Goal: Task Accomplishment & Management: Use online tool/utility

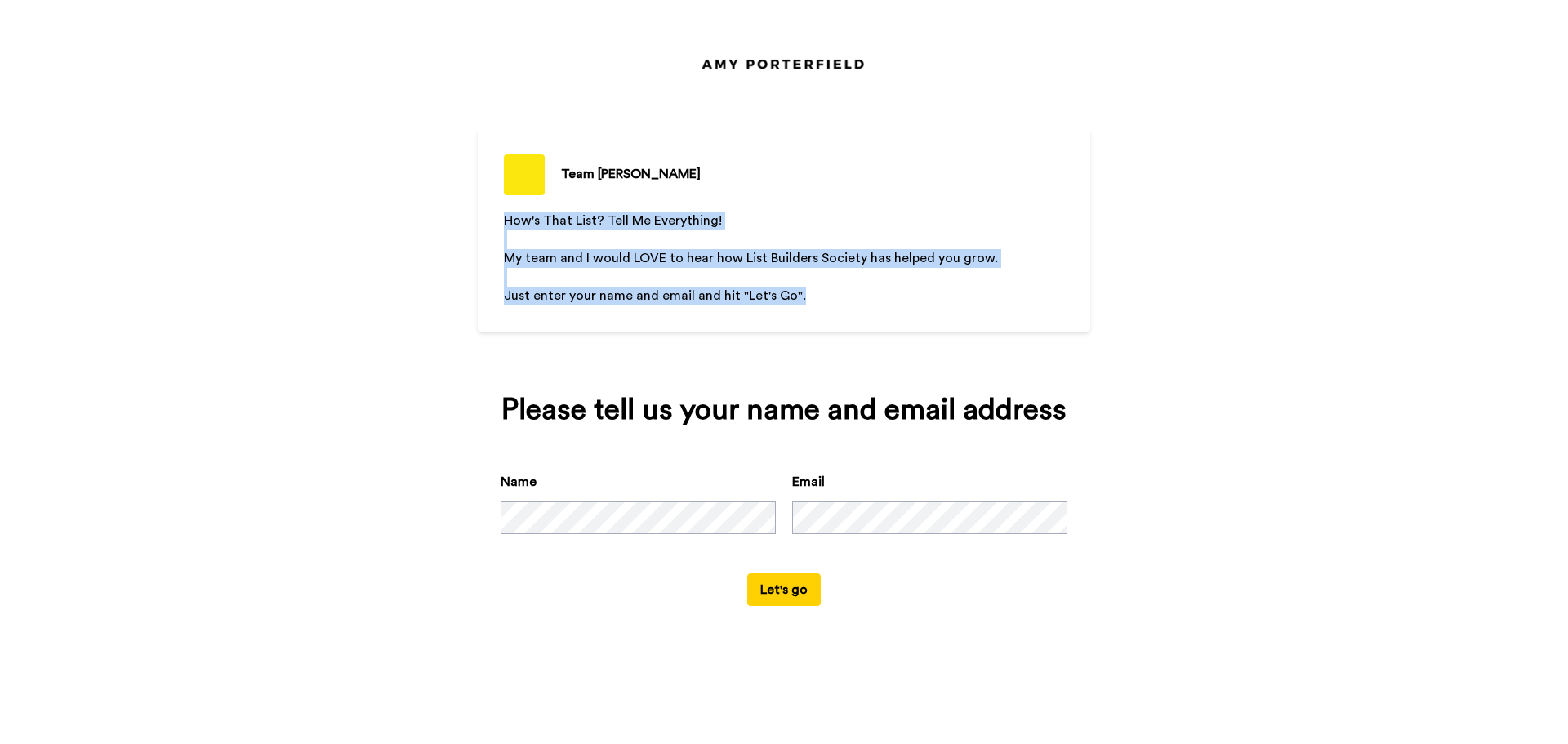
drag, startPoint x: 796, startPoint y: 298, endPoint x: 455, endPoint y: 205, distance: 353.5
click at [455, 205] on div "Team Porterfield How's That List? Tell Me Everything! ﻿ My team and I would LOV…" at bounding box center [784, 372] width 1568 height 744
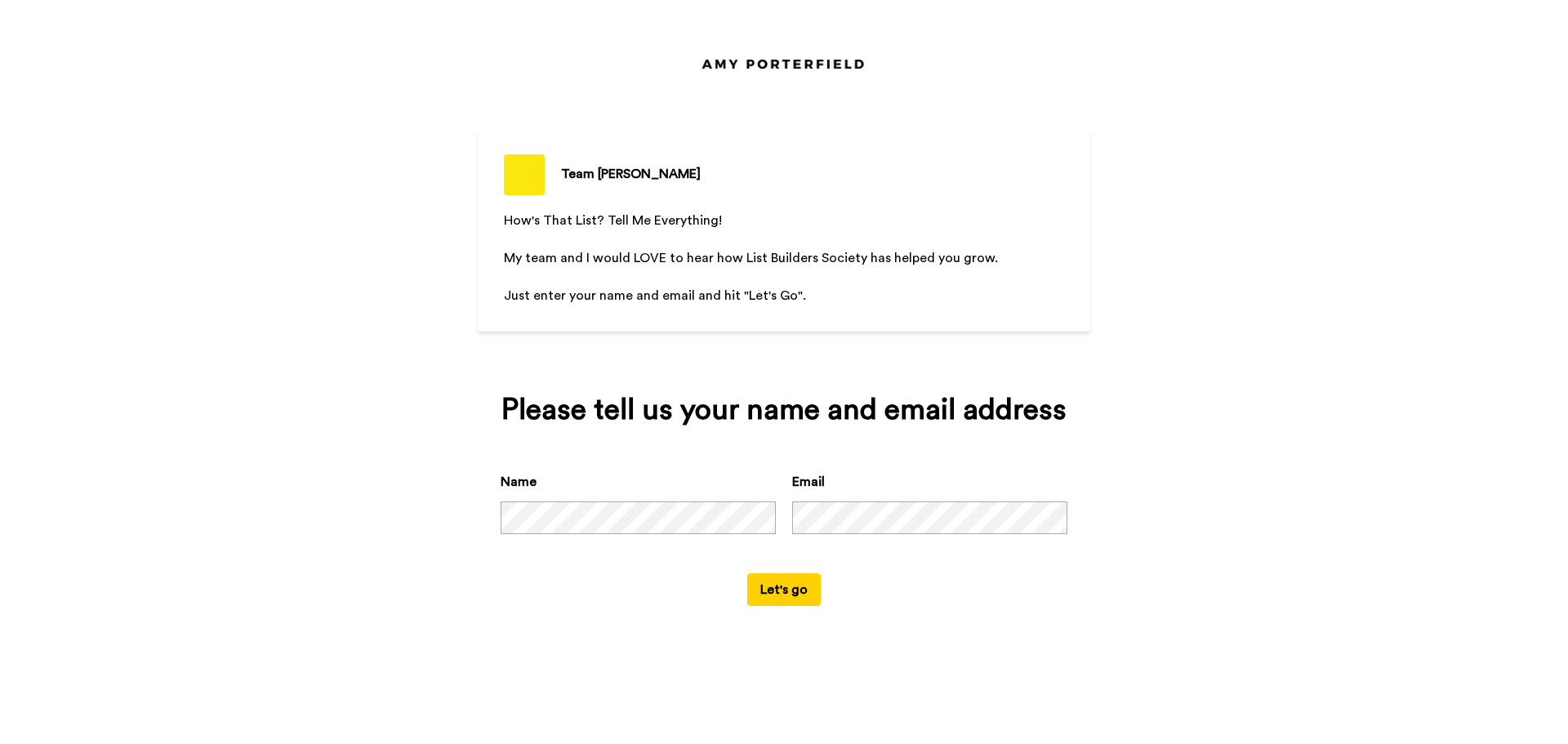
click at [748, 573] on button "Let's go" at bounding box center [784, 589] width 74 height 33
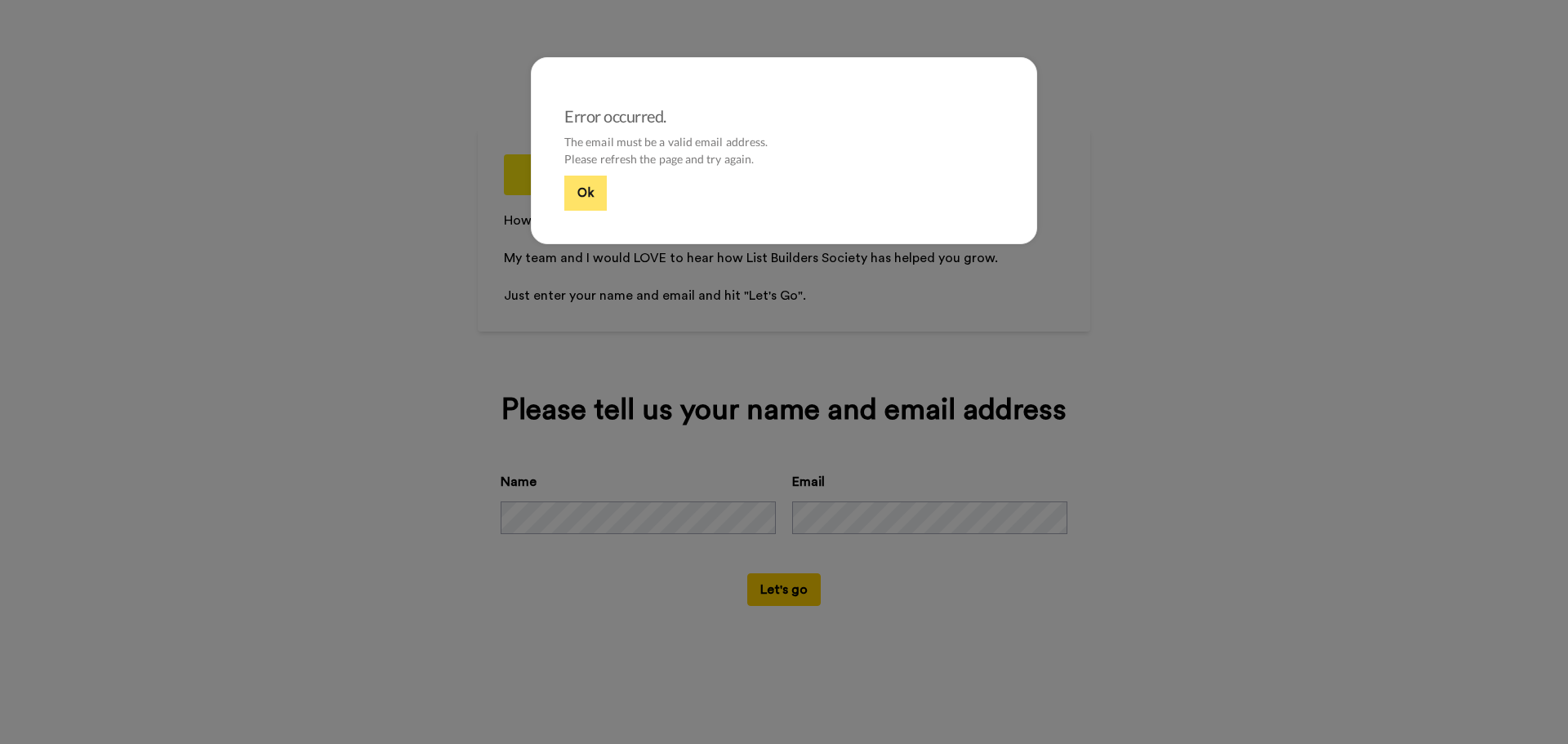
click at [578, 198] on button "Ok" at bounding box center [586, 193] width 43 height 35
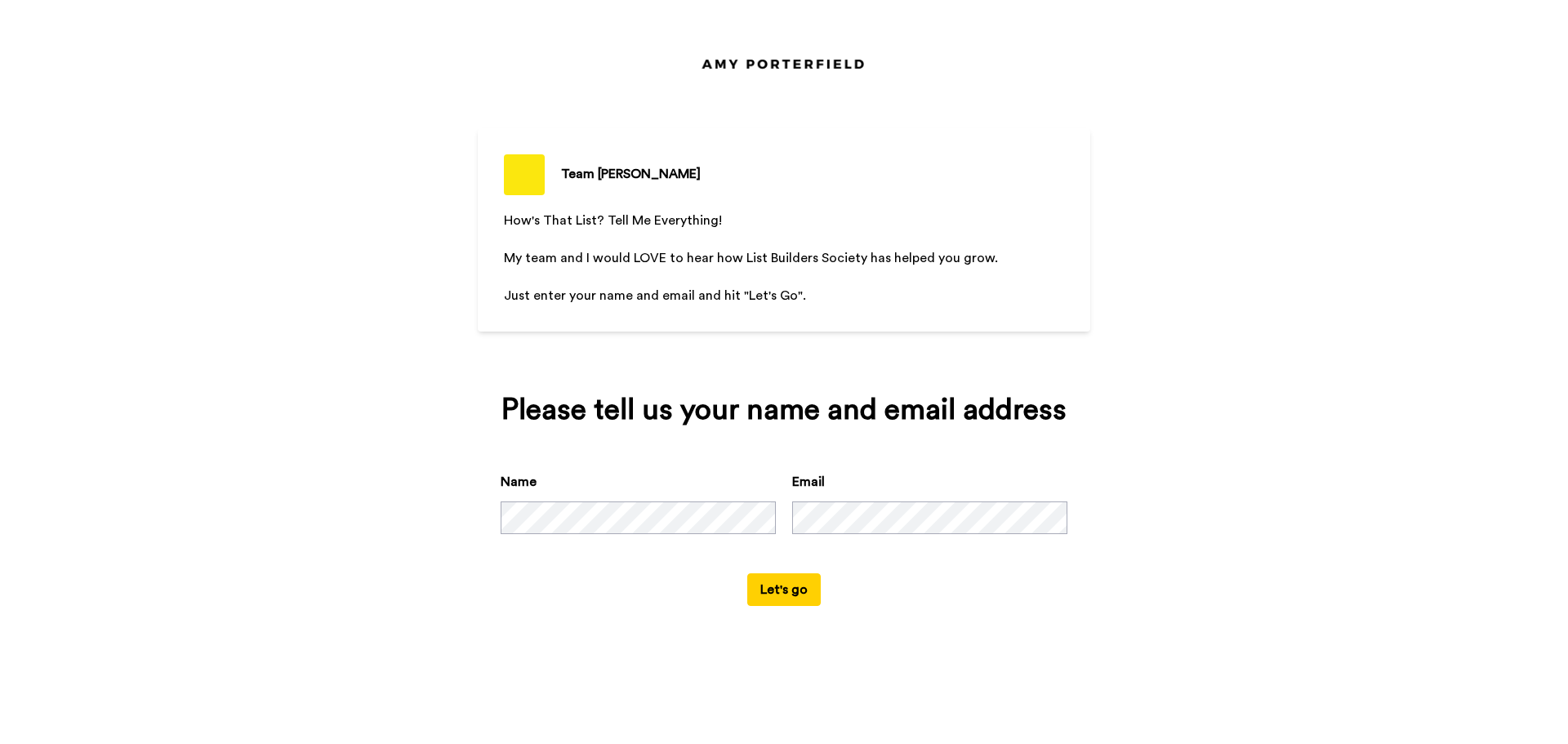
click at [748, 573] on button "Let's go" at bounding box center [784, 589] width 74 height 33
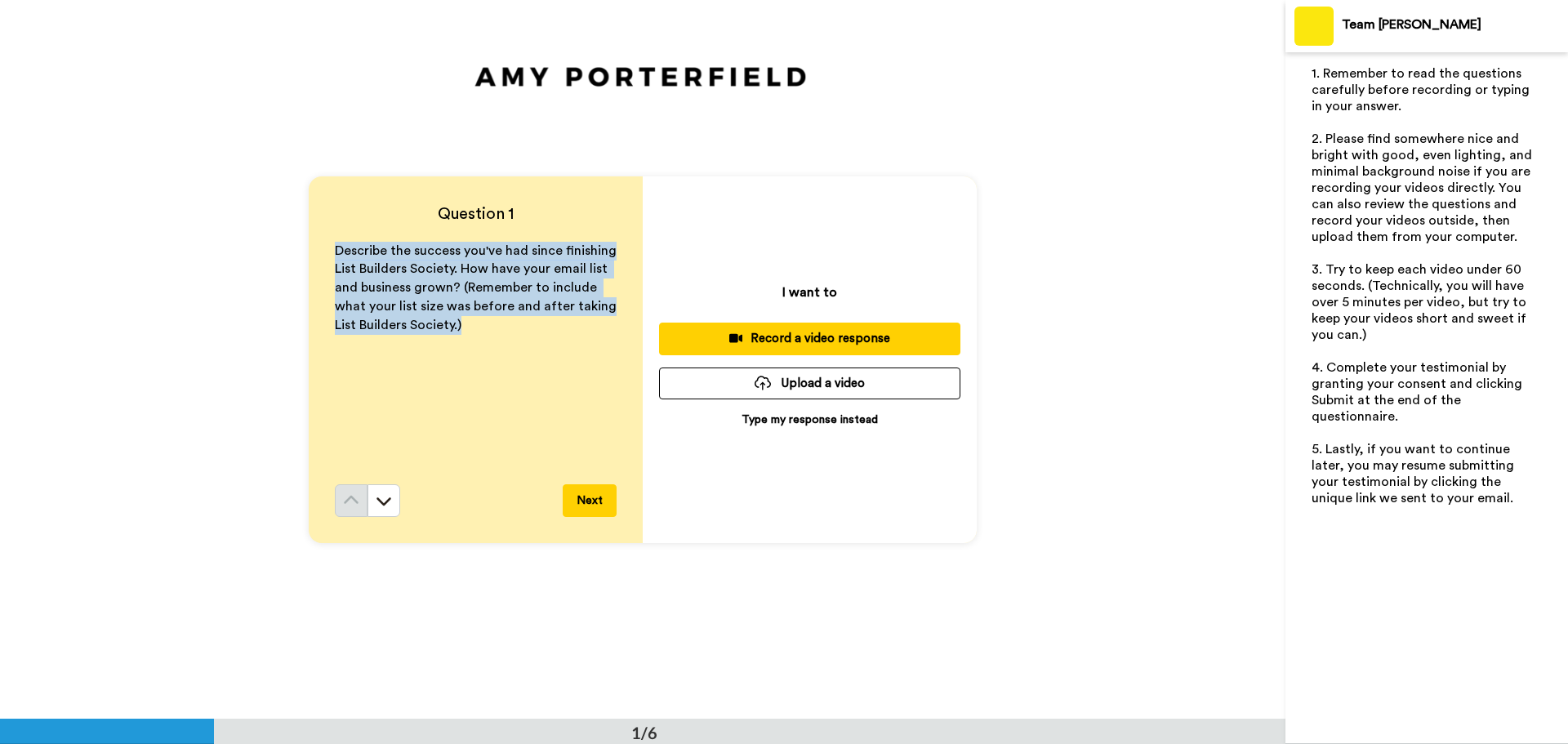
drag, startPoint x: 338, startPoint y: 245, endPoint x: 487, endPoint y: 352, distance: 183.4
click at [487, 352] on div "Question 1 Describe the success you've had since finishing List Builders Societ…" at bounding box center [643, 359] width 1286 height 719
copy span "Describe the success you've had since finishing List Builders Society. How have…"
click at [578, 505] on button "Next" at bounding box center [590, 500] width 54 height 33
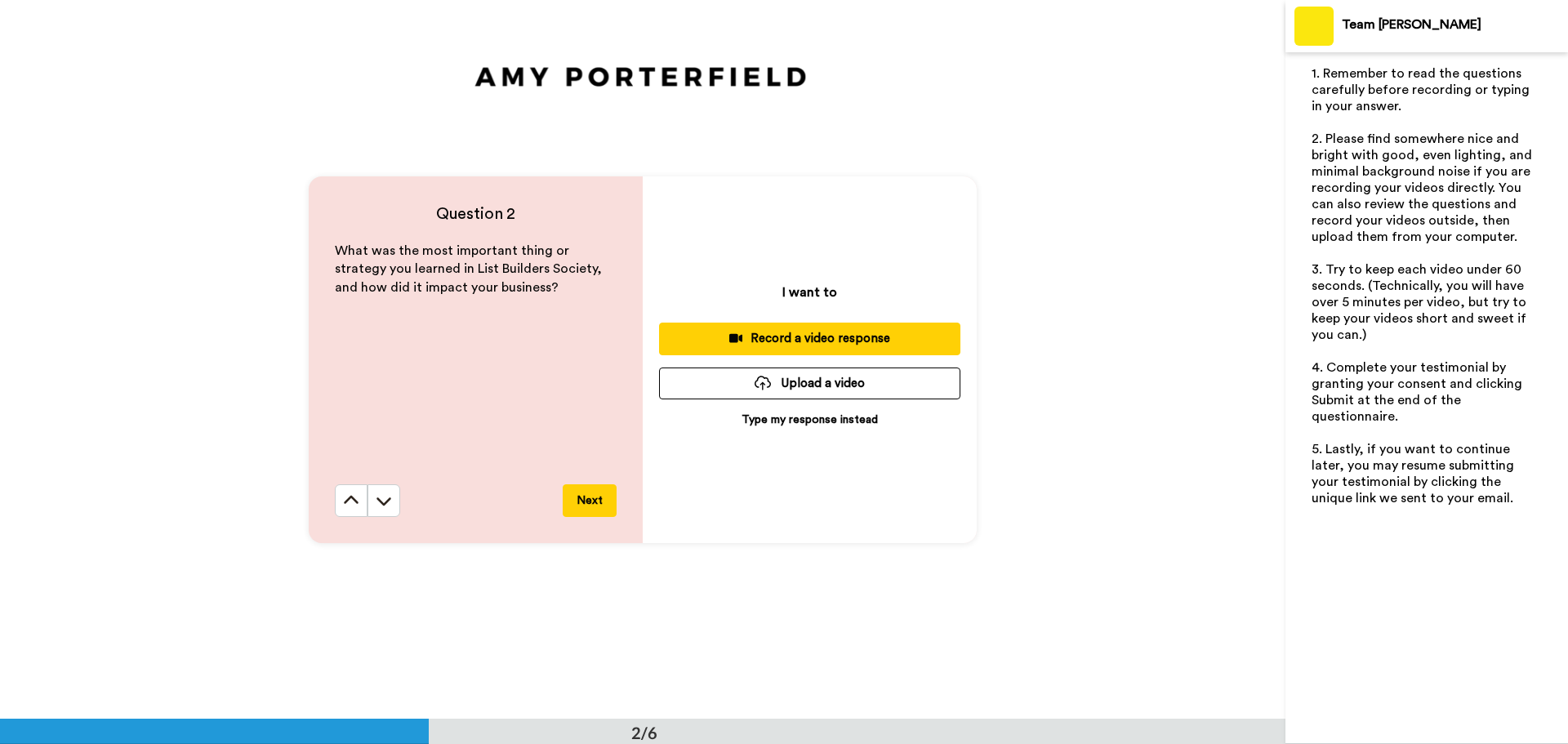
scroll to position [719, 0]
click at [459, 264] on span "What was the most important thing or strategy you learned in List Builders Soci…" at bounding box center [470, 269] width 271 height 51
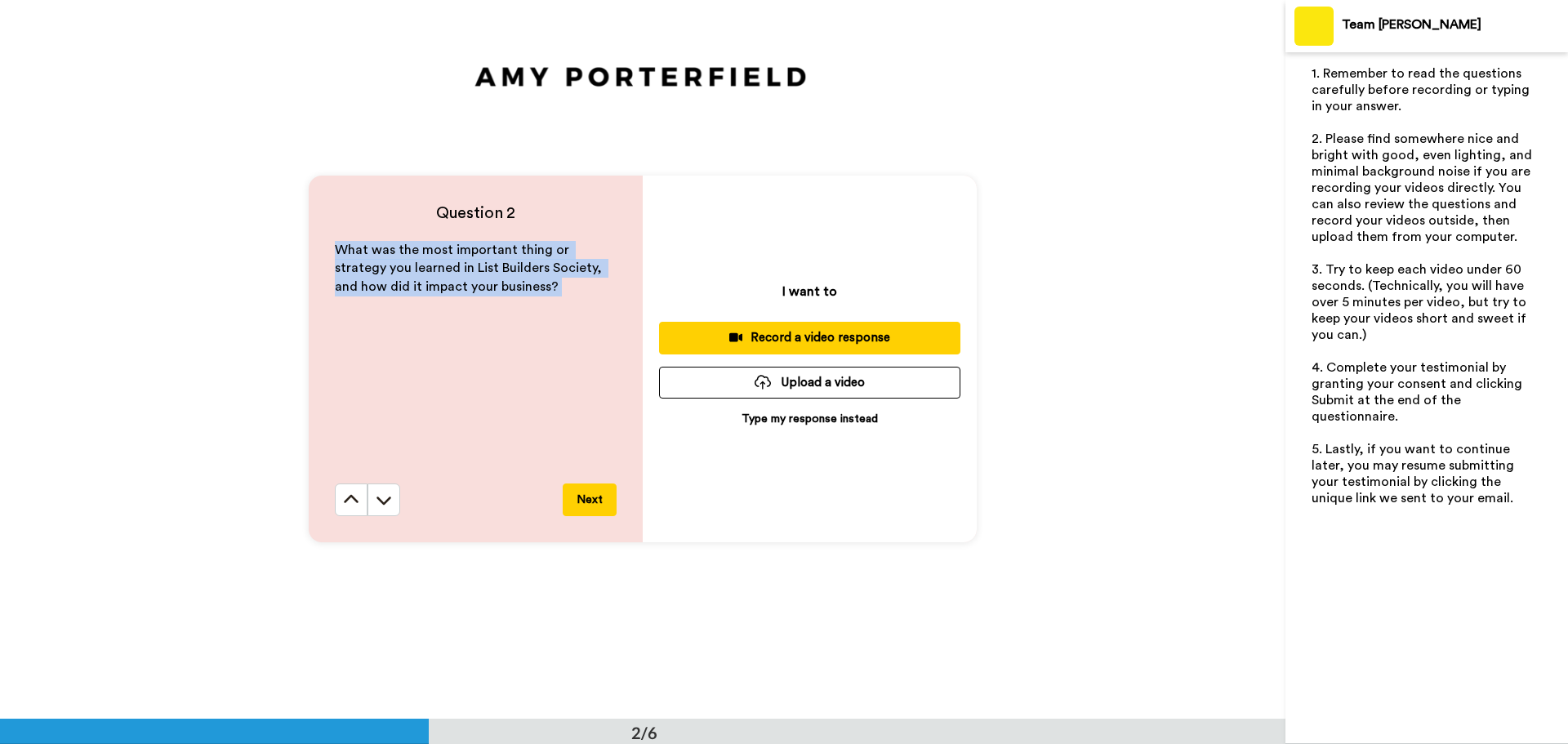
click at [459, 264] on span "What was the most important thing or strategy you learned in List Builders Soci…" at bounding box center [470, 269] width 271 height 51
copy div "What was the most important thing or strategy you learned in List Builders Soci…"
click at [382, 493] on icon at bounding box center [384, 500] width 16 height 16
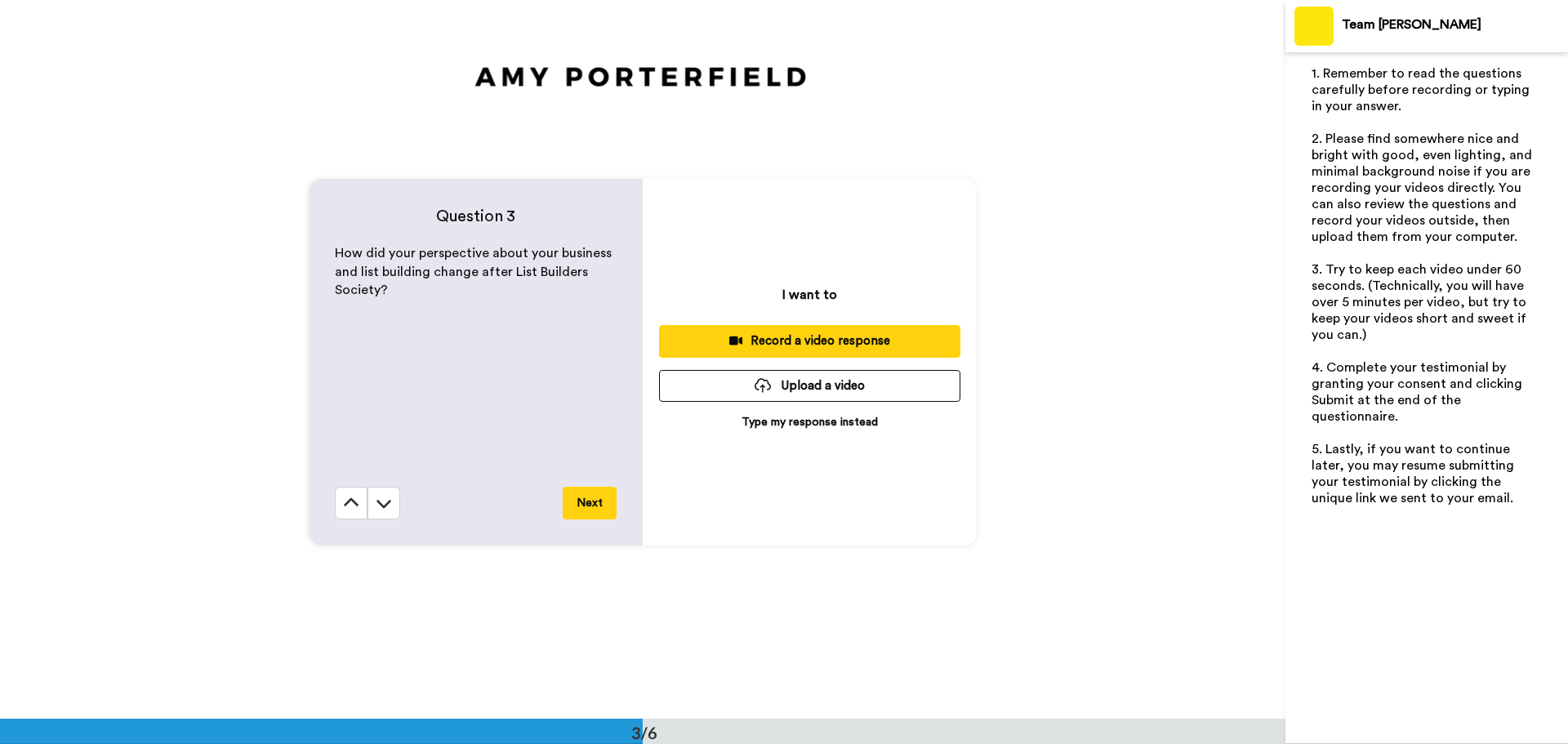
scroll to position [1438, 0]
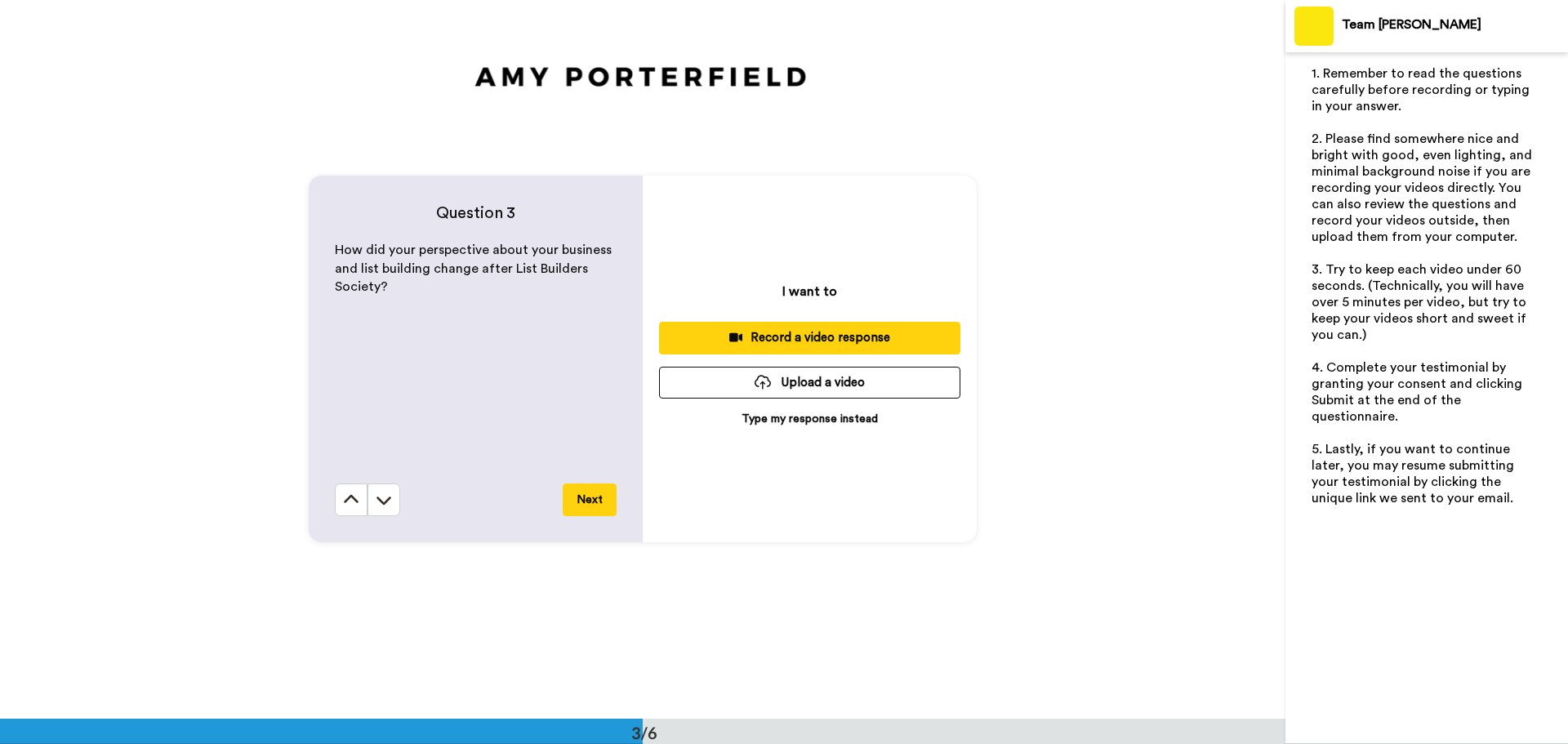
click at [492, 274] on span "How did your perspective about your business and list building change after Lis…" at bounding box center [474, 269] width 281 height 51
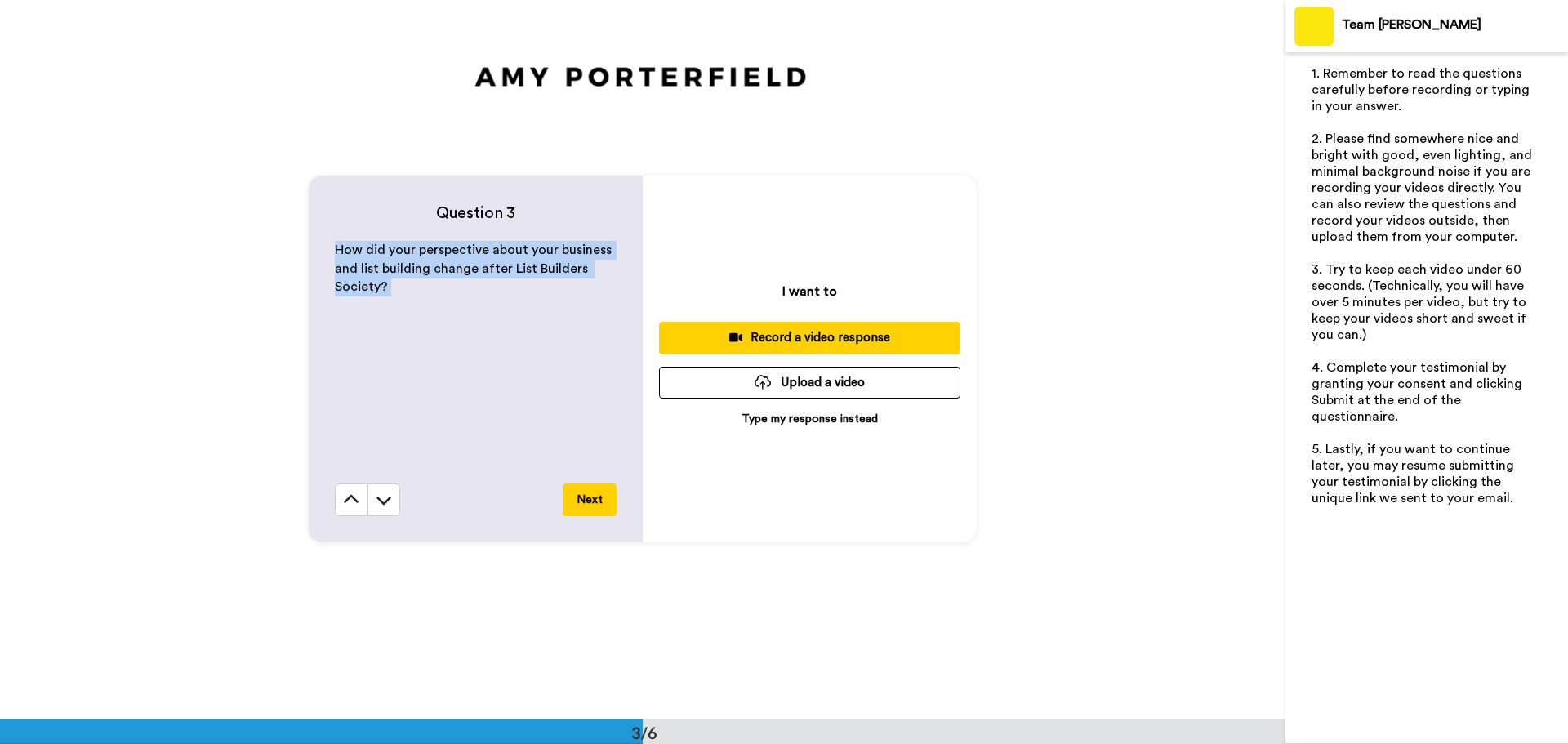
click at [492, 274] on span "How did your perspective about your business and list building change after Lis…" at bounding box center [474, 269] width 281 height 51
copy div "How did your perspective about your business and list building change after Lis…"
click at [384, 504] on icon at bounding box center [384, 500] width 16 height 16
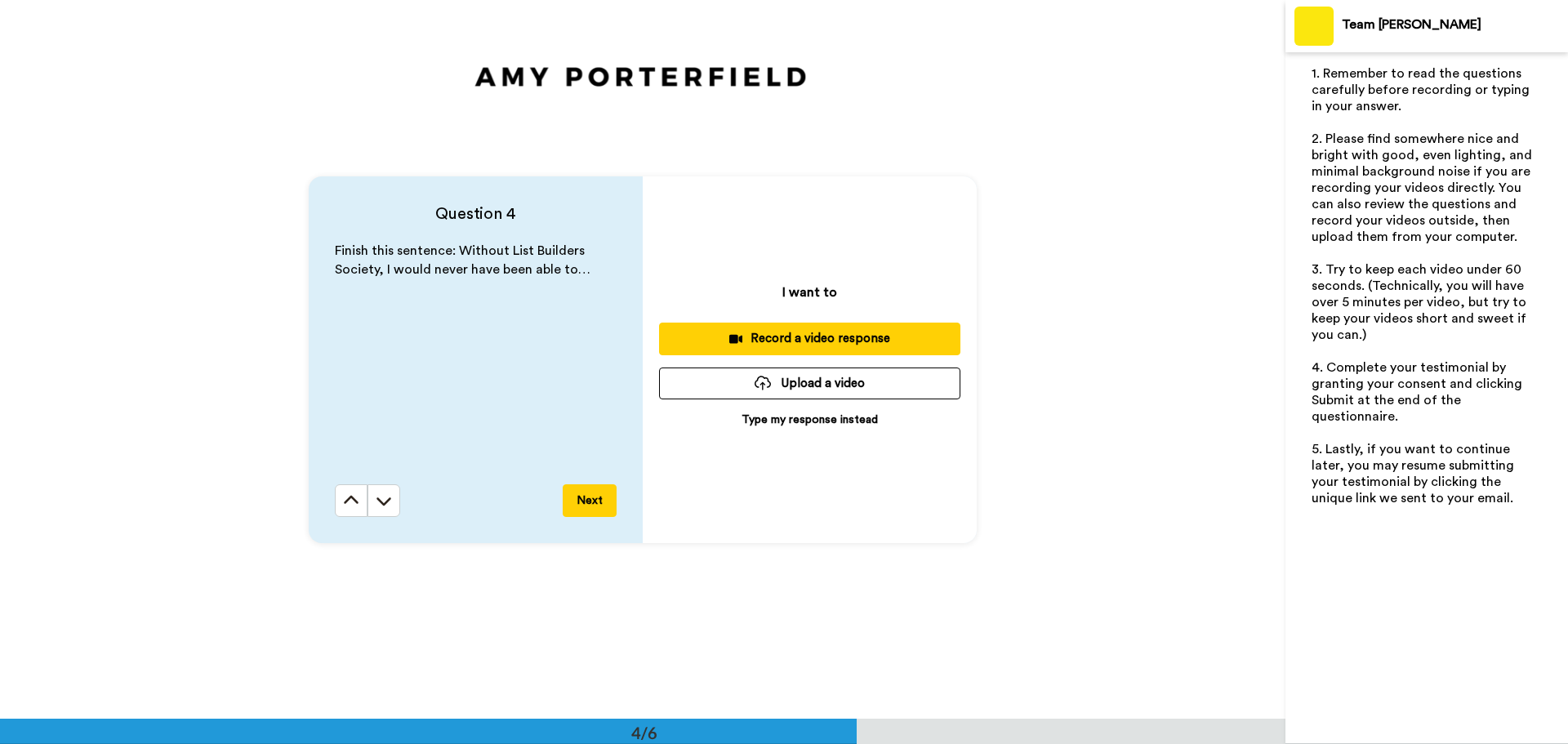
scroll to position [2156, 0]
click at [477, 239] on div "Question 4 Finish this sentence: Without List Builders Society, I would never h…" at bounding box center [475, 359] width 334 height 366
copy div "Finish this sentence: Without List Builders Society, I would never have been ab…"
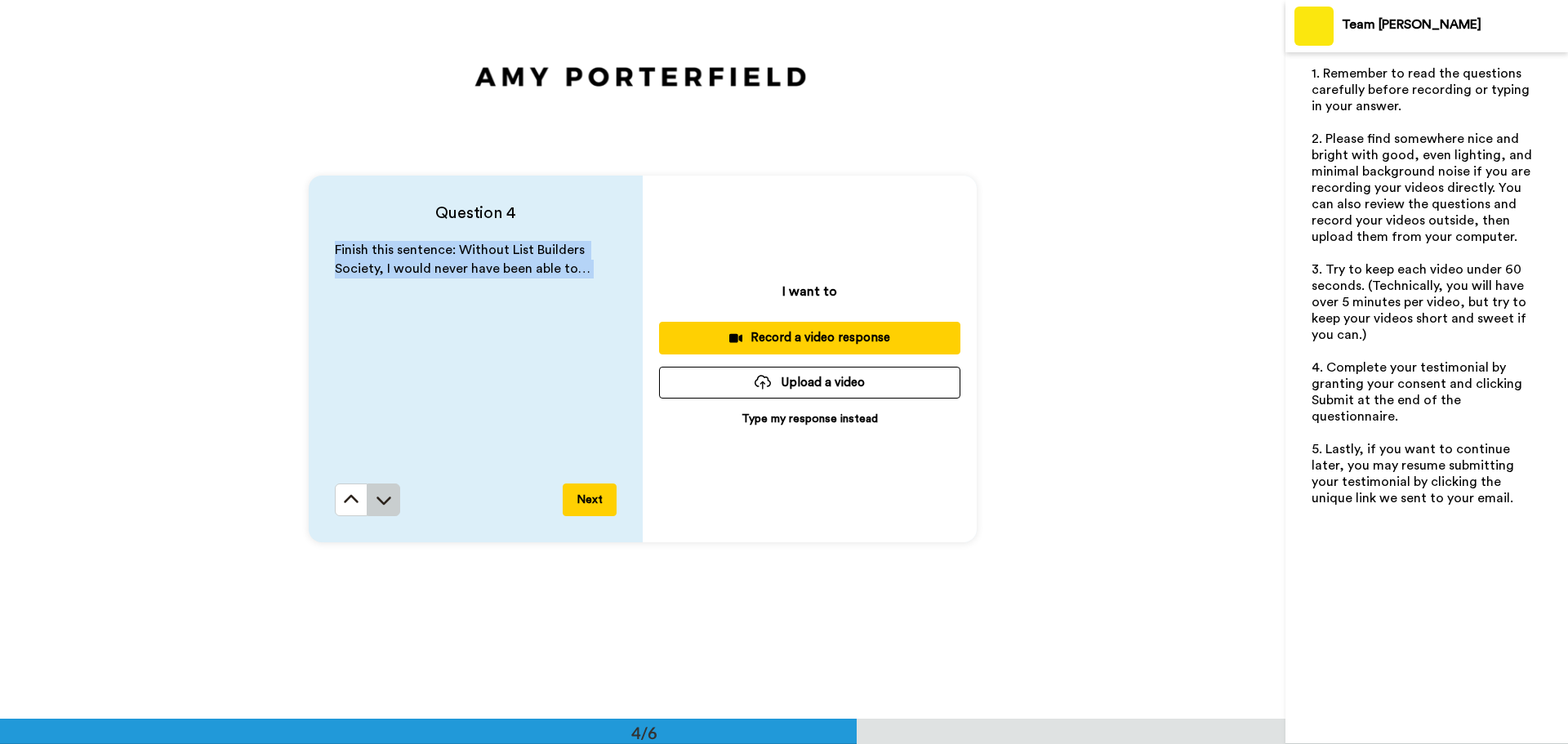
click at [390, 495] on button at bounding box center [384, 500] width 33 height 33
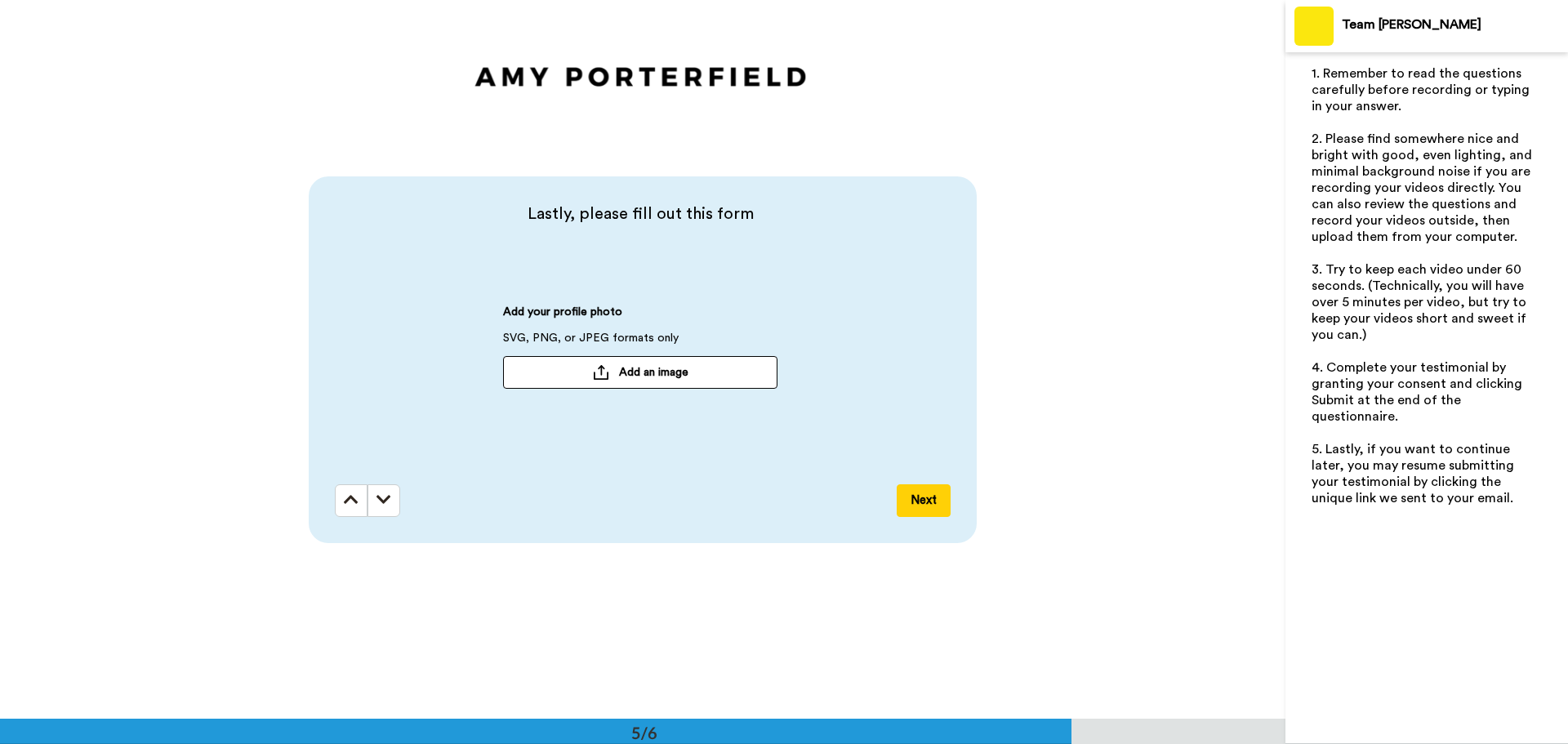
scroll to position [2875, 0]
click at [371, 491] on button at bounding box center [384, 500] width 33 height 33
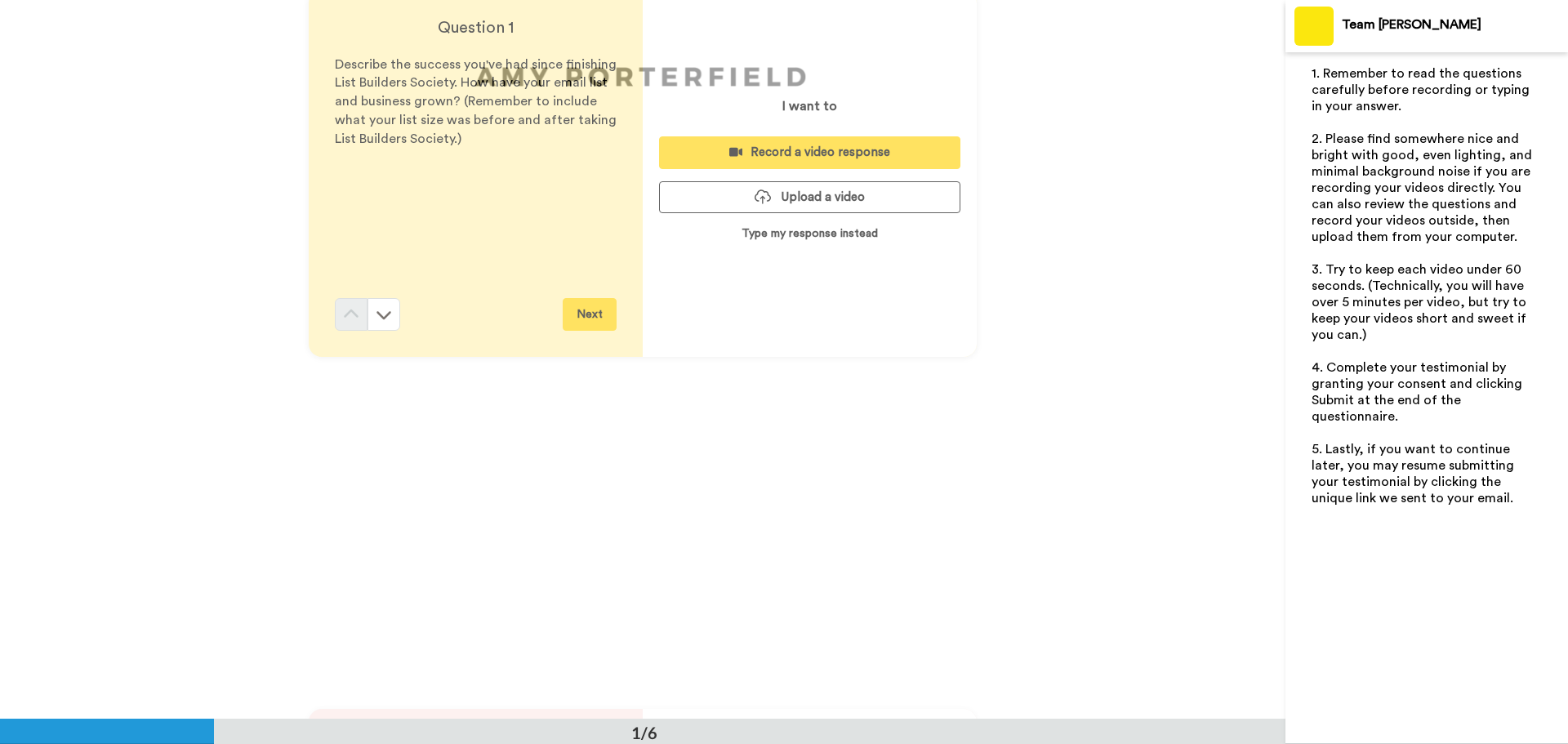
scroll to position [0, 0]
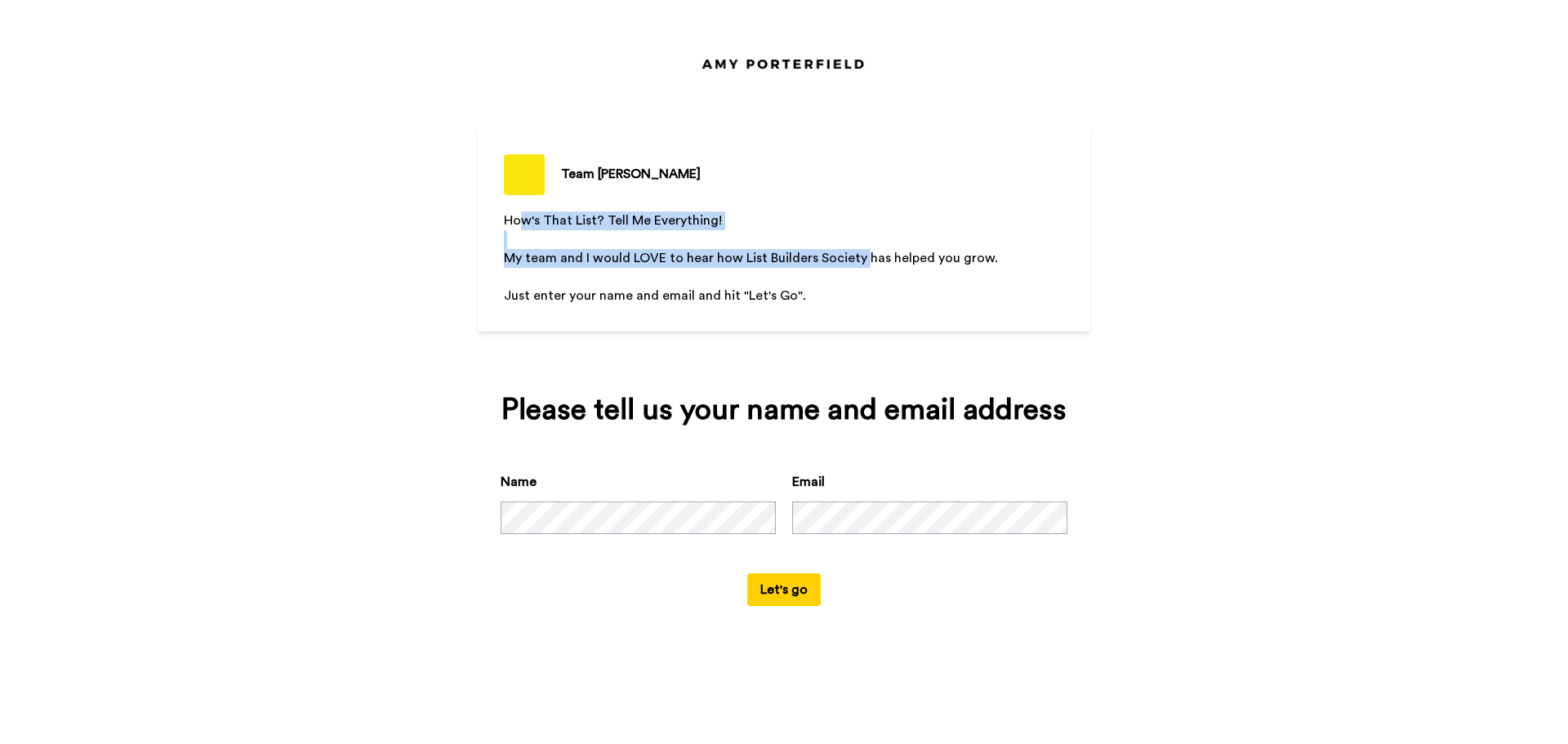
drag, startPoint x: 522, startPoint y: 208, endPoint x: 865, endPoint y: 249, distance: 345.4
click at [865, 249] on div "Team Porterfield How's That List? Tell Me Everything! ﻿ My team and I would LOV…" at bounding box center [784, 230] width 613 height 203
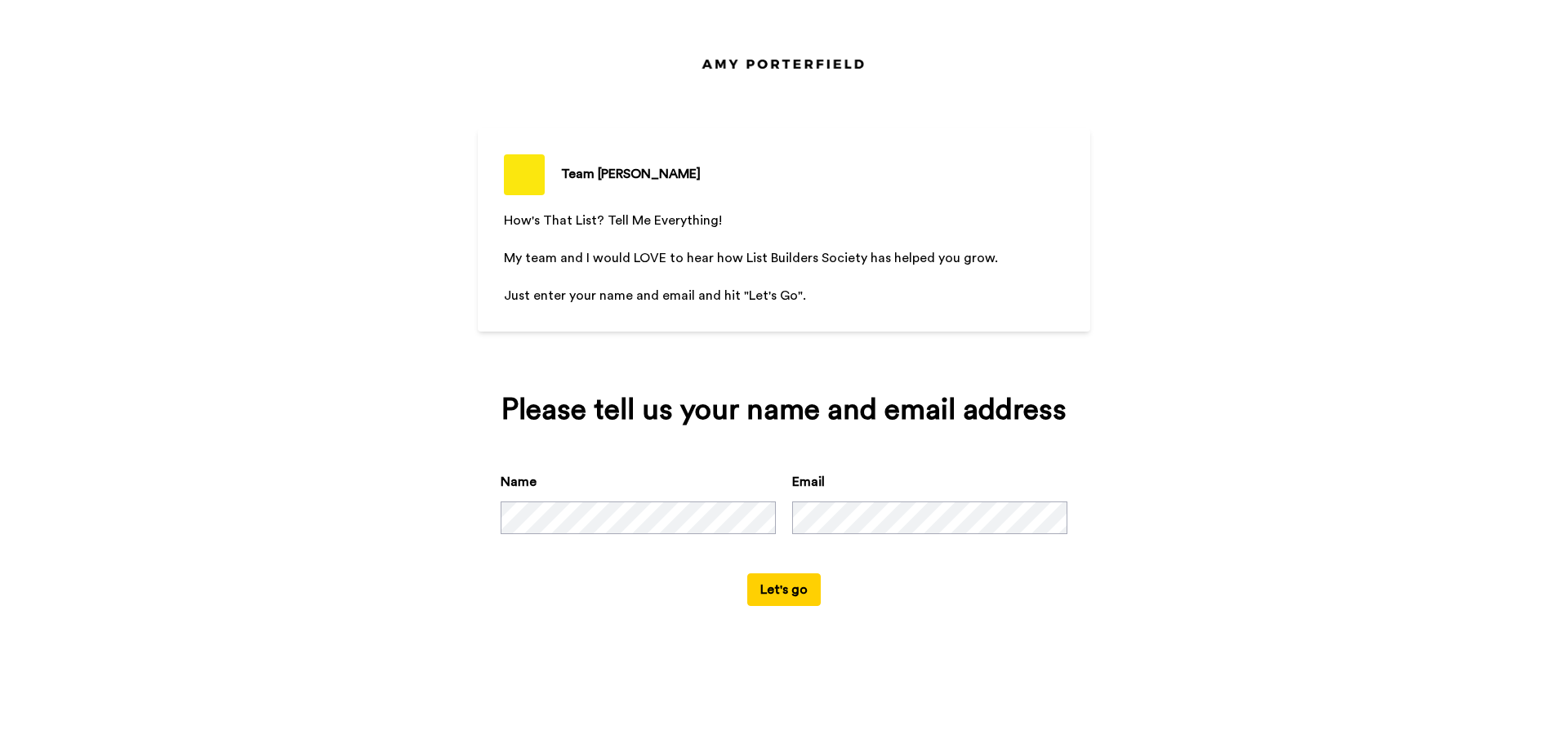
click at [857, 276] on p "﻿" at bounding box center [784, 277] width 560 height 19
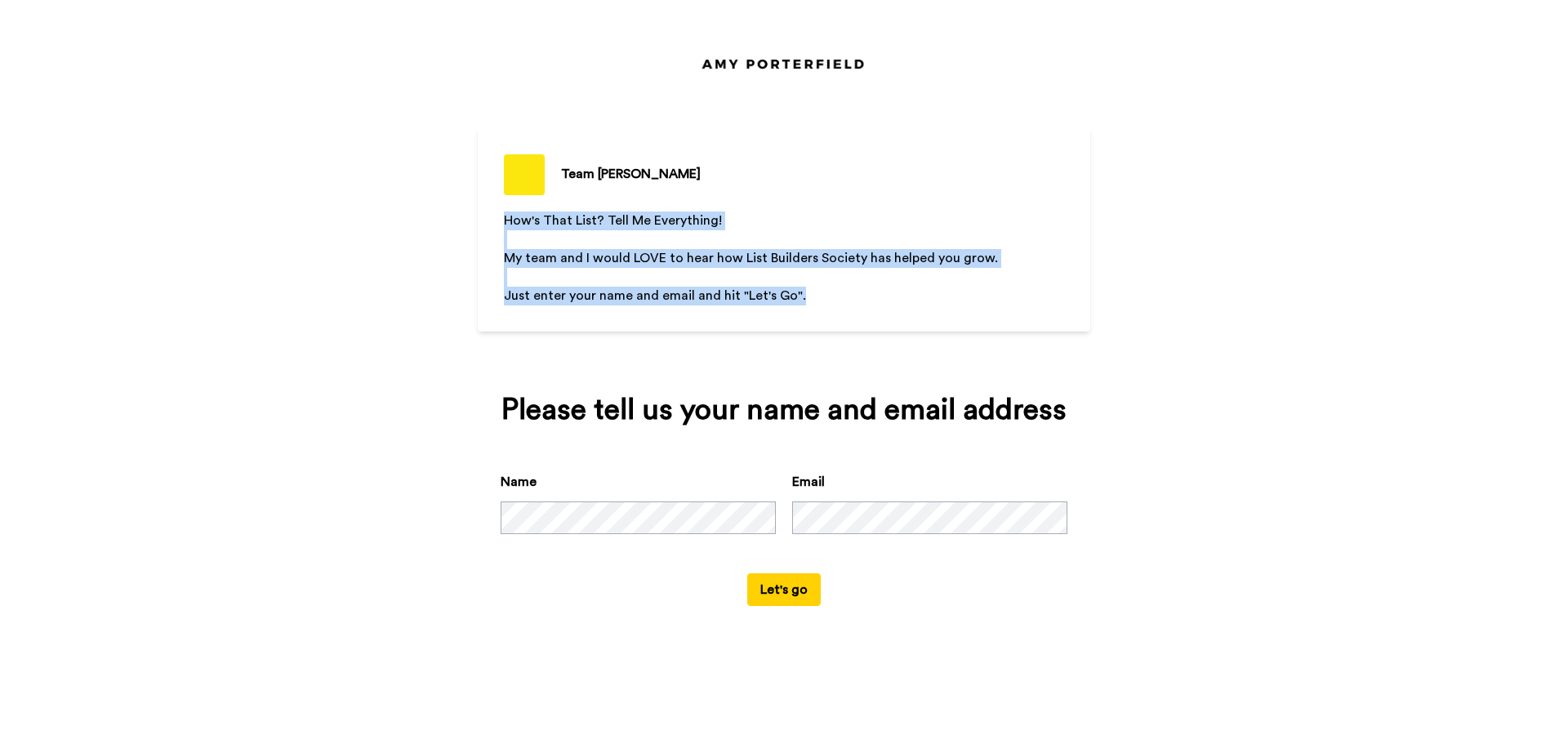
drag, startPoint x: 855, startPoint y: 291, endPoint x: 363, endPoint y: 209, distance: 498.8
click at [363, 209] on div "Team Porterfield How's That List? Tell Me Everything! ﻿ My team and I would LOV…" at bounding box center [784, 372] width 1568 height 744
copy div "How's That List? Tell Me Everything! ﻿ My team and I would LOVE to hear how Lis…"
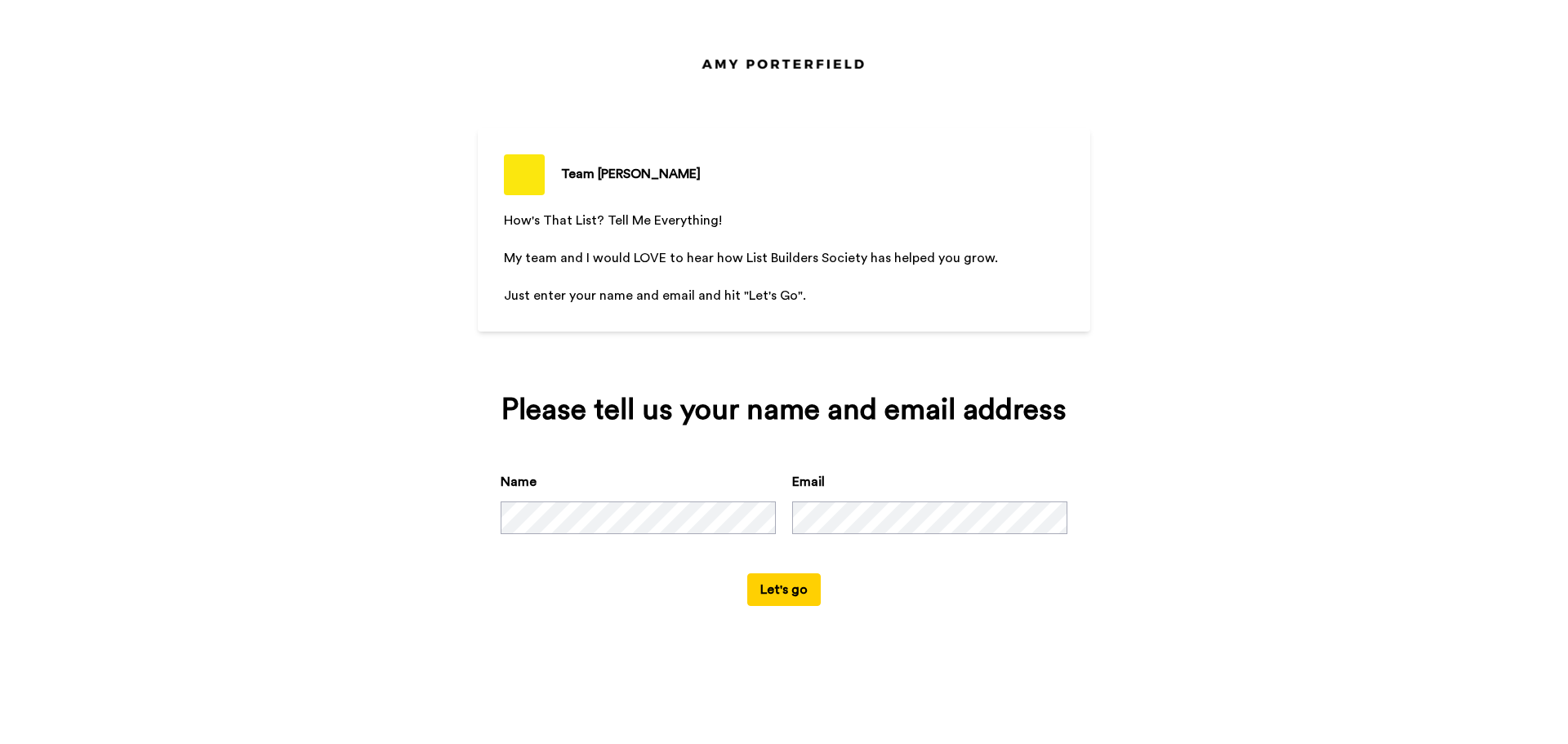
click at [578, 394] on div "Please tell us your name and email address" at bounding box center [784, 410] width 567 height 33
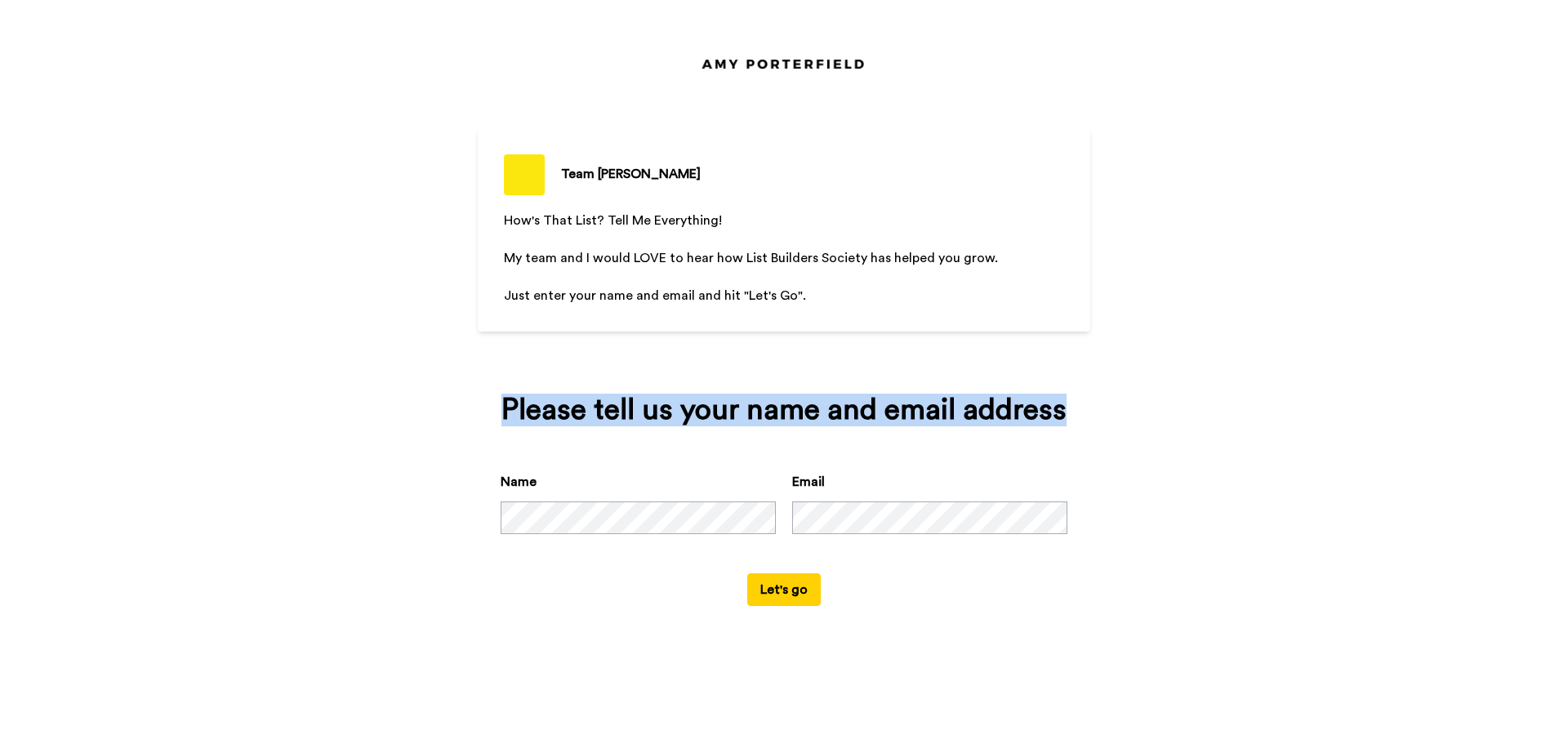
click at [578, 394] on div "Please tell us your name and email address" at bounding box center [784, 410] width 567 height 33
copy div "Please tell us your name and email address"
click at [792, 594] on button "Let's go" at bounding box center [784, 589] width 74 height 33
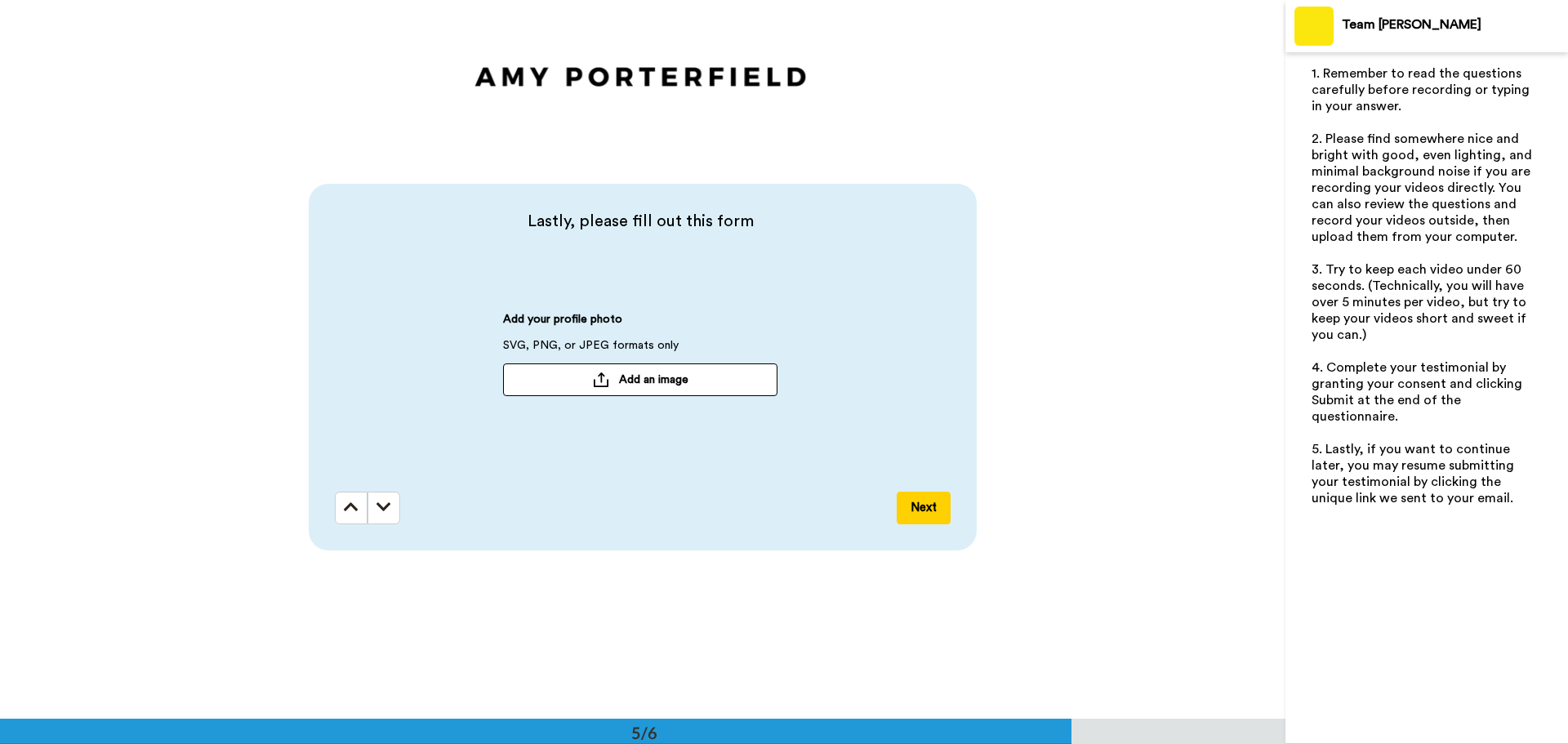
scroll to position [2857, 0]
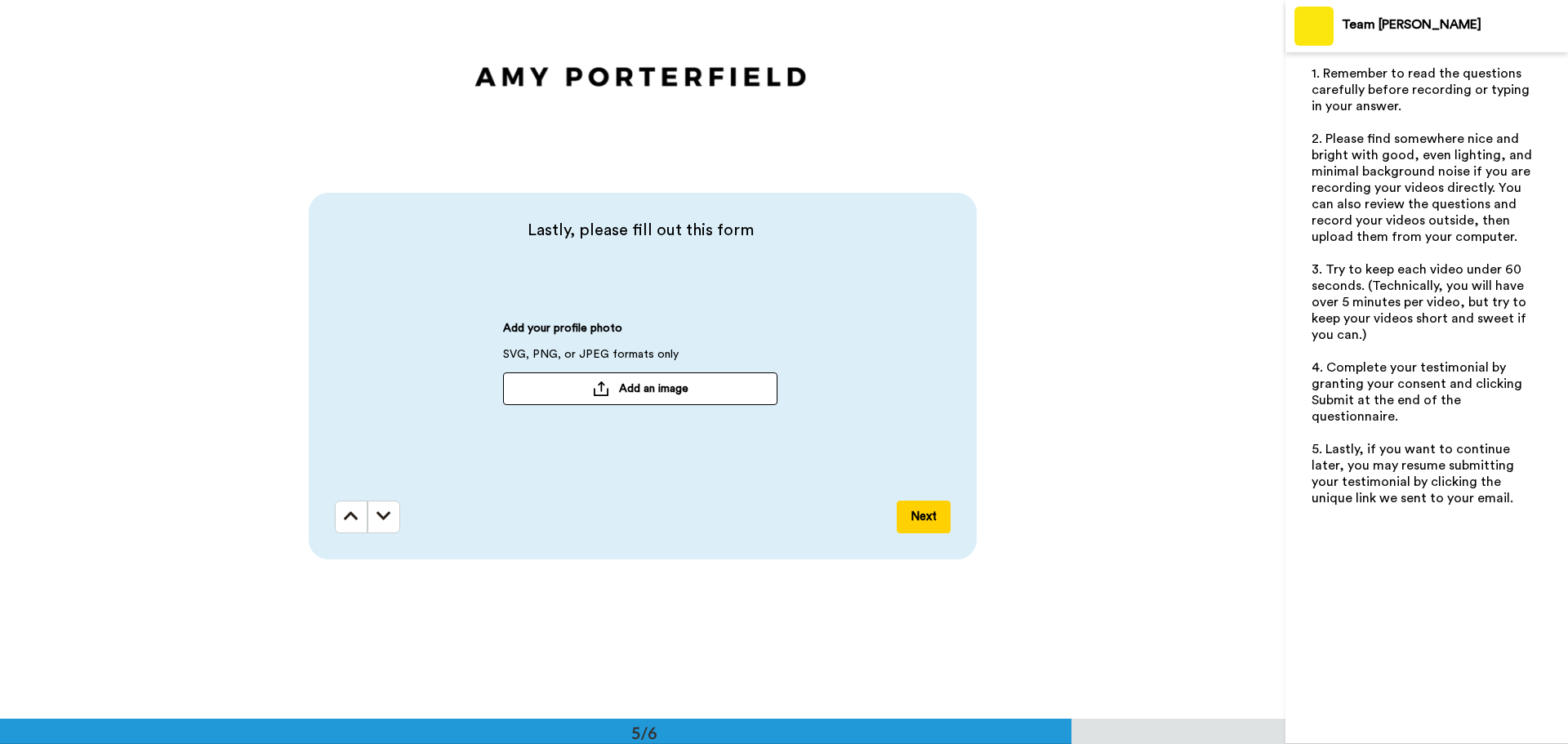
drag, startPoint x: 721, startPoint y: 383, endPoint x: 739, endPoint y: 419, distance: 40.2
click at [739, 419] on div "Add your profile photo SVG, PNG, or JPEG formats only Add an image" at bounding box center [640, 370] width 275 height 101
click at [905, 521] on button "Next" at bounding box center [923, 517] width 54 height 33
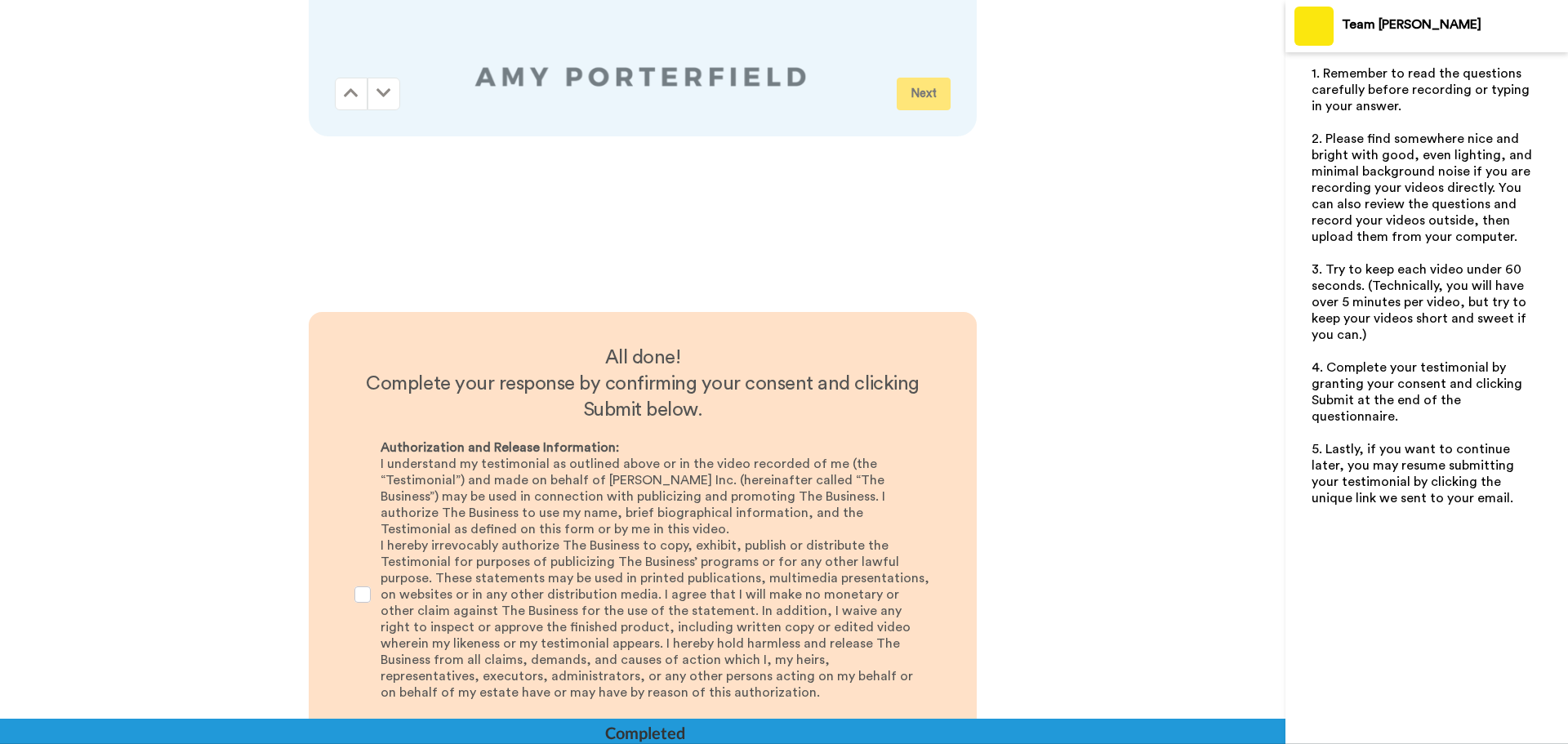
scroll to position [3494, 0]
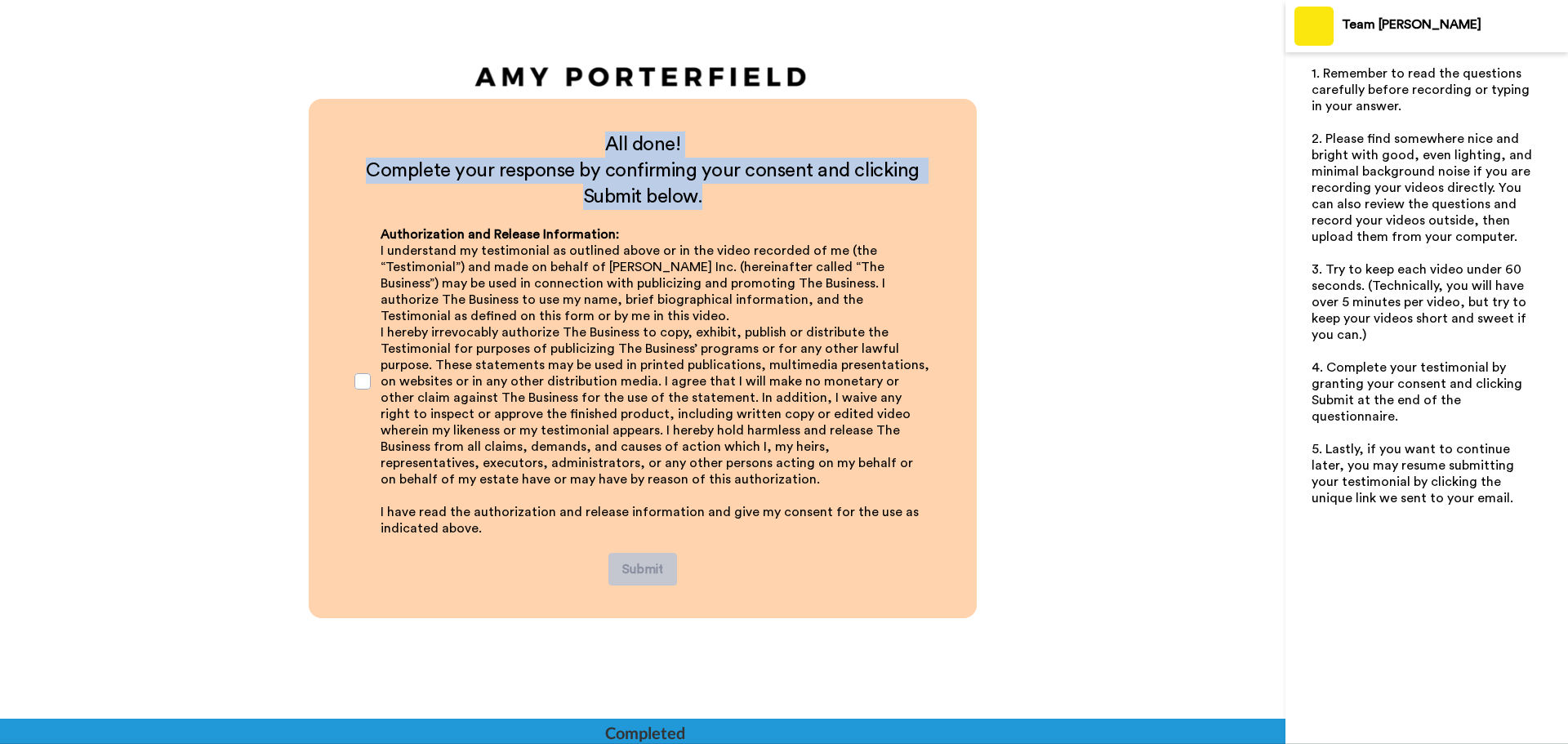
drag, startPoint x: 589, startPoint y: 137, endPoint x: 572, endPoint y: 189, distance: 54.7
click at [748, 197] on div "All done! Complete your response by confirming your consent and clicking Submit…" at bounding box center [642, 171] width 603 height 78
copy div "All done! Complete your response by confirming your consent and clicking Submit…"
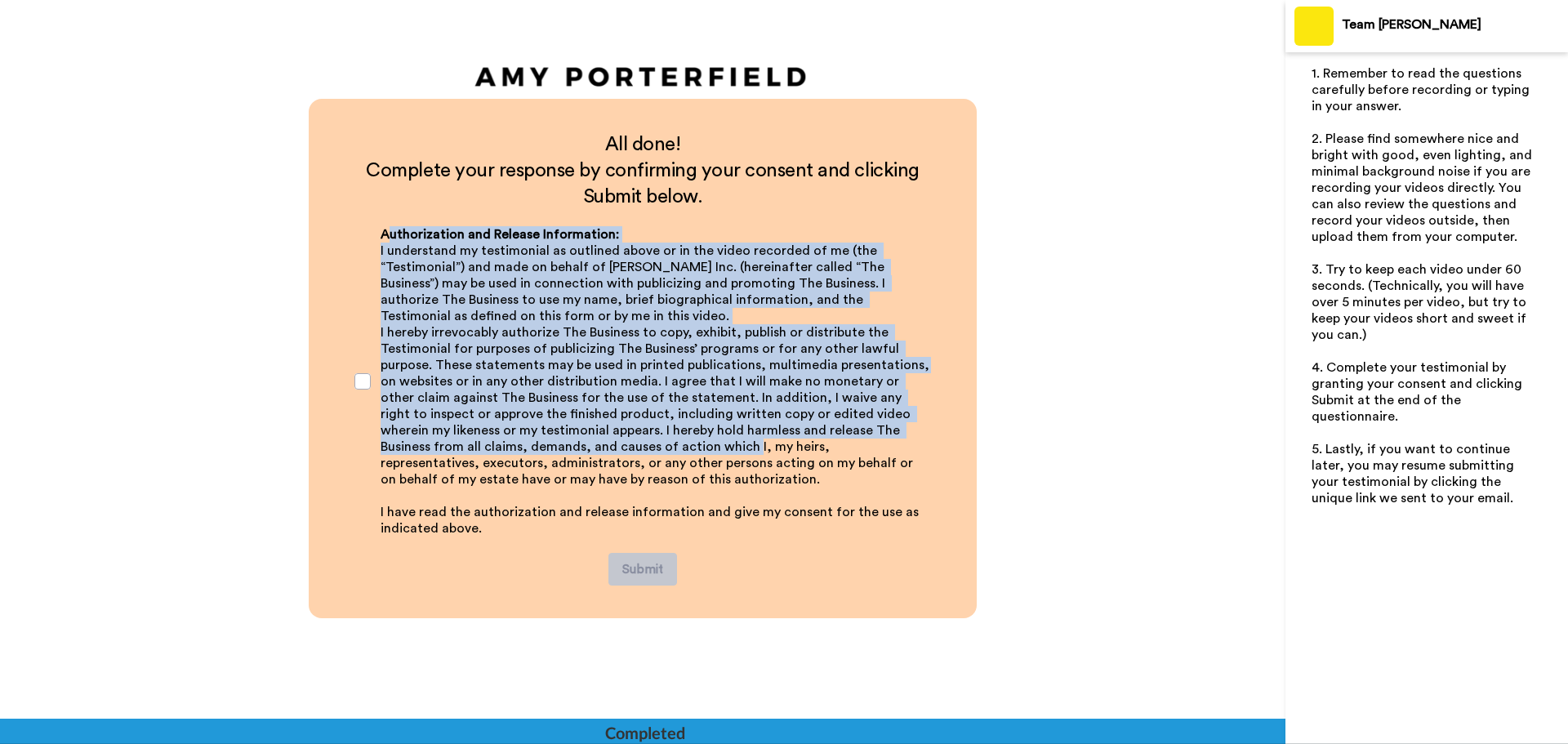
drag, startPoint x: 383, startPoint y: 227, endPoint x: 645, endPoint y: 440, distance: 337.7
click at [645, 440] on div "Authorization and Release Information: I understand my testimonial as outlined …" at bounding box center [655, 381] width 550 height 310
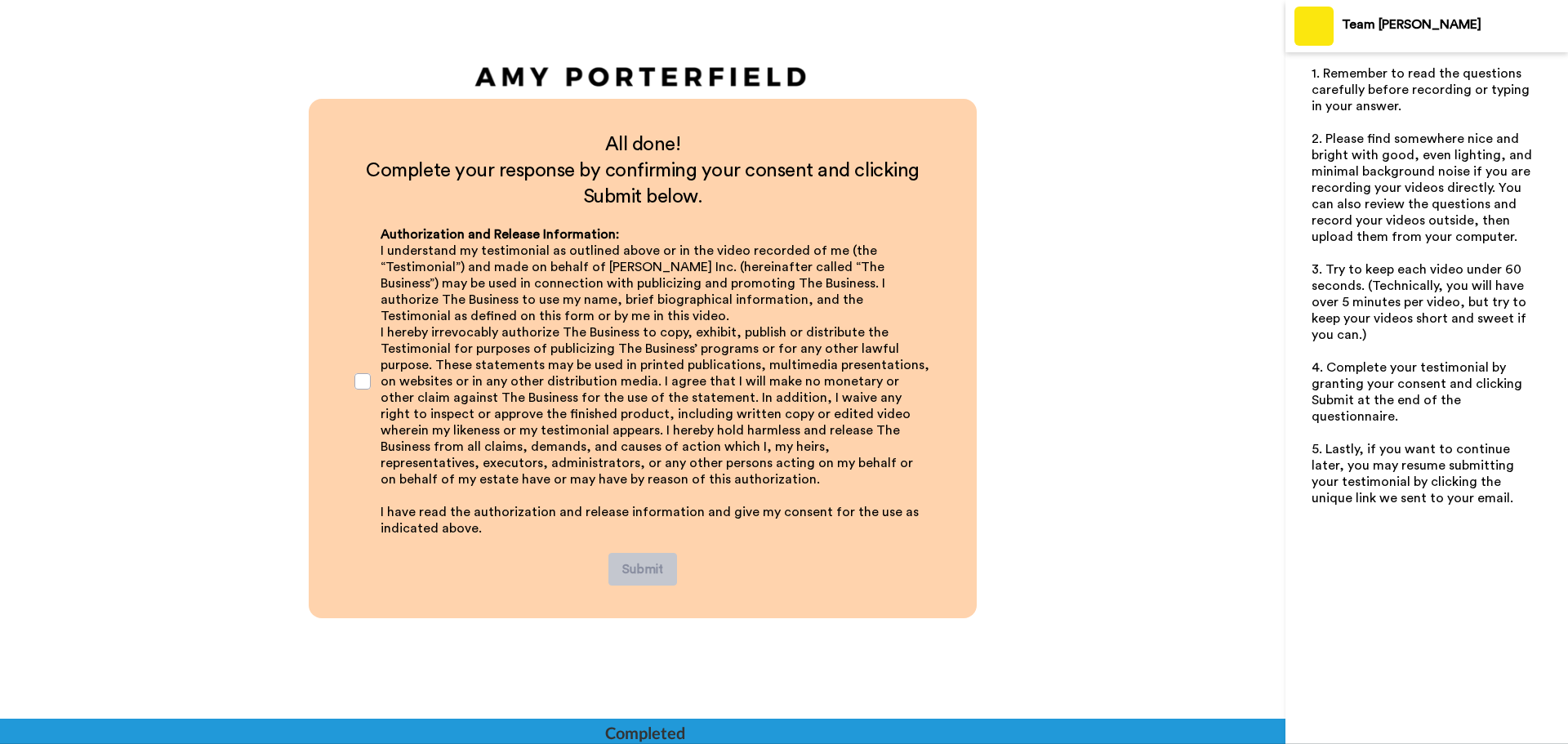
click at [627, 472] on p "I hereby irrevocably authorize The Business to copy, exhibit, publish or distri…" at bounding box center [655, 406] width 550 height 164
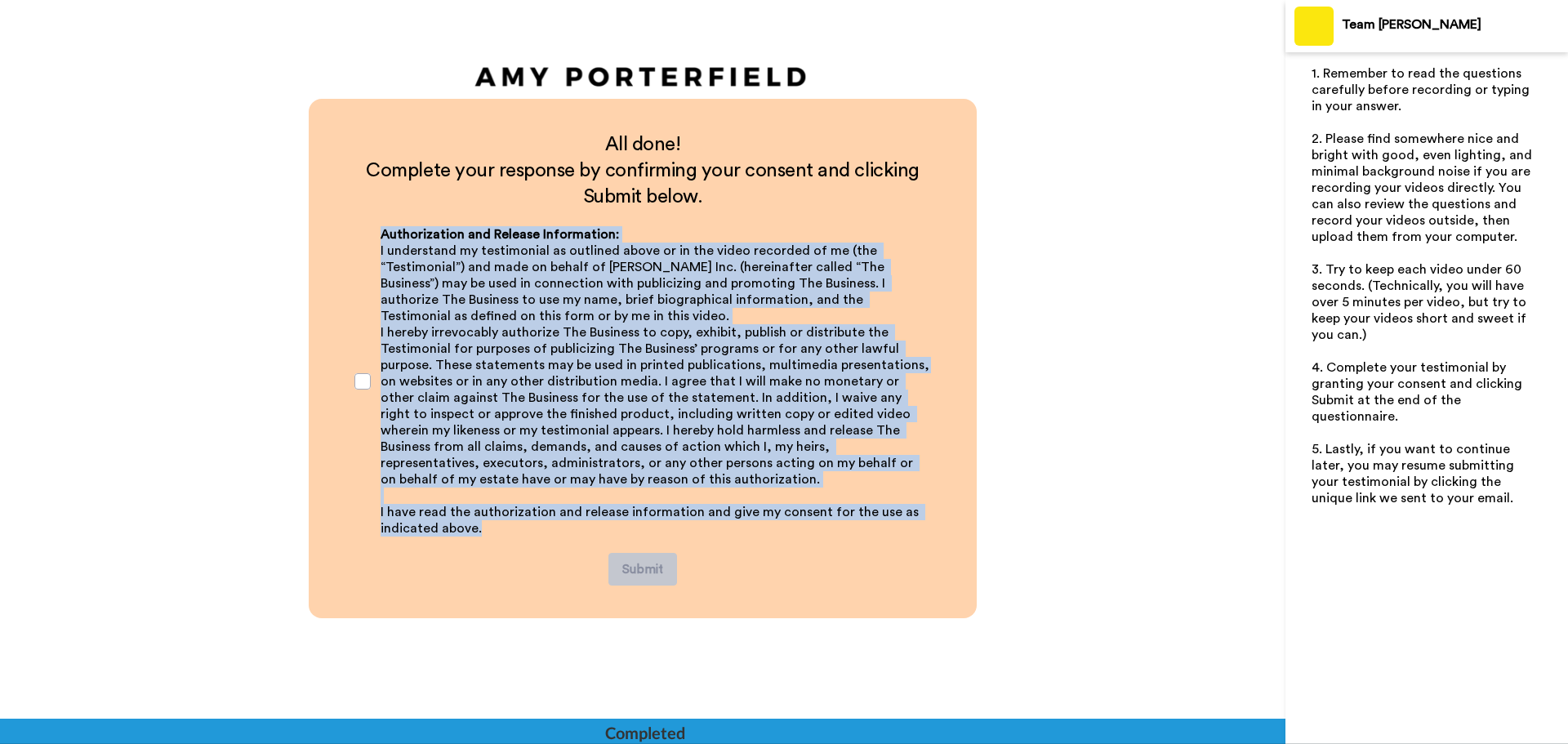
drag, startPoint x: 517, startPoint y: 540, endPoint x: 362, endPoint y: 223, distance: 352.9
click at [362, 223] on div "Authorization and Release Information: I understand my testimonial as outlined …" at bounding box center [642, 381] width 603 height 343
copy div "Authorization and Release Information: I understand my testimonial as outlined …"
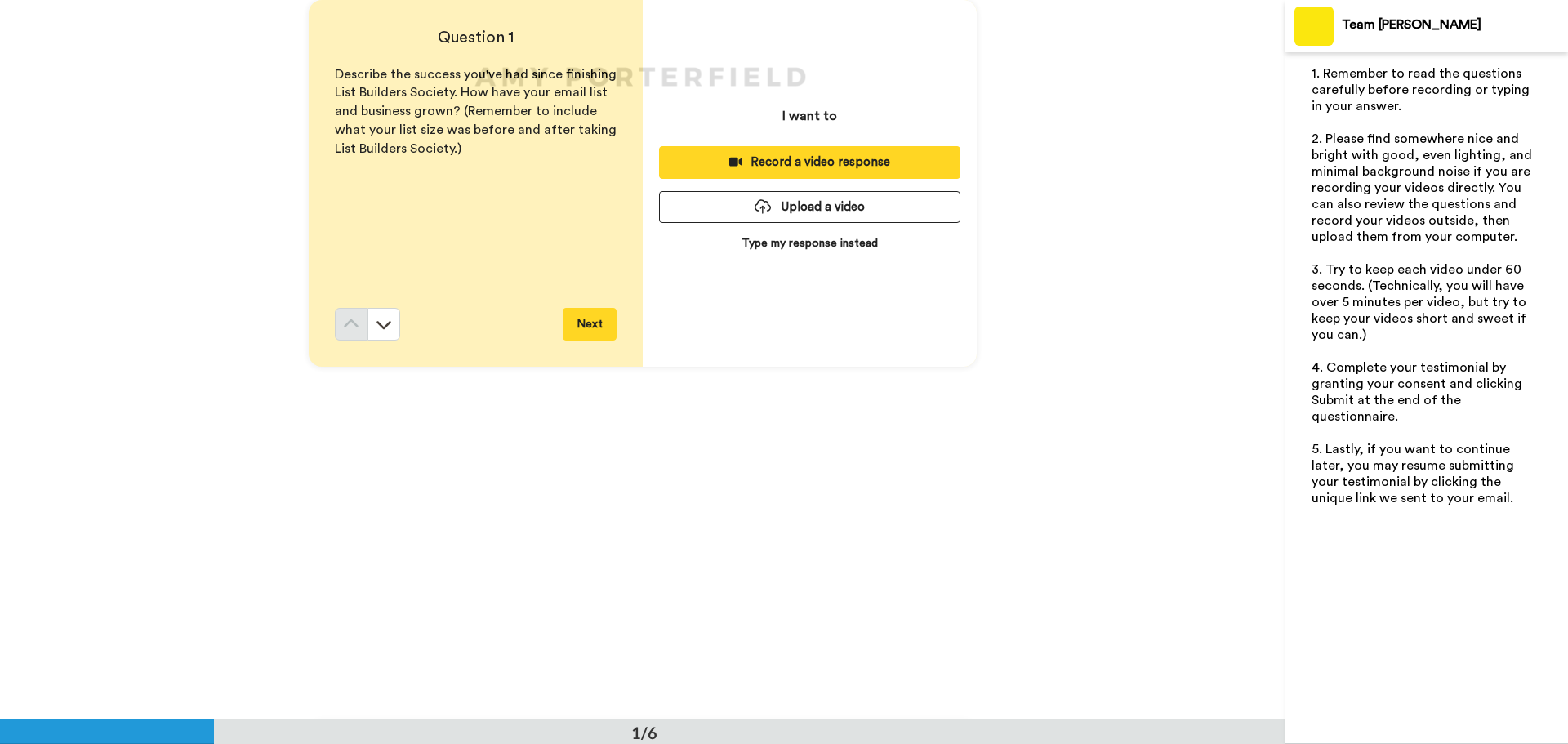
scroll to position [0, 0]
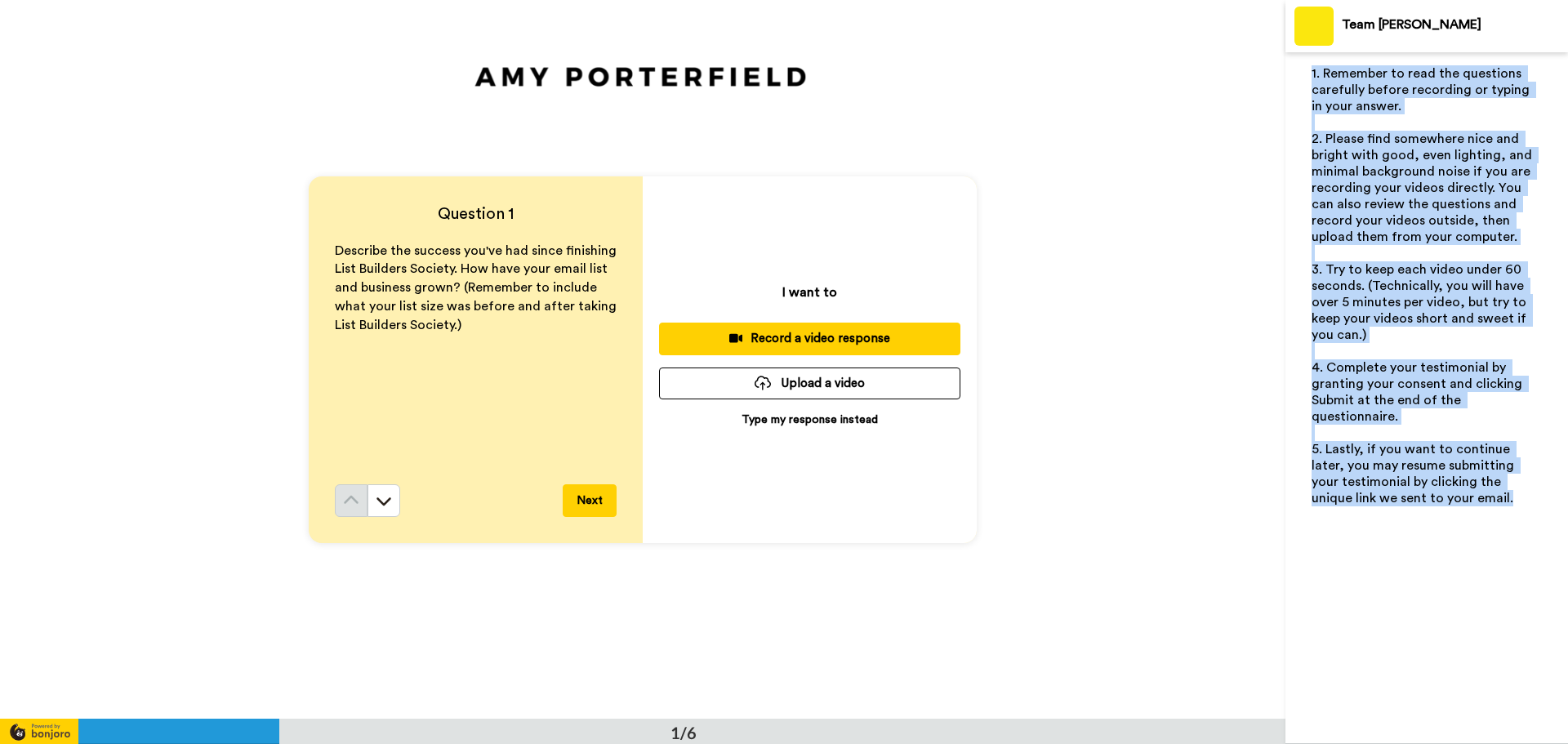
drag, startPoint x: 1304, startPoint y: 64, endPoint x: 1489, endPoint y: 499, distance: 472.7
click at [1489, 499] on div "1. Remember to read the questions carefully before recording or typing in your …" at bounding box center [1427, 398] width 283 height 692
click at [1364, 300] on span "3. Try to keep each video under 60 seconds. (Technically, you will have over 5 …" at bounding box center [1421, 303] width 218 height 78
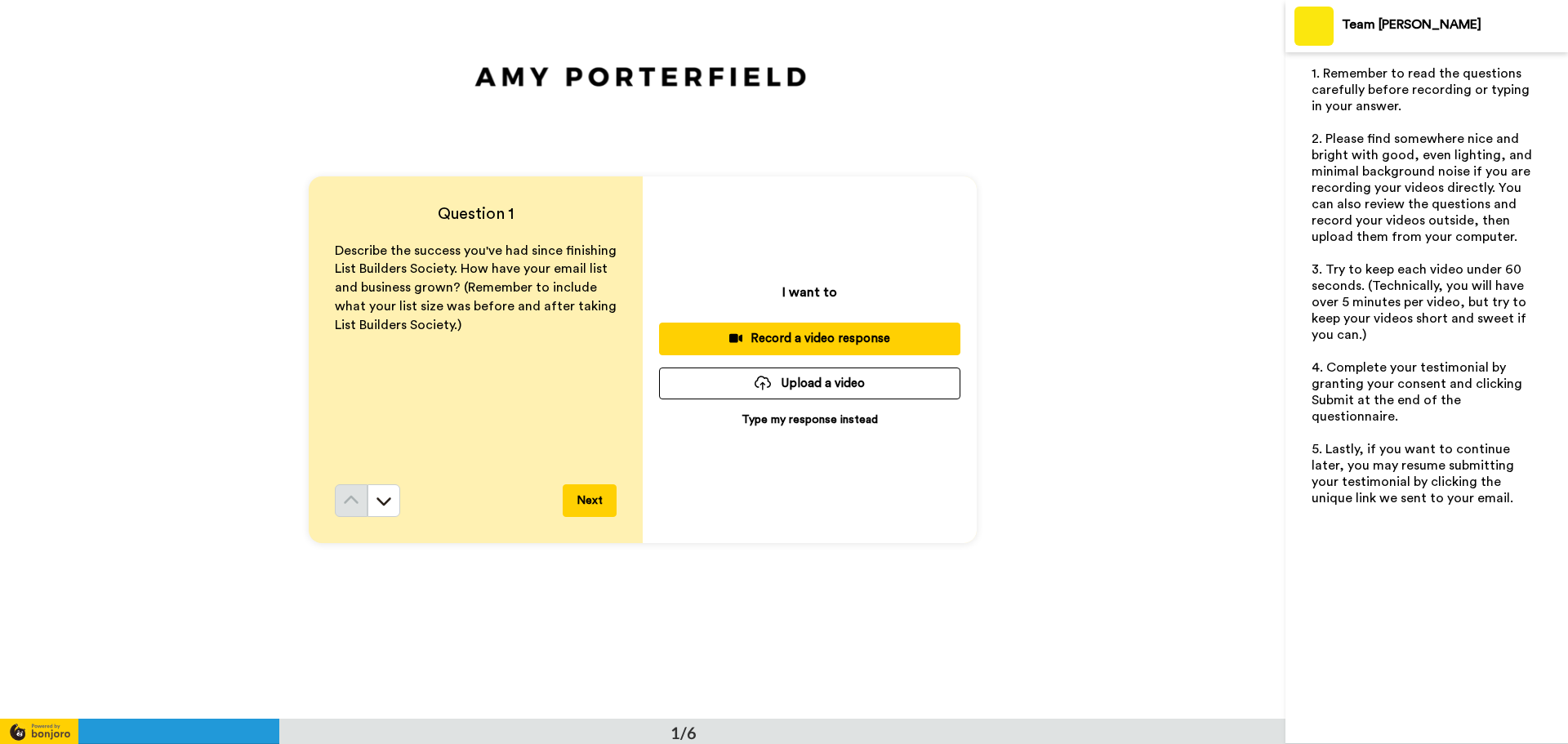
click at [1383, 266] on span "3. Try to keep each video under 60 seconds. (Technically, you will have over 5 …" at bounding box center [1421, 303] width 218 height 78
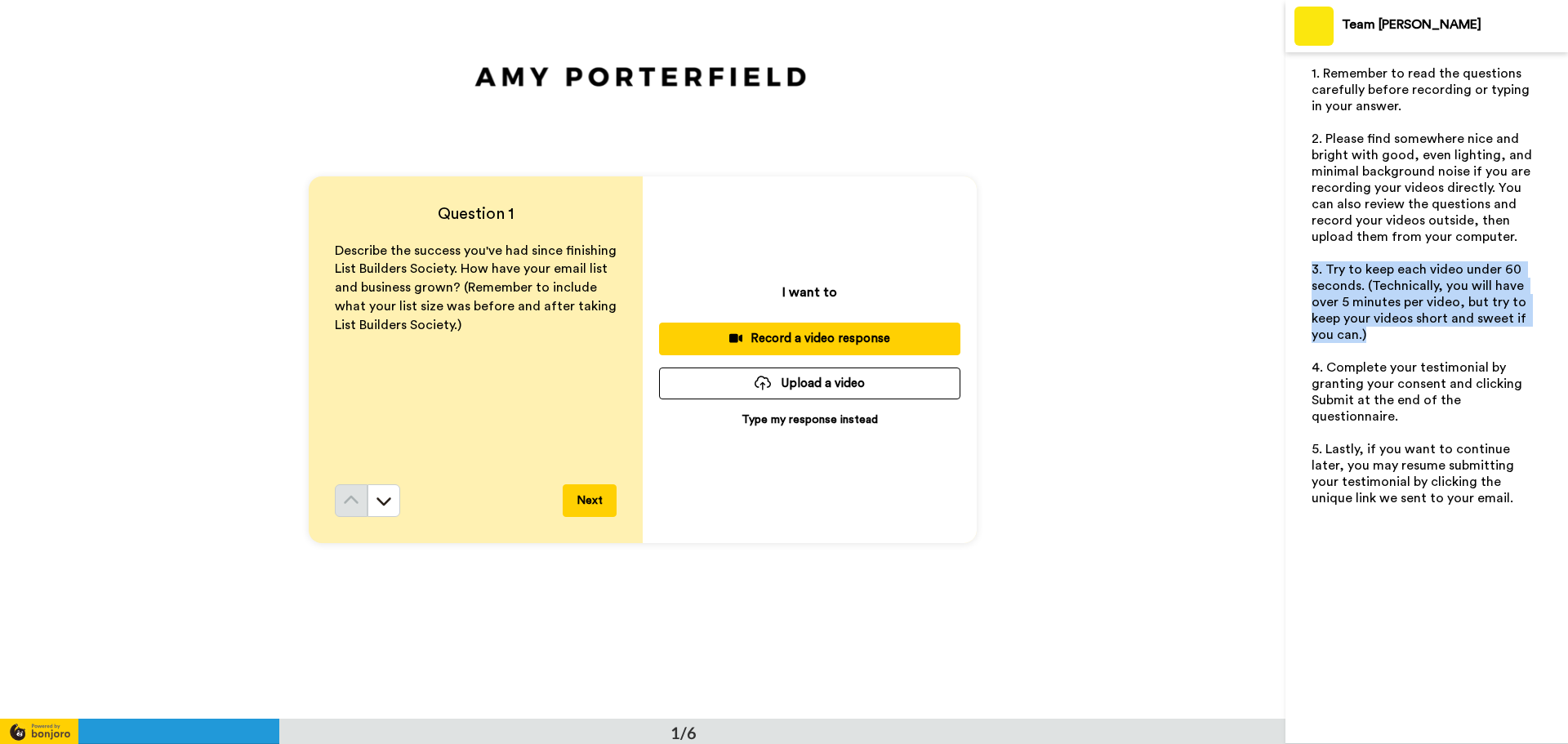
click at [1383, 266] on span "3. Try to keep each video under 60 seconds. (Technically, you will have over 5 …" at bounding box center [1421, 303] width 218 height 78
copy span "3. Try to keep each video under 60 seconds. (Technically, you will have over 5 …"
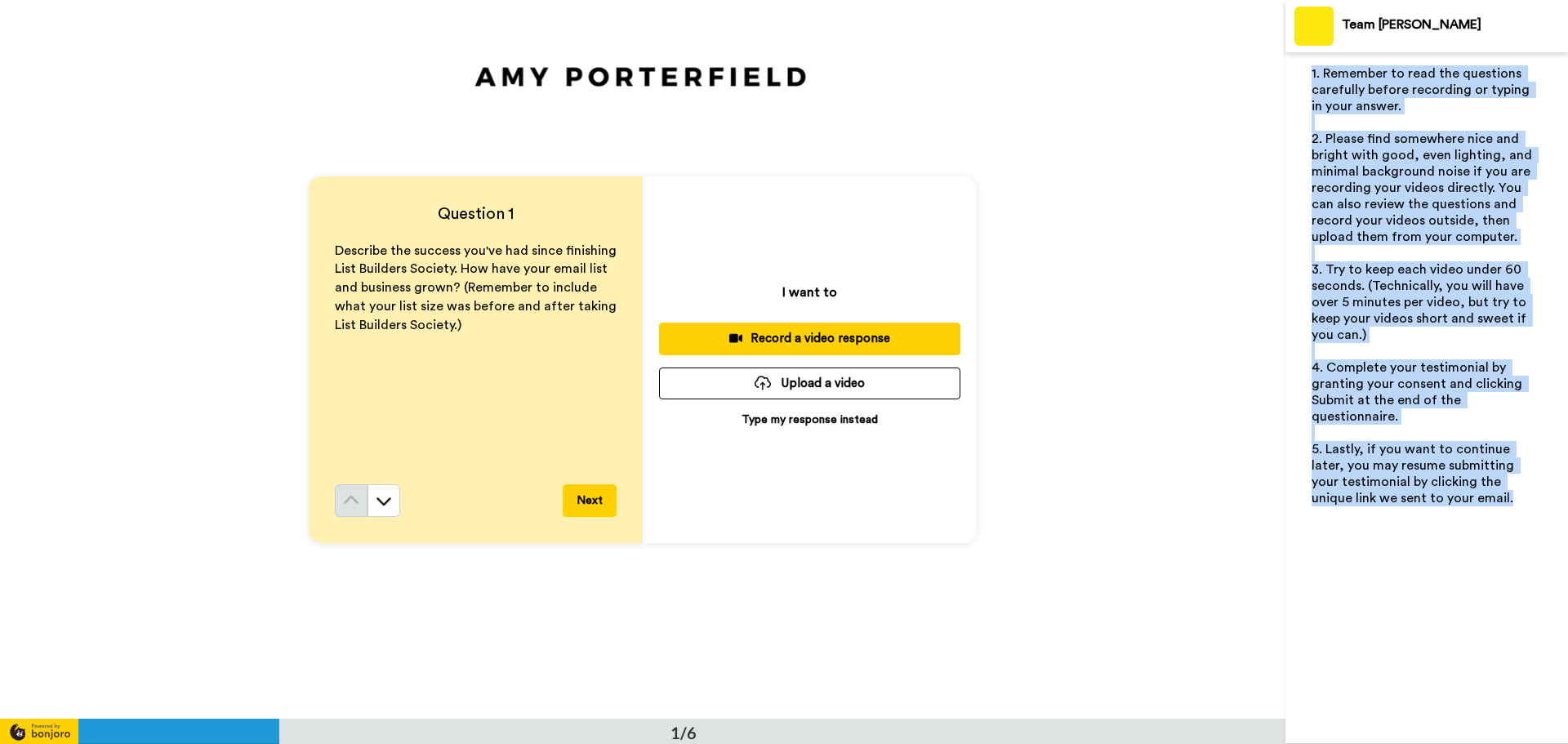
drag, startPoint x: 1455, startPoint y: 501, endPoint x: 1296, endPoint y: 69, distance: 460.3
click at [1296, 69] on div "1. Remember to read the questions carefully before recording or typing in your …" at bounding box center [1427, 398] width 283 height 692
copy div "1. Remember to read the questions carefully before recording or typing in your …"
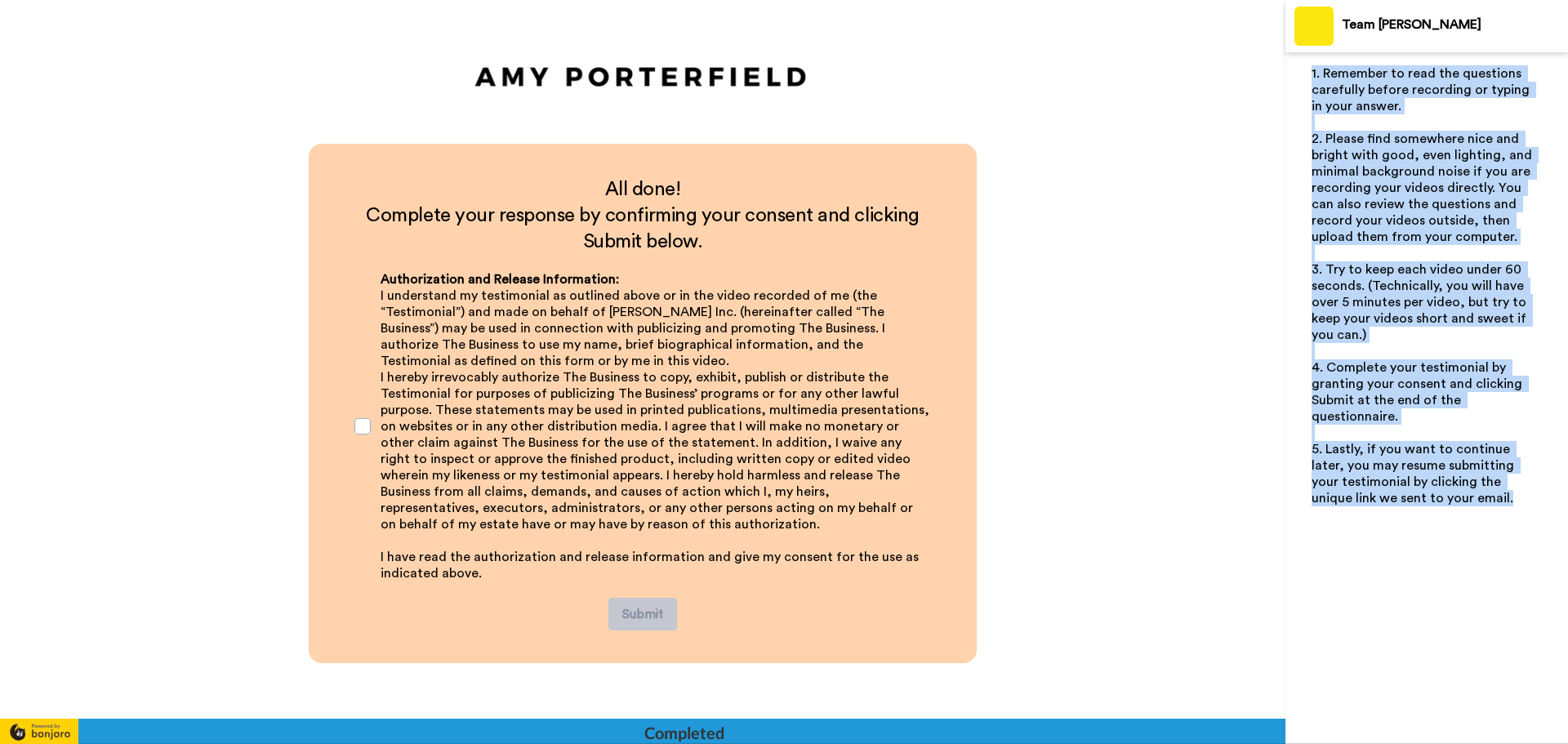
scroll to position [3592, 0]
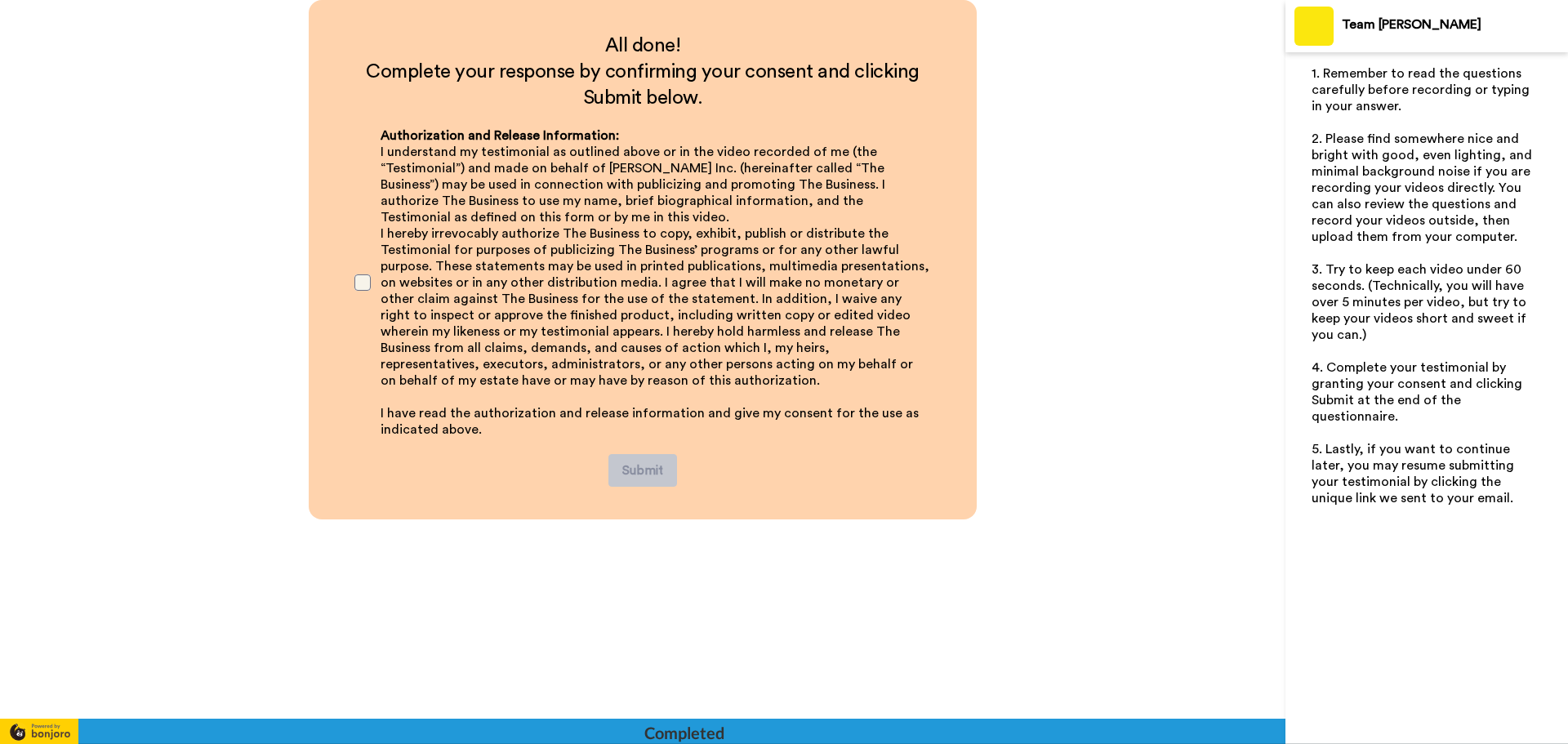
click at [355, 285] on span at bounding box center [362, 283] width 16 height 16
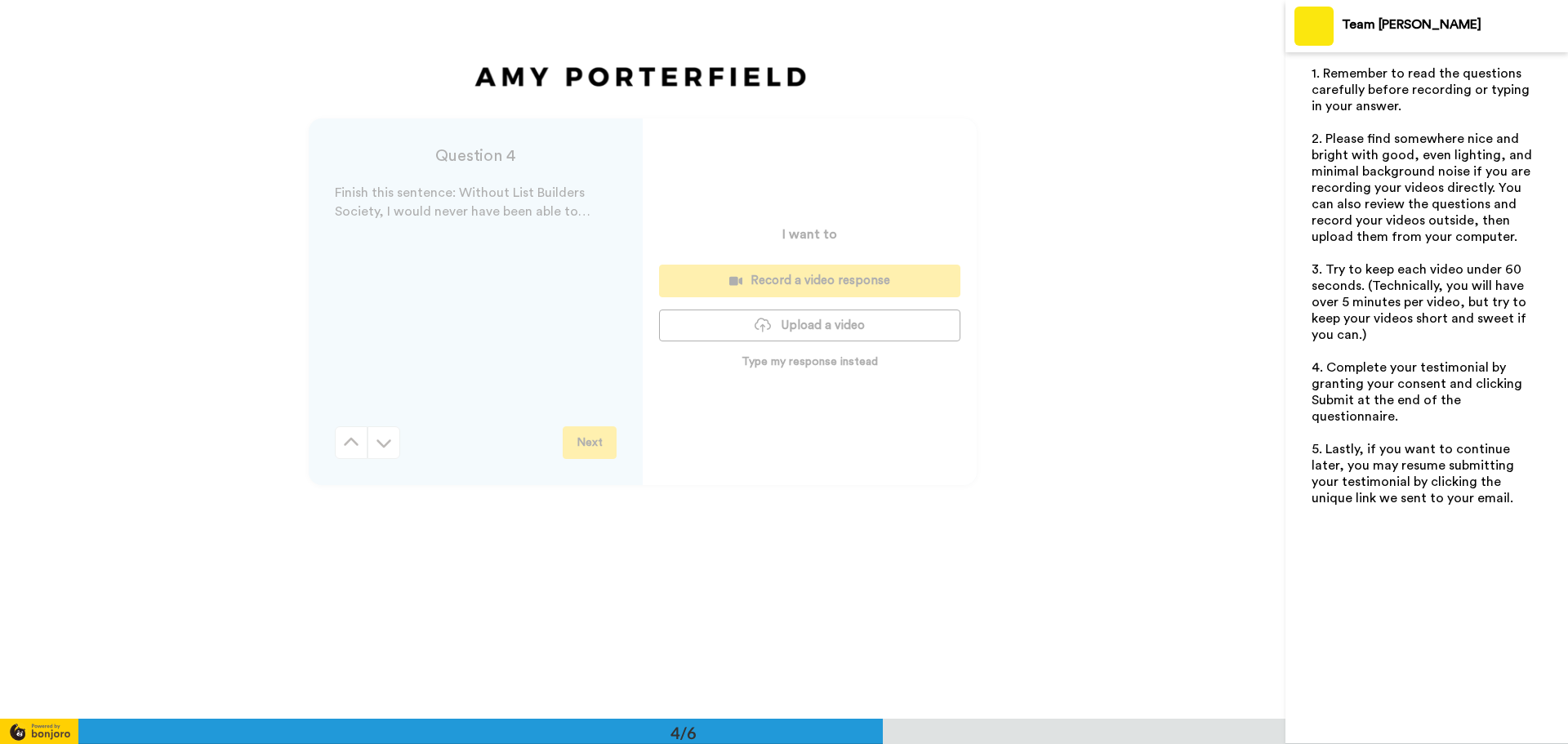
scroll to position [2204, 0]
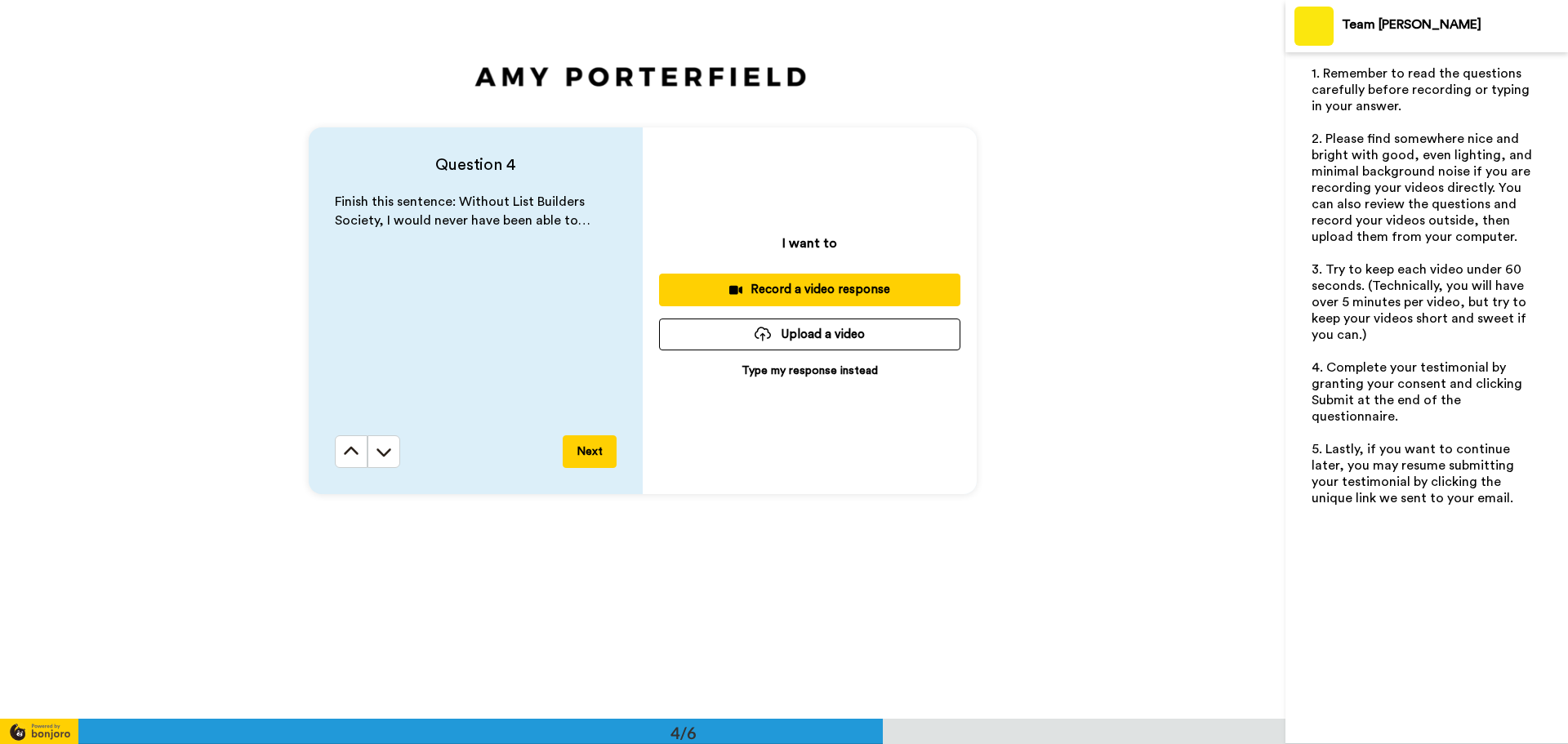
click at [753, 372] on p "Type my response instead" at bounding box center [810, 370] width 137 height 16
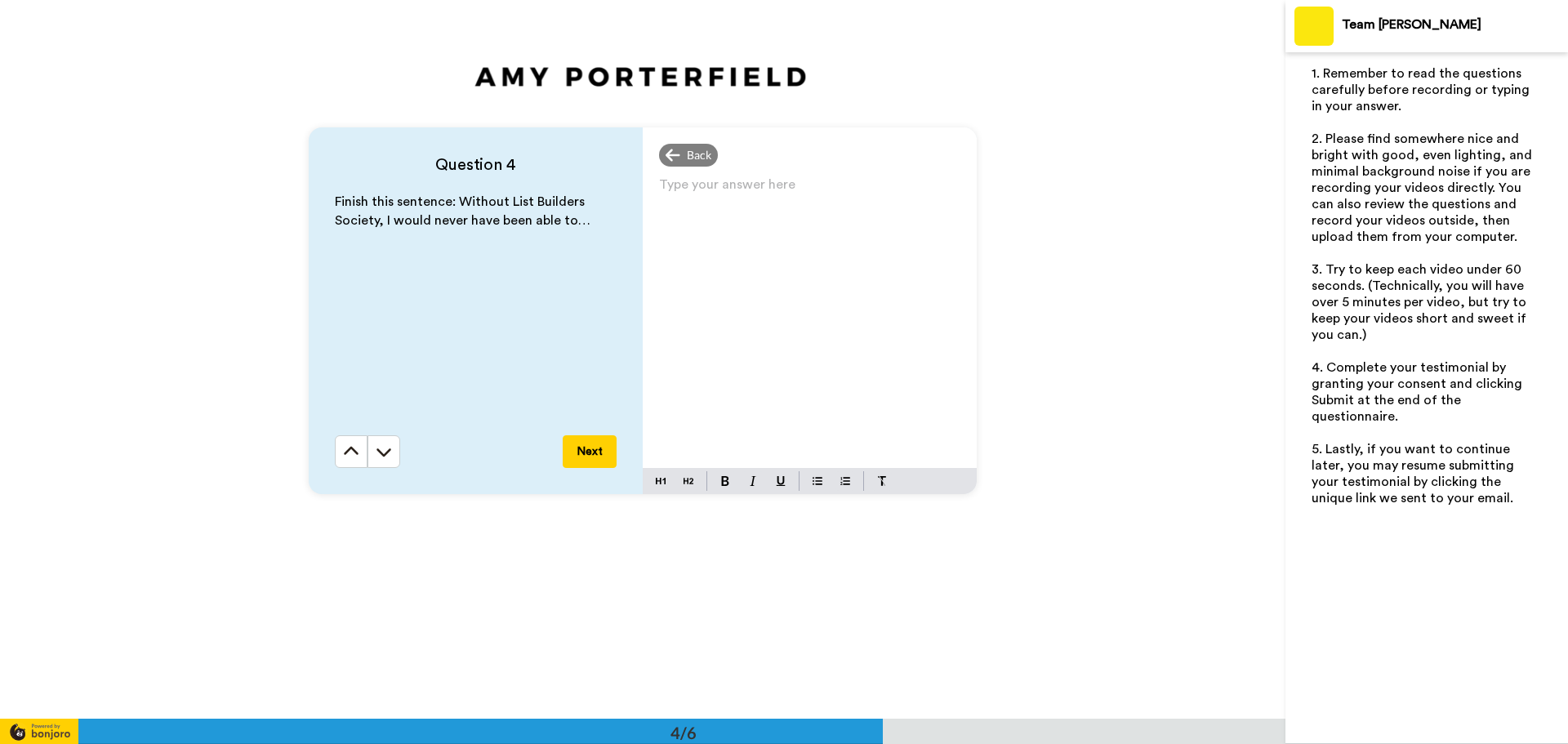
click at [748, 388] on div "Type your answer here ﻿" at bounding box center [810, 320] width 334 height 294
click at [1205, 294] on div "Question 4 Finish this sentence: Without List Builders Society, I would never h…" at bounding box center [643, 310] width 1286 height 719
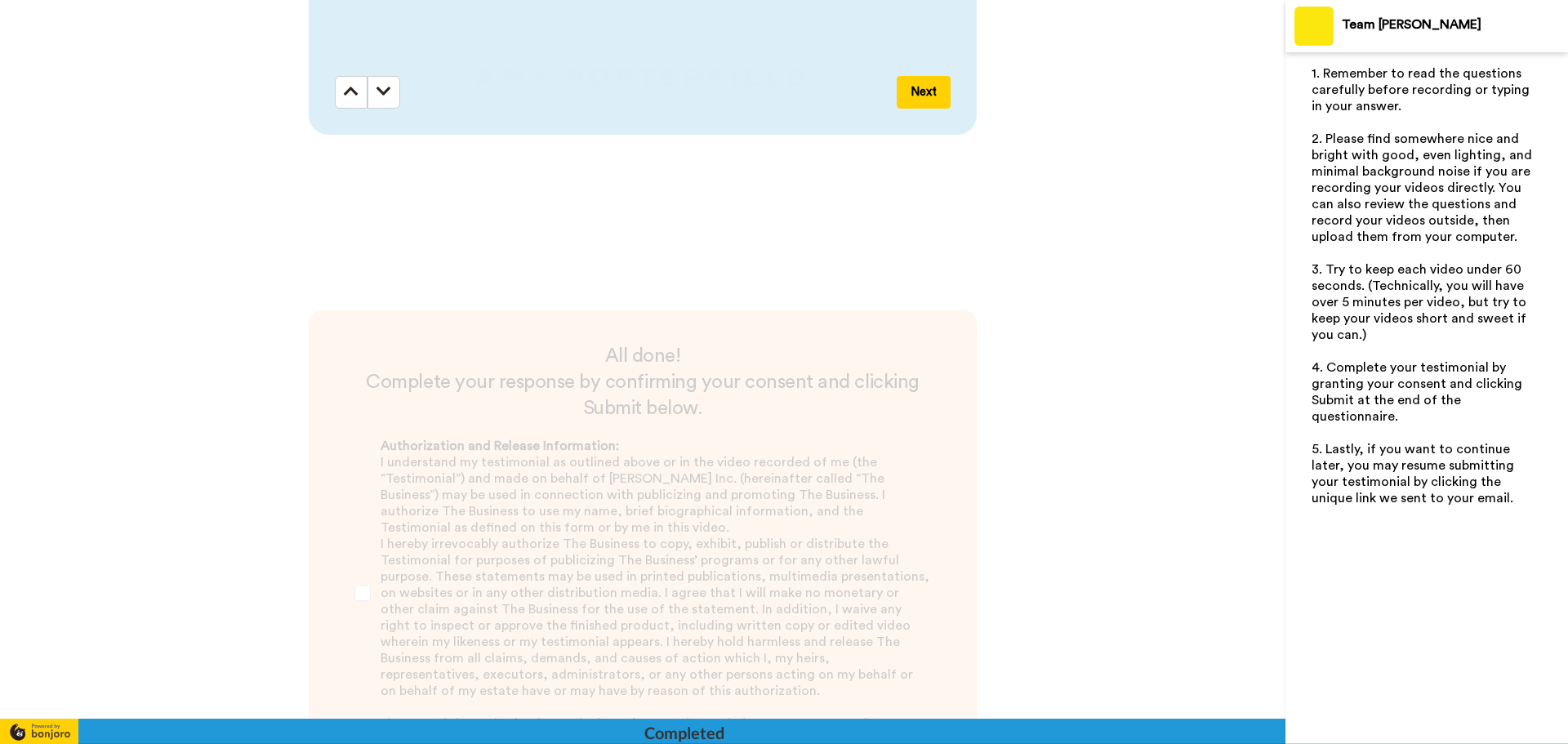
scroll to position [3592, 0]
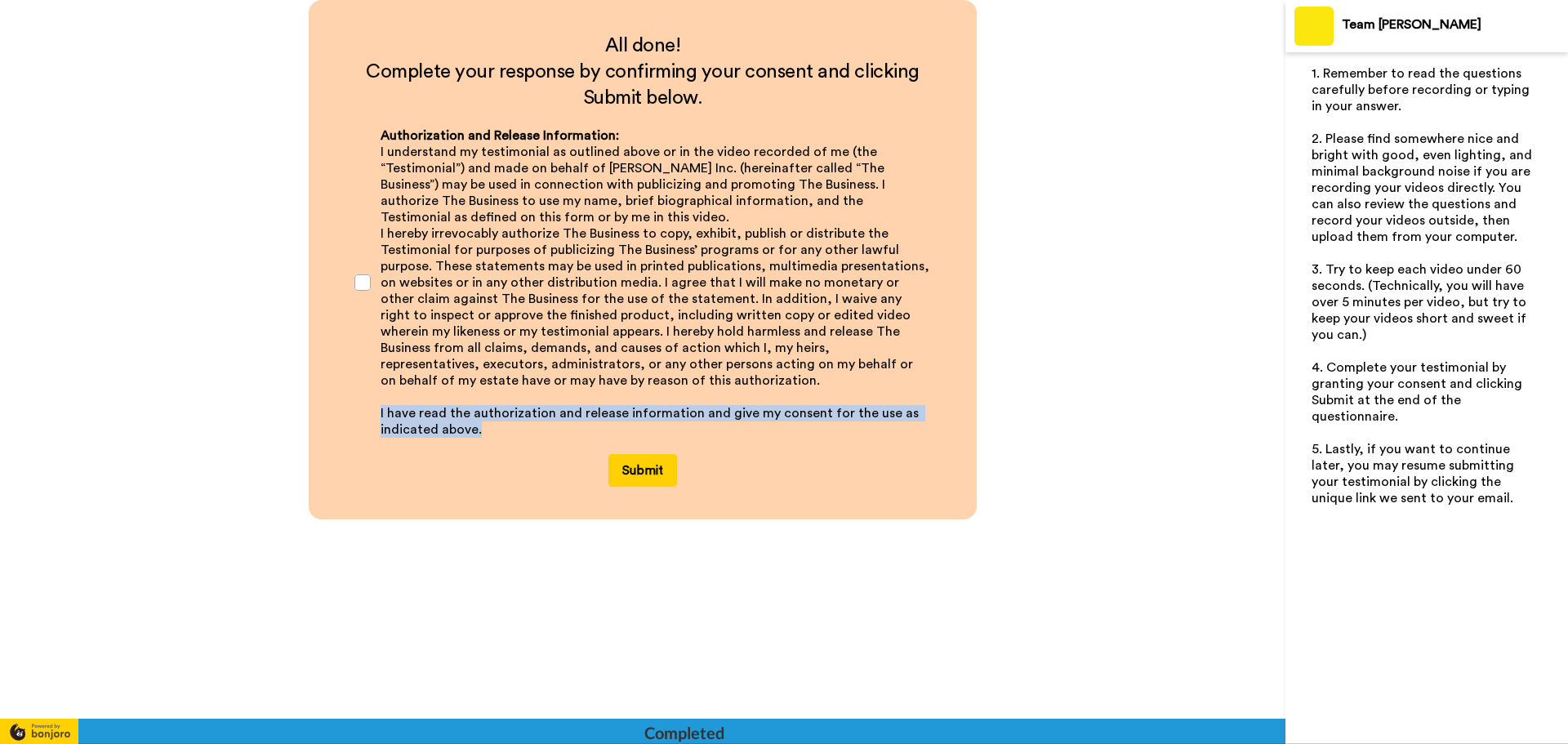
drag, startPoint x: 507, startPoint y: 431, endPoint x: 371, endPoint y: 408, distance: 137.9
click at [371, 408] on div "Authorization and Release Information: I understand my testimonial as outlined …" at bounding box center [642, 282] width 603 height 343
click at [636, 459] on button "Submit" at bounding box center [643, 470] width 69 height 33
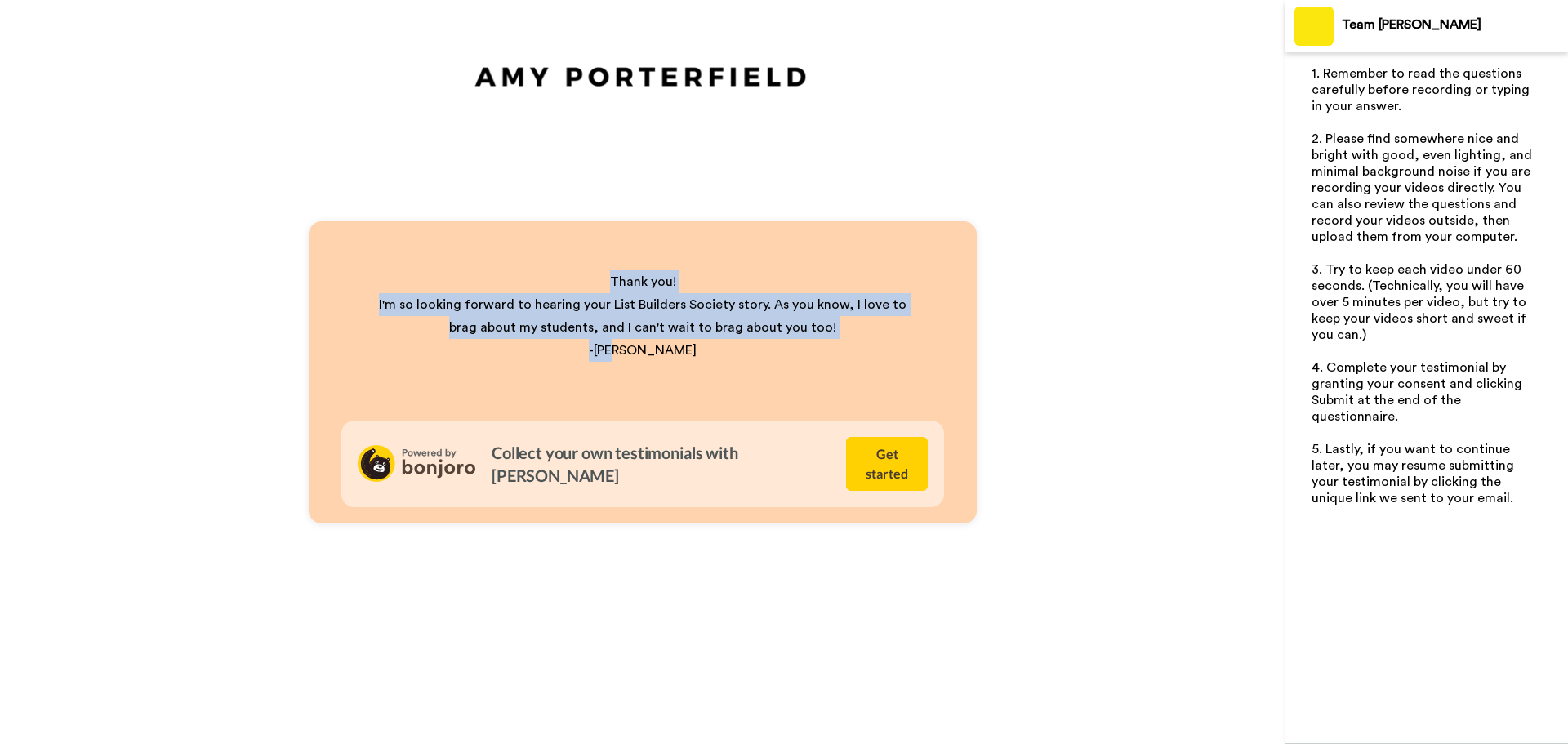
drag, startPoint x: 609, startPoint y: 285, endPoint x: 684, endPoint y: 360, distance: 106.1
click at [684, 360] on div "Thank you! I'm so looking forward to hearing your List Builders Society story. …" at bounding box center [642, 316] width 537 height 92
click at [520, 310] on span "I'm so looking forward to hearing your List Builders Society story. As you know…" at bounding box center [644, 316] width 531 height 36
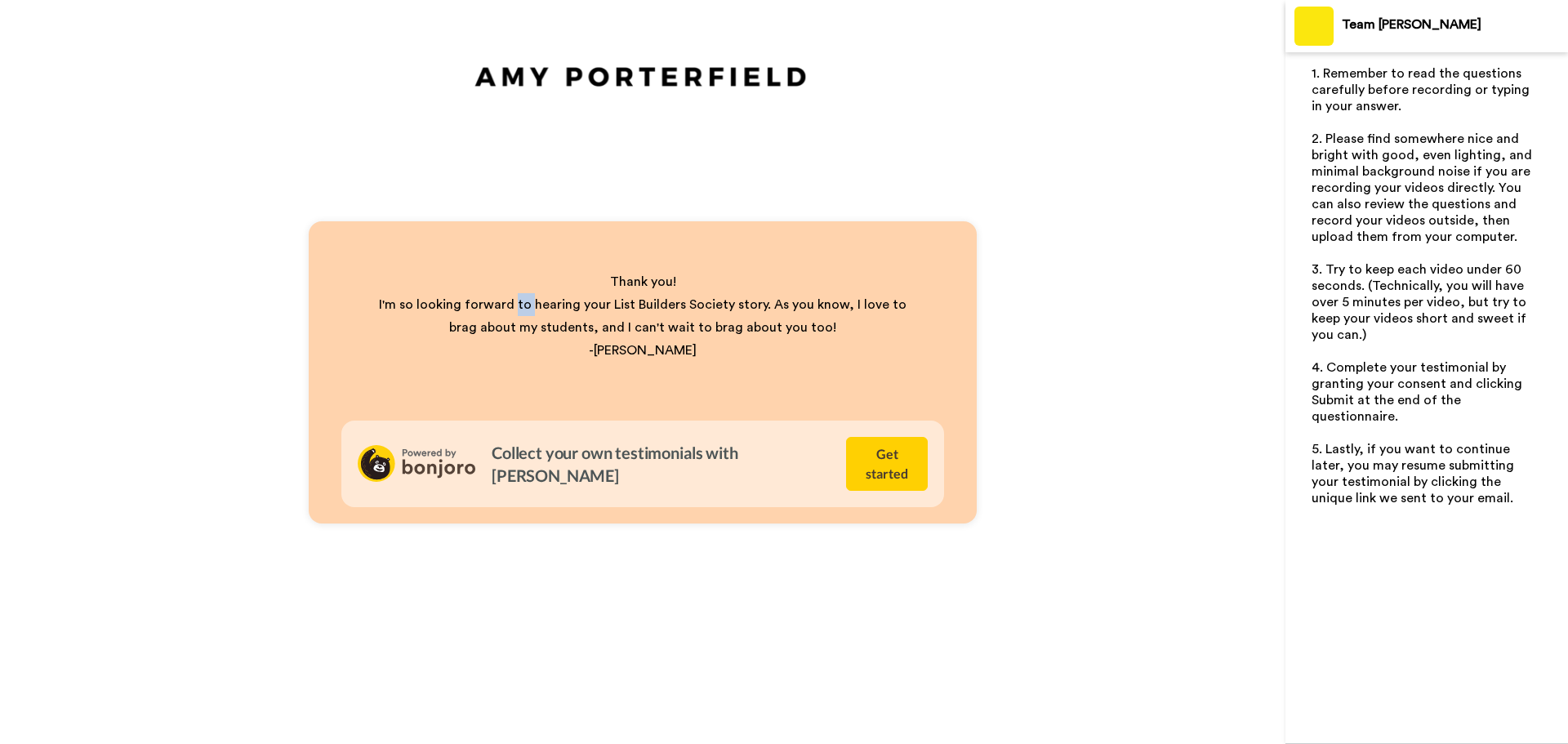
click at [520, 310] on span "I'm so looking forward to hearing your List Builders Society story. As you know…" at bounding box center [644, 316] width 531 height 36
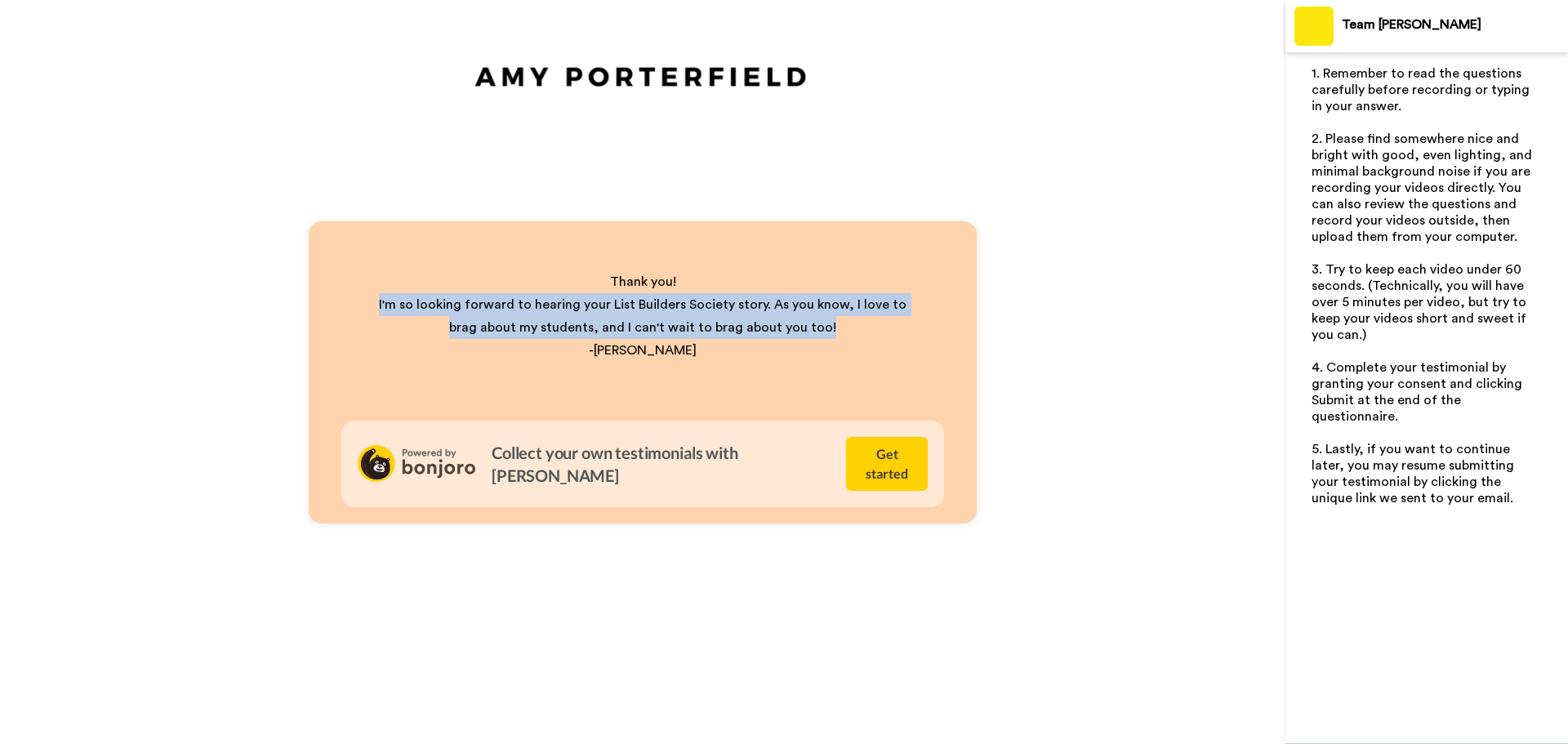
click at [520, 310] on span "I'm so looking forward to hearing your List Builders Society story. As you know…" at bounding box center [644, 316] width 531 height 36
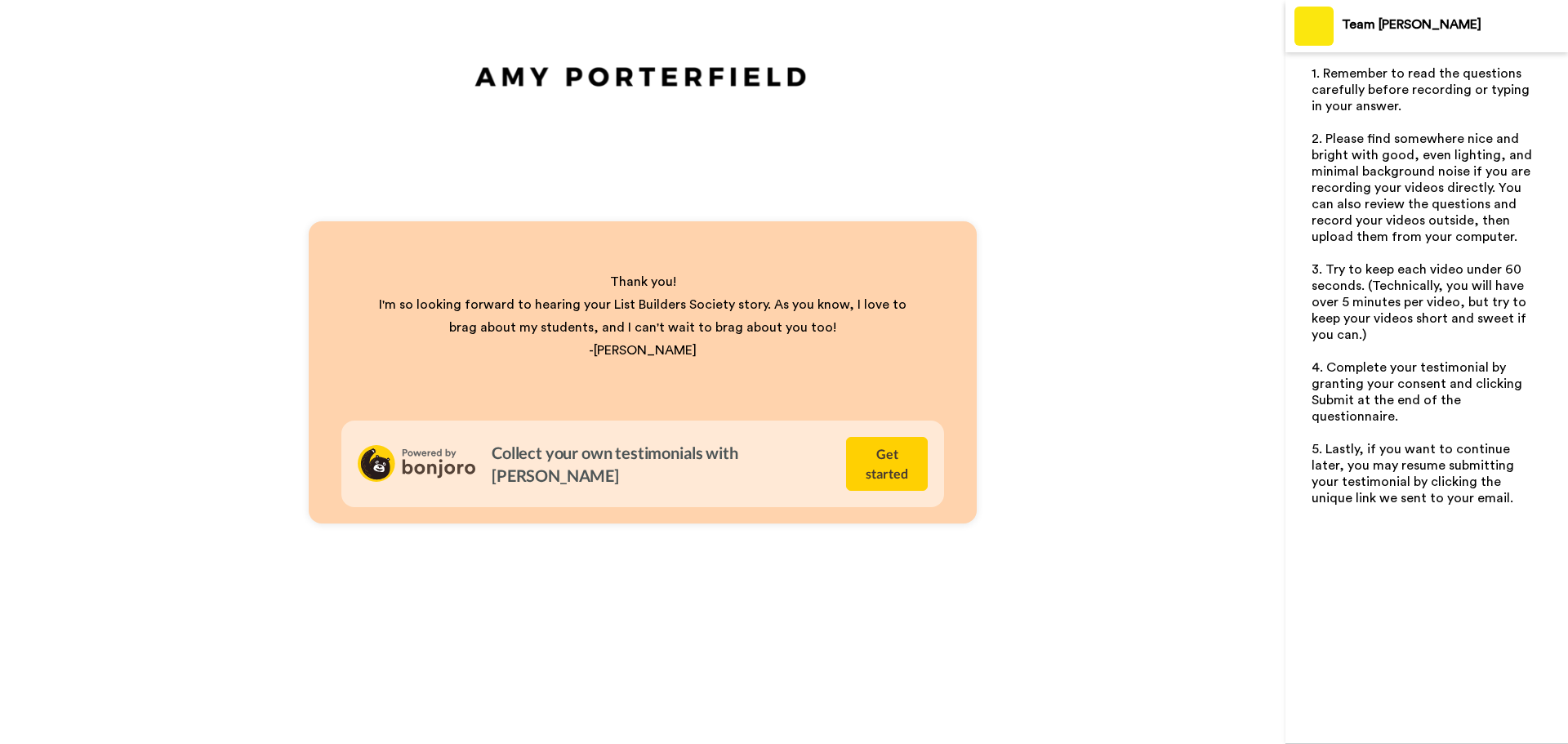
click at [726, 361] on p "-Amy" at bounding box center [642, 350] width 537 height 23
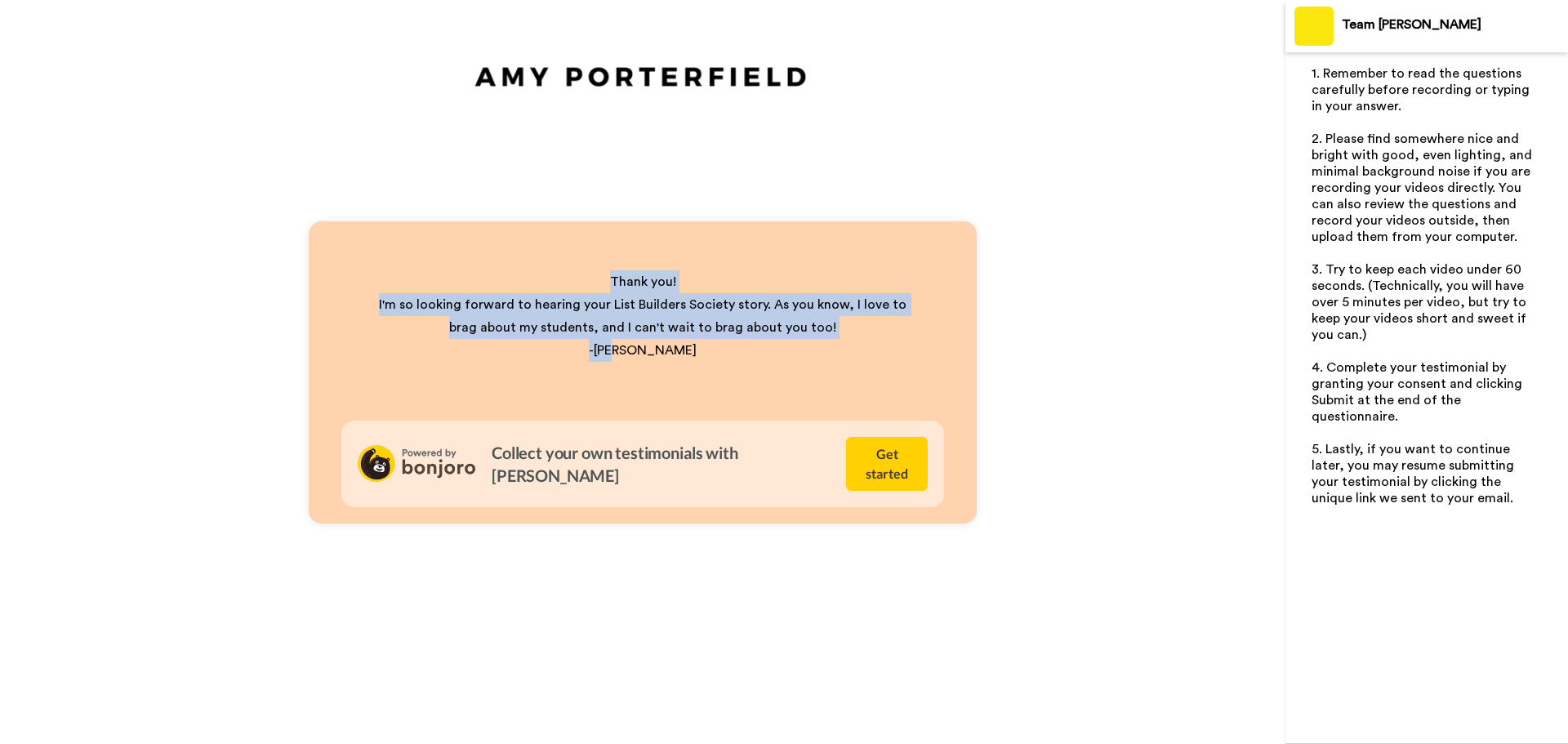
drag, startPoint x: 658, startPoint y: 343, endPoint x: 573, endPoint y: 235, distance: 137.4
click at [573, 235] on div "Thank you! I'm so looking forward to hearing your List Builders Society story. …" at bounding box center [642, 372] width 668 height 302
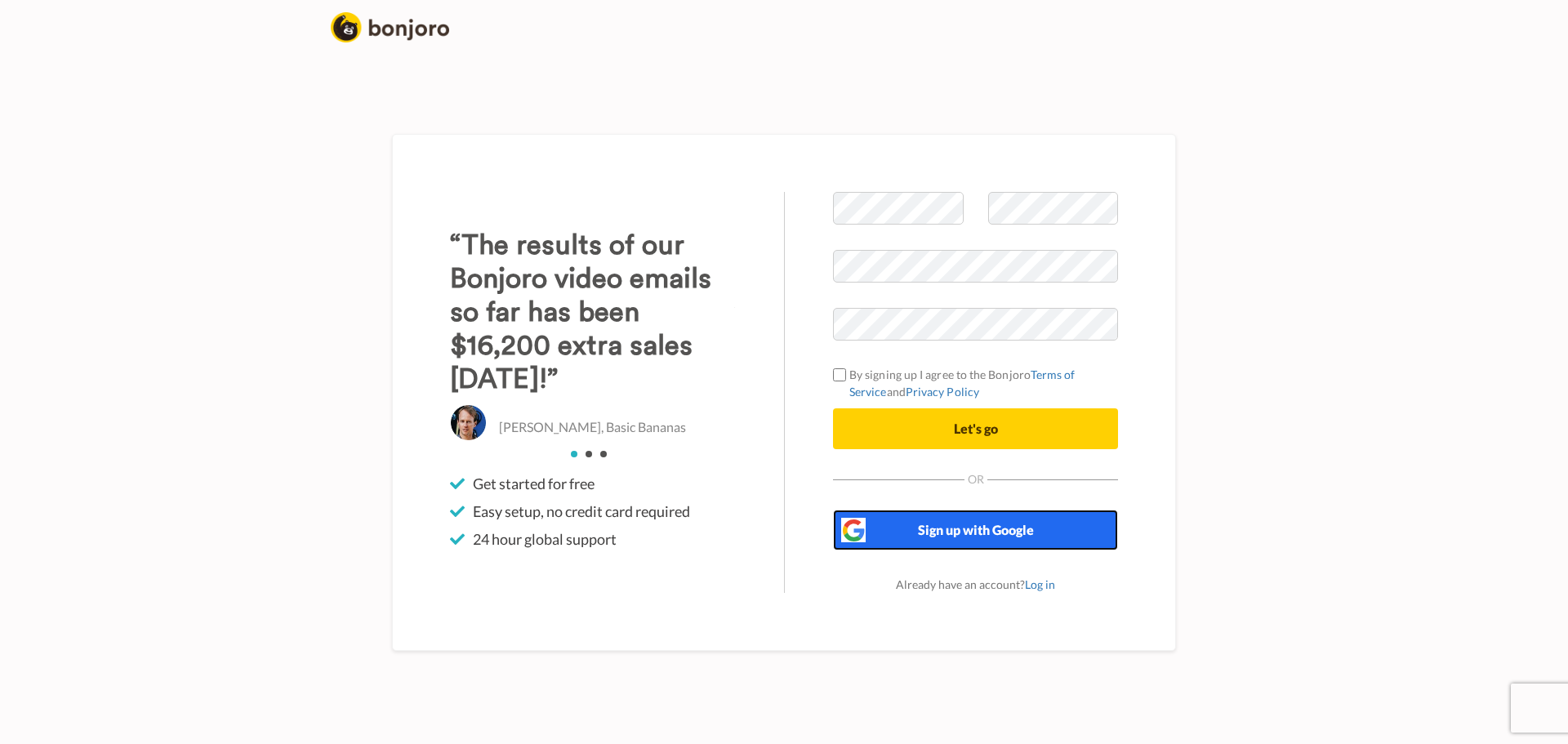
click at [960, 522] on span "Sign up with Google" at bounding box center [976, 529] width 116 height 16
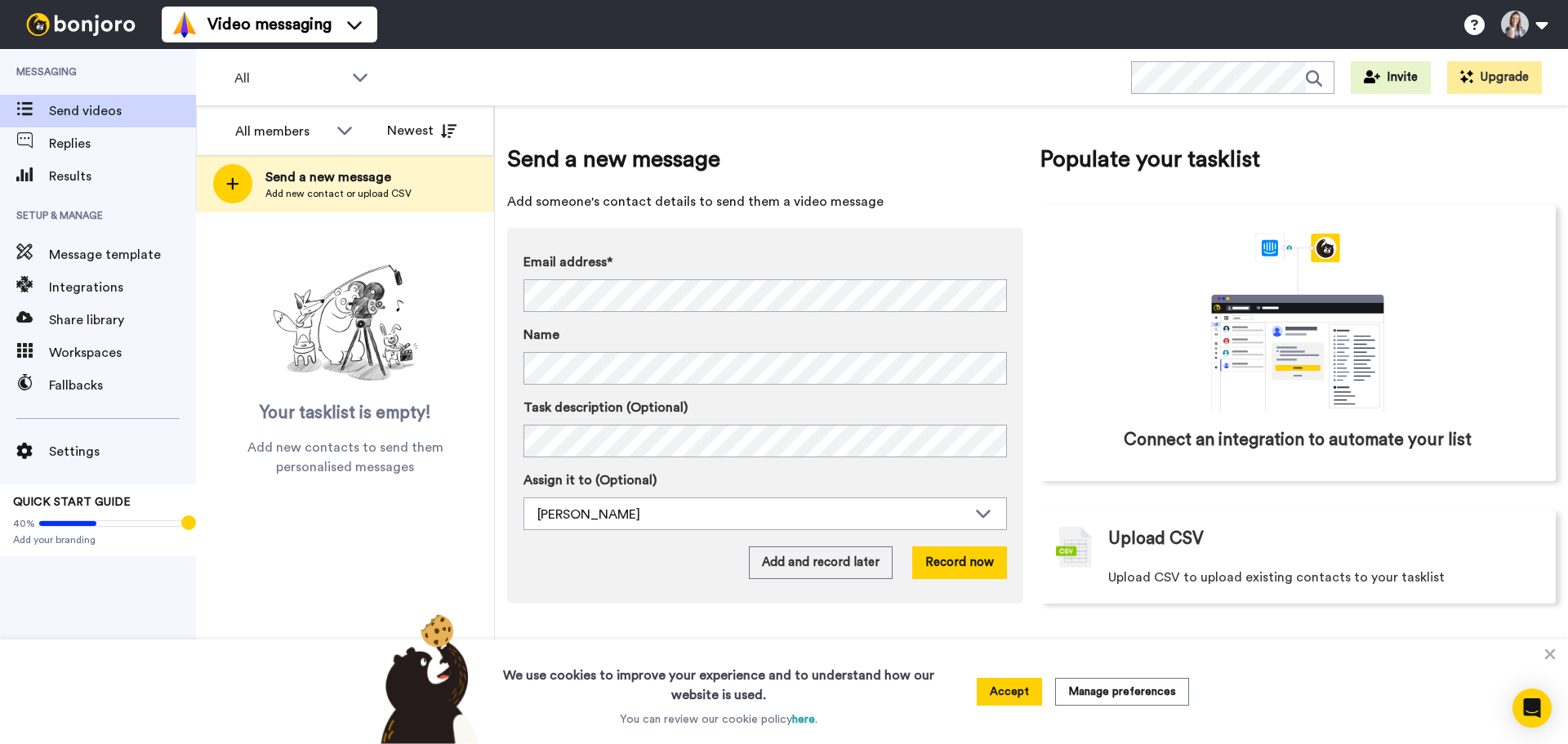
click at [1017, 692] on button "Accept" at bounding box center [1009, 692] width 65 height 28
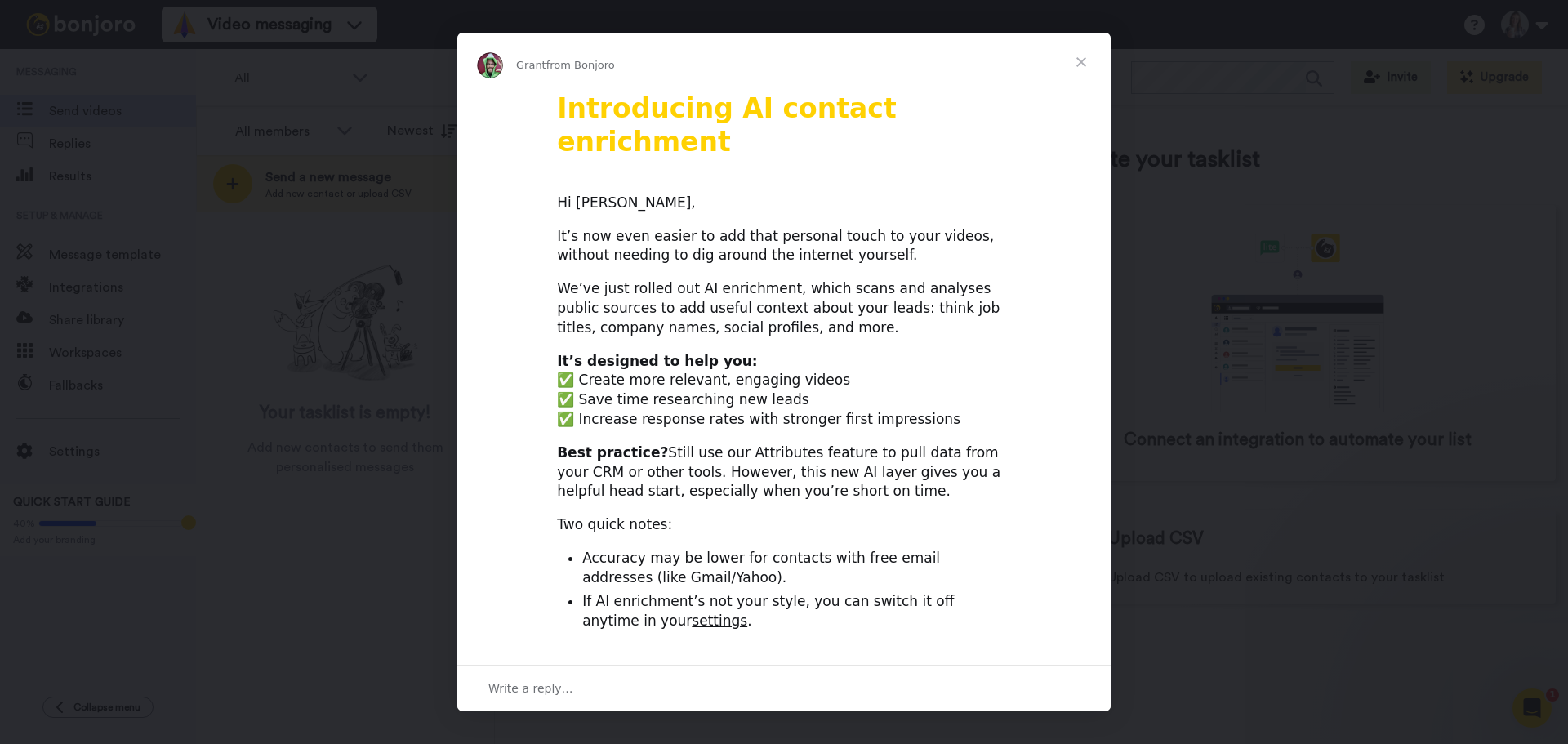
click at [1081, 66] on span "Close" at bounding box center [1081, 62] width 59 height 59
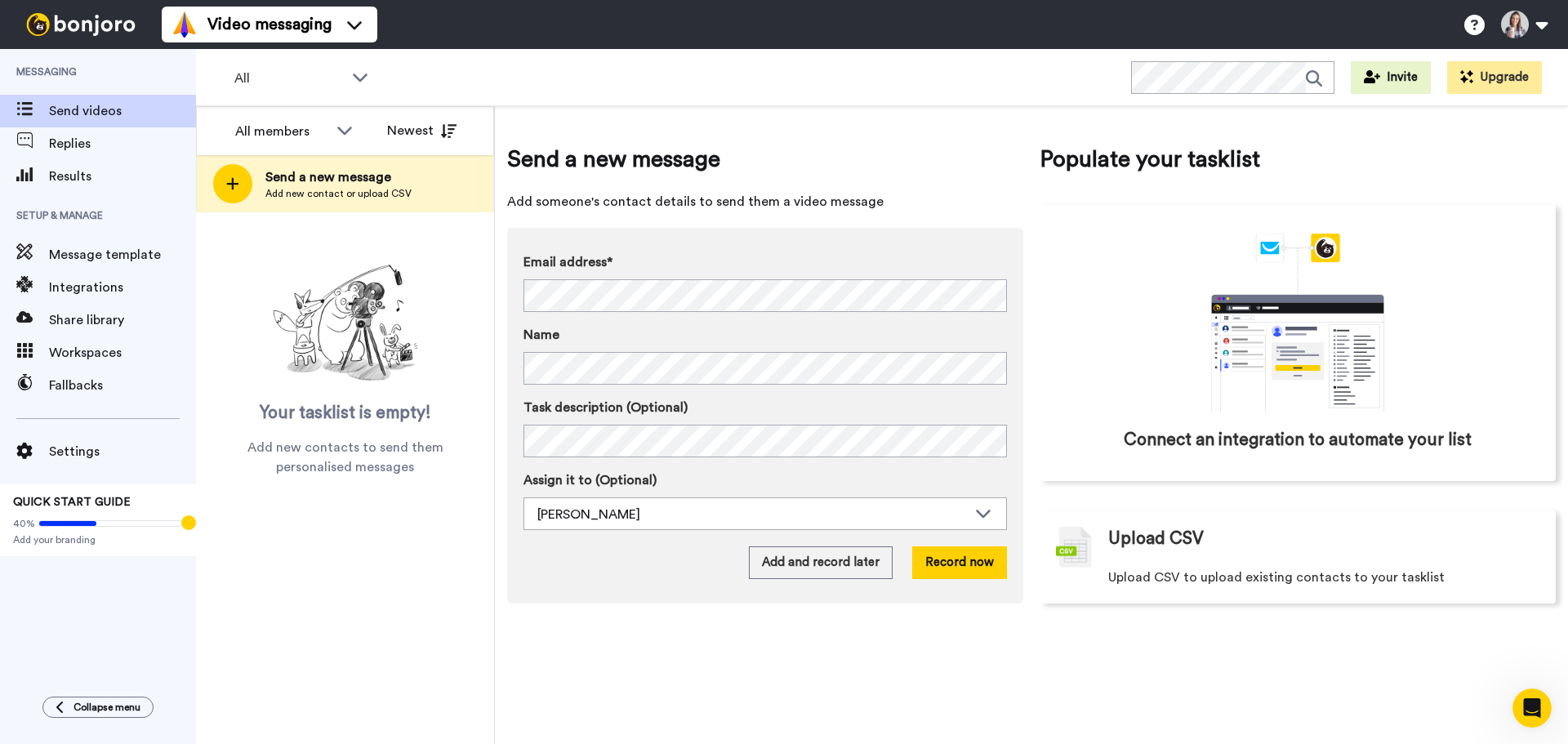
click at [840, 219] on div "Send a new message Add someone's contact details to send them a video message E…" at bounding box center [765, 373] width 516 height 460
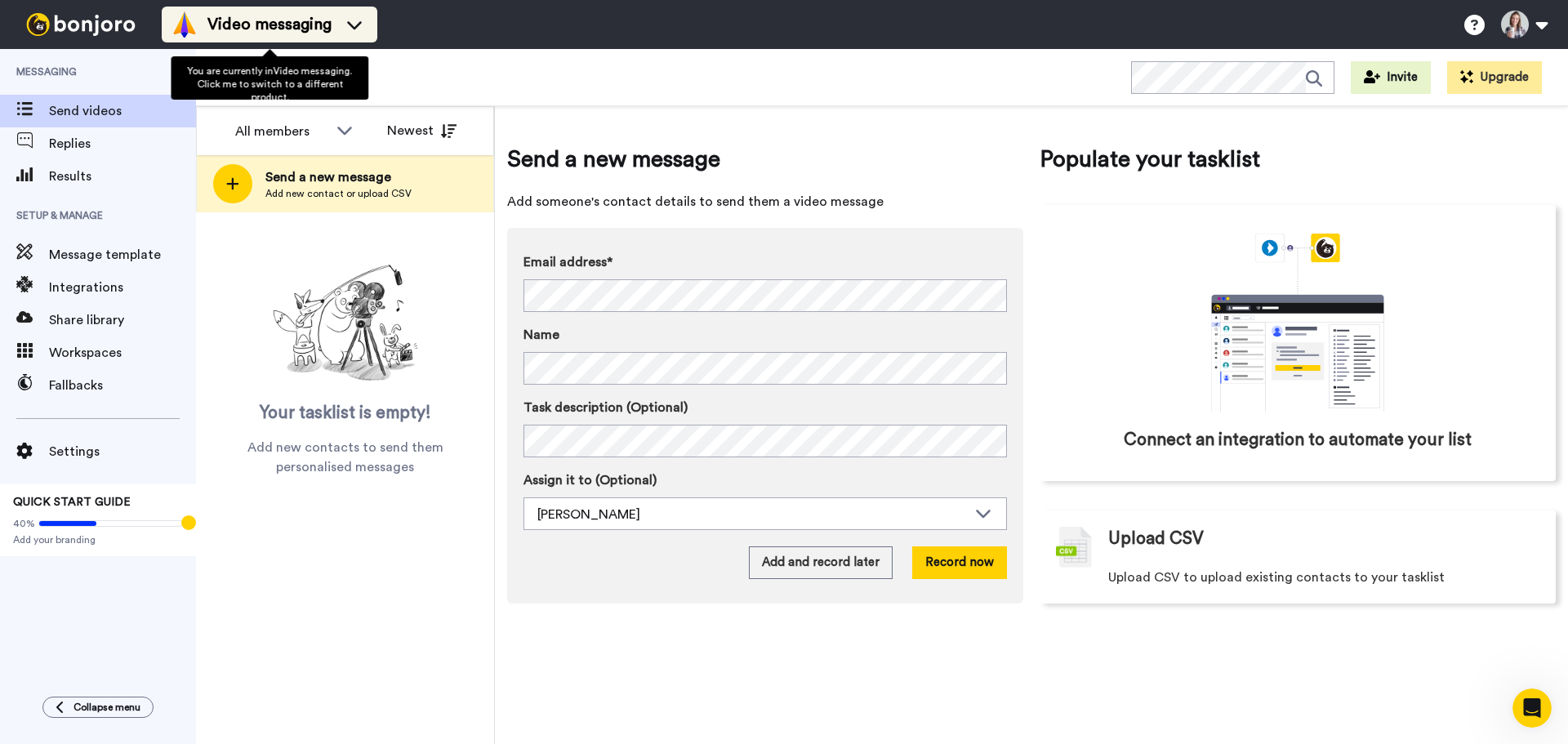
click at [253, 22] on span "Video messaging" at bounding box center [270, 25] width 124 height 23
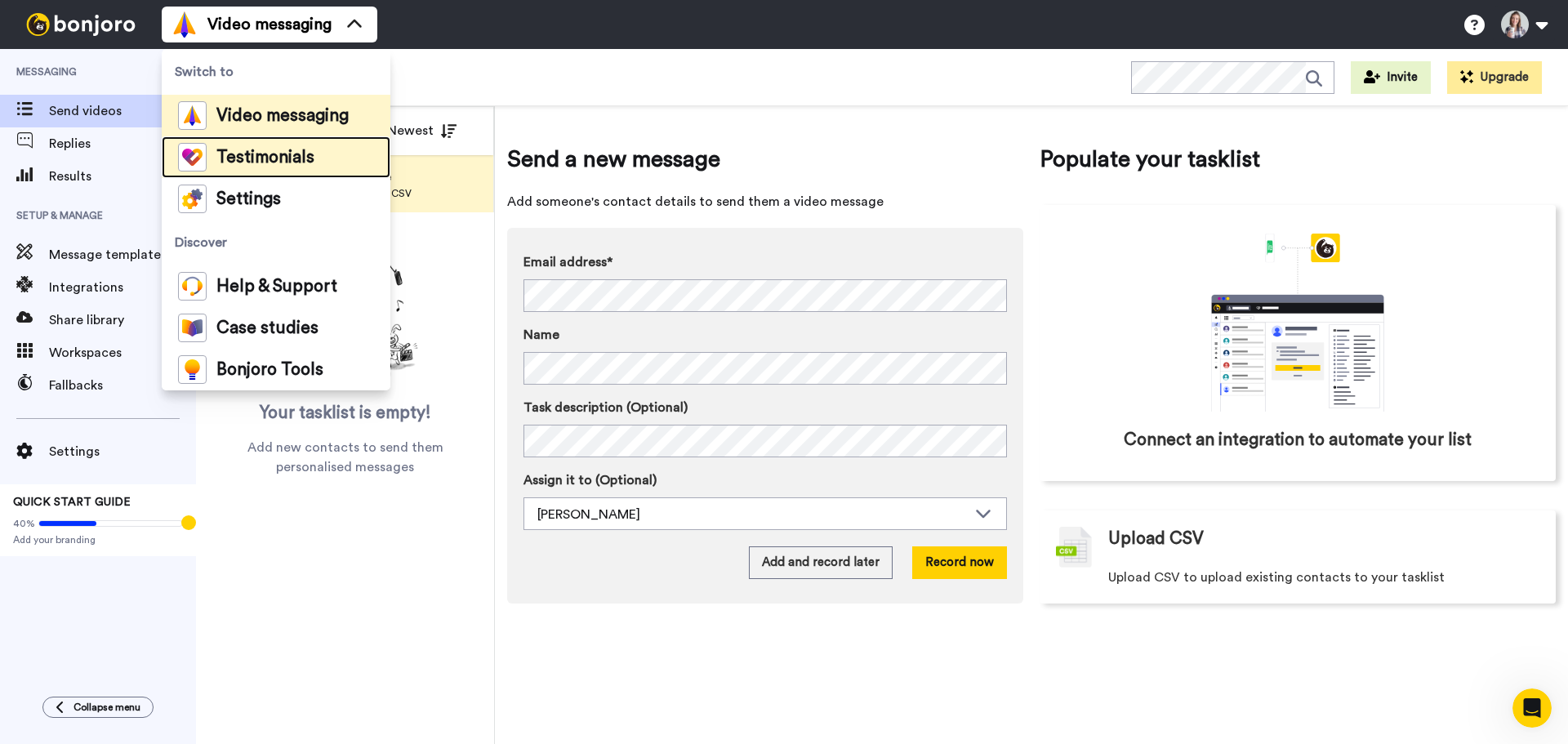
click at [315, 164] on li "Testimonials" at bounding box center [276, 157] width 229 height 42
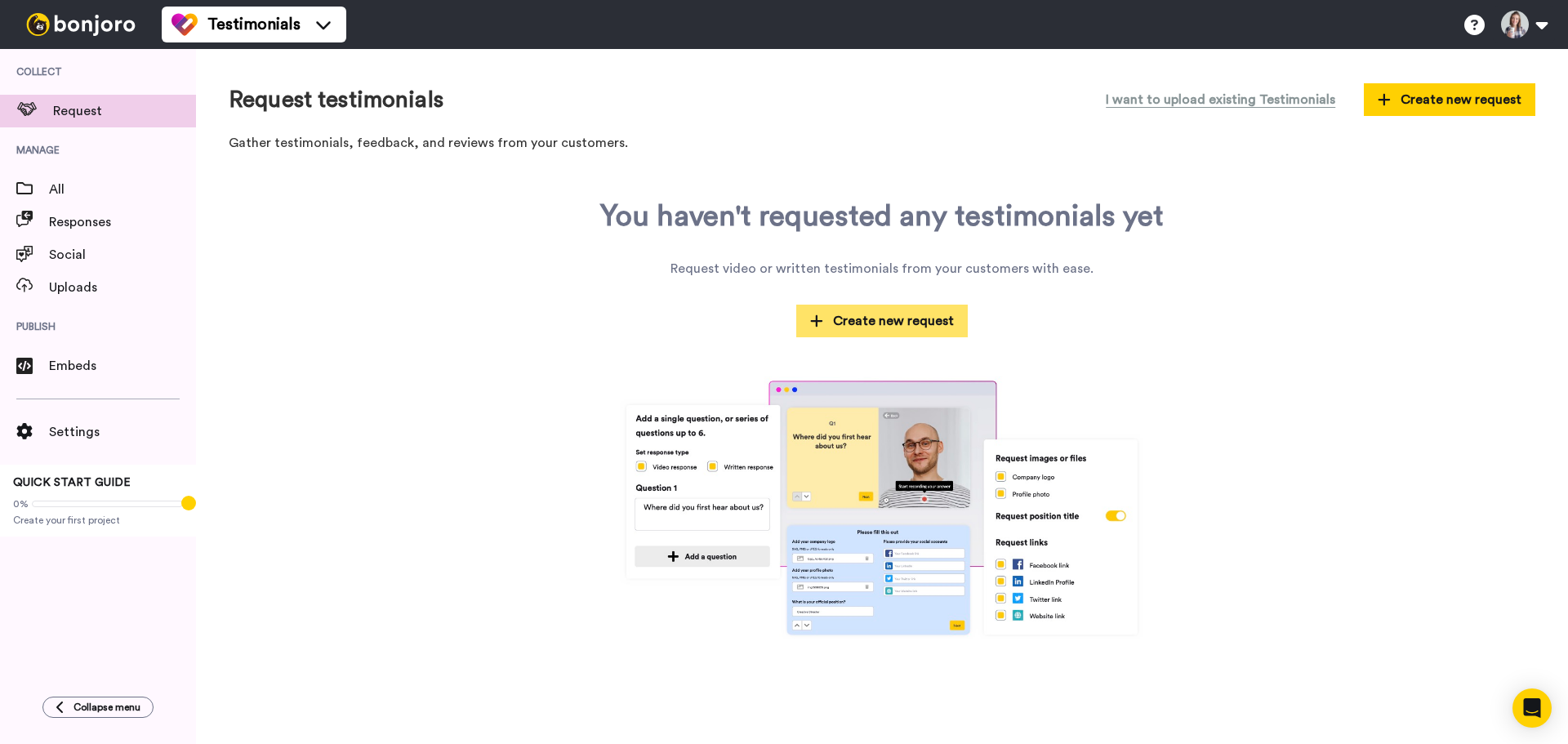
click at [856, 312] on span "Create new request" at bounding box center [883, 320] width 144 height 20
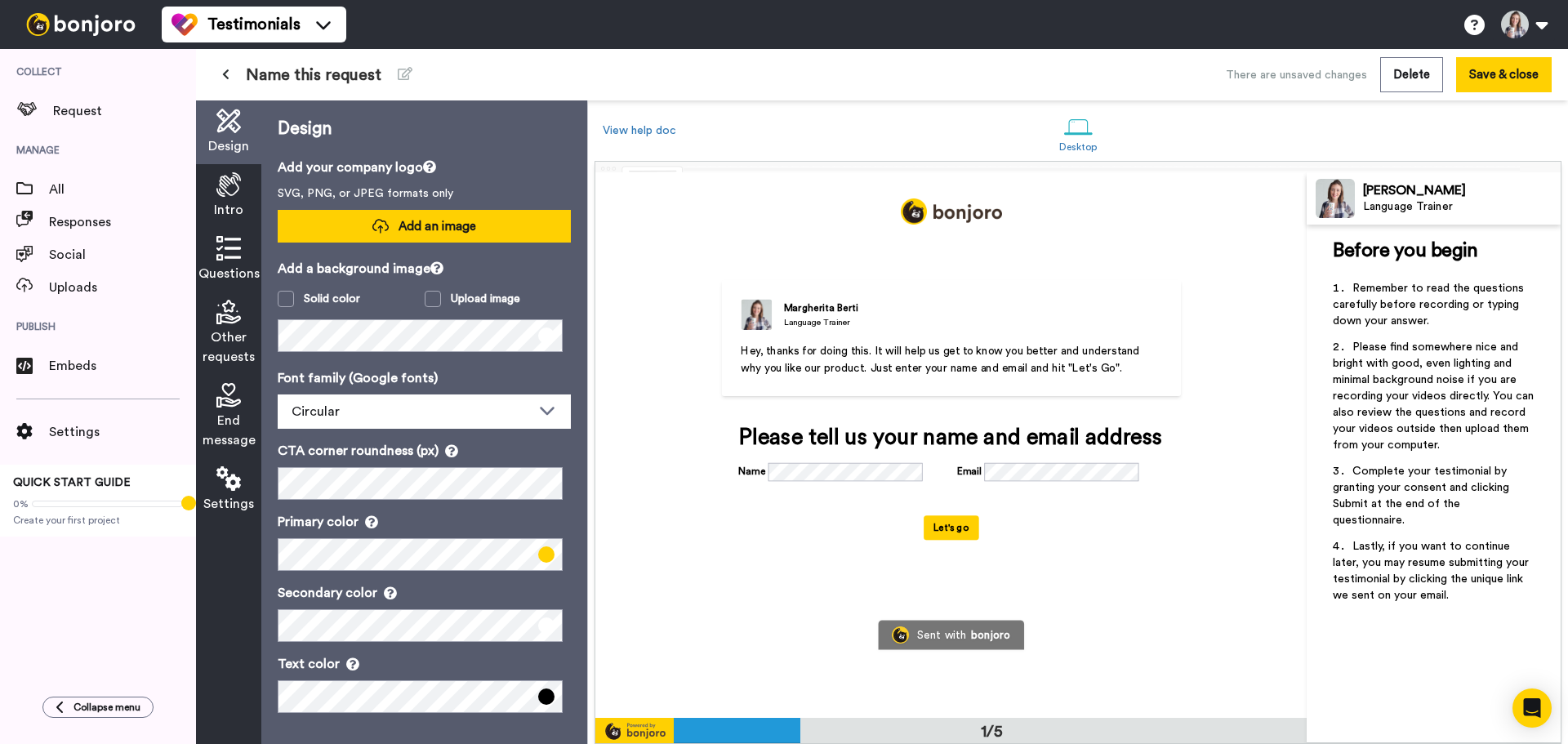
click at [440, 214] on button "Add an image" at bounding box center [425, 226] width 293 height 33
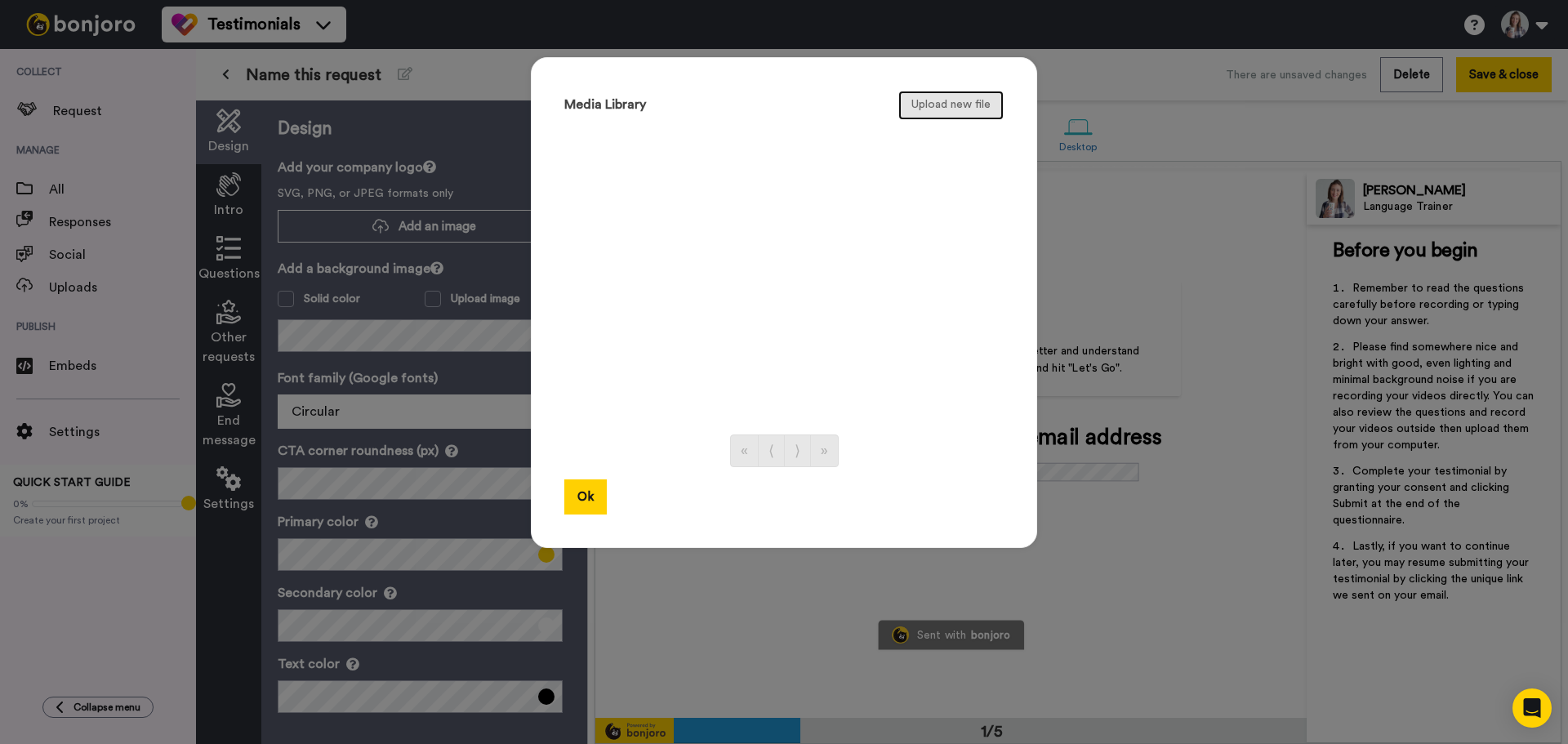
click at [943, 97] on button "Upload new file" at bounding box center [950, 105] width 106 height 29
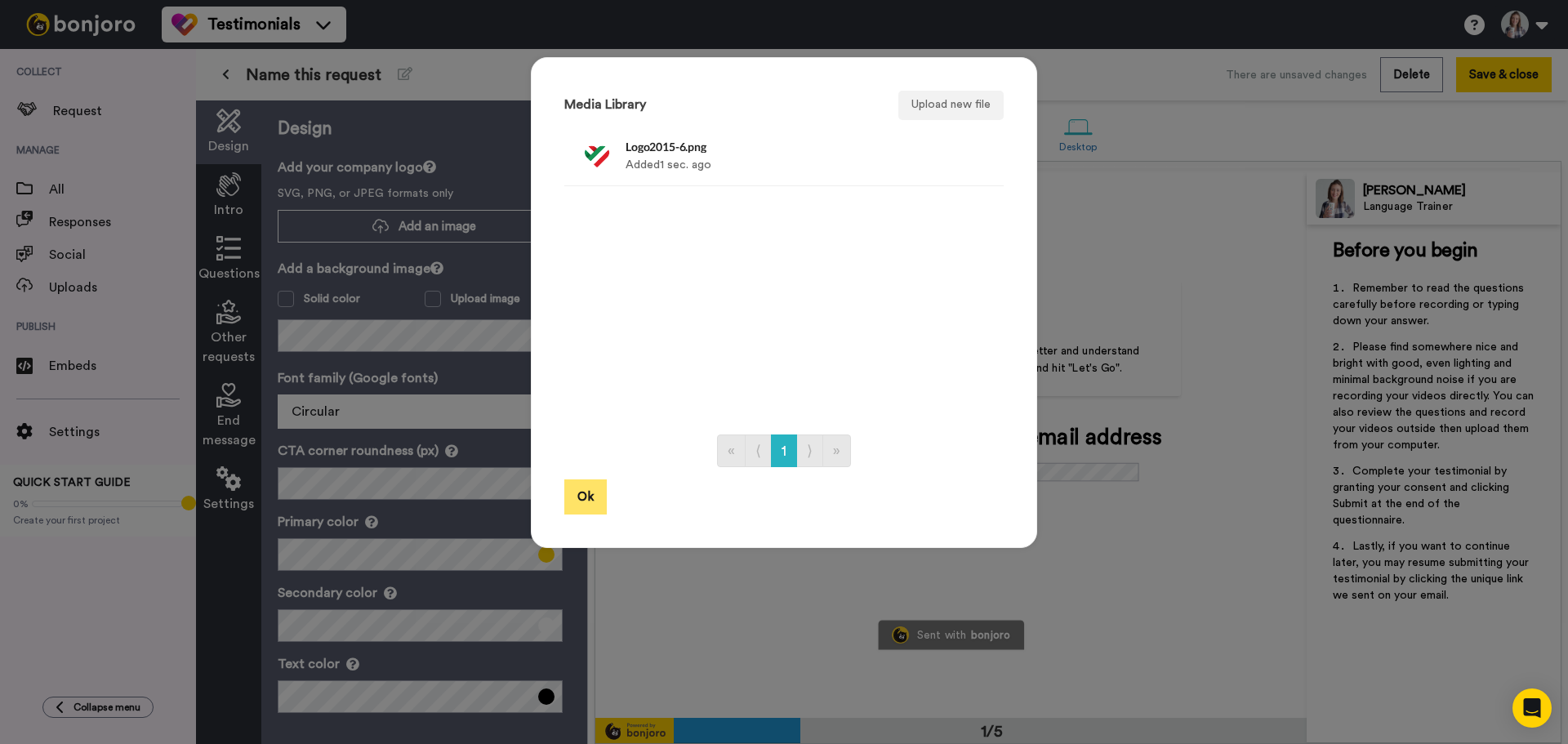
click at [573, 500] on button "Ok" at bounding box center [586, 496] width 43 height 35
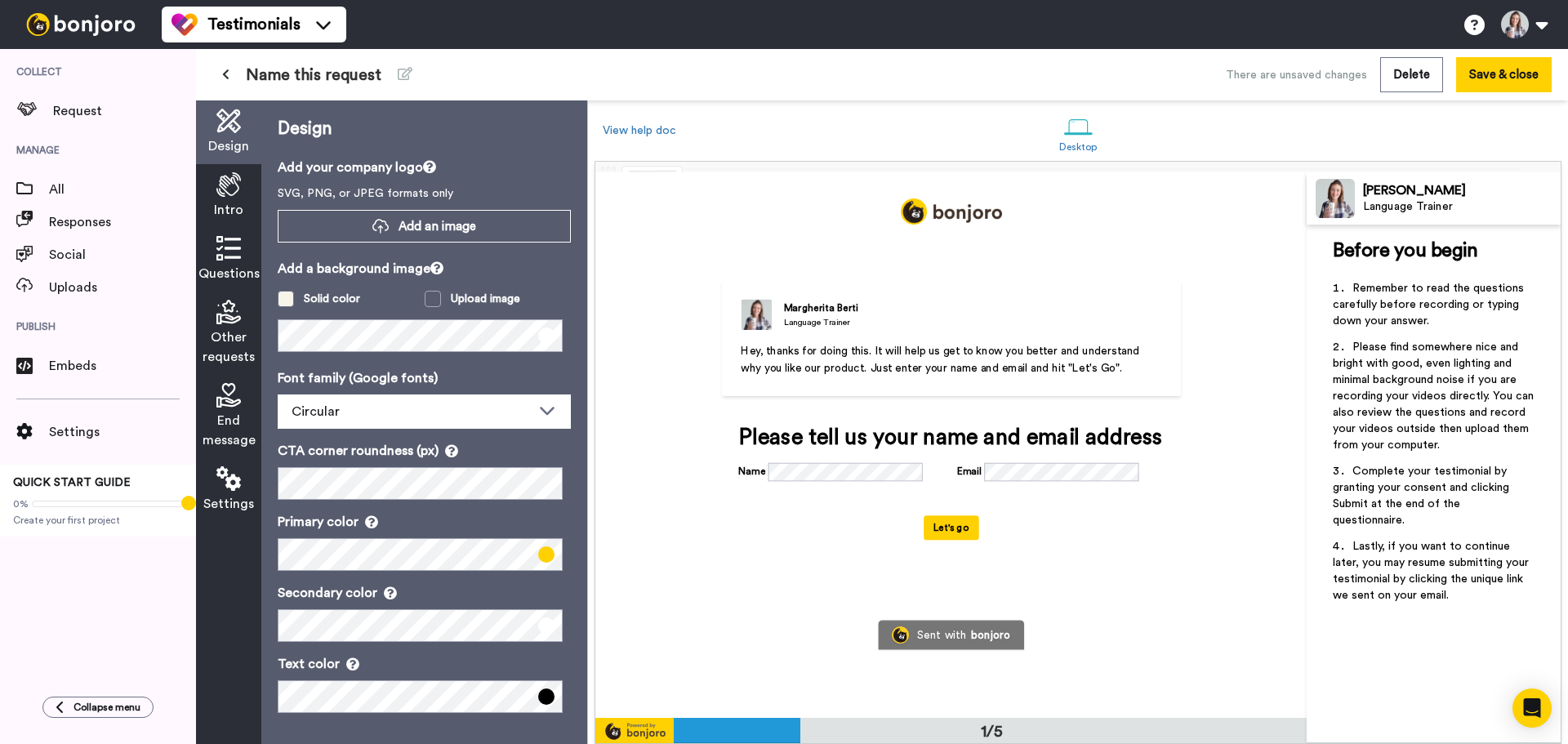
drag, startPoint x: 281, startPoint y: 289, endPoint x: 322, endPoint y: 300, distance: 42.4
click at [287, 291] on div "Add a background image Solid color Upload image" at bounding box center [425, 306] width 293 height 93
drag, startPoint x: 370, startPoint y: 301, endPoint x: 365, endPoint y: 313, distance: 13.0
click at [369, 304] on label "Solid color" at bounding box center [352, 299] width 147 height 16
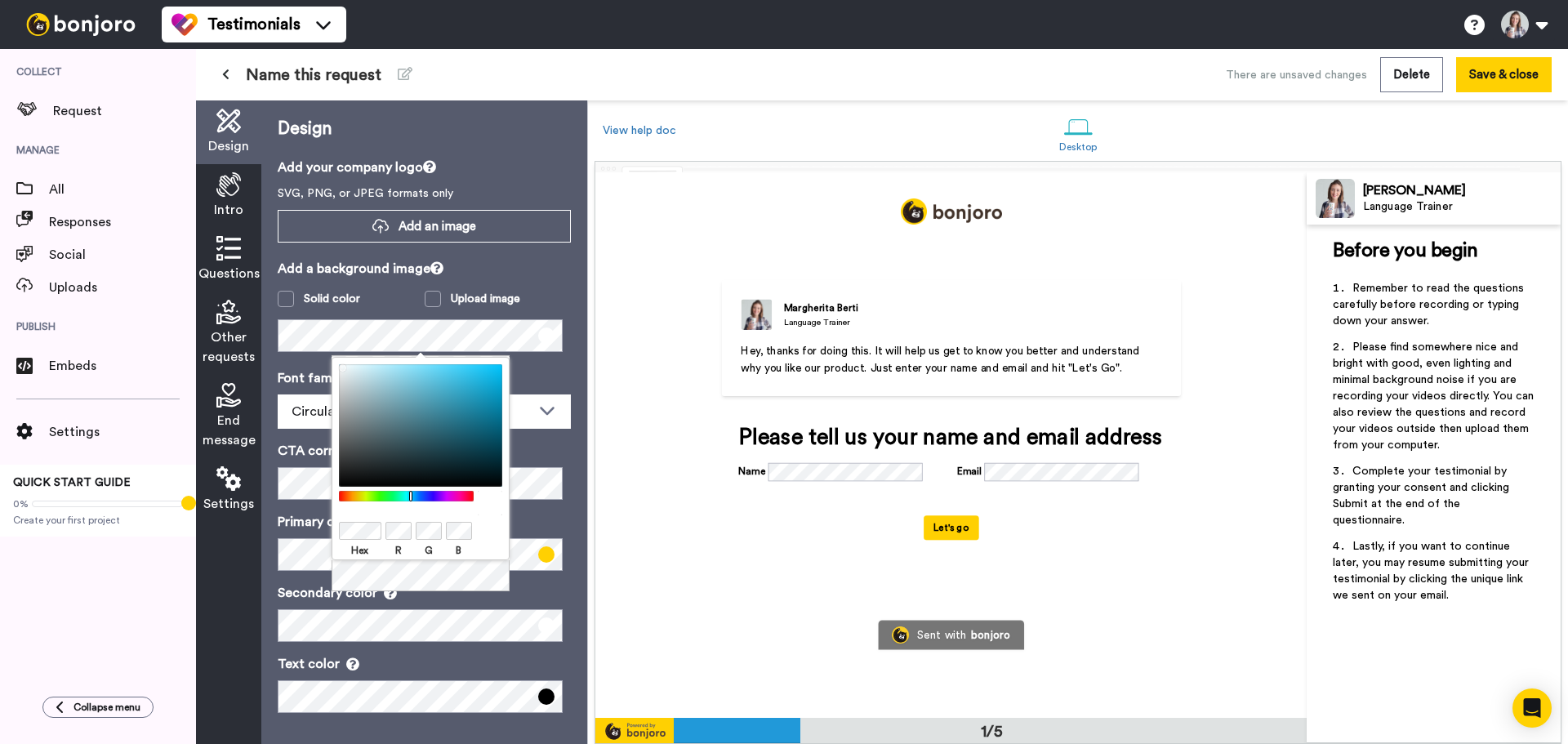
click at [308, 349] on body "Testimonials Switch to Video messaging Testimonials Settings Discover Help & Su…" at bounding box center [784, 372] width 1568 height 744
click at [738, 349] on div "Margherita Berti Language Trainer Hey, thanks for doing this. It will help us g…" at bounding box center [951, 338] width 460 height 117
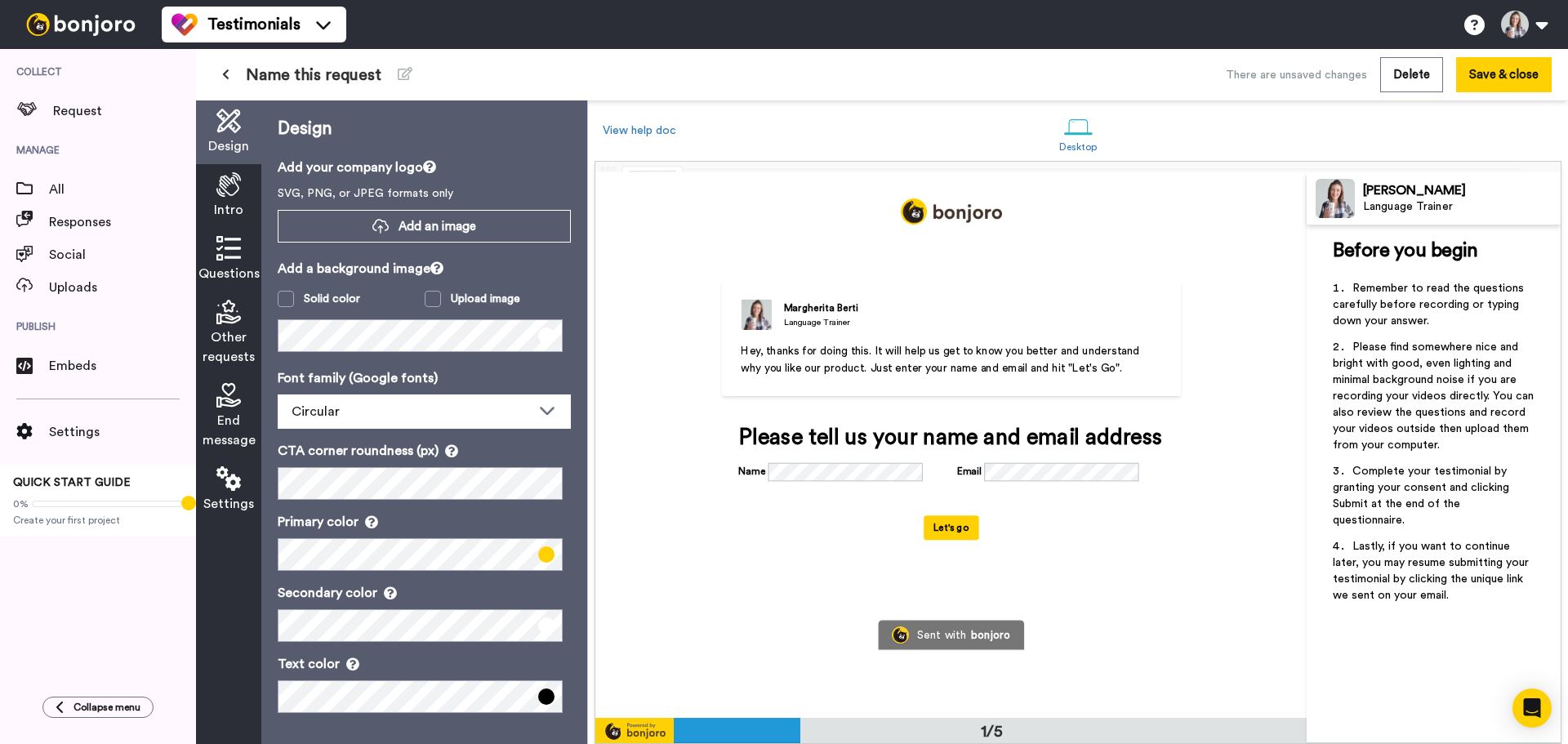
click at [878, 308] on div "Margherita Berti Language Trainer" at bounding box center [951, 315] width 420 height 31
drag, startPoint x: 866, startPoint y: 338, endPoint x: 956, endPoint y: 375, distance: 97.3
click at [956, 382] on div "Margherita Berti Language Trainer Hey, thanks for doing this. It will help us g…" at bounding box center [951, 338] width 460 height 117
click at [953, 363] on span "Hey, thanks for doing this. It will help us get to know you better and understa…" at bounding box center [941, 359] width 402 height 29
click at [1363, 269] on p "﻿" at bounding box center [1434, 272] width 202 height 16
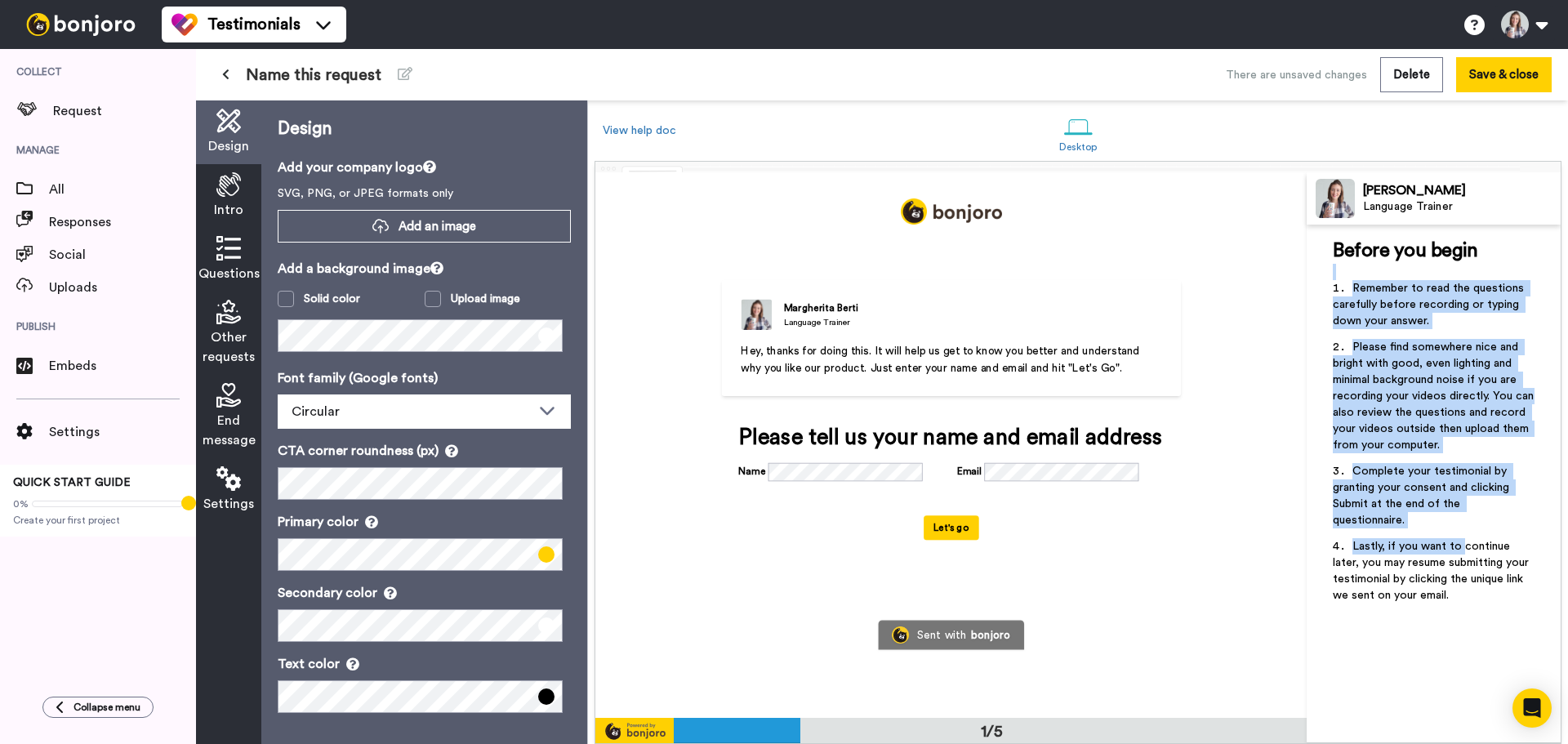
drag, startPoint x: 1363, startPoint y: 275, endPoint x: 1463, endPoint y: 539, distance: 282.3
click at [1463, 539] on div "Before you begin ﻿ Remember to read the questions carefully before recording or…" at bounding box center [1434, 425] width 202 height 375
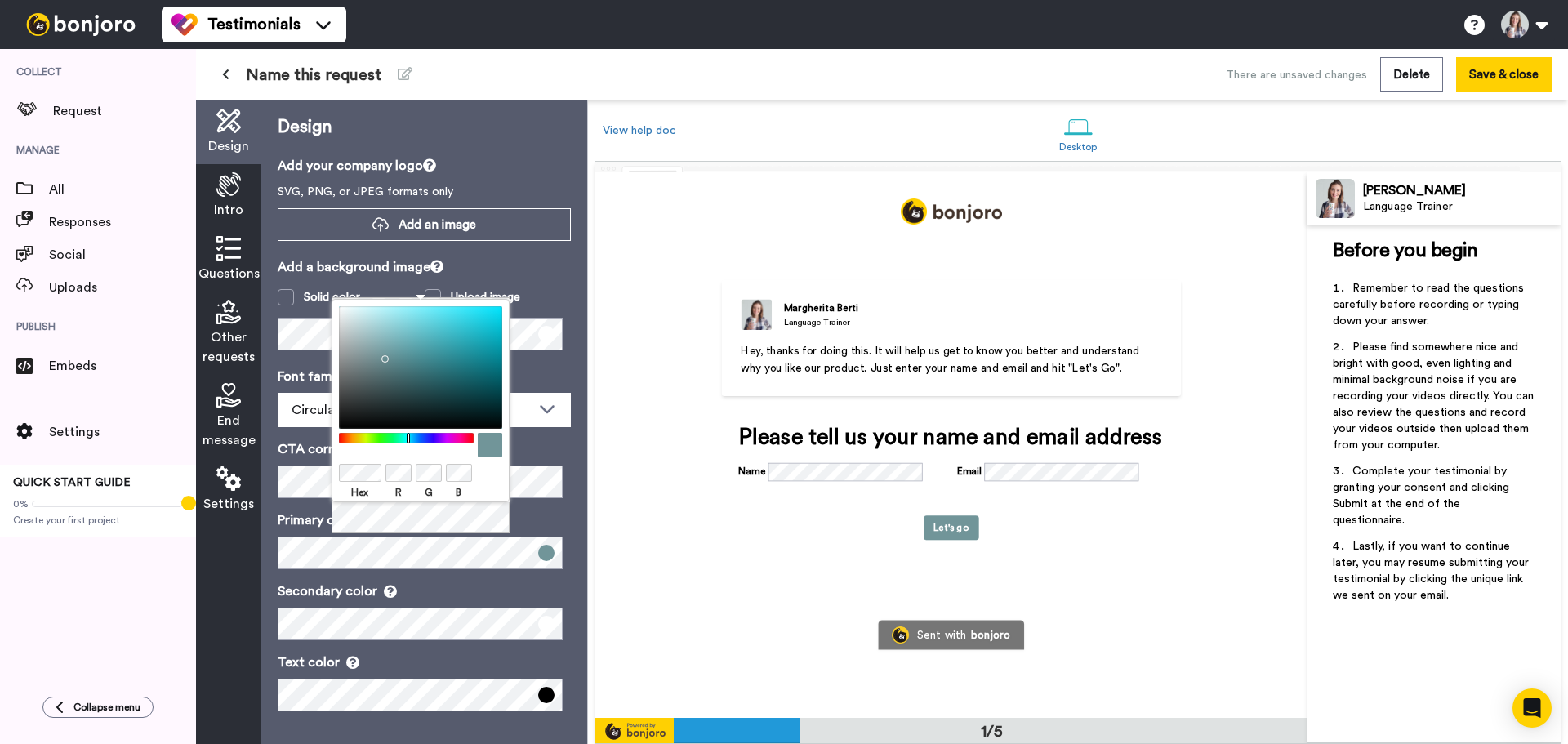
click at [560, 520] on p "Primary color" at bounding box center [425, 520] width 293 height 20
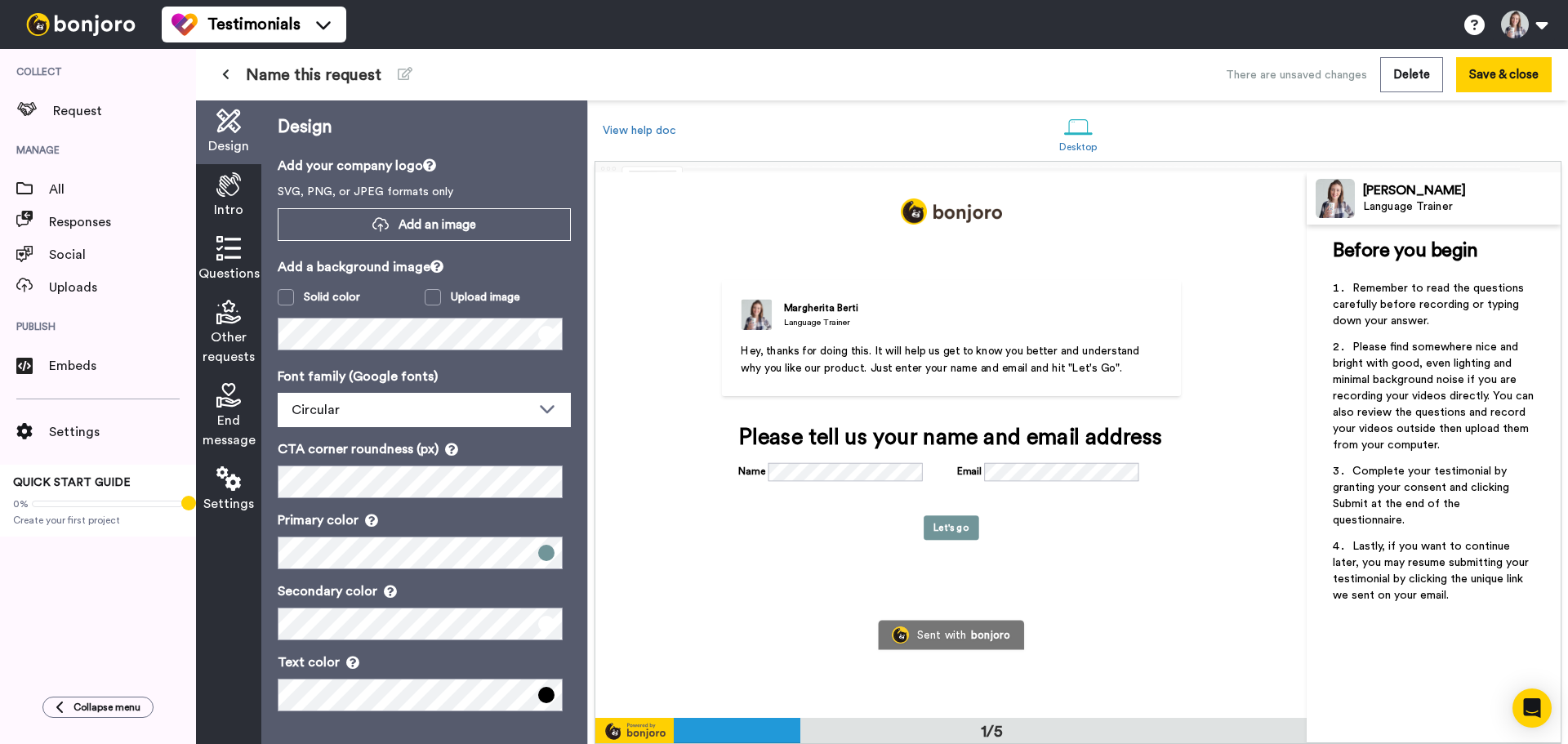
click at [768, 311] on div "Margherita Berti Language Trainer" at bounding box center [951, 315] width 420 height 31
click at [231, 173] on icon at bounding box center [229, 185] width 25 height 25
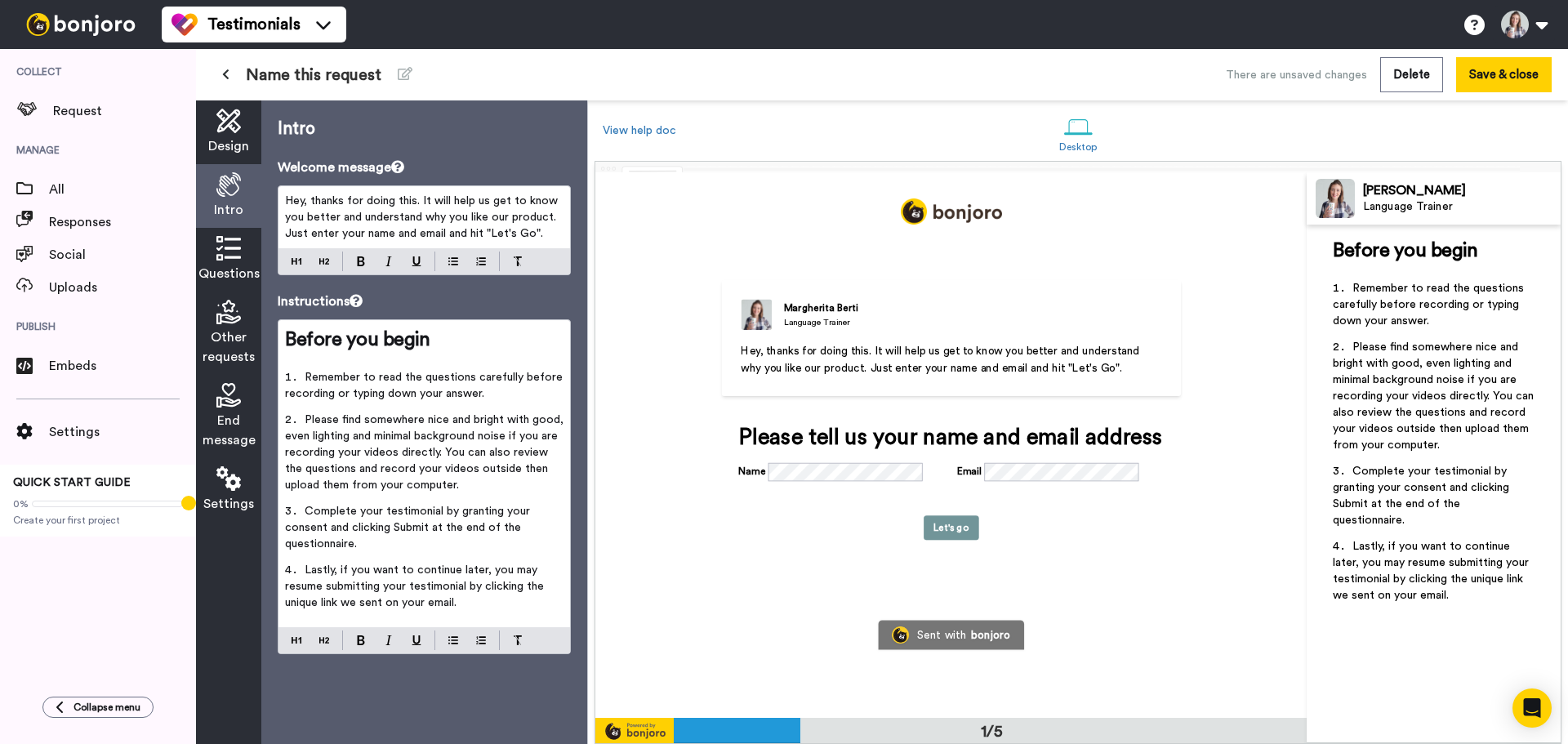
scroll to position [0, 0]
click at [423, 236] on span "Hey, thanks for doing this. It will help us get to know you better and understa…" at bounding box center [424, 217] width 276 height 44
click at [357, 200] on span "Hey, thanks for doing this. It will help us get to know you better and understa…" at bounding box center [424, 217] width 276 height 44
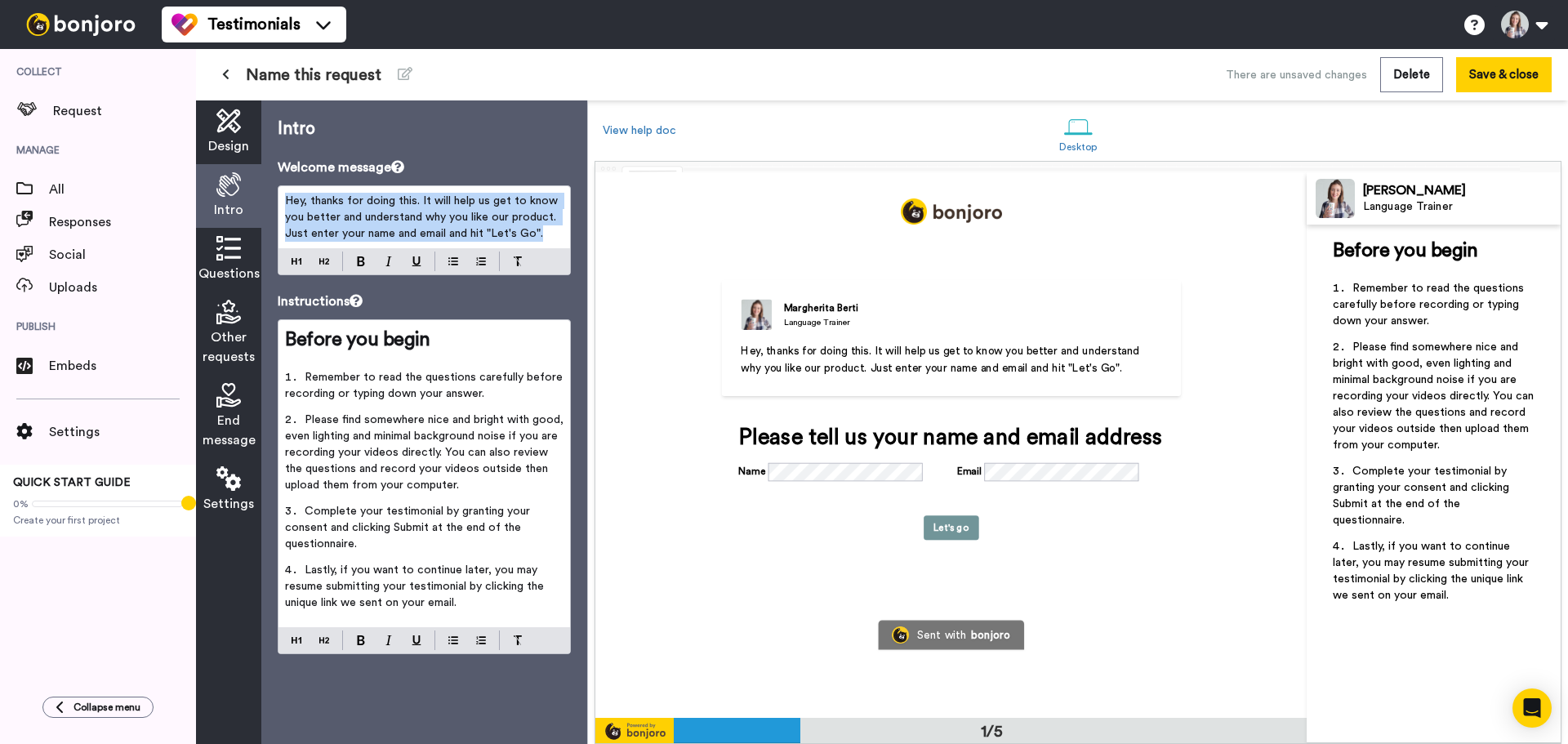
click at [357, 200] on span "Hey, thanks for doing this. It will help us get to know you better and understa…" at bounding box center [424, 217] width 276 height 44
click at [420, 217] on span "Hey, thanks for doing this. It will help us get to know you better and understa…" at bounding box center [424, 217] width 276 height 44
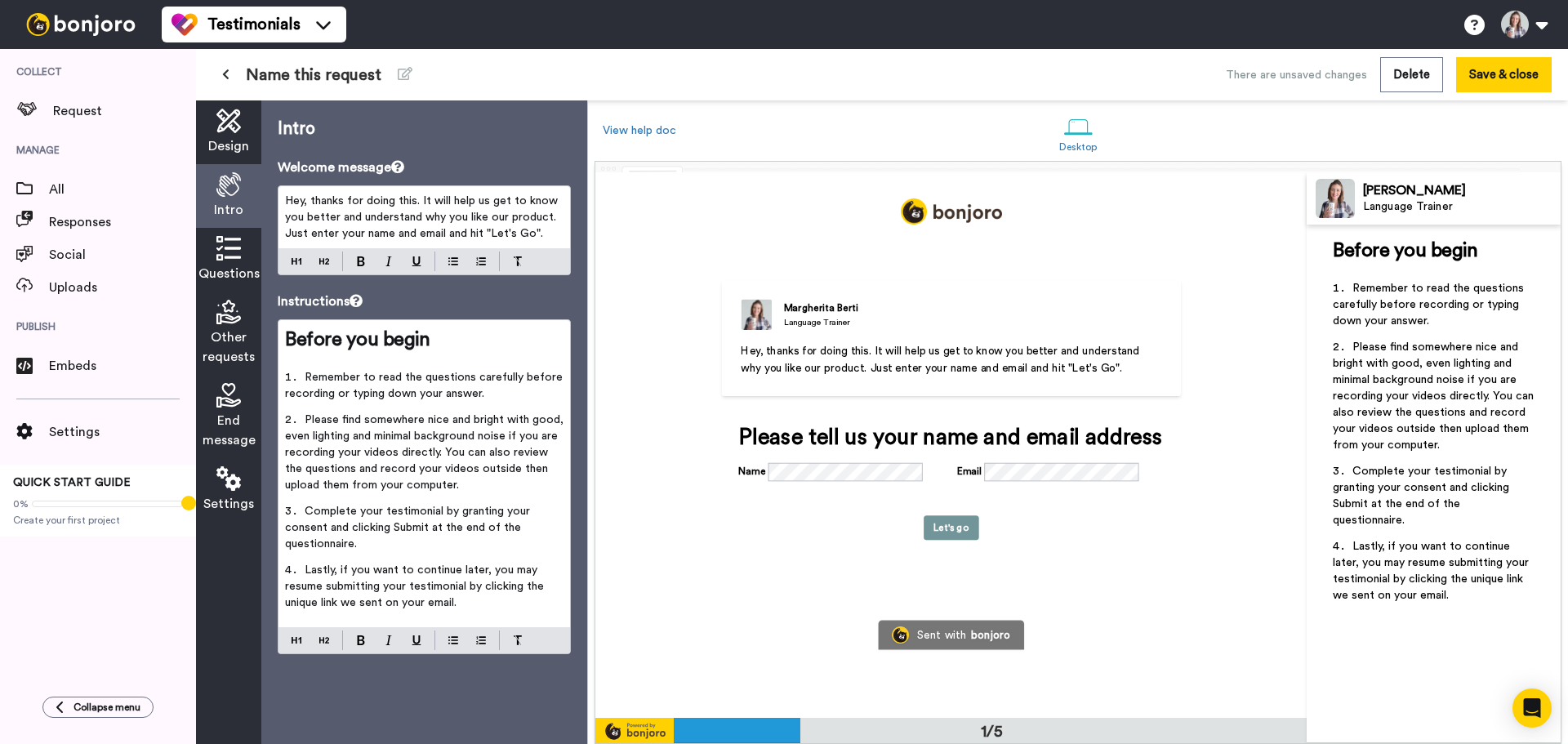
click at [505, 232] on span "Hey, thanks for doing this. It will help us get to know you better and understa…" at bounding box center [424, 217] width 276 height 44
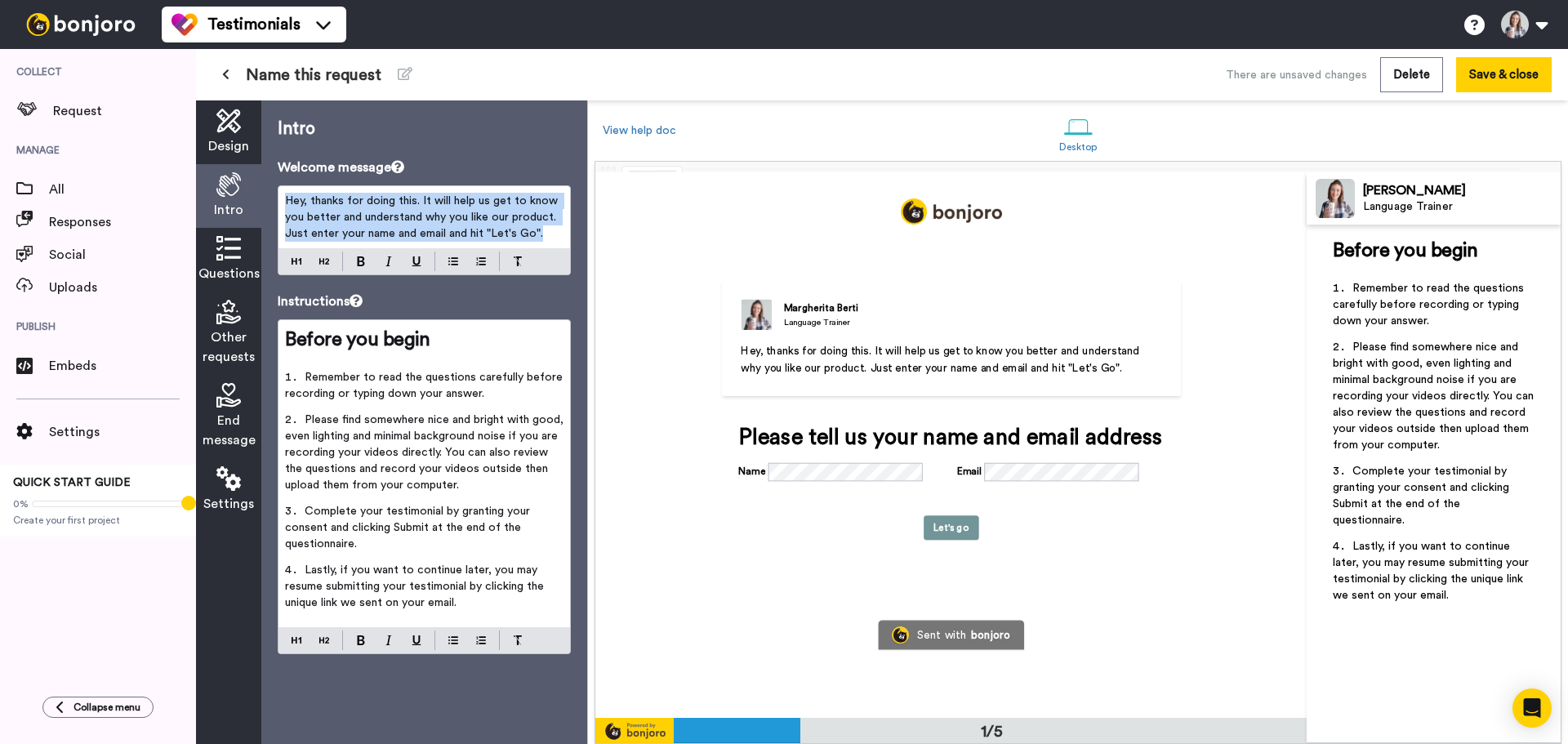
click at [505, 232] on span "Hey, thanks for doing this. It will help us get to know you better and understa…" at bounding box center [424, 217] width 276 height 44
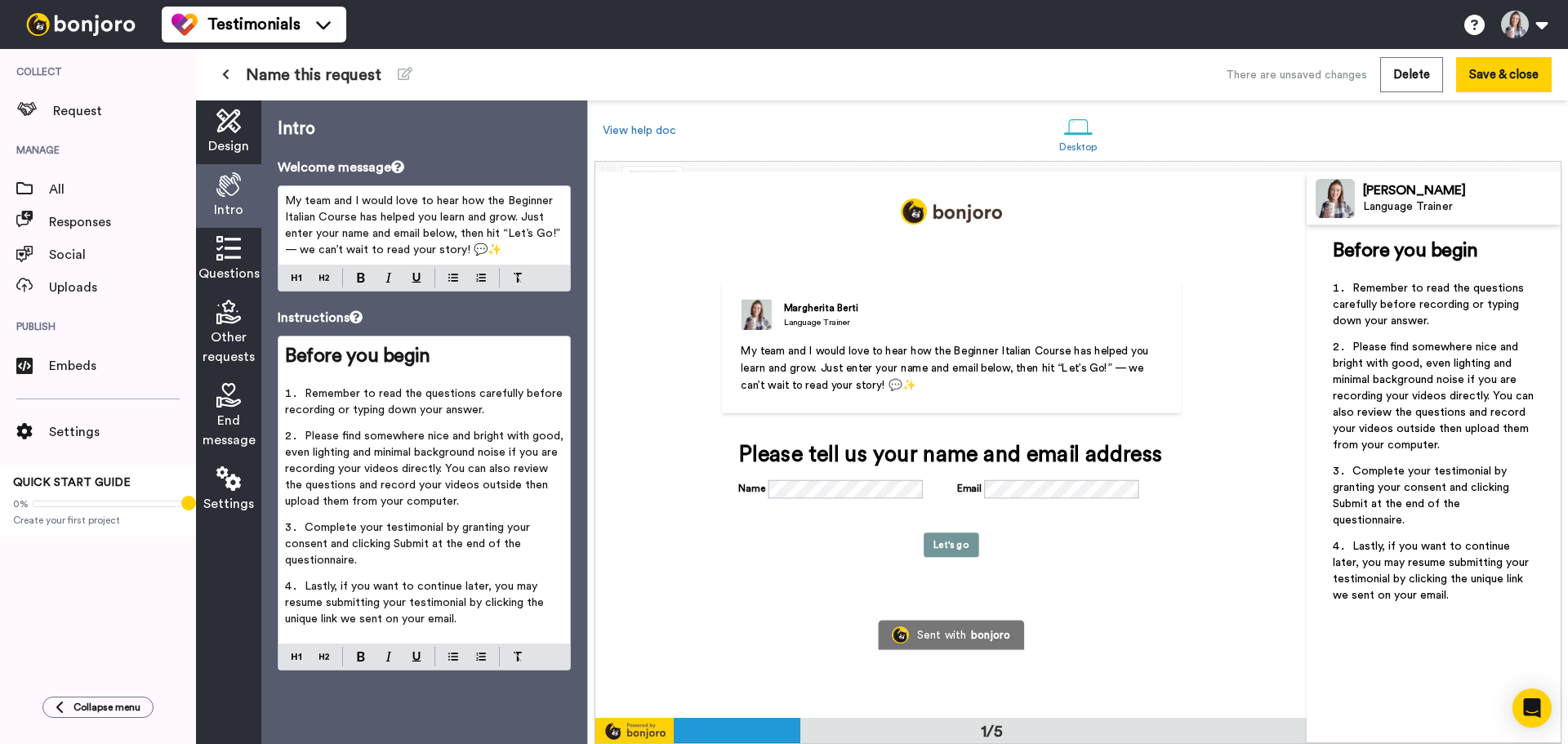
click at [520, 213] on span "My team and I would love to hear how the Beginner Italian Course has helped you…" at bounding box center [425, 226] width 278 height 61
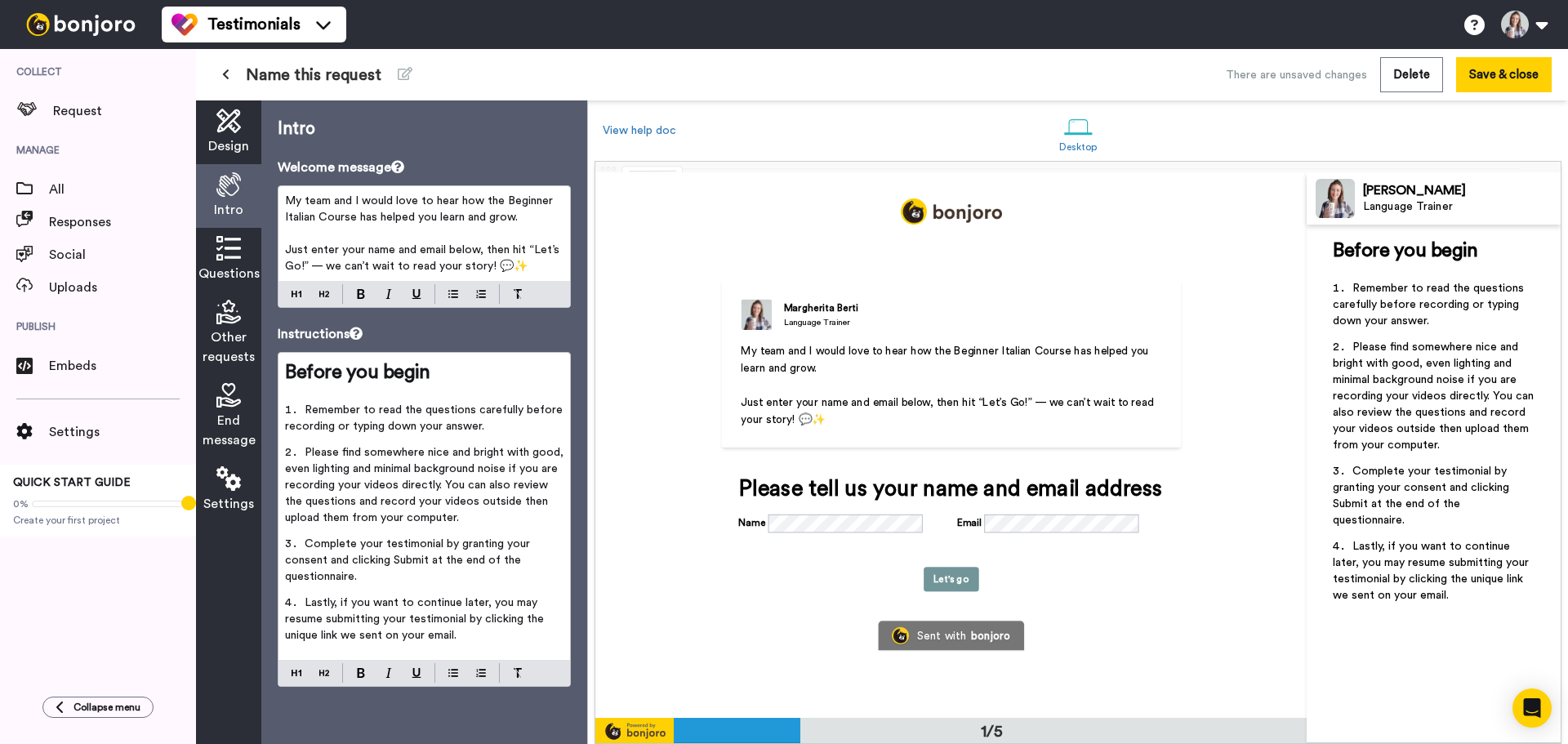
click at [320, 265] on span "Just enter your name and email below, then hit “Let’s Go!” — we can’t wait to r…" at bounding box center [425, 258] width 278 height 28
click at [451, 503] on span "Please find somewhere nice and bright with good, even lighting and minimal back…" at bounding box center [426, 485] width 282 height 77
click at [483, 479] on span "Please find somewhere nice and bright with good, even lighting and minimal back…" at bounding box center [426, 485] width 282 height 77
click at [429, 518] on li "Please find somewhere nice and bright with good, even lighting and minimal back…" at bounding box center [425, 490] width 279 height 92
click at [481, 607] on span "Lastly, if you want to continue later, you may resume submitting your testimoni…" at bounding box center [416, 619] width 263 height 44
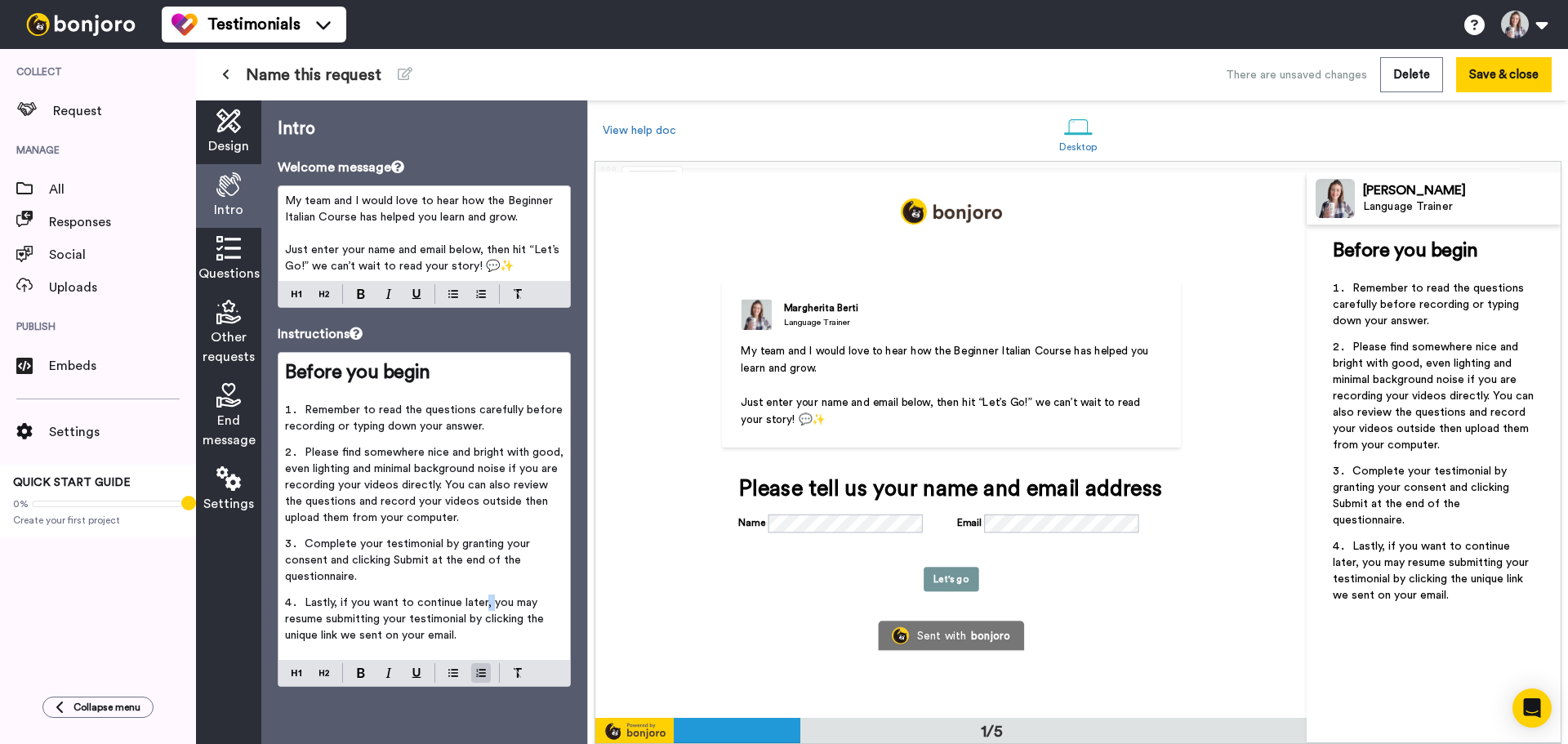
click at [481, 607] on span "Lastly, if you want to continue later, you may resume submitting your testimoni…" at bounding box center [416, 619] width 263 height 44
click at [438, 479] on span "Please find somewhere nice and bright with good, even lighting and minimal back…" at bounding box center [426, 485] width 282 height 77
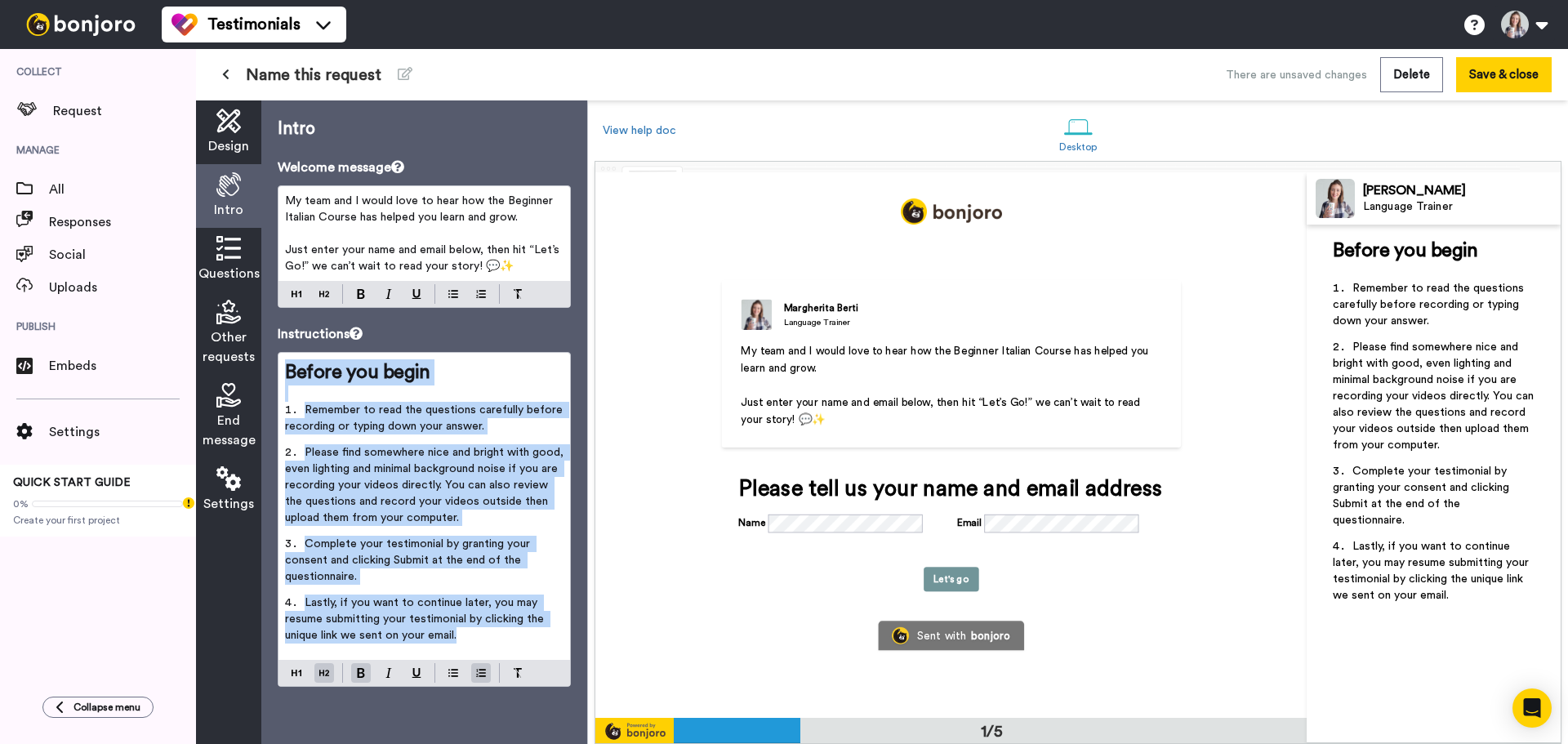
click at [427, 468] on span "Please find somewhere nice and bright with good, even lighting and minimal back…" at bounding box center [426, 485] width 282 height 77
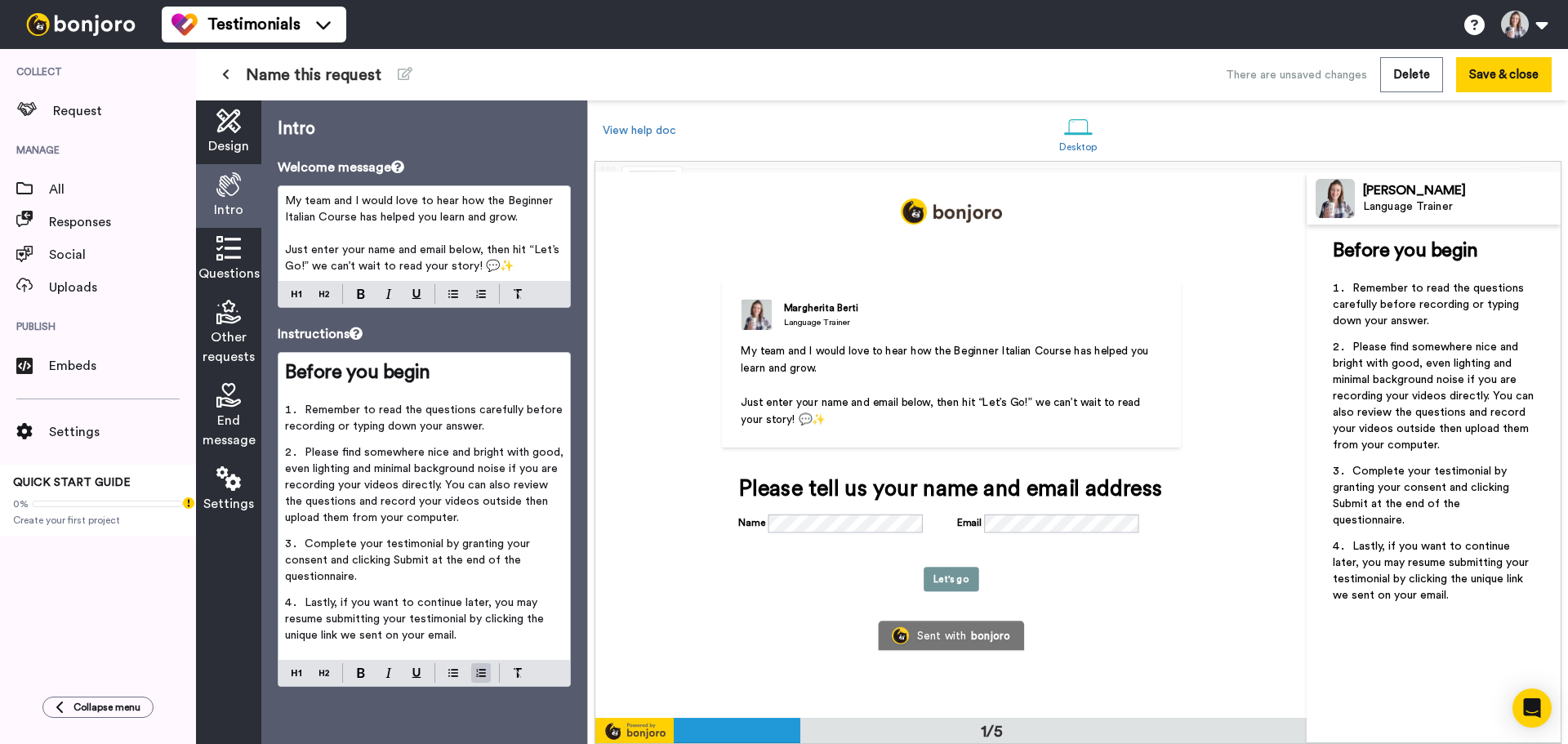
drag, startPoint x: 491, startPoint y: 656, endPoint x: 741, endPoint y: 623, distance: 252.2
click at [480, 654] on div "Before you begin ﻿ Remember to read the questions carefully before recording or…" at bounding box center [425, 505] width 291 height 307
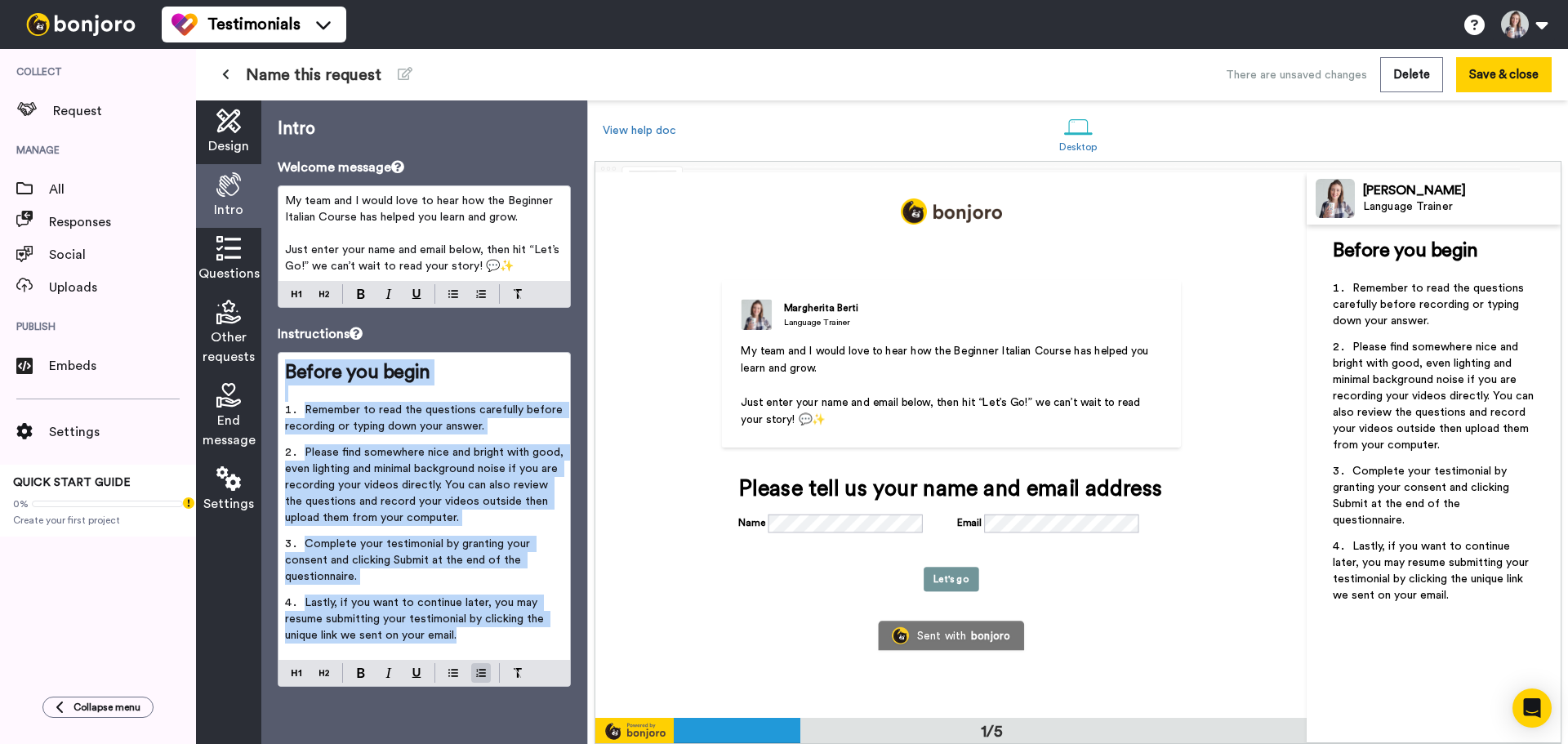
drag, startPoint x: 483, startPoint y: 634, endPoint x: 251, endPoint y: 276, distance: 426.6
click at [243, 295] on div "Design Intro Questions Other requests End message Settings Intro Welcome messag…" at bounding box center [392, 422] width 391 height 643
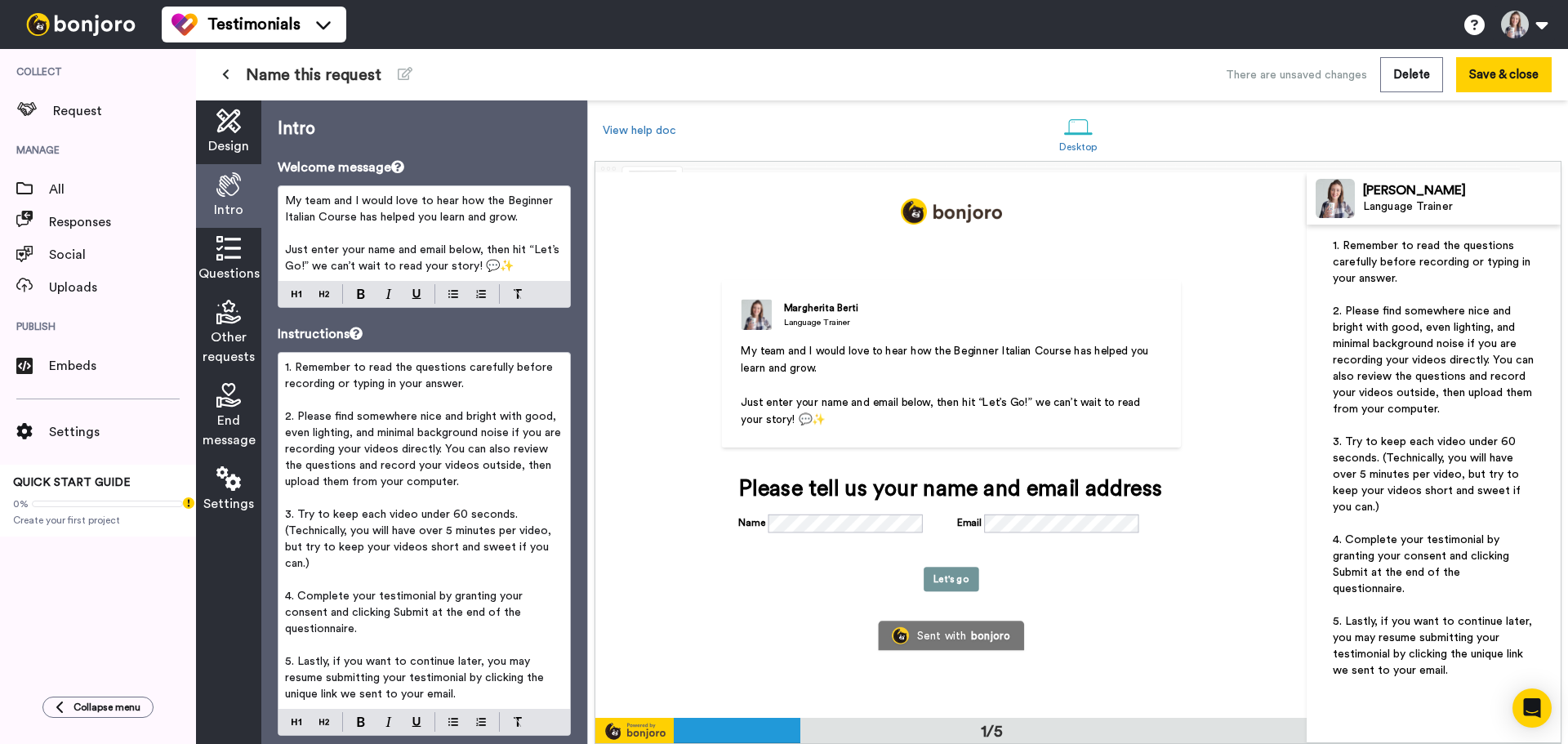
click at [441, 526] on span "3. Try to keep each video under 60 seconds. (Technically, you will have over 5 …" at bounding box center [420, 539] width 270 height 61
drag, startPoint x: 357, startPoint y: 529, endPoint x: 288, endPoint y: 524, distance: 69.2
click at [288, 524] on p "3. Try to keep each video under 60 seconds. (Technically, you will have over 5 …" at bounding box center [425, 539] width 279 height 65
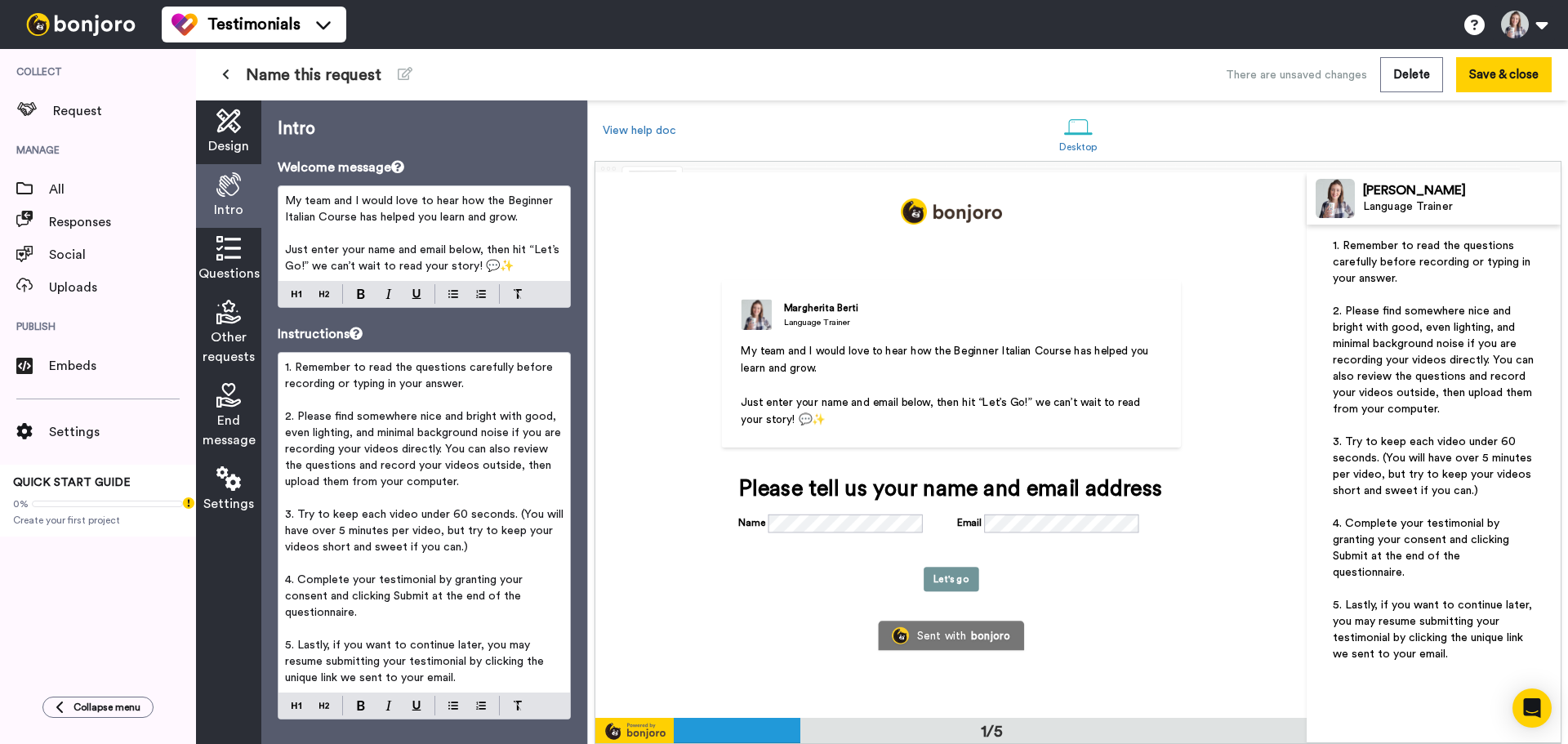
click at [236, 249] on icon at bounding box center [229, 249] width 25 height 25
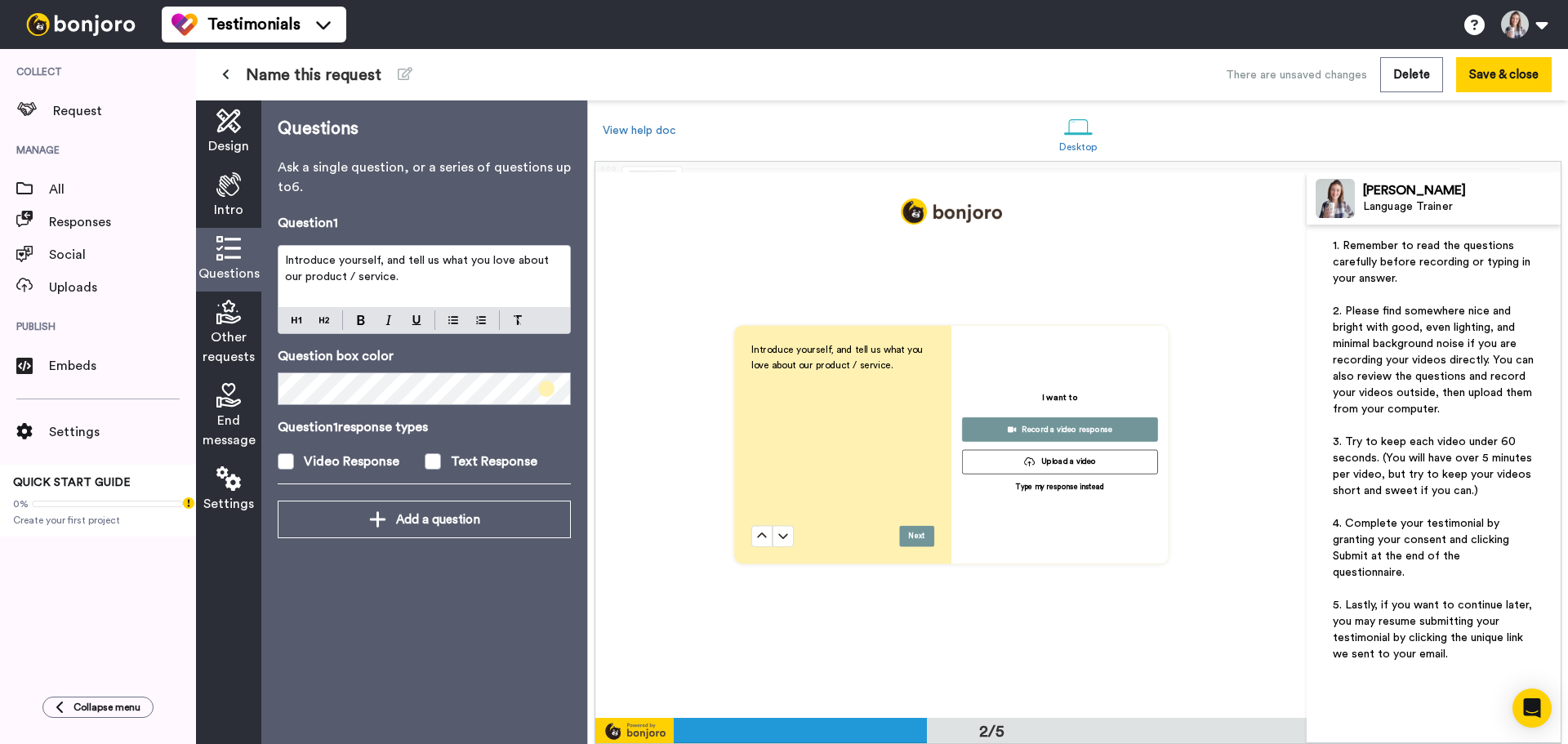
click at [226, 183] on icon at bounding box center [229, 185] width 25 height 25
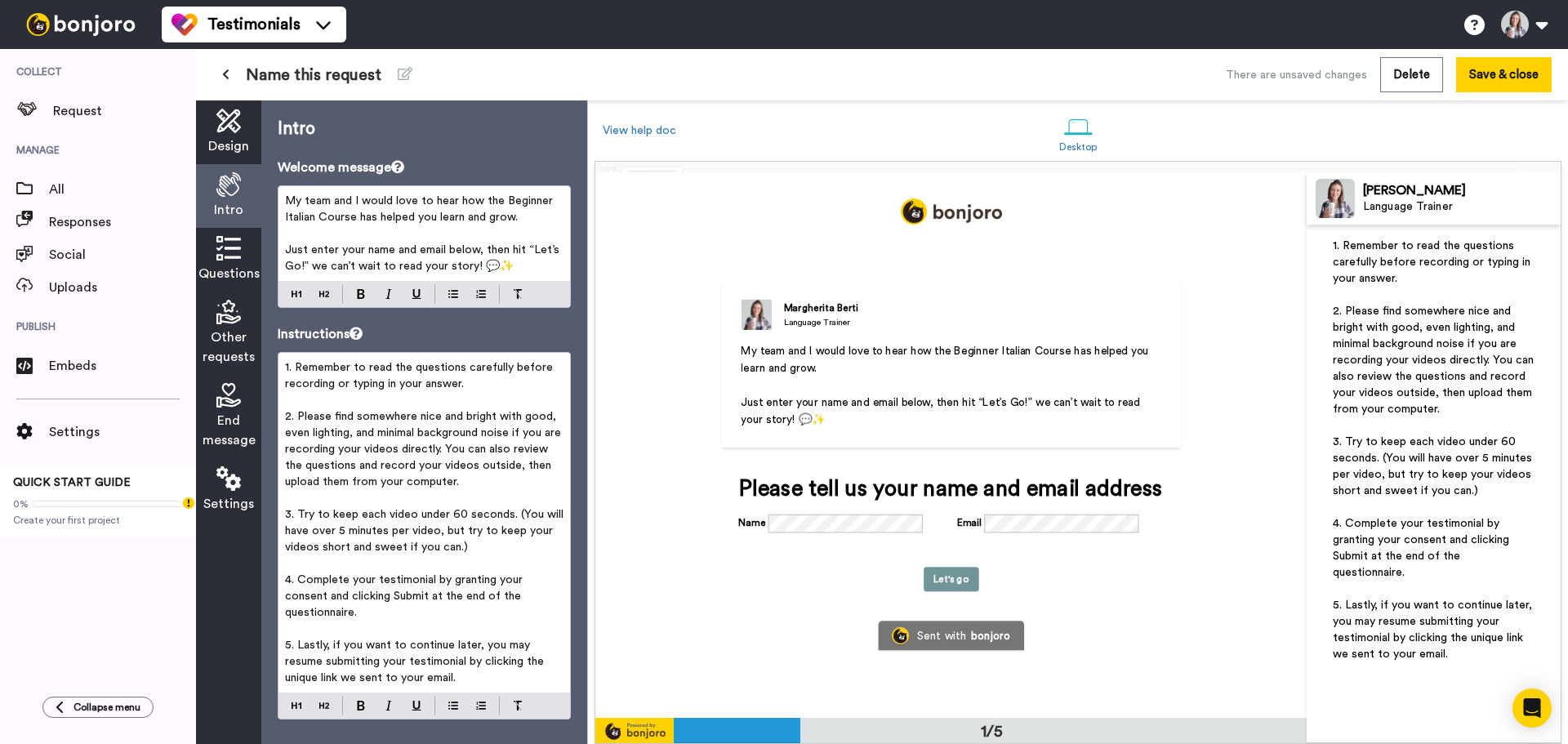
click at [245, 143] on span "Design" at bounding box center [229, 146] width 41 height 20
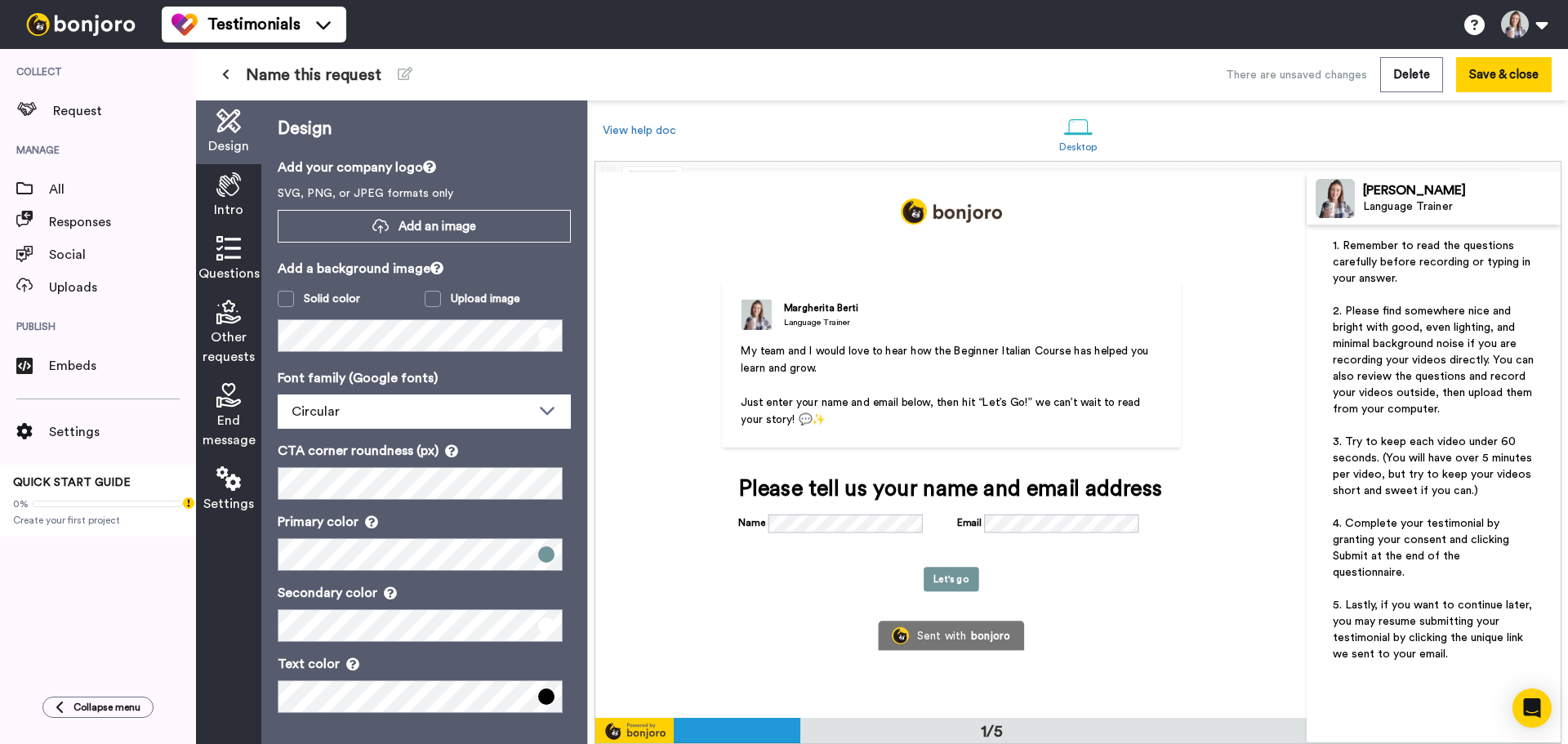
scroll to position [2, 0]
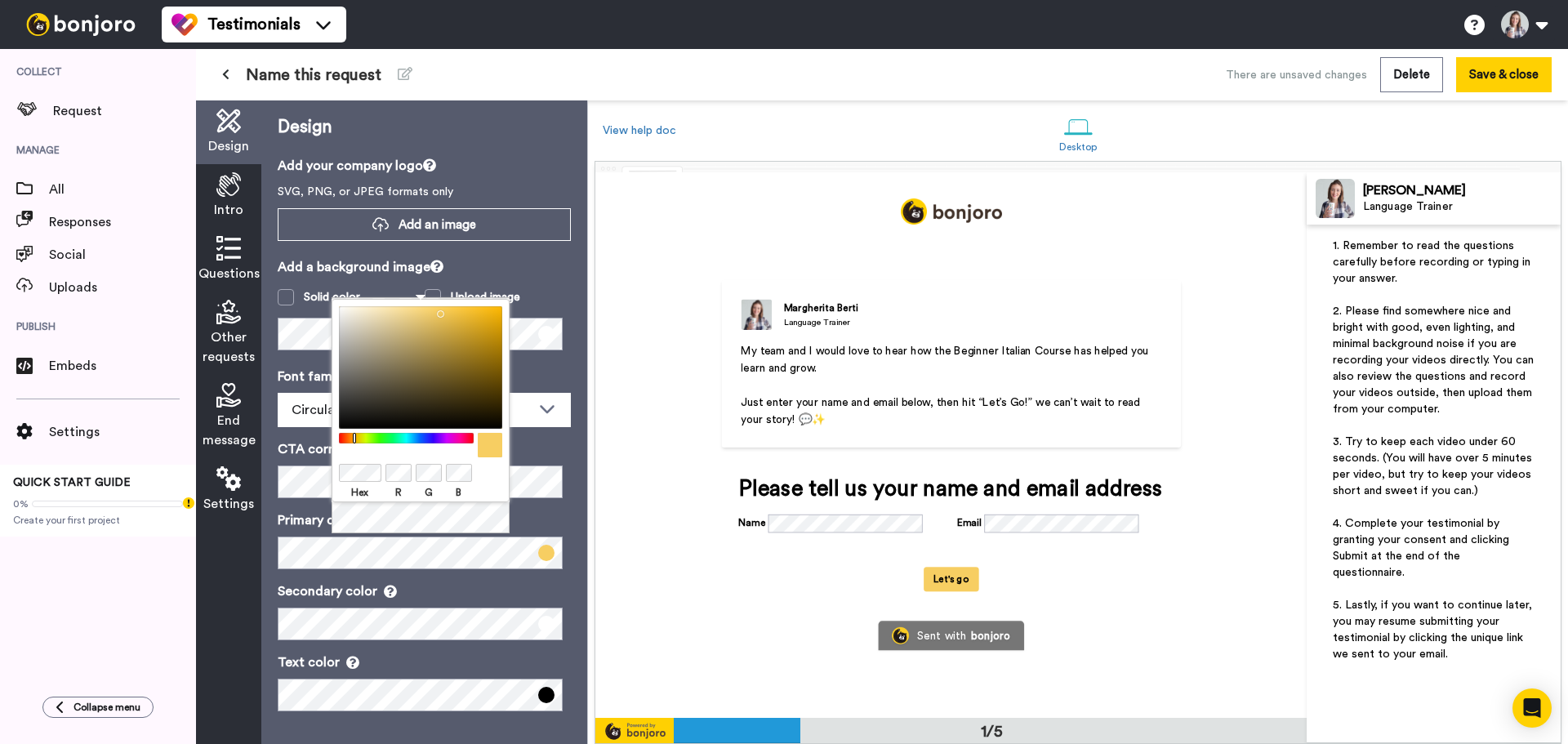
click at [560, 519] on p "Primary color" at bounding box center [425, 520] width 293 height 20
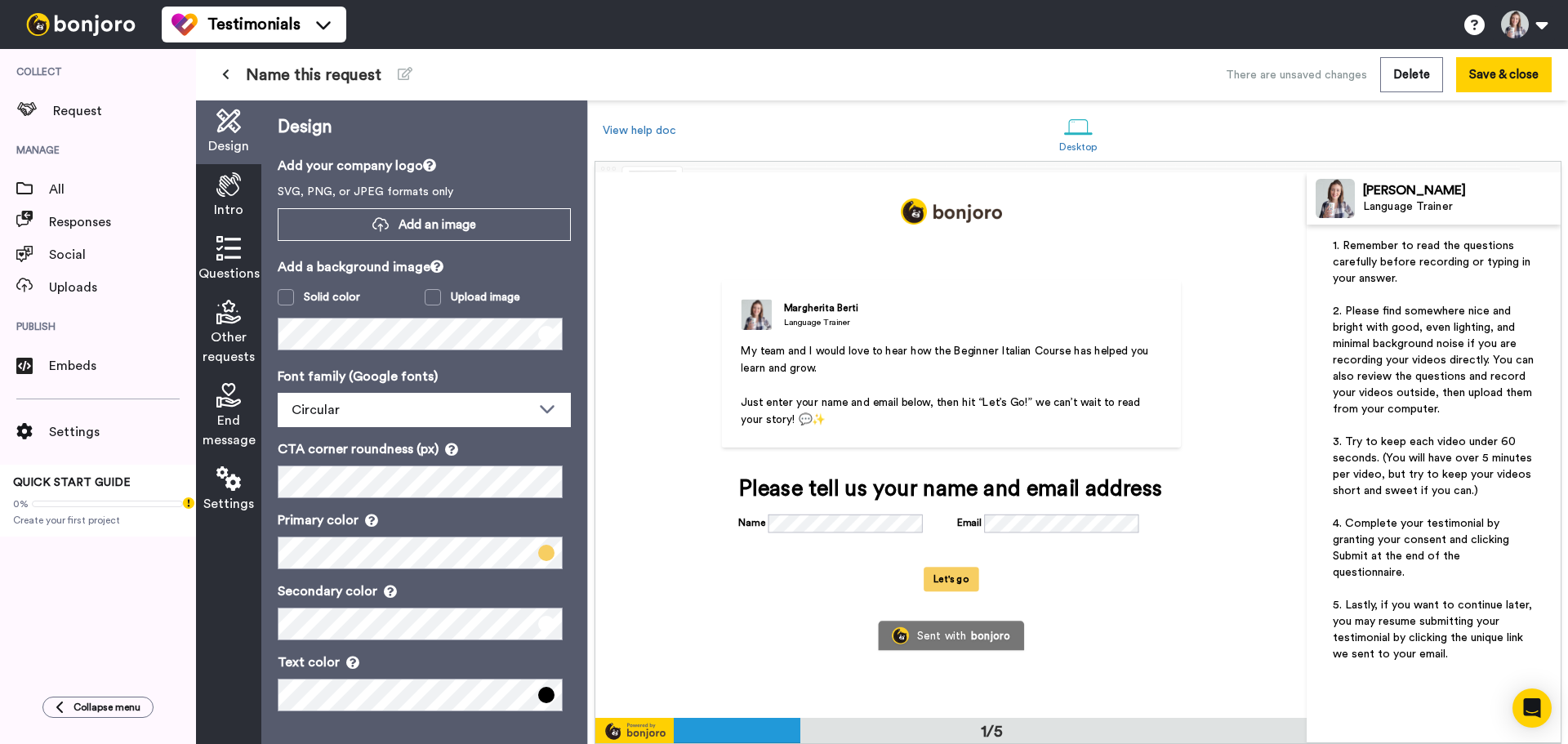
click at [749, 313] on img at bounding box center [757, 314] width 31 height 31
click at [1527, 20] on button at bounding box center [1524, 25] width 62 height 36
click at [1192, 134] on div "Desktop" at bounding box center [1077, 132] width 317 height 56
click at [216, 191] on div "Intro" at bounding box center [229, 196] width 65 height 64
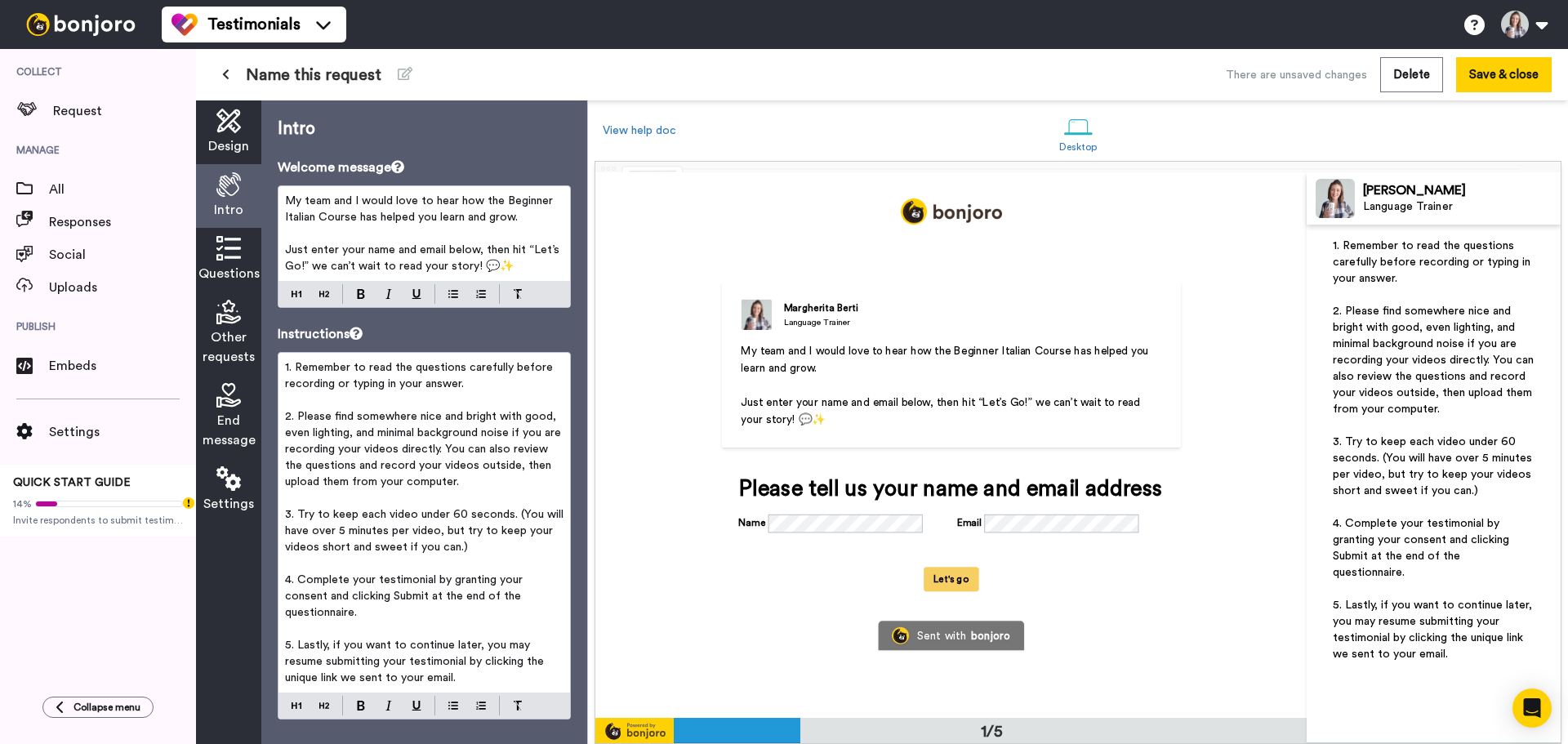
click at [224, 267] on span "Questions" at bounding box center [229, 274] width 61 height 20
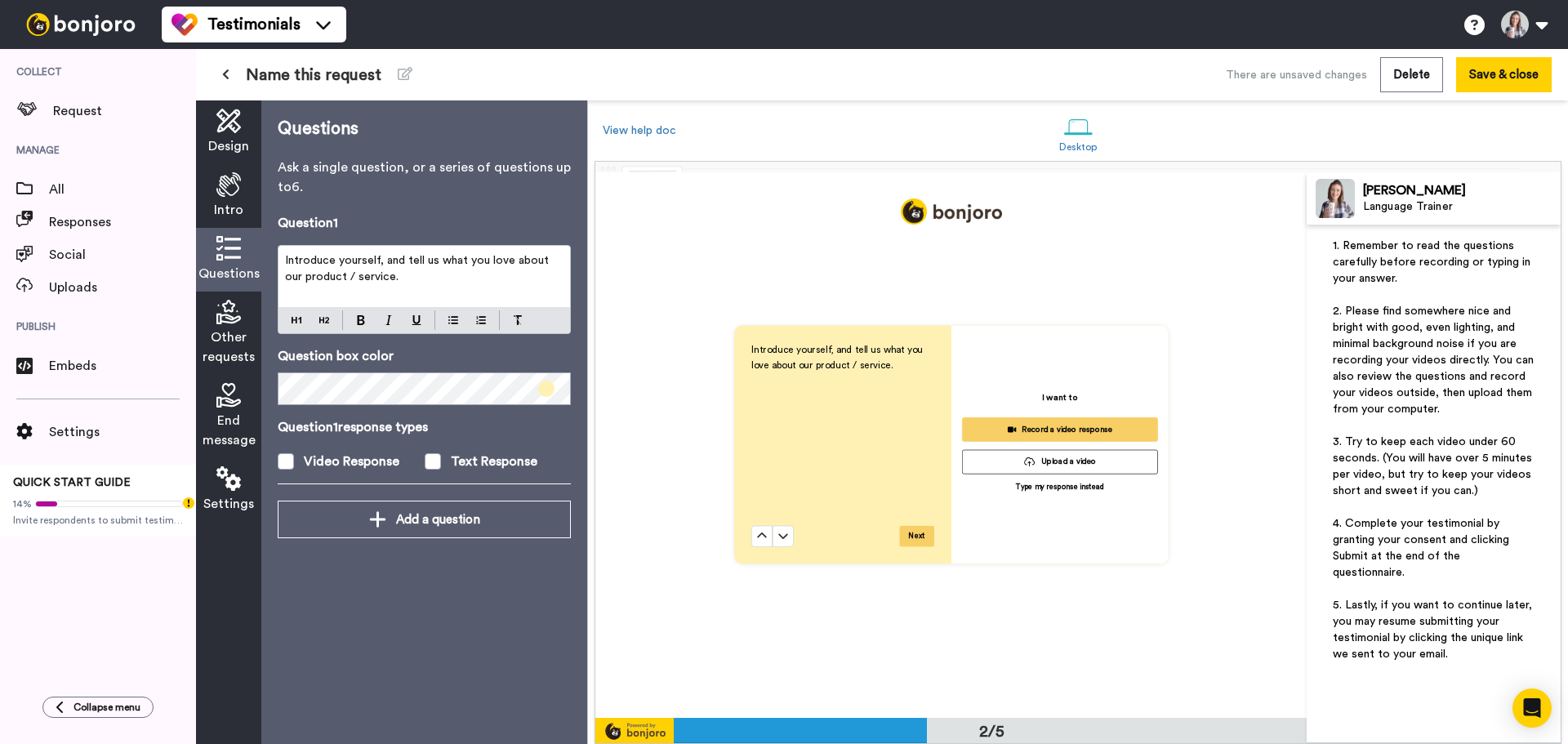
scroll to position [546, 0]
click at [447, 281] on p "Introduce yourself, and tell us what you love about our product / service." at bounding box center [425, 269] width 279 height 33
click at [495, 266] on span "1️⃣ How has your Italian improved since taking the Beginner Italian Course?" at bounding box center [416, 269] width 262 height 28
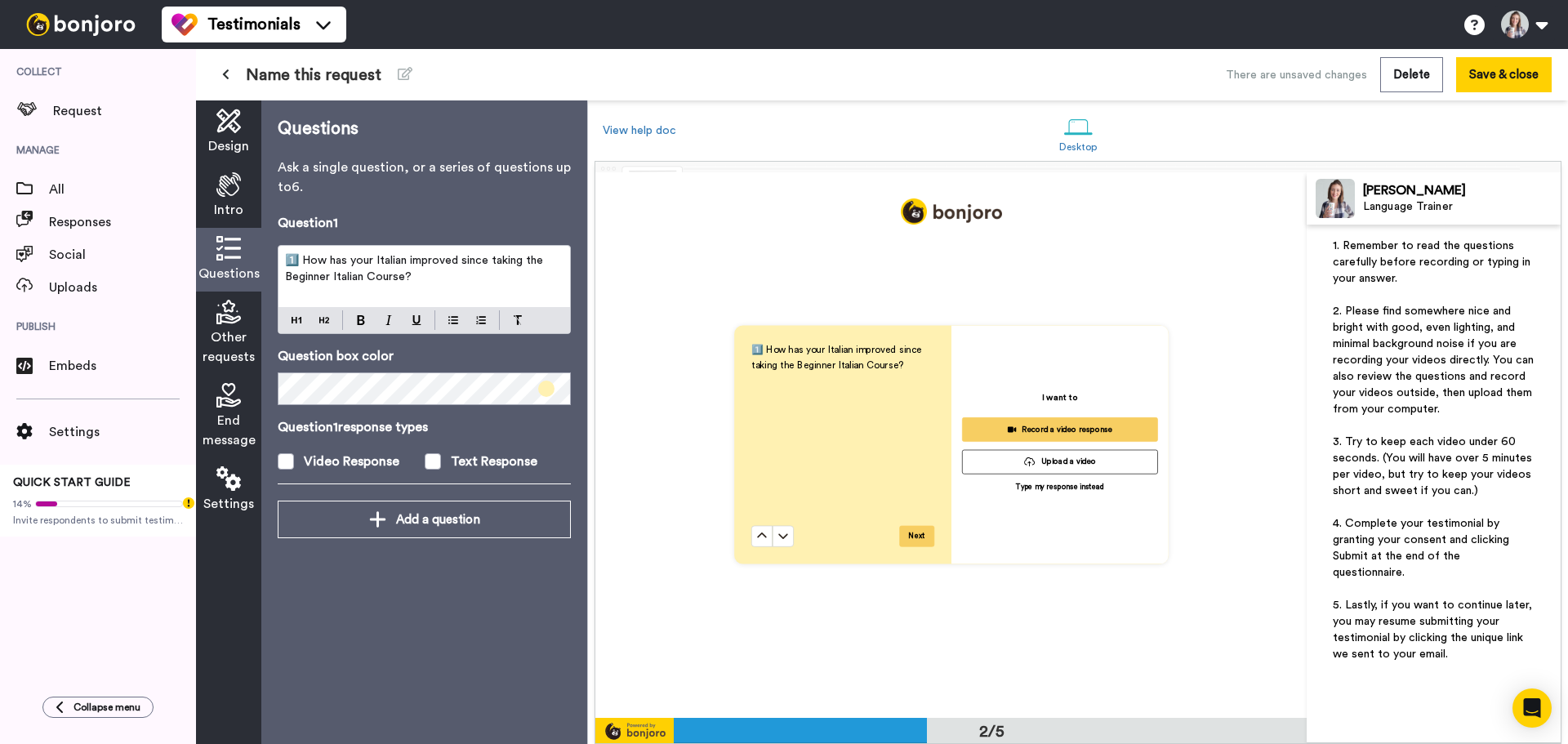
click at [496, 276] on p "1️⃣ How has your Italian improved since taking the Beginner Italian Course?" at bounding box center [425, 269] width 279 height 33
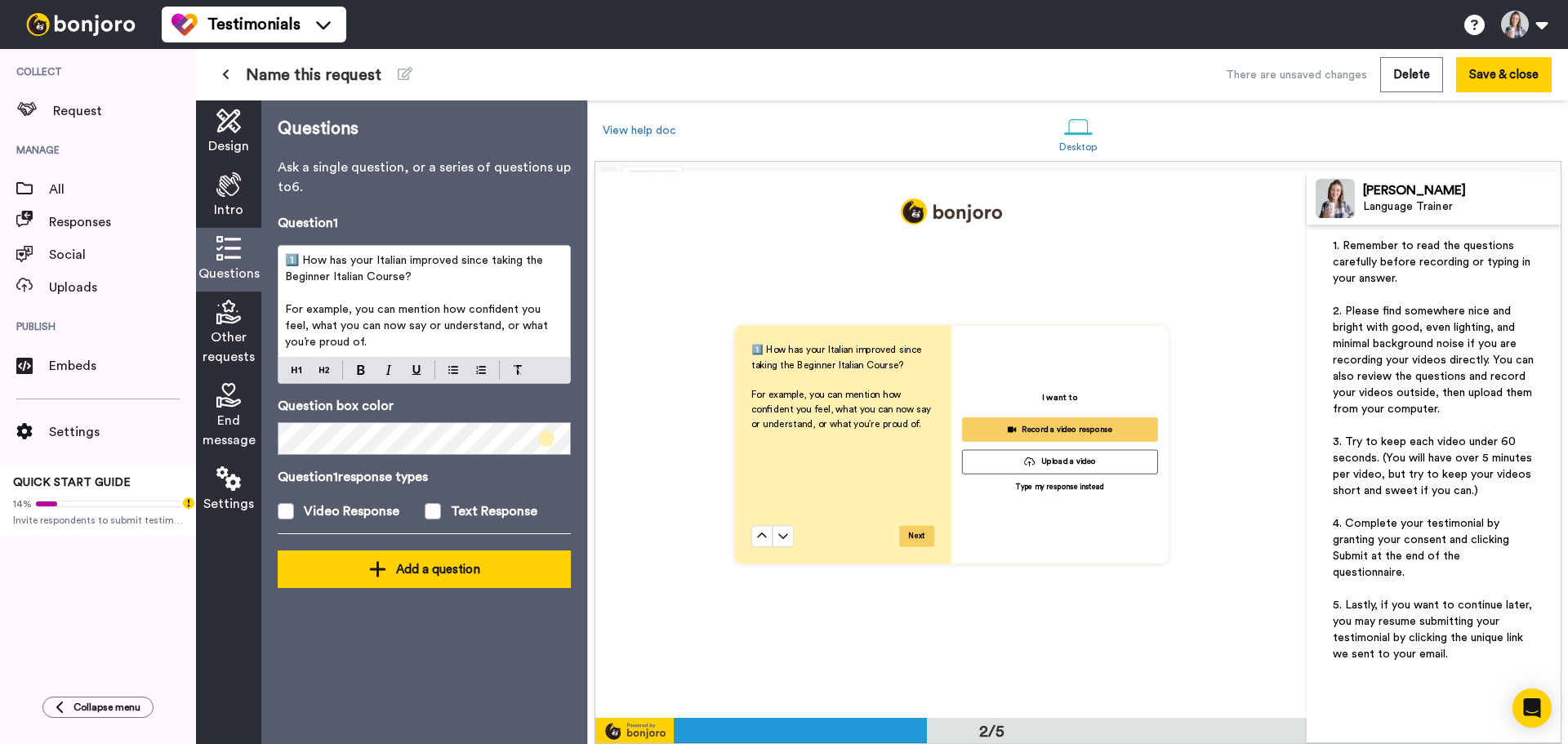
click at [470, 573] on div "Add a question" at bounding box center [425, 569] width 267 height 20
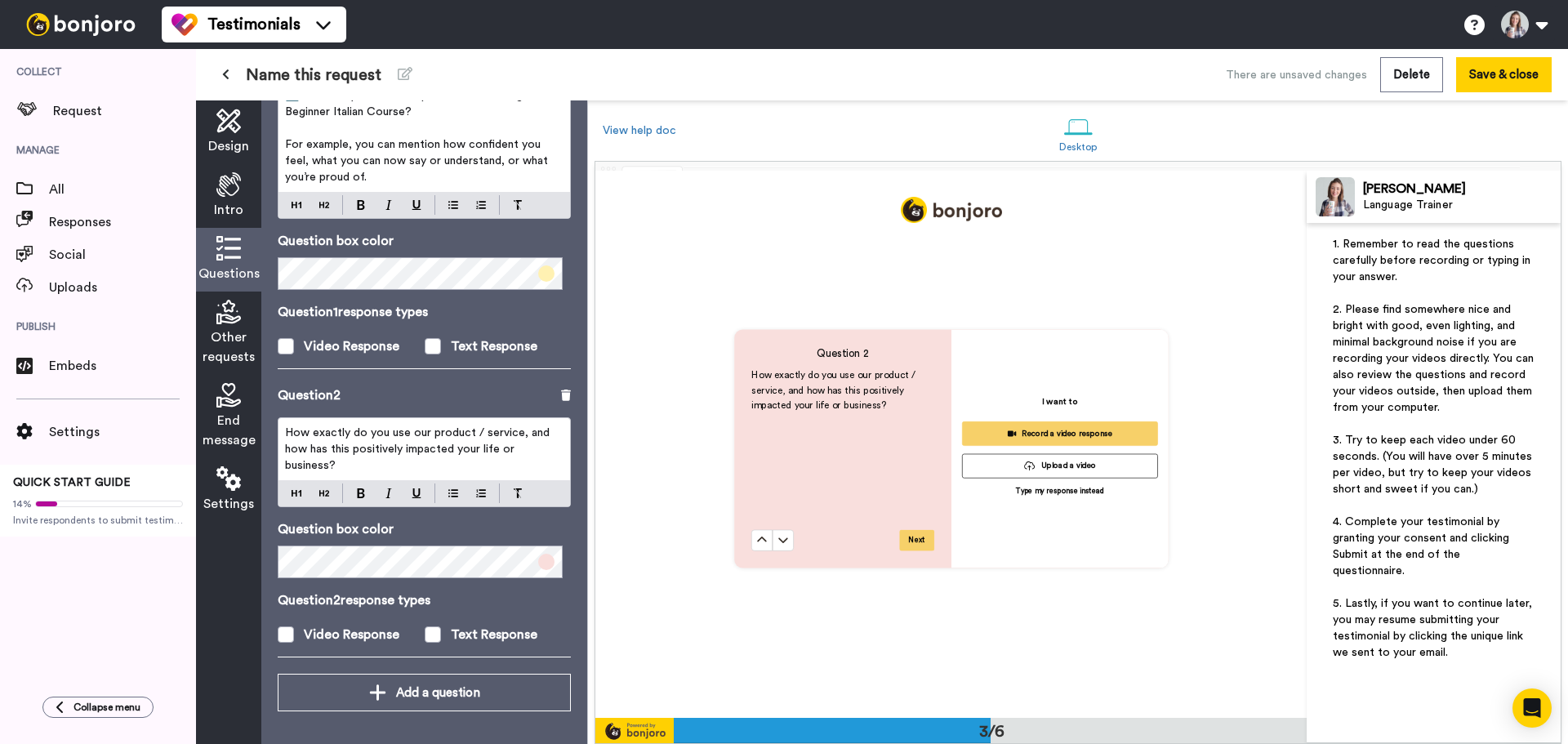
scroll to position [1092, 0]
click at [451, 459] on p "How exactly do you use our product / service, and how has this positively impac…" at bounding box center [425, 449] width 279 height 49
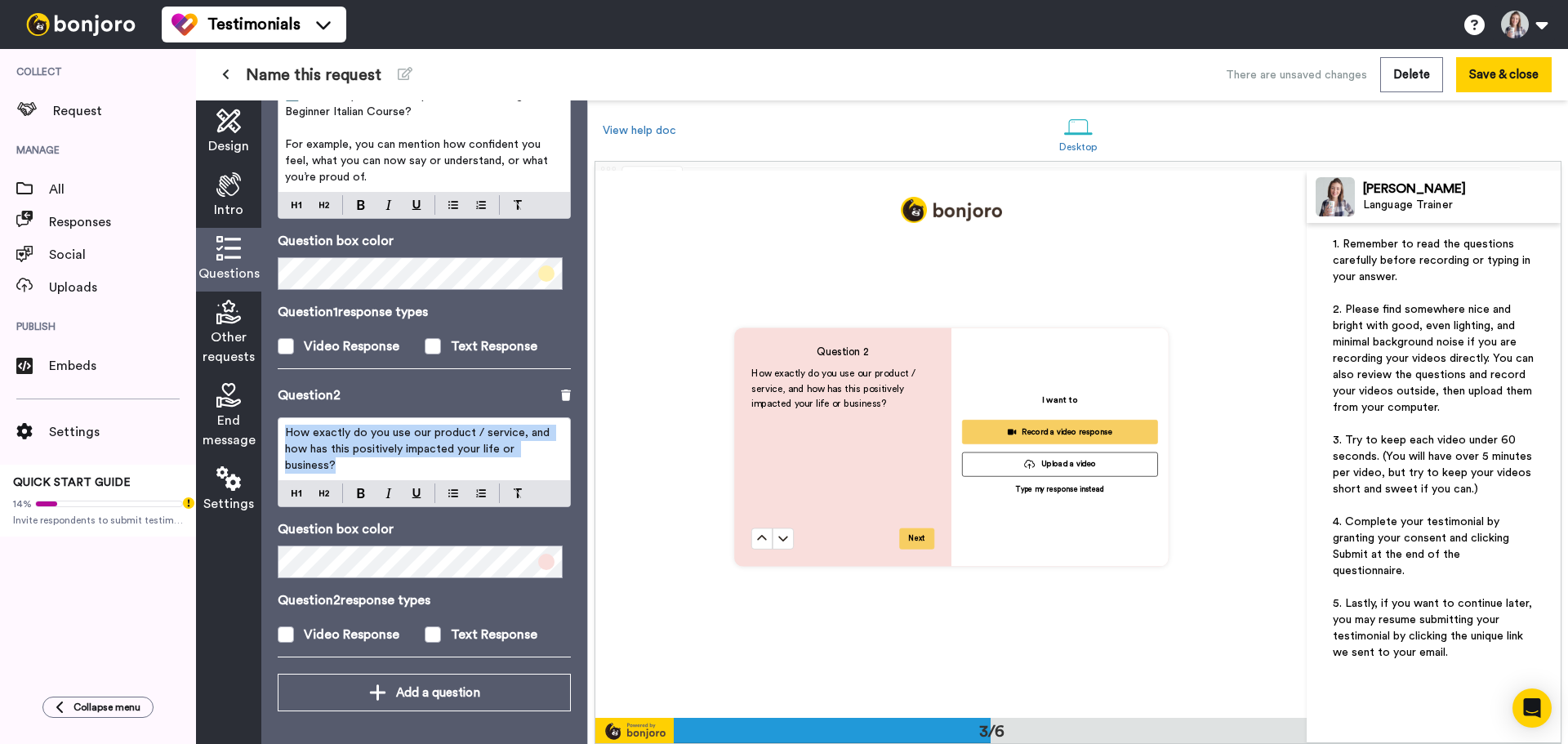
click at [451, 459] on p "How exactly do you use our product / service, and how has this positively impac…" at bounding box center [425, 449] width 279 height 49
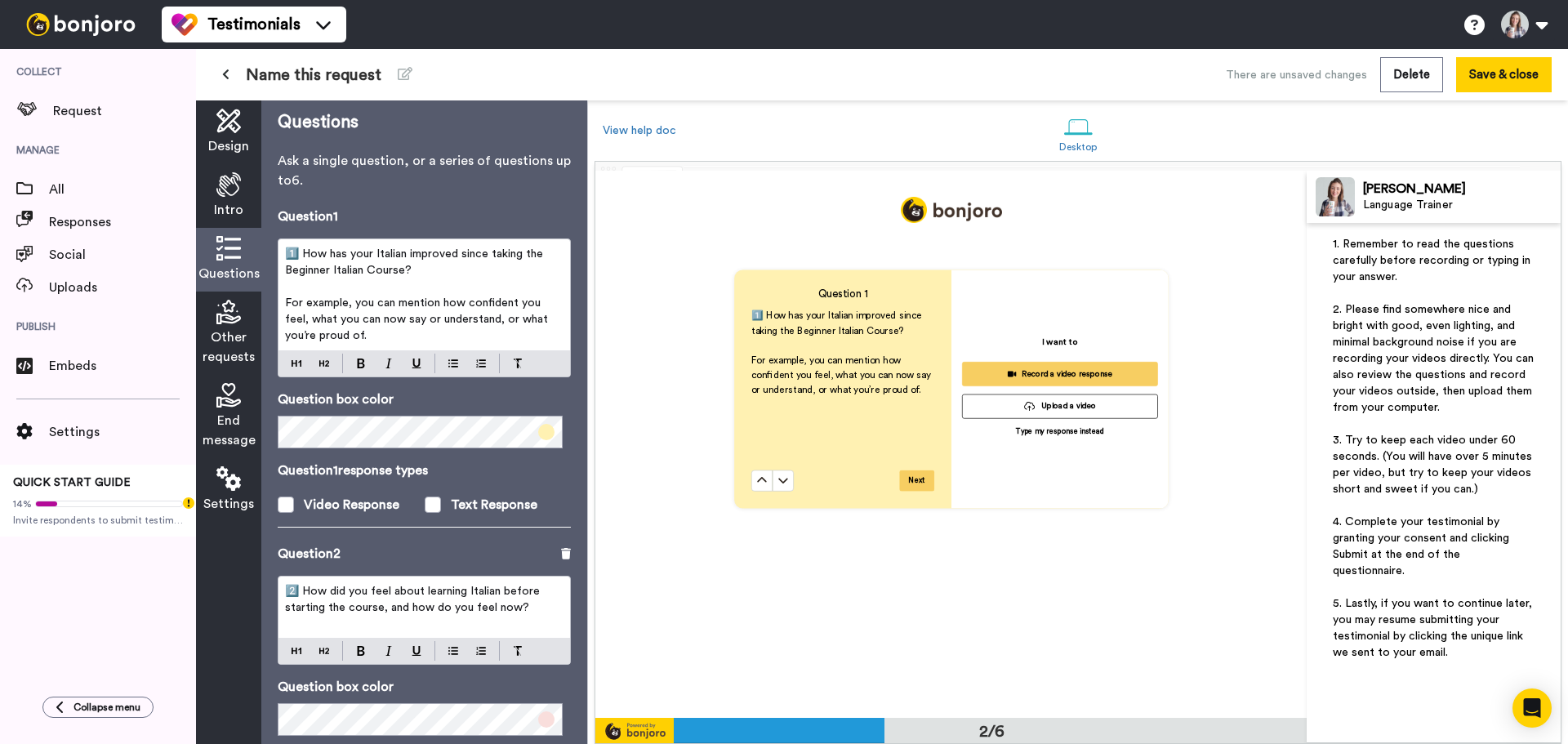
scroll to position [0, 0]
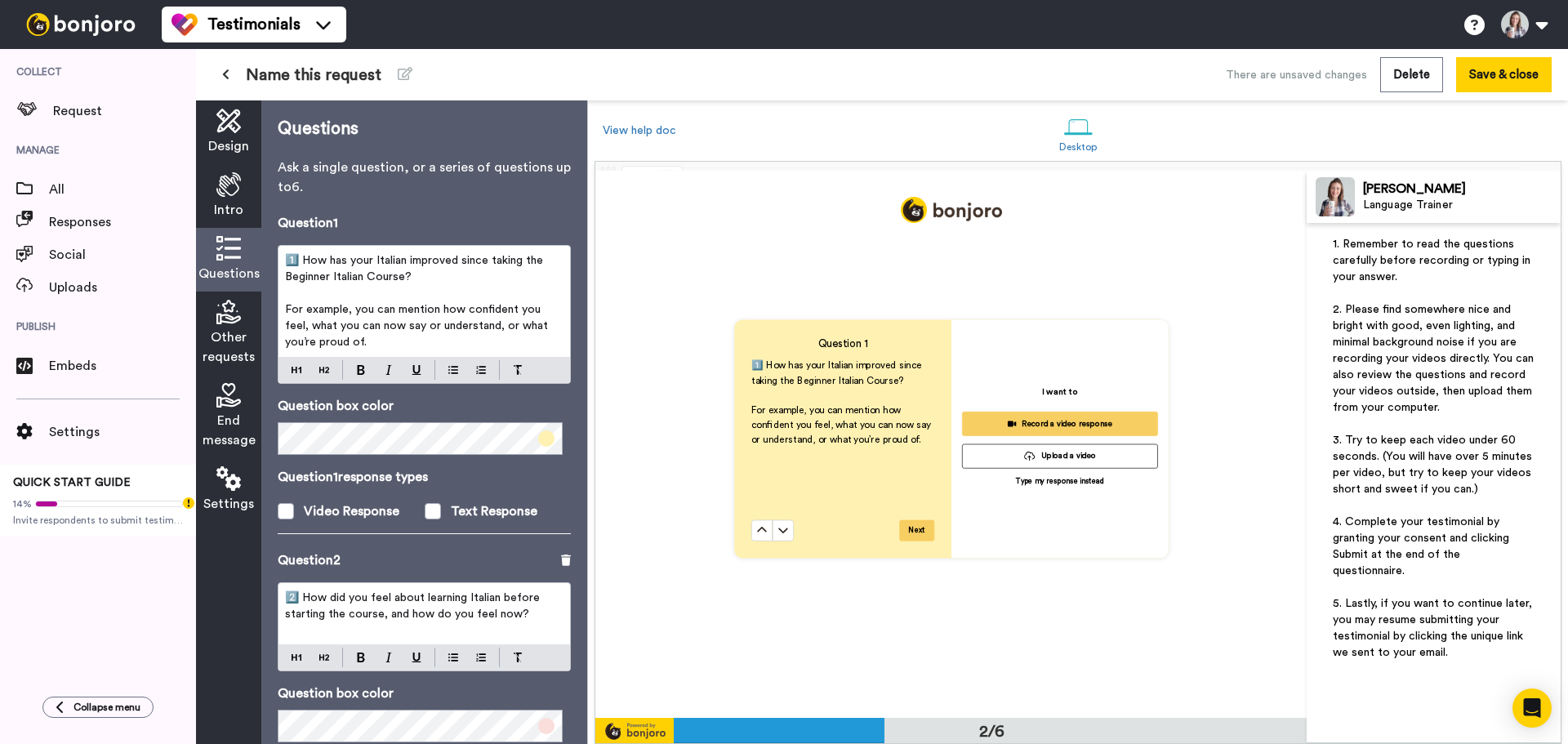
drag, startPoint x: 299, startPoint y: 257, endPoint x: 275, endPoint y: 258, distance: 24.0
click at [275, 258] on div "Questions Ask a single question, or a series of questions up to 6 . Question 1 …" at bounding box center [425, 422] width 326 height 643
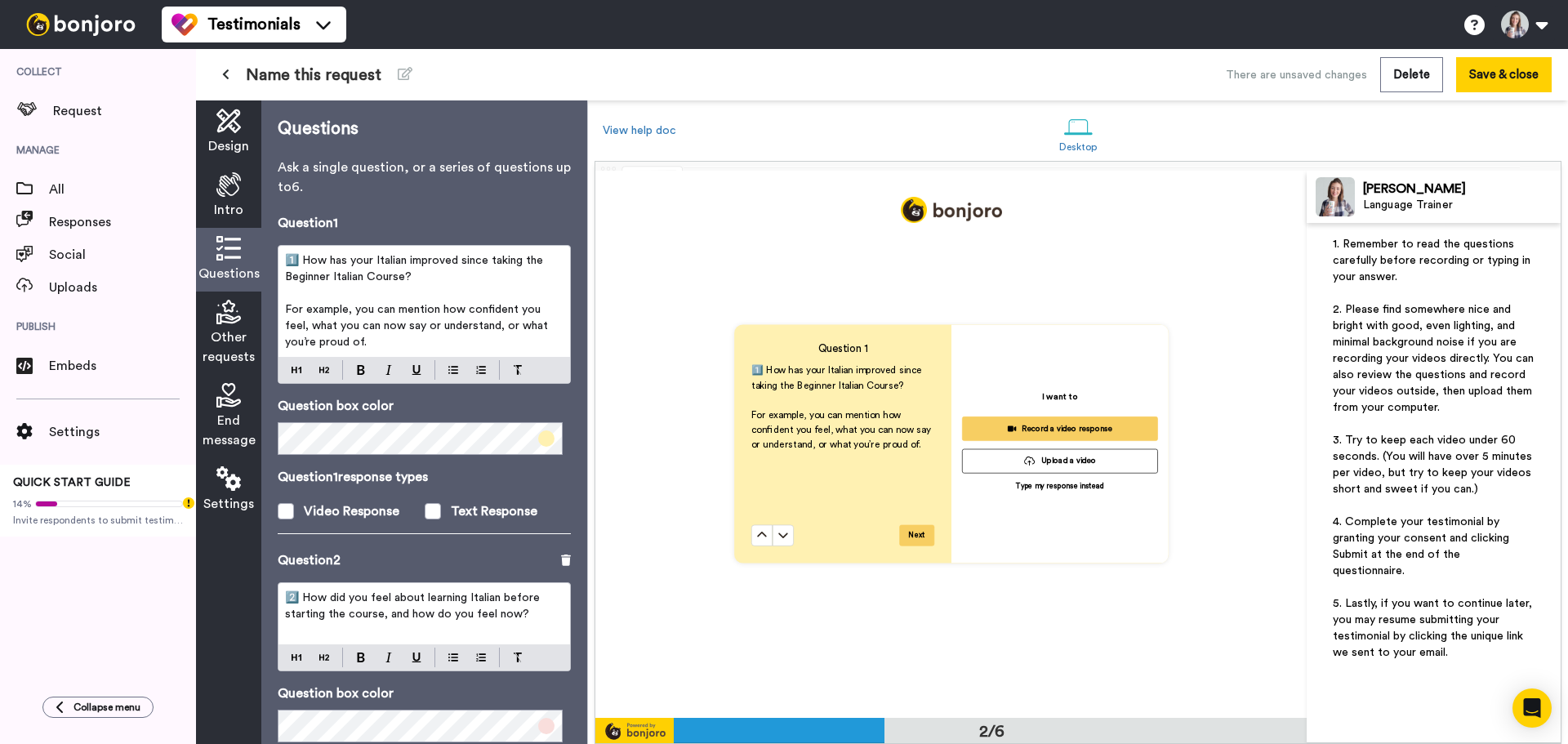
scroll to position [548, 0]
click at [308, 262] on span "1️⃣ How has your Italian improved since taking the Beginner Italian Course?" at bounding box center [416, 269] width 262 height 28
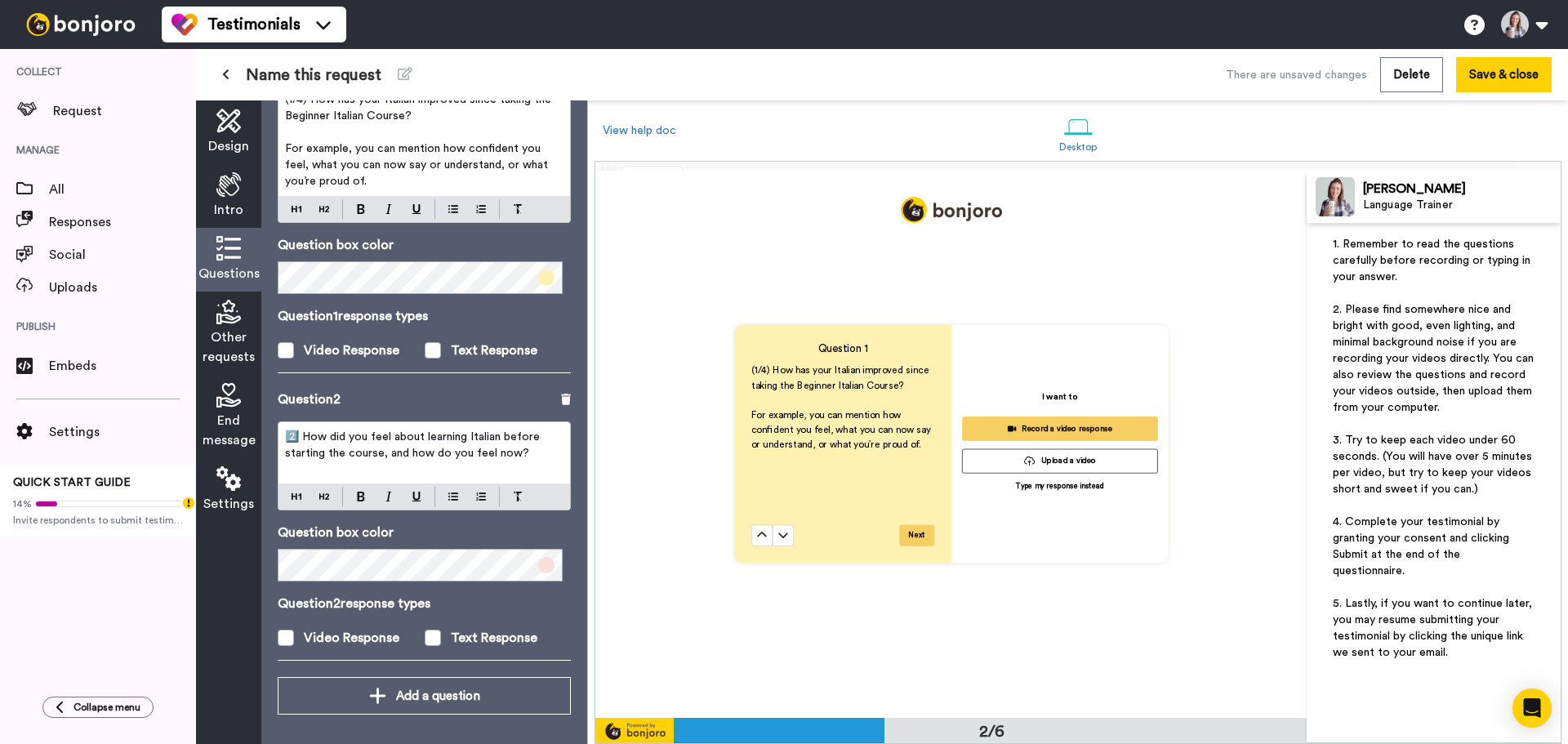
scroll to position [164, 0]
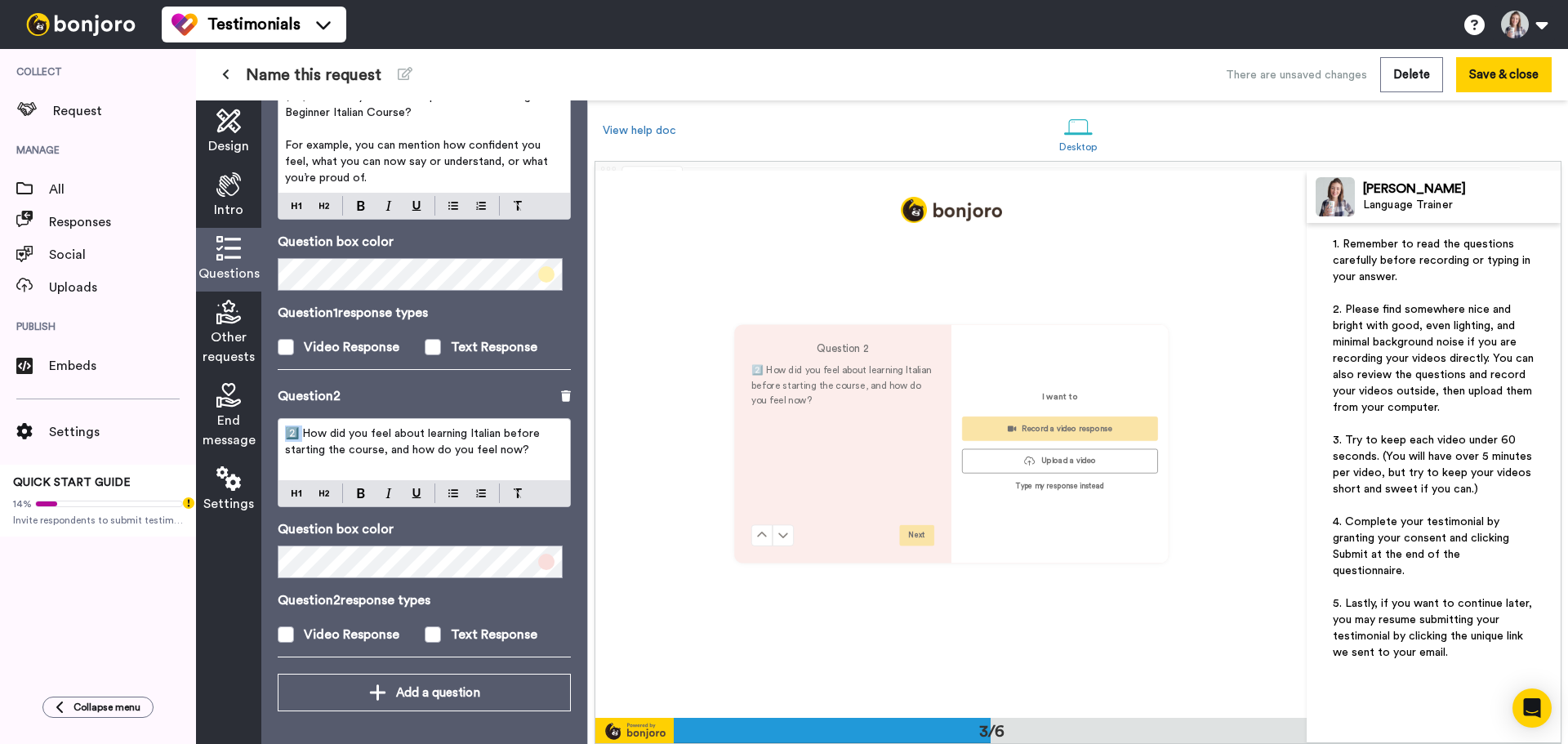
drag, startPoint x: 303, startPoint y: 432, endPoint x: 285, endPoint y: 431, distance: 18.0
click at [285, 431] on div "2️⃣ How did you feel about learning Italian before starting the course, and how…" at bounding box center [425, 449] width 291 height 61
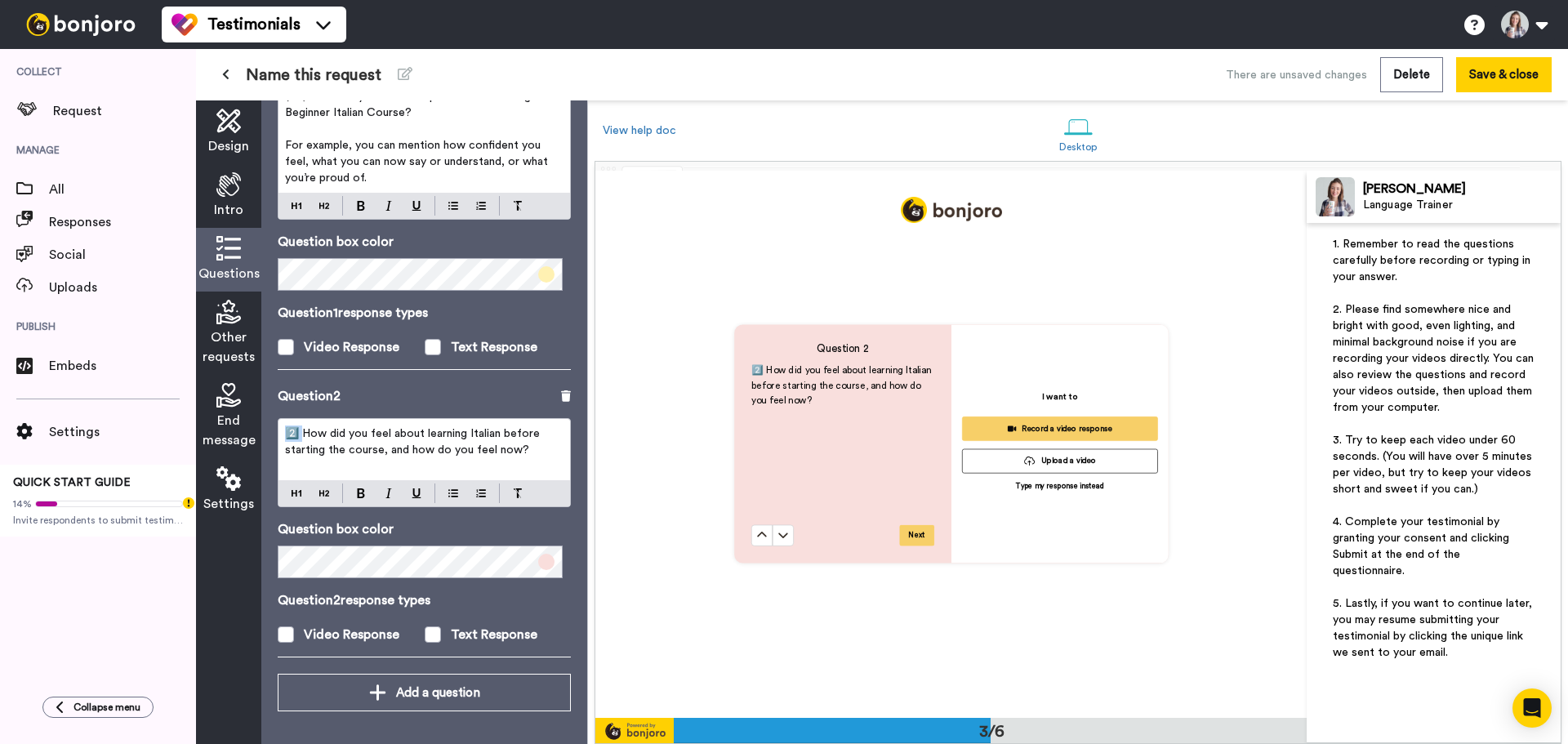
scroll to position [1096, 0]
click at [362, 446] on span "2️⃣ How did you feel about learning Italian before starting the course, and how…" at bounding box center [415, 441] width 258 height 28
drag, startPoint x: 303, startPoint y: 428, endPoint x: 268, endPoint y: 428, distance: 35.0
click at [268, 428] on div "Questions Ask a single question, or a series of questions up to 6 . Question 1 …" at bounding box center [425, 422] width 326 height 643
click at [545, 446] on p "(2/4) How did you feel about learning Italian before starting the course, and h…" at bounding box center [425, 441] width 279 height 33
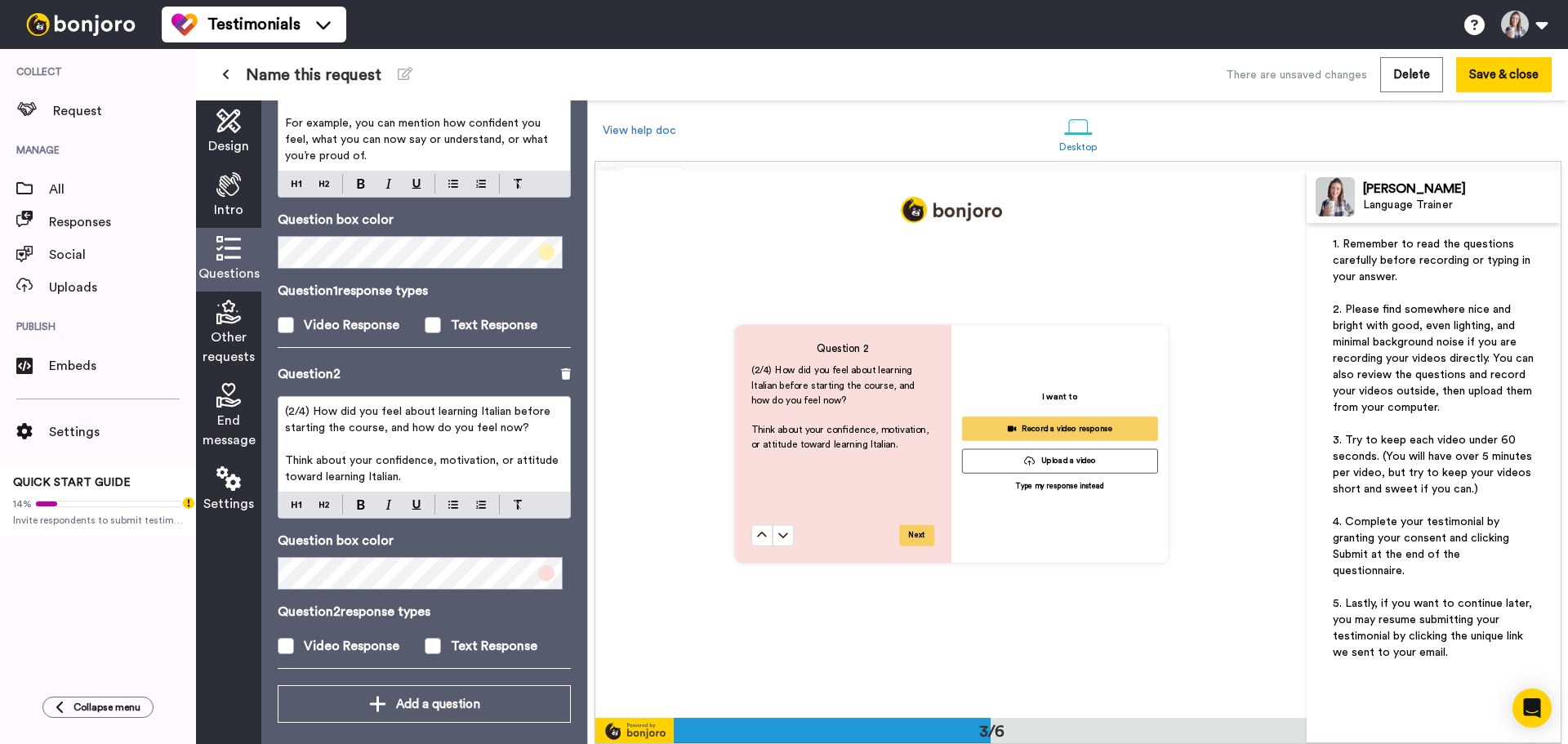
scroll to position [198, 0]
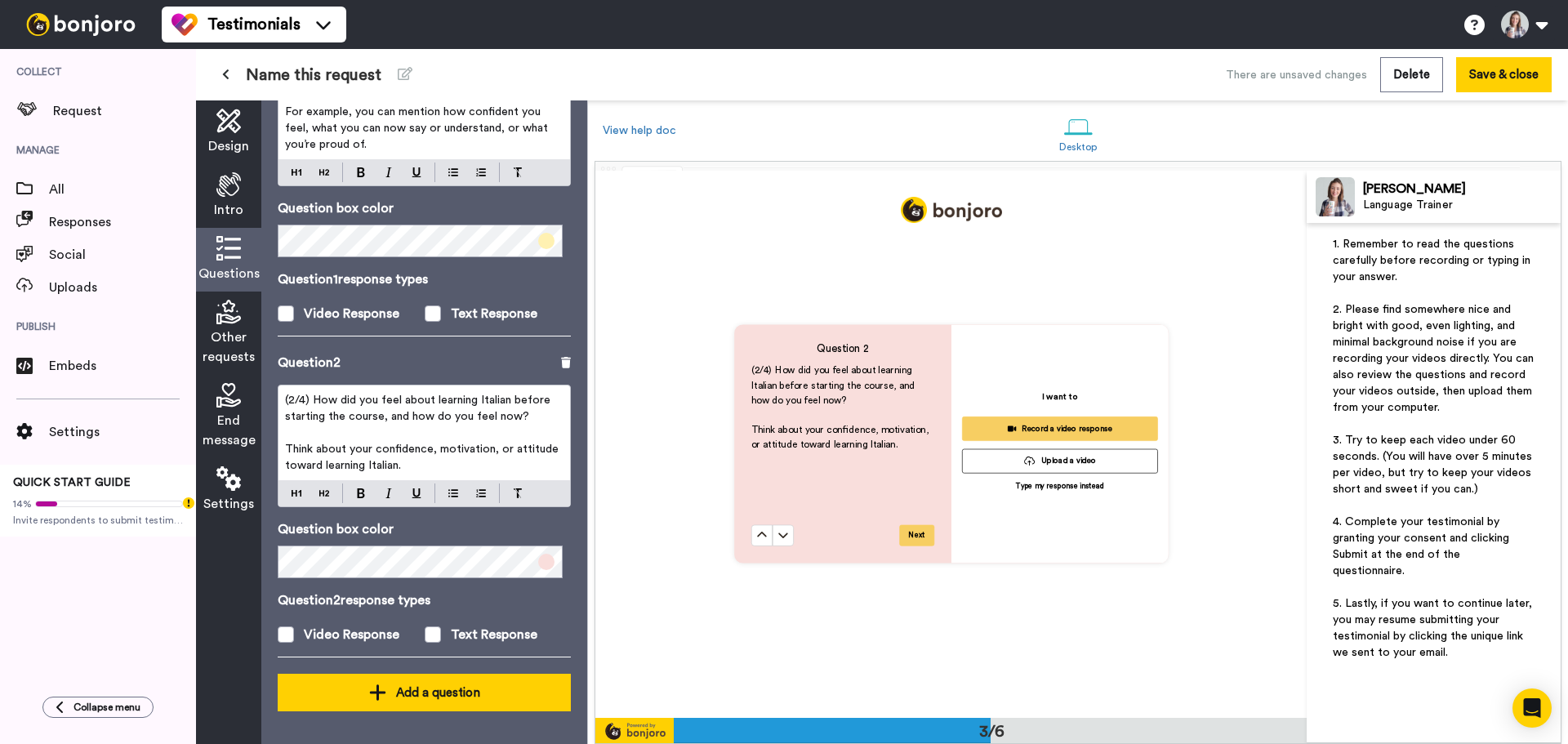
click at [409, 690] on div "Add a question" at bounding box center [425, 692] width 267 height 20
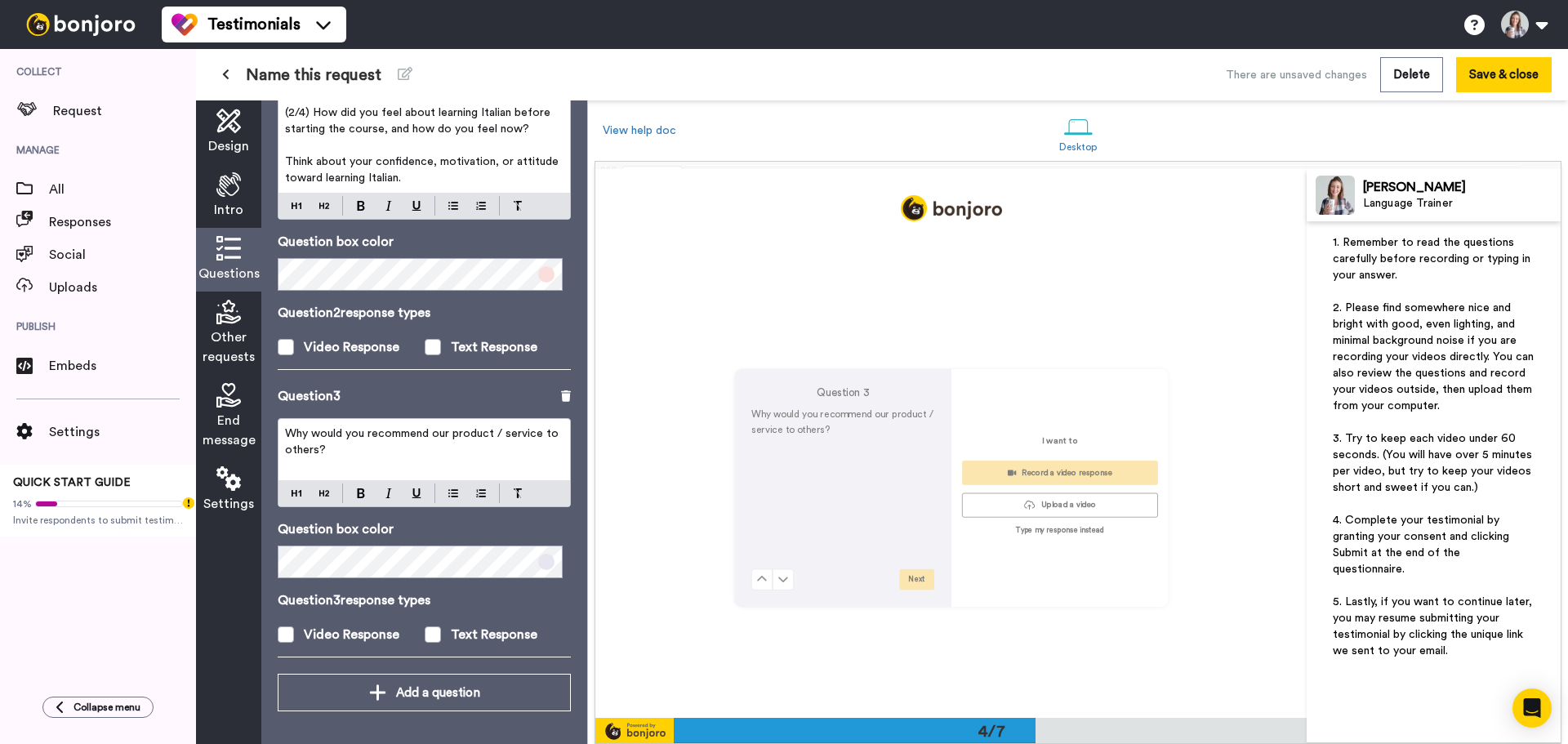
scroll to position [1643, 0]
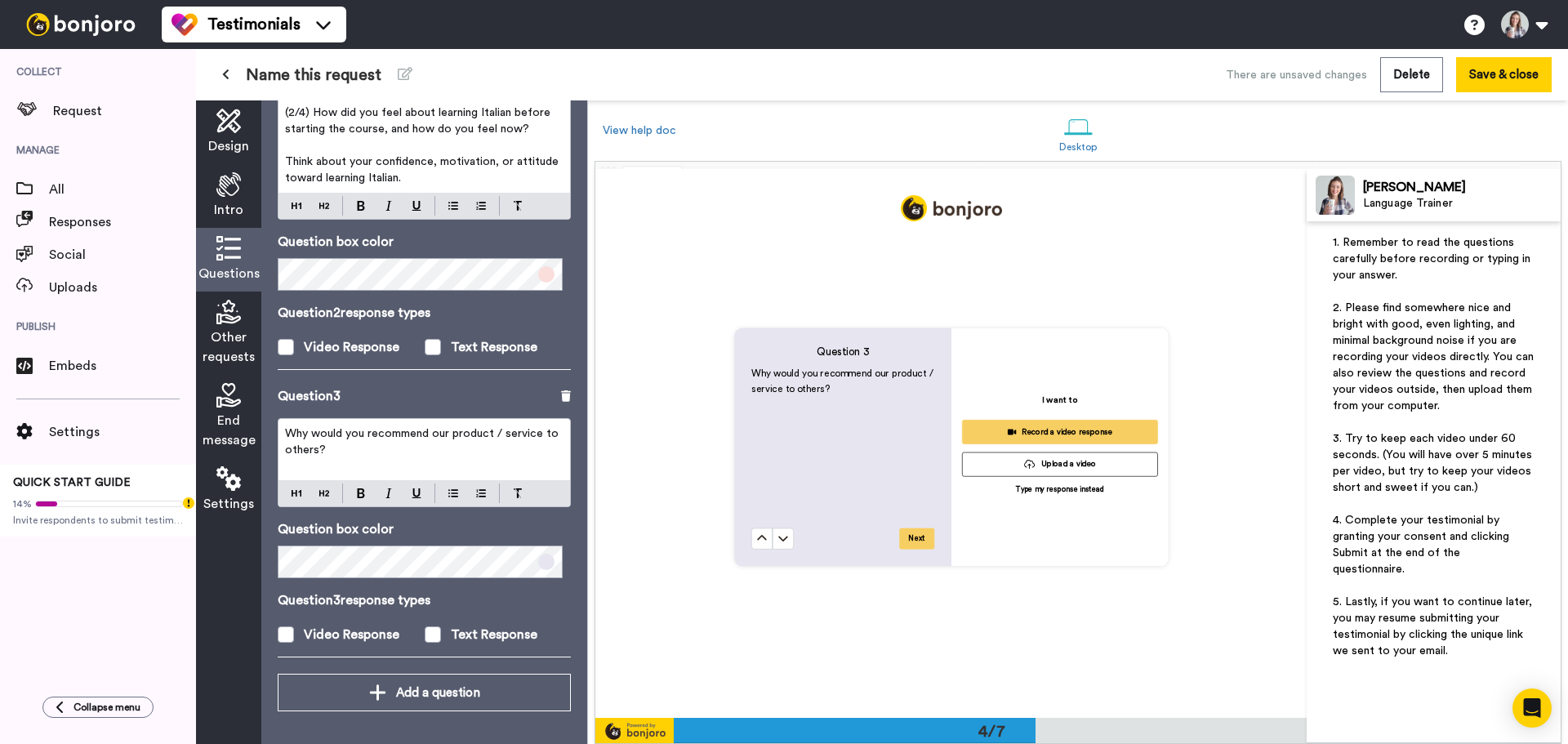
click at [312, 426] on div "Why would you recommend our product / service to others?" at bounding box center [425, 449] width 291 height 61
click at [312, 426] on p "Why would you recommend our product / service to others?" at bounding box center [425, 441] width 279 height 33
click at [299, 429] on span "3️⃣ What was the most helpful part of the course for you?" at bounding box center [425, 441] width 280 height 28
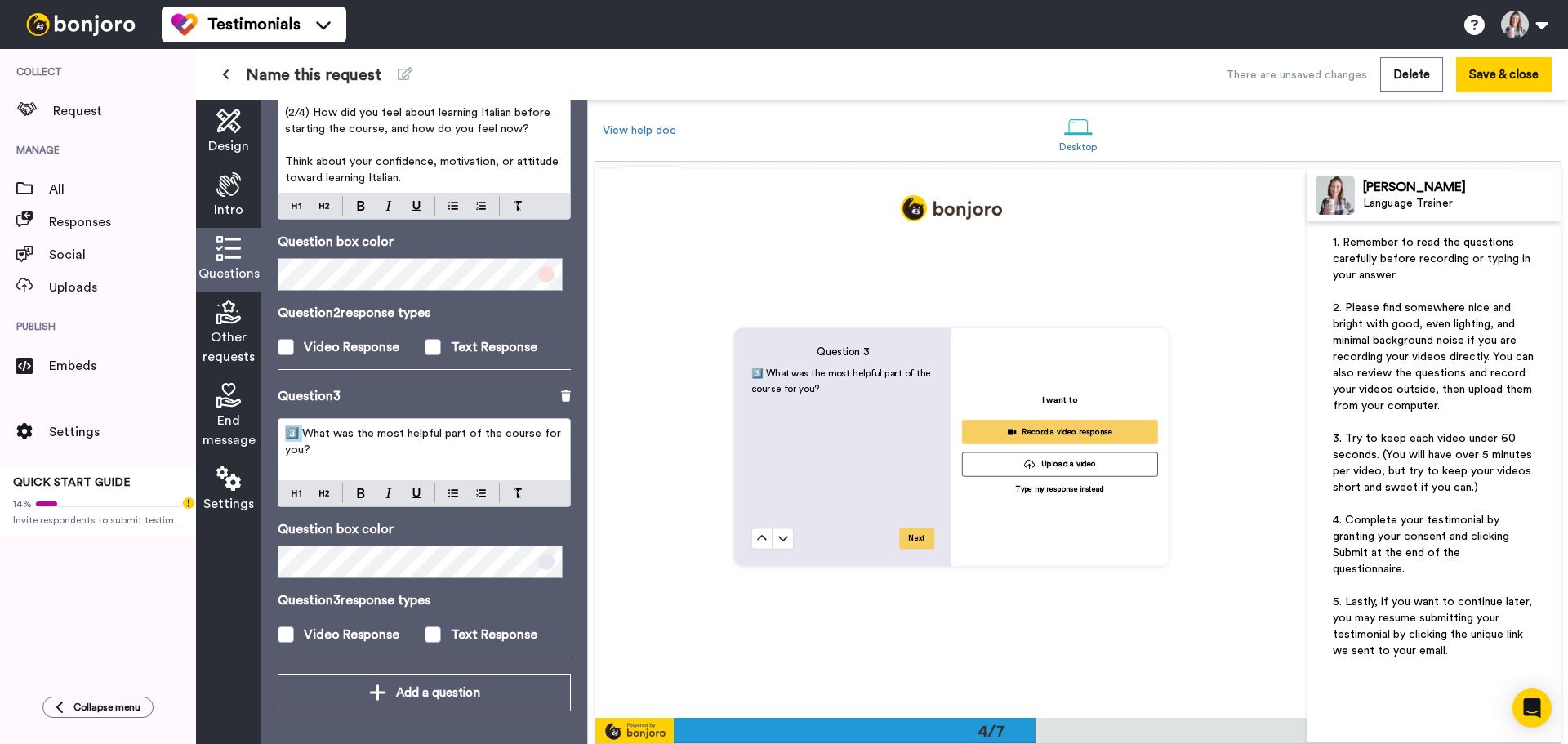
drag, startPoint x: 302, startPoint y: 427, endPoint x: 279, endPoint y: 410, distance: 28.6
click at [276, 430] on div "Questions Ask a single question, or a series of questions up to 6 . Question 1 …" at bounding box center [425, 422] width 326 height 643
click at [414, 458] on p "(3/4) What was the most helpful part of the course for you?" at bounding box center [425, 441] width 279 height 33
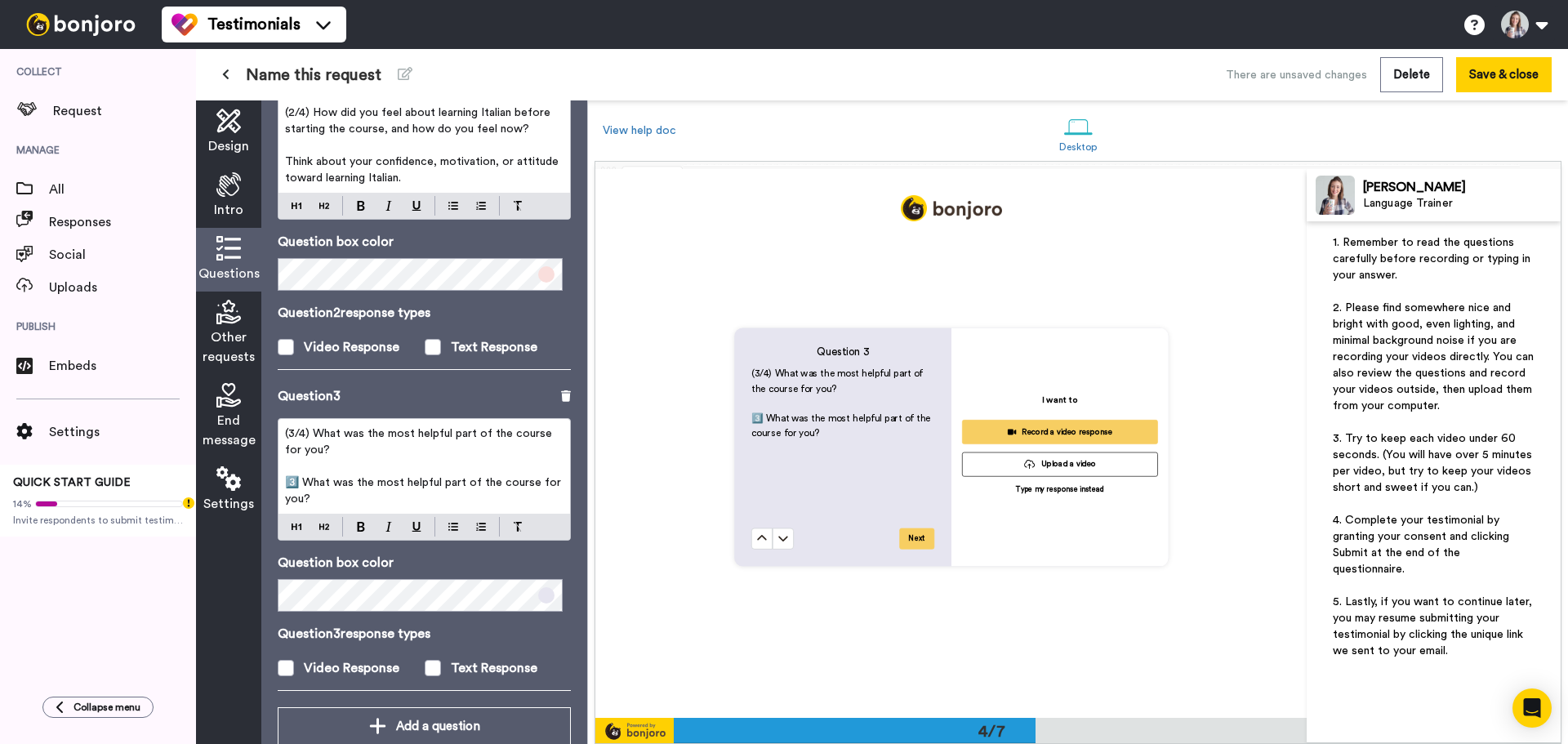
click at [467, 473] on p "﻿" at bounding box center [425, 466] width 279 height 16
click at [456, 484] on span "3️⃣ What was the most helpful part of the course for you?" at bounding box center [425, 491] width 280 height 28
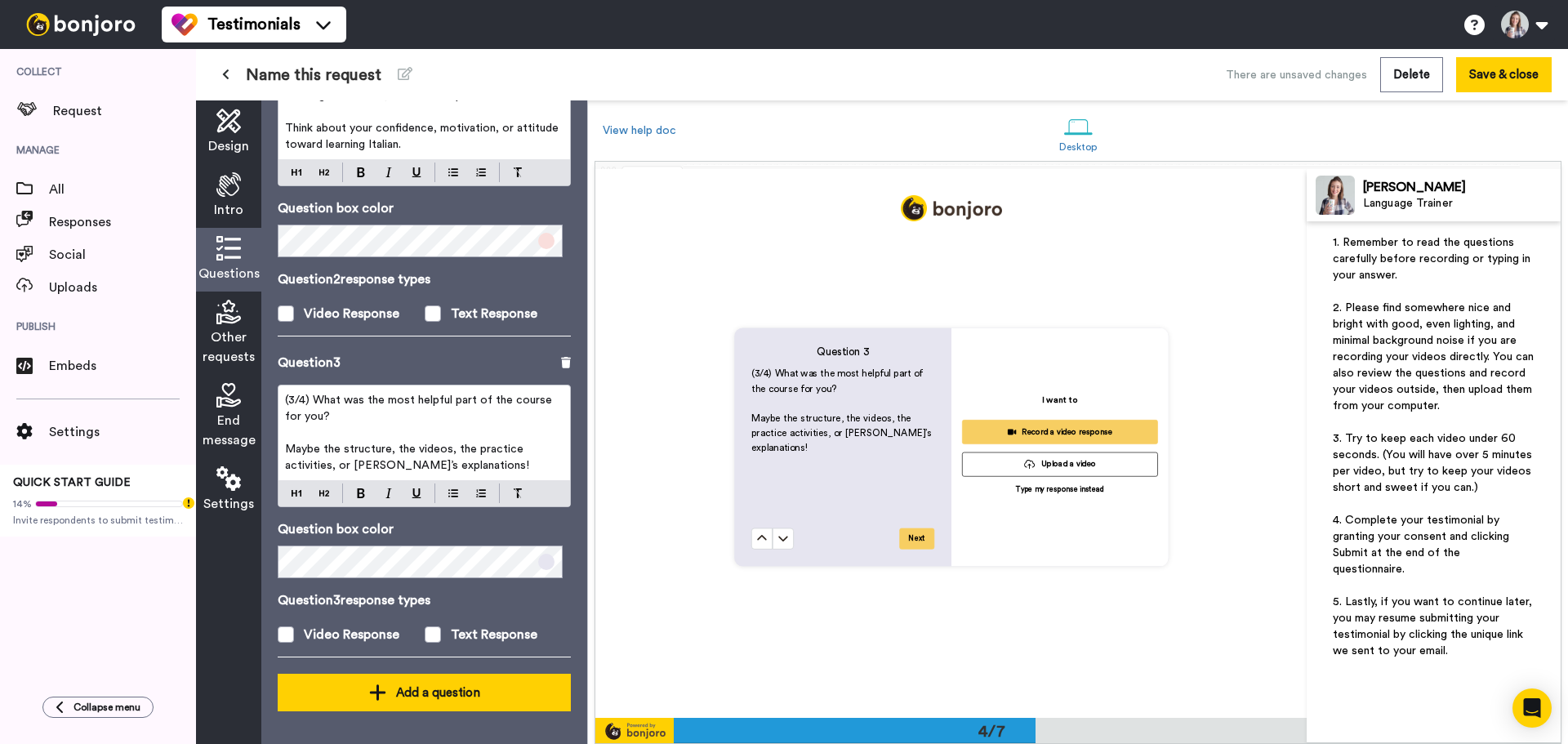
click at [437, 694] on div "Add a question" at bounding box center [425, 692] width 267 height 20
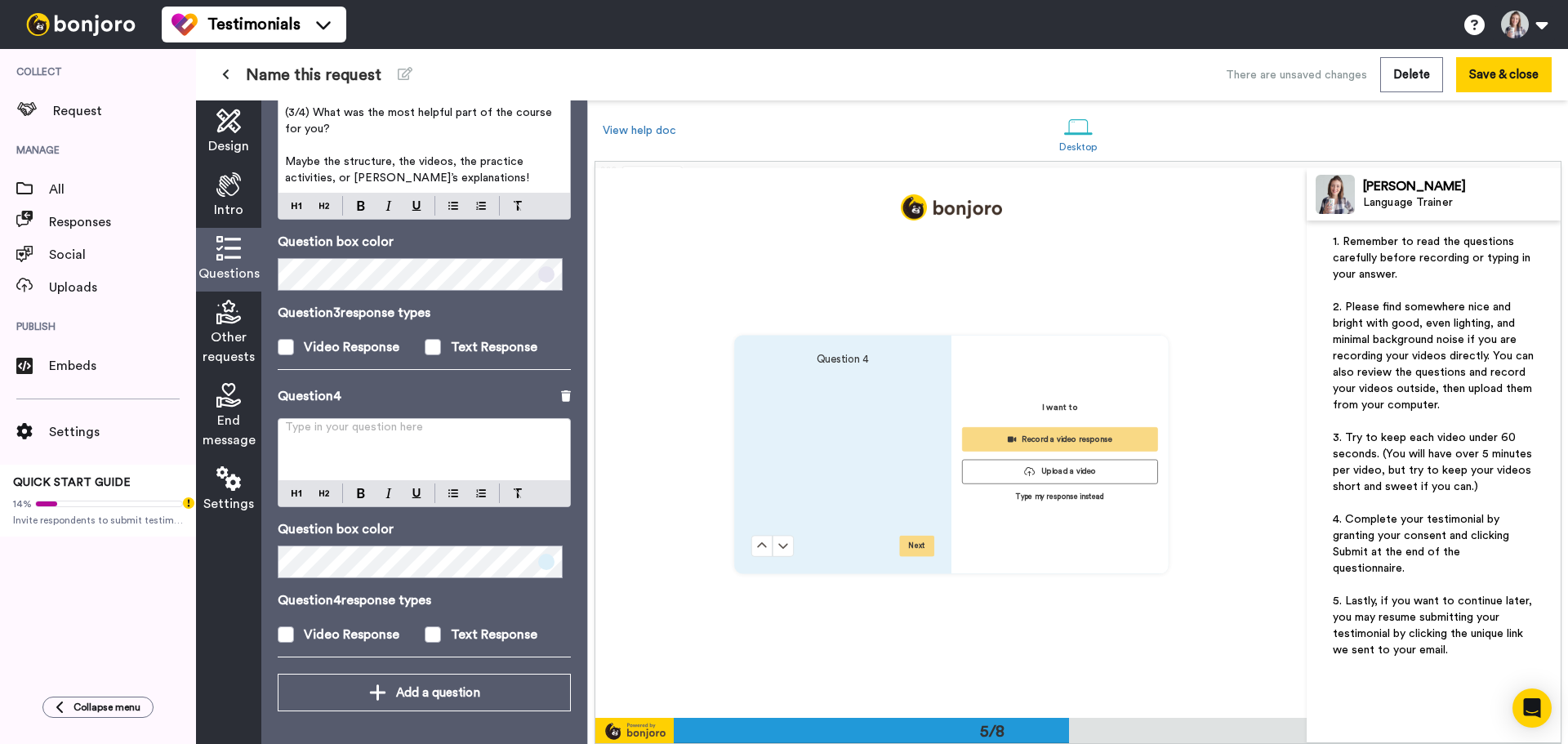
scroll to position [2196, 0]
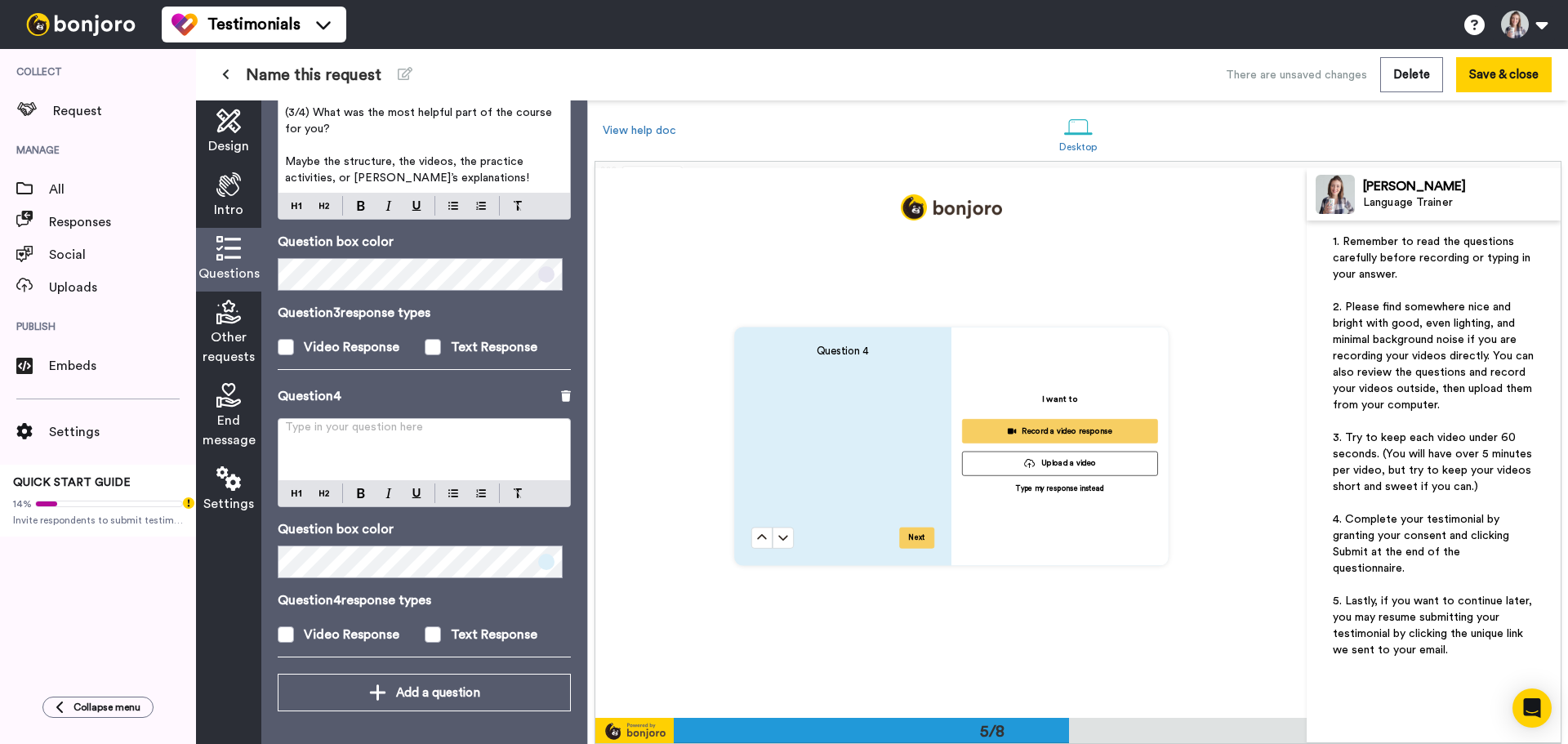
click at [314, 438] on p "Type in your question here ﻿" at bounding box center [425, 433] width 279 height 16
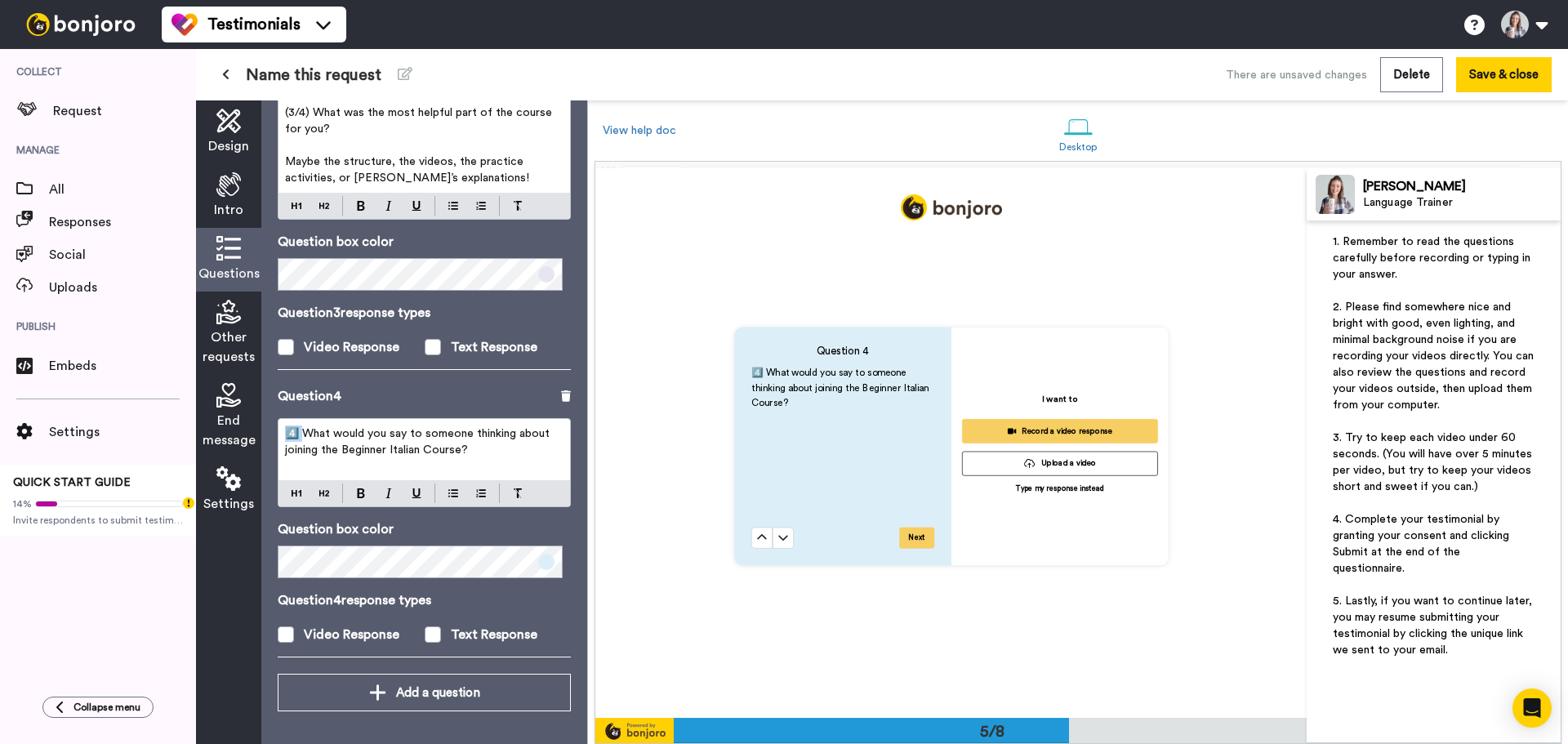
drag, startPoint x: 306, startPoint y: 428, endPoint x: 202, endPoint y: 417, distance: 104.6
click at [202, 417] on div "Design Intro Questions Other requests End message Settings Questions Ask a sing…" at bounding box center [392, 422] width 391 height 643
click at [514, 445] on p "(4/4) What would you say to someone thinking about joining the Beginner Italian…" at bounding box center [425, 441] width 279 height 33
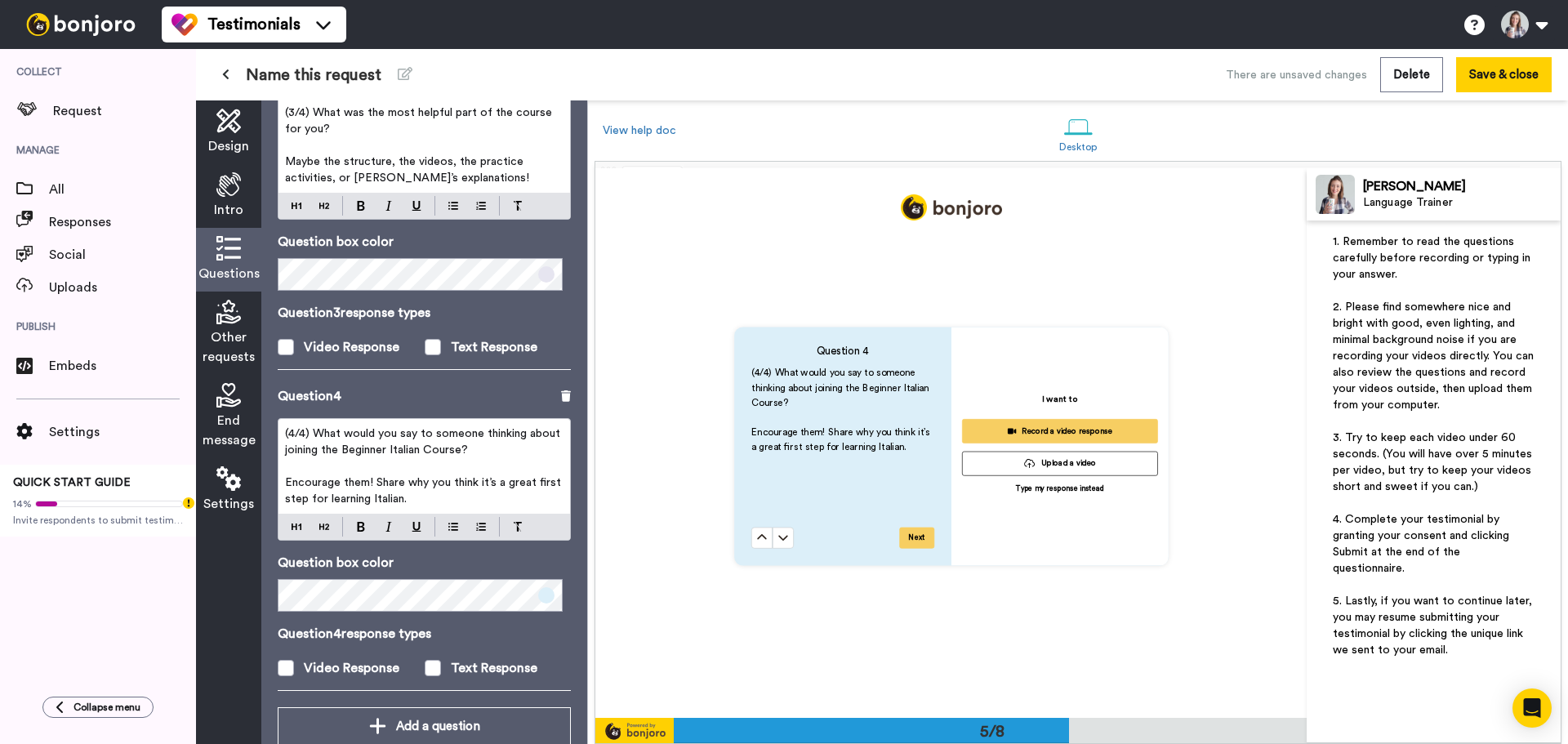
click at [472, 483] on span "Encourage them! Share why you think it’s a great first step for learning Italia…" at bounding box center [425, 491] width 280 height 28
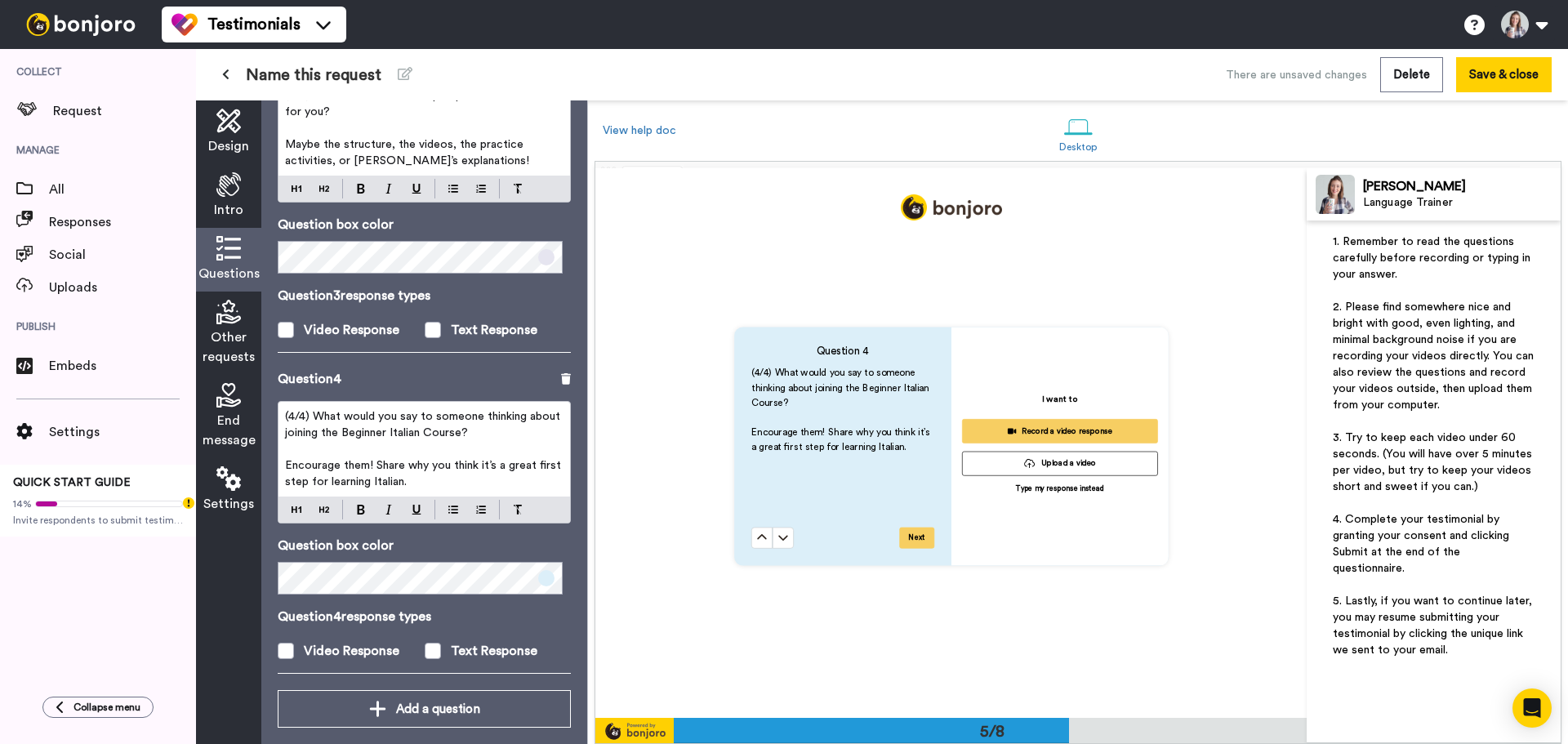
scroll to position [840, 0]
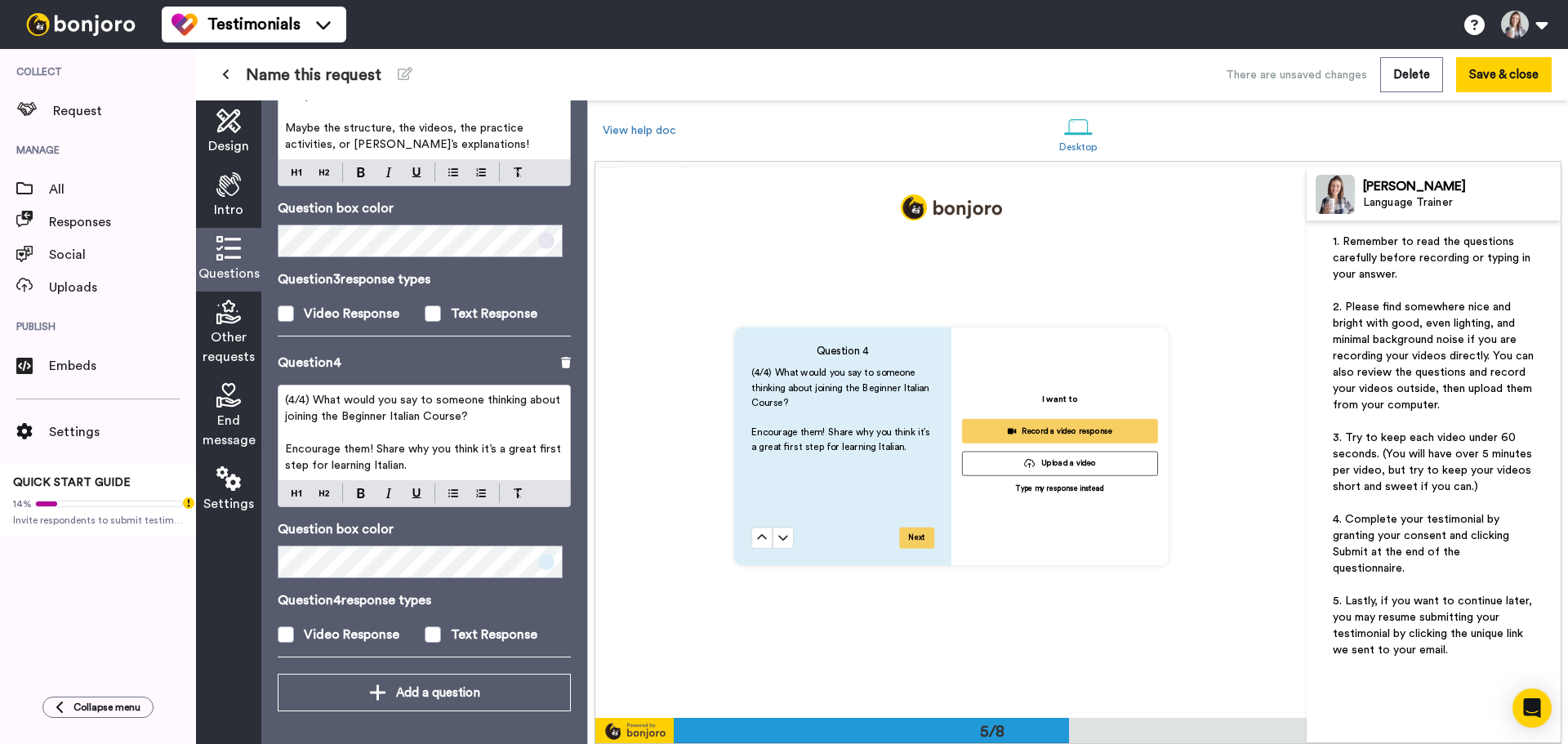
click at [472, 483] on div at bounding box center [425, 493] width 291 height 26
click at [462, 431] on p "﻿" at bounding box center [425, 433] width 279 height 16
click at [457, 446] on span "Encourage them! Share why you think it’s a great first step for learning Italia…" at bounding box center [425, 457] width 280 height 28
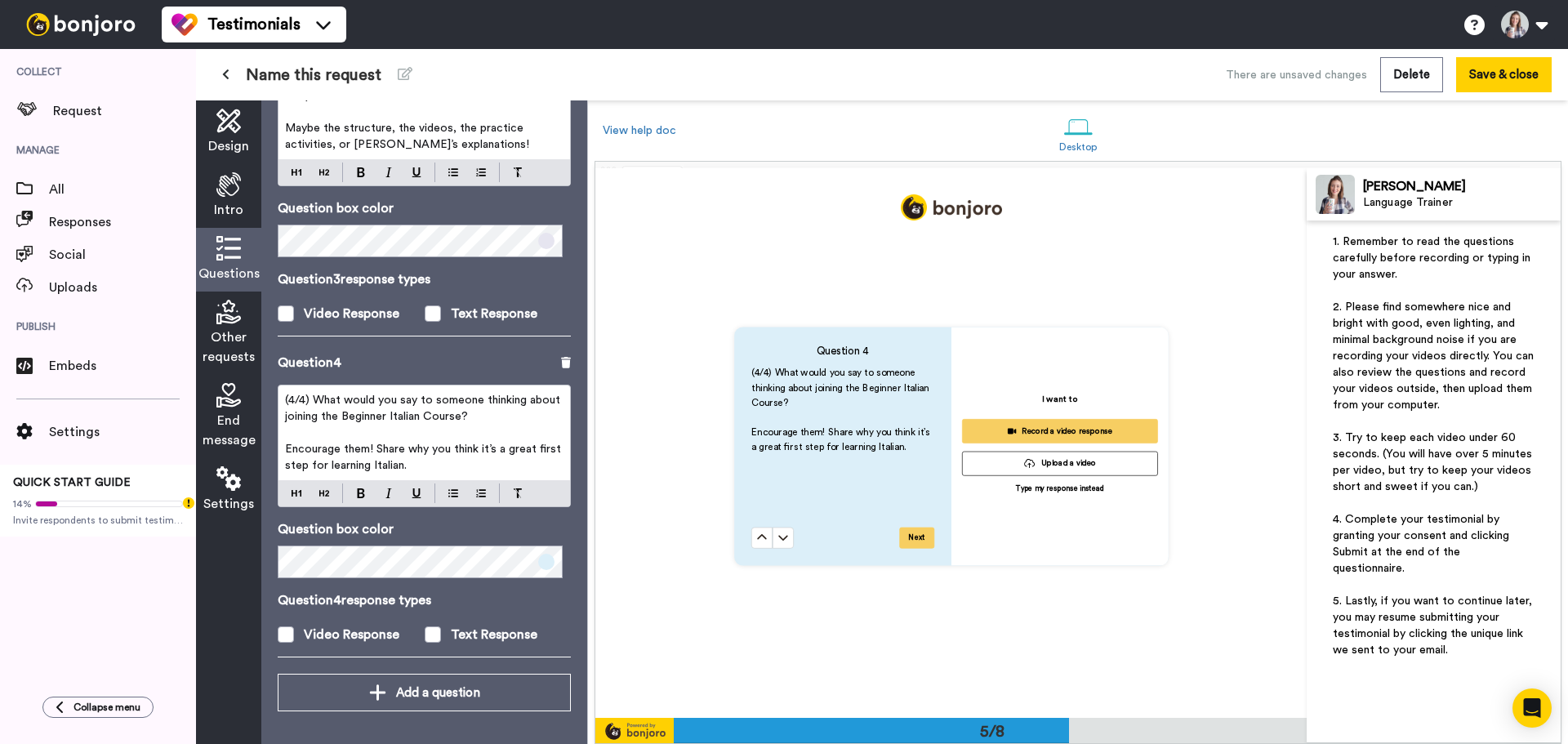
click at [357, 424] on p "(4/4) What would you say to someone thinking about joining the Beginner Italian…" at bounding box center [425, 408] width 279 height 33
click at [389, 410] on p "(4/4) What would you say to someone thinking about joining the Beginner Italian…" at bounding box center [425, 408] width 279 height 33
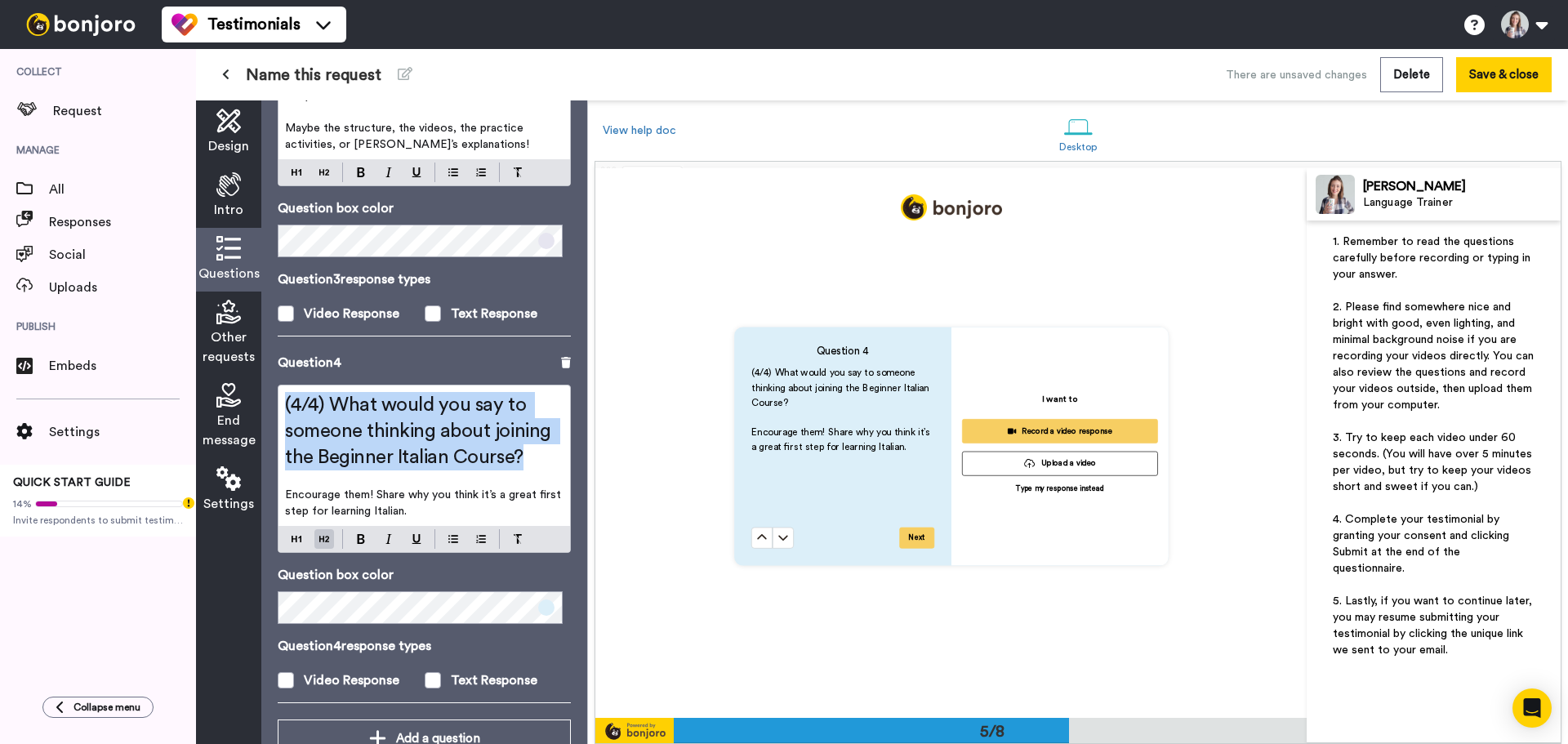
click at [322, 488] on div "(4/4) What would you say to someone thinking about joining the Beginner Italian…" at bounding box center [425, 468] width 293 height 168
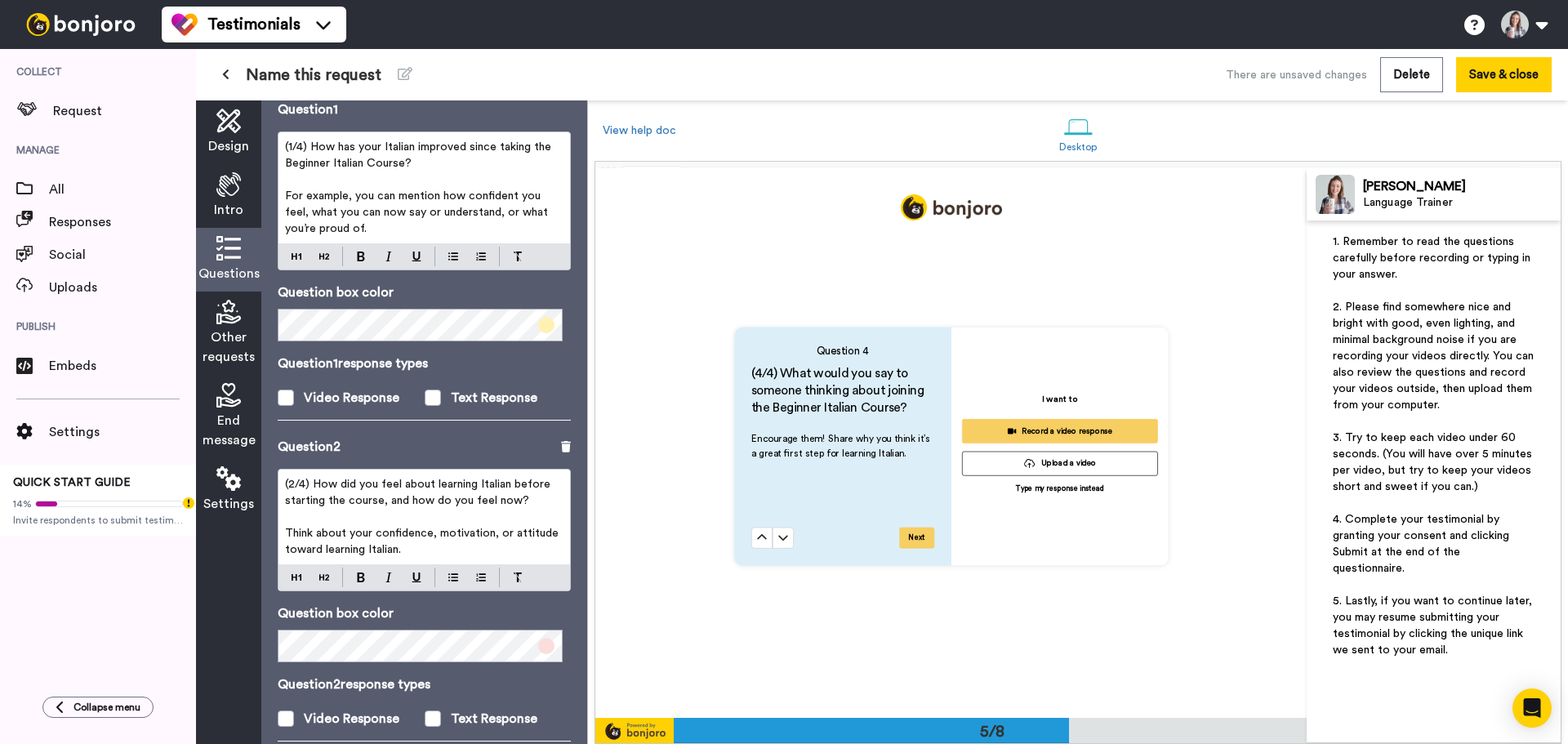
scroll to position [0, 0]
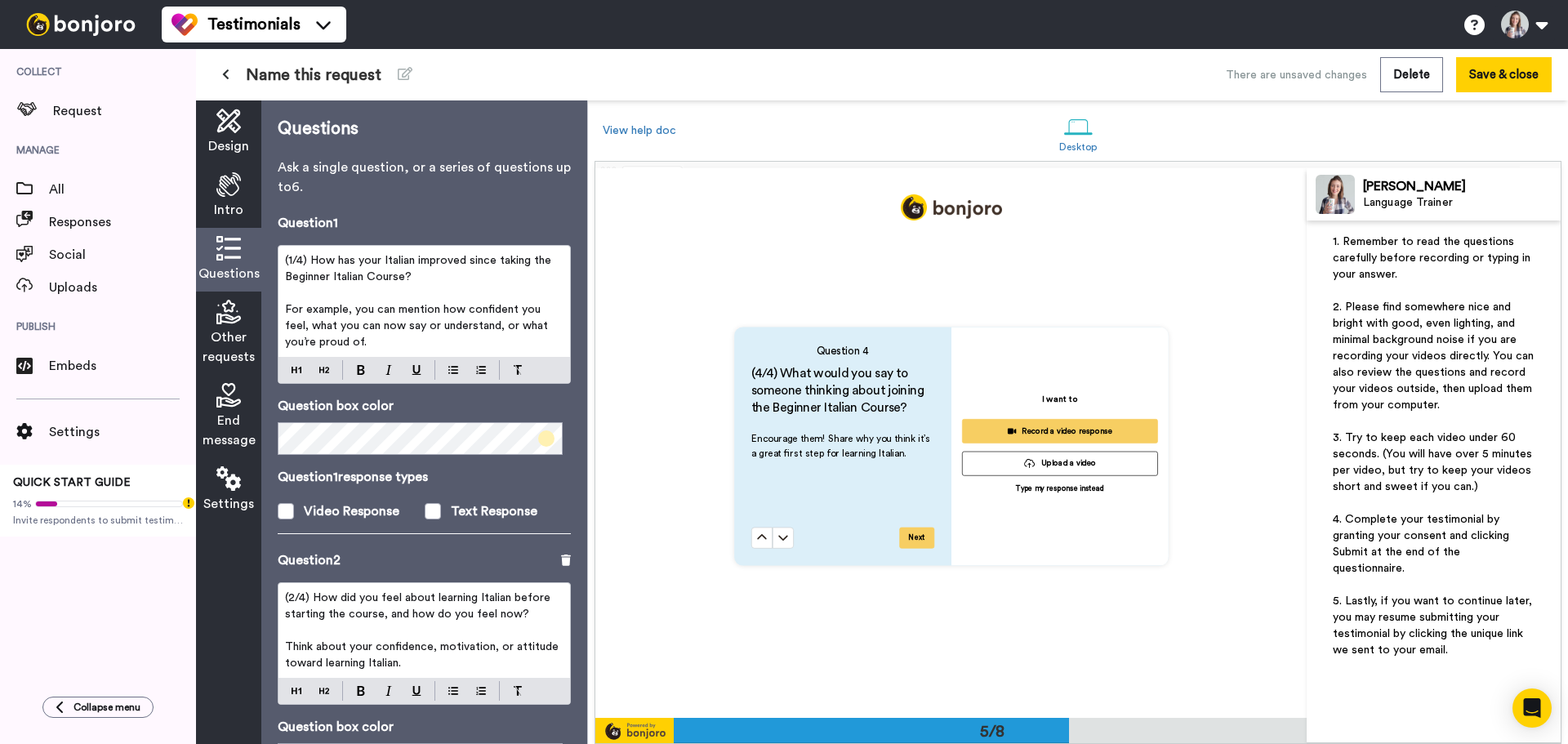
click at [389, 261] on span "(1/4) How has your Italian improved since taking the Beginner Italian Course?" at bounding box center [420, 269] width 270 height 28
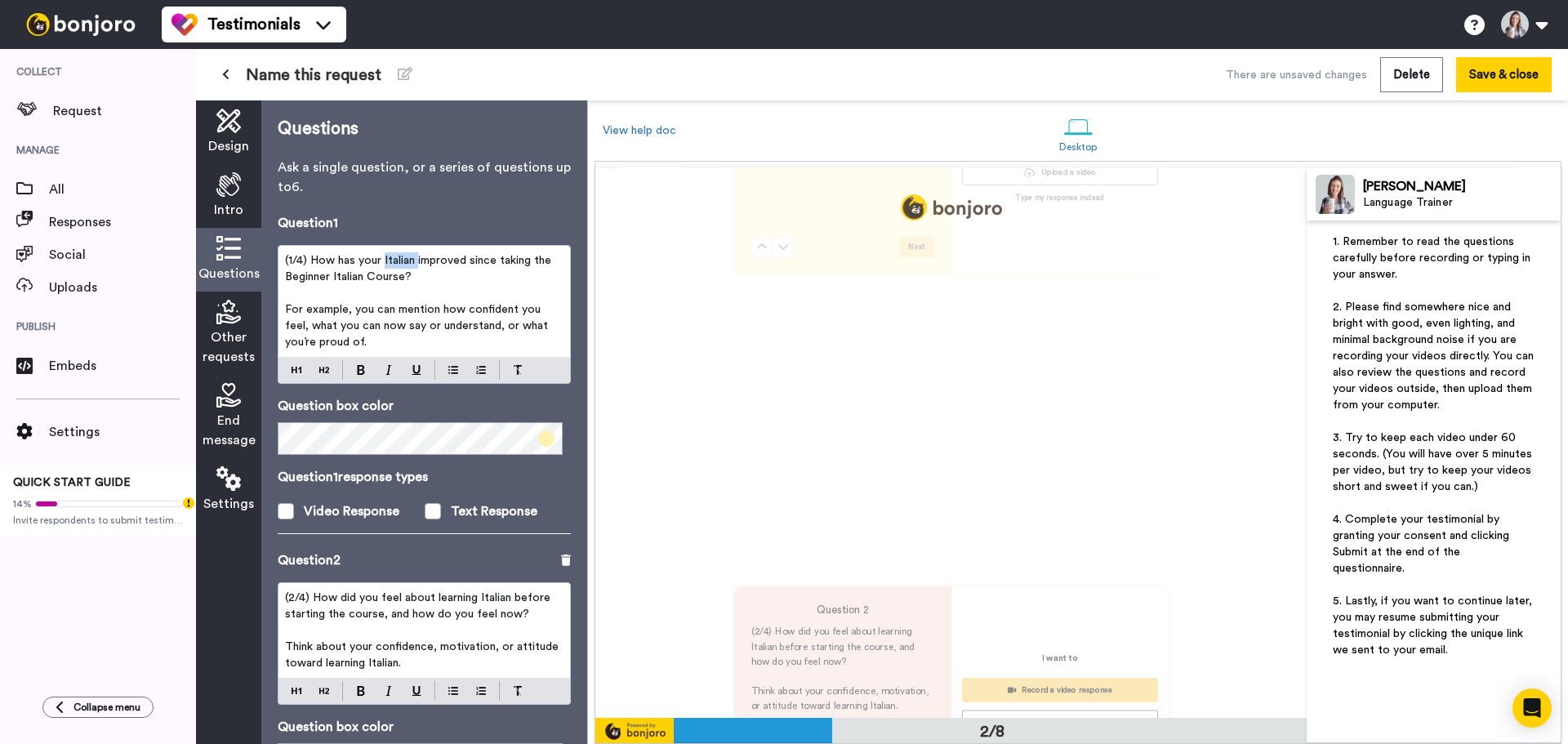
click at [389, 261] on span "(1/4) How has your Italian improved since taking the Beginner Italian Course?" at bounding box center [420, 269] width 270 height 28
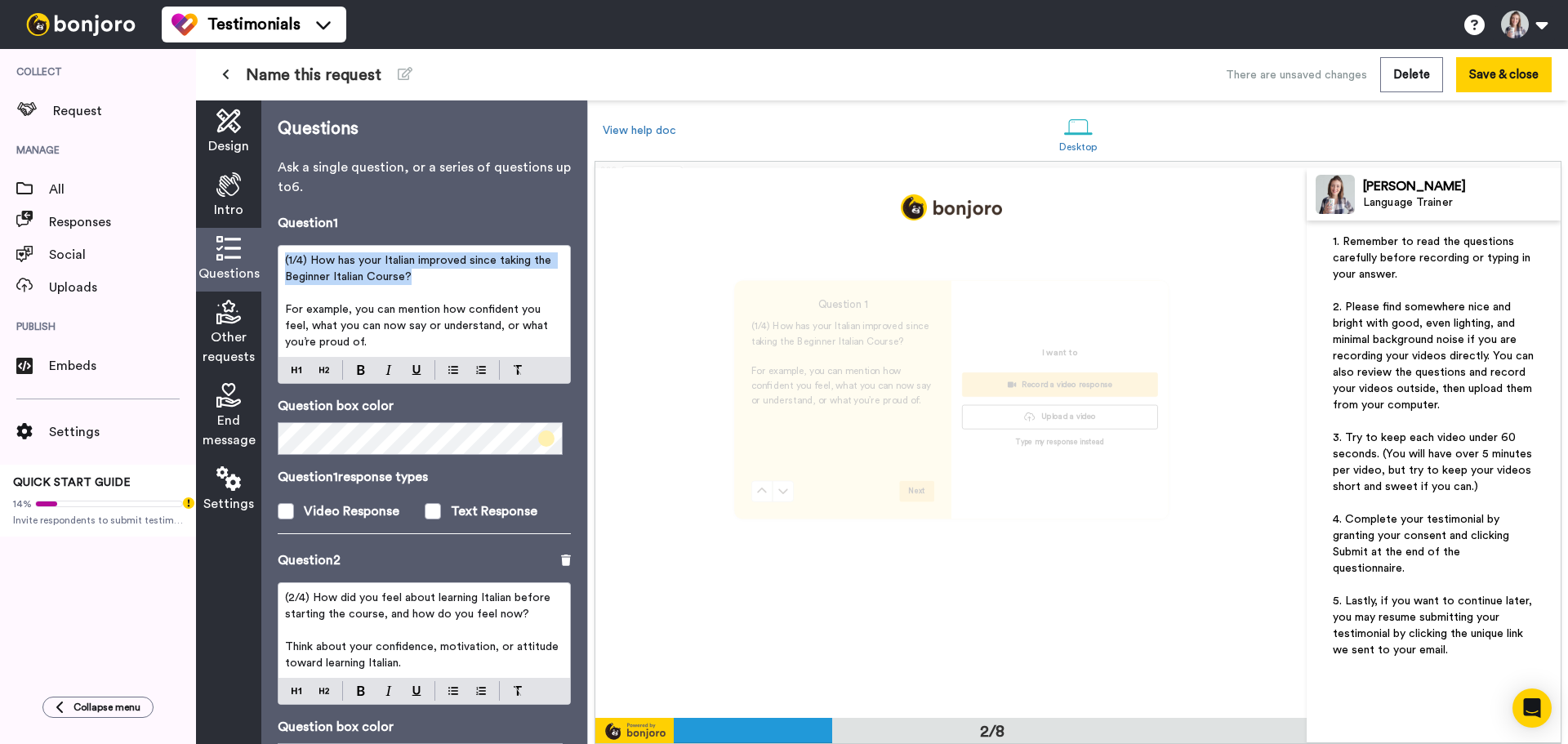
click at [389, 261] on span "(1/4) How has your Italian improved since taking the Beginner Italian Course?" at bounding box center [420, 269] width 270 height 28
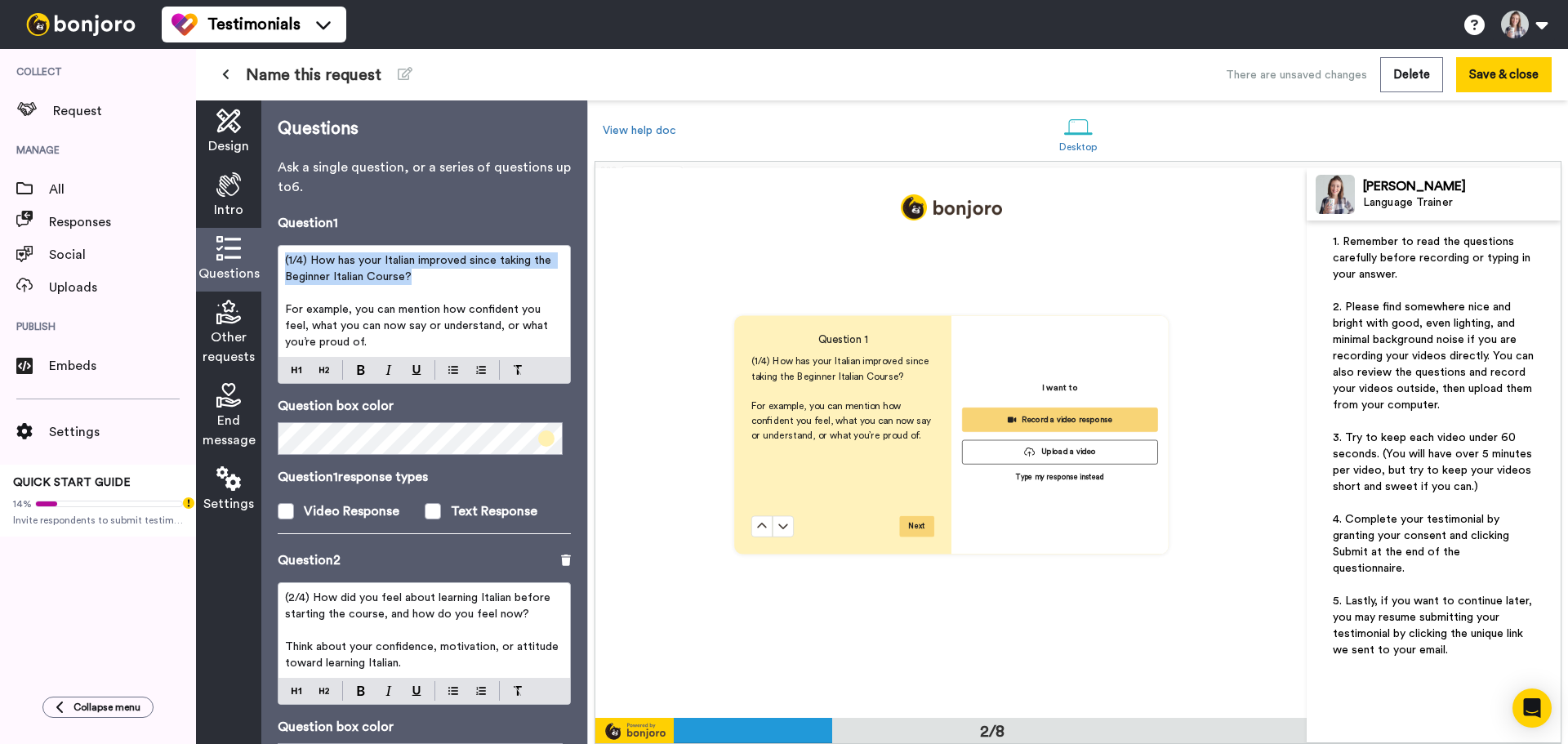
scroll to position [550, 0]
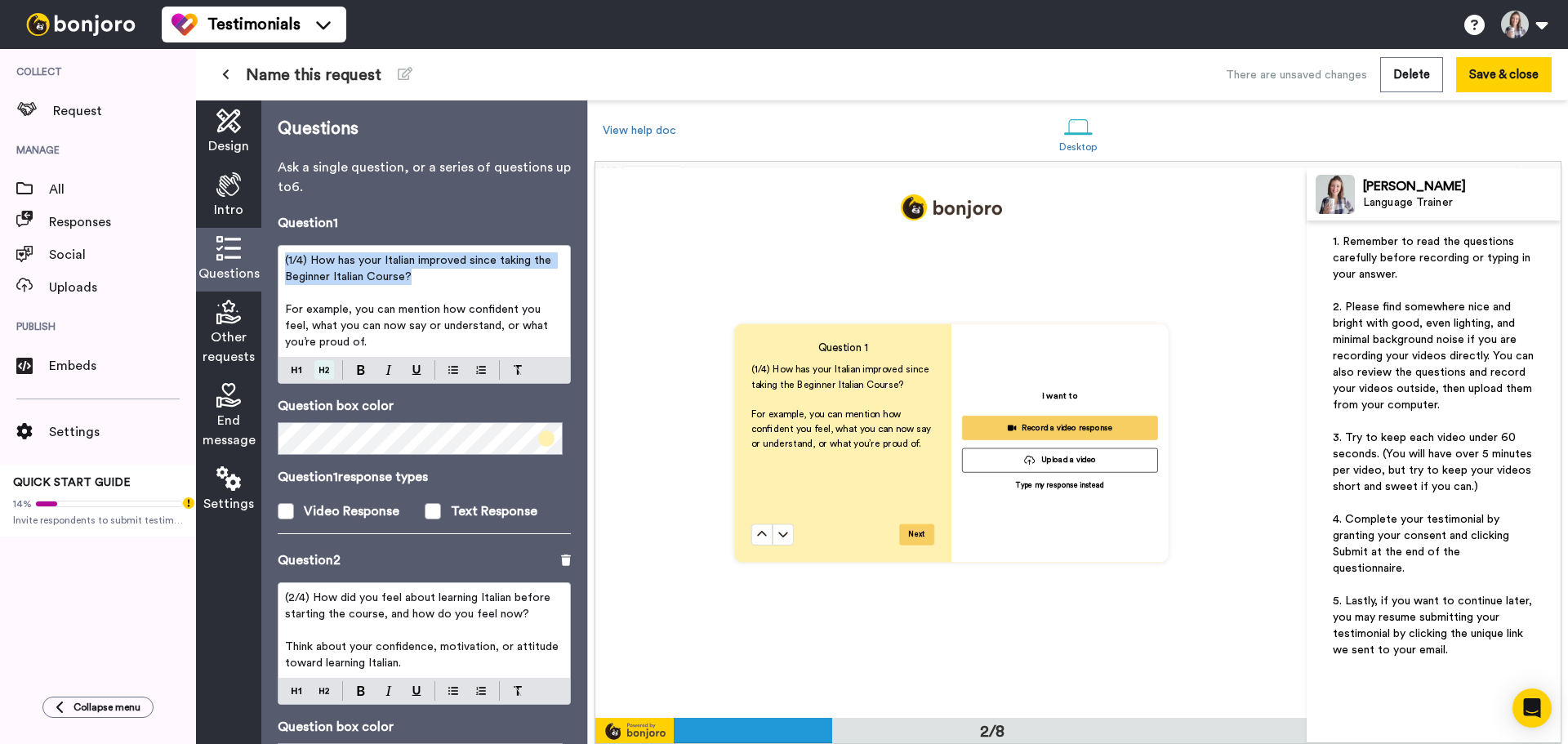
click at [331, 373] on div "(1/4) How has your Italian improved since taking the Beginner Italian Course? ﻿…" at bounding box center [425, 315] width 293 height 139
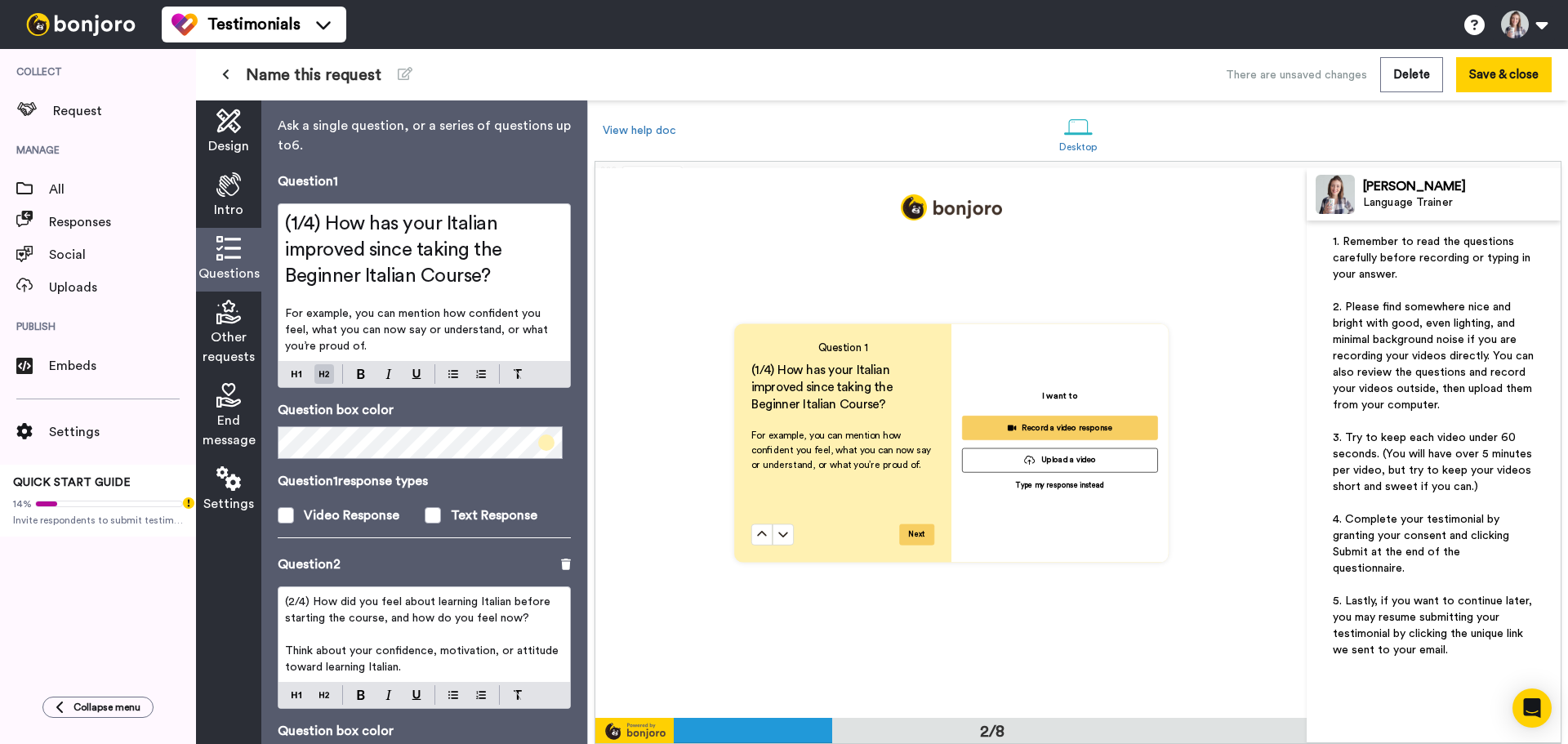
scroll to position [82, 0]
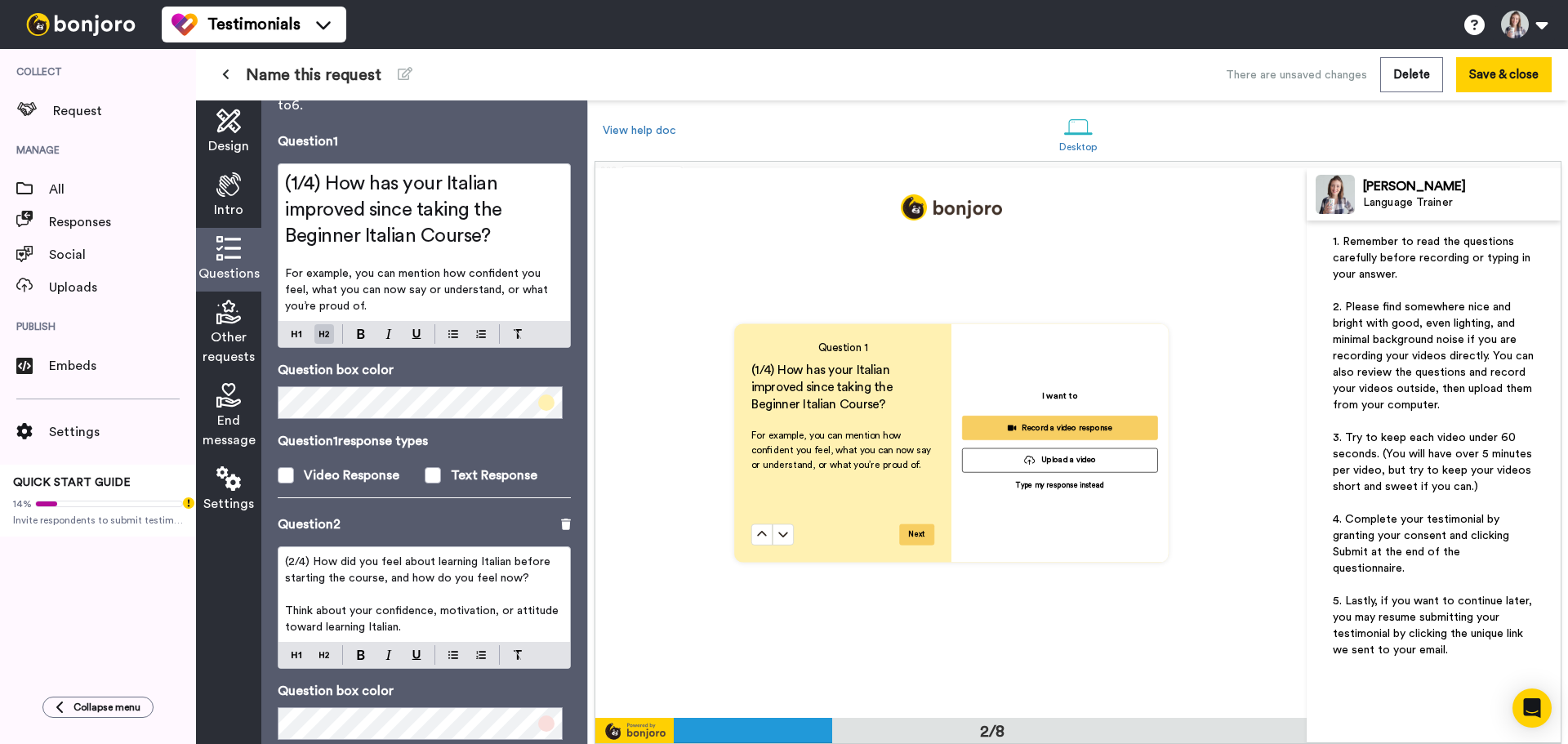
click at [381, 549] on div "(2/4) How did you feel about learning Italian before starting the course, and h…" at bounding box center [425, 594] width 291 height 95
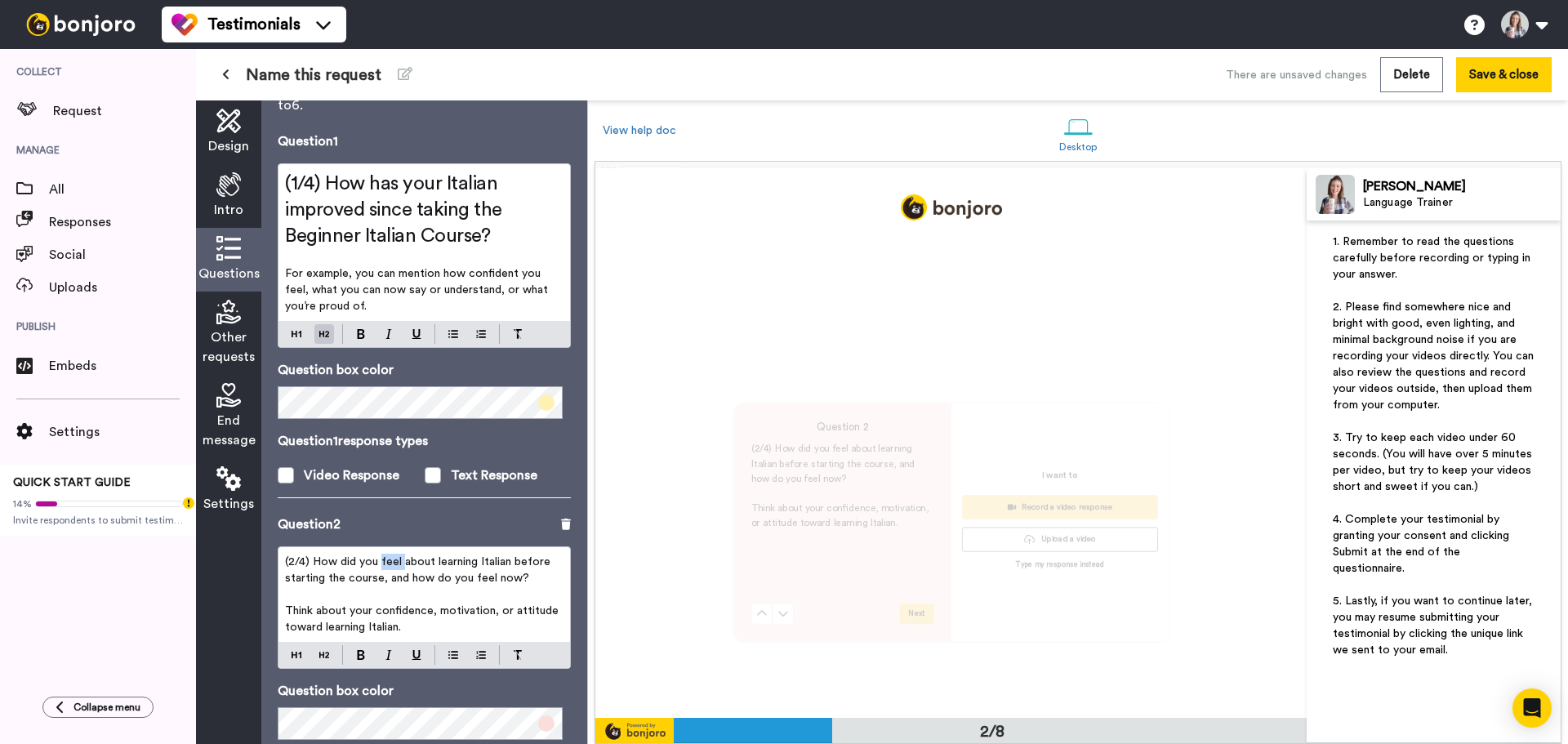
click at [381, 549] on div "(2/4) How did you feel about learning Italian before starting the course, and h…" at bounding box center [425, 594] width 291 height 95
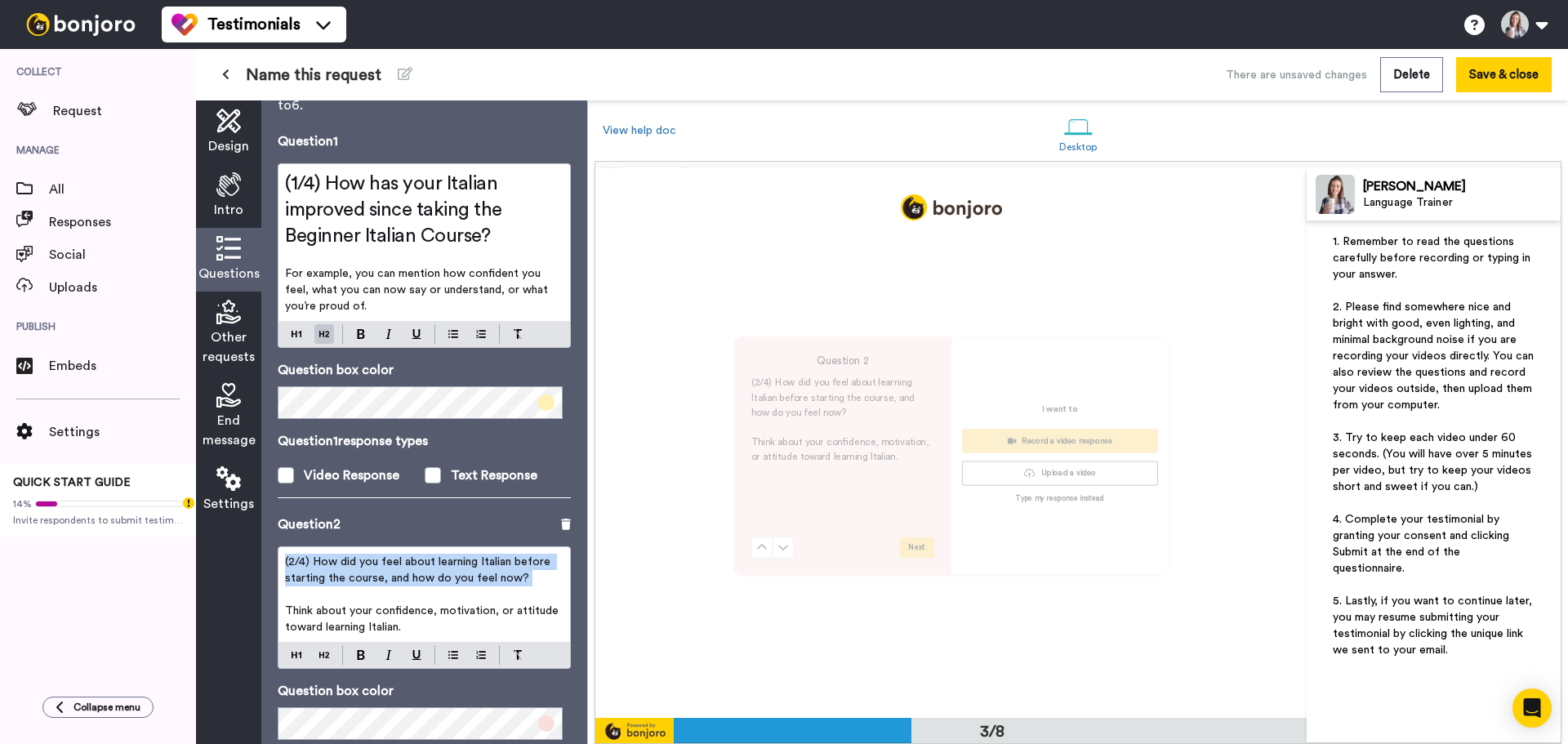
click at [381, 549] on div "(2/4) How did you feel about learning Italian before starting the course, and h…" at bounding box center [425, 594] width 291 height 95
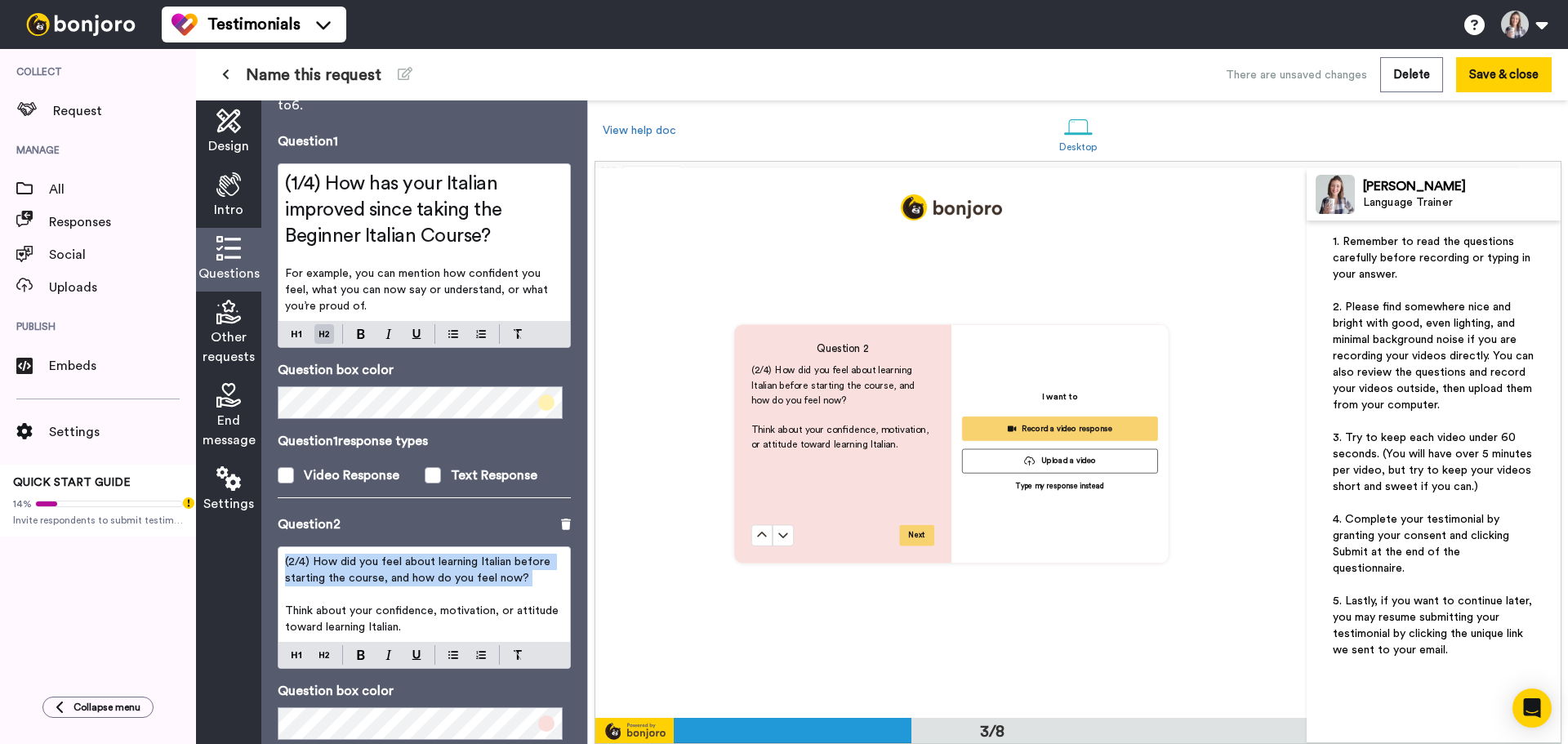
scroll to position [1100, 0]
click at [313, 647] on div at bounding box center [311, 655] width 64 height 20
click at [319, 652] on div "(2/4) How did you feel about learning Italian before starting the course, and h…" at bounding box center [425, 607] width 293 height 123
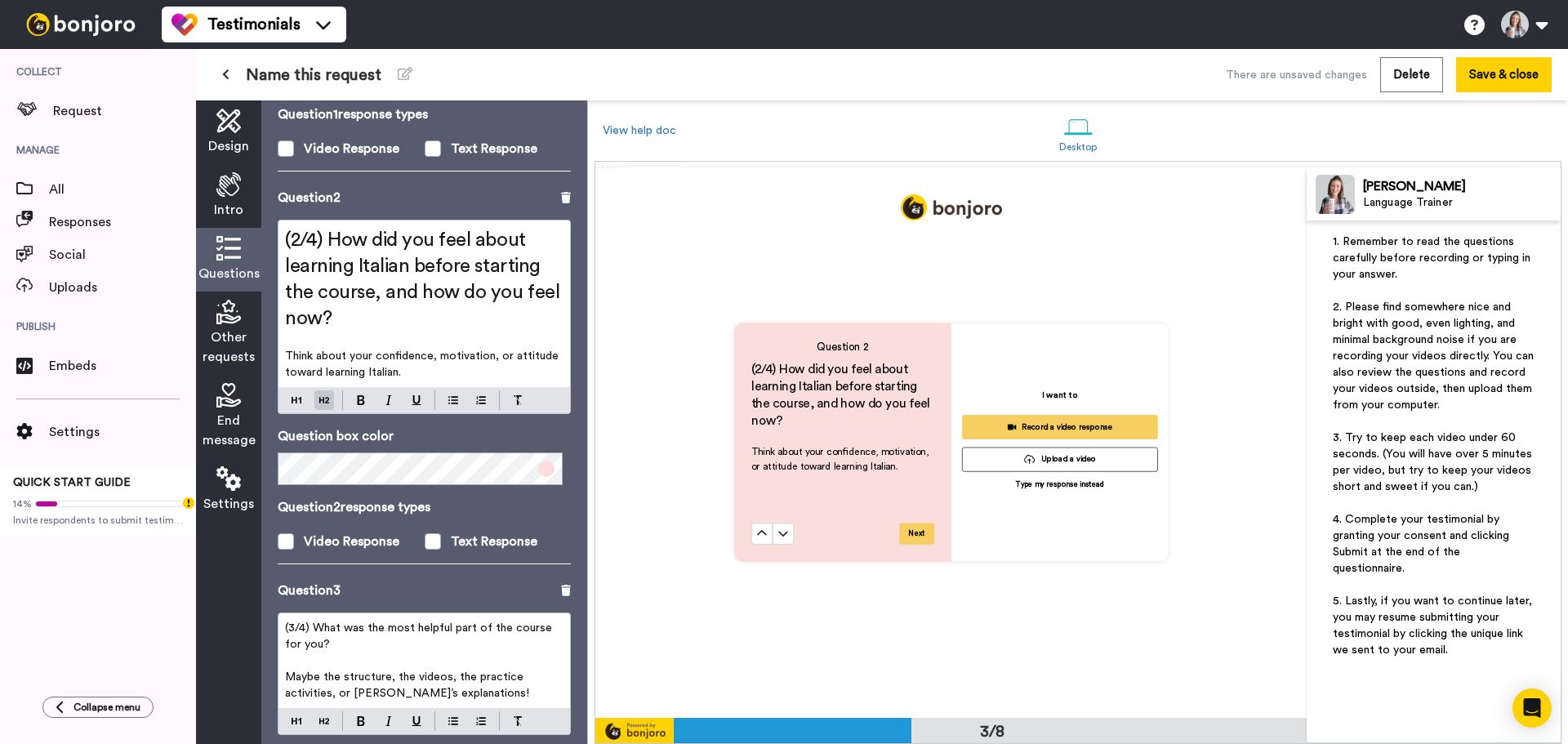
scroll to position [490, 0]
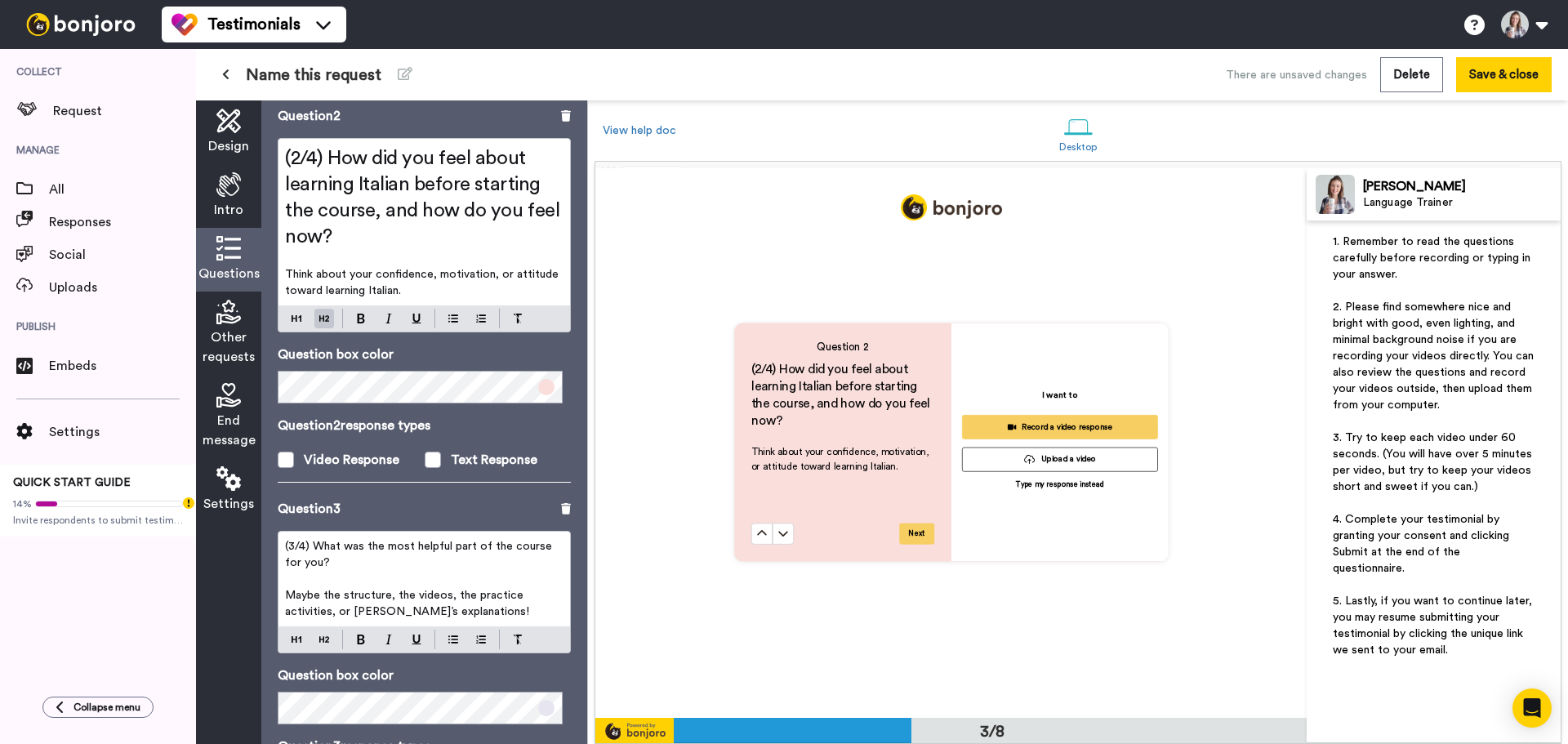
click at [378, 554] on p "(3/4) What was the most helpful part of the course for you?" at bounding box center [425, 554] width 279 height 33
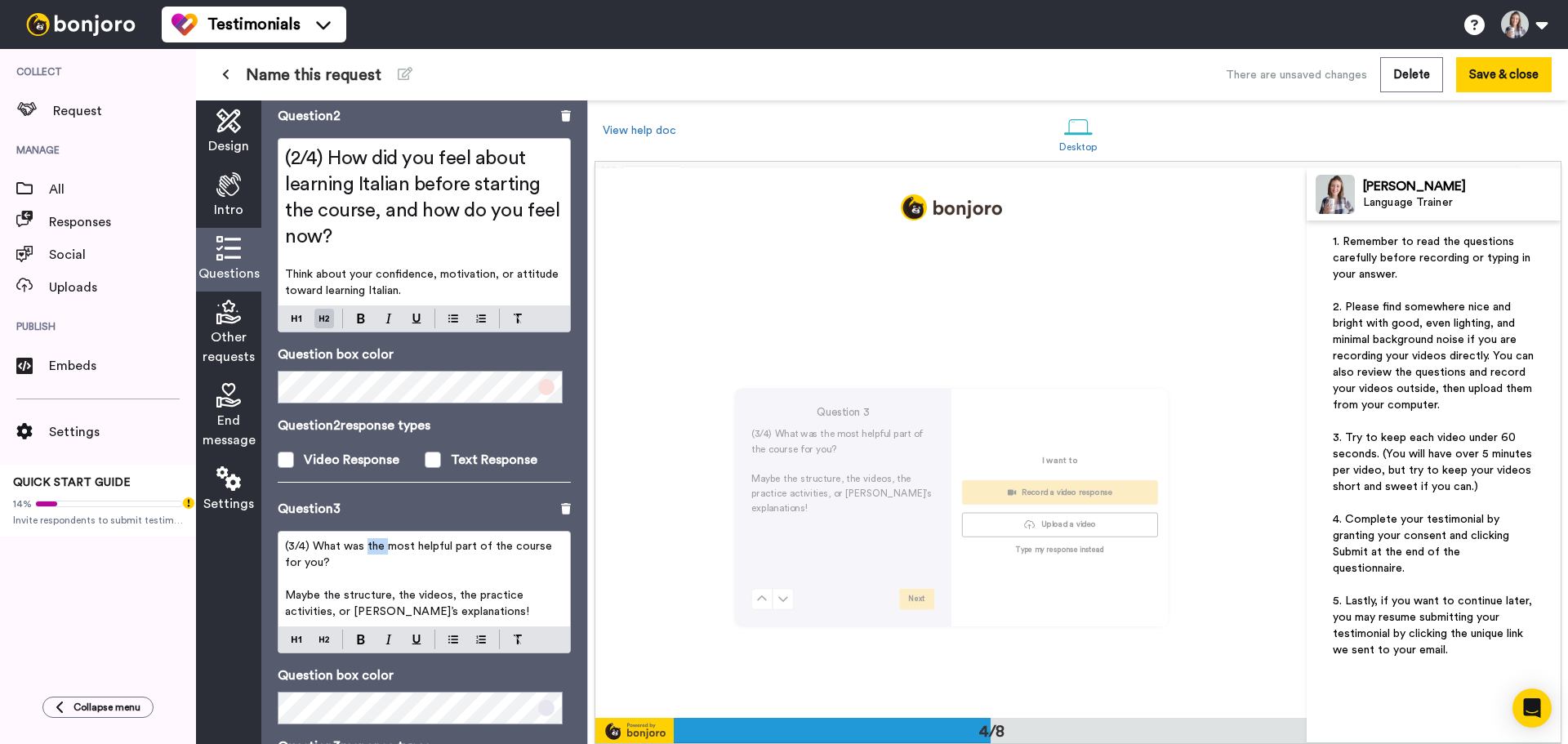
click at [378, 554] on p "(3/4) What was the most helpful part of the course for you?" at bounding box center [425, 554] width 279 height 33
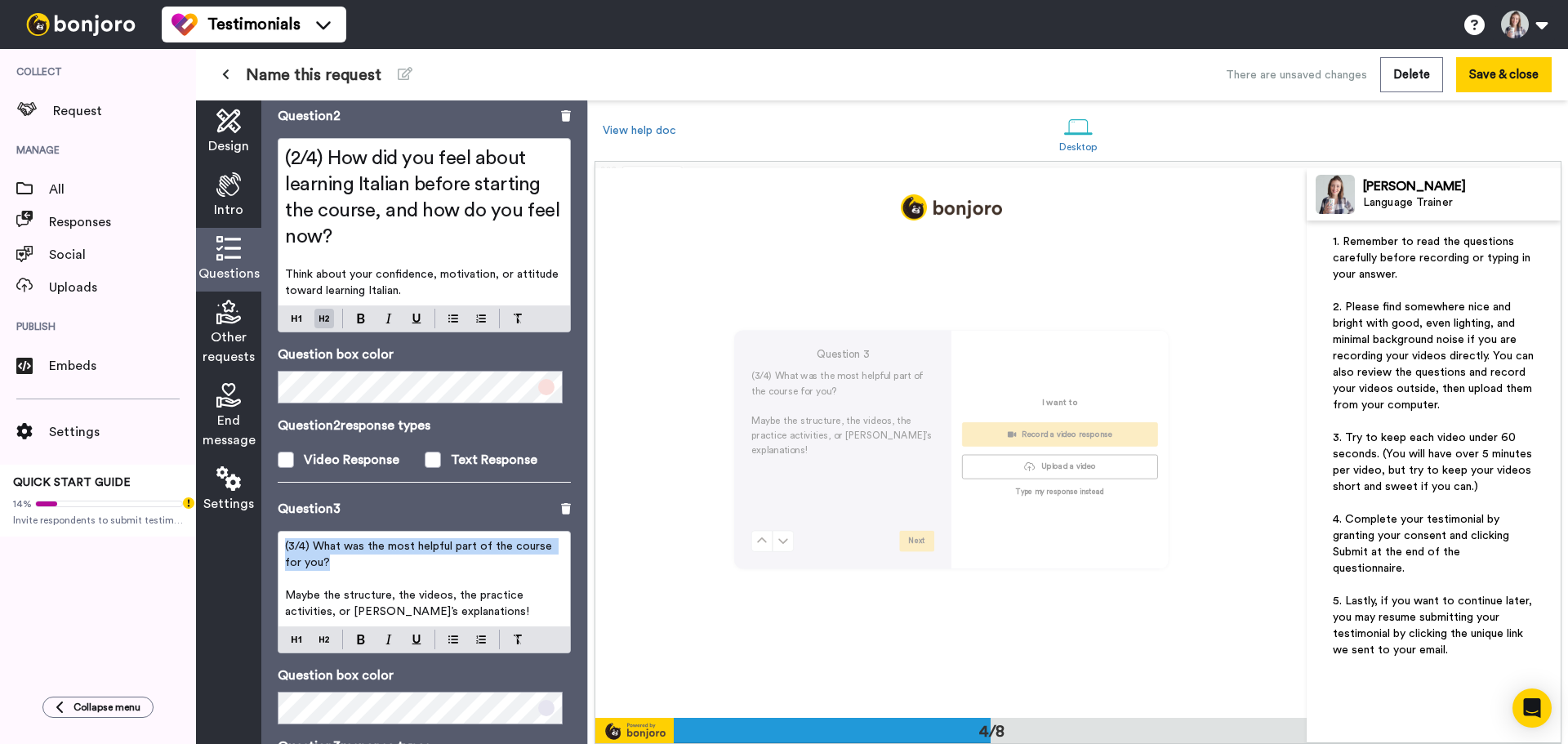
click at [378, 554] on p "(3/4) What was the most helpful part of the course for you?" at bounding box center [425, 554] width 279 height 33
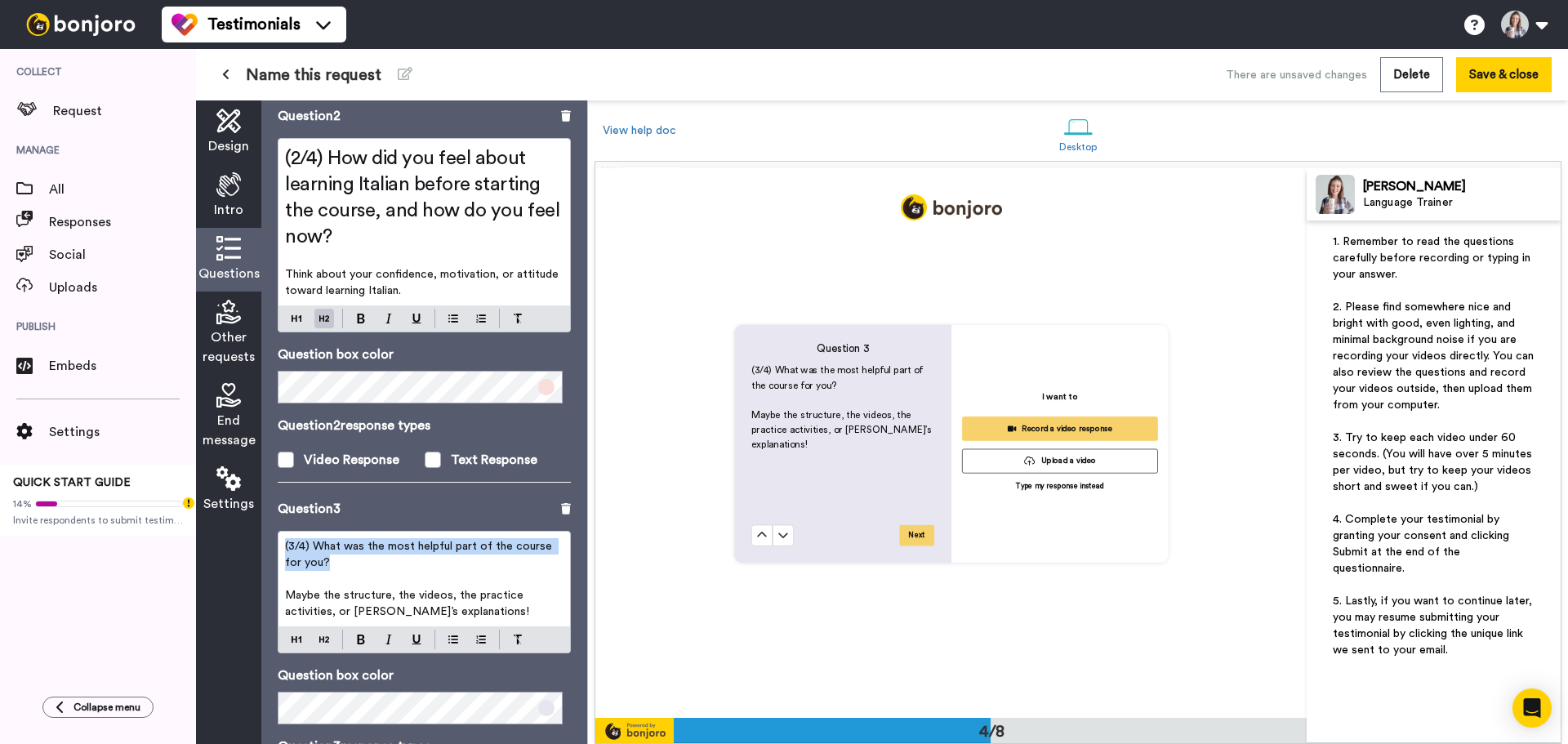
scroll to position [1650, 0]
click at [325, 639] on div "(3/4) What was the most helpful part of the course for you? ﻿ Maybe the structu…" at bounding box center [425, 592] width 293 height 123
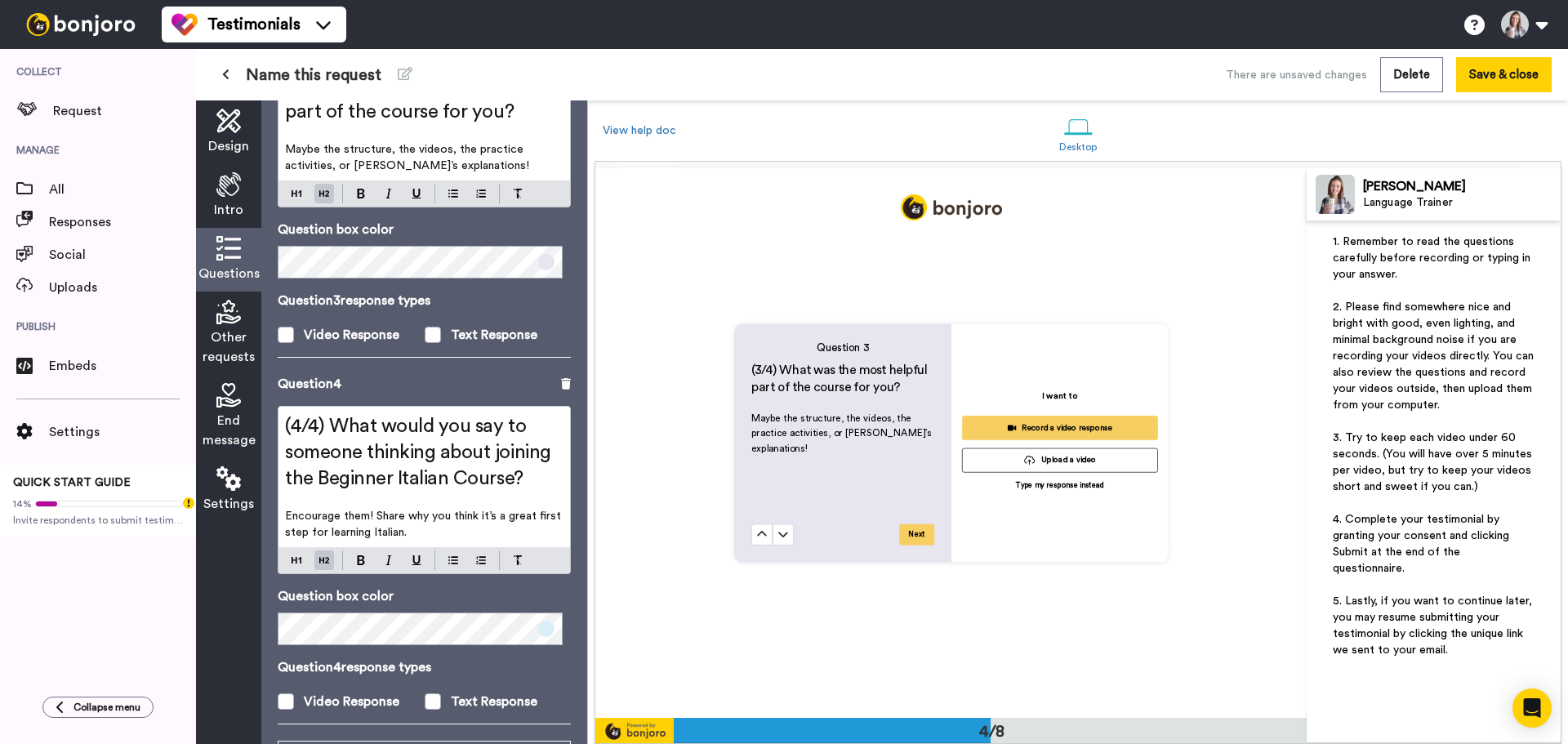
scroll to position [1022, 0]
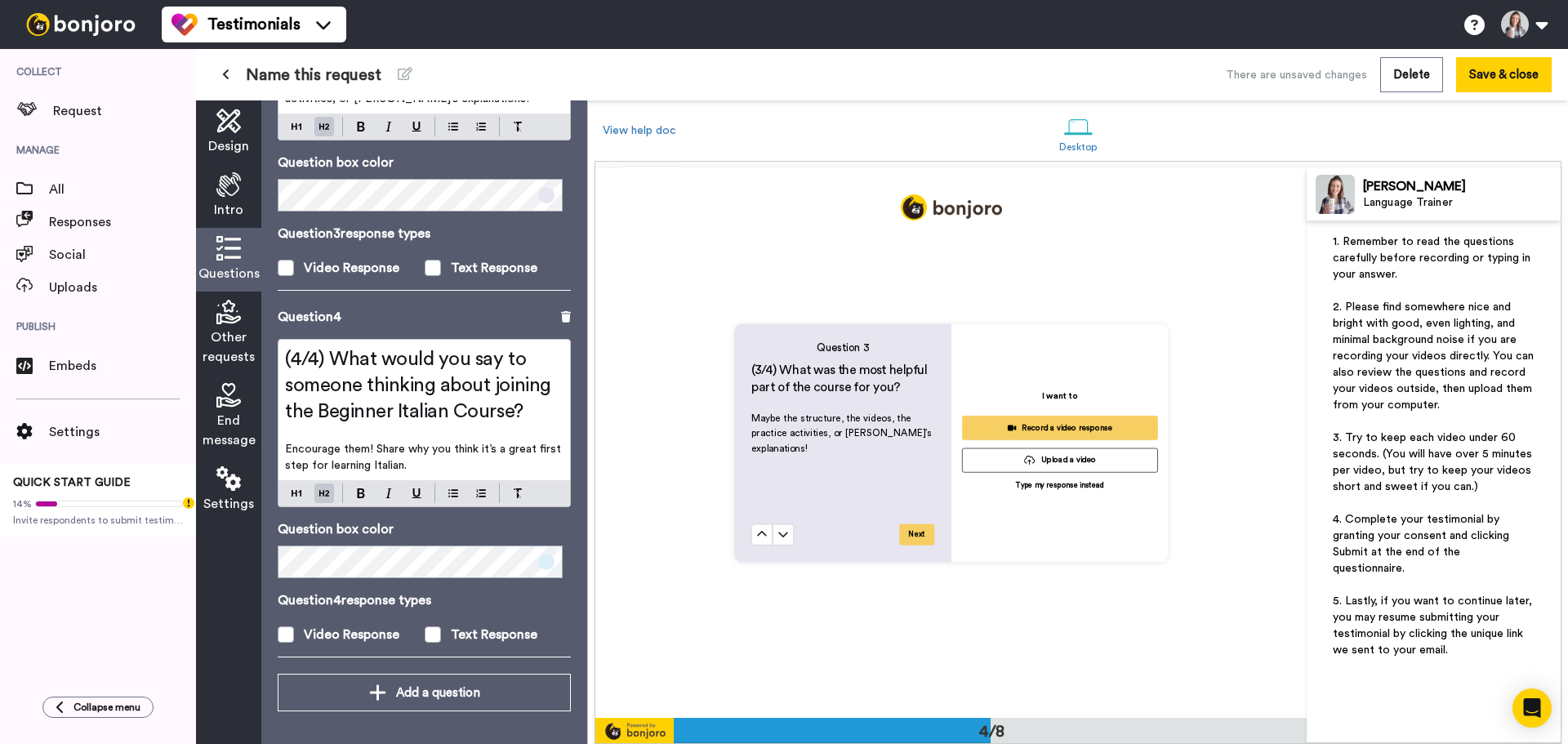
click at [245, 326] on div "Other requests" at bounding box center [229, 333] width 65 height 83
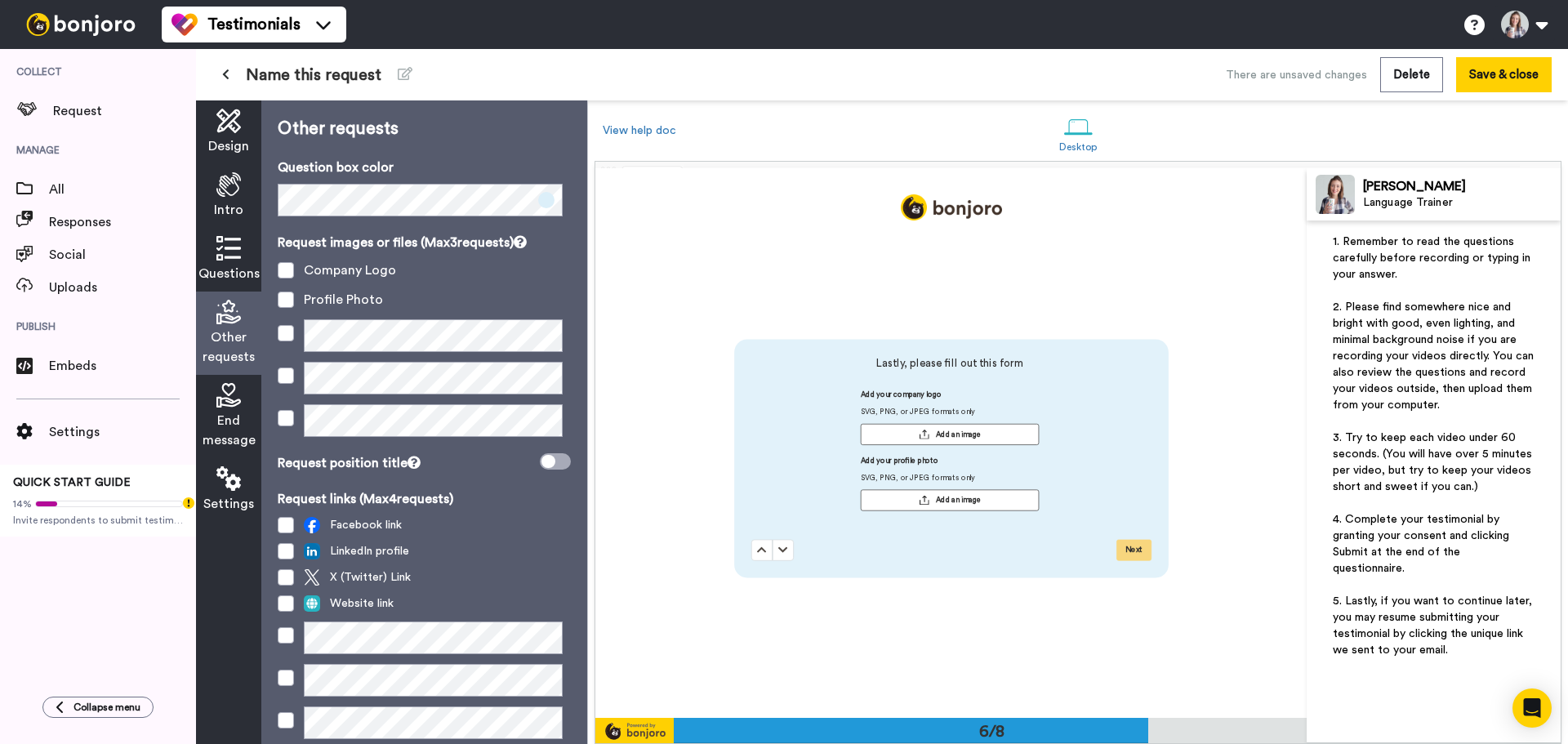
scroll to position [2750, 0]
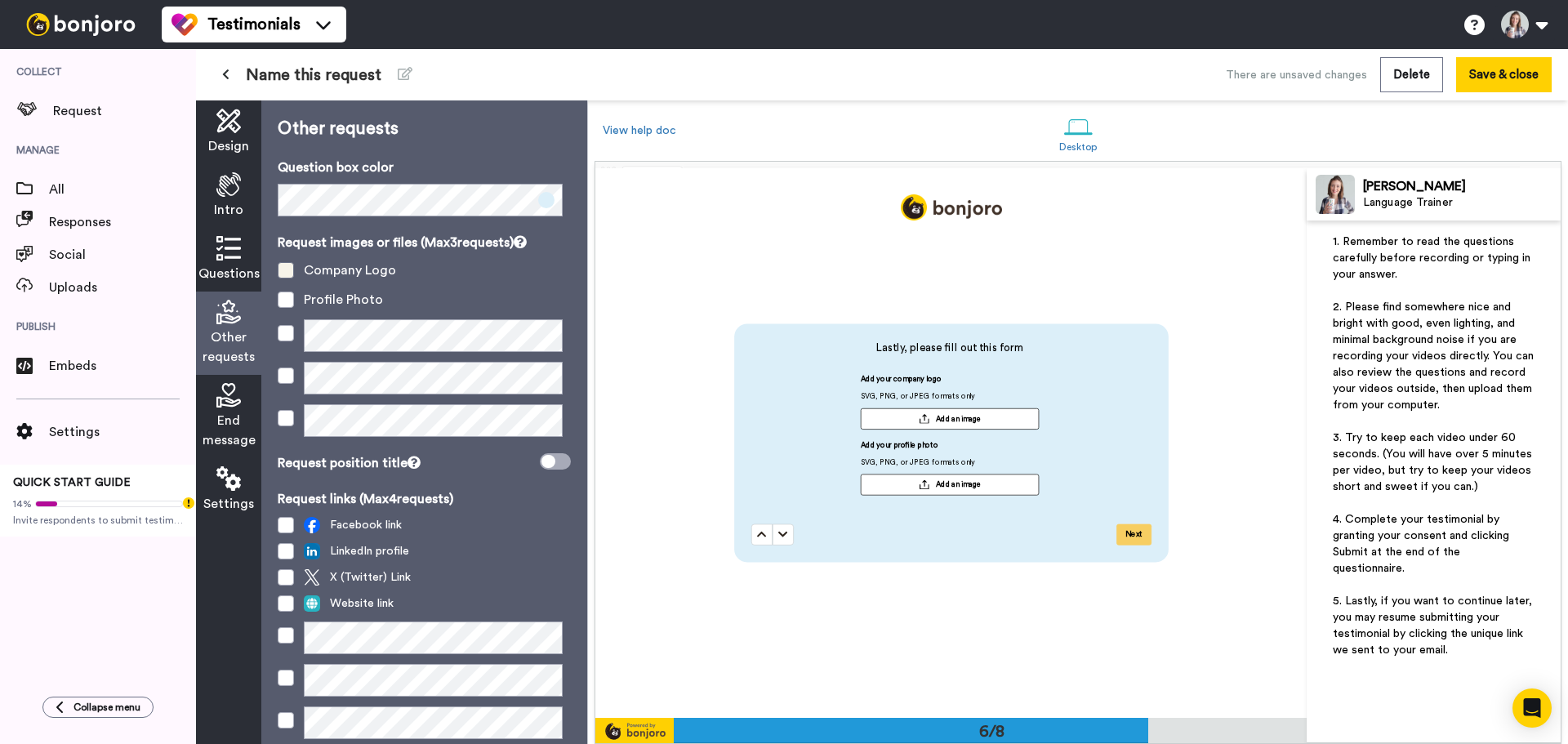
click at [291, 274] on span at bounding box center [286, 271] width 16 height 16
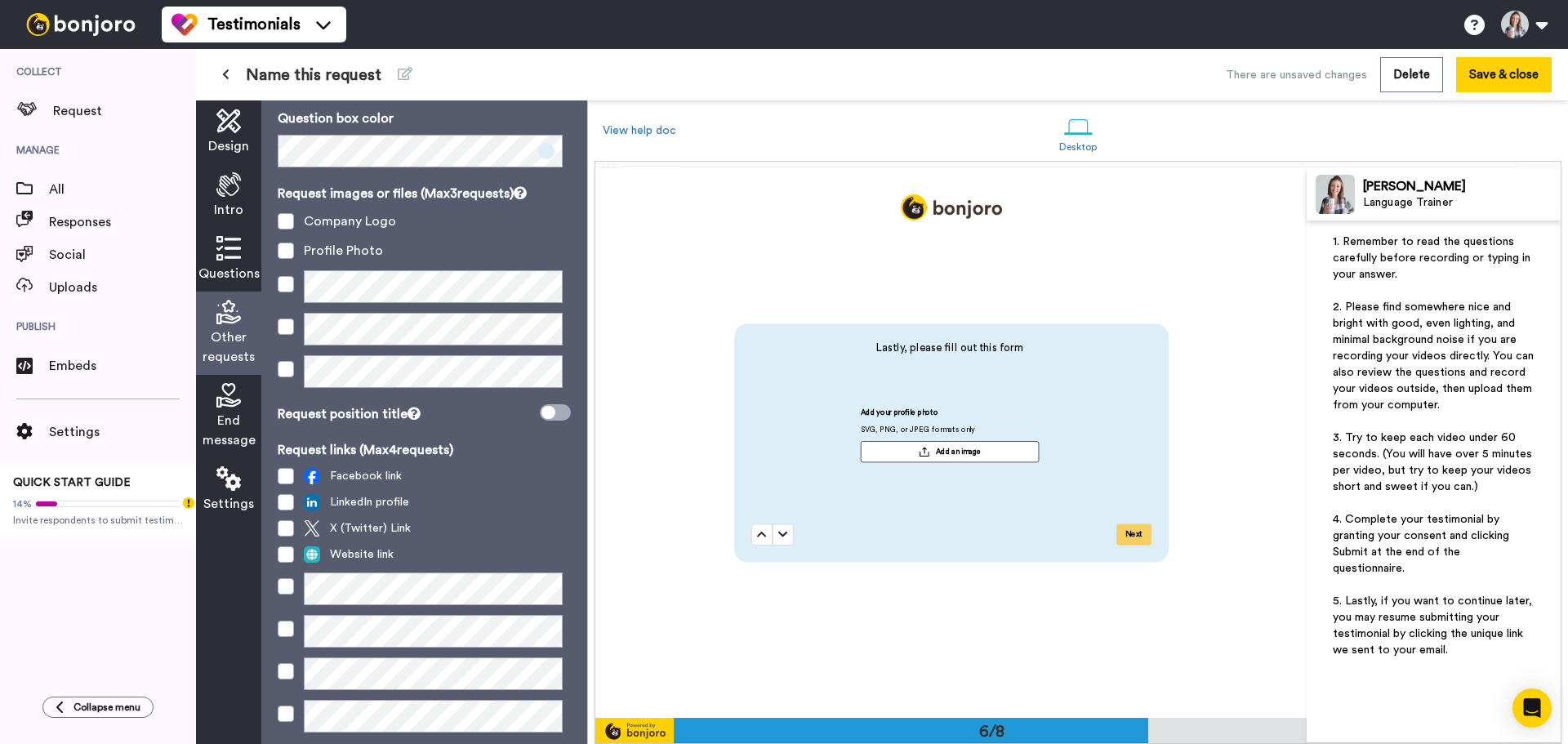
scroll to position [96, 0]
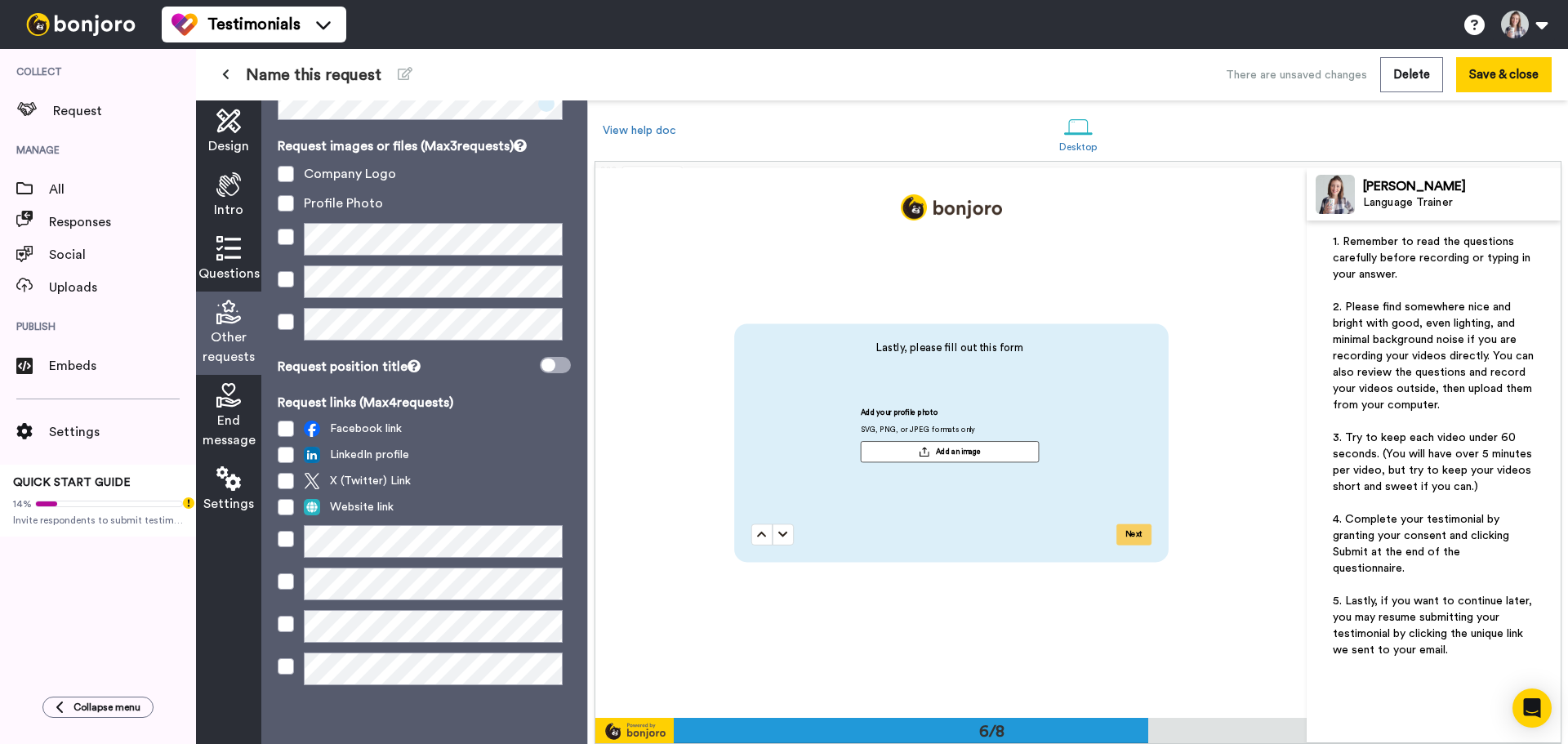
click at [233, 413] on span "End message" at bounding box center [229, 430] width 53 height 39
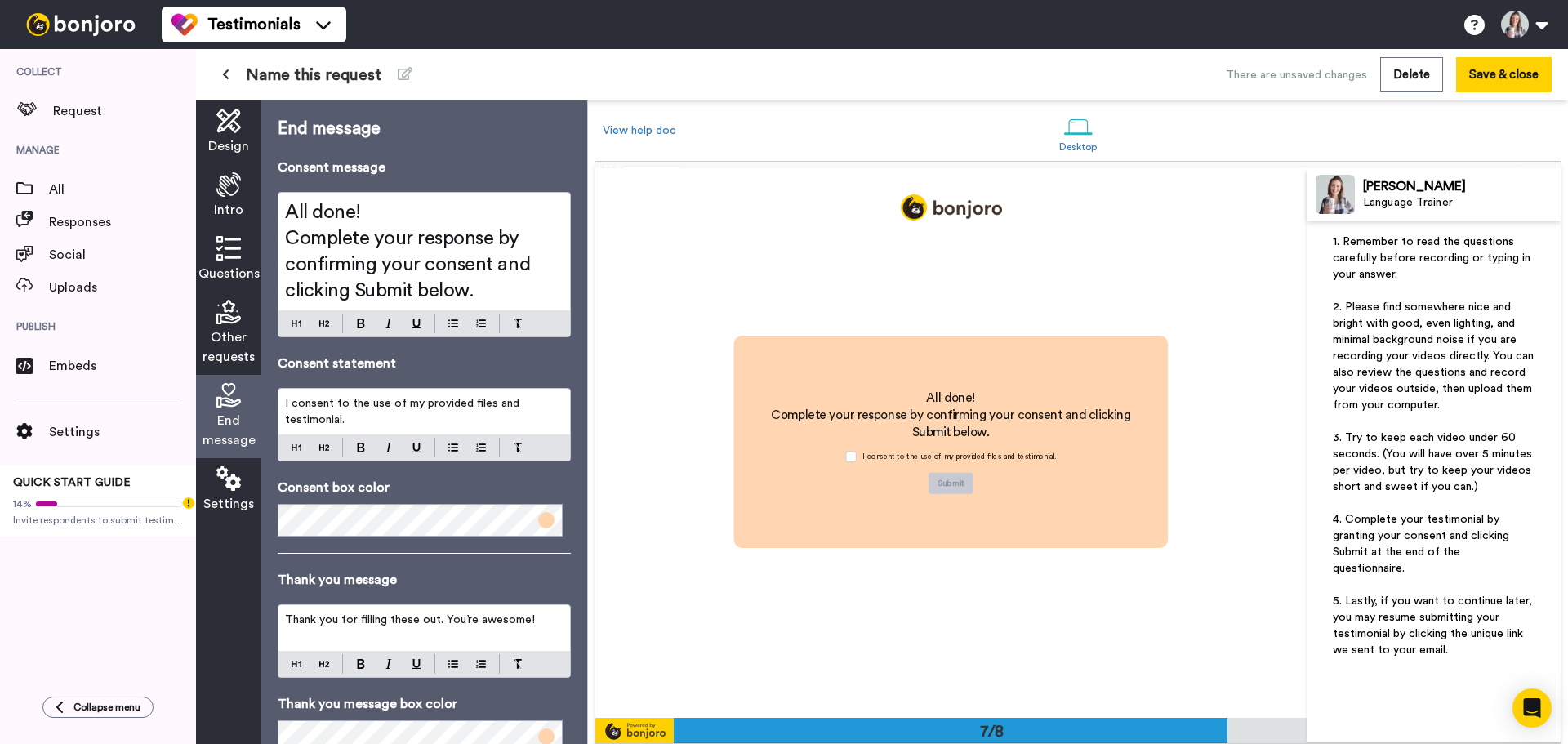
scroll to position [3300, 0]
click at [365, 405] on span "I consent to the use of my provided files and testimonial." at bounding box center [404, 411] width 238 height 28
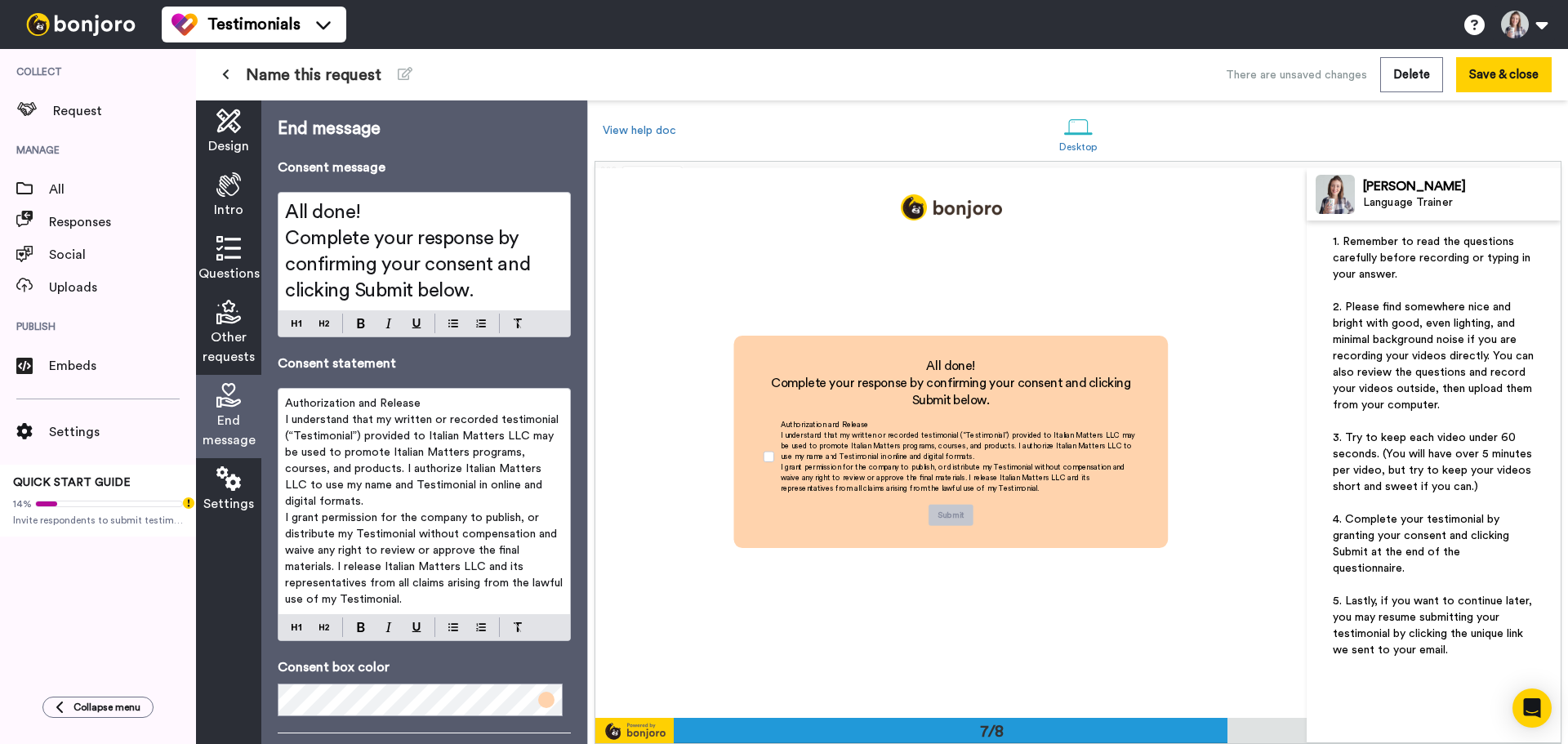
click at [397, 396] on p "Authorization and Release" at bounding box center [425, 403] width 279 height 16
click at [290, 519] on span "I grant permission for the company to publish, or distribute my Testimonial wit…" at bounding box center [426, 558] width 281 height 93
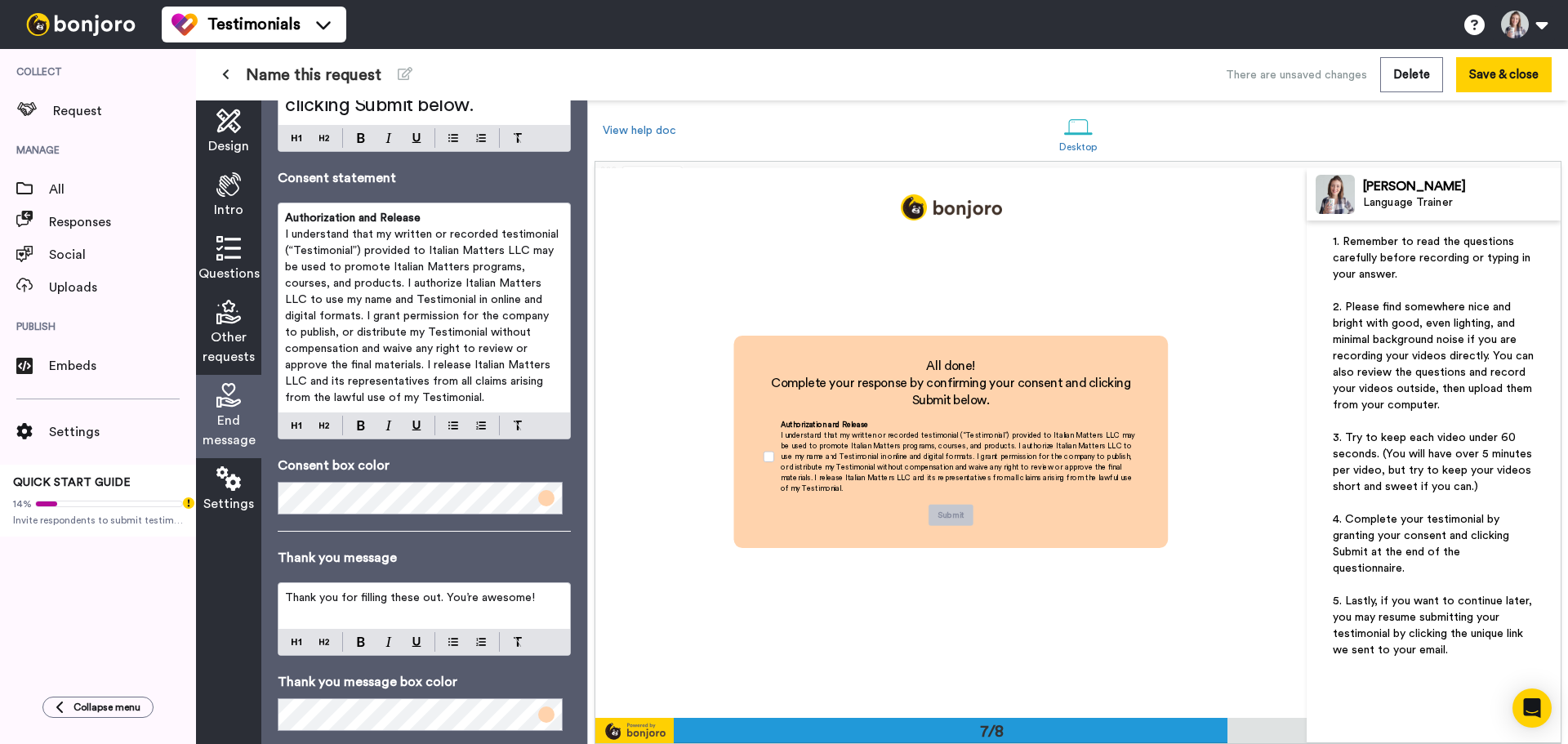
scroll to position [222, 0]
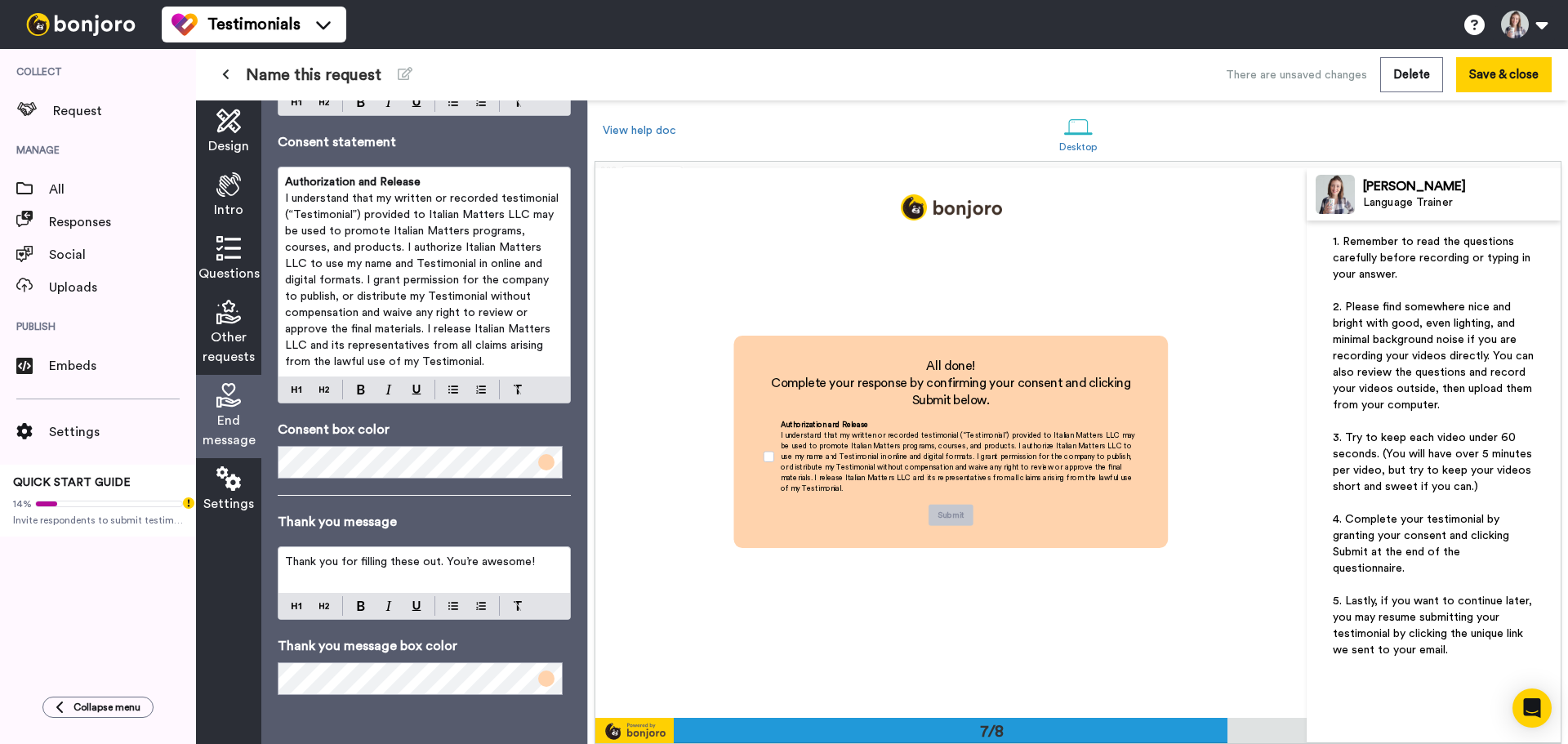
click at [514, 357] on p "I understand that my written or recorded testimonial (“Testimonial”) provided t…" at bounding box center [425, 280] width 279 height 180
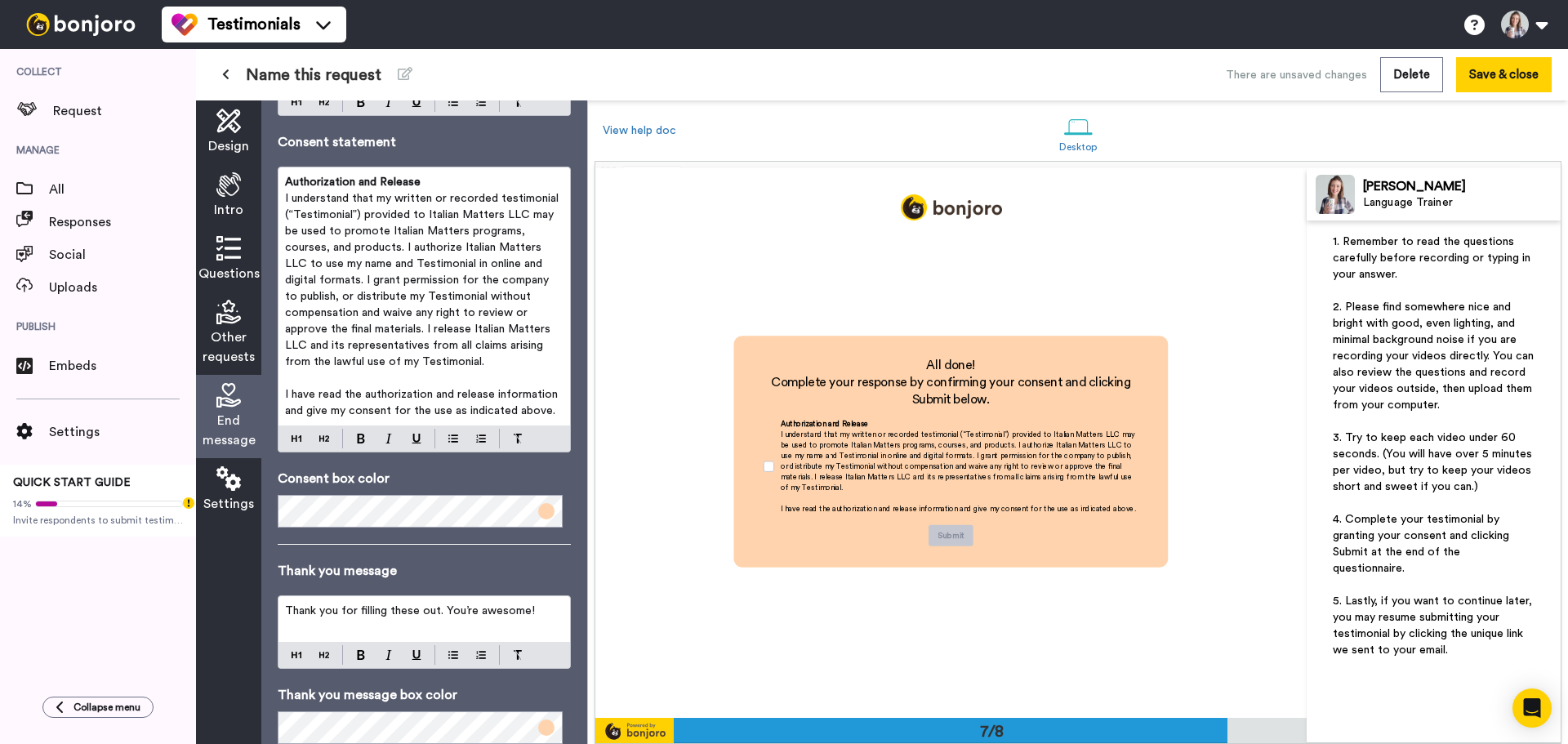
scroll to position [271, 0]
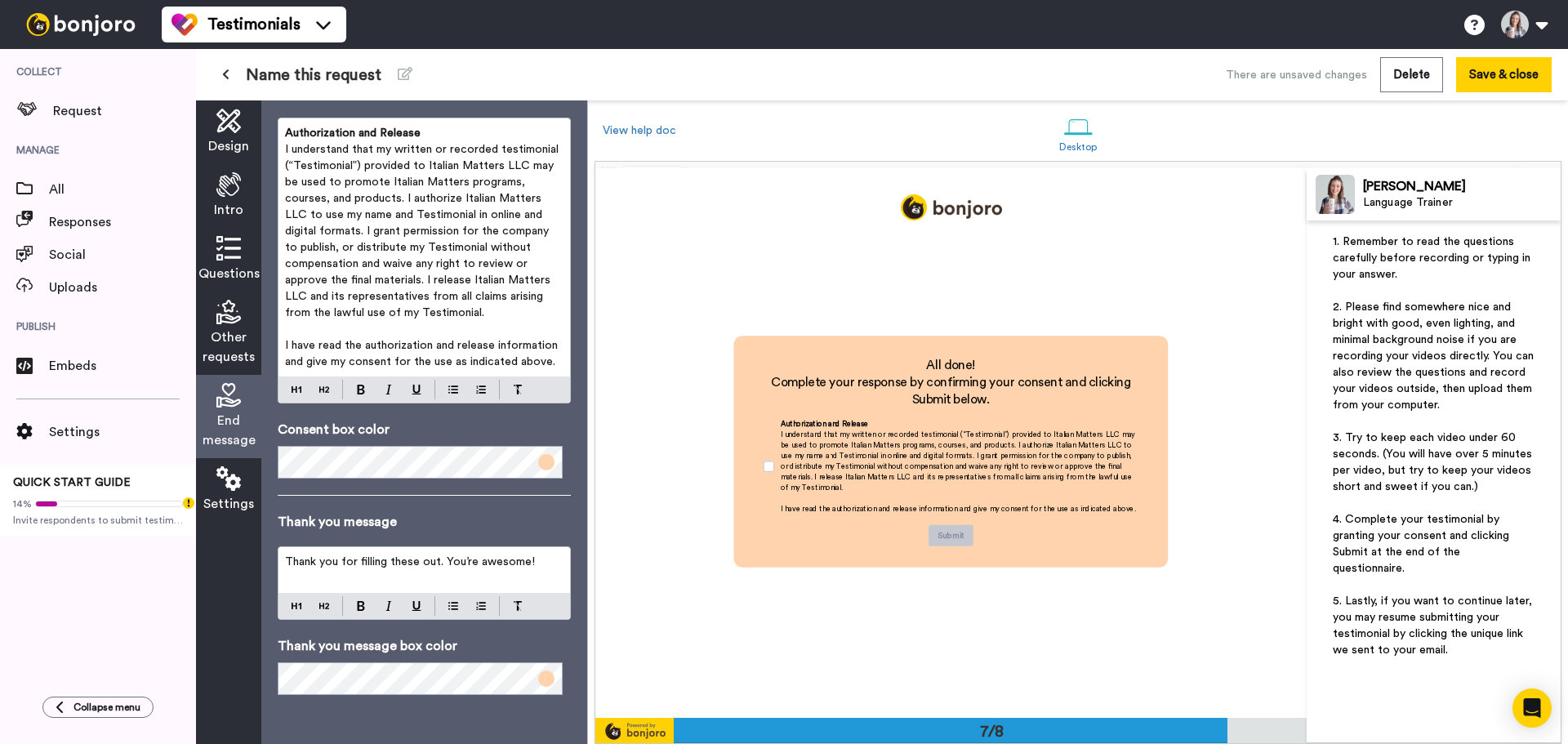
click at [408, 566] on span "Thank you for filling these out. You’re awesome!" at bounding box center [411, 562] width 250 height 11
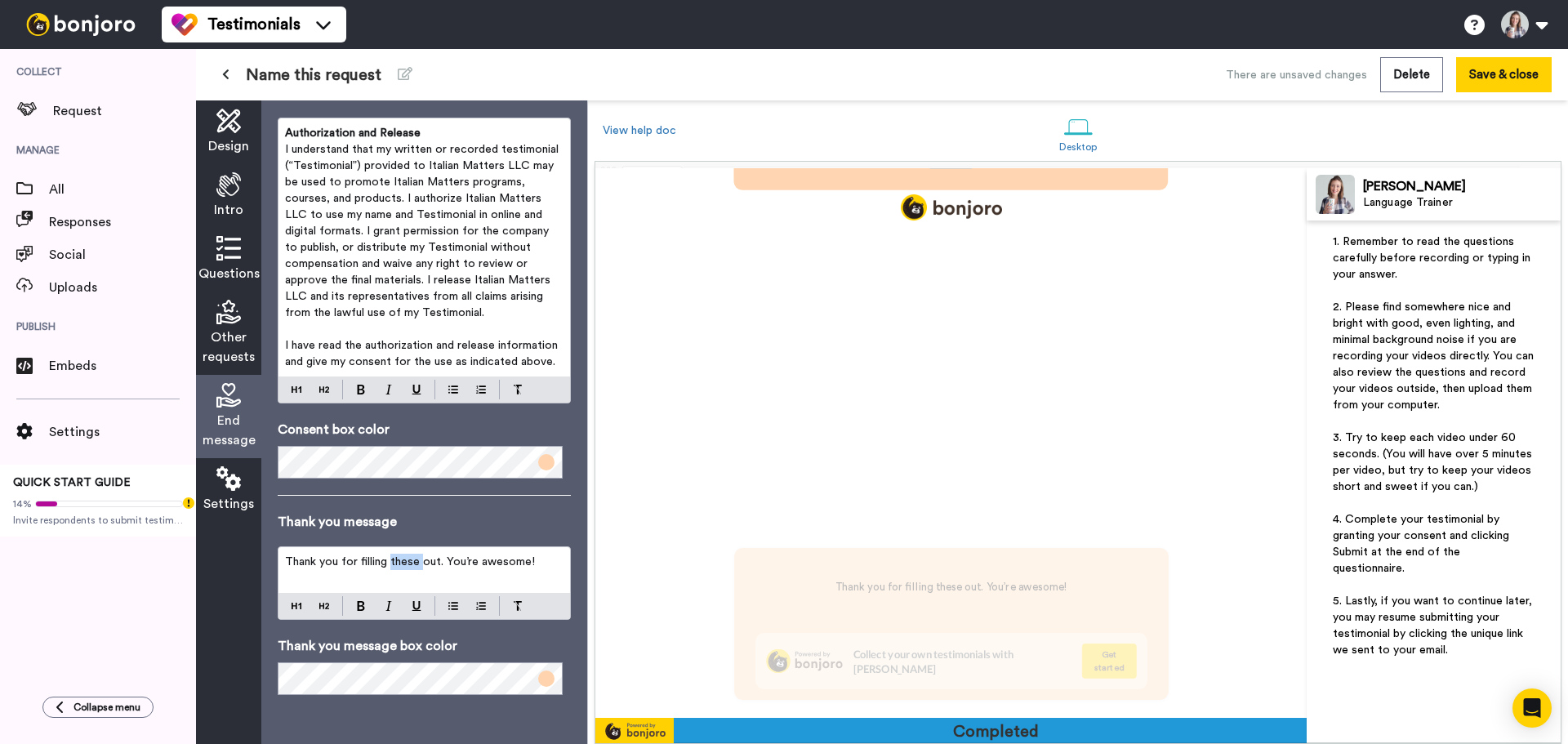
click at [408, 566] on span "Thank you for filling these out. You’re awesome!" at bounding box center [411, 562] width 250 height 11
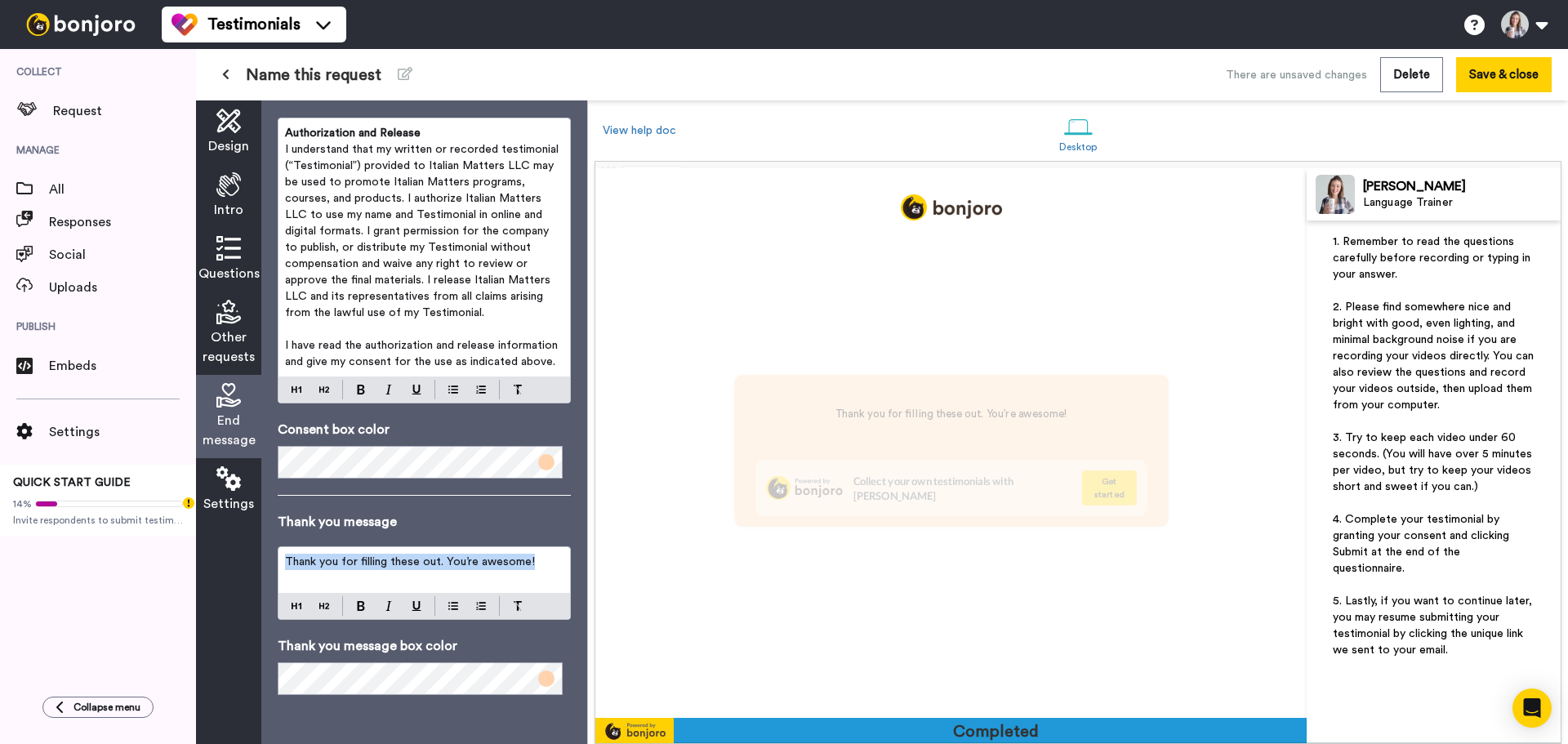
click at [408, 566] on span "Thank you for filling these out. You’re awesome!" at bounding box center [411, 562] width 250 height 11
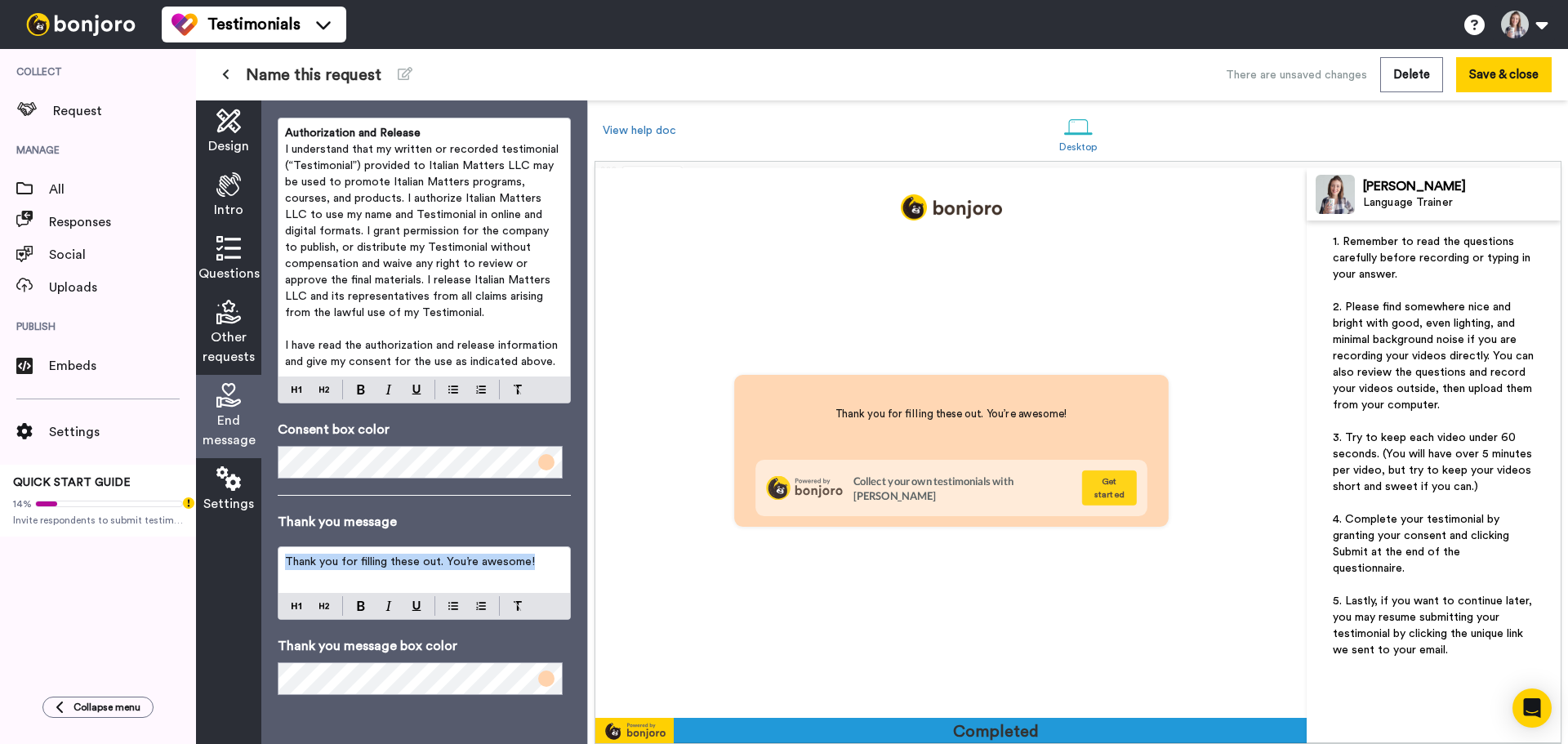
scroll to position [3849, 0]
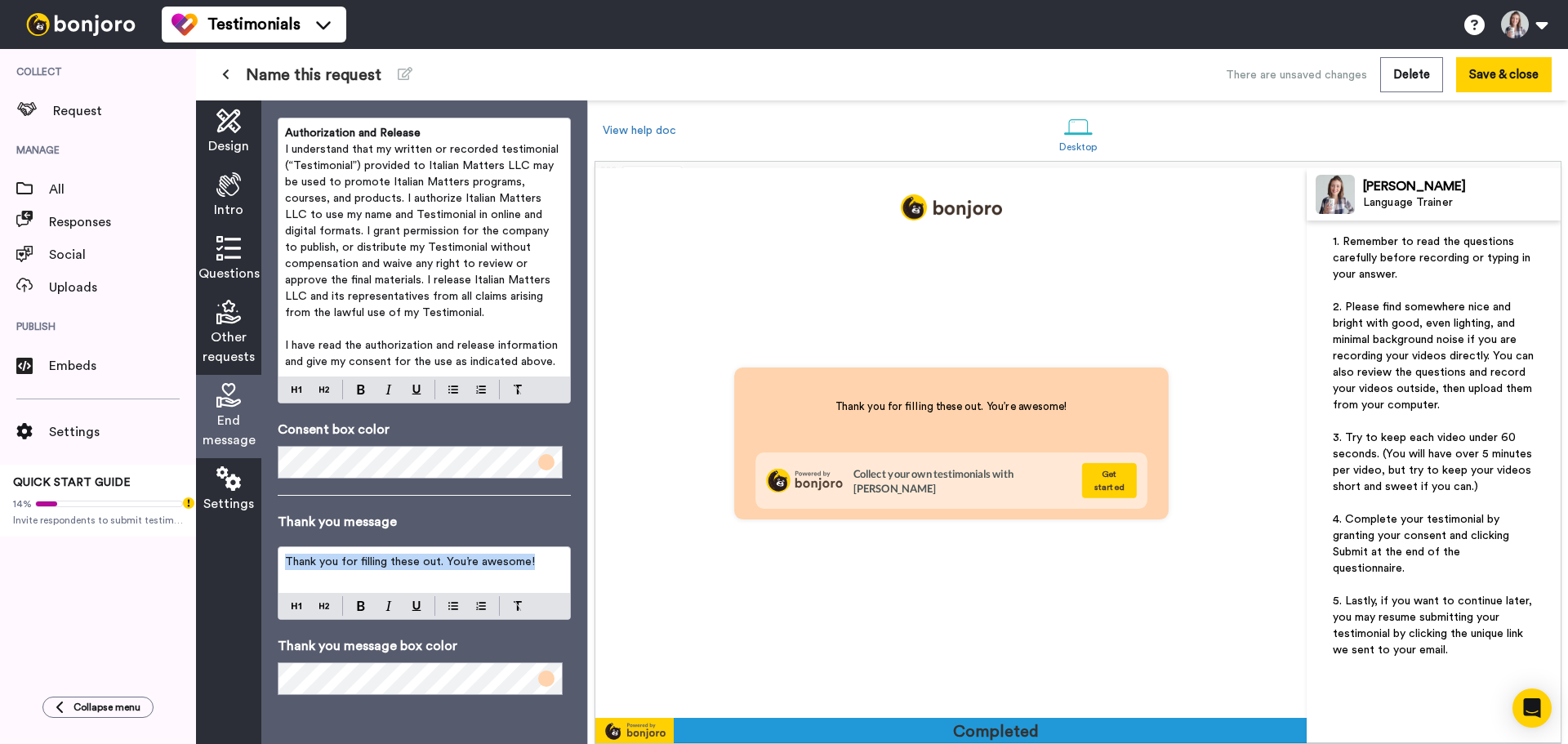
click at [395, 563] on span "Thank you for filling these out. You’re awesome!" at bounding box center [411, 562] width 250 height 11
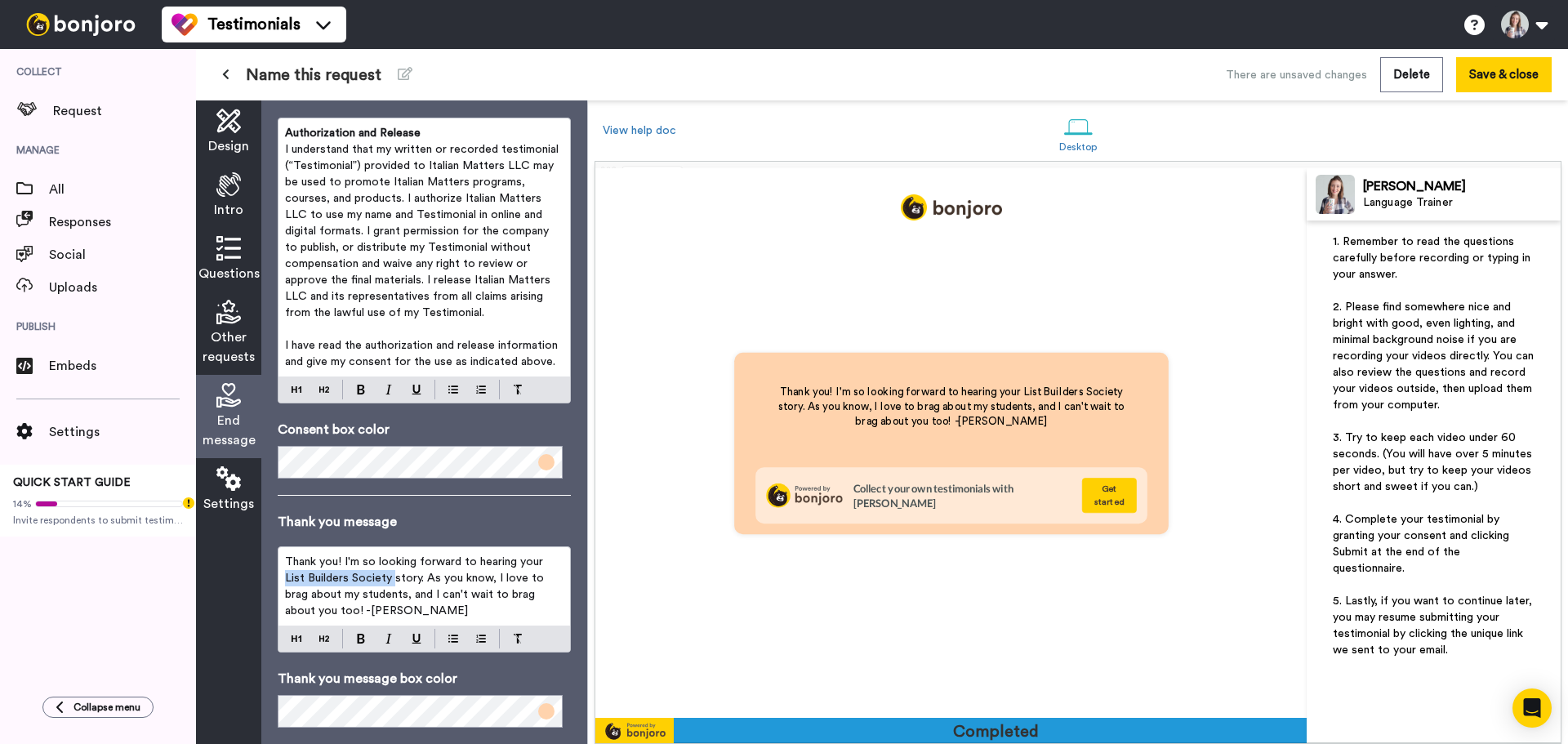
drag, startPoint x: 393, startPoint y: 577, endPoint x: 260, endPoint y: 578, distance: 133.0
click at [260, 578] on div "Design Intro Questions Other requests End message Settings End message Consent …" at bounding box center [392, 422] width 391 height 643
drag, startPoint x: 380, startPoint y: 576, endPoint x: 320, endPoint y: 579, distance: 60.1
click at [320, 579] on span "Thank you! I'm so looking forward to hearing your story. As you know, I love to…" at bounding box center [426, 586] width 282 height 61
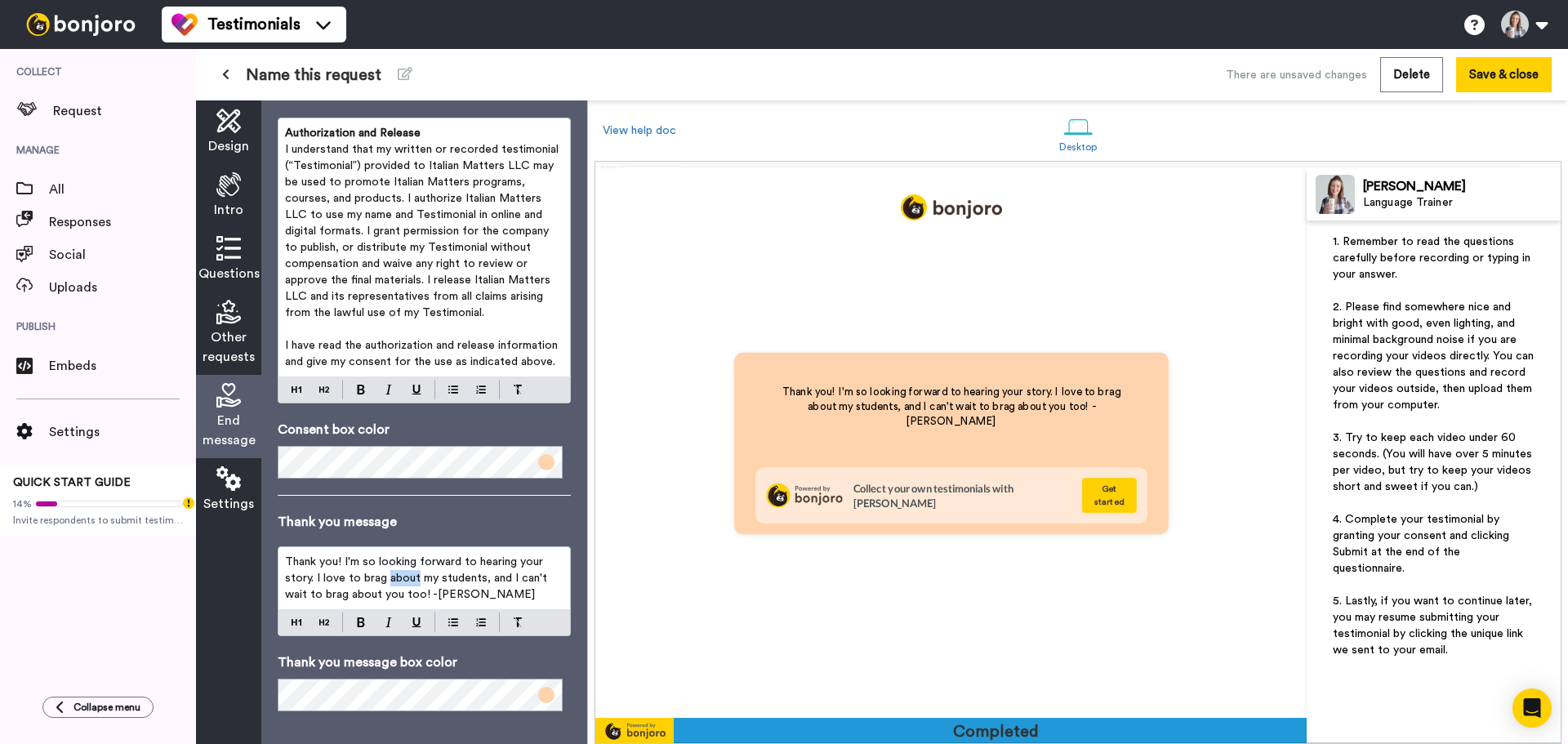
drag, startPoint x: 388, startPoint y: 577, endPoint x: 416, endPoint y: 578, distance: 28.0
click at [416, 578] on span "Thank you! I'm so looking forward to hearing your story. I love to brag about m…" at bounding box center [418, 578] width 266 height 44
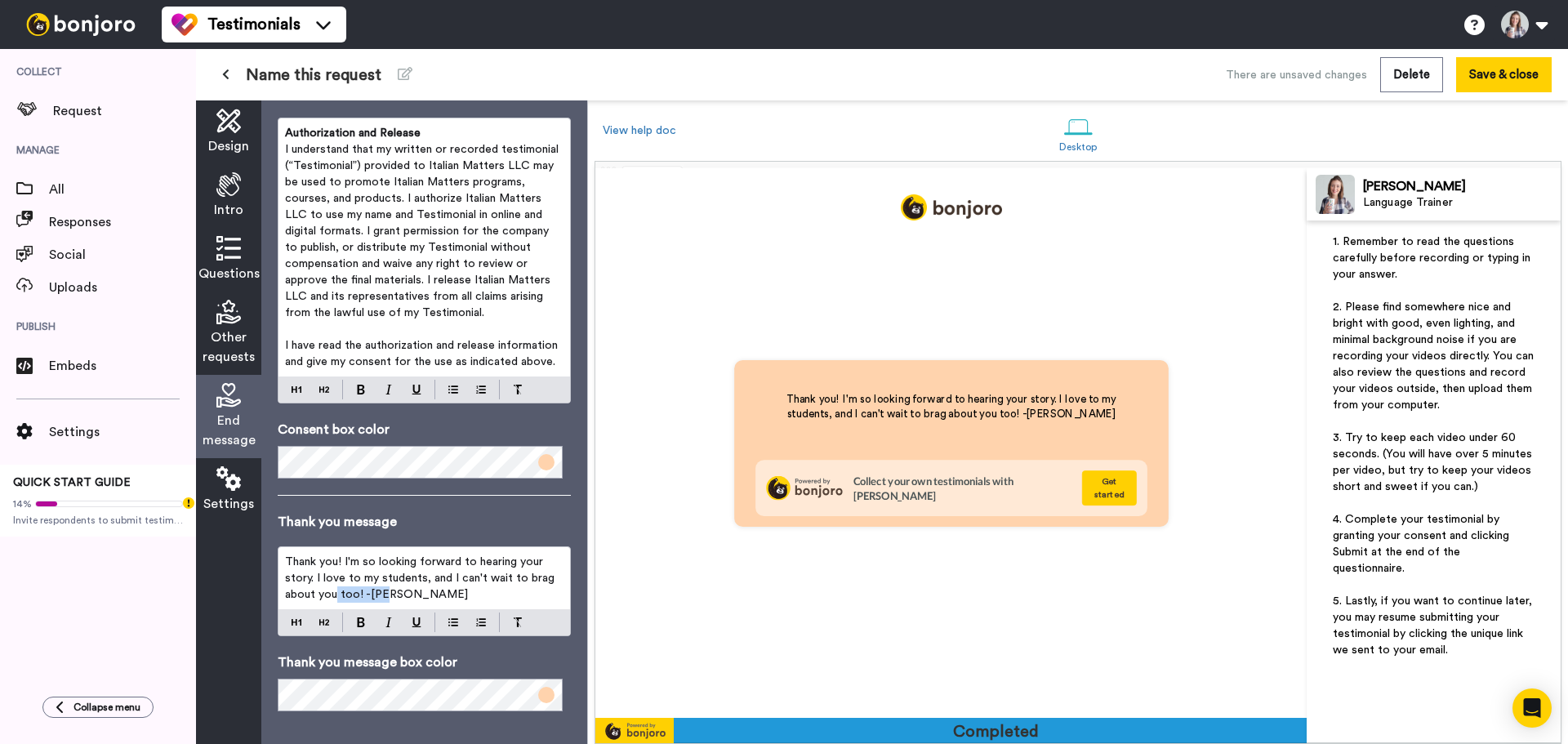
drag, startPoint x: 392, startPoint y: 594, endPoint x: 335, endPoint y: 596, distance: 57.0
click at [335, 596] on p "Thank you! I'm so looking forward to hearing your story. I love to my students,…" at bounding box center [425, 578] width 279 height 49
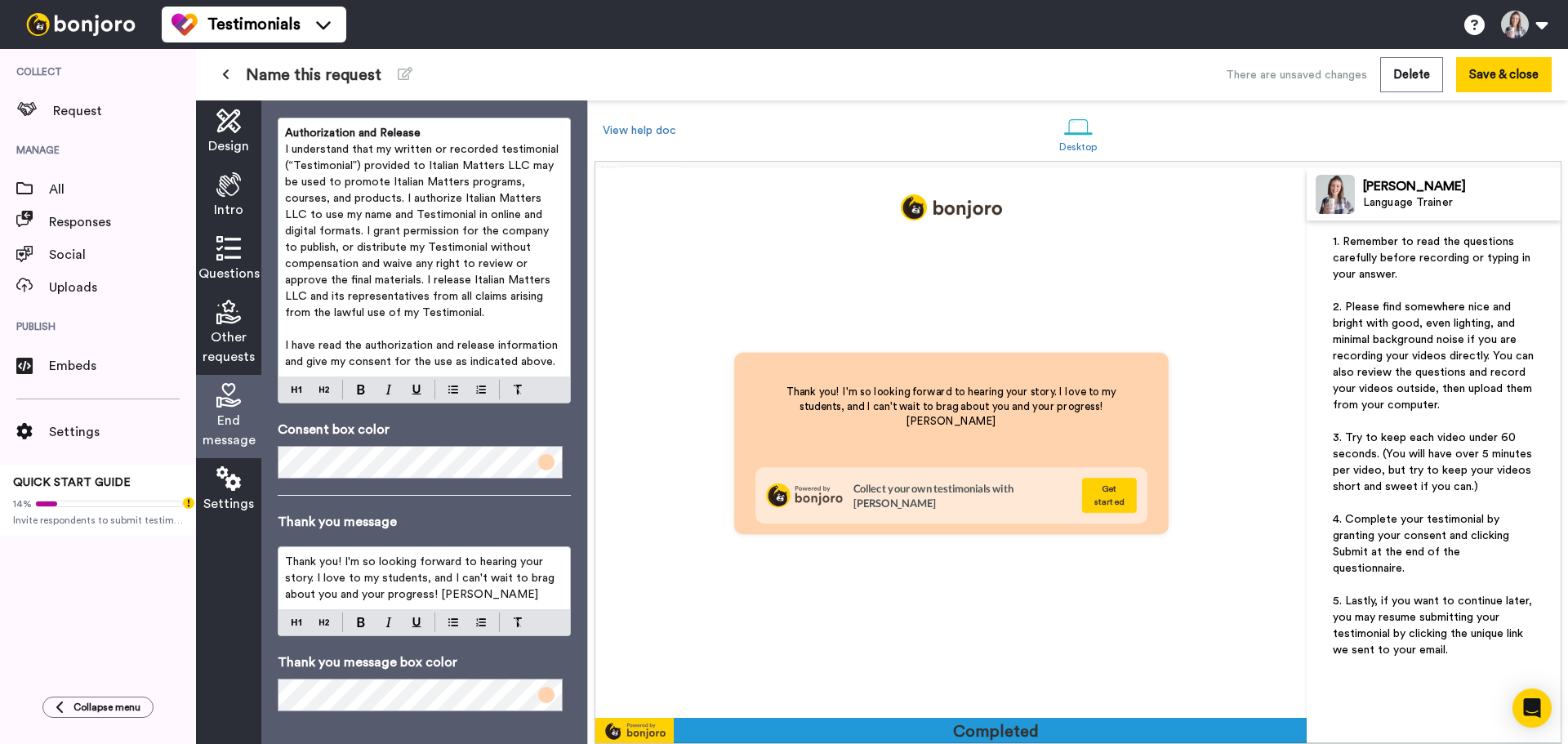
click at [551, 573] on p "Thank you! I'm so looking forward to hearing your story. I love to my students,…" at bounding box center [425, 578] width 279 height 49
click at [438, 594] on span "Thank you! I'm so looking forward to hearing your story. I love to my students,…" at bounding box center [422, 578] width 273 height 44
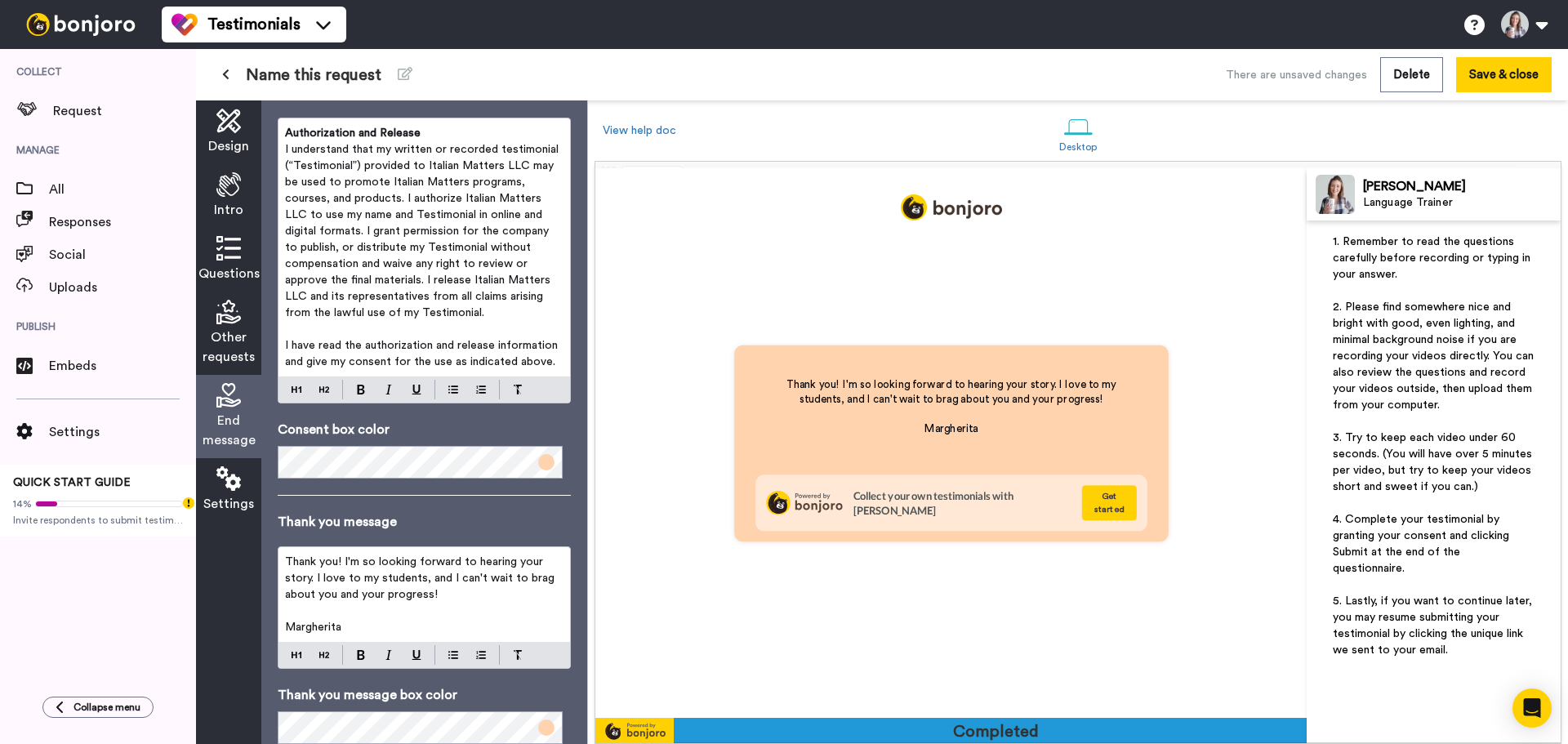
click at [379, 628] on p "Margherita" at bounding box center [425, 627] width 279 height 16
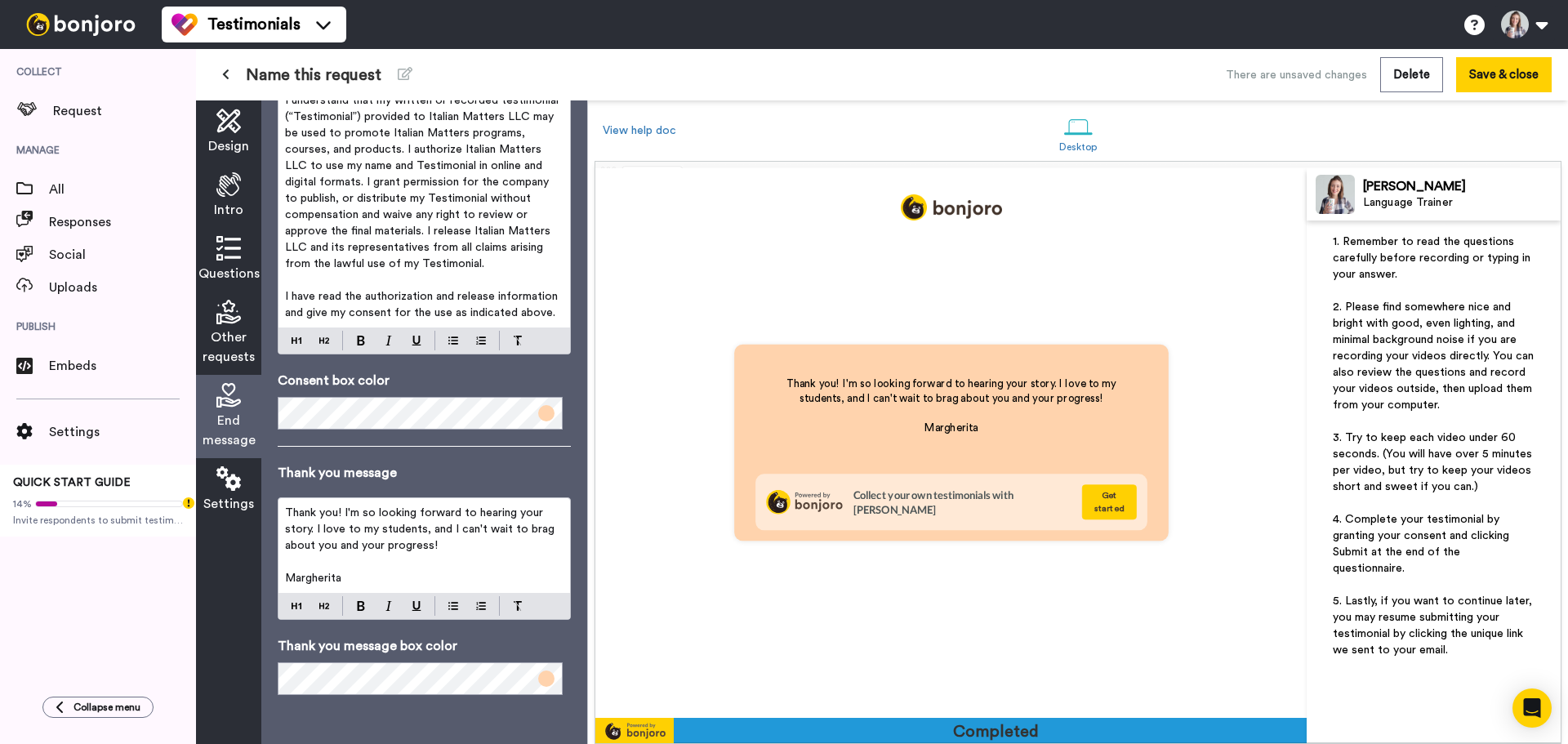
scroll to position [0, 0]
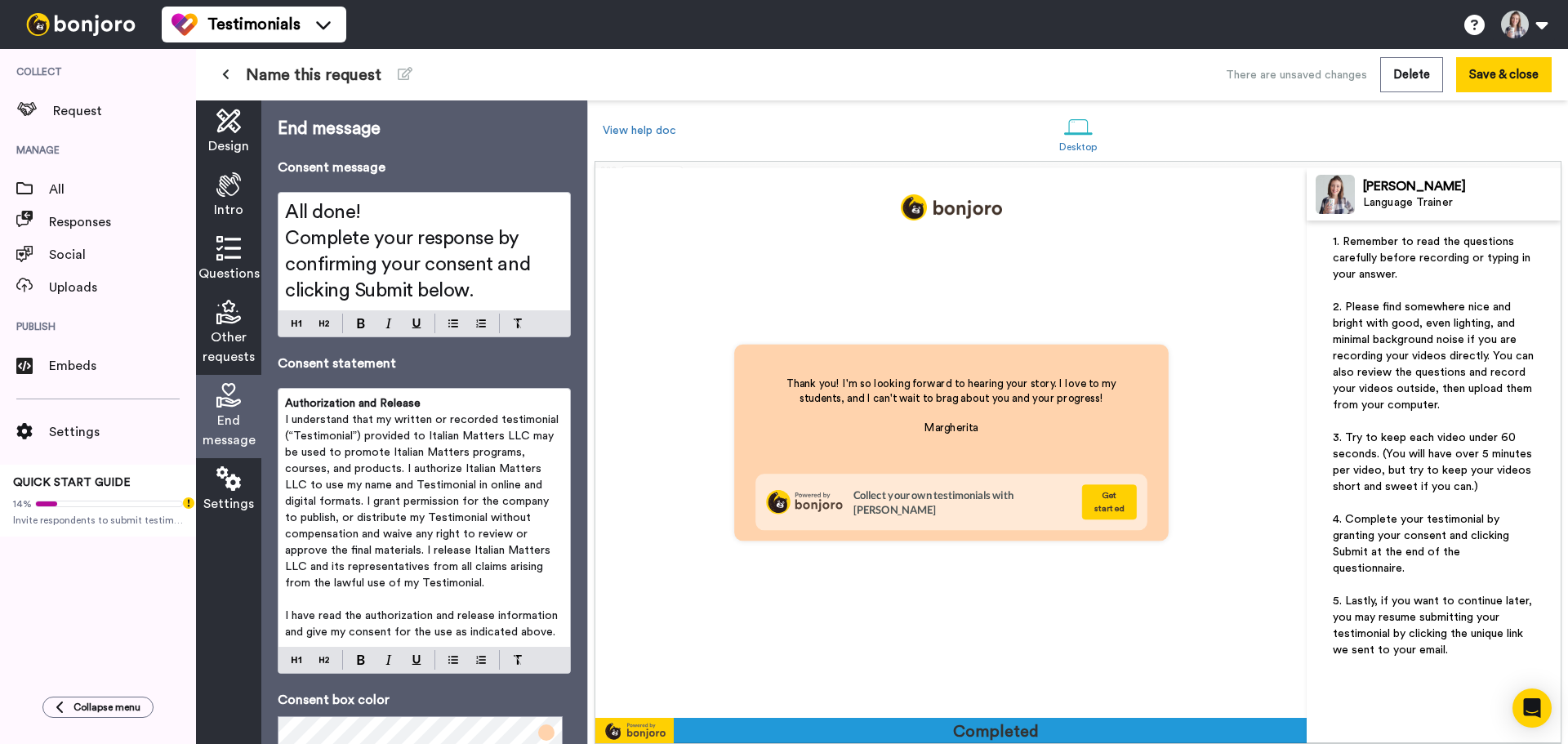
click at [232, 480] on icon at bounding box center [229, 478] width 25 height 25
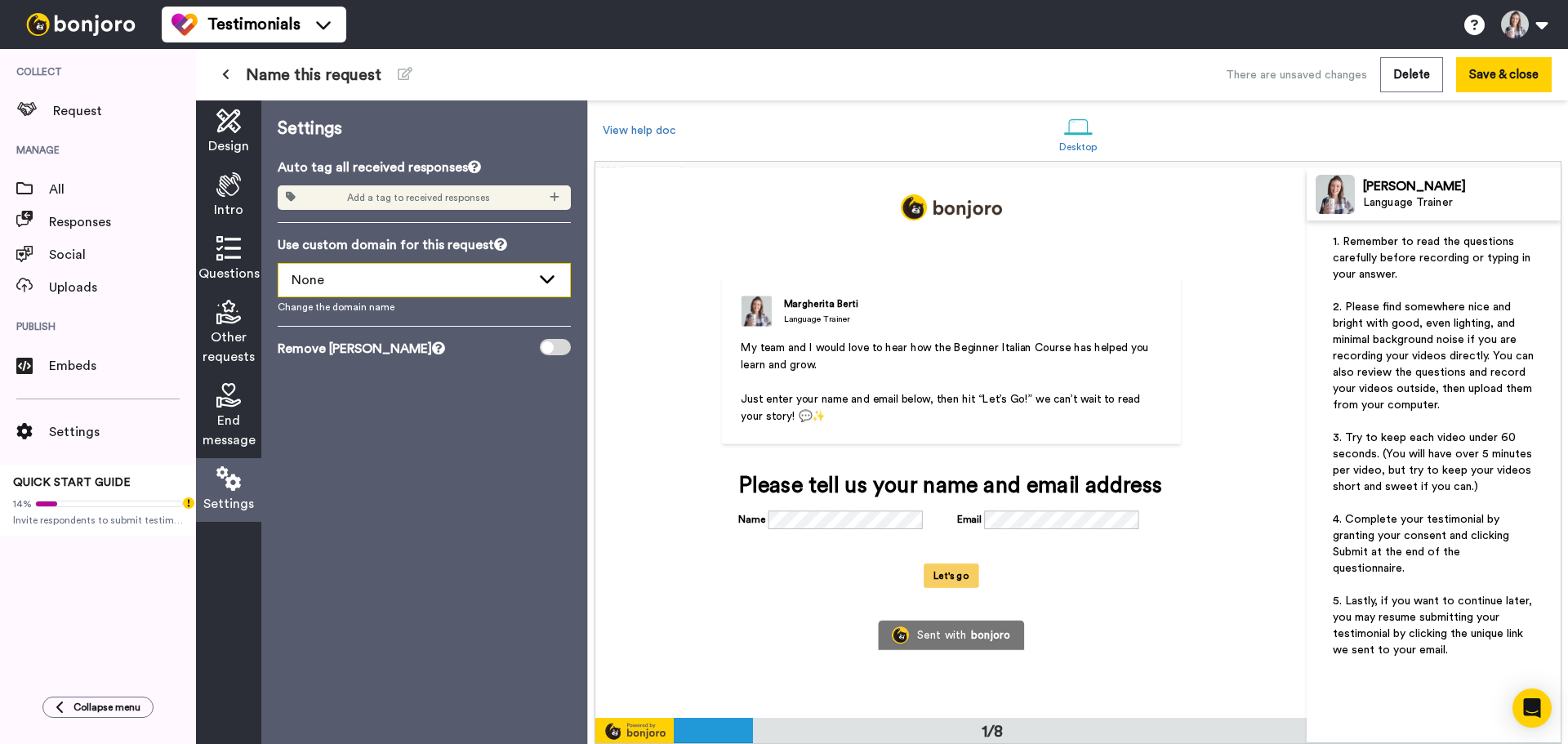
click at [384, 291] on div "None" at bounding box center [425, 280] width 291 height 33
click at [384, 289] on div "None" at bounding box center [411, 280] width 240 height 20
click at [564, 343] on div at bounding box center [555, 347] width 31 height 16
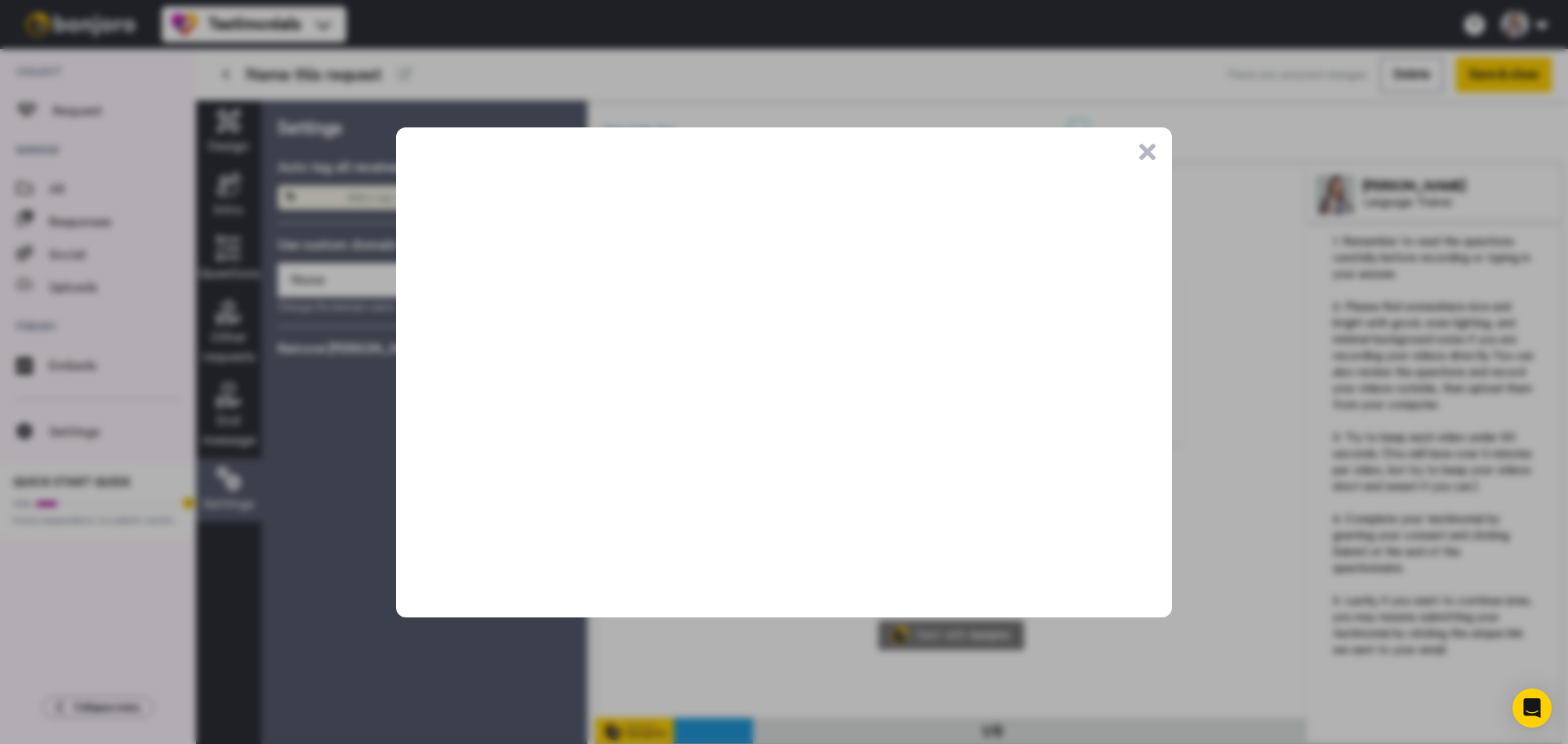
click at [1148, 150] on button ".cls-1{stroke-width:0px;}" at bounding box center [1148, 152] width 16 height 16
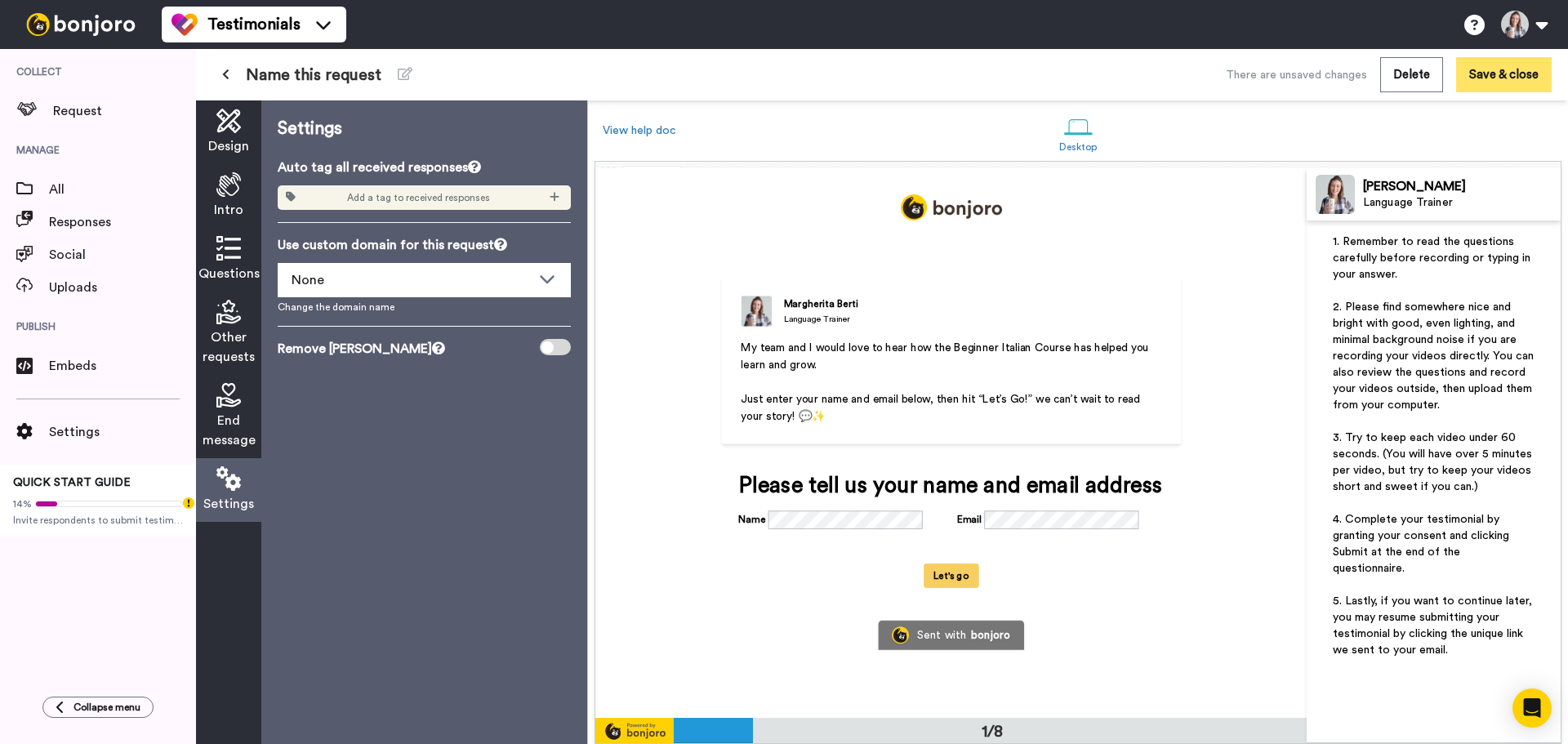
click at [1516, 66] on button "Save & close" at bounding box center [1503, 74] width 96 height 35
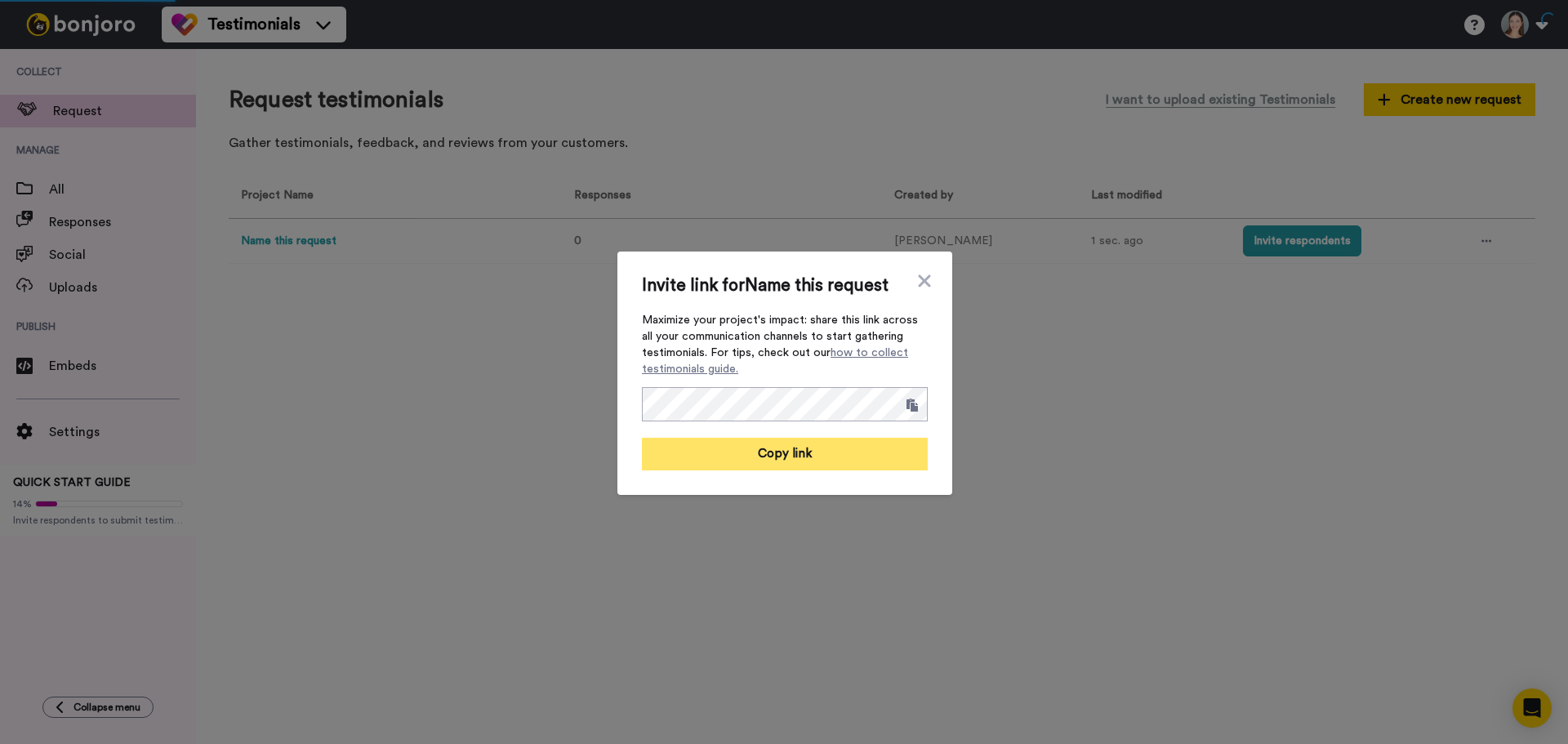
click at [733, 455] on button "Copy link" at bounding box center [785, 454] width 286 height 33
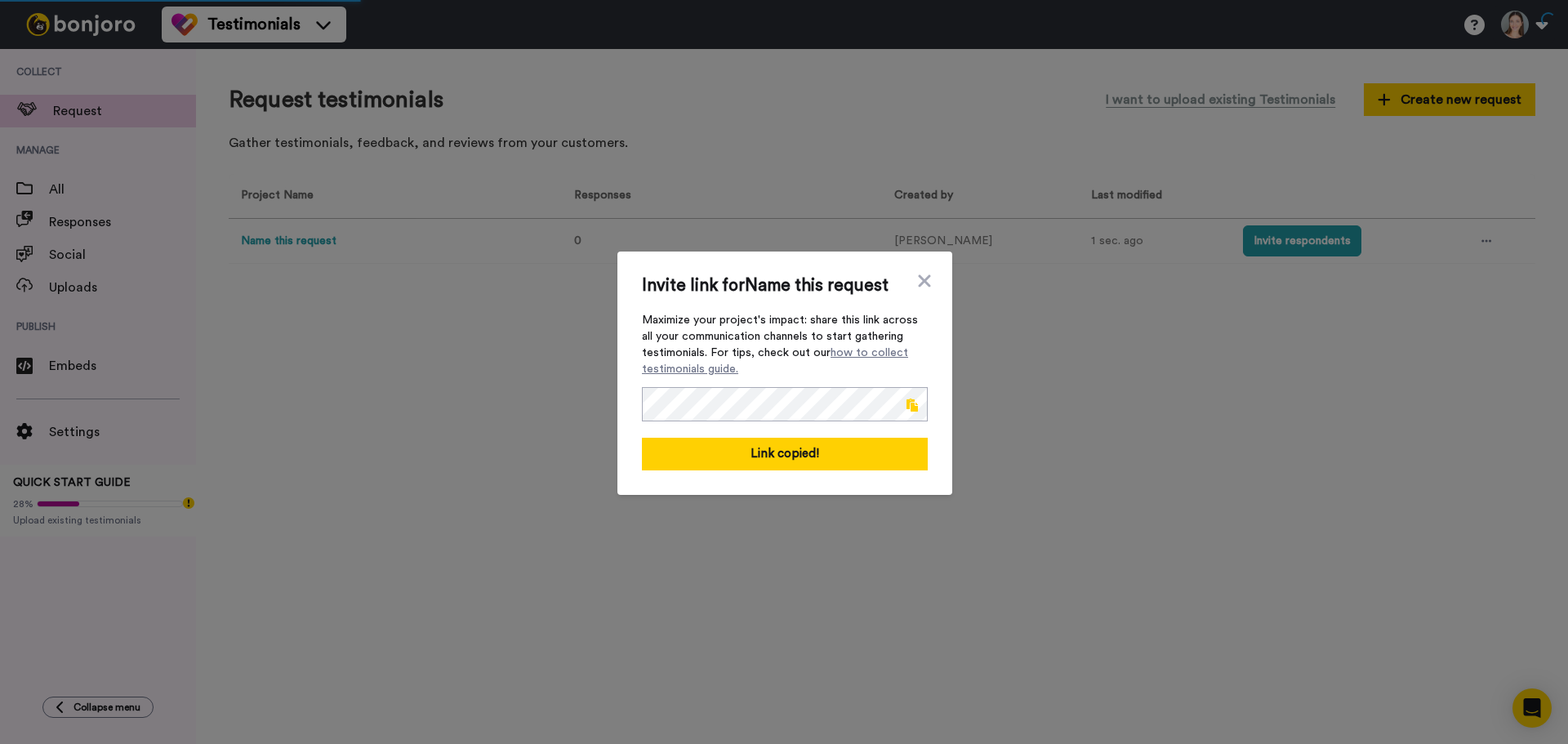
click at [330, 381] on div "Invite link for Name this request Maximize your project's impact: share this li…" at bounding box center [784, 372] width 1568 height 744
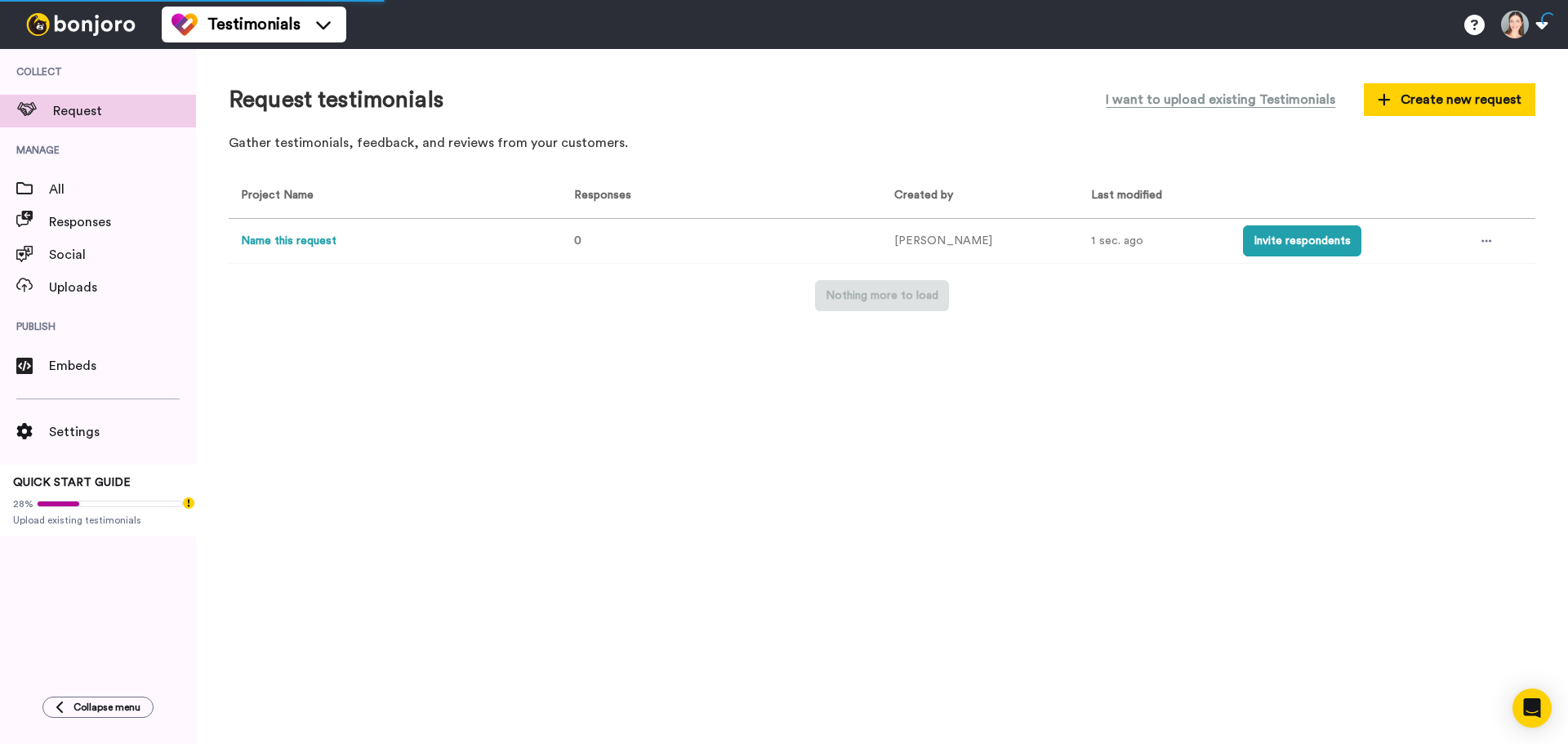
click at [318, 239] on button "Name this request" at bounding box center [289, 241] width 96 height 17
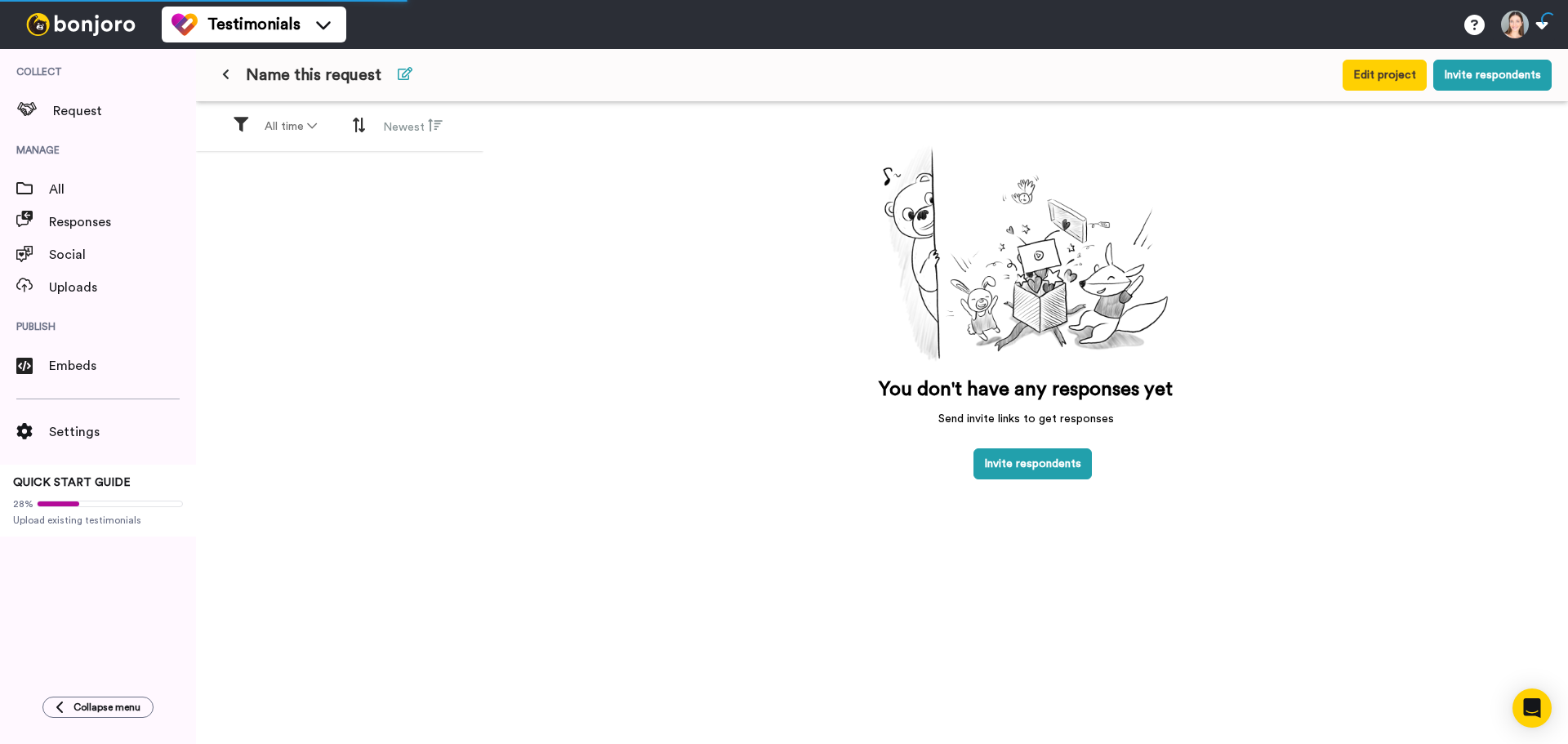
click at [399, 74] on icon at bounding box center [405, 74] width 15 height 13
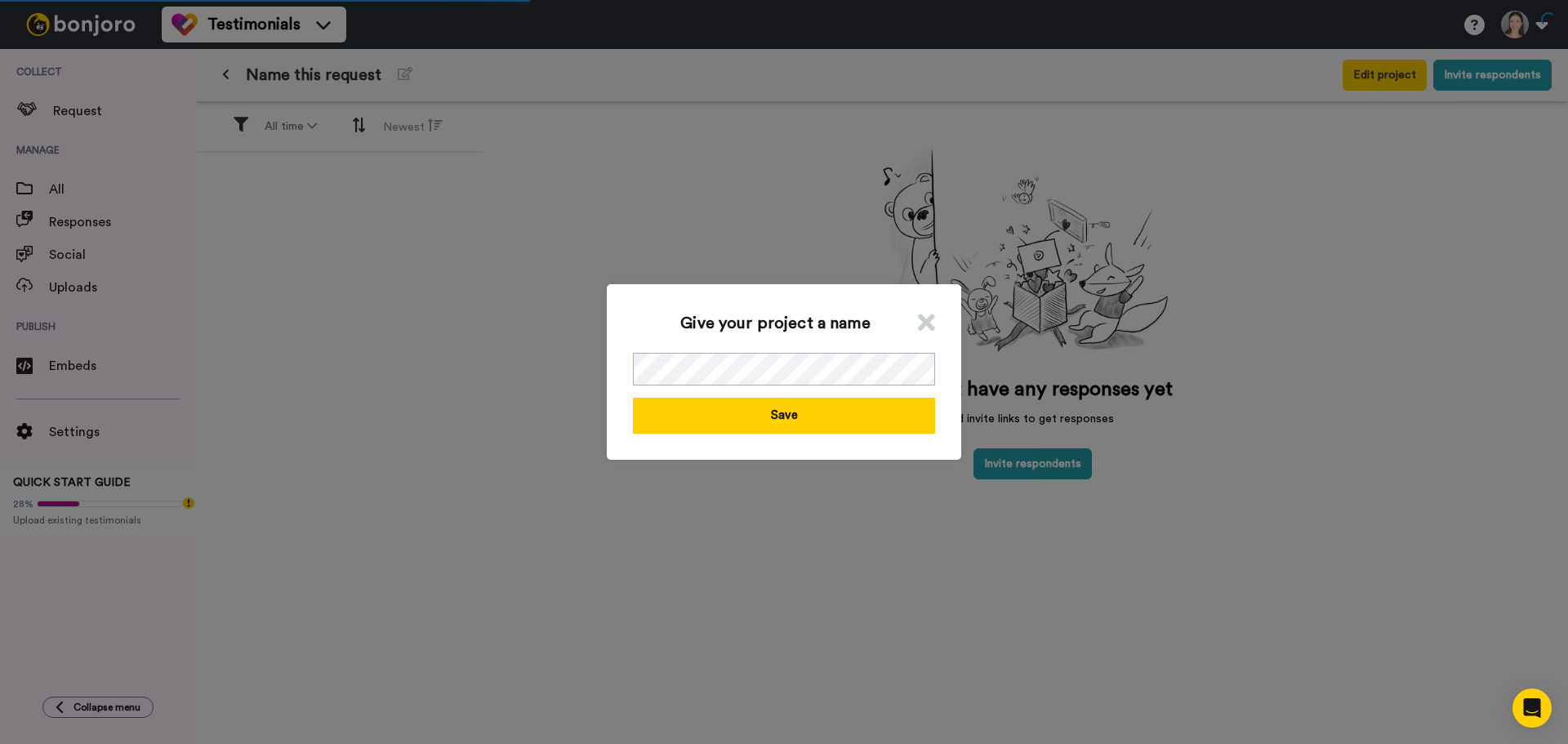
click at [728, 435] on div "Give your project a name Save" at bounding box center [784, 372] width 354 height 175
click at [815, 407] on button "Save" at bounding box center [784, 415] width 302 height 35
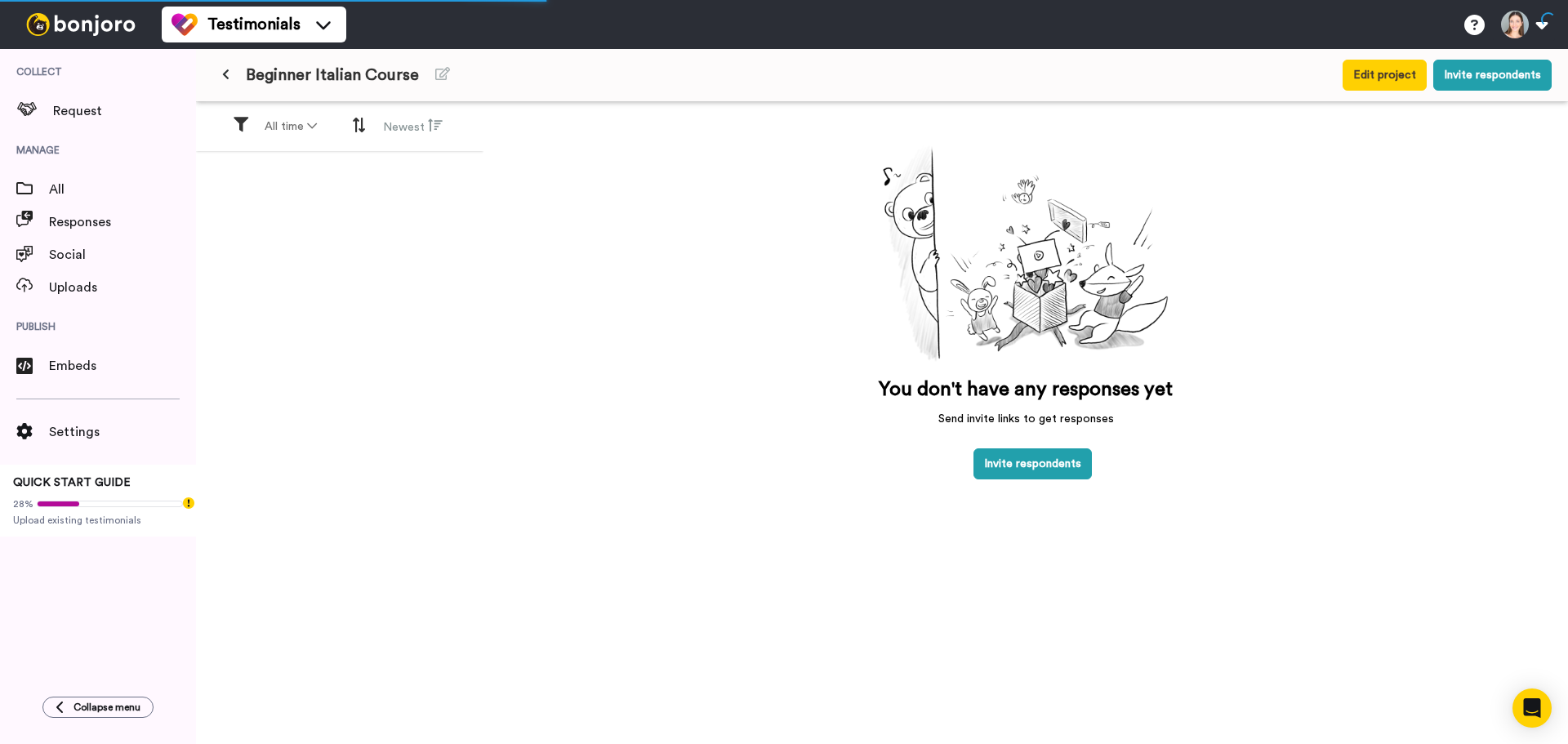
click at [232, 62] on button at bounding box center [226, 75] width 27 height 29
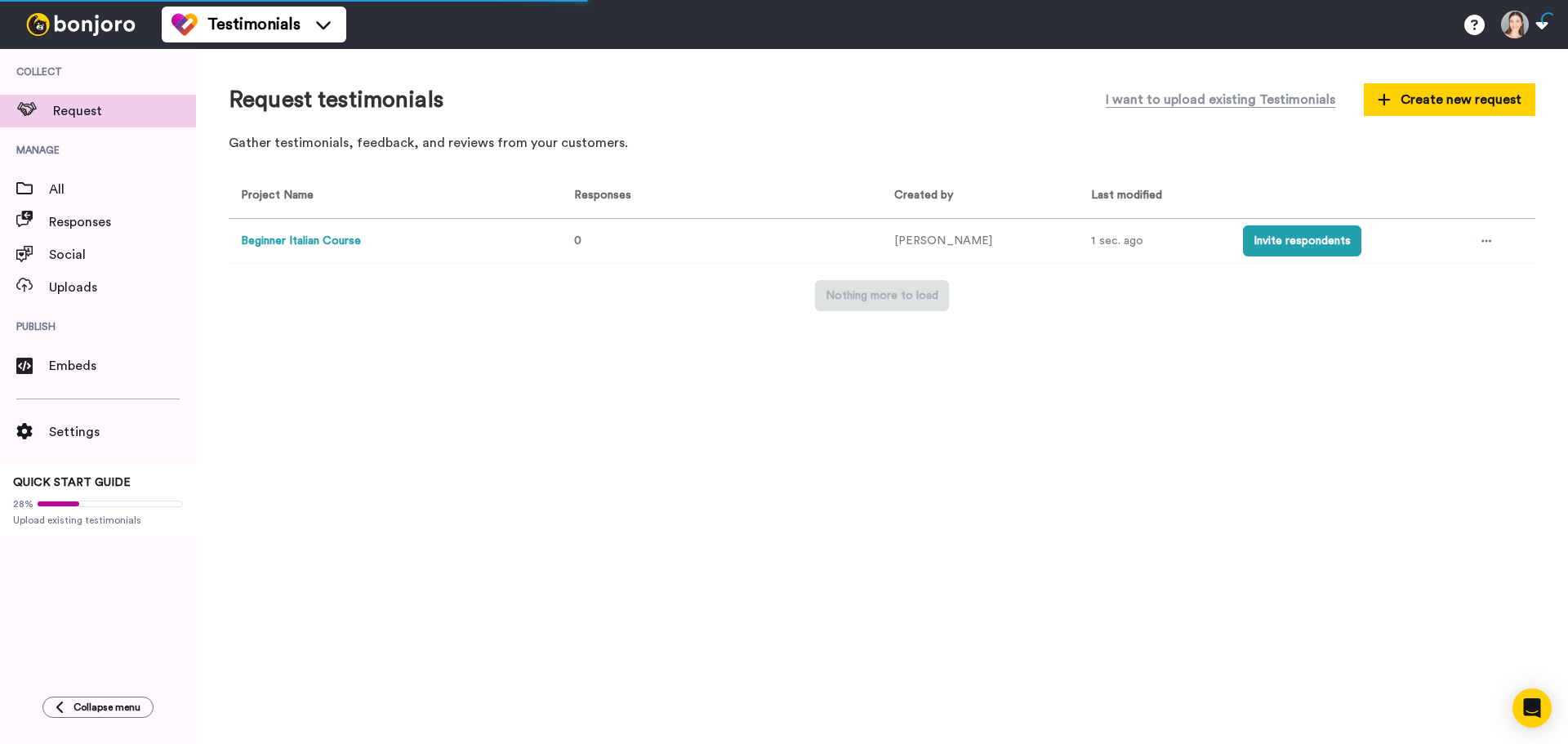
click at [339, 241] on button "Beginner Italian Course" at bounding box center [301, 241] width 120 height 17
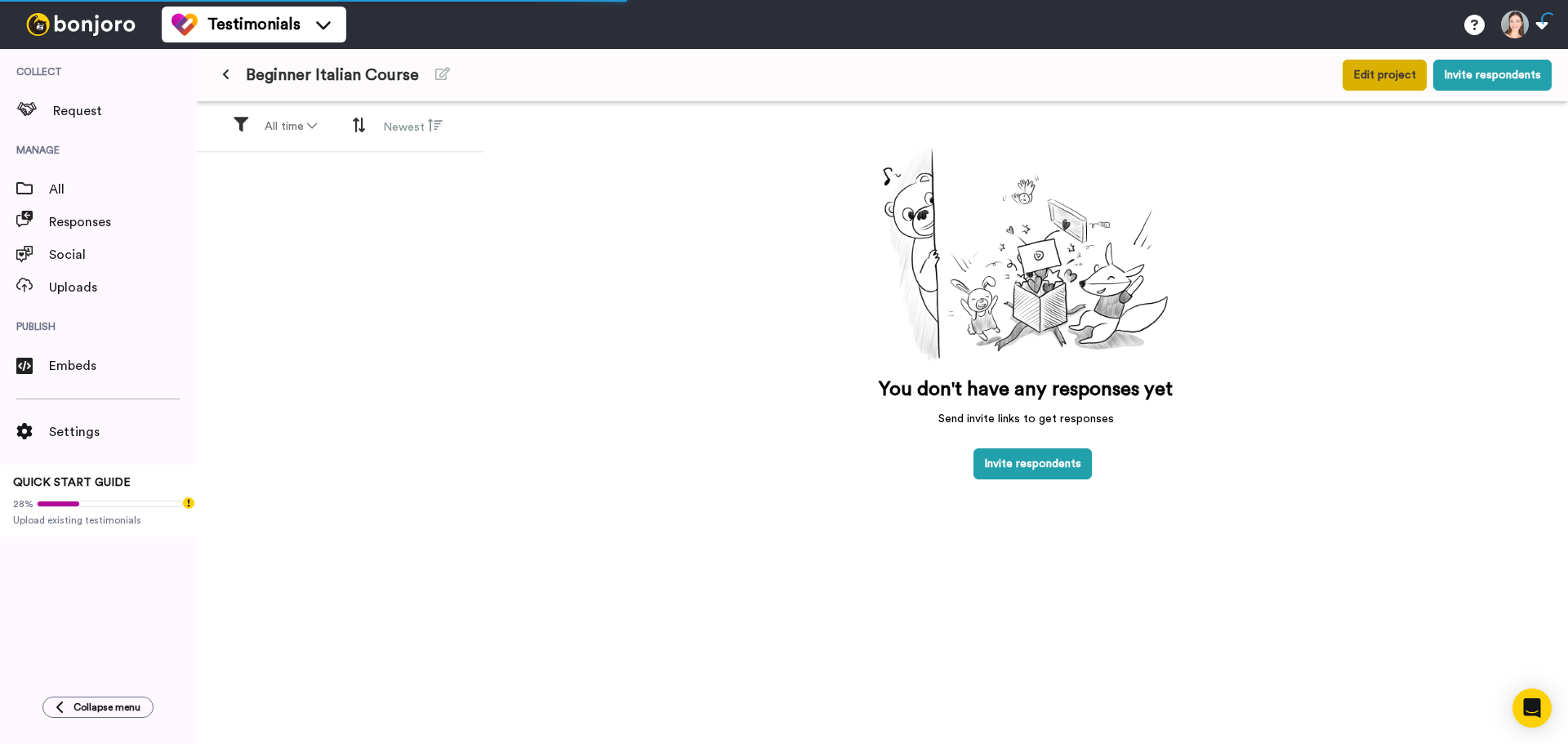
click at [1378, 80] on button "Edit project" at bounding box center [1385, 75] width 84 height 31
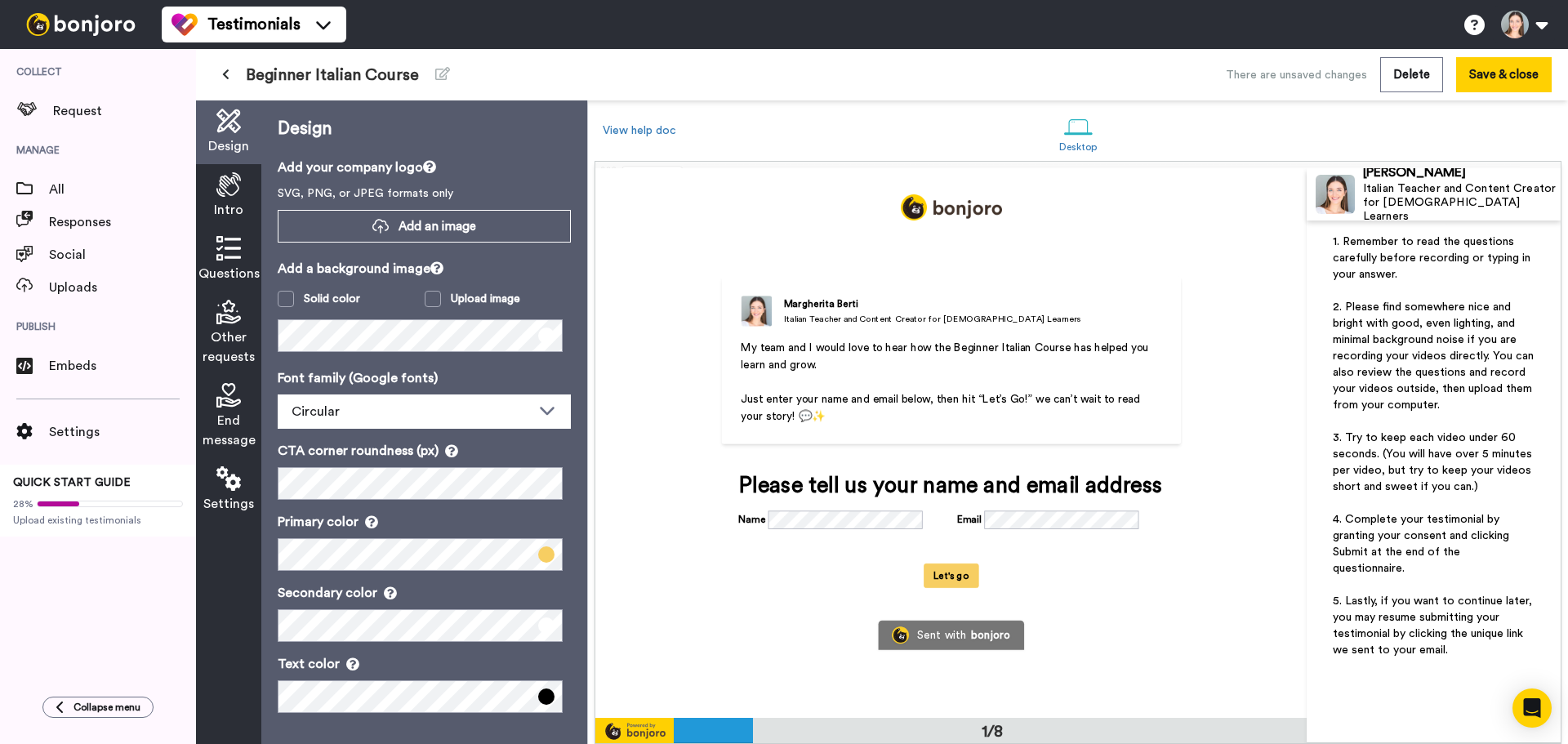
click at [989, 352] on p "My team and I would love to hear how the Beginner Italian Course has helped you…" at bounding box center [951, 355] width 420 height 34
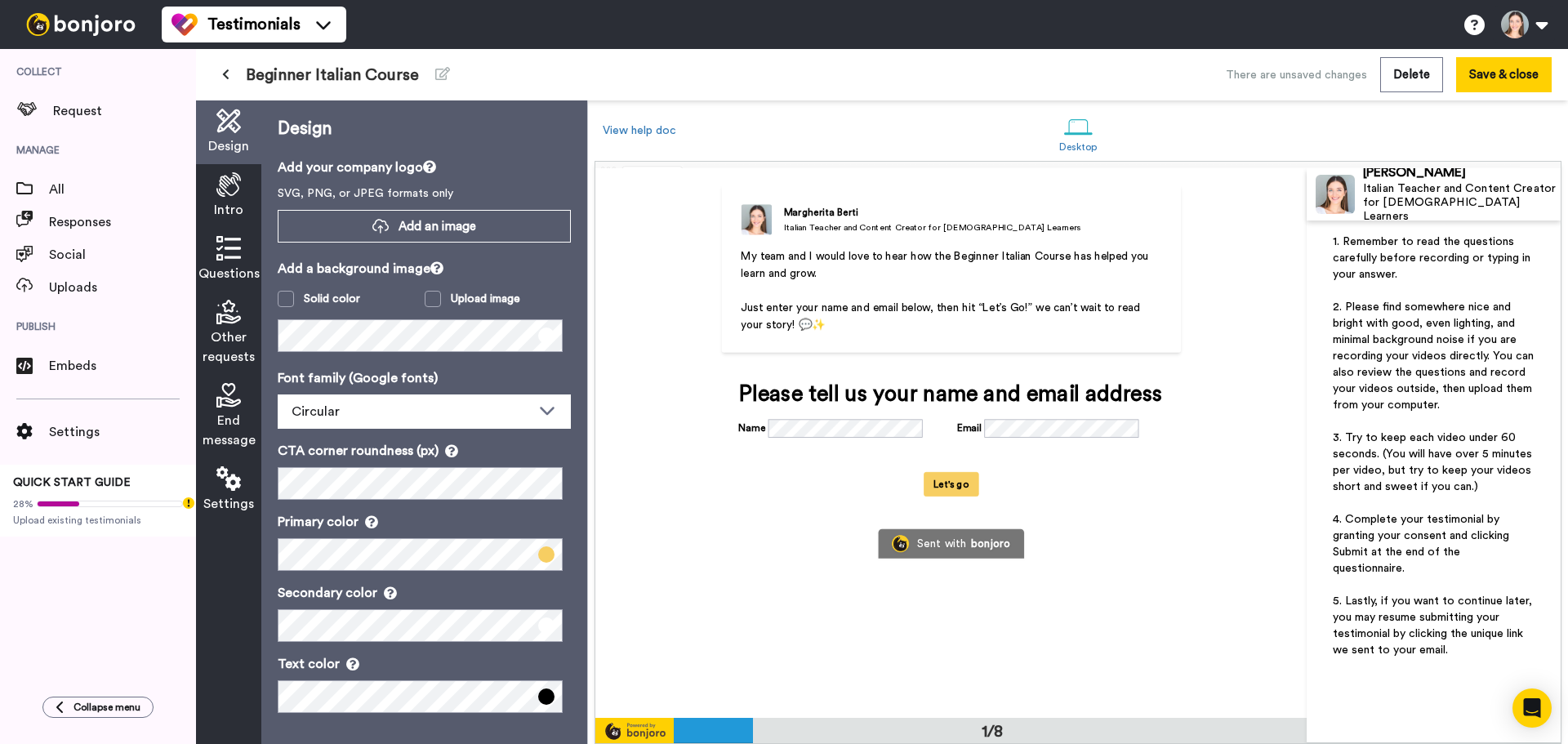
scroll to position [164, 0]
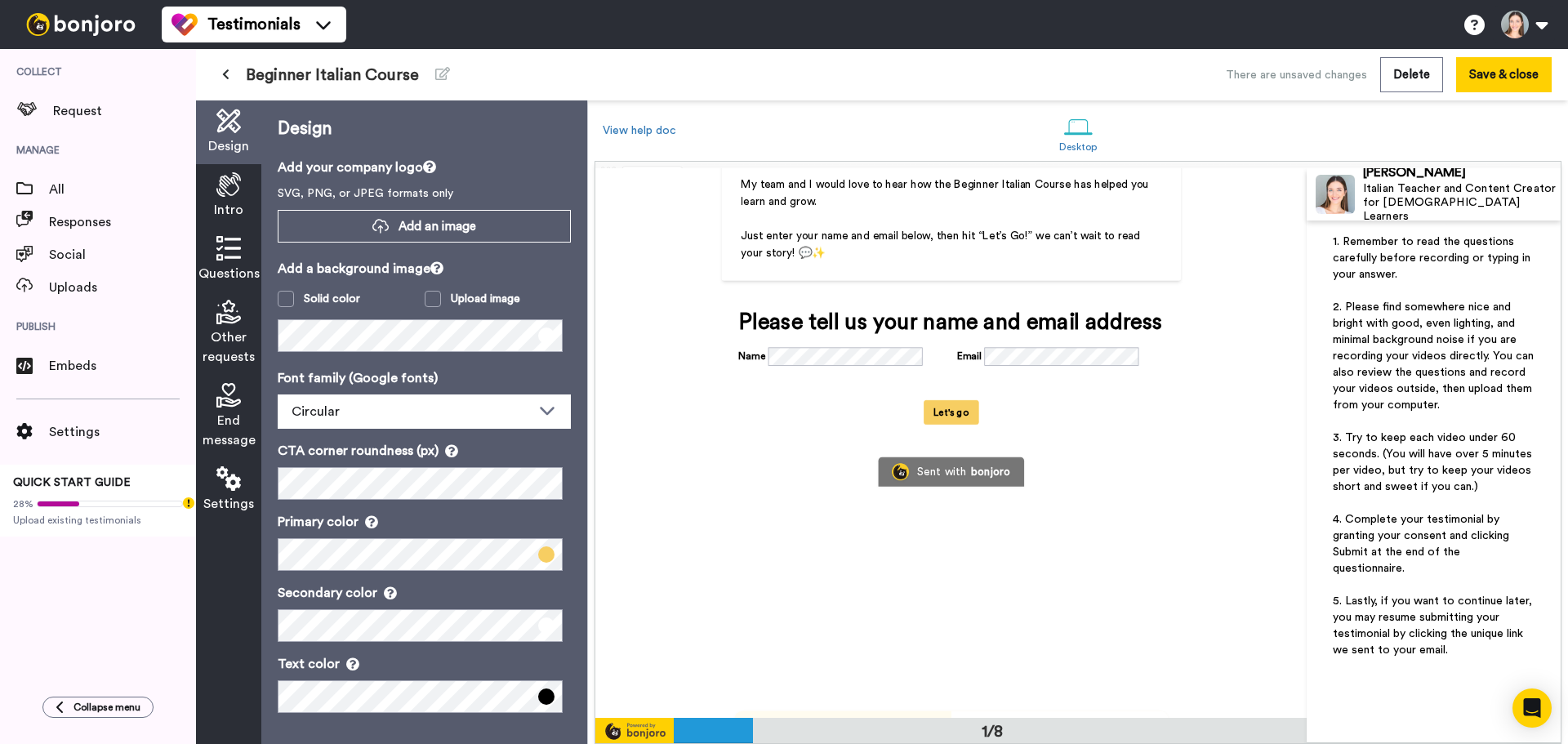
click at [238, 207] on span "Intro" at bounding box center [229, 210] width 29 height 20
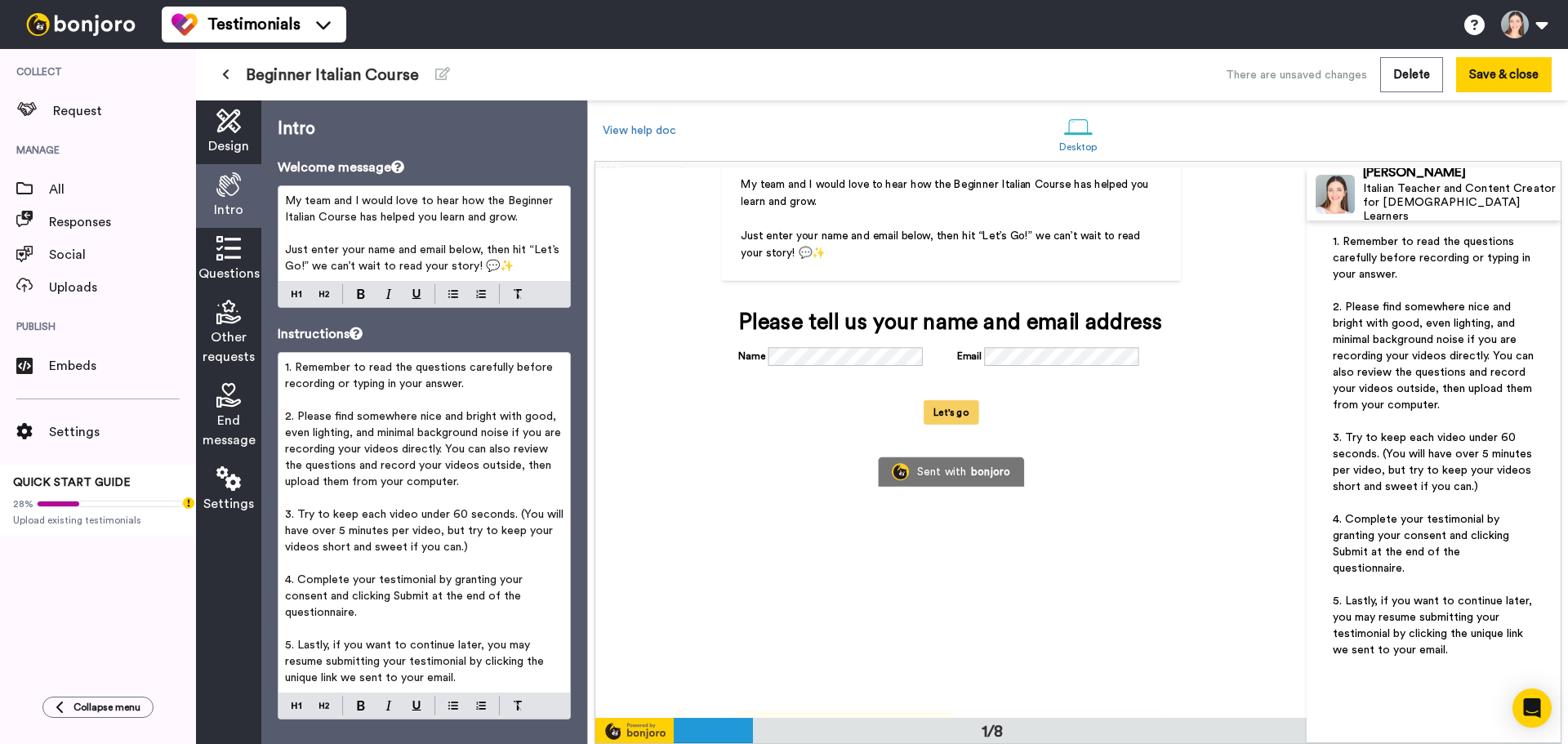
click at [317, 264] on span "Just enter your name and email below, then hit “Let’s Go!” we can’t wait to rea…" at bounding box center [425, 258] width 278 height 28
click at [324, 264] on span "Just enter your name and email below, then hit “Let’s Go!” we can’t wait to rea…" at bounding box center [425, 258] width 278 height 28
click at [506, 151] on div "Intro Welcome message My team and I would love to hear how the Beginner Italian…" at bounding box center [425, 422] width 326 height 643
click at [1466, 69] on button "Save & close" at bounding box center [1503, 74] width 96 height 35
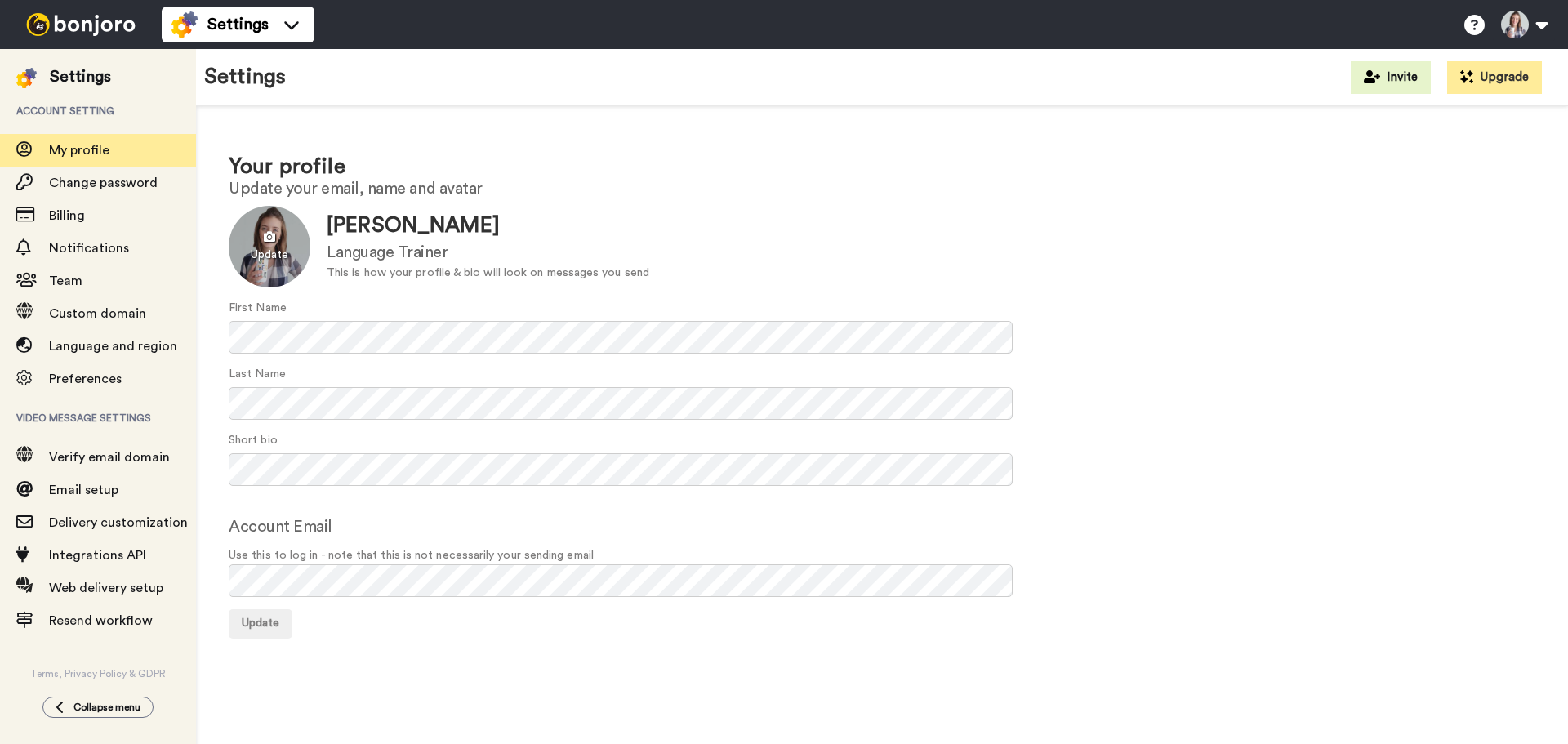
click at [258, 257] on div at bounding box center [270, 247] width 82 height 82
click at [271, 622] on span "Update" at bounding box center [261, 623] width 38 height 11
click at [280, 261] on div at bounding box center [270, 247] width 82 height 82
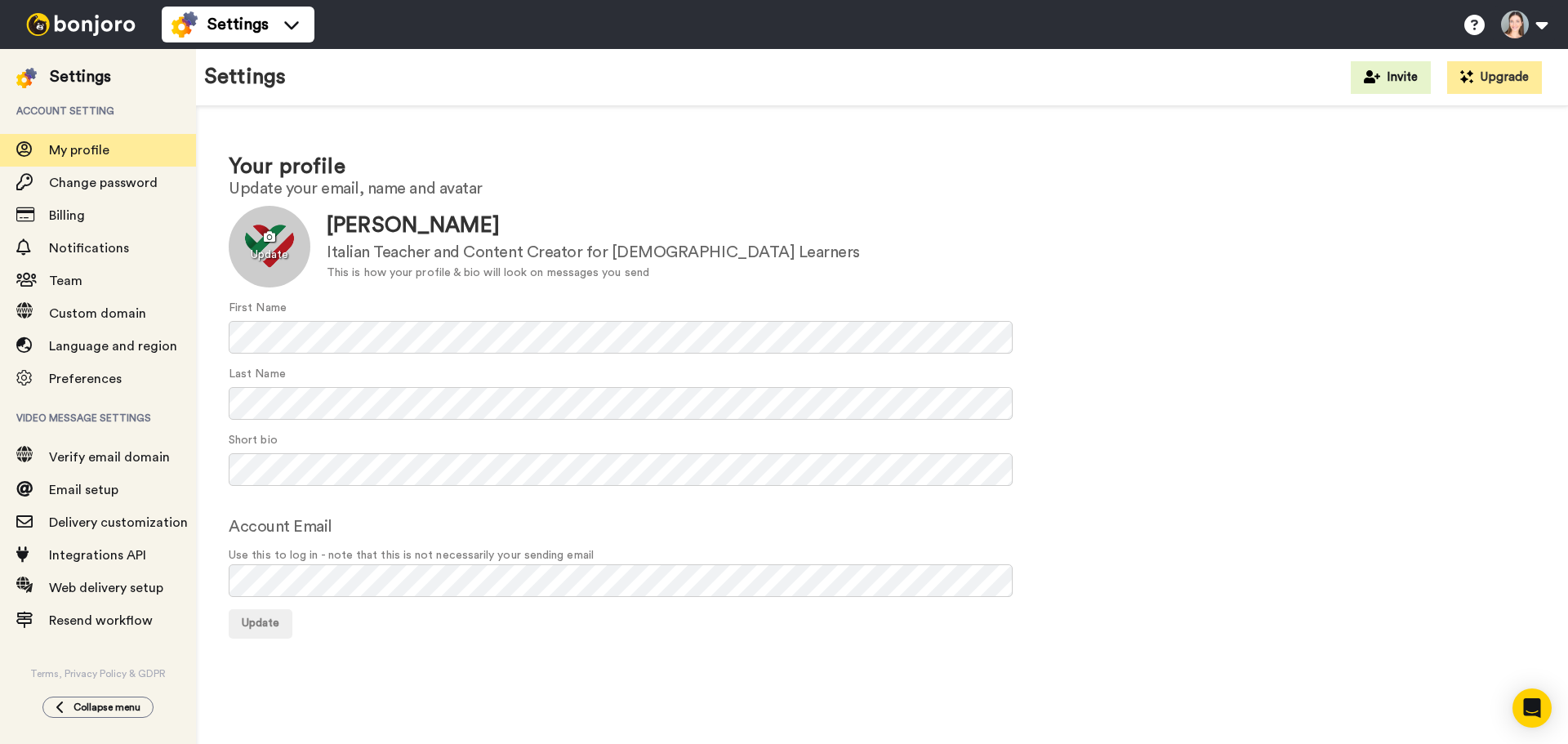
click at [269, 256] on div at bounding box center [270, 247] width 82 height 82
click at [248, 623] on span "Update" at bounding box center [261, 623] width 38 height 11
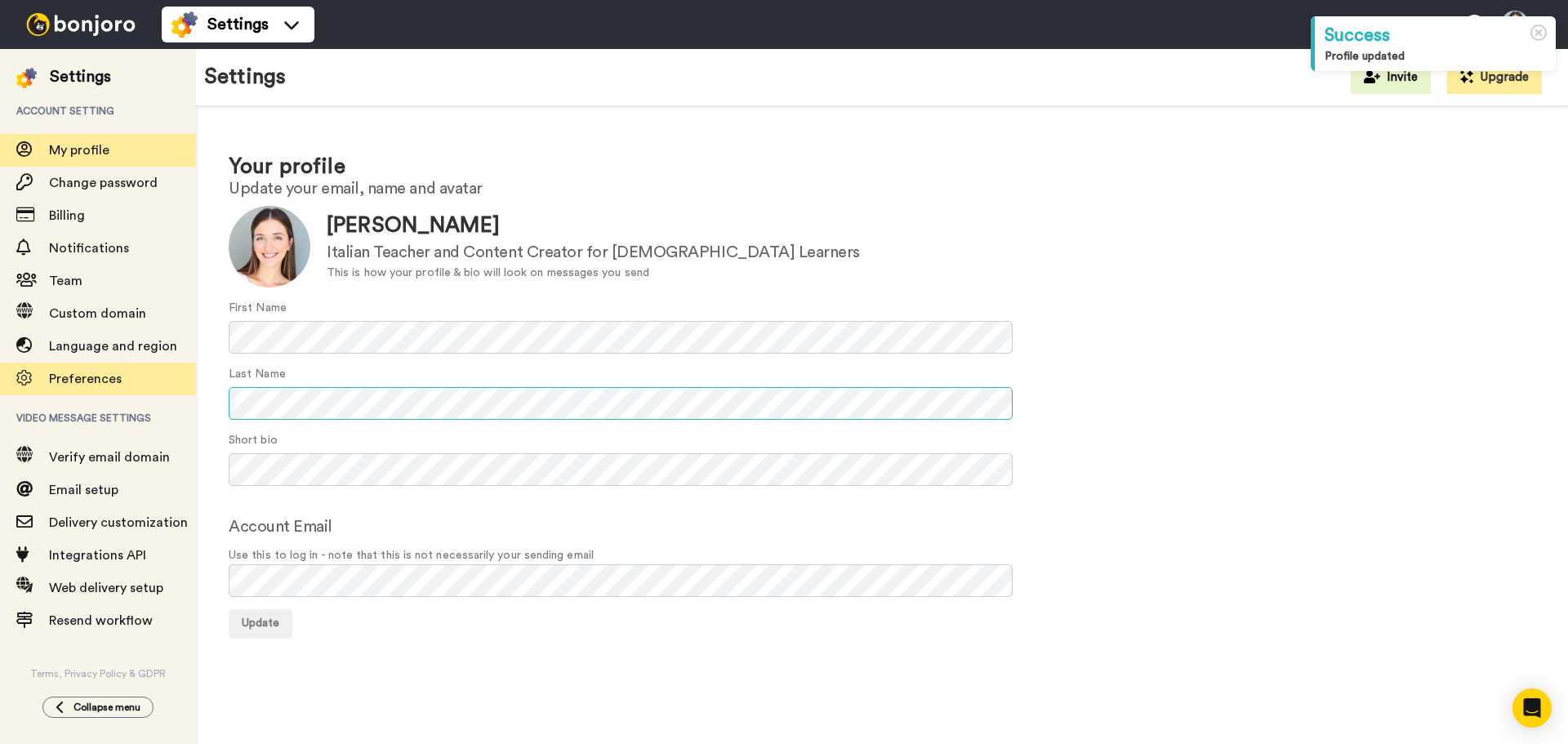
click at [146, 369] on div "Settings Account setting My profile Change password Billing Notifications Team …" at bounding box center [784, 397] width 1568 height 695
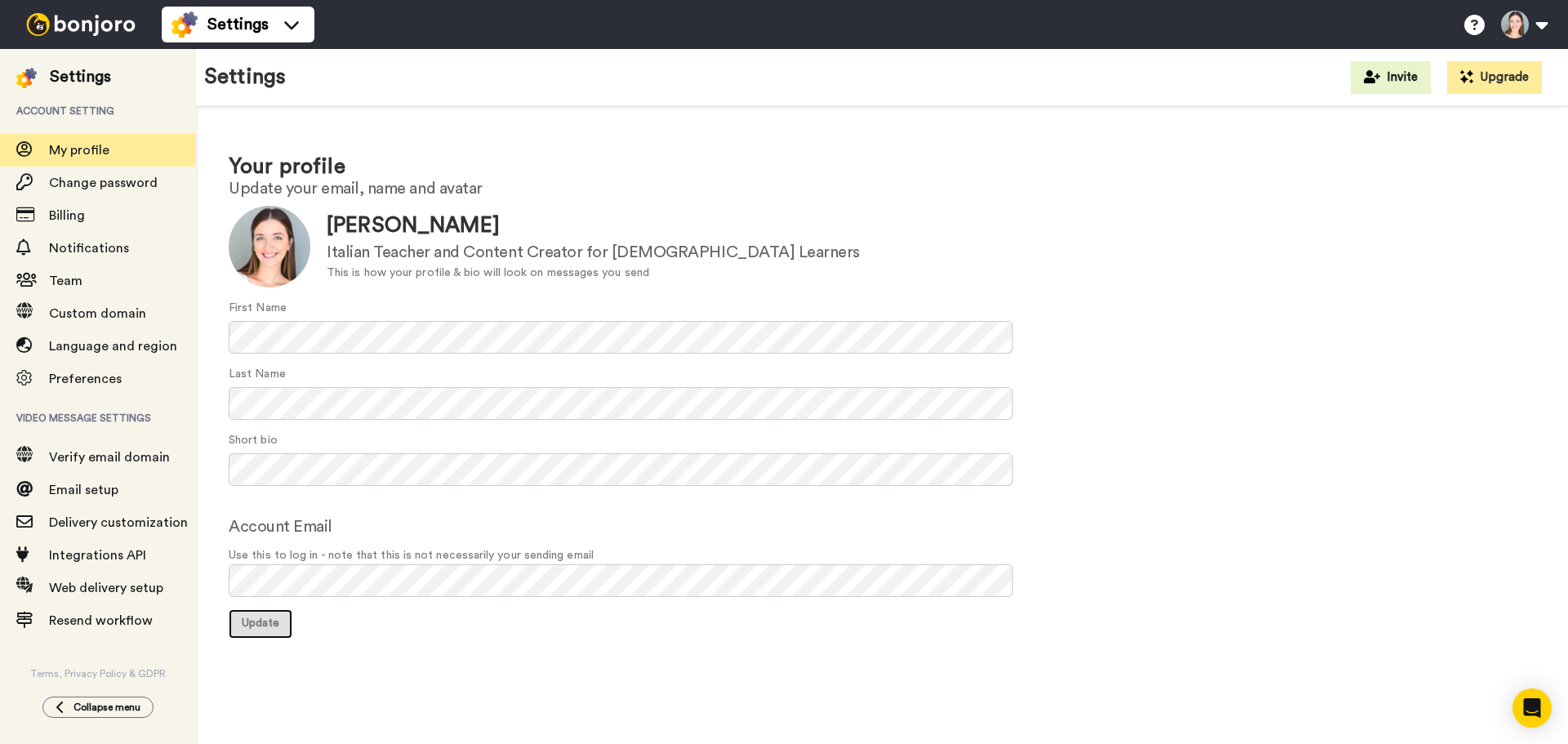
click at [283, 625] on button "Update" at bounding box center [261, 624] width 64 height 29
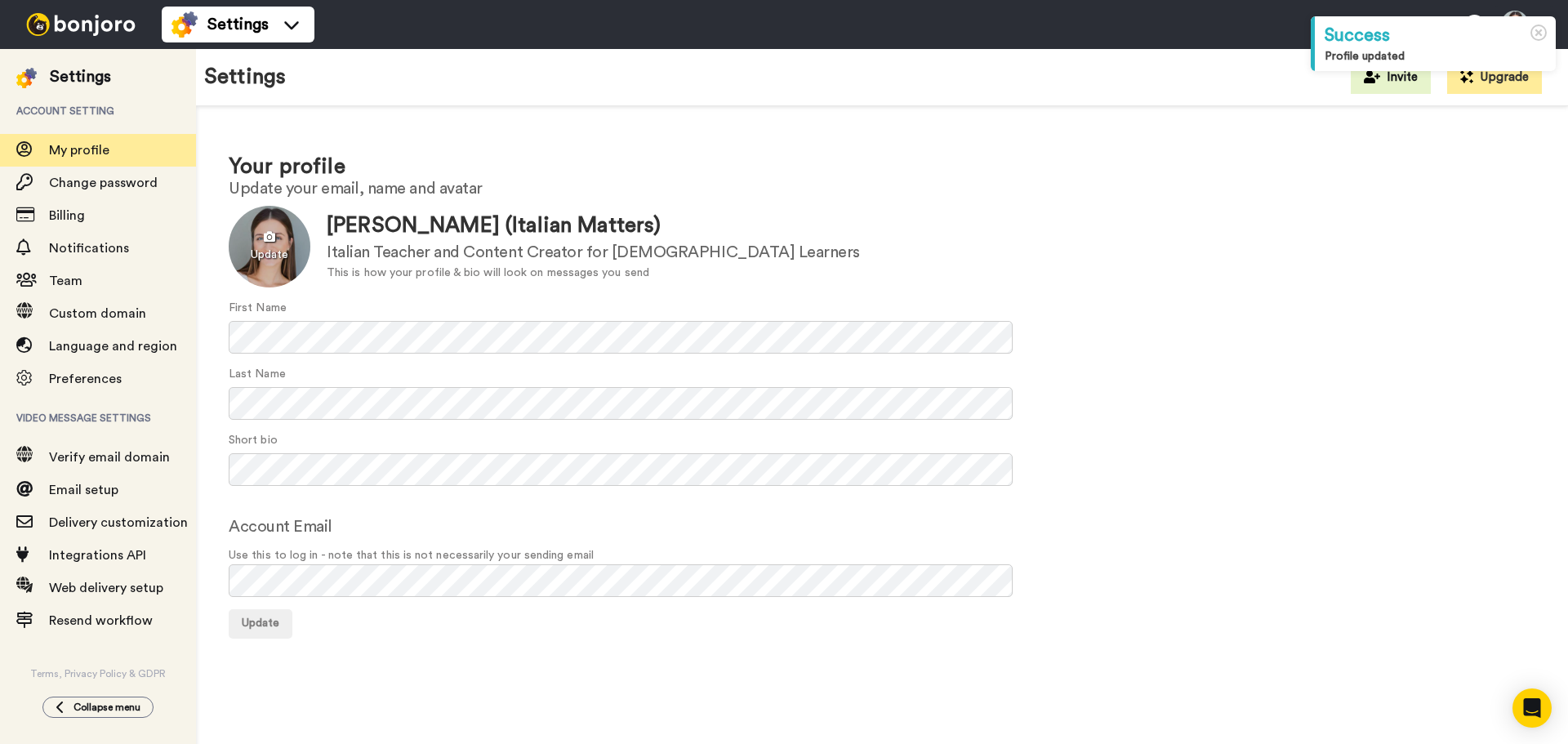
click at [273, 260] on div at bounding box center [270, 247] width 82 height 82
drag, startPoint x: 234, startPoint y: 617, endPoint x: 245, endPoint y: 617, distance: 11.0
click at [237, 617] on button "Update" at bounding box center [261, 624] width 64 height 29
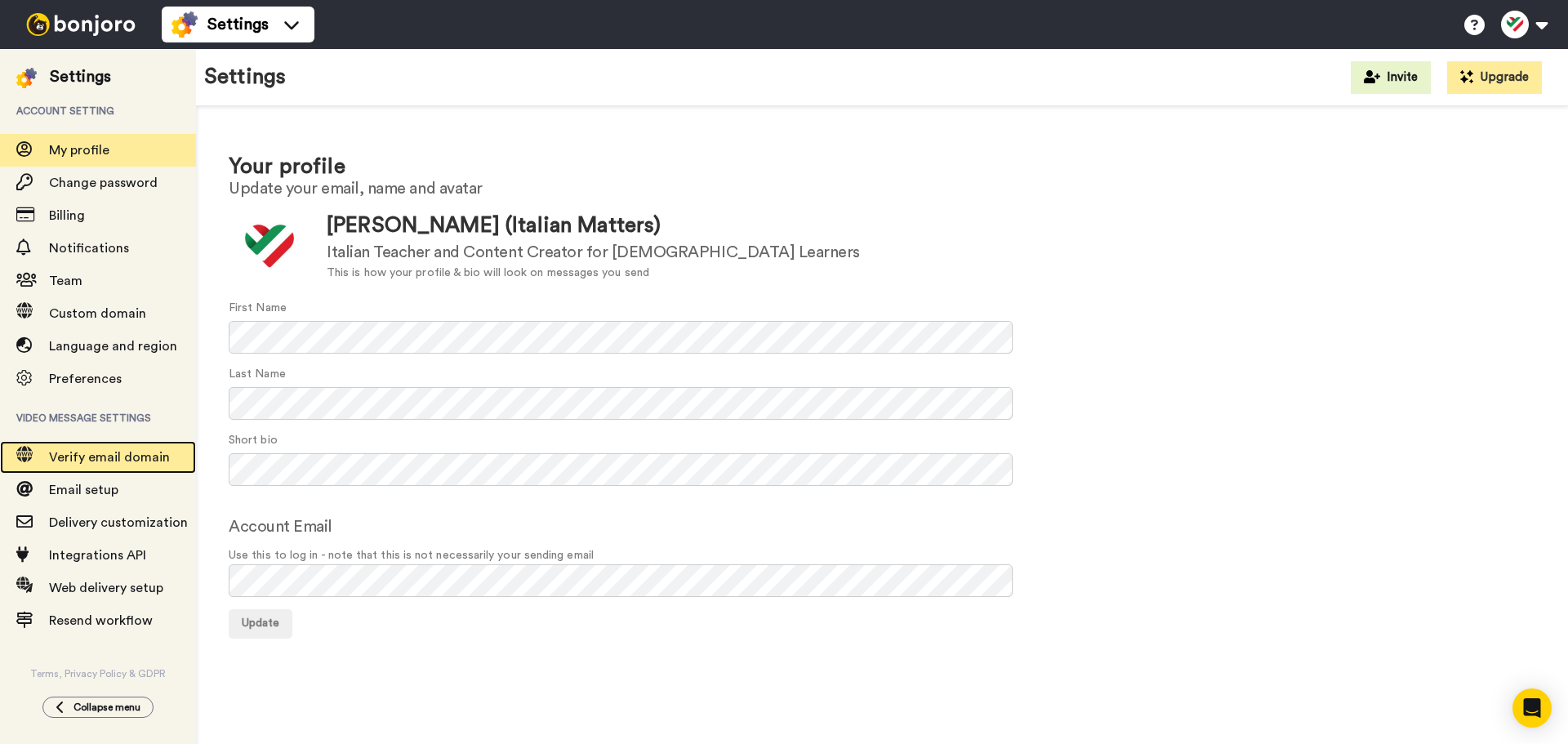
click at [137, 465] on span "Verify email domain" at bounding box center [123, 457] width 147 height 20
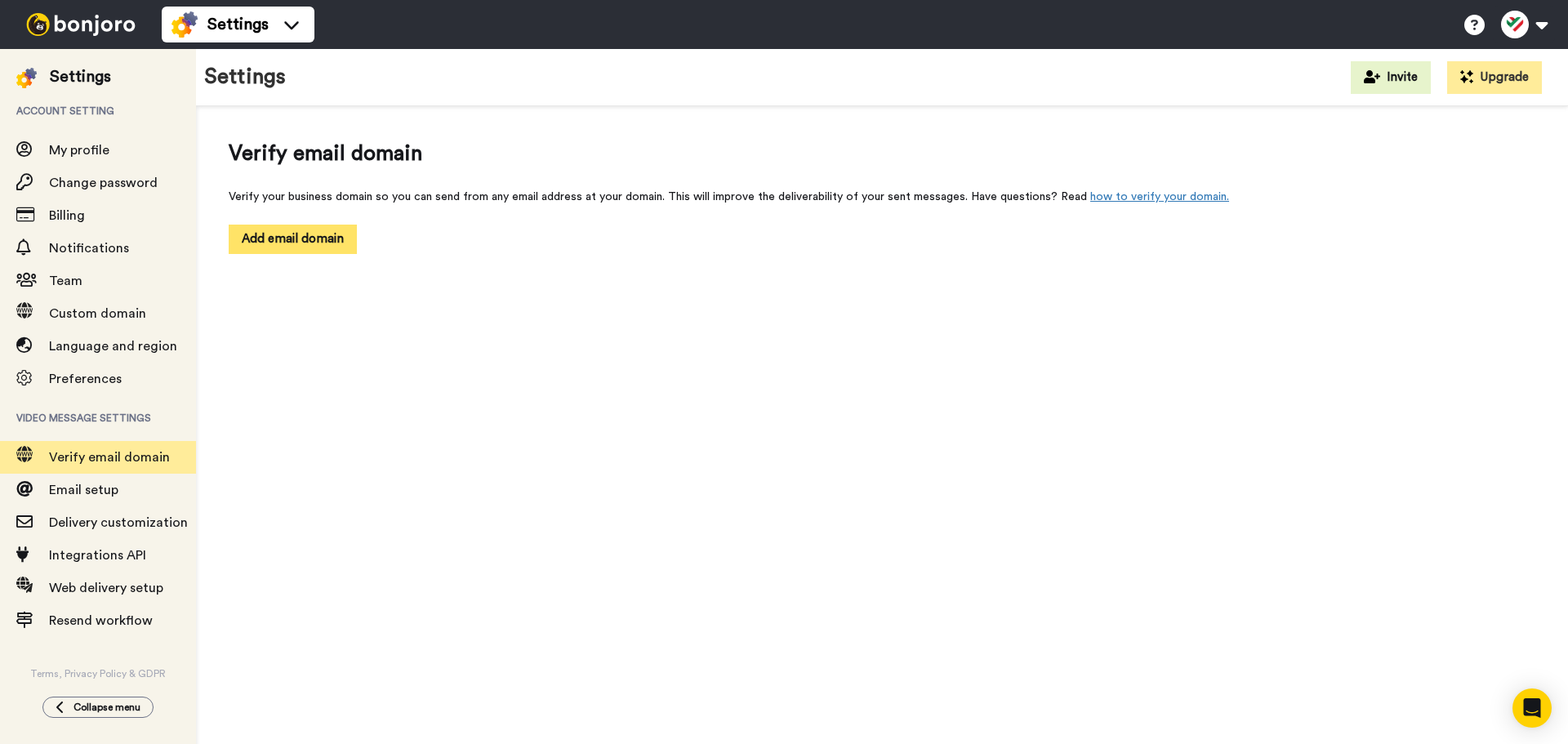
click at [290, 240] on button "Add email domain" at bounding box center [293, 239] width 128 height 29
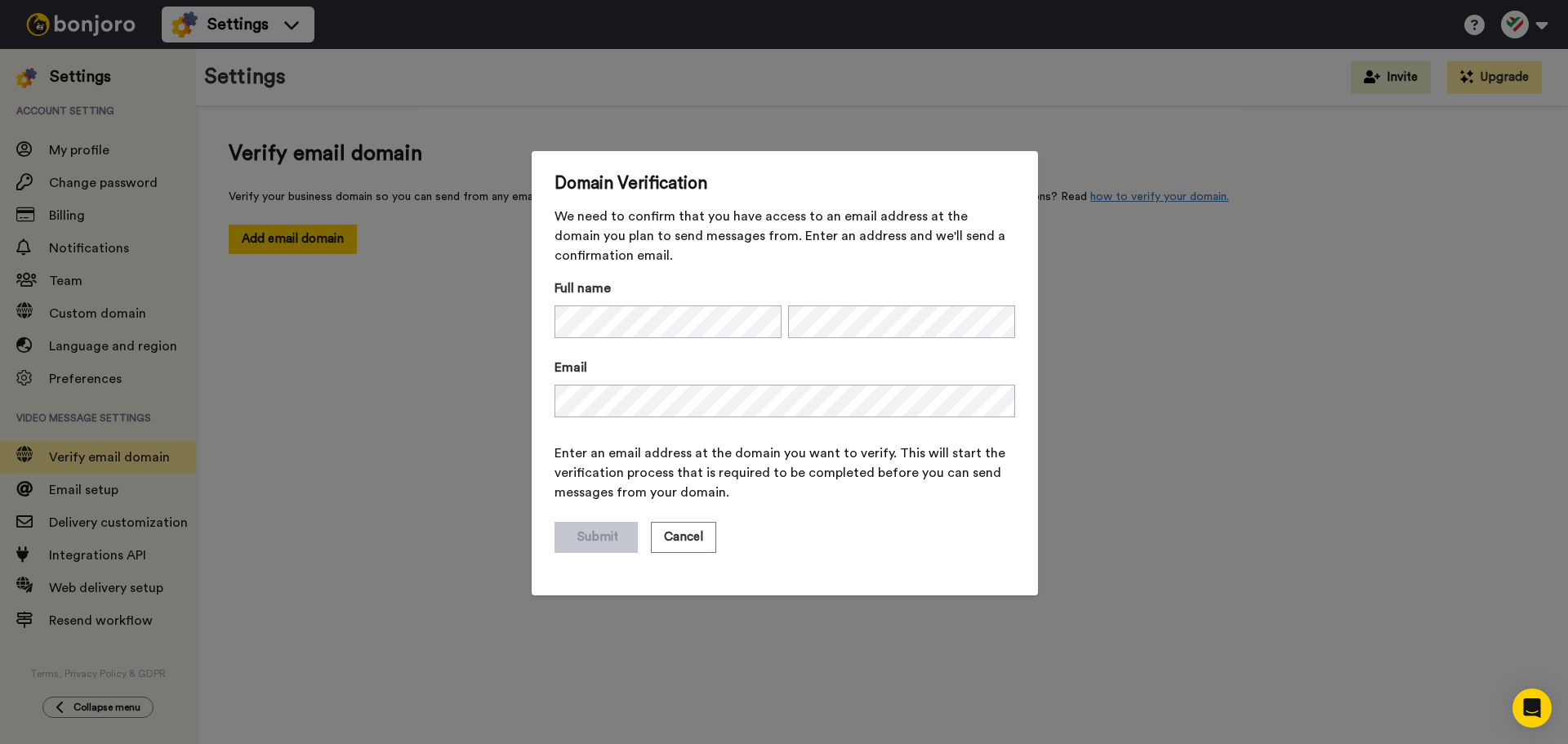
click at [843, 480] on span "Enter an email address at the domain you want to verify. This will start the ve…" at bounding box center [784, 473] width 461 height 59
click at [581, 540] on button "Submit" at bounding box center [596, 537] width 83 height 31
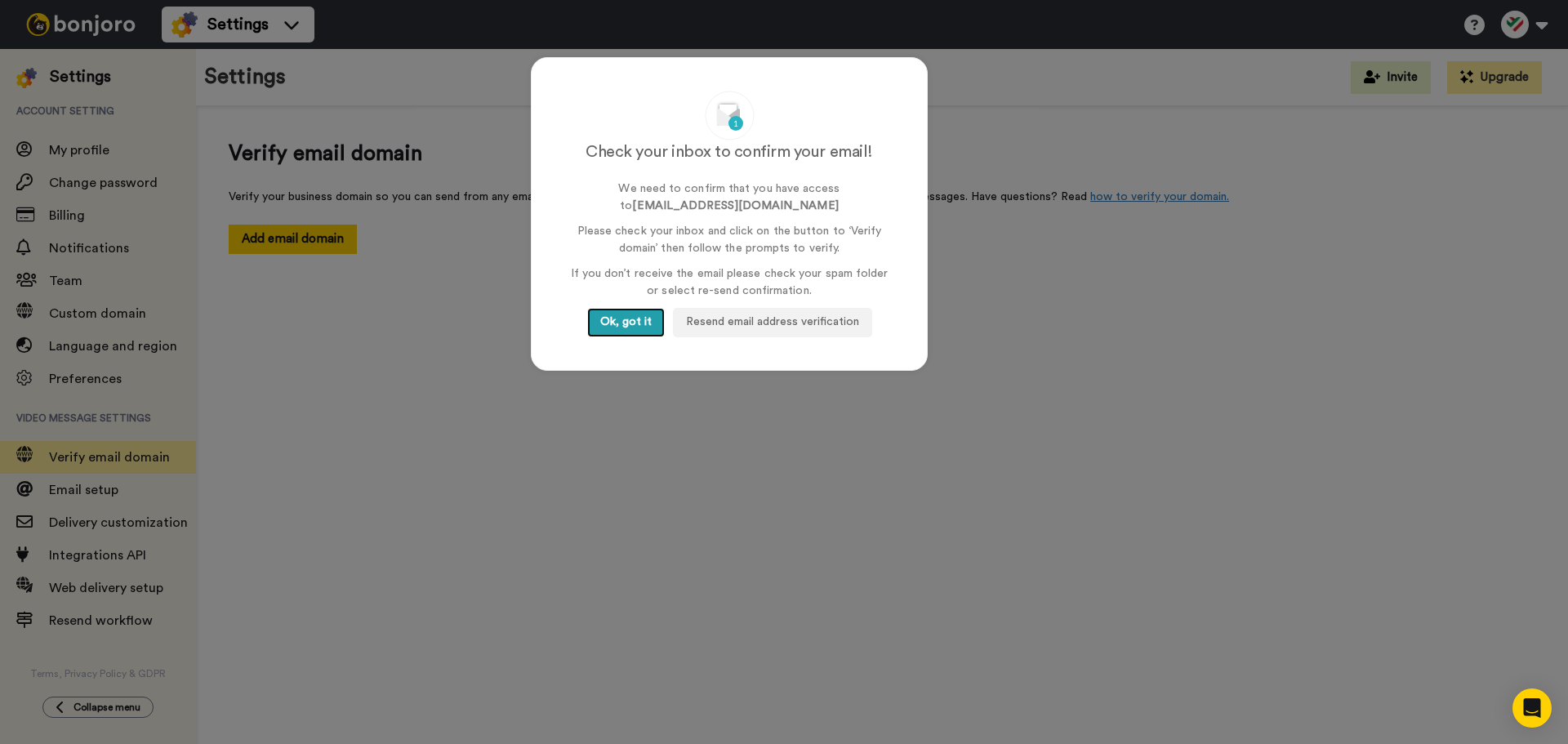
click at [645, 322] on button "Ok, got it" at bounding box center [626, 322] width 78 height 29
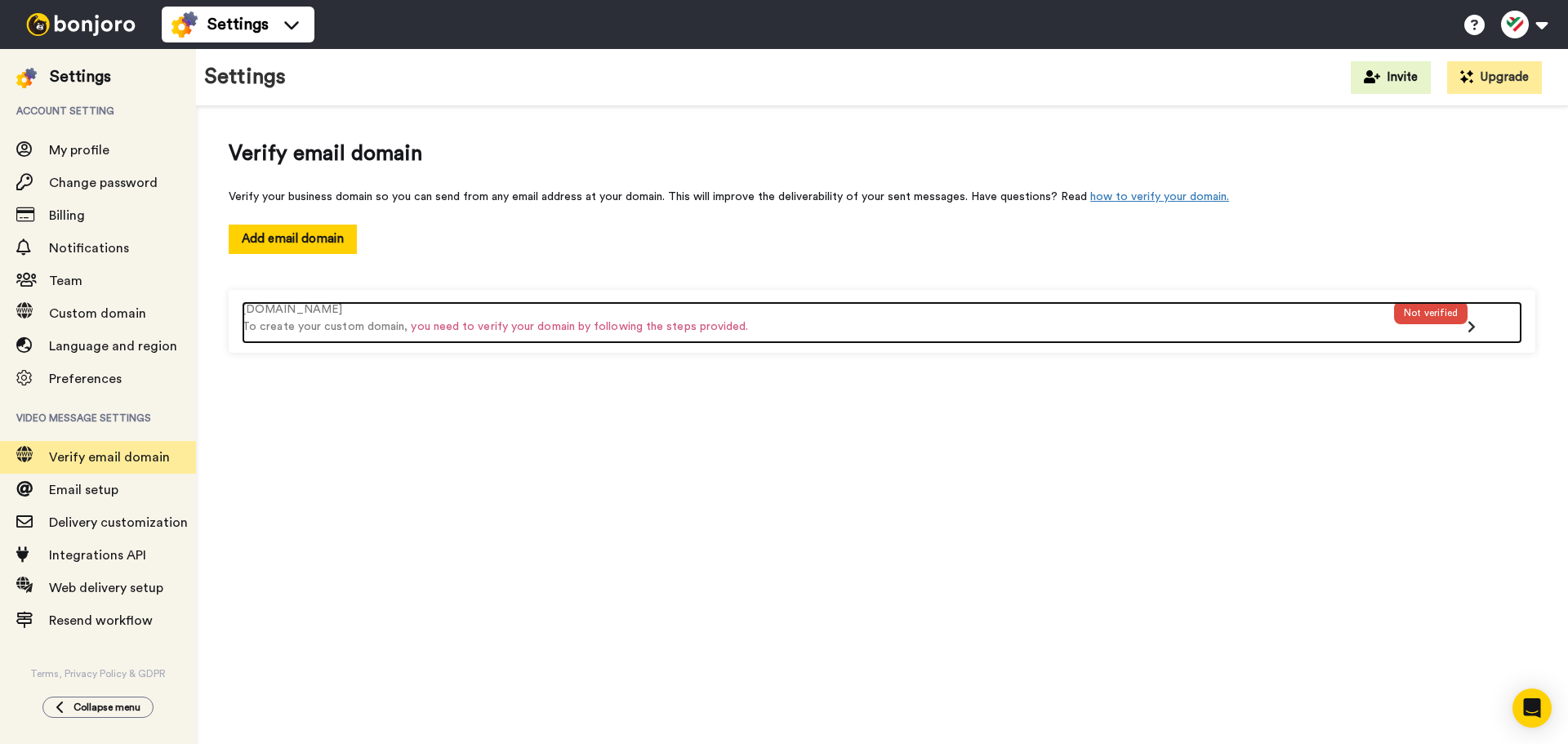
click at [1439, 311] on div "Not verified" at bounding box center [1431, 312] width 74 height 23
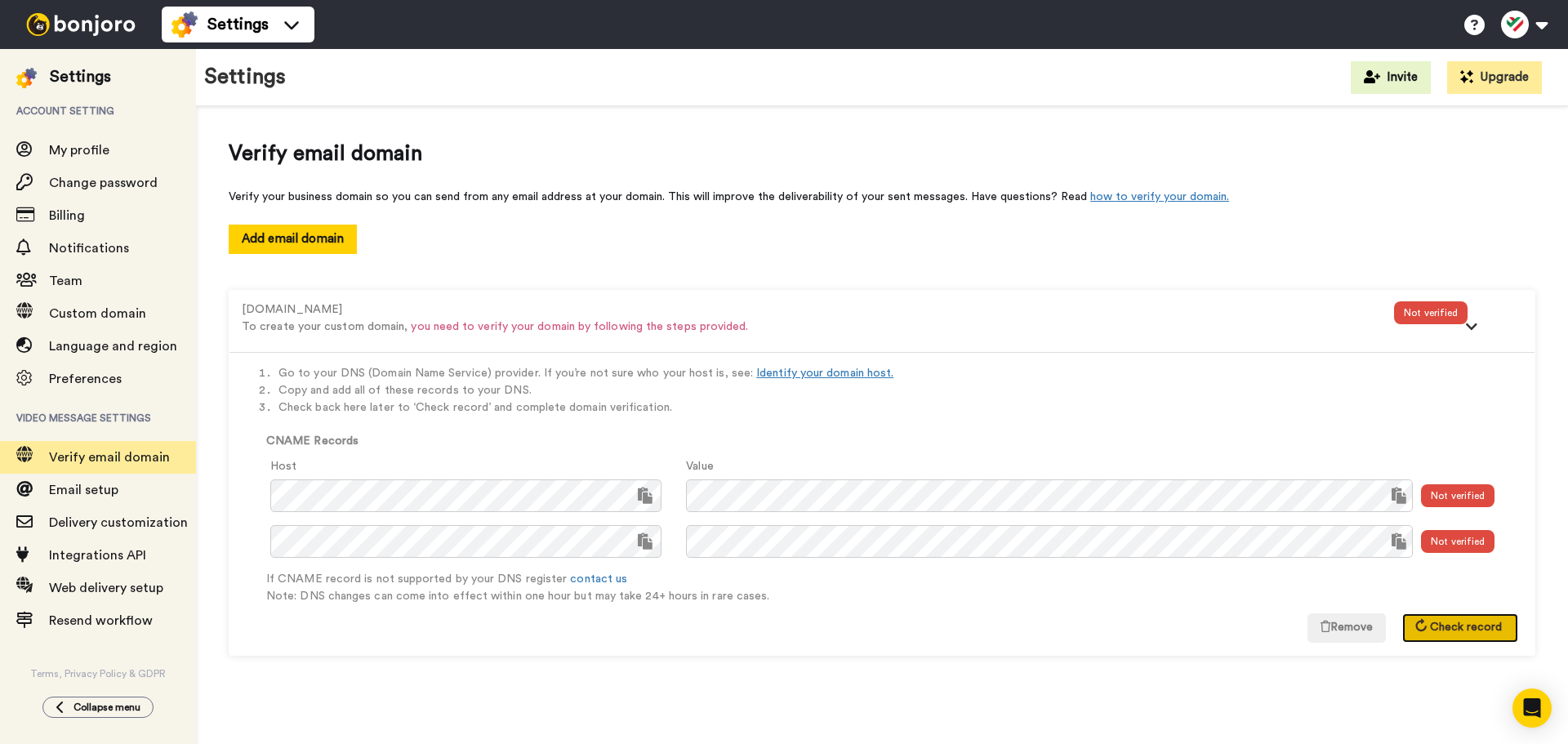
click at [1451, 631] on span "Check record" at bounding box center [1467, 627] width 72 height 11
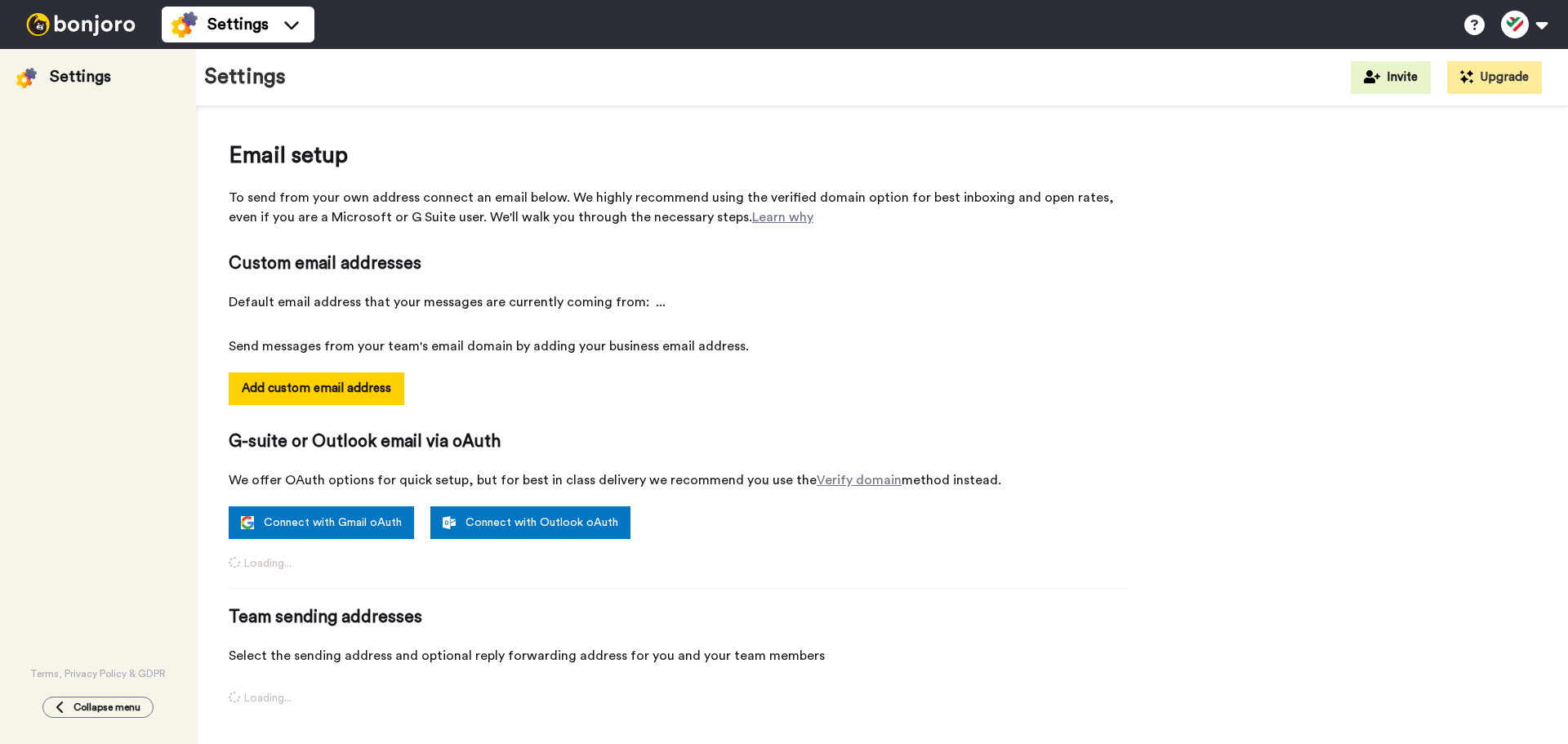
select select "164859"
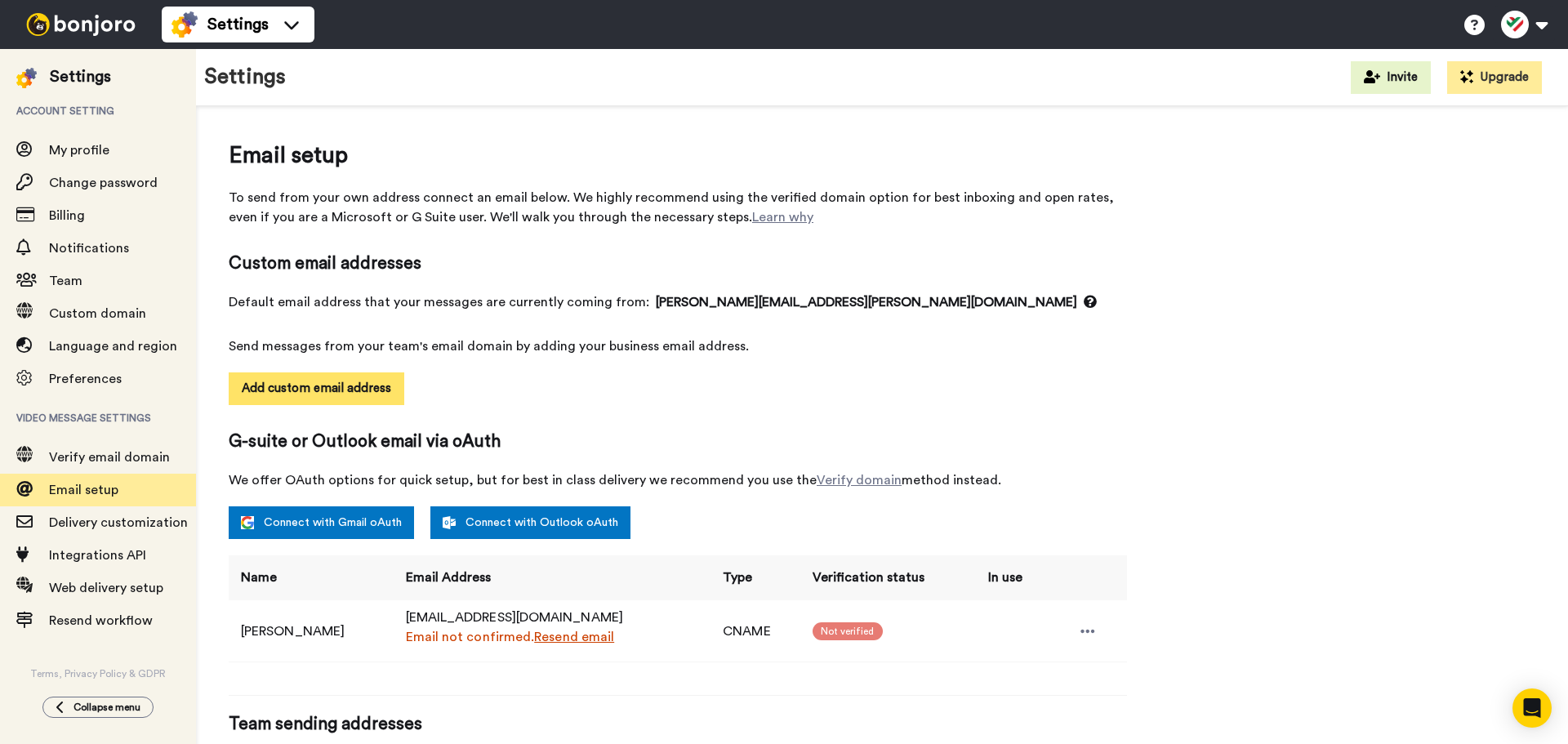
click at [314, 397] on button "Add custom email address" at bounding box center [317, 388] width 176 height 33
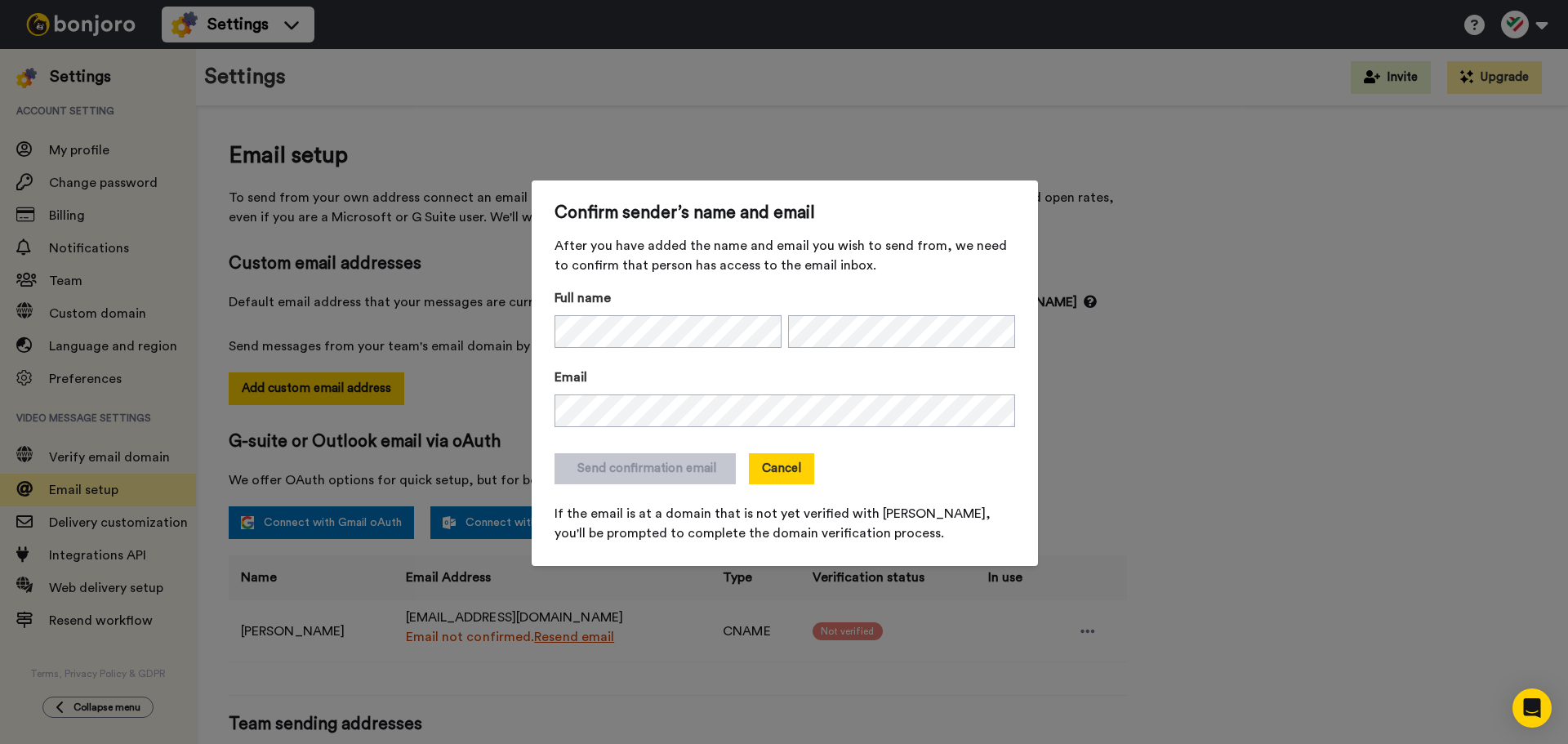
click at [749, 461] on button "Cancel" at bounding box center [782, 468] width 65 height 31
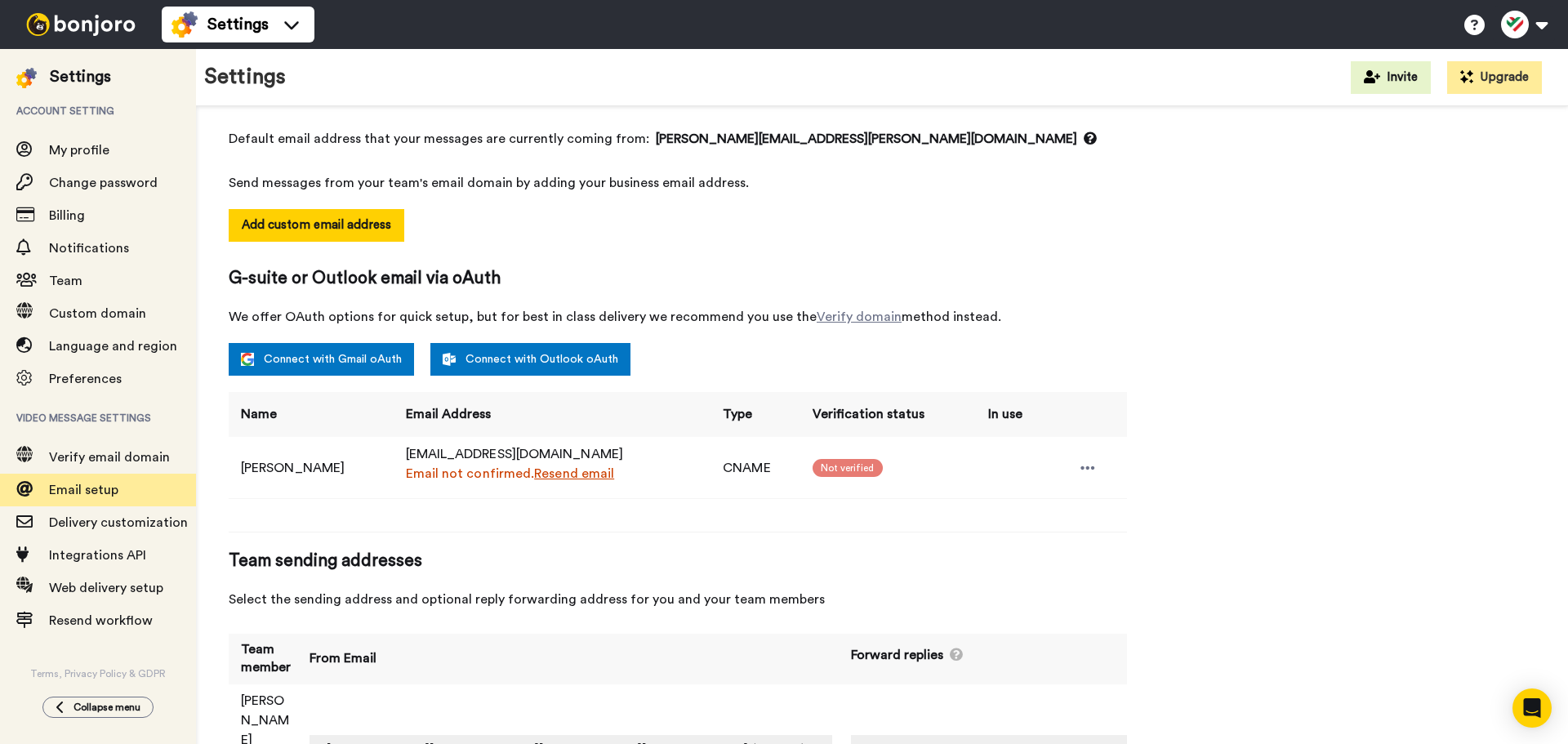
scroll to position [190, 0]
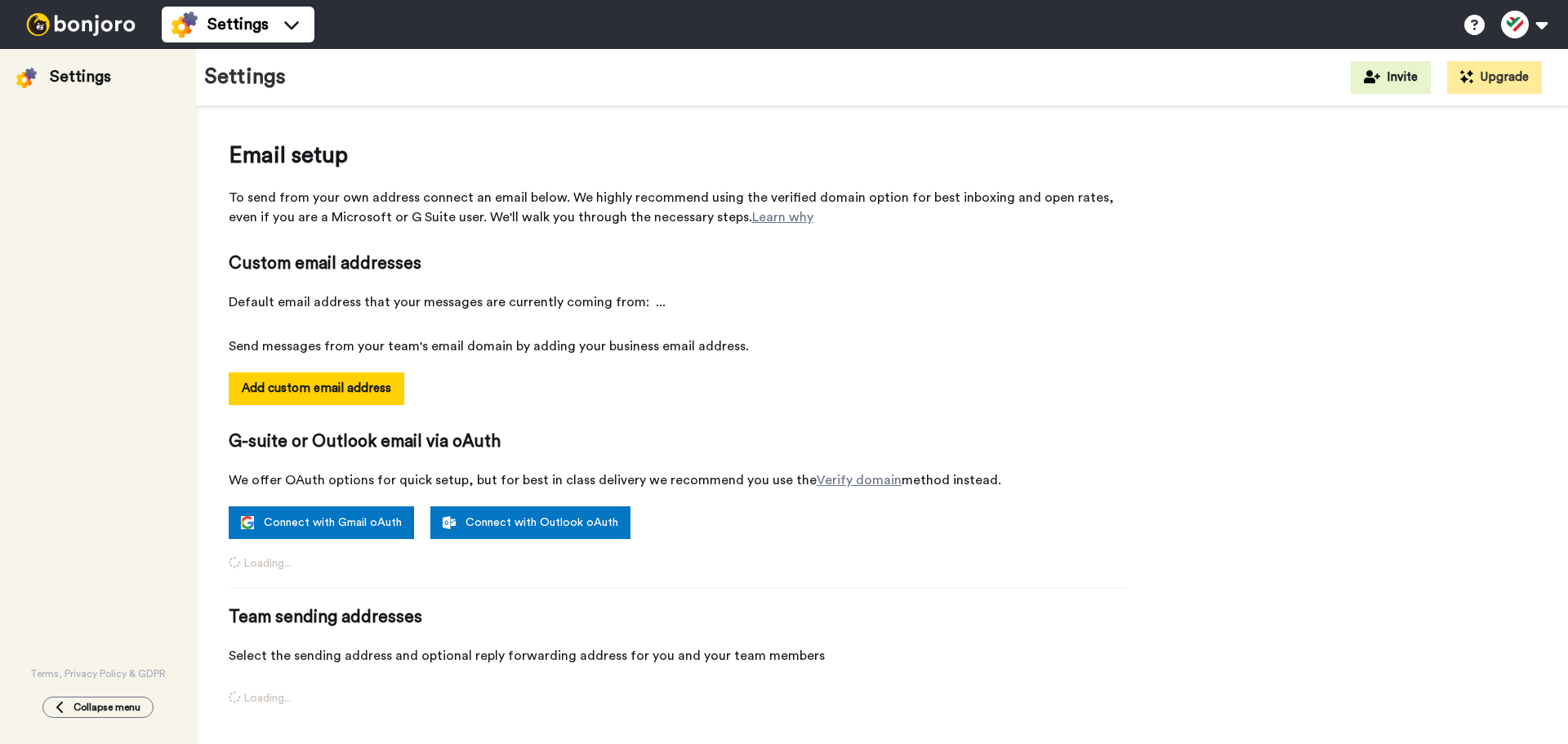
select select "164859"
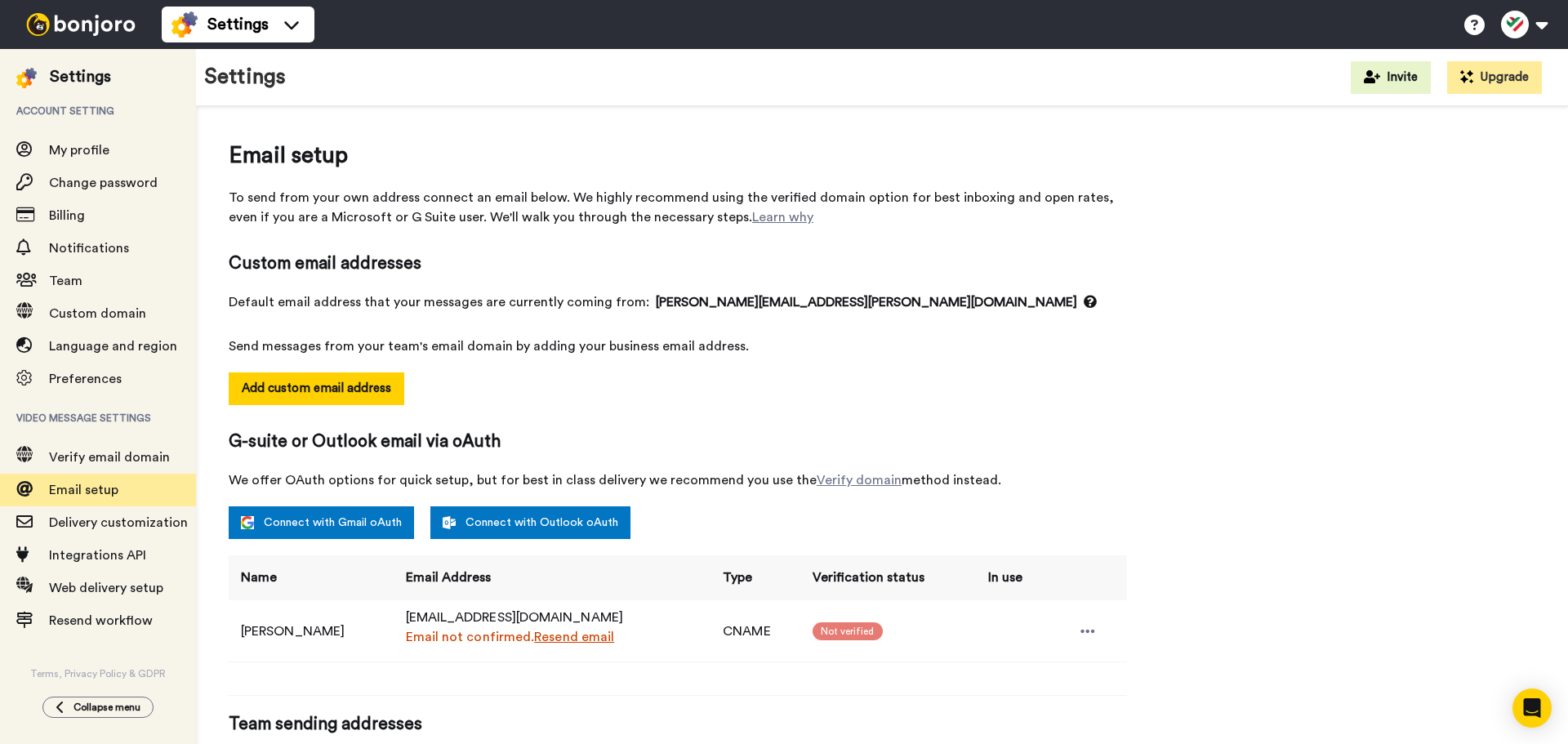
click at [833, 630] on span "Not verified" at bounding box center [848, 631] width 70 height 18
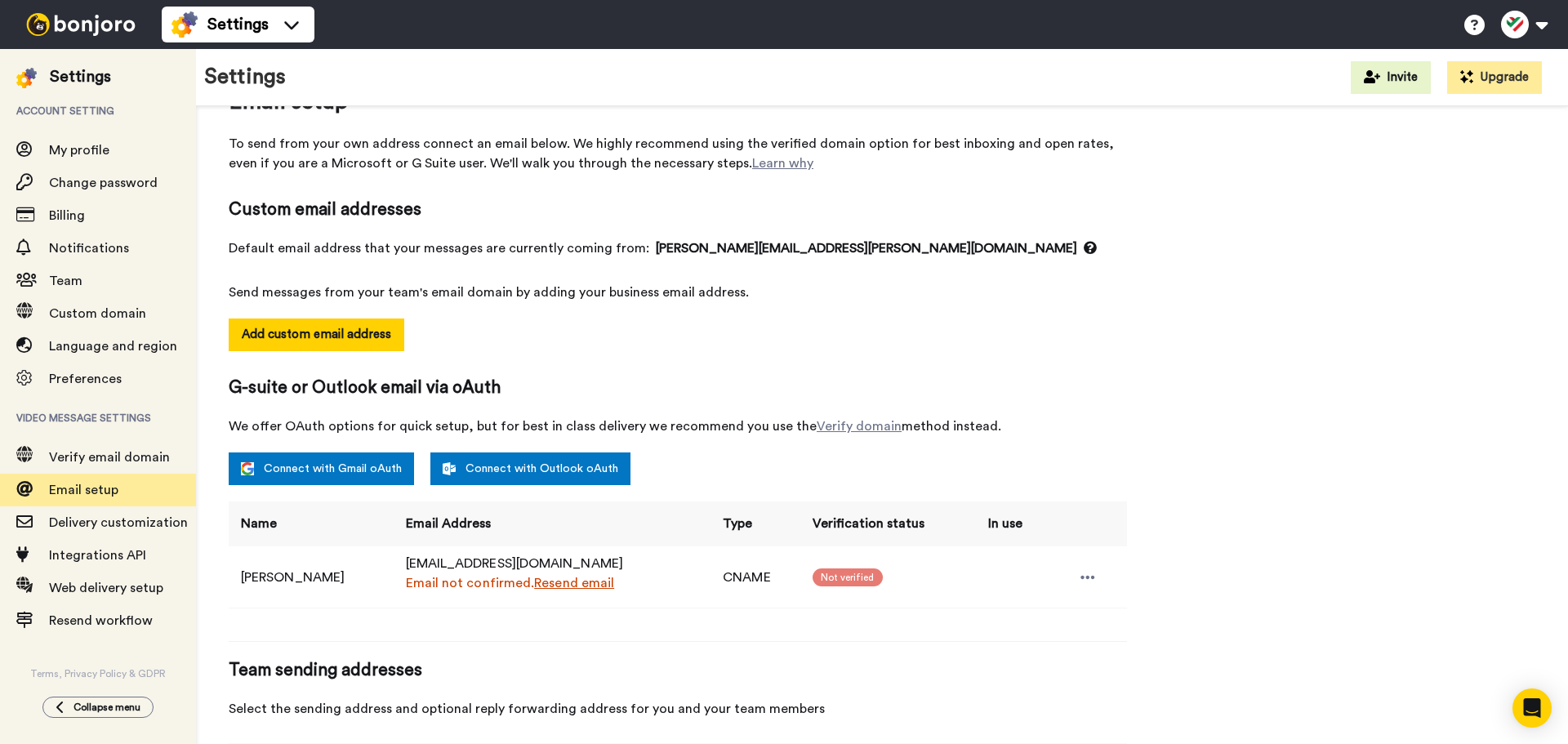
scroll to position [82, 0]
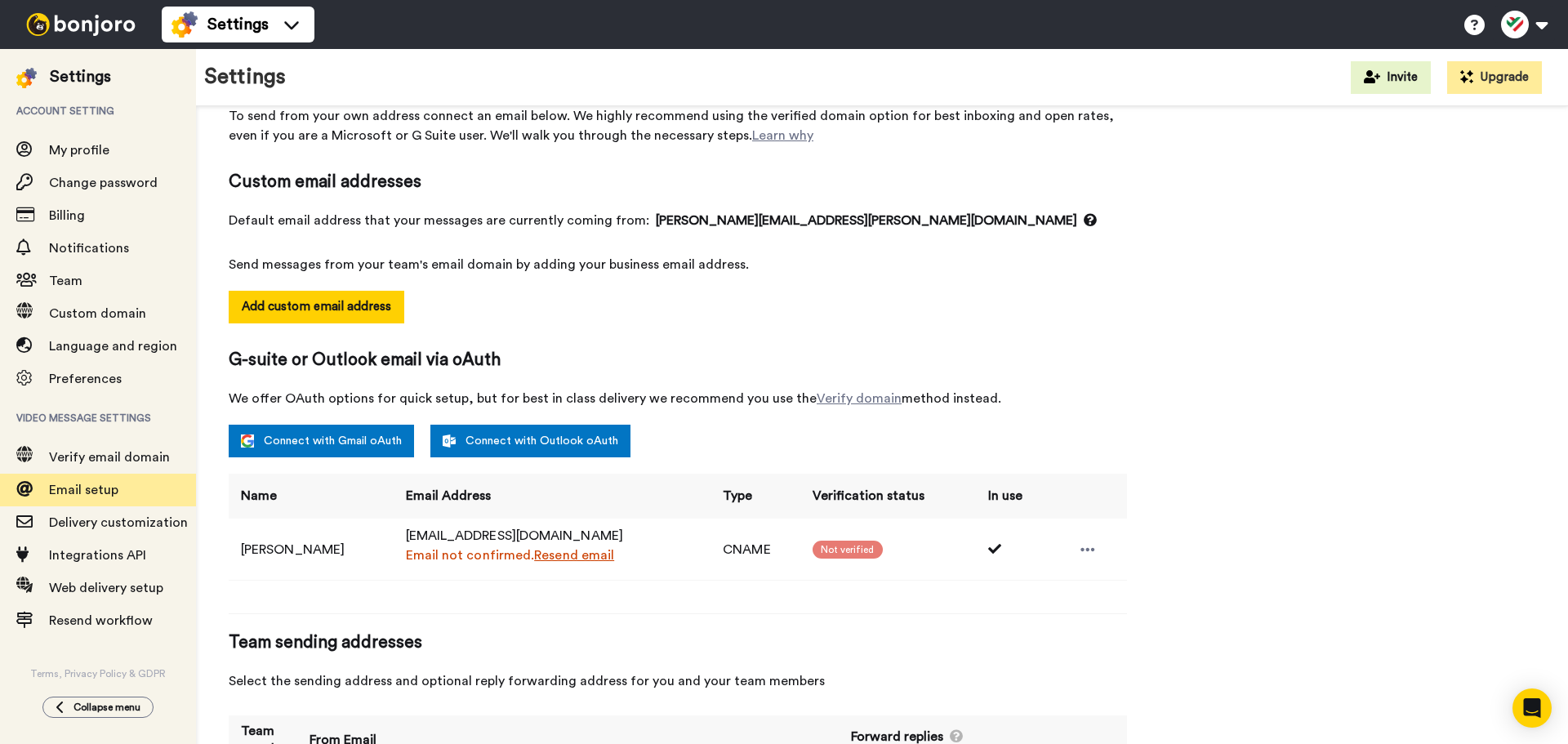
click at [61, 69] on div "Settings" at bounding box center [80, 77] width 61 height 23
click at [77, 14] on img at bounding box center [81, 25] width 123 height 23
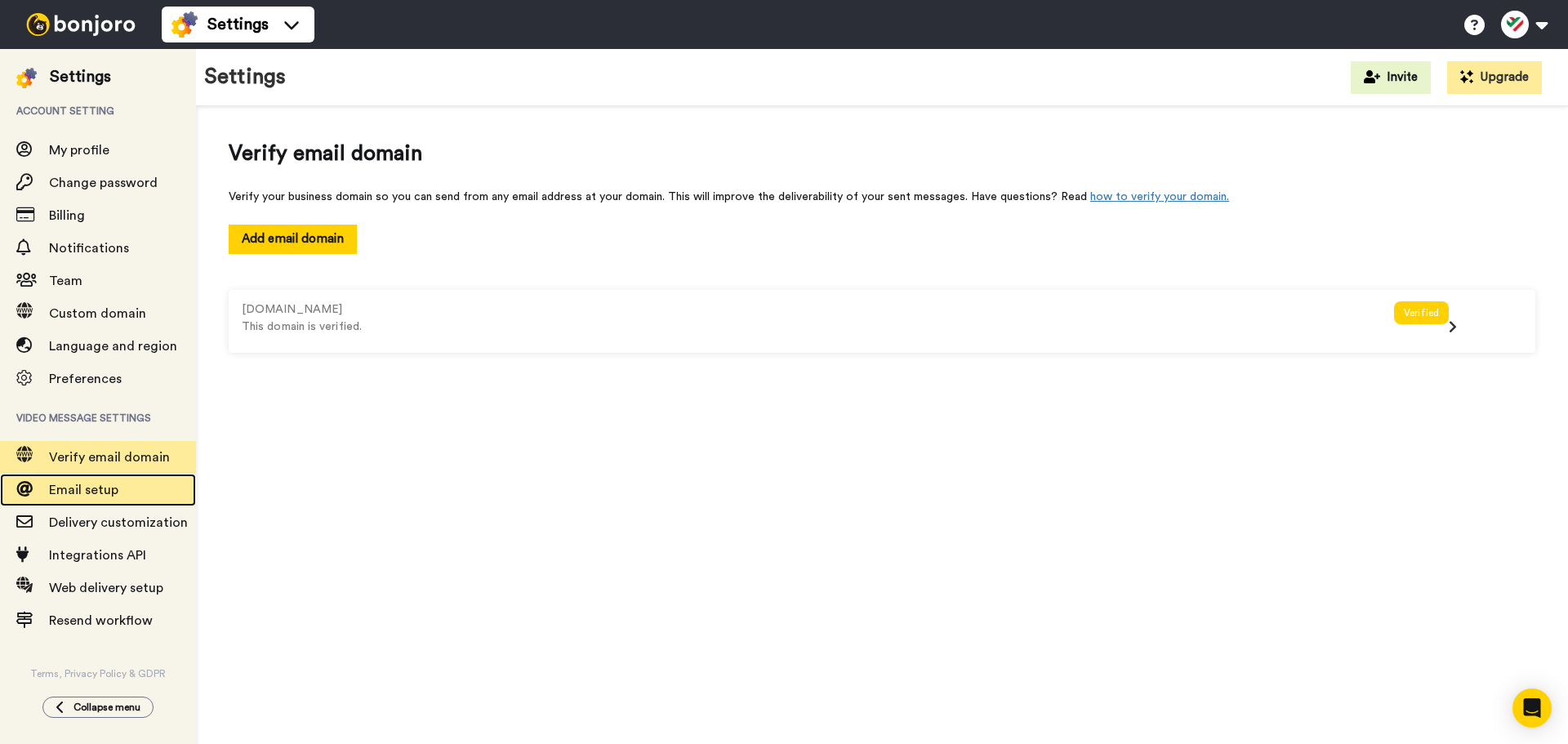
click at [49, 492] on span "Email setup" at bounding box center [83, 490] width 70 height 13
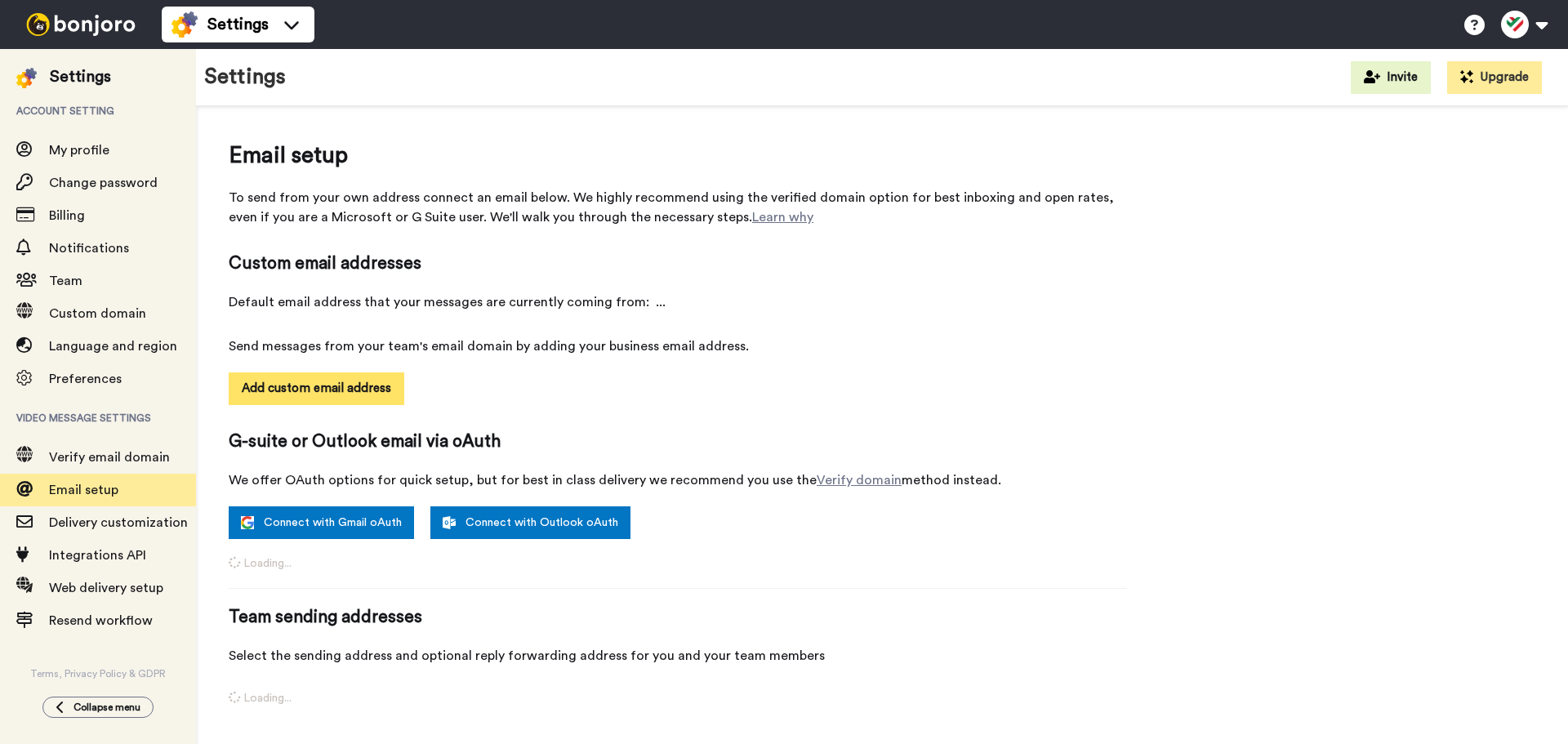
select select "164859"
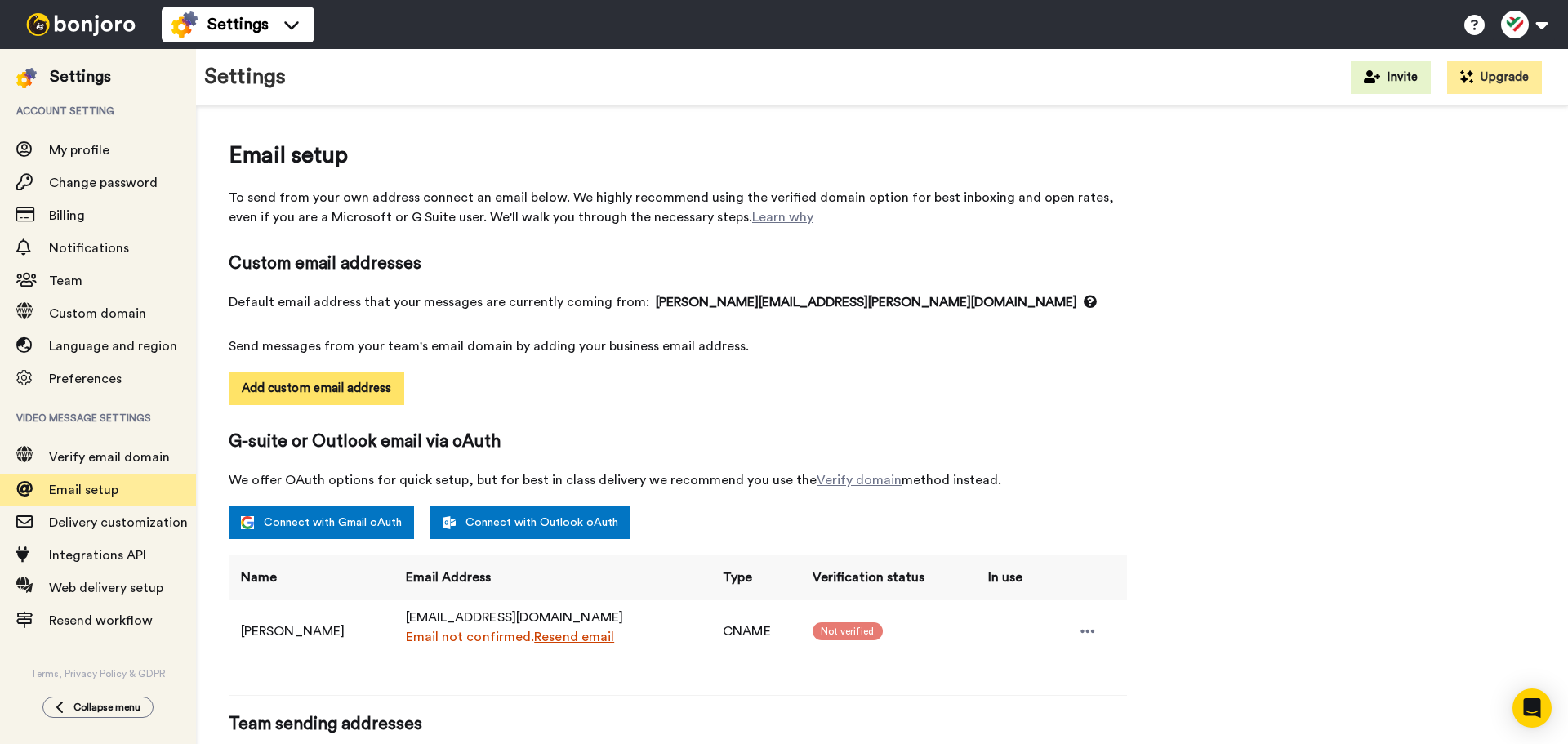
click at [280, 381] on button "Add custom email address" at bounding box center [317, 388] width 176 height 33
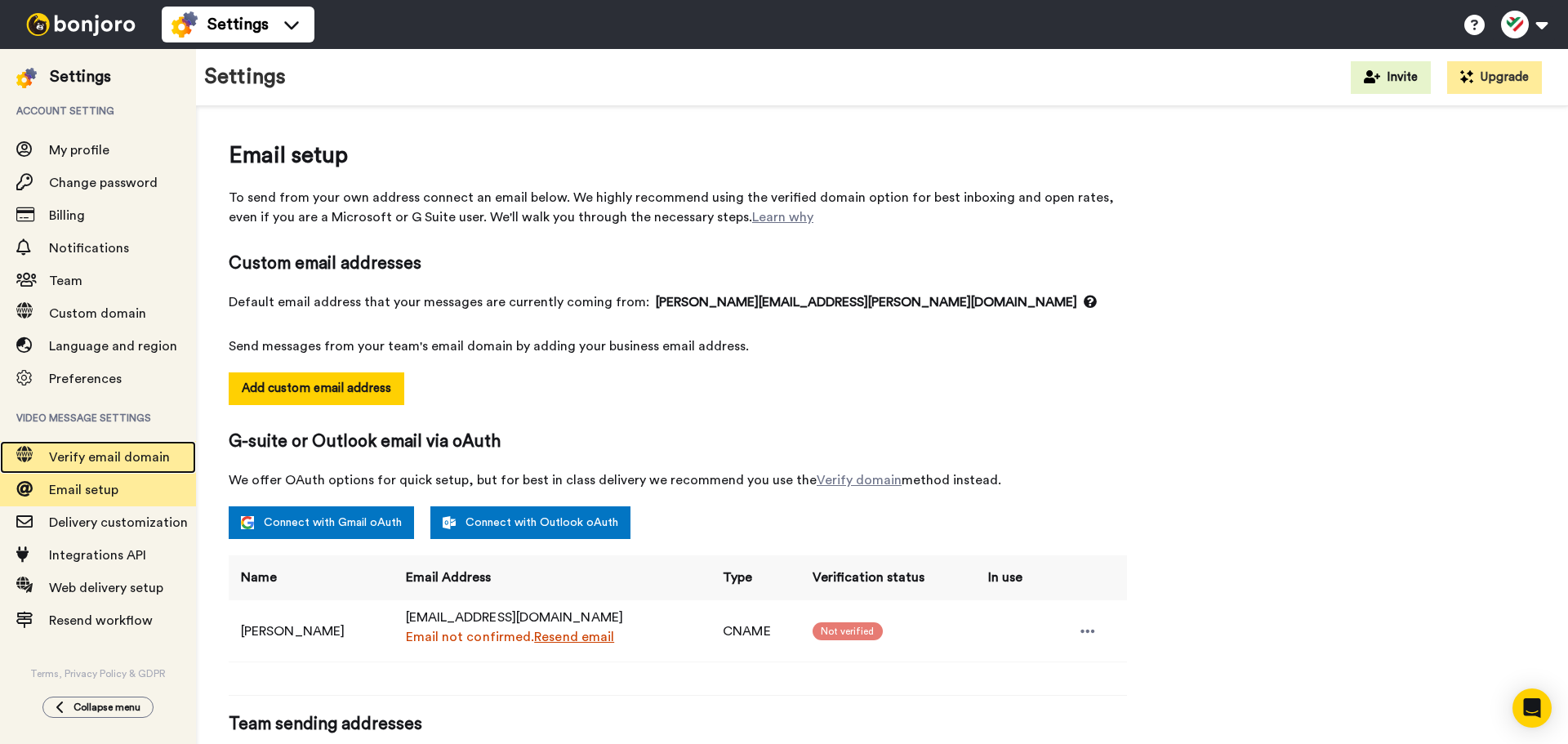
click at [62, 444] on div "Verify email domain" at bounding box center [98, 457] width 196 height 33
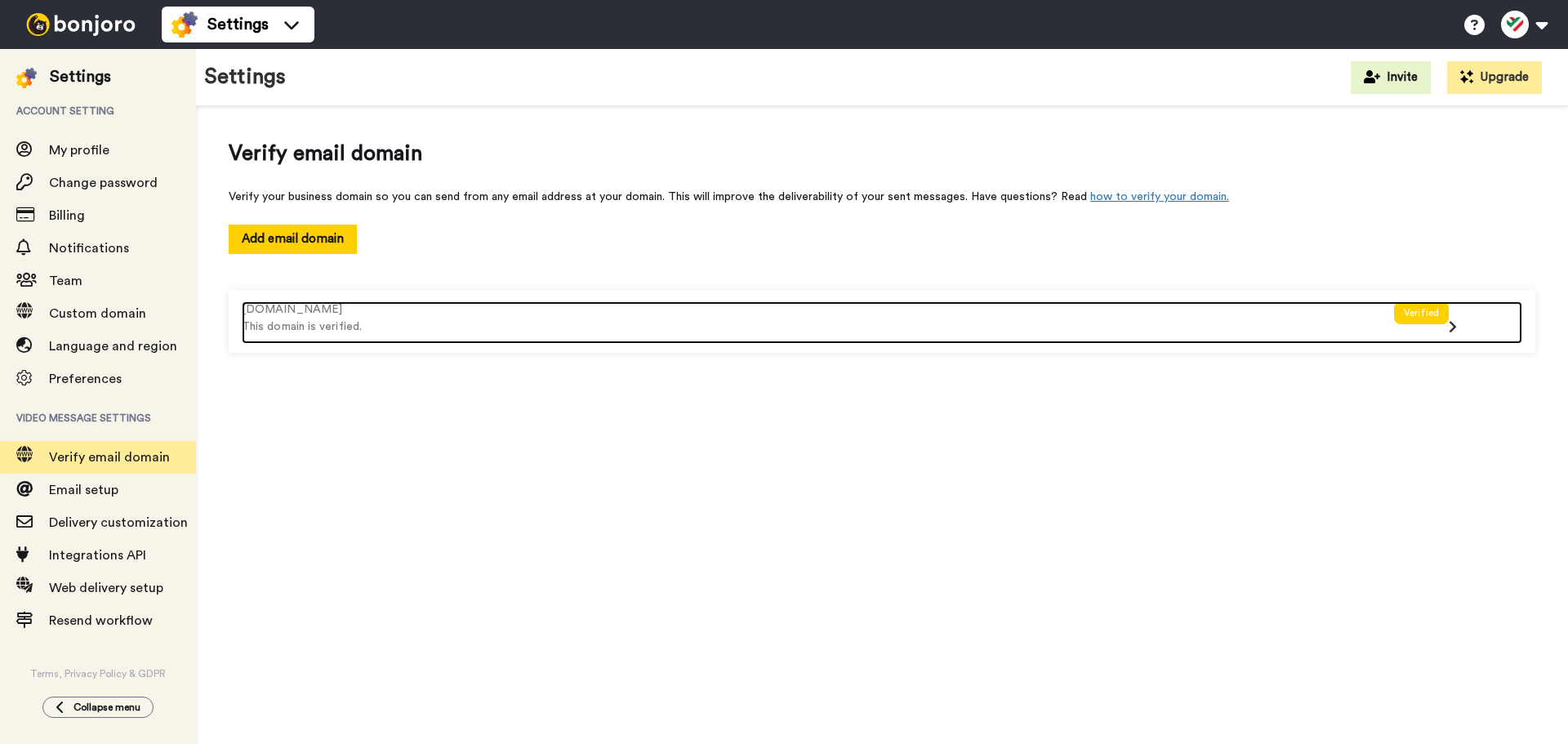
click at [1450, 332] on icon at bounding box center [1453, 326] width 8 height 13
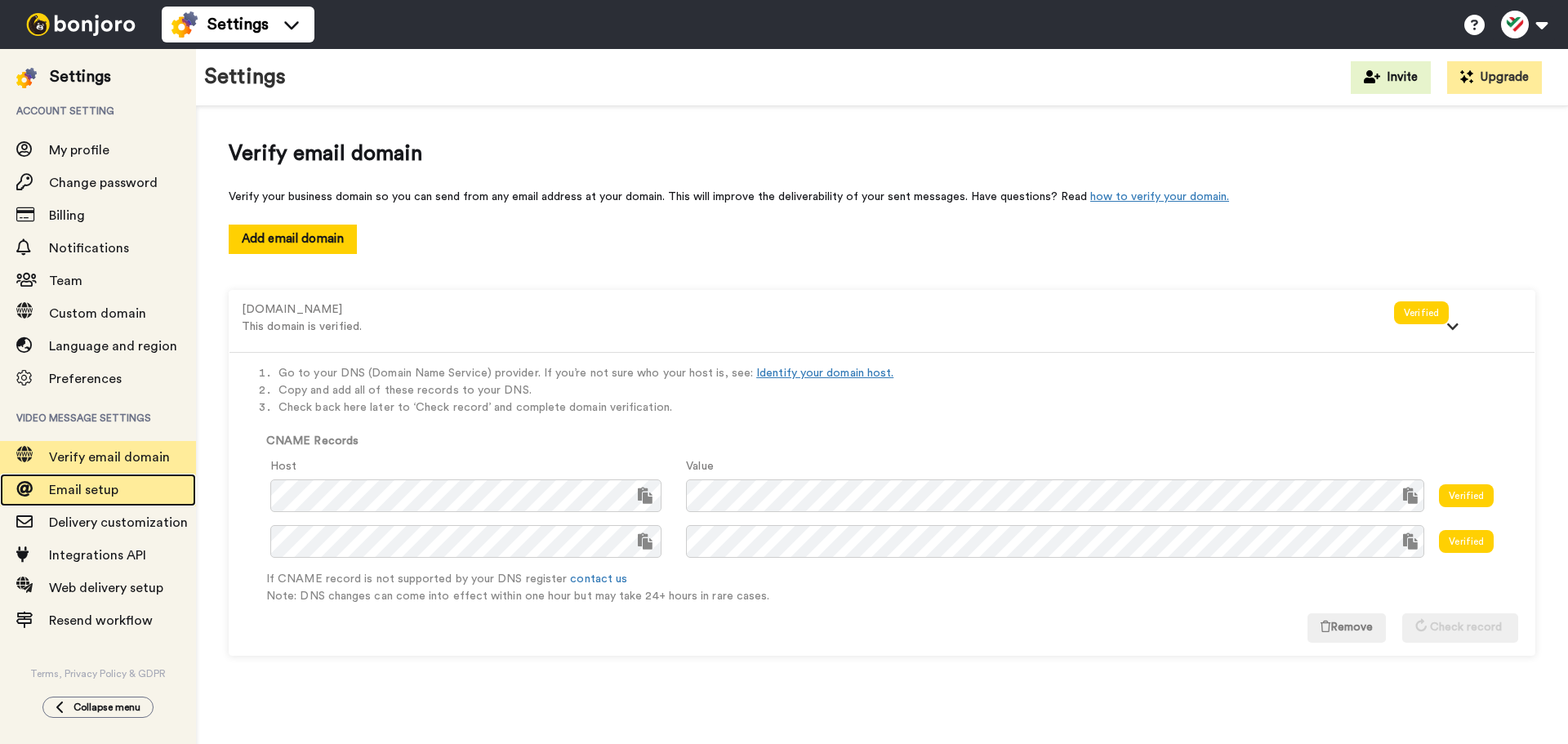
click at [107, 483] on span "Email setup" at bounding box center [83, 490] width 70 height 13
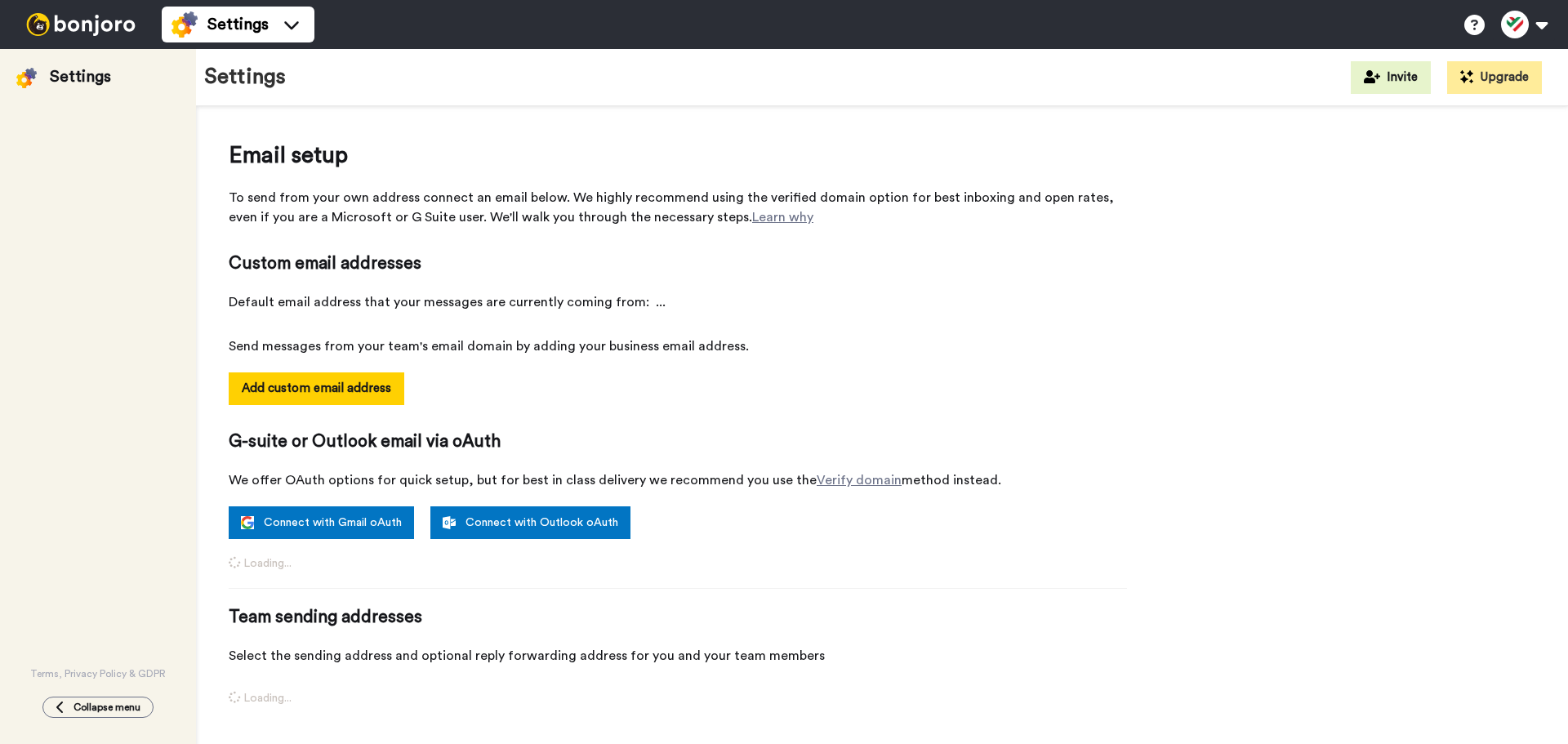
select select "164859"
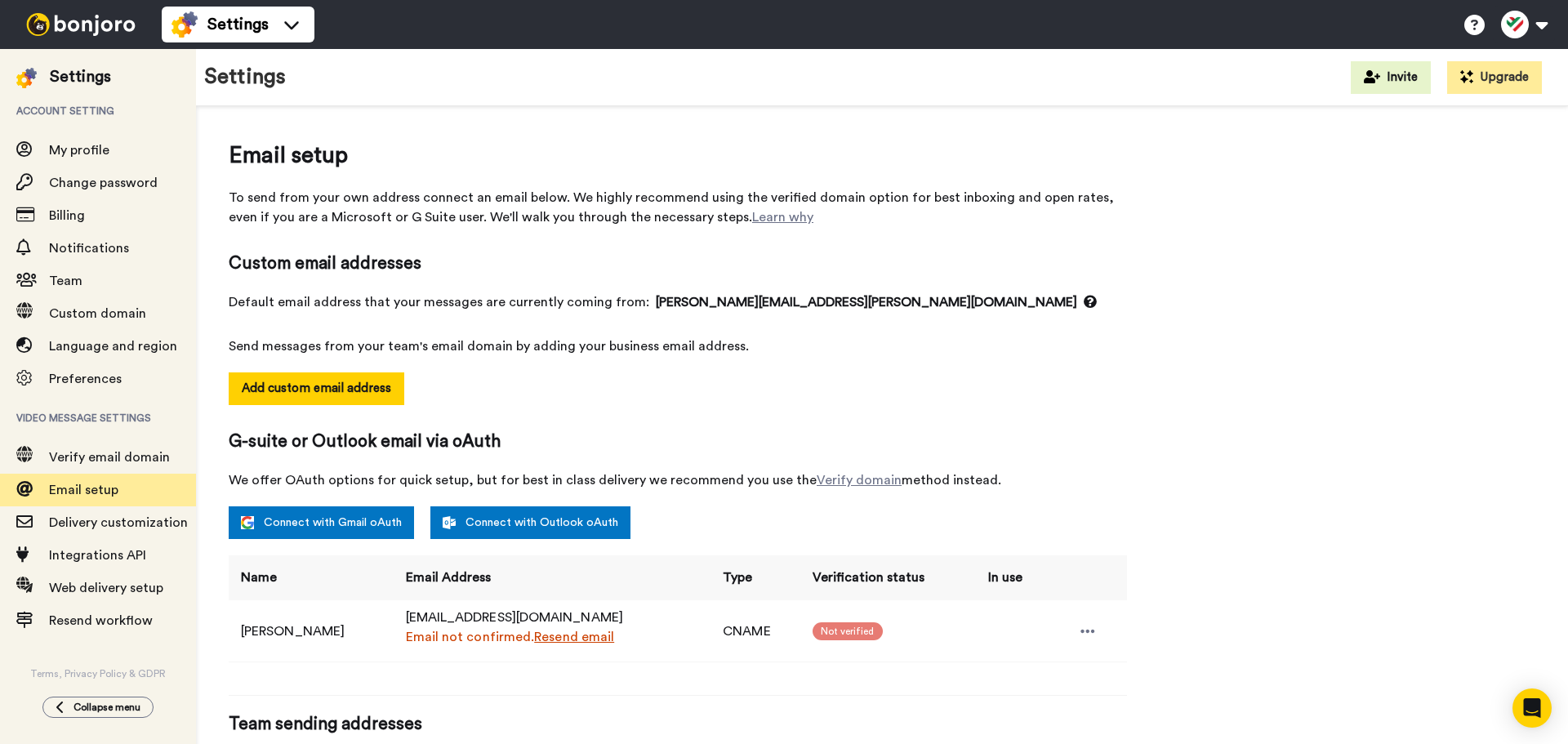
click at [841, 638] on span "Not verified" at bounding box center [848, 631] width 70 height 18
click at [568, 639] on link "Resend email" at bounding box center [574, 637] width 80 height 13
click at [288, 384] on button "Add custom email address" at bounding box center [317, 388] width 176 height 33
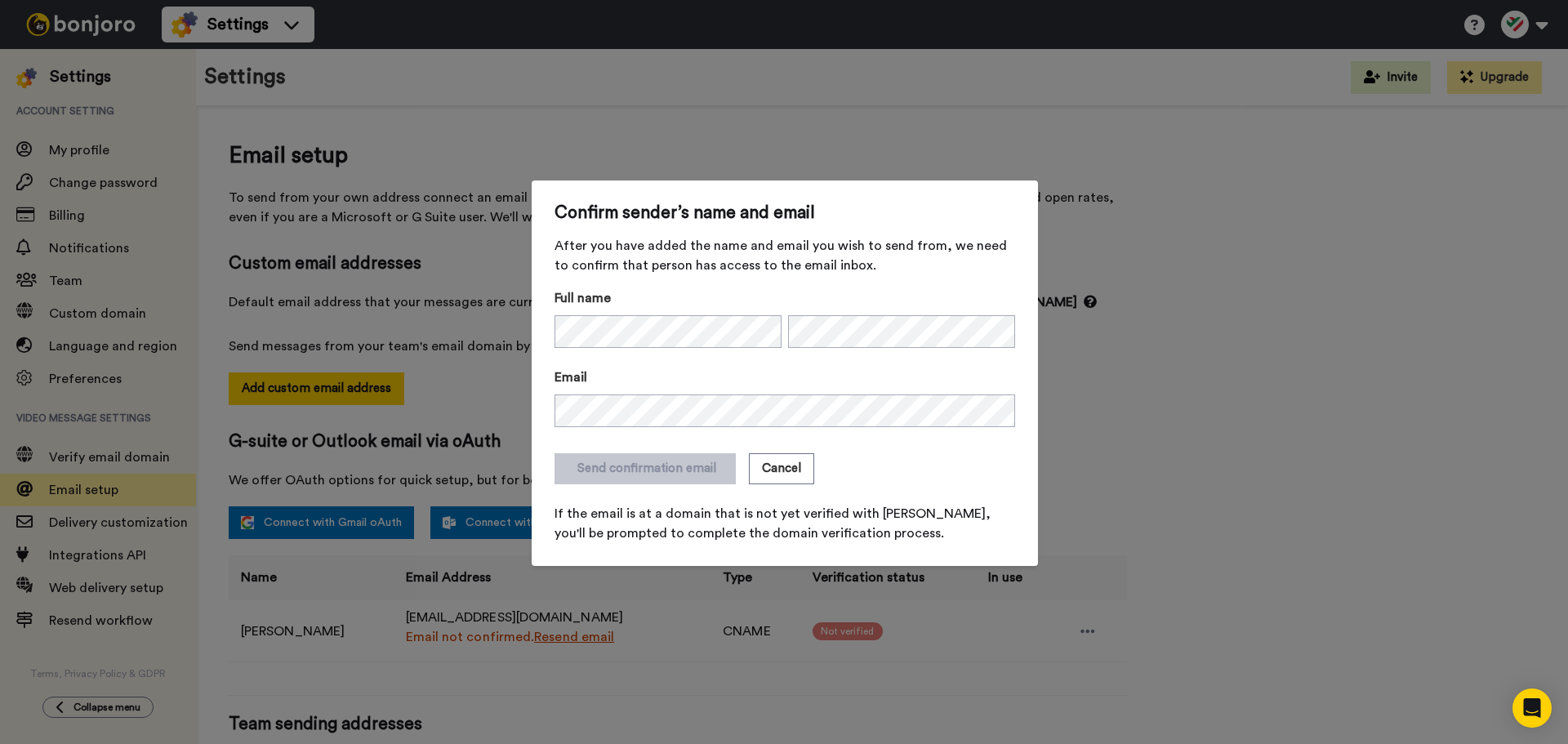
click at [1031, 144] on div "Confirm sender’s name and email After you have added the name and email you wis…" at bounding box center [784, 372] width 1568 height 744
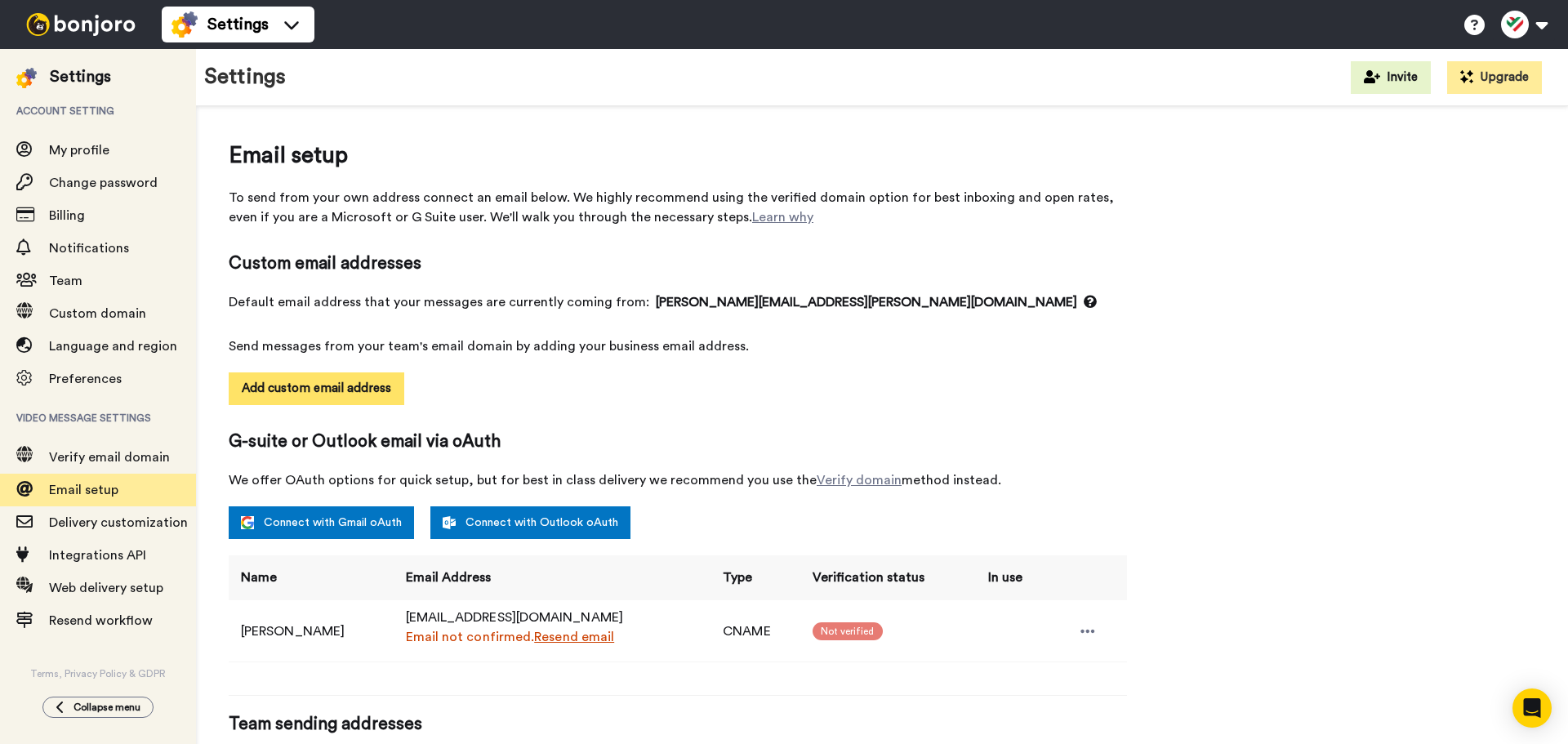
click at [334, 377] on button "Add custom email address" at bounding box center [317, 388] width 176 height 33
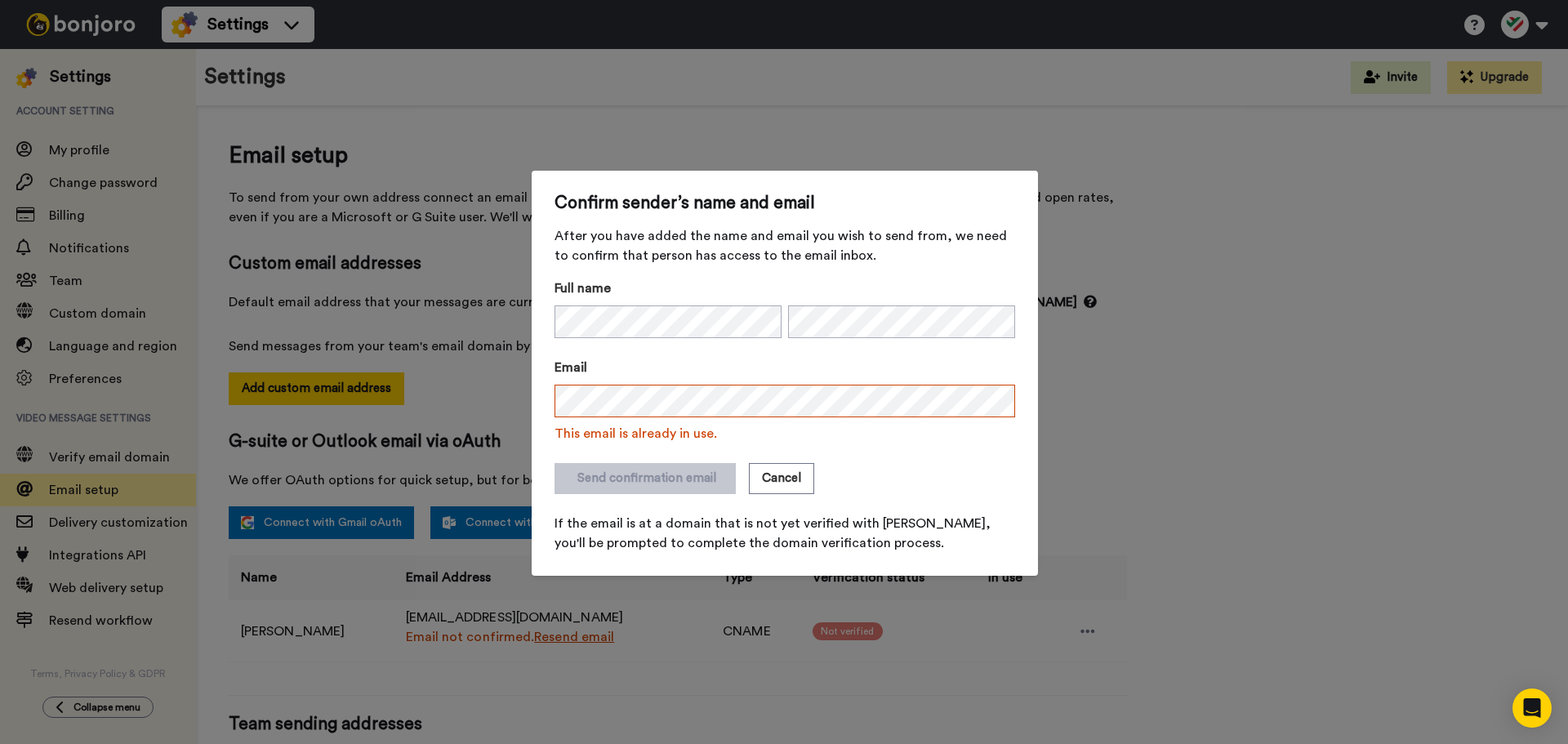
click at [1145, 339] on div "Confirm sender’s name and email After you have added the name and email you wis…" at bounding box center [784, 372] width 1568 height 744
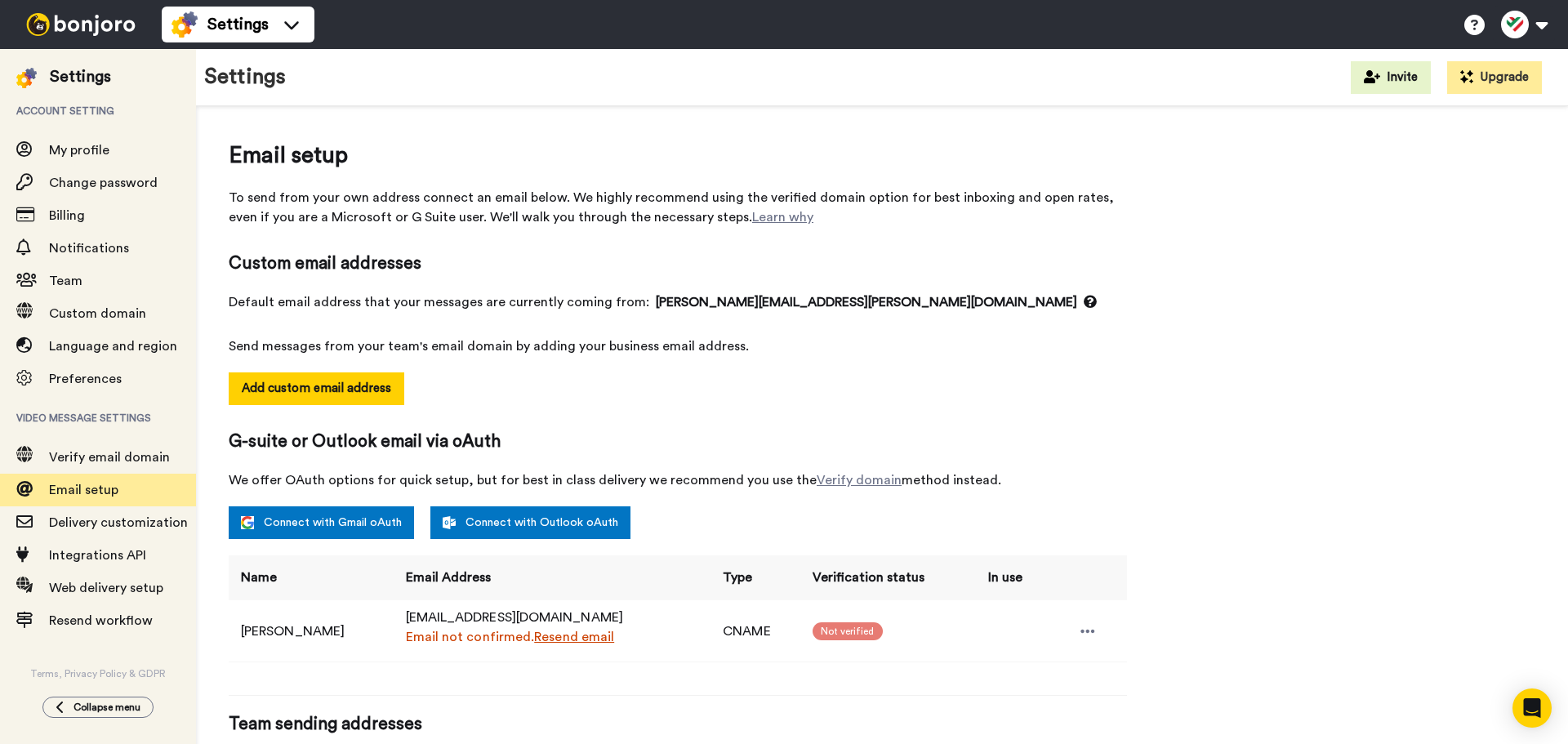
click at [840, 634] on span "Not verified" at bounding box center [848, 631] width 70 height 18
click at [1094, 628] on div at bounding box center [1088, 631] width 25 height 25
click at [578, 643] on div "Email not confirmed. Resend email" at bounding box center [555, 637] width 299 height 20
click at [579, 641] on link "Resend email" at bounding box center [574, 637] width 80 height 13
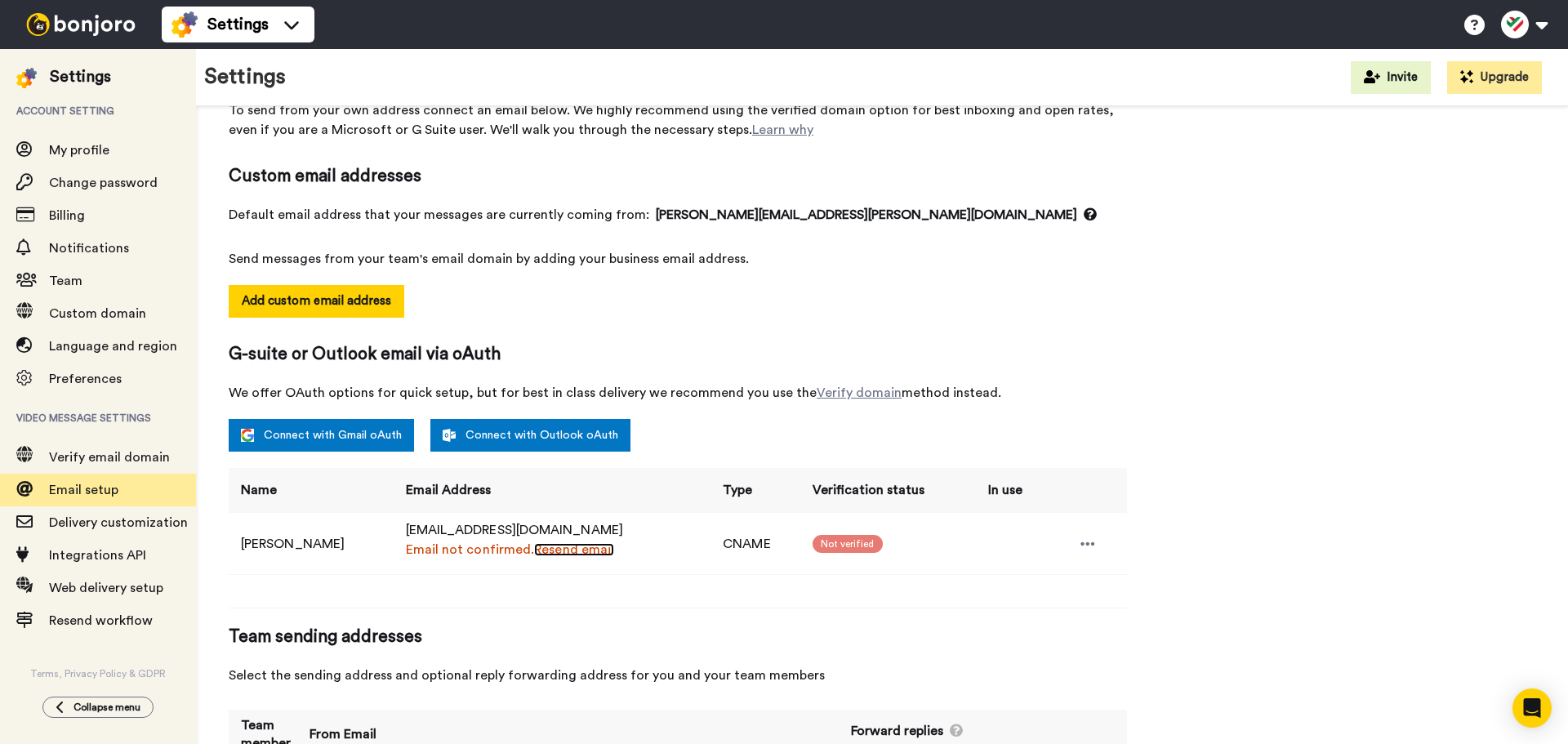
scroll to position [190, 0]
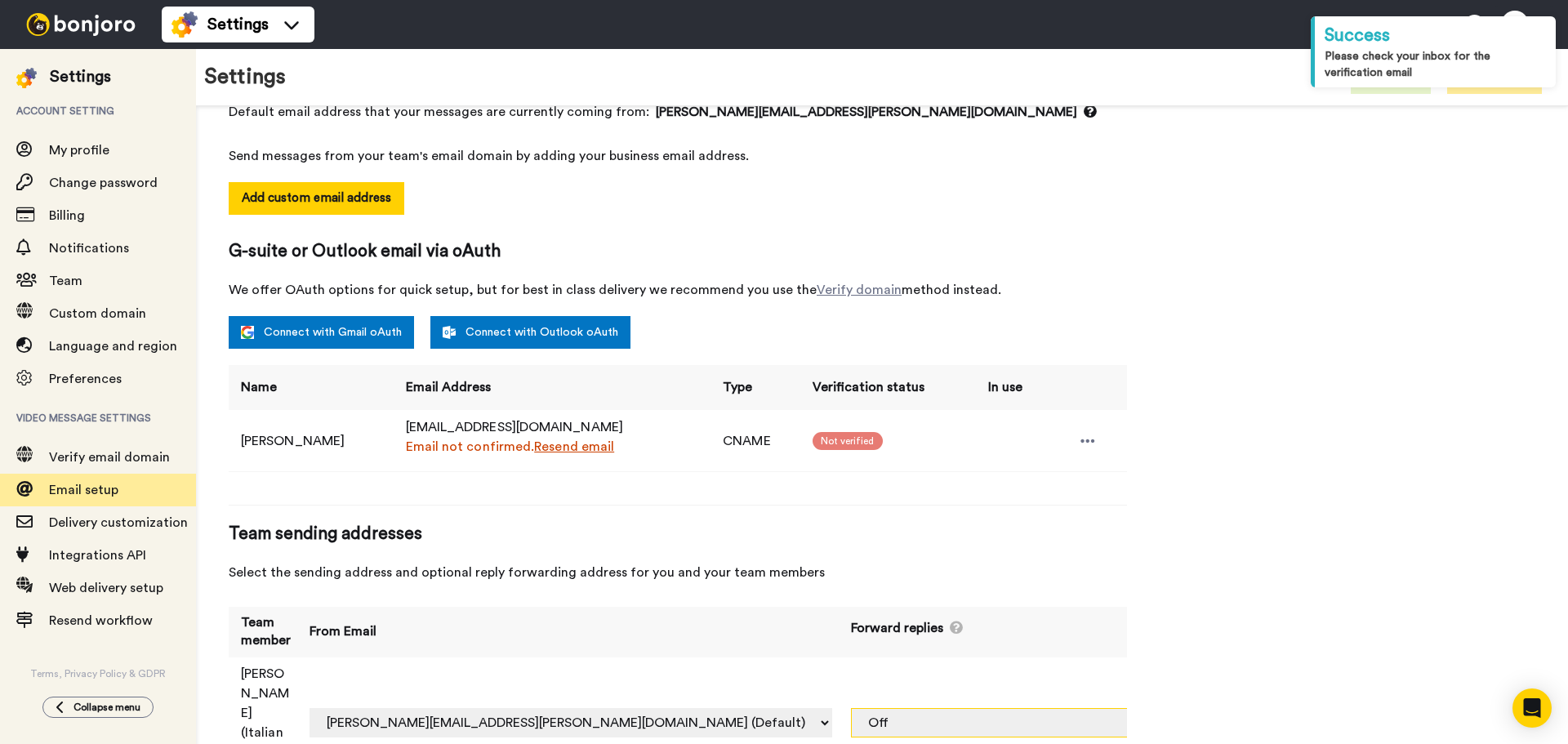
click at [1118, 708] on select "Off support@italianmatters.com (CNAME)" at bounding box center [1010, 723] width 318 height 29
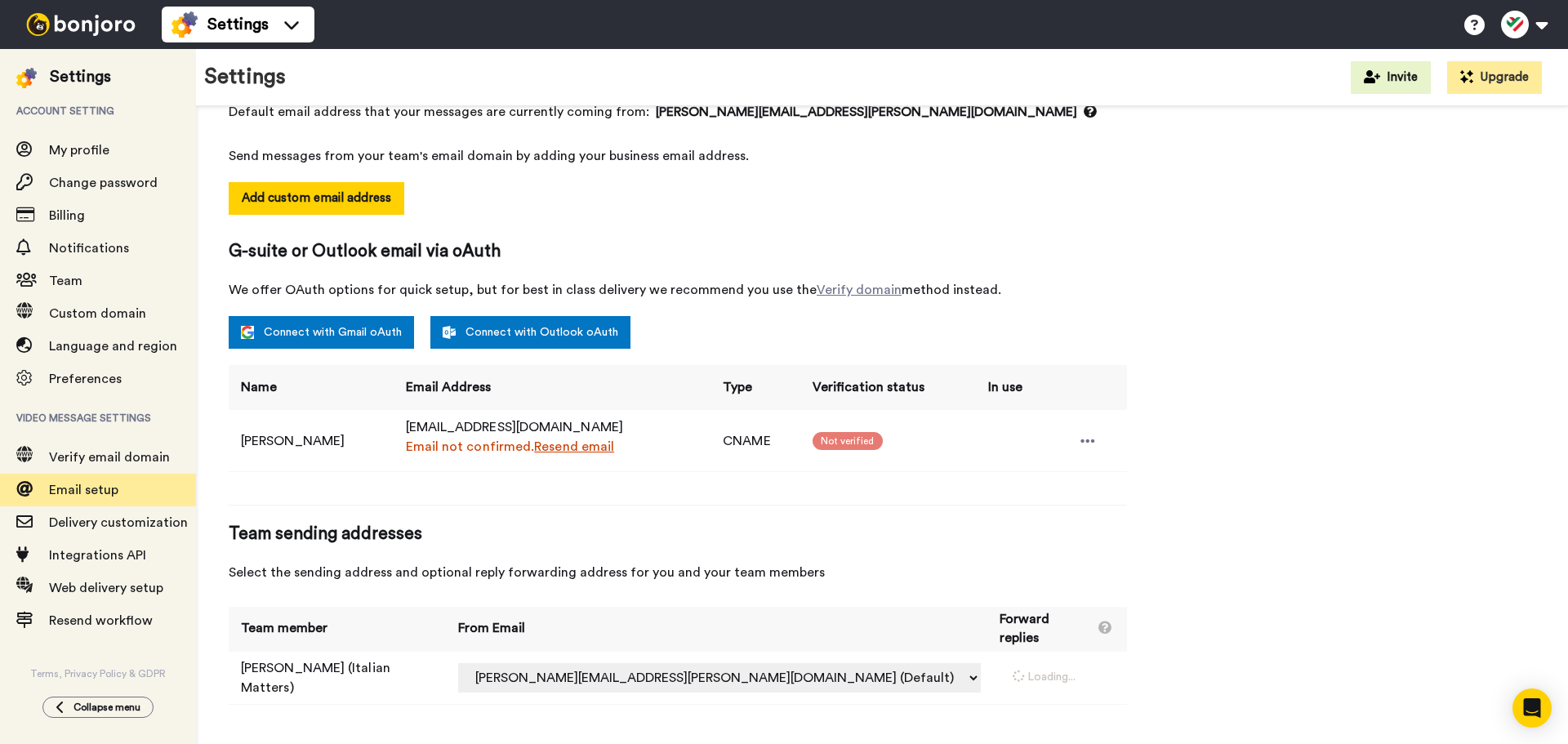
select select "164860"
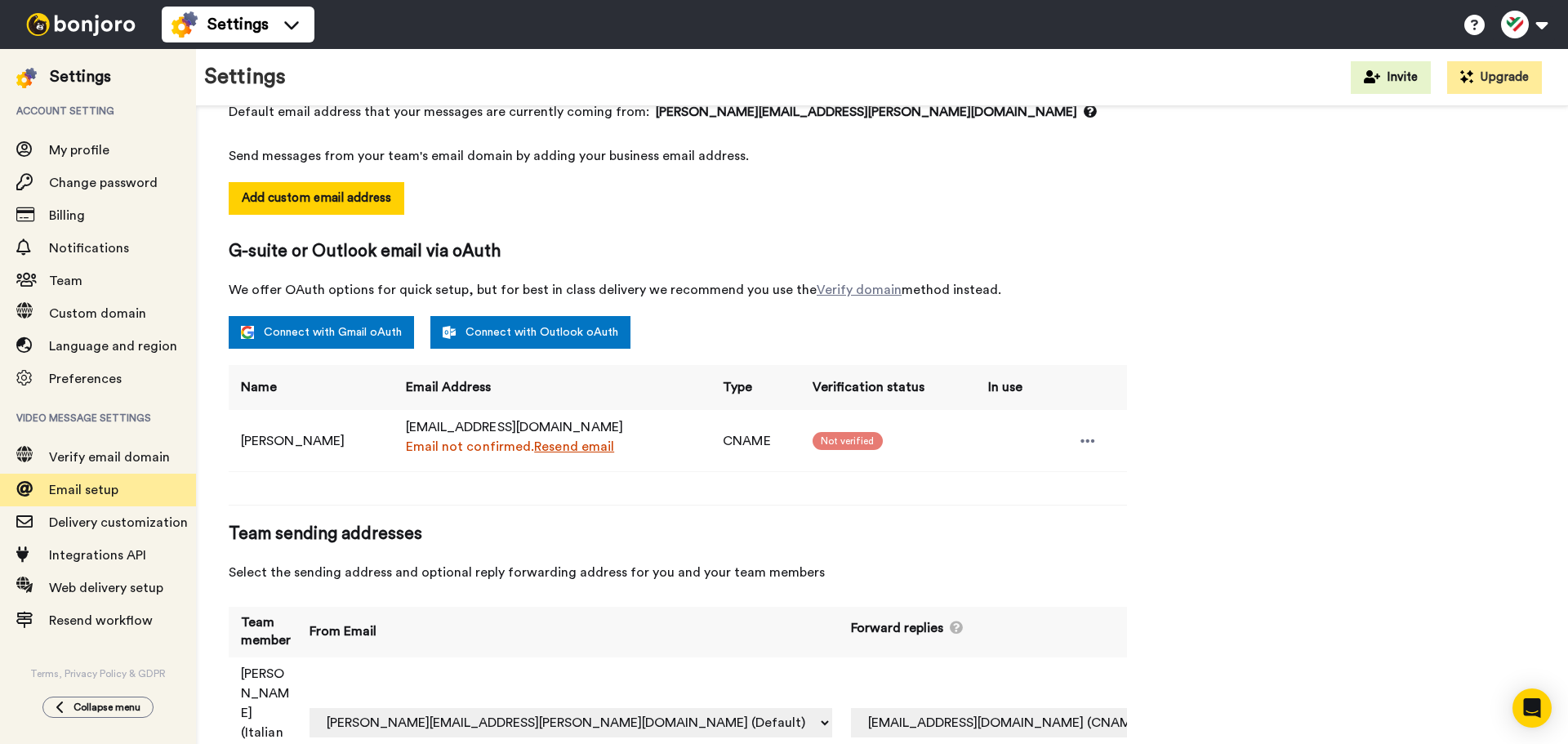
click at [1309, 607] on div "Email setup To send from your own address connect an email below. We highly rec…" at bounding box center [883, 377] width 1307 height 857
click at [110, 524] on span "Delivery customization" at bounding box center [119, 522] width 139 height 13
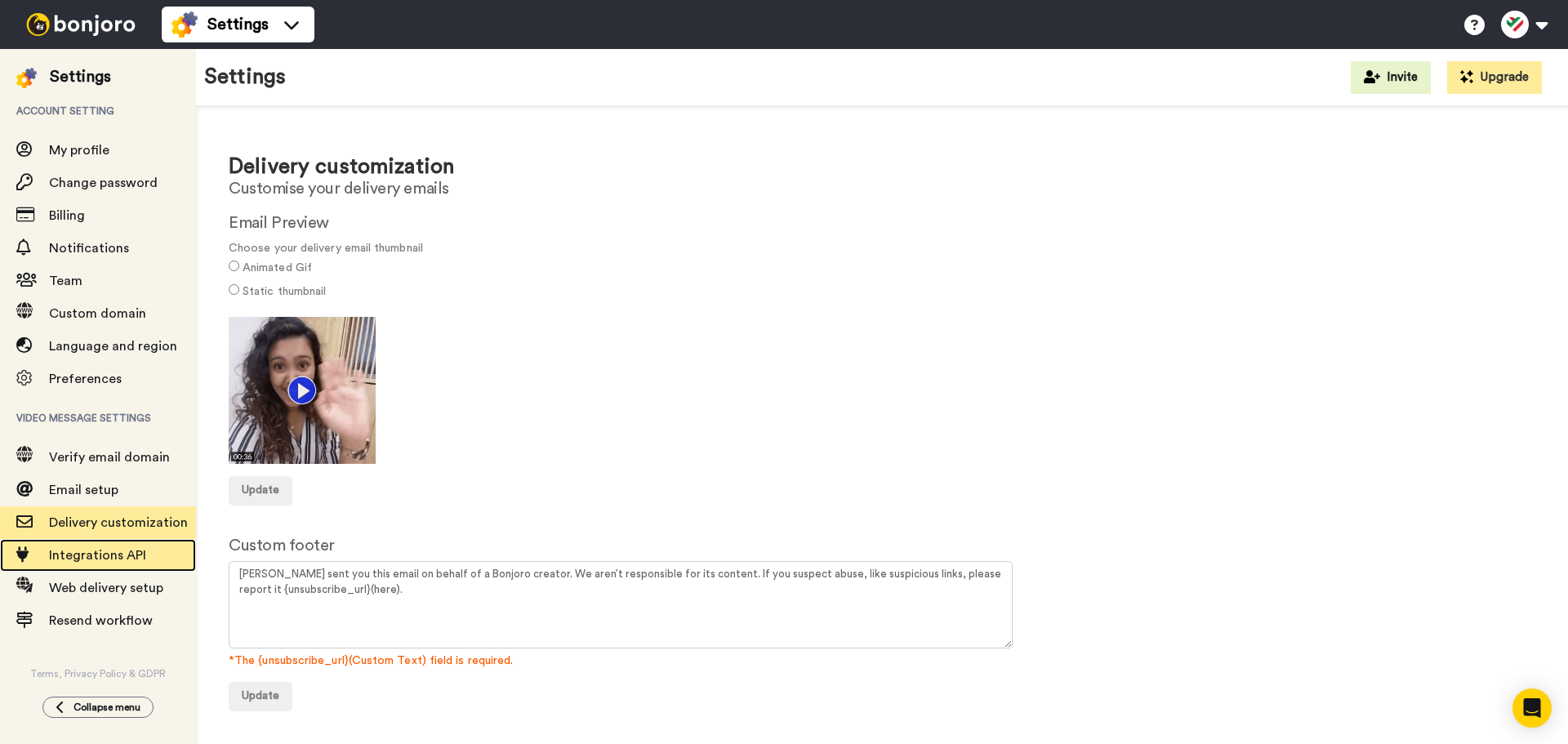
click at [146, 558] on span "Integrations API" at bounding box center [123, 555] width 147 height 20
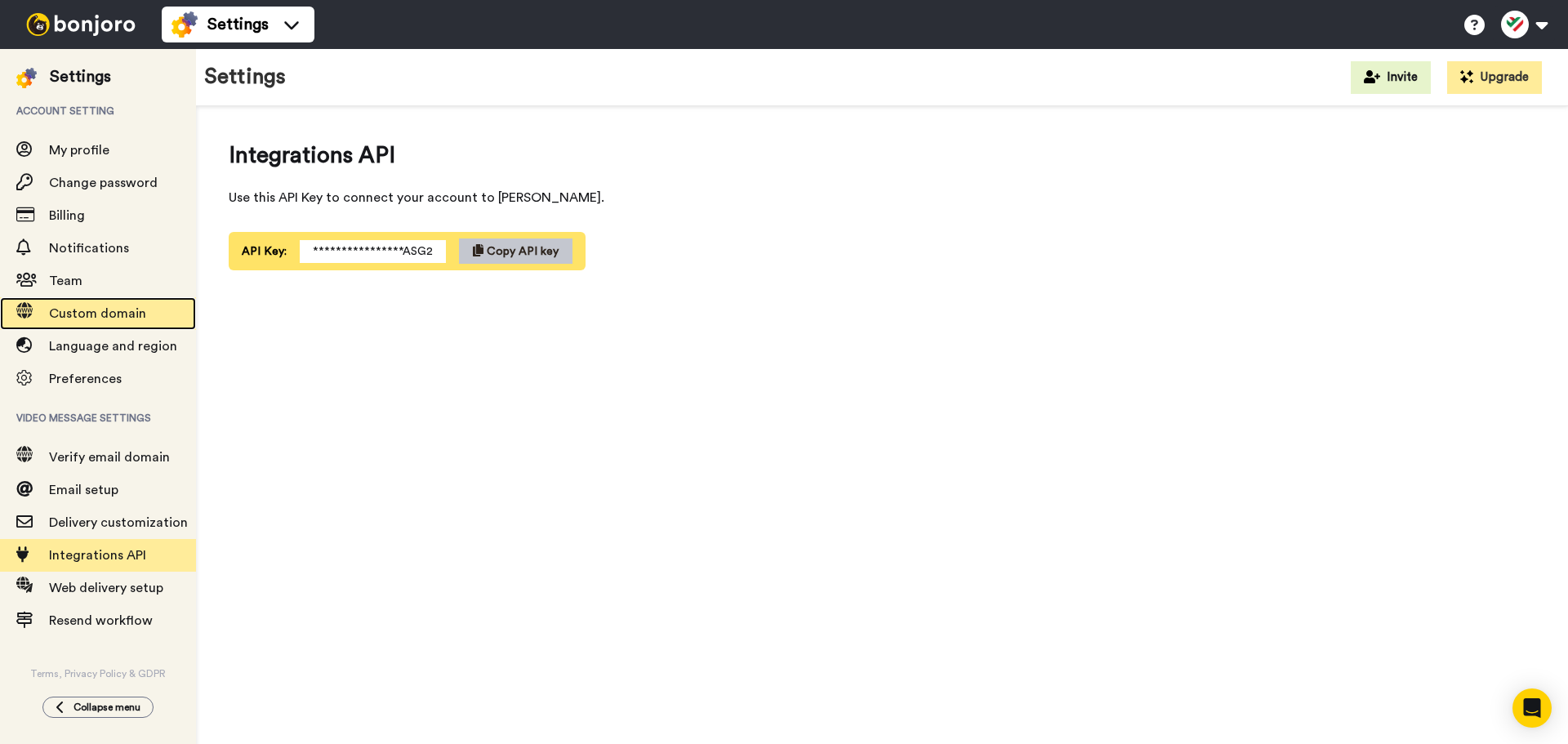
click at [133, 315] on span "Custom domain" at bounding box center [97, 313] width 97 height 13
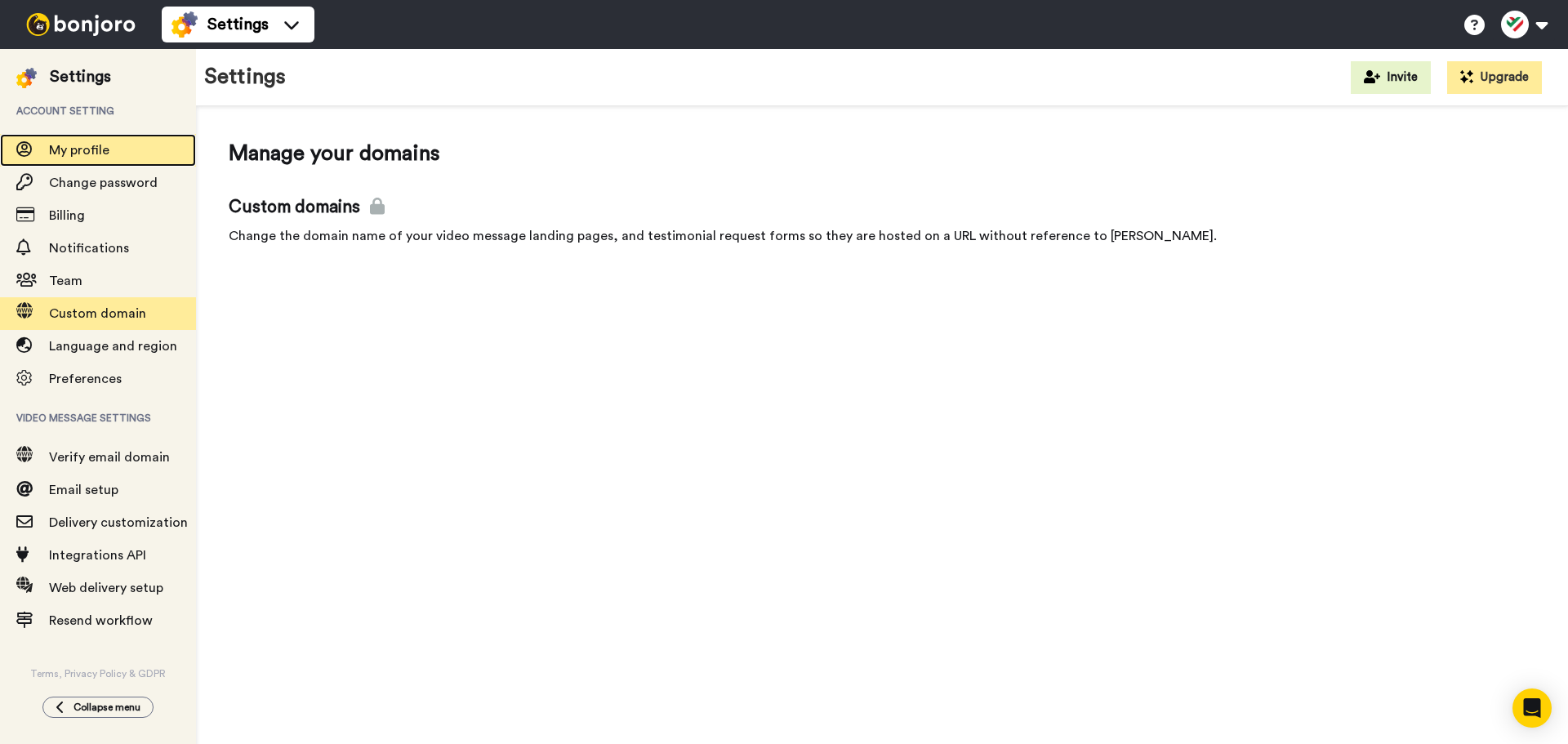
click at [101, 153] on span "My profile" at bounding box center [79, 150] width 61 height 13
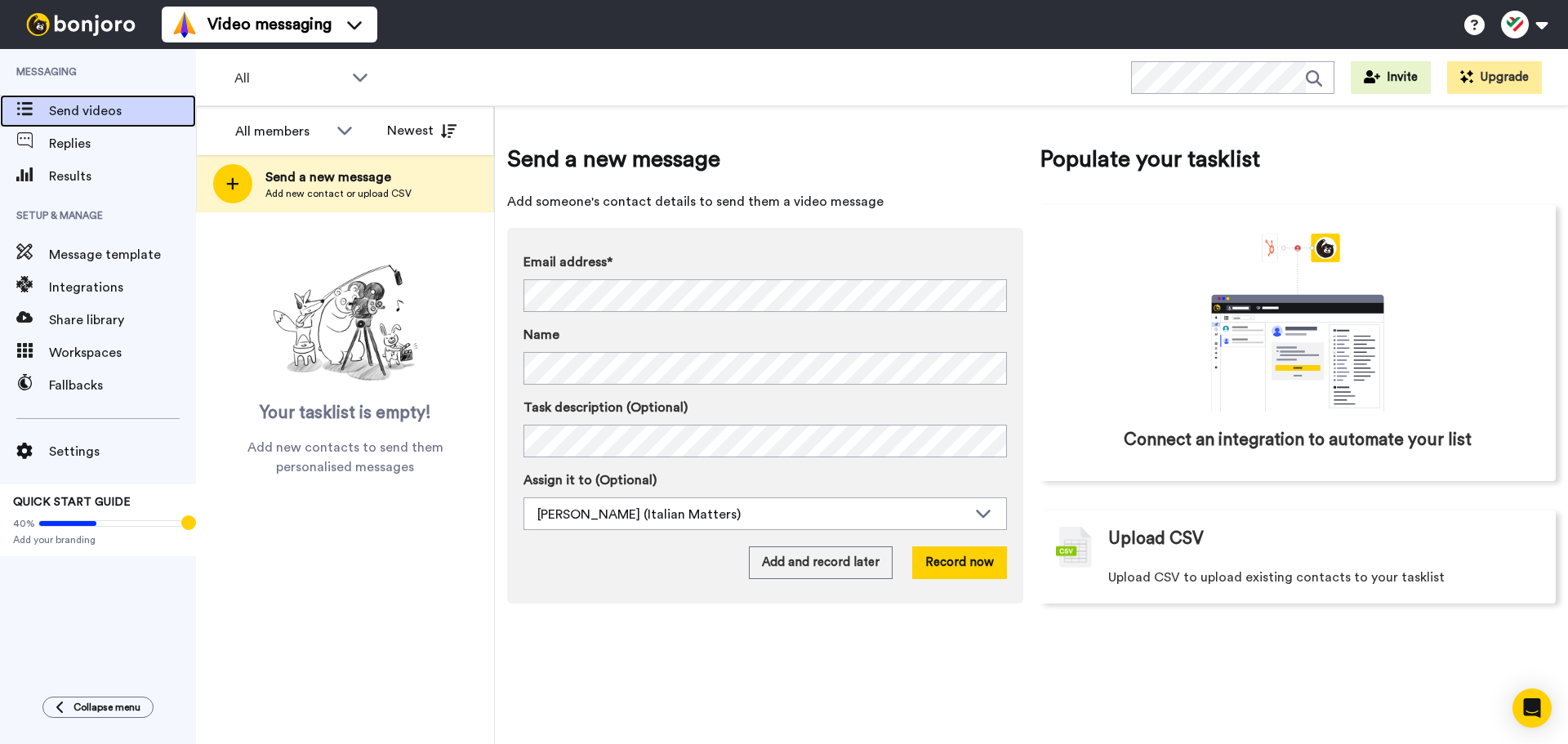
click at [113, 107] on span "Send videos" at bounding box center [123, 111] width 147 height 20
click at [128, 154] on div "Replies" at bounding box center [98, 144] width 196 height 33
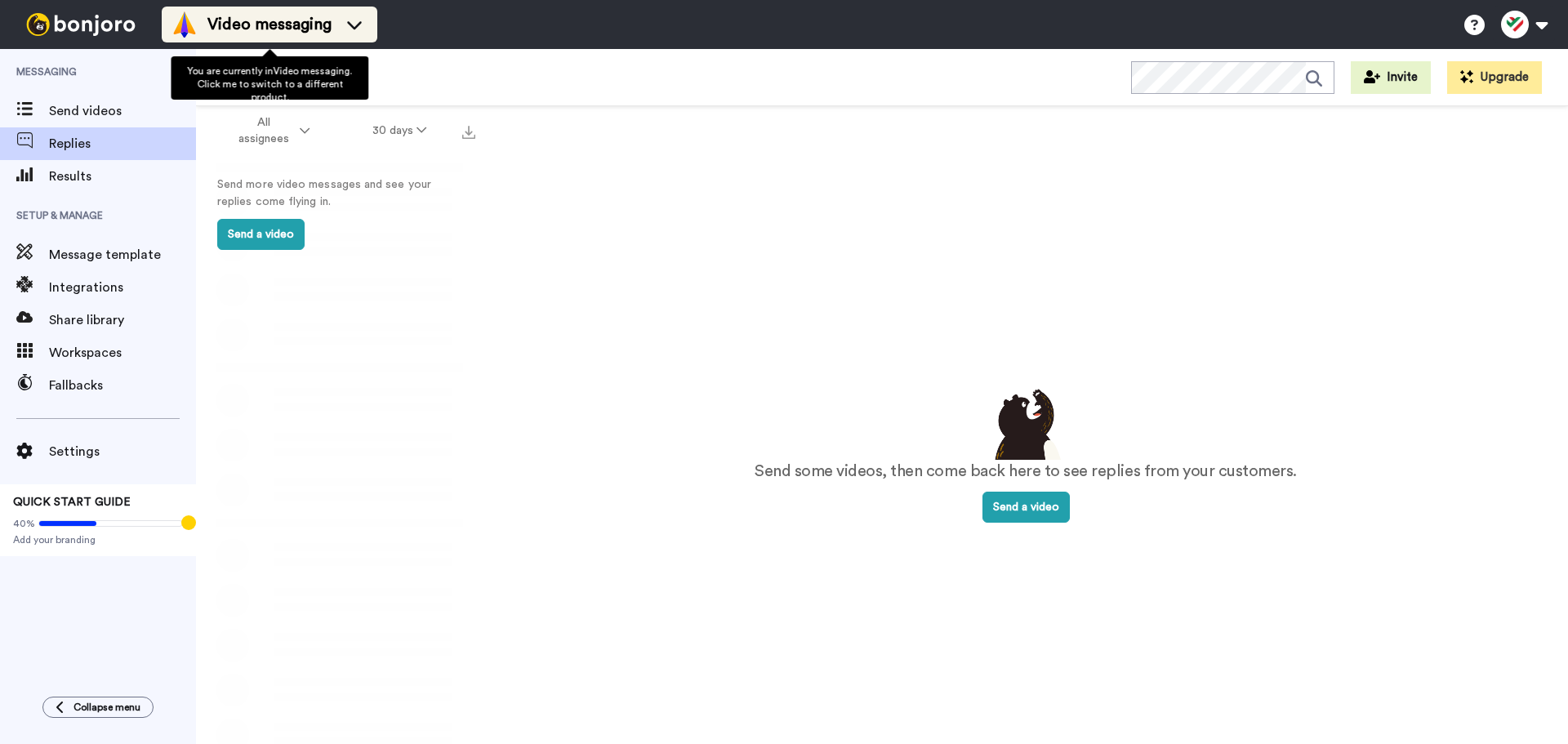
click at [339, 27] on div "Video messaging" at bounding box center [270, 25] width 196 height 26
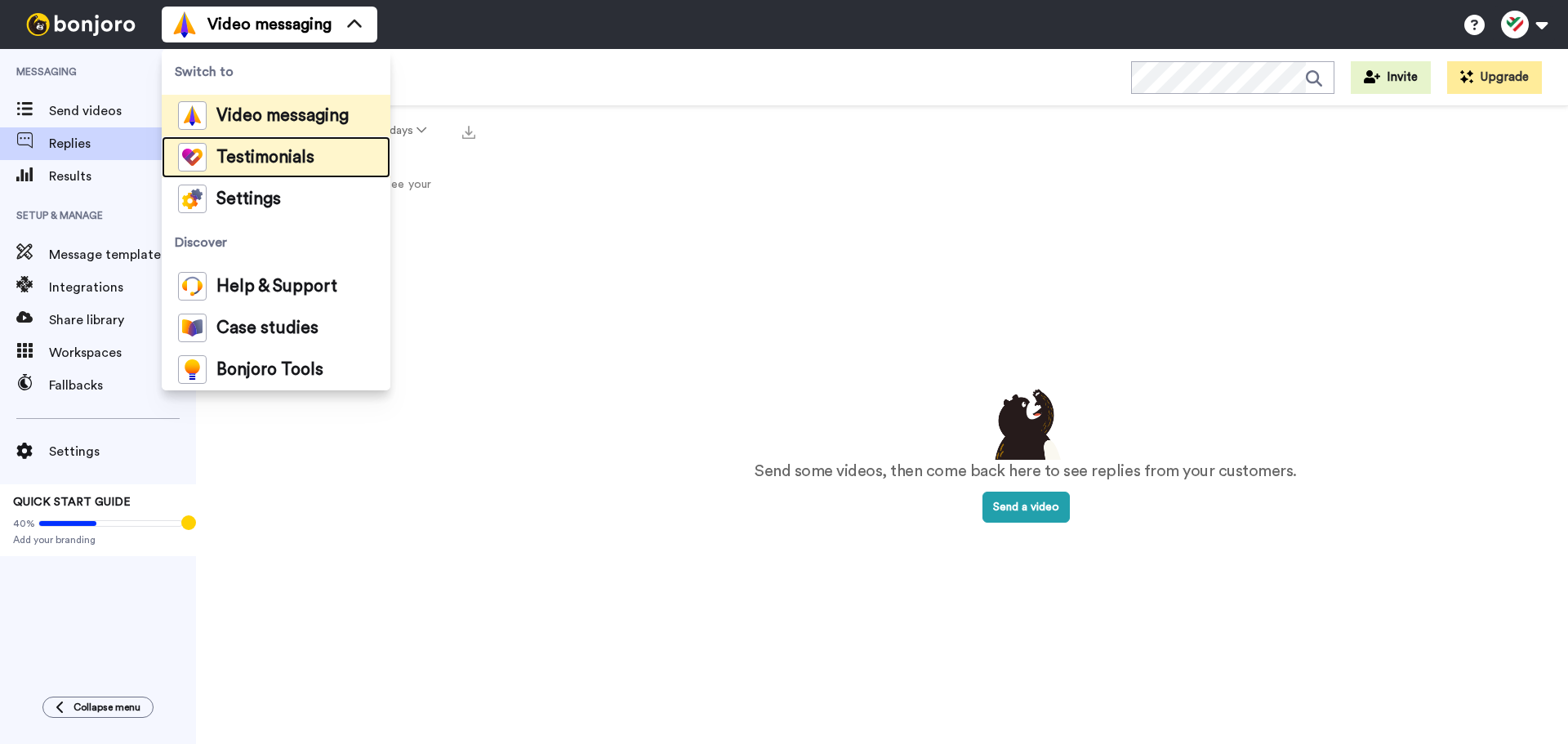
click at [274, 160] on span "Testimonials" at bounding box center [266, 158] width 98 height 16
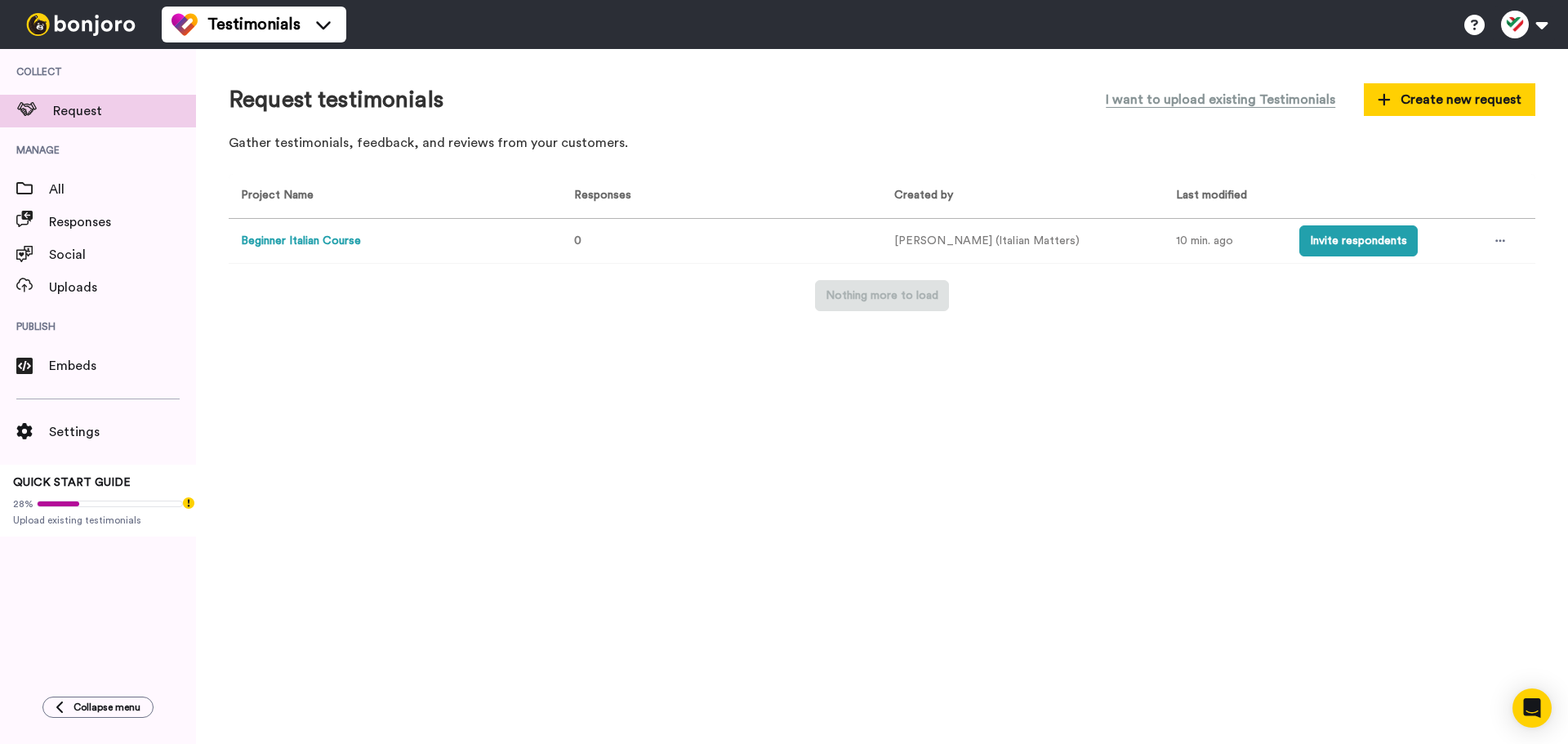
click at [324, 238] on button "Beginner Italian Course" at bounding box center [301, 241] width 120 height 17
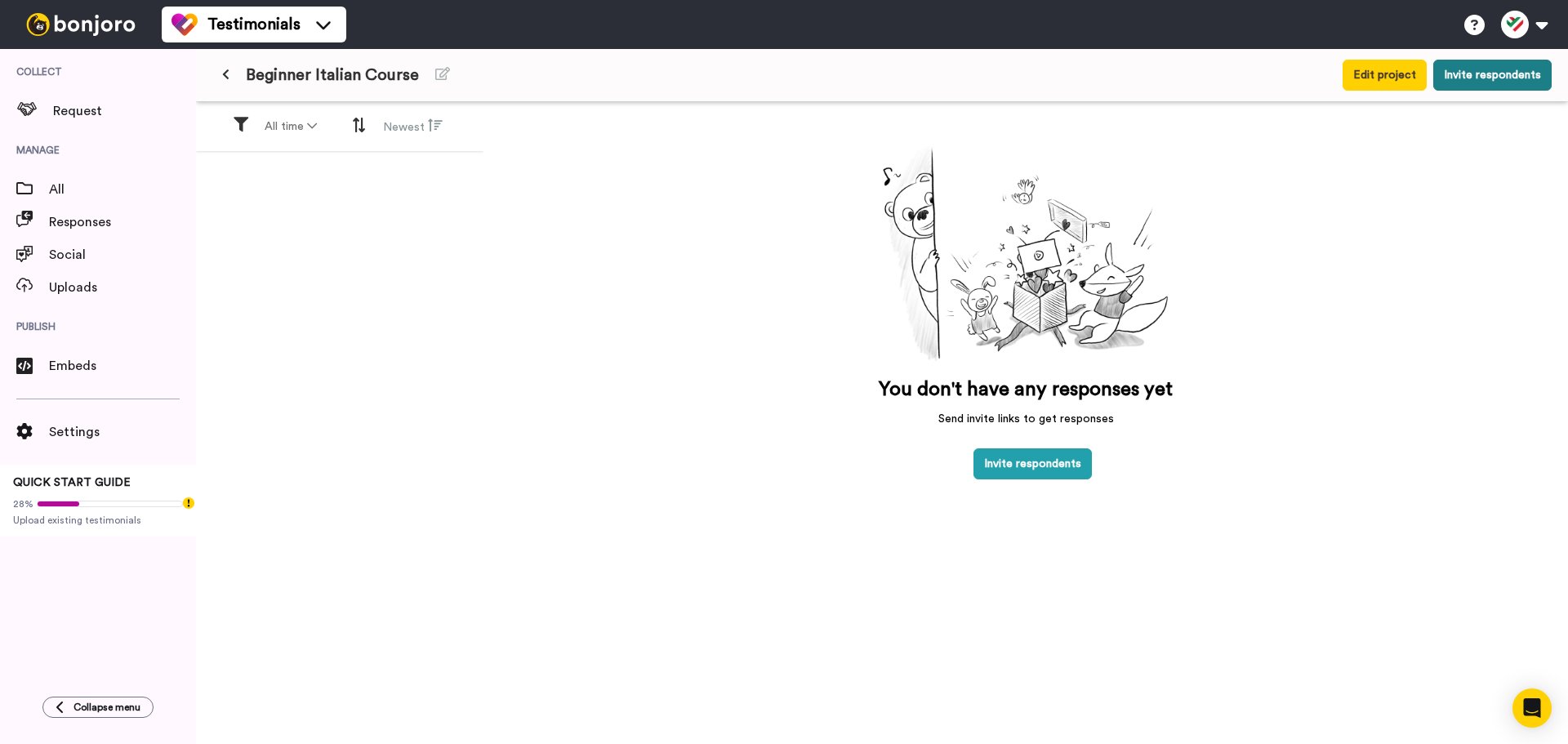
click at [1494, 70] on button "Invite respondents" at bounding box center [1493, 75] width 119 height 31
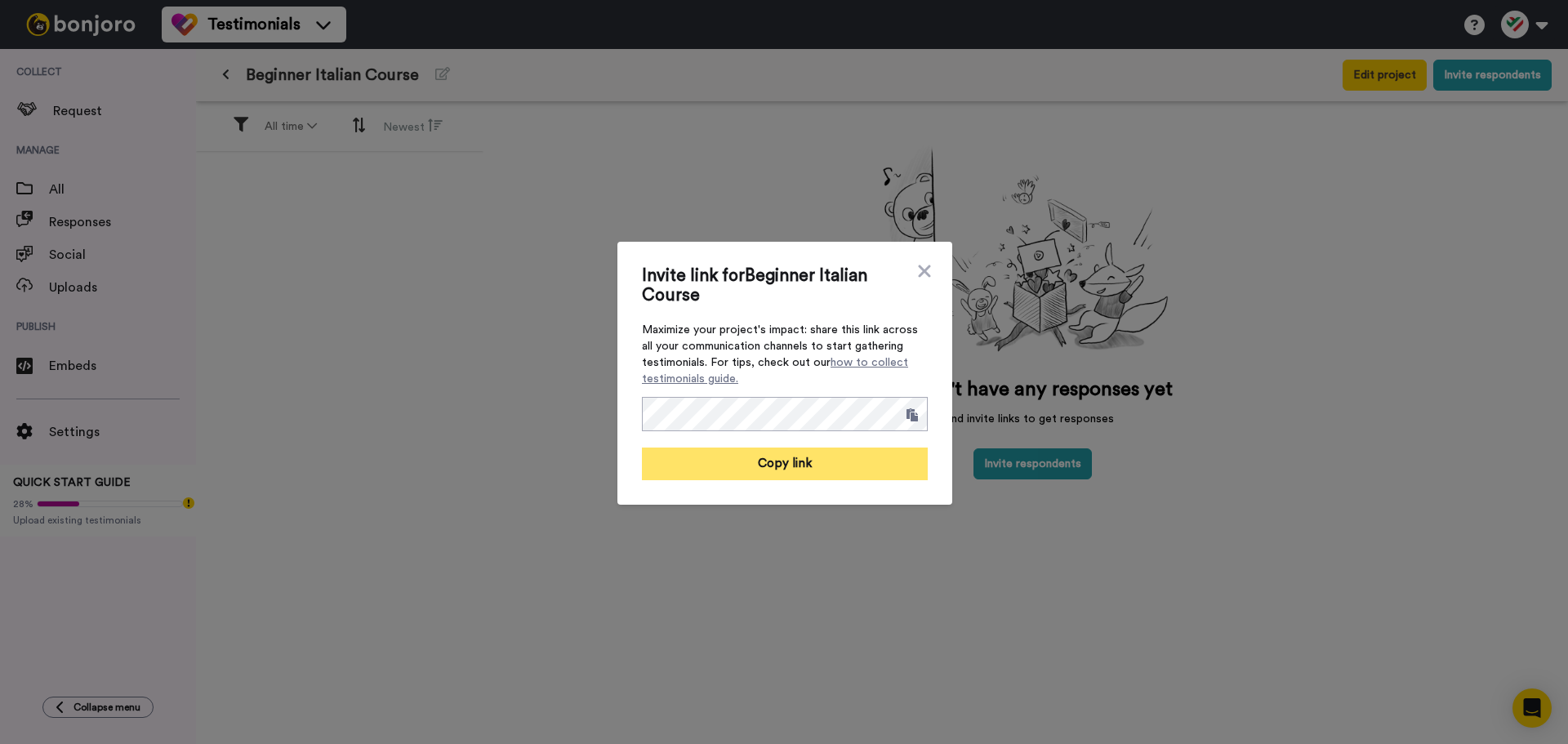
click at [796, 459] on button "Copy link" at bounding box center [785, 464] width 286 height 33
click at [917, 267] on icon at bounding box center [924, 271] width 16 height 20
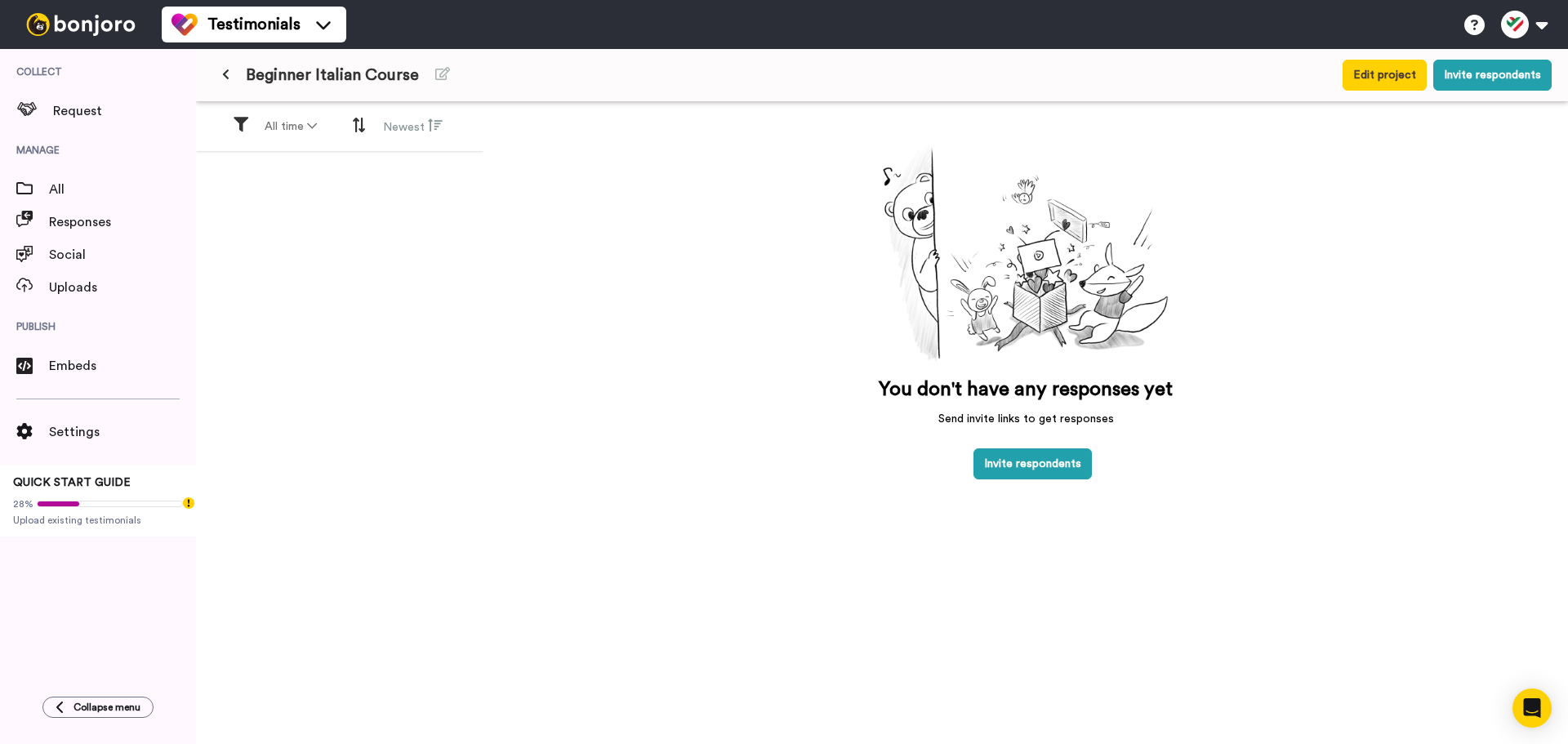
click at [232, 69] on button at bounding box center [226, 75] width 27 height 29
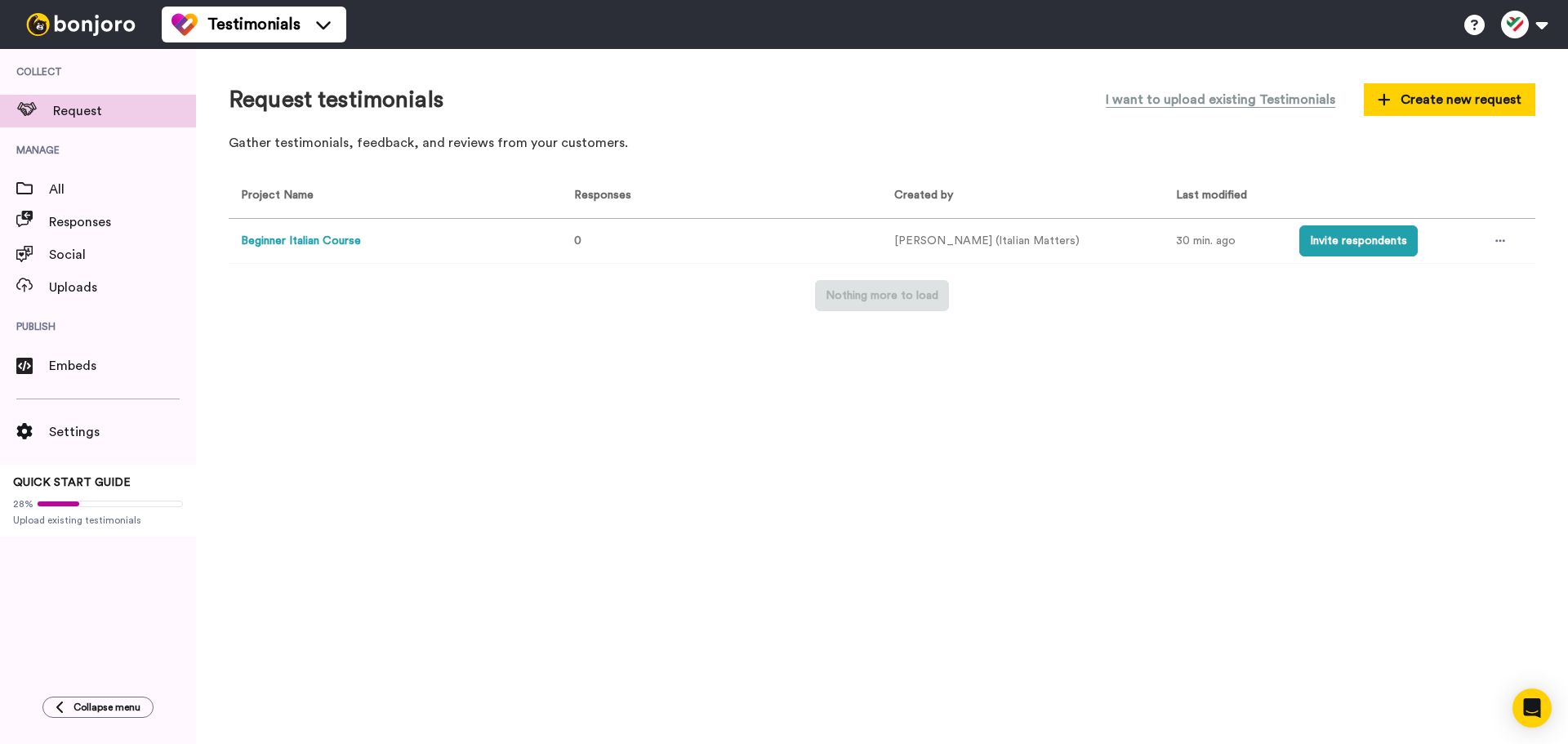
click at [294, 242] on button "Beginner Italian Course" at bounding box center [301, 241] width 120 height 17
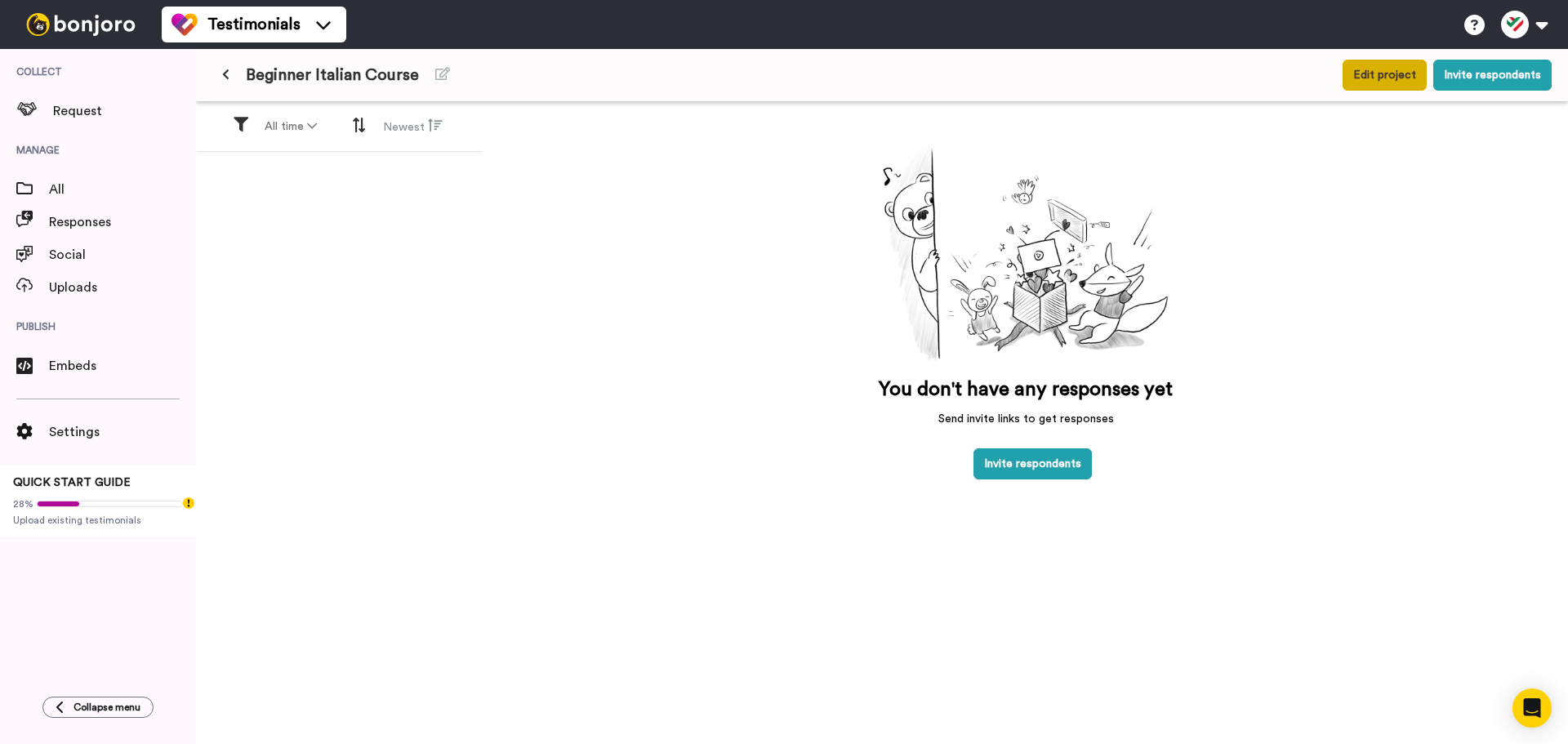
click at [1382, 74] on button "Edit project" at bounding box center [1385, 75] width 84 height 31
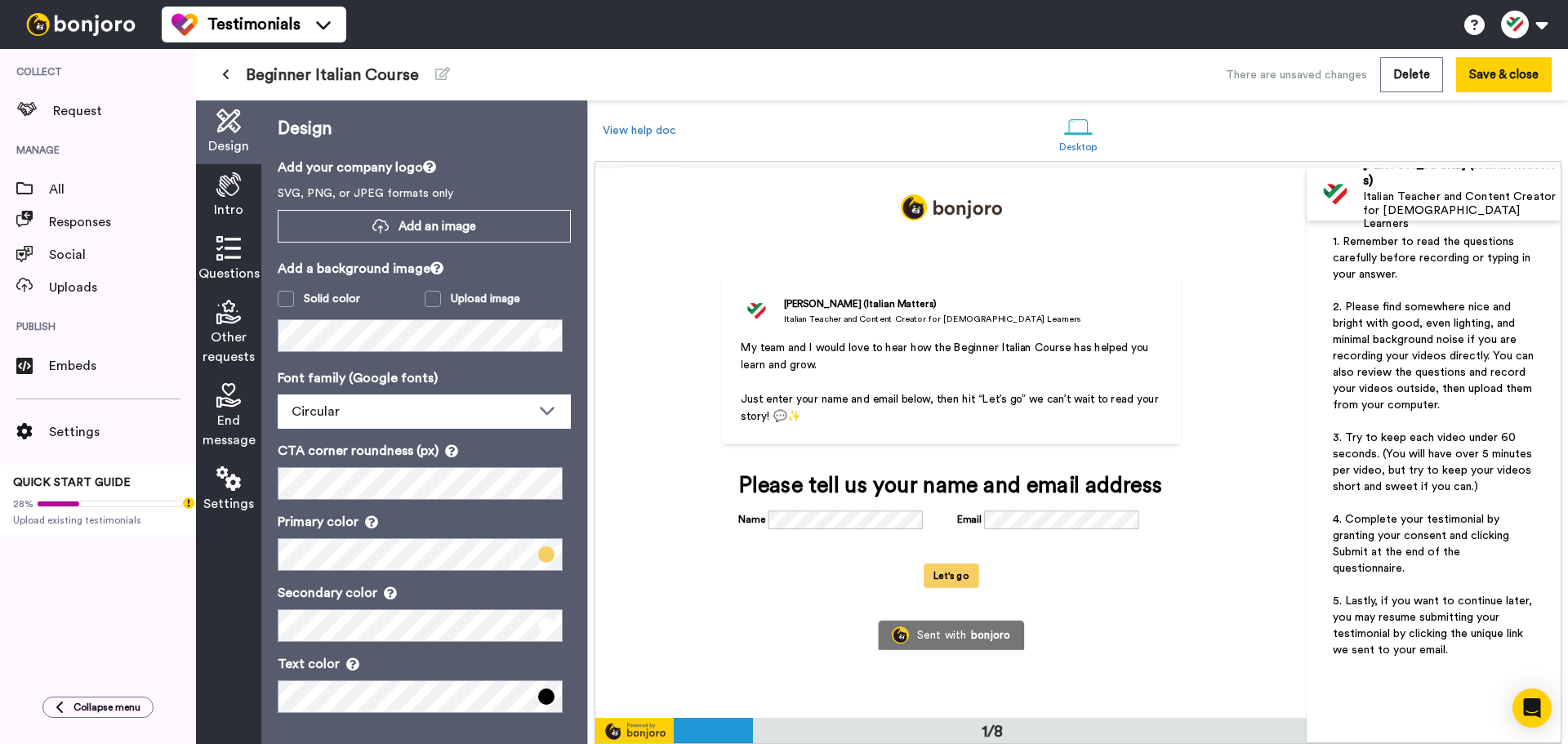
click at [216, 264] on span "Questions" at bounding box center [229, 274] width 61 height 20
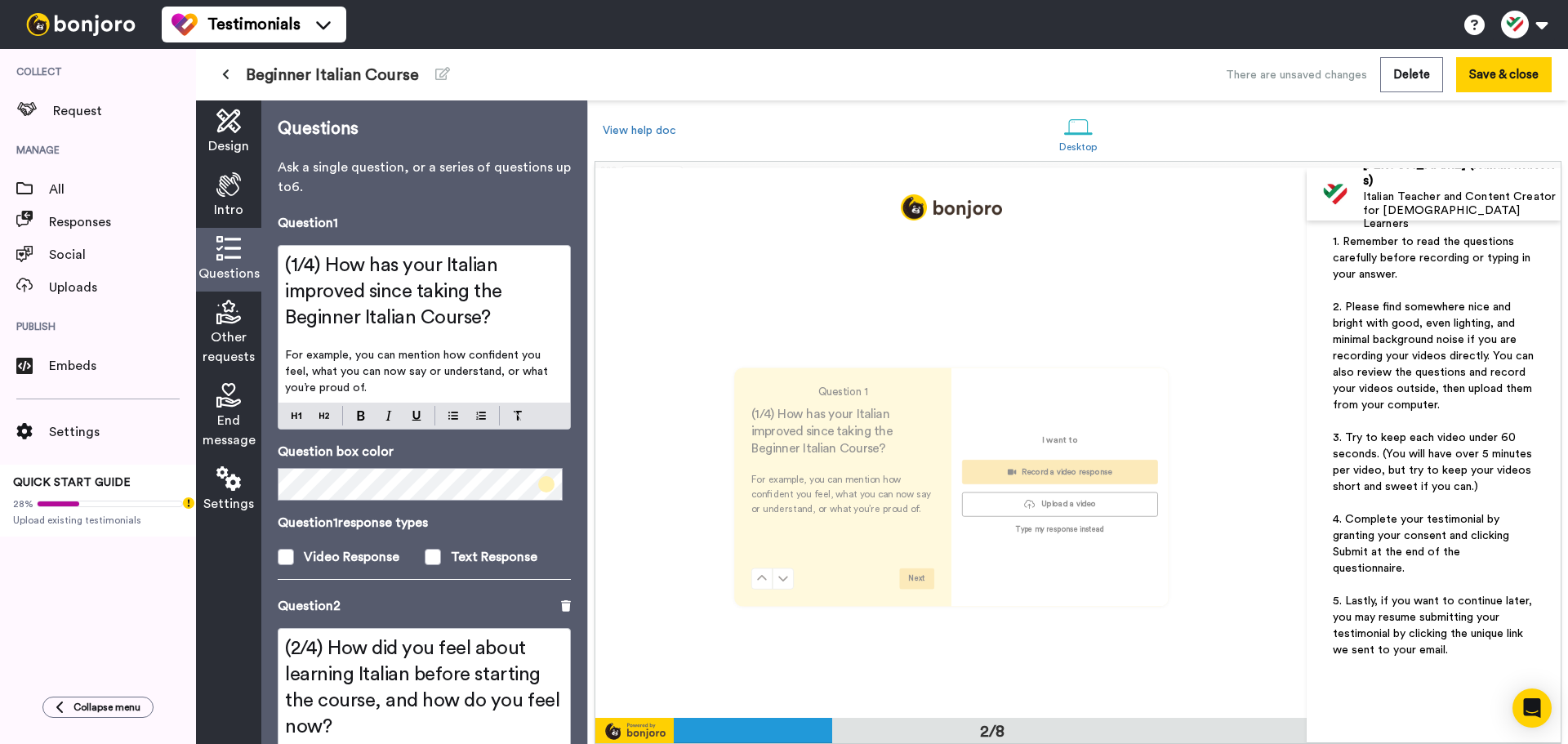
scroll to position [550, 0]
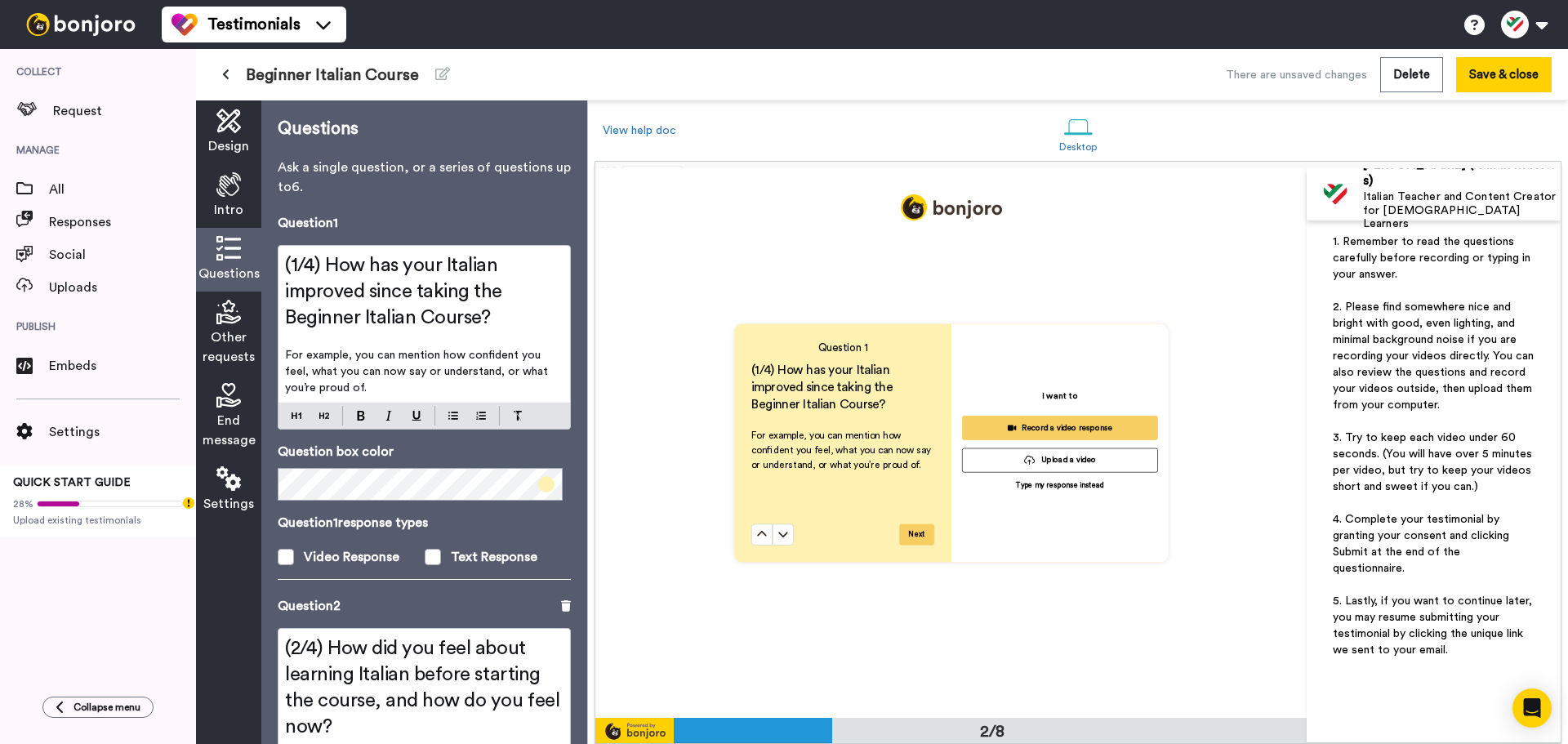
click at [843, 383] on span "(1/4) How has your Italian improved since taking the Beginner Italian Course?" at bounding box center [823, 387] width 145 height 47
click at [357, 279] on h2 "(1/4) How has your Italian improved since taking the Beginner Italian Course?" at bounding box center [425, 292] width 279 height 78
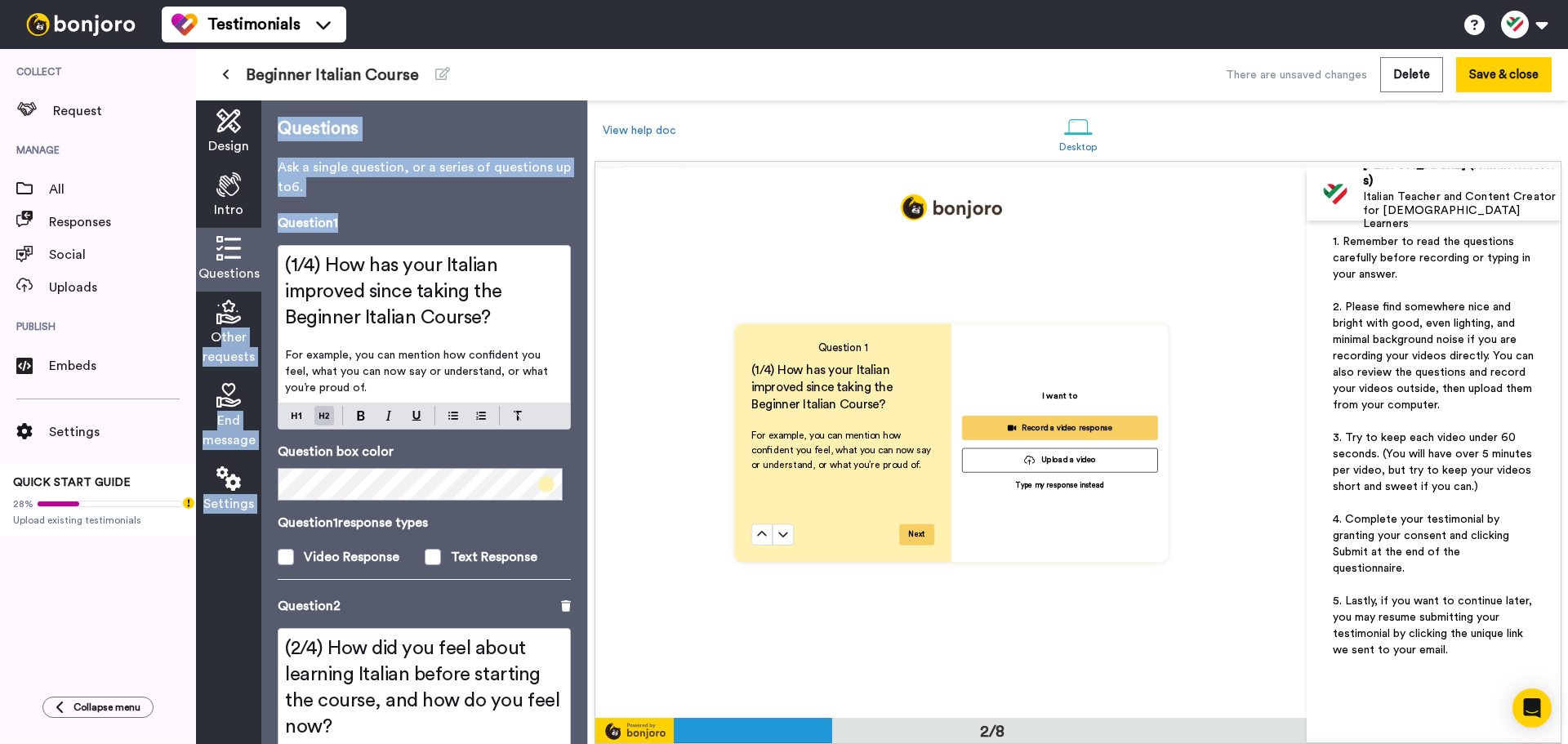
drag, startPoint x: 224, startPoint y: 326, endPoint x: 395, endPoint y: 325, distance: 171.0
click at [391, 326] on div "Design Intro Questions Other requests End message Settings Questions Ask a sing…" at bounding box center [392, 422] width 391 height 643
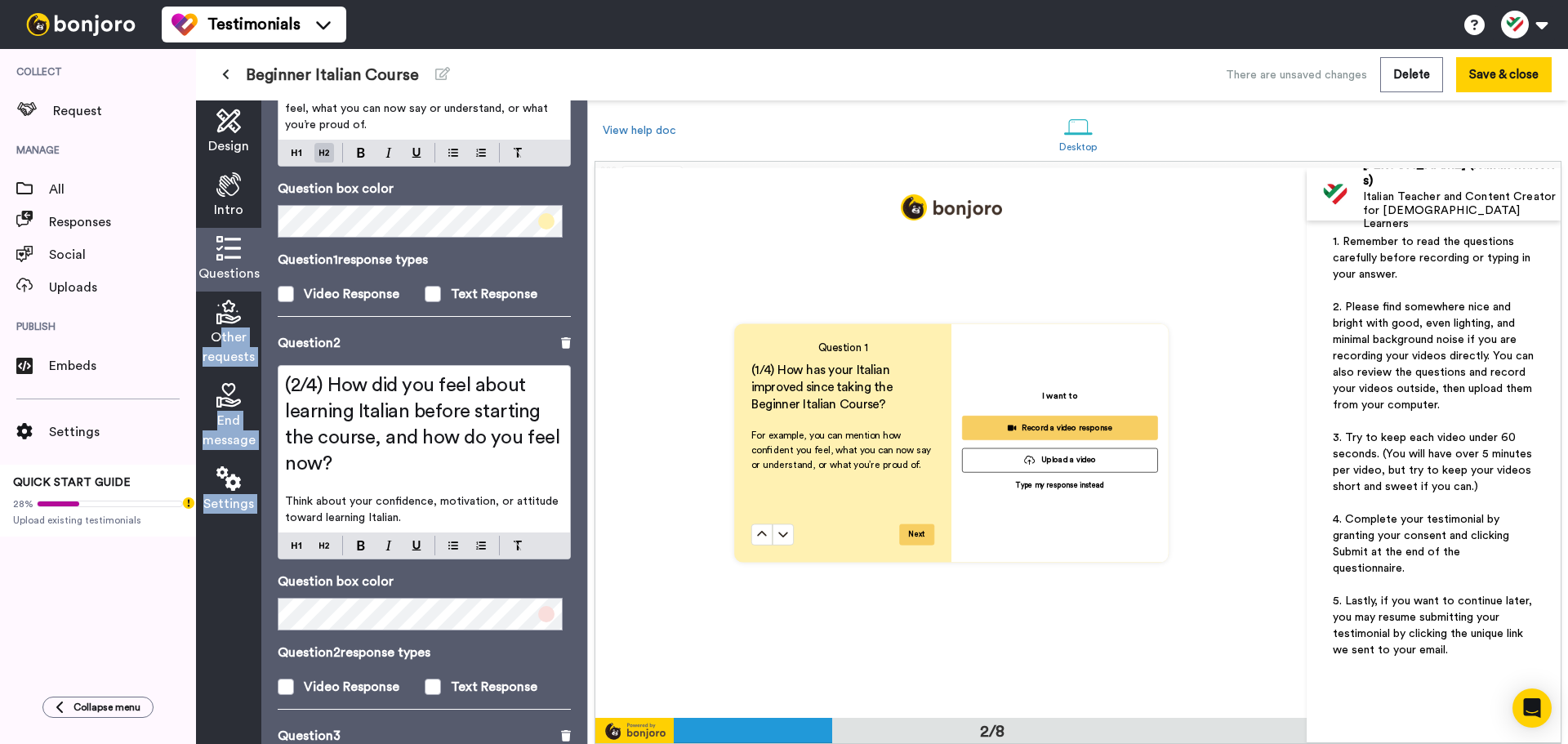
scroll to position [0, 0]
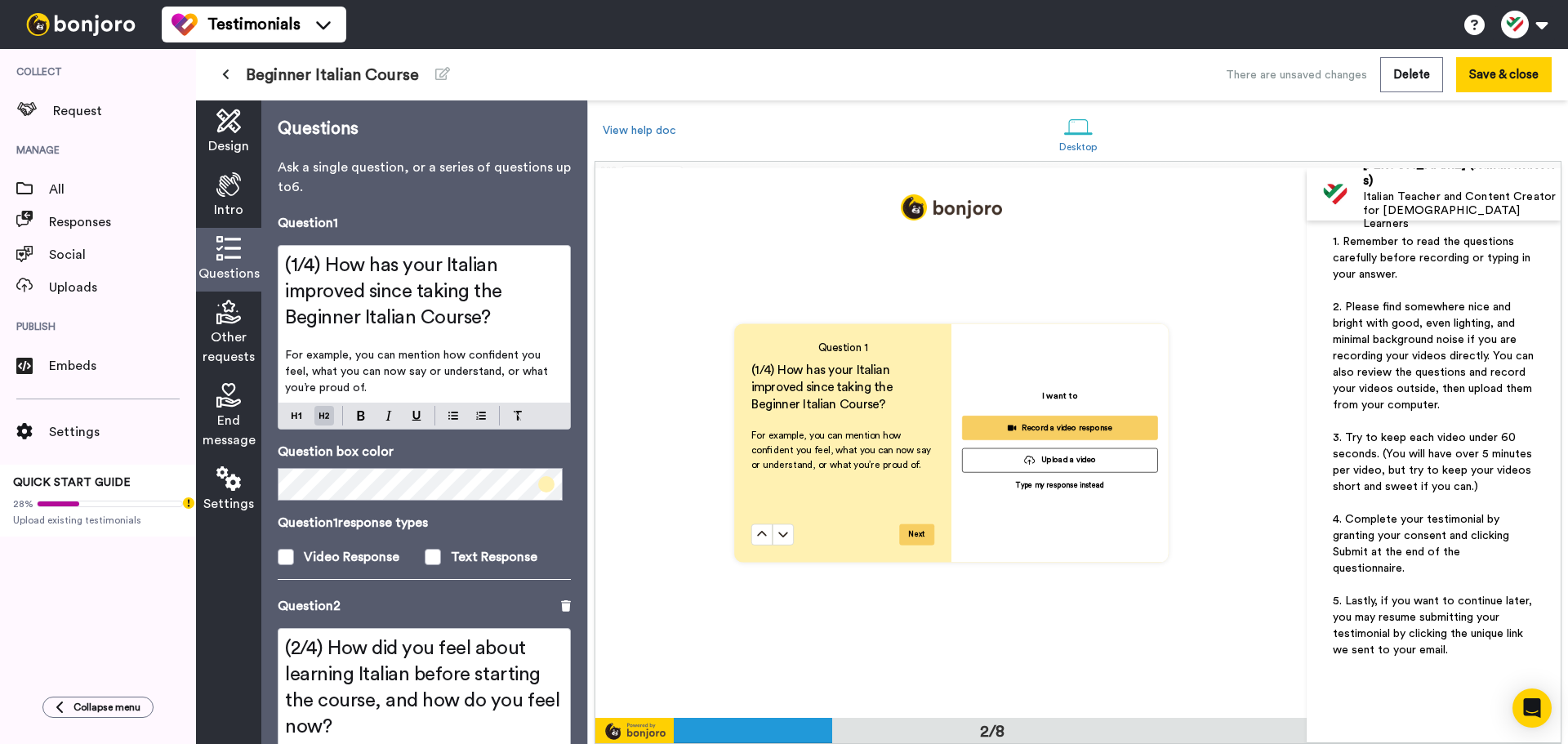
click at [464, 379] on p "For example, you can mention how confident you feel, what you can now say or un…" at bounding box center [425, 371] width 279 height 49
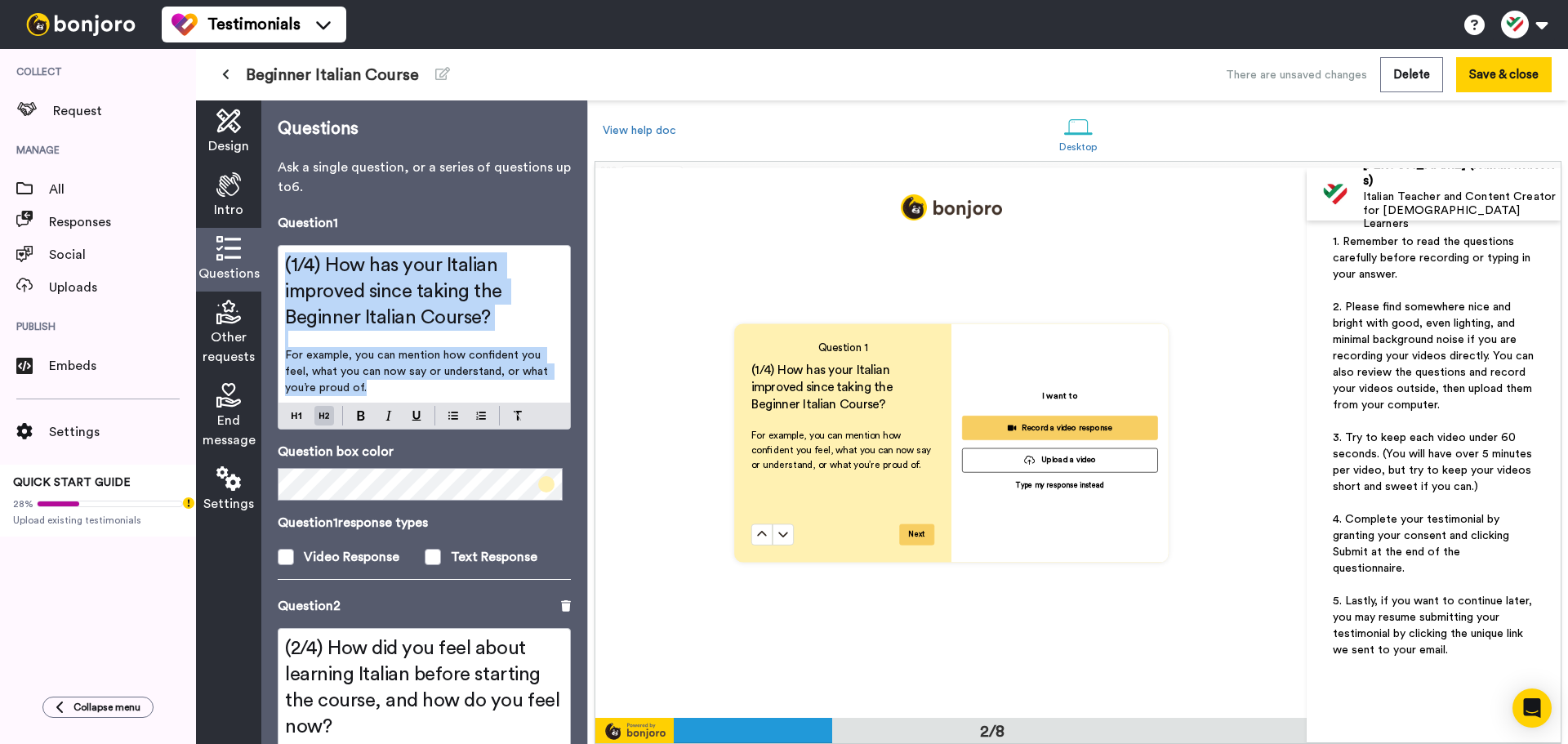
drag, startPoint x: 409, startPoint y: 390, endPoint x: 267, endPoint y: 227, distance: 216.2
click at [267, 227] on div "Questions Ask a single question, or a series of questions up to 6 . Question 1 …" at bounding box center [425, 422] width 326 height 643
copy div "(1/4) How has your Italian improved since taking the Beginner Italian Course? ﻿…"
click at [446, 362] on p "For example, you can mention how confident you feel, what you can now say or un…" at bounding box center [425, 371] width 279 height 49
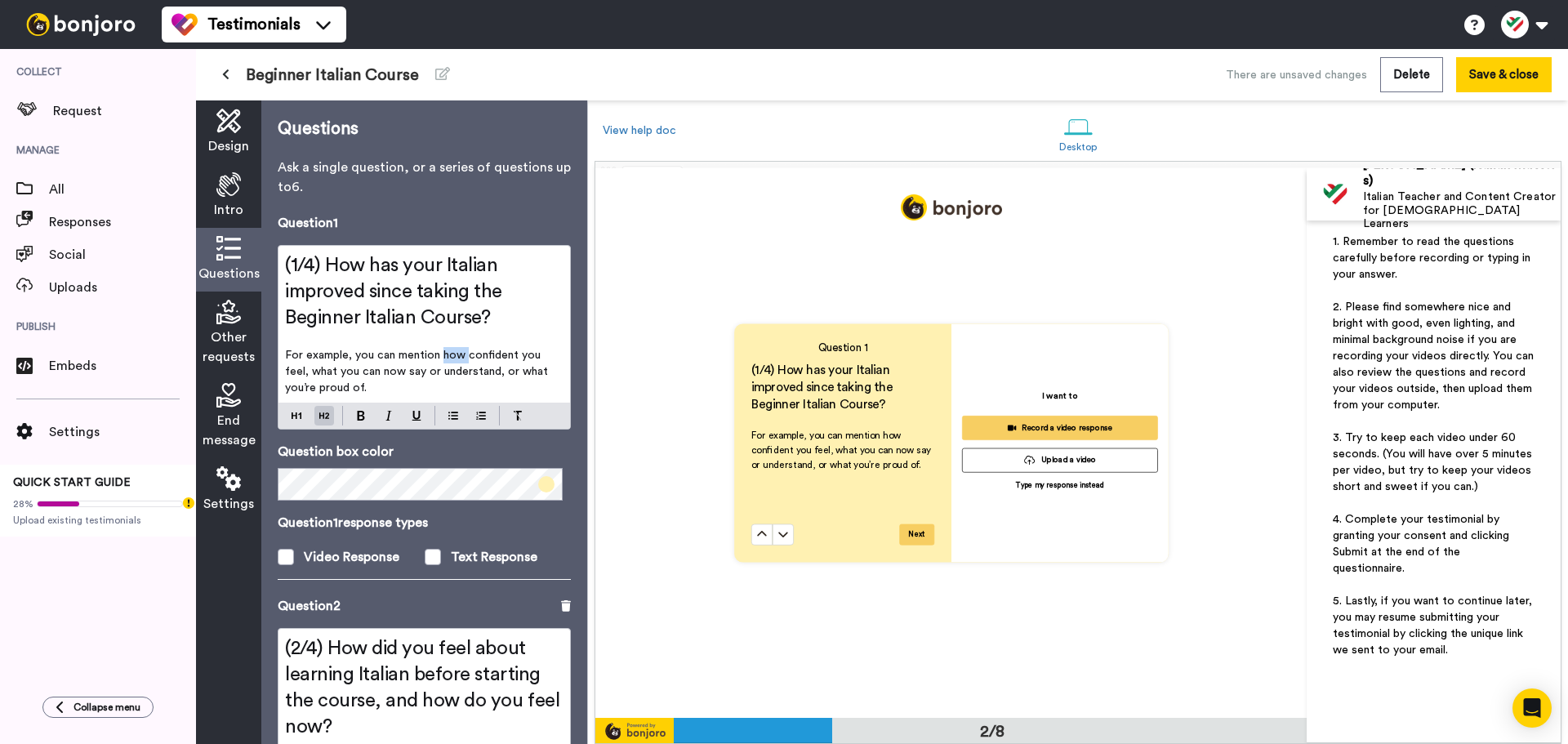
click at [446, 362] on p "For example, you can mention how confident you feel, what you can now say or un…" at bounding box center [425, 371] width 279 height 49
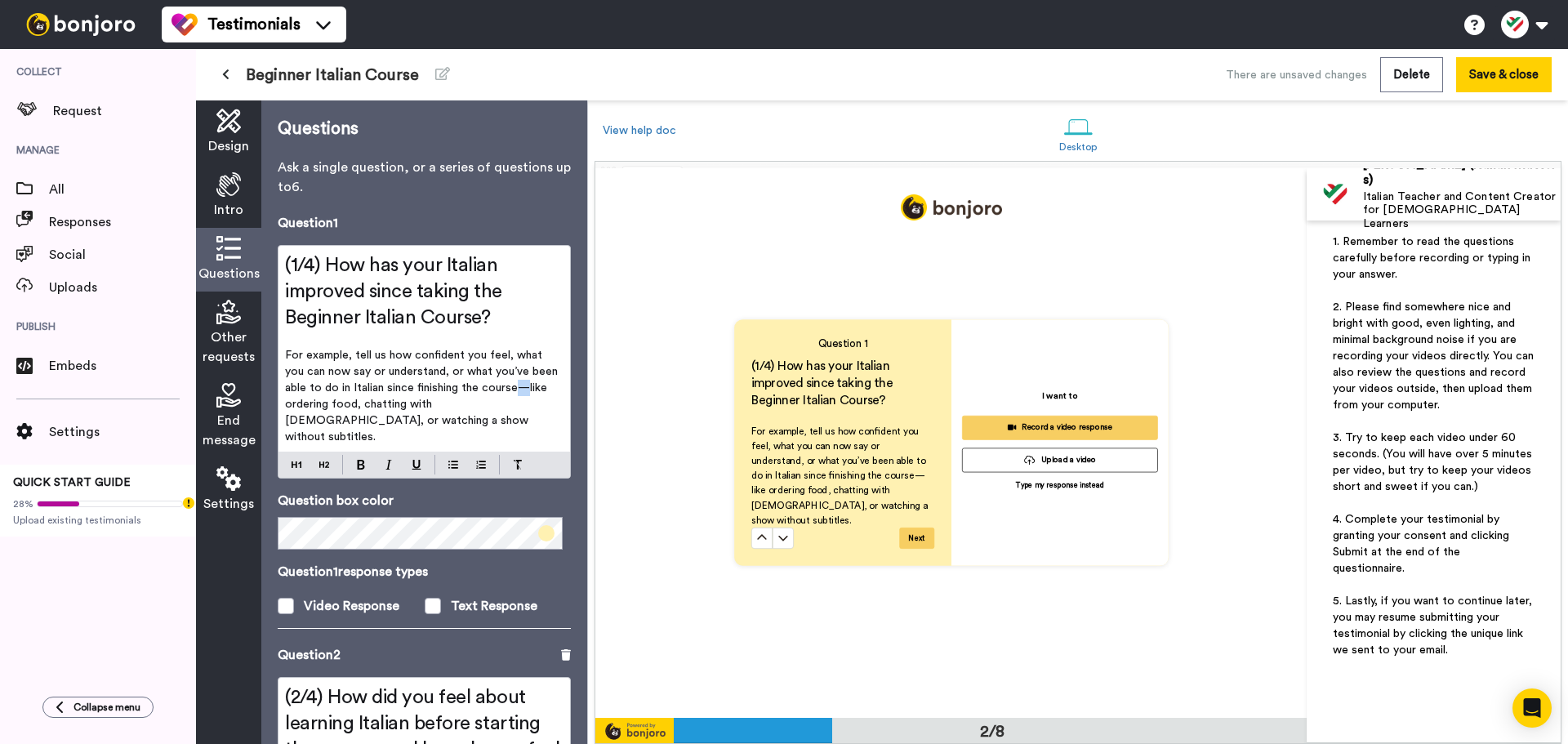
click at [523, 385] on span "For example, tell us how confident you feel, what you can now say or understand…" at bounding box center [424, 396] width 276 height 93
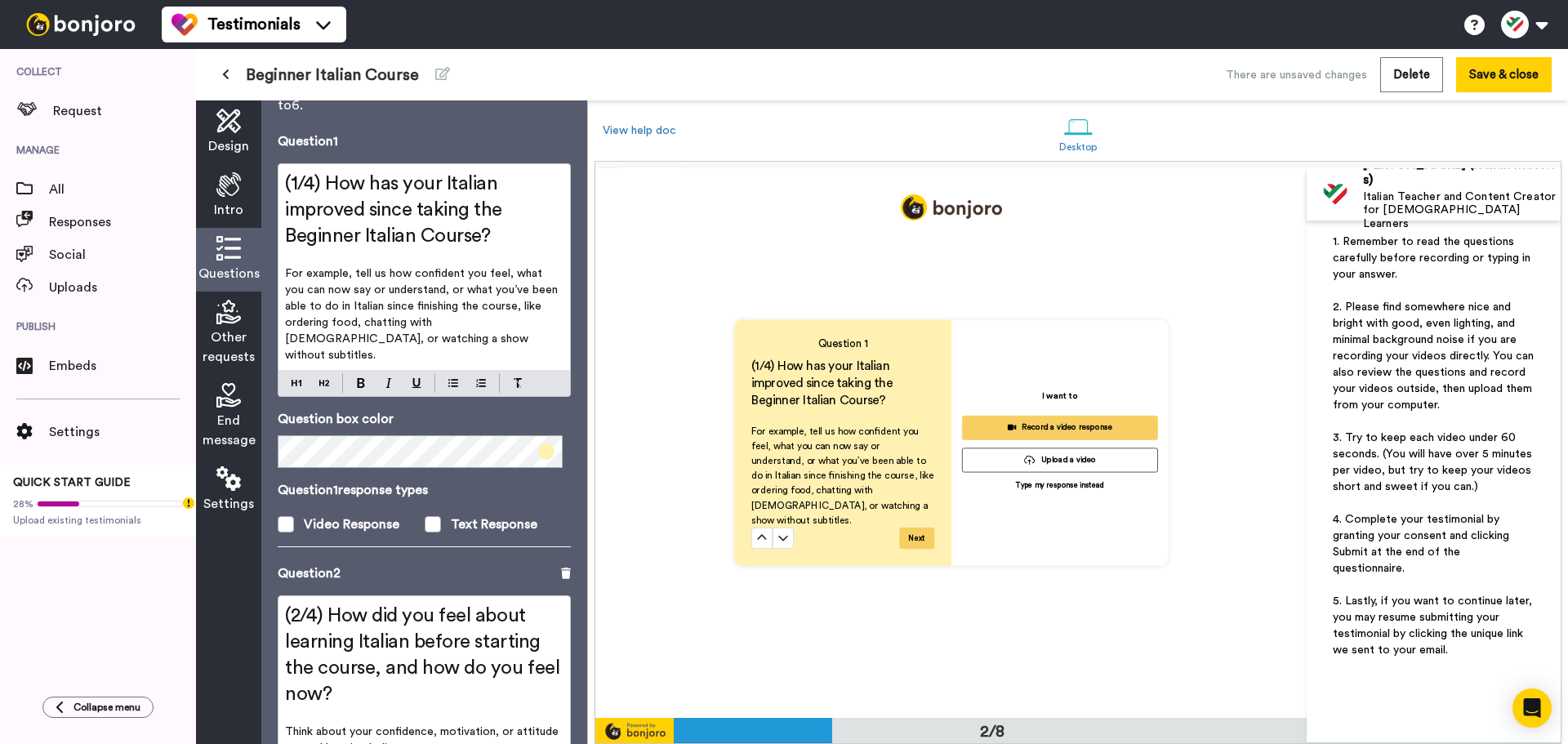
scroll to position [164, 0]
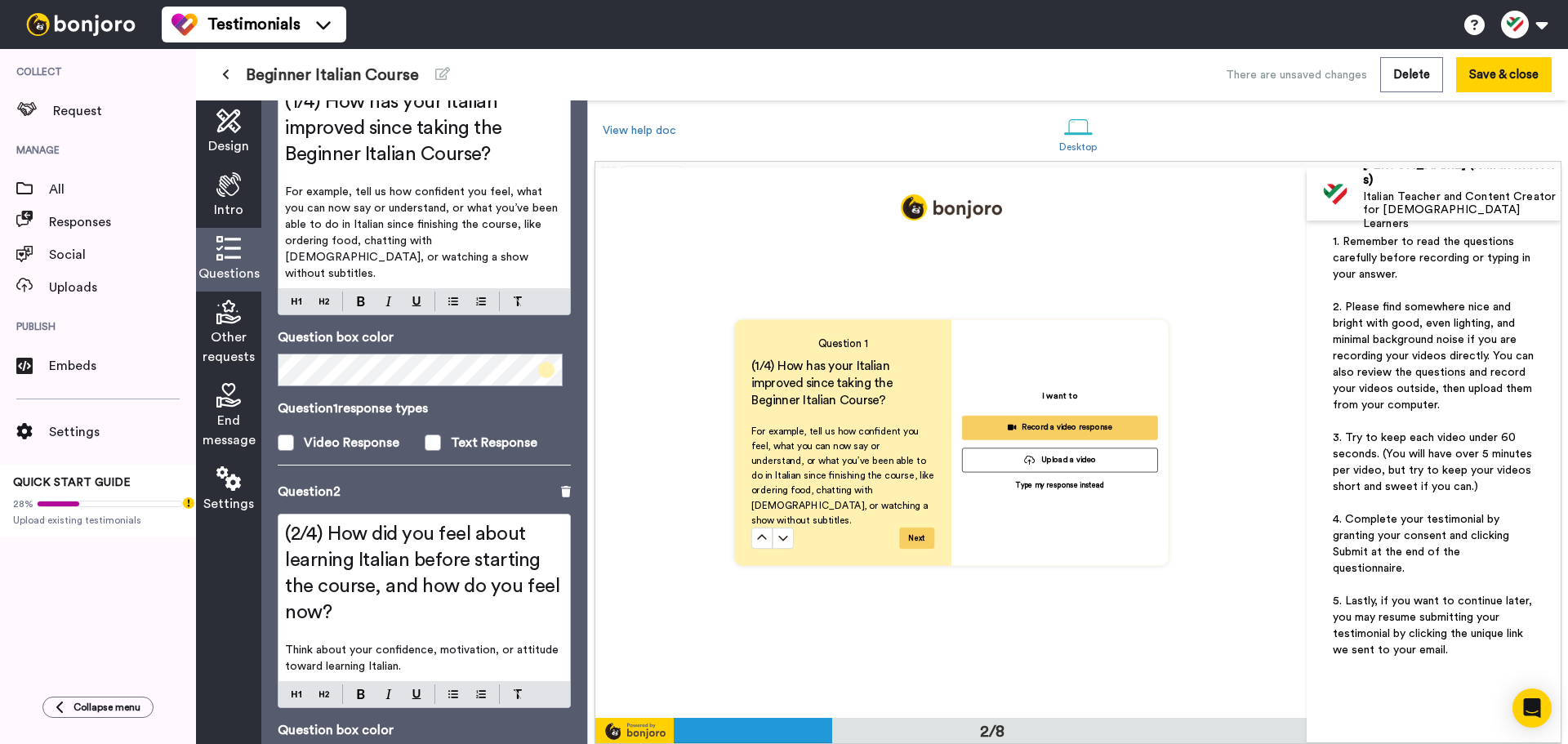
click at [382, 644] on span "Think about your confidence, motivation, or attitude toward learning Italian." at bounding box center [424, 658] width 277 height 28
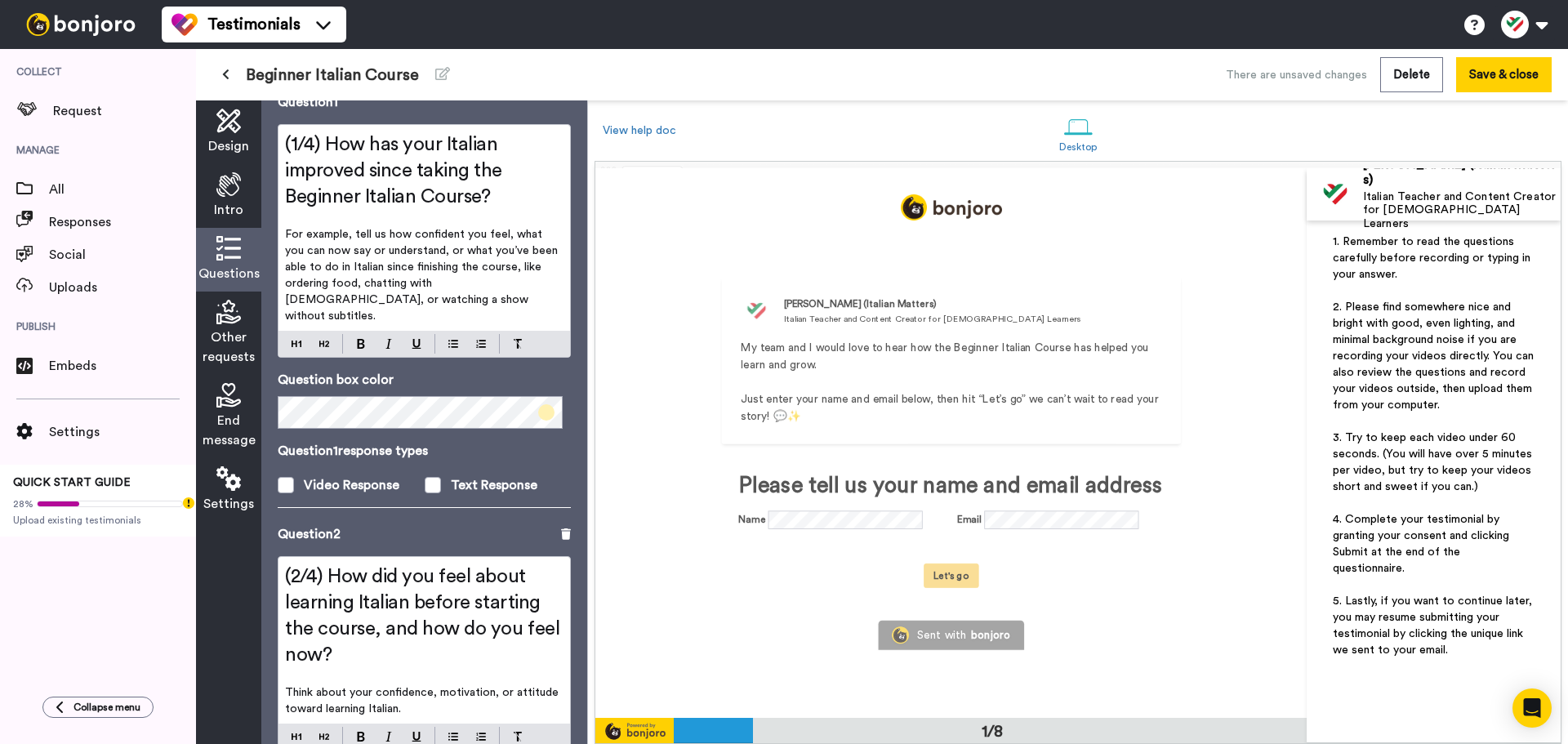
scroll to position [0, 0]
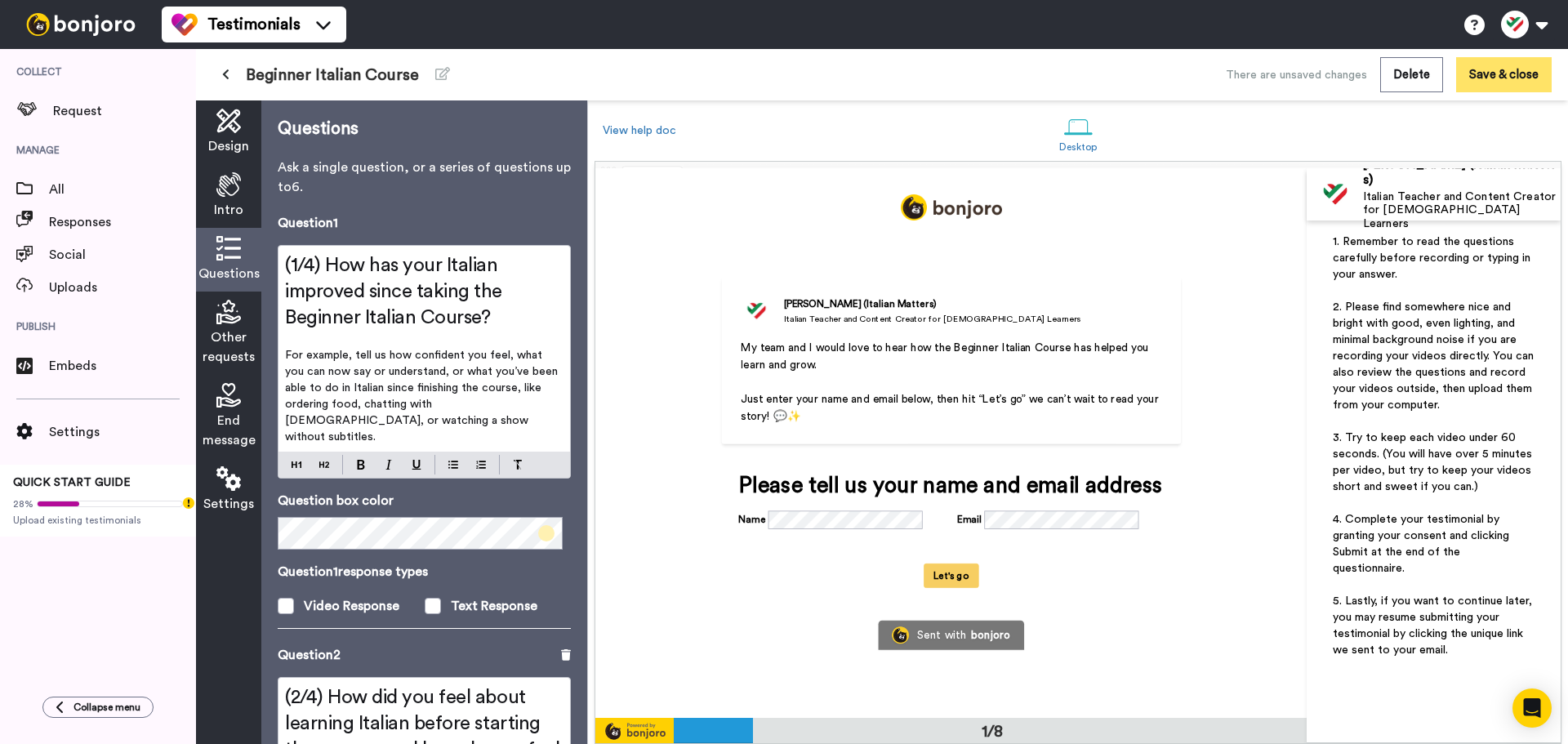
click at [1481, 71] on button "Save & close" at bounding box center [1503, 74] width 96 height 35
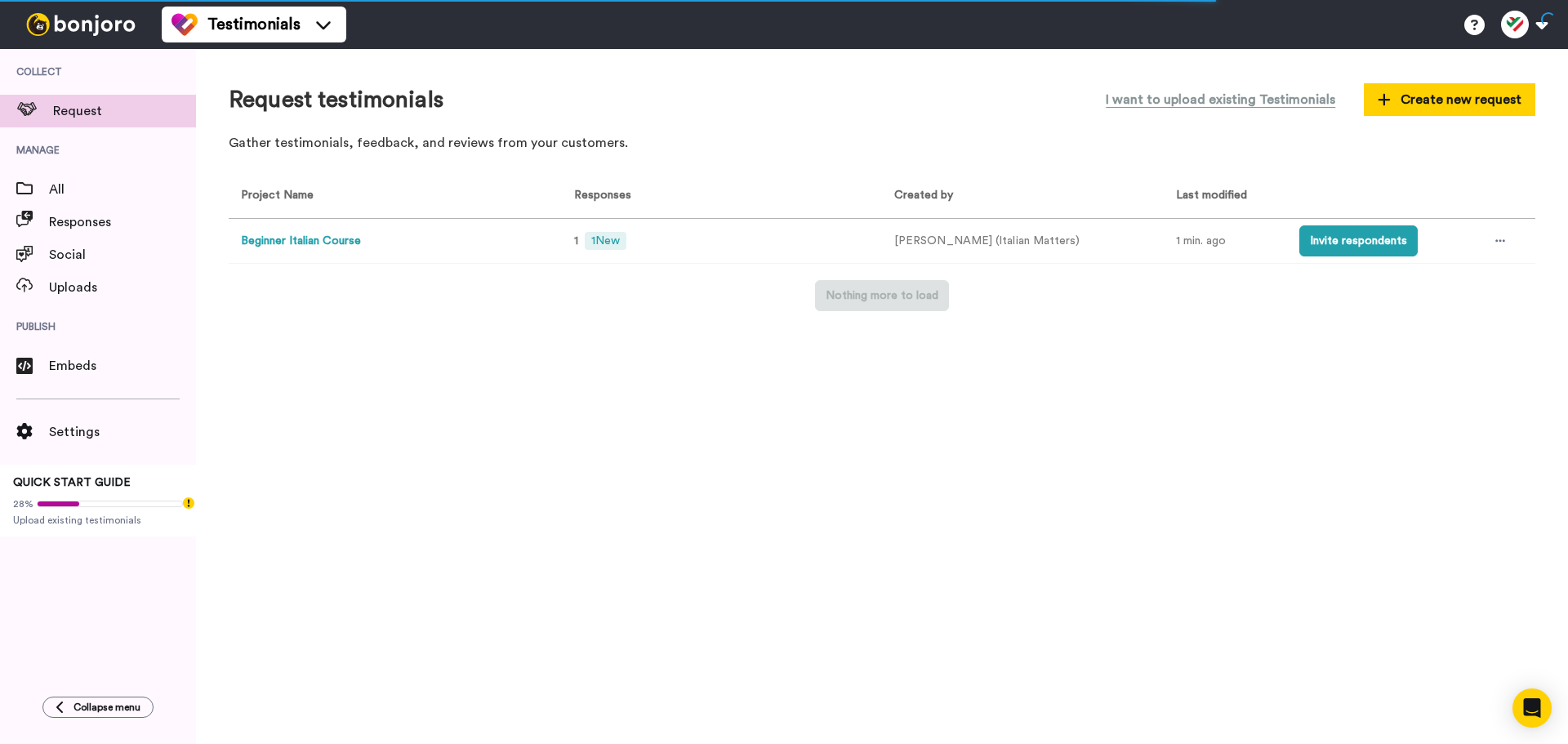
click at [362, 246] on td "Beginner Italian Course" at bounding box center [392, 241] width 326 height 45
click at [347, 240] on button "Beginner Italian Course" at bounding box center [301, 241] width 120 height 17
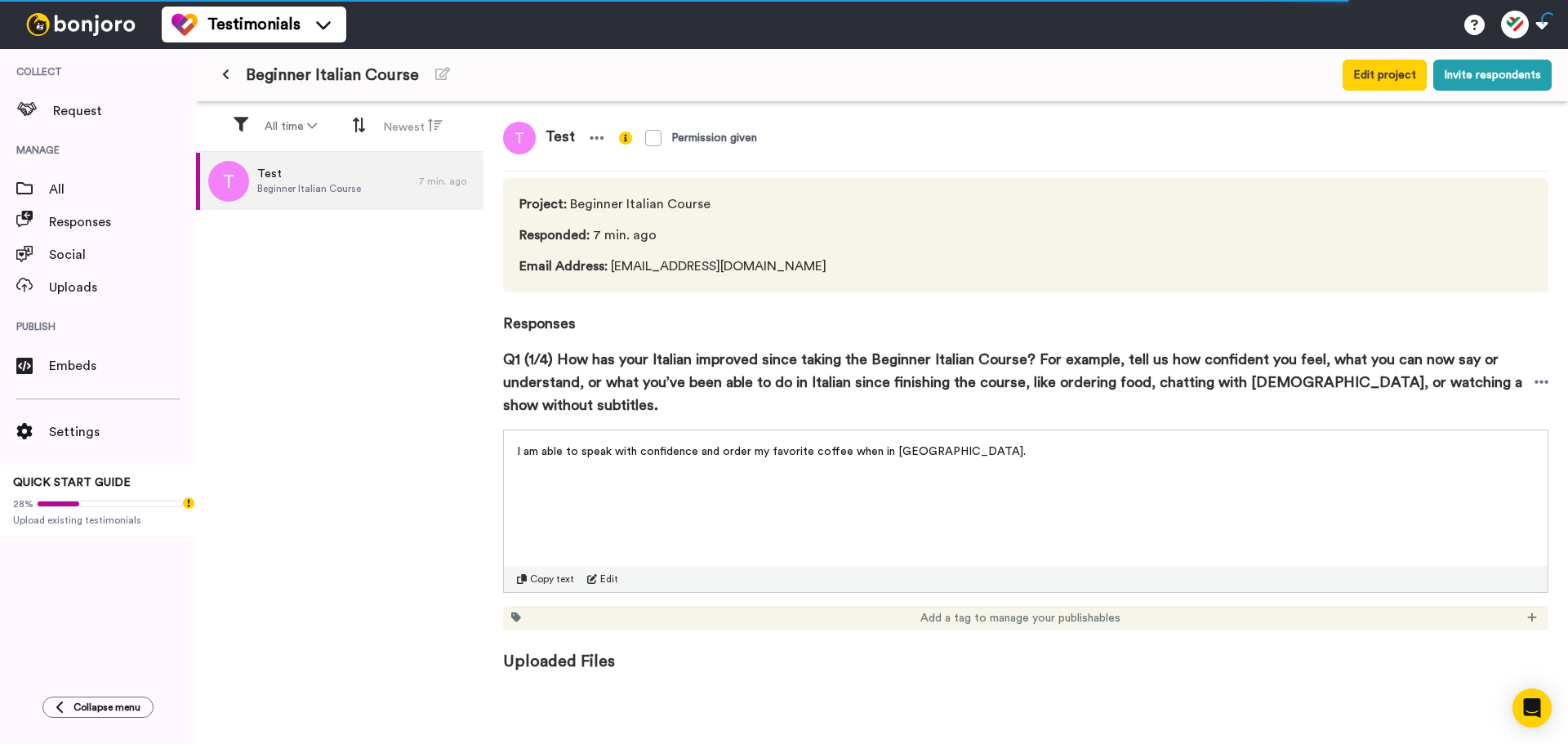
click at [334, 245] on div "Test Beginner Italian Course 7 min. ago" at bounding box center [340, 450] width 288 height 594
click at [276, 69] on span "Beginner Italian Course" at bounding box center [333, 75] width 173 height 23
click at [218, 67] on button at bounding box center [226, 75] width 27 height 29
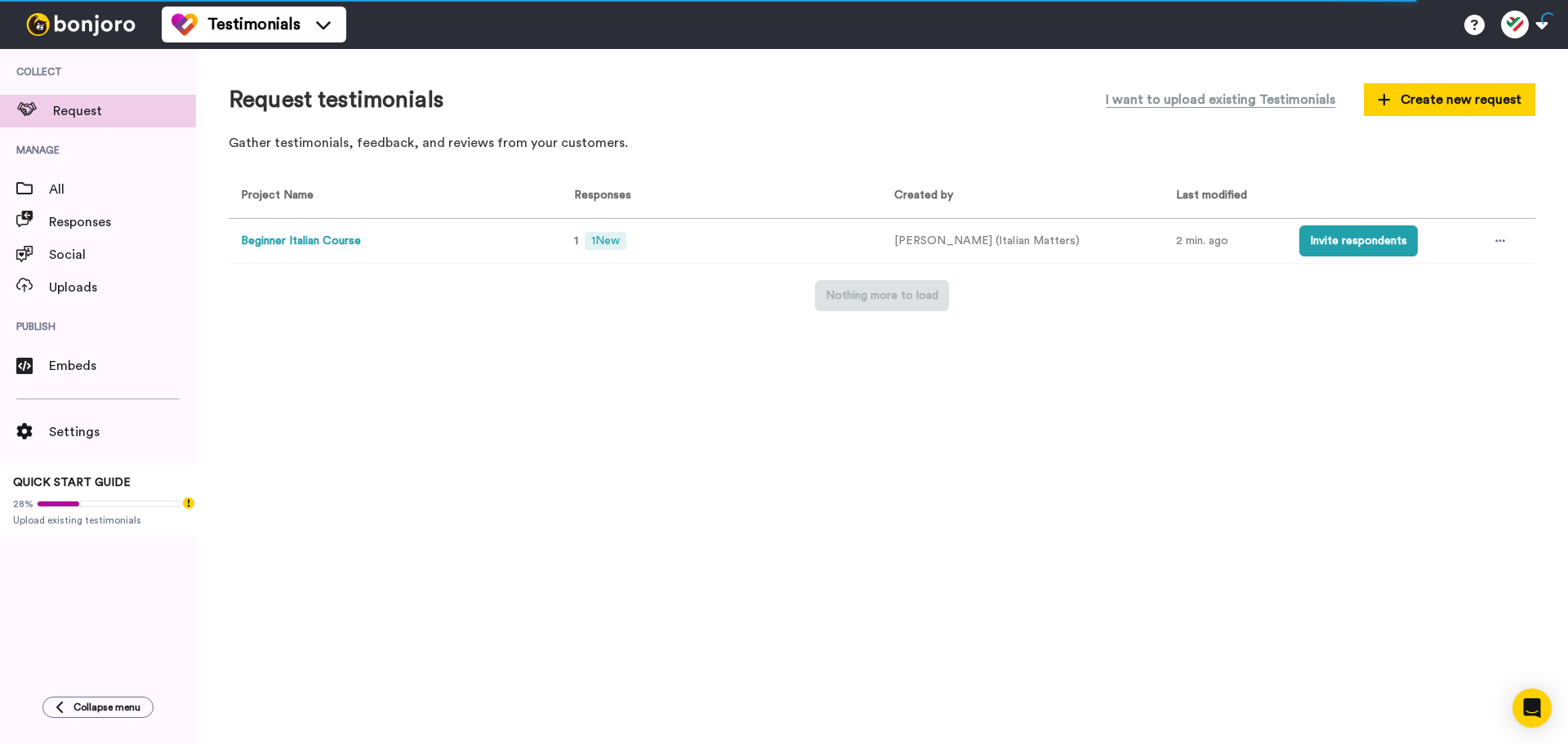
click at [299, 244] on button "Beginner Italian Course" at bounding box center [301, 241] width 120 height 17
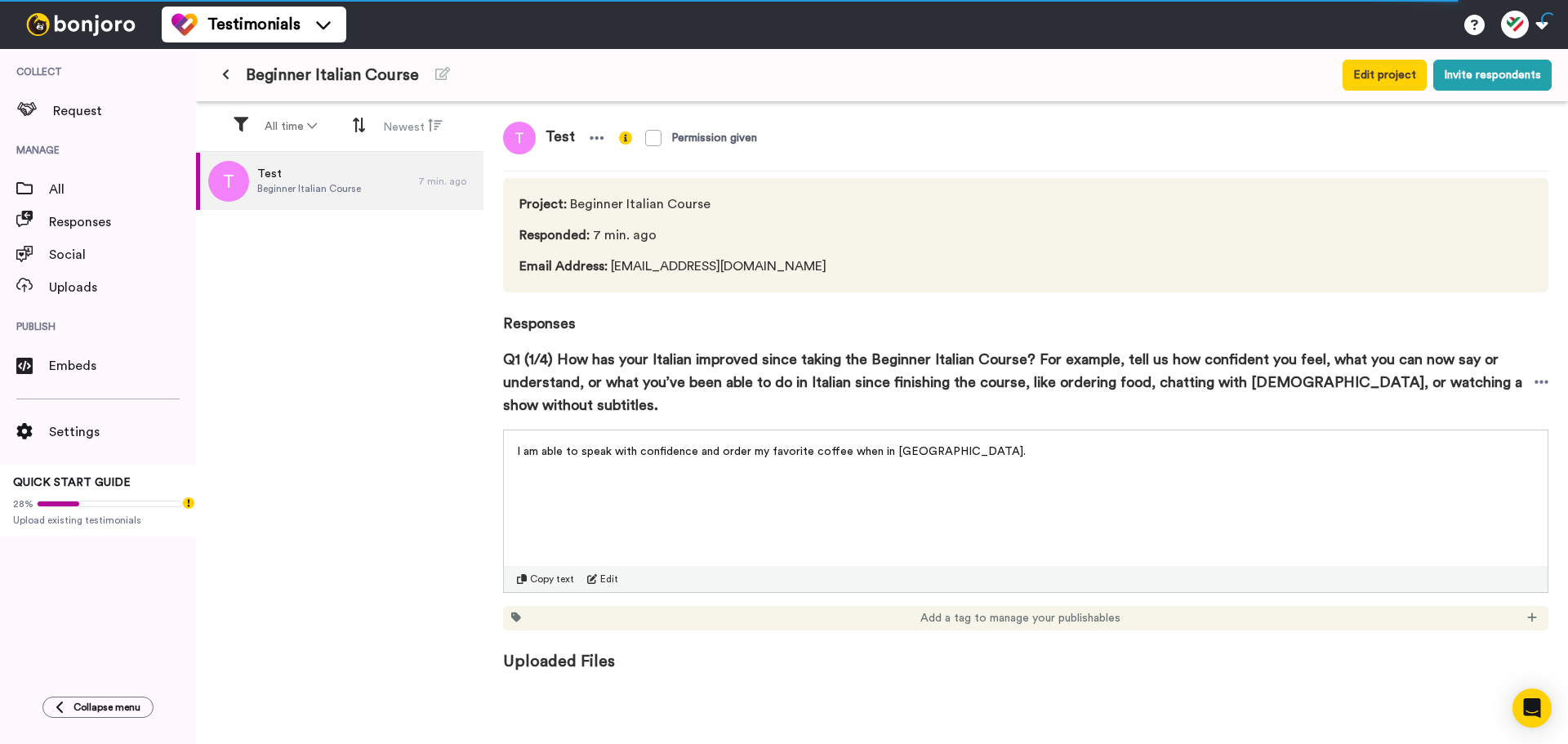
click at [224, 66] on button at bounding box center [226, 75] width 27 height 29
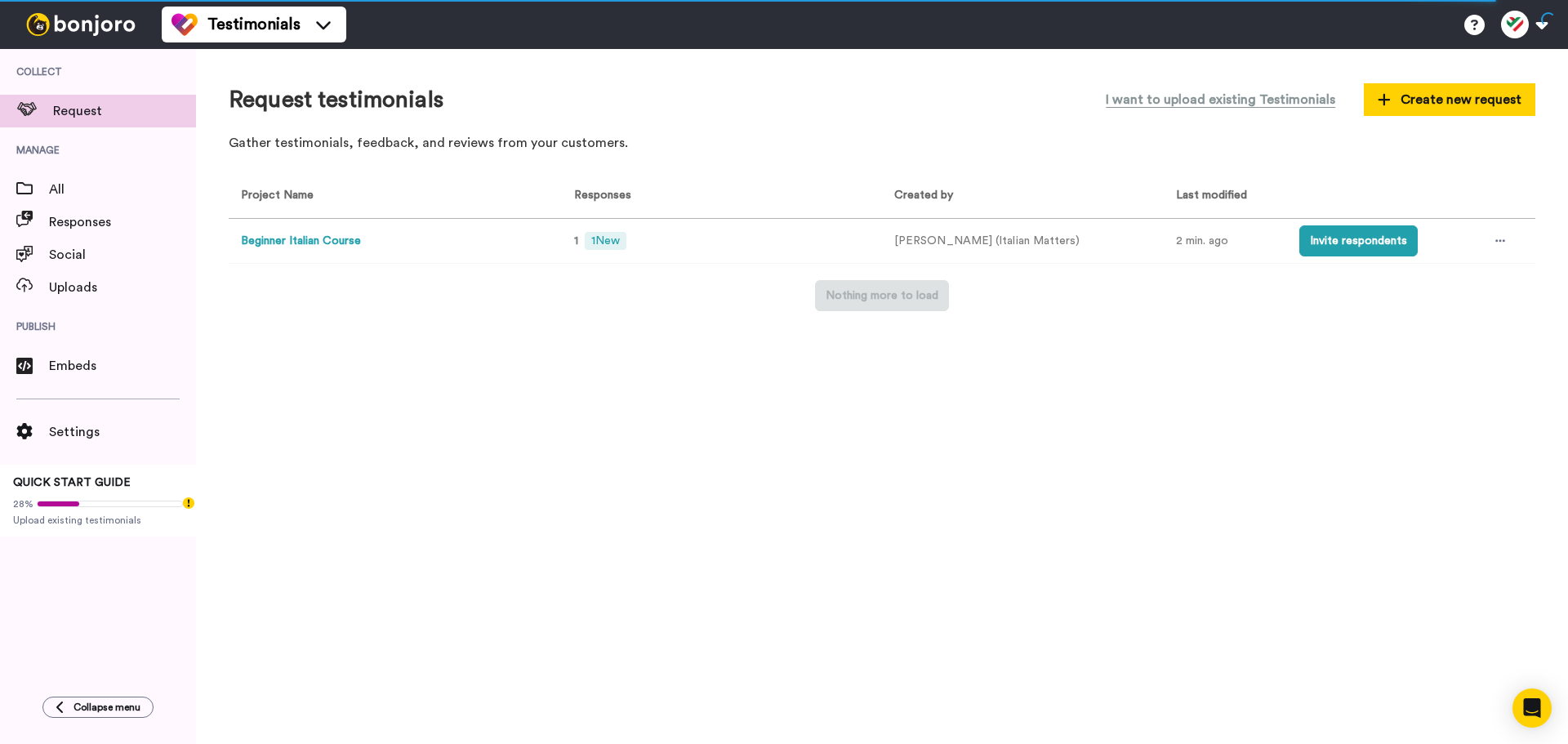
click at [349, 240] on button "Beginner Italian Course" at bounding box center [301, 241] width 120 height 17
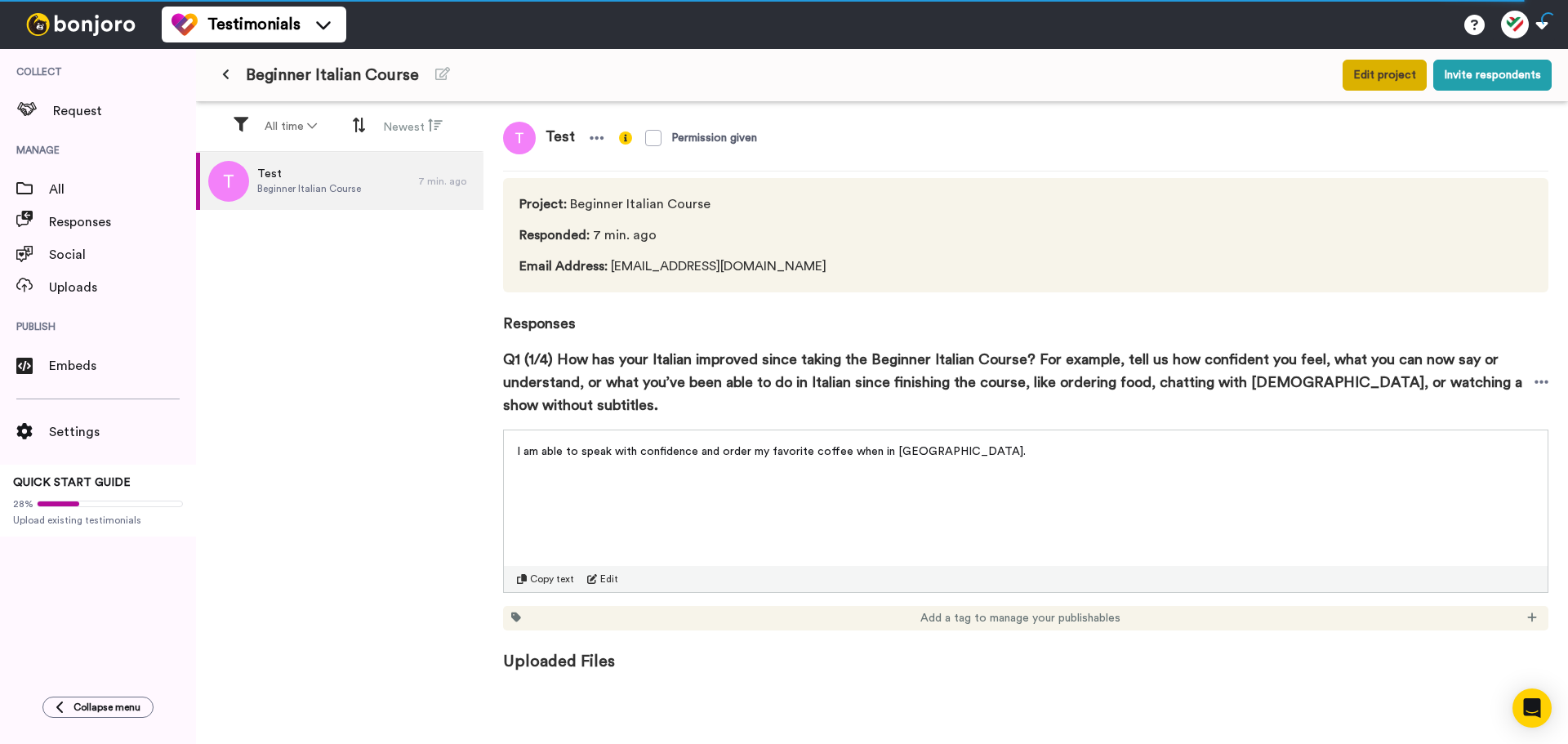
click at [1375, 78] on button "Edit project" at bounding box center [1385, 75] width 84 height 31
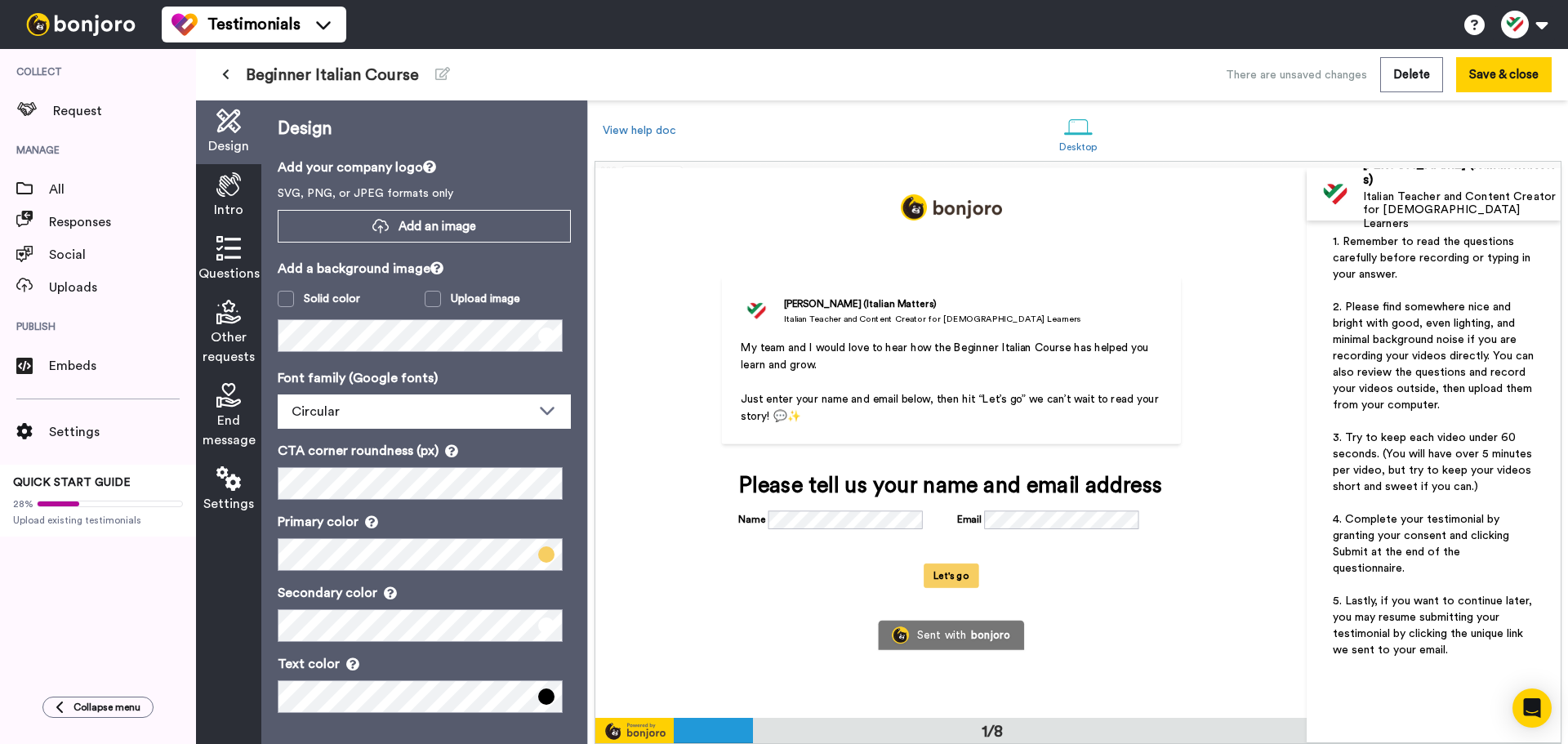
scroll to position [2, 0]
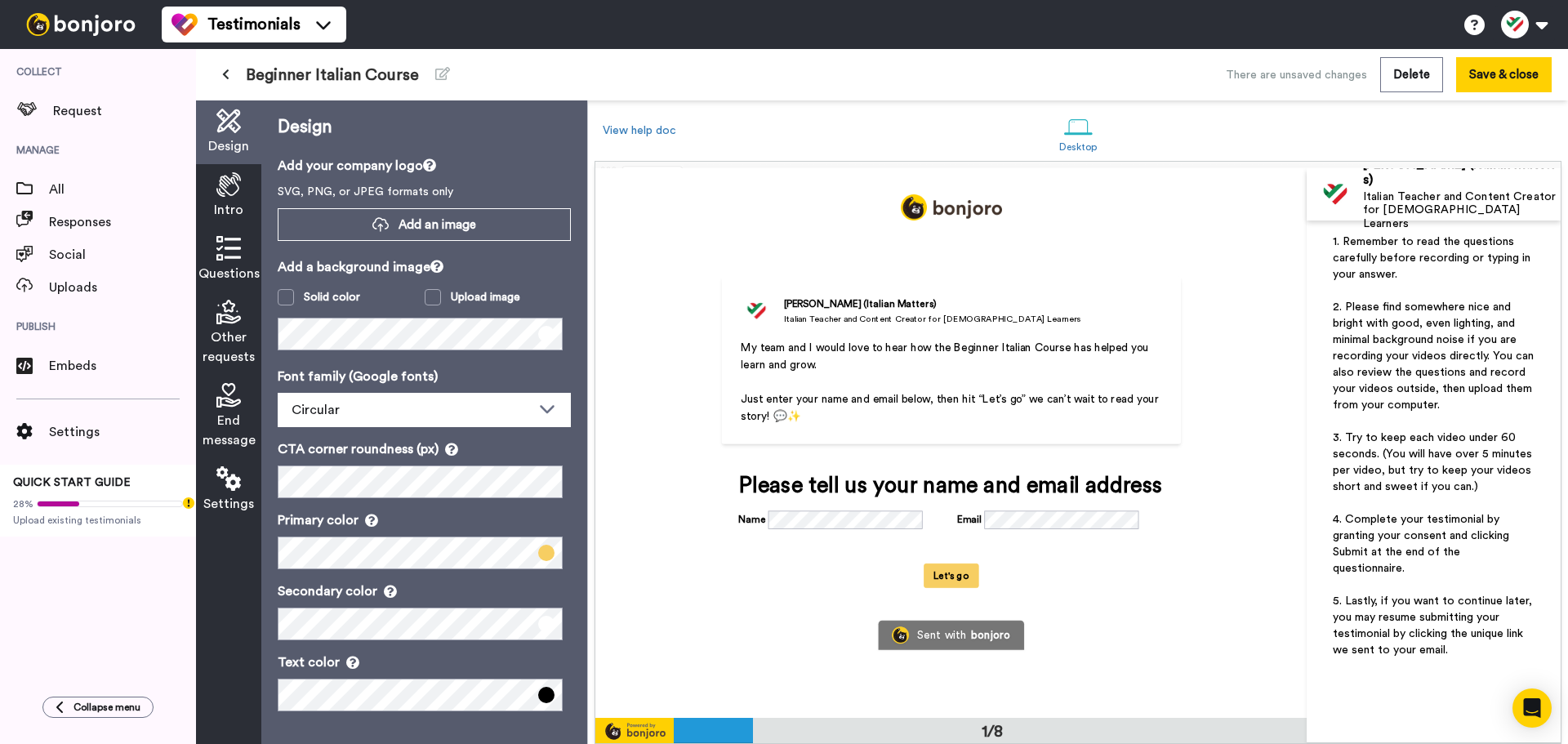
click at [235, 397] on icon at bounding box center [229, 395] width 25 height 25
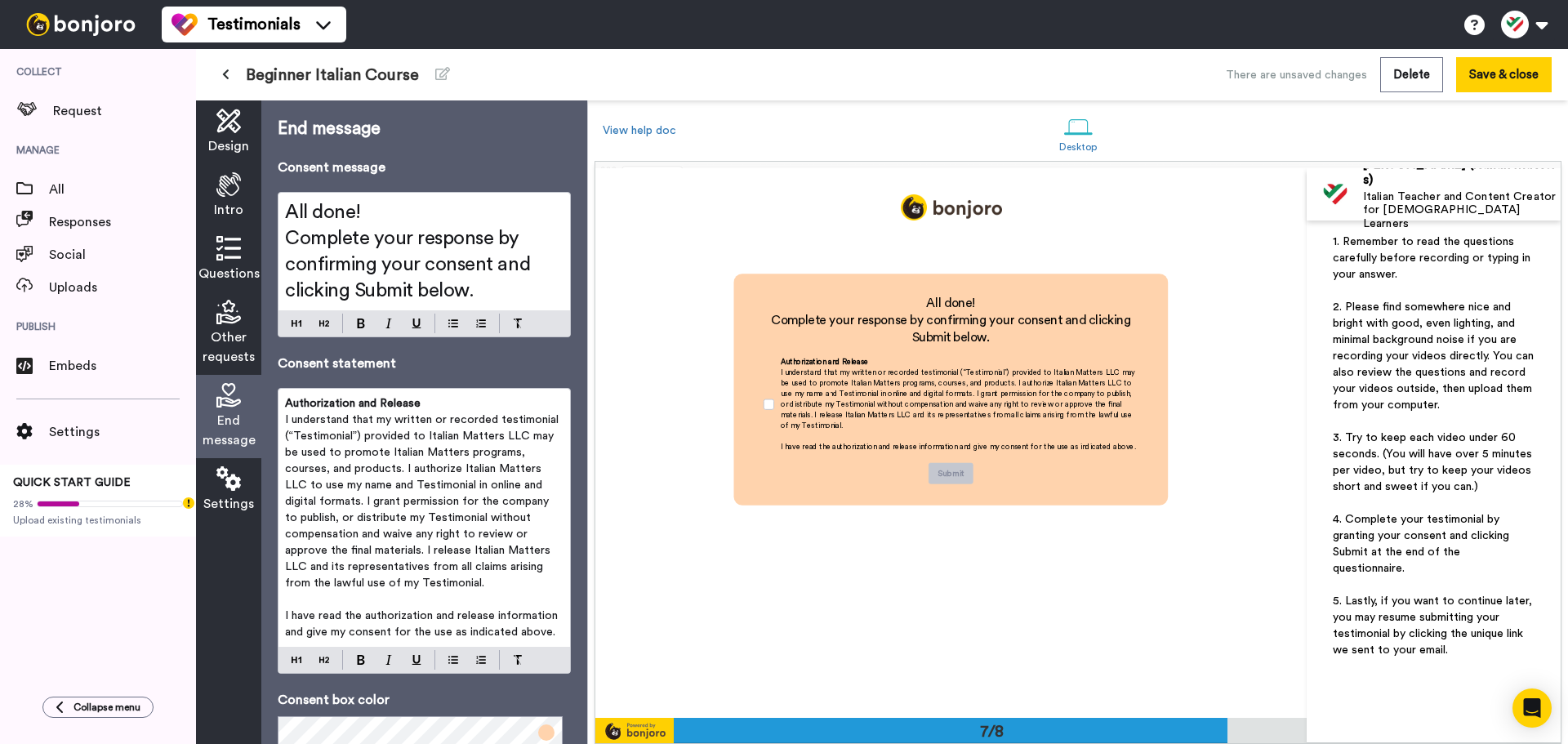
scroll to position [3382, 0]
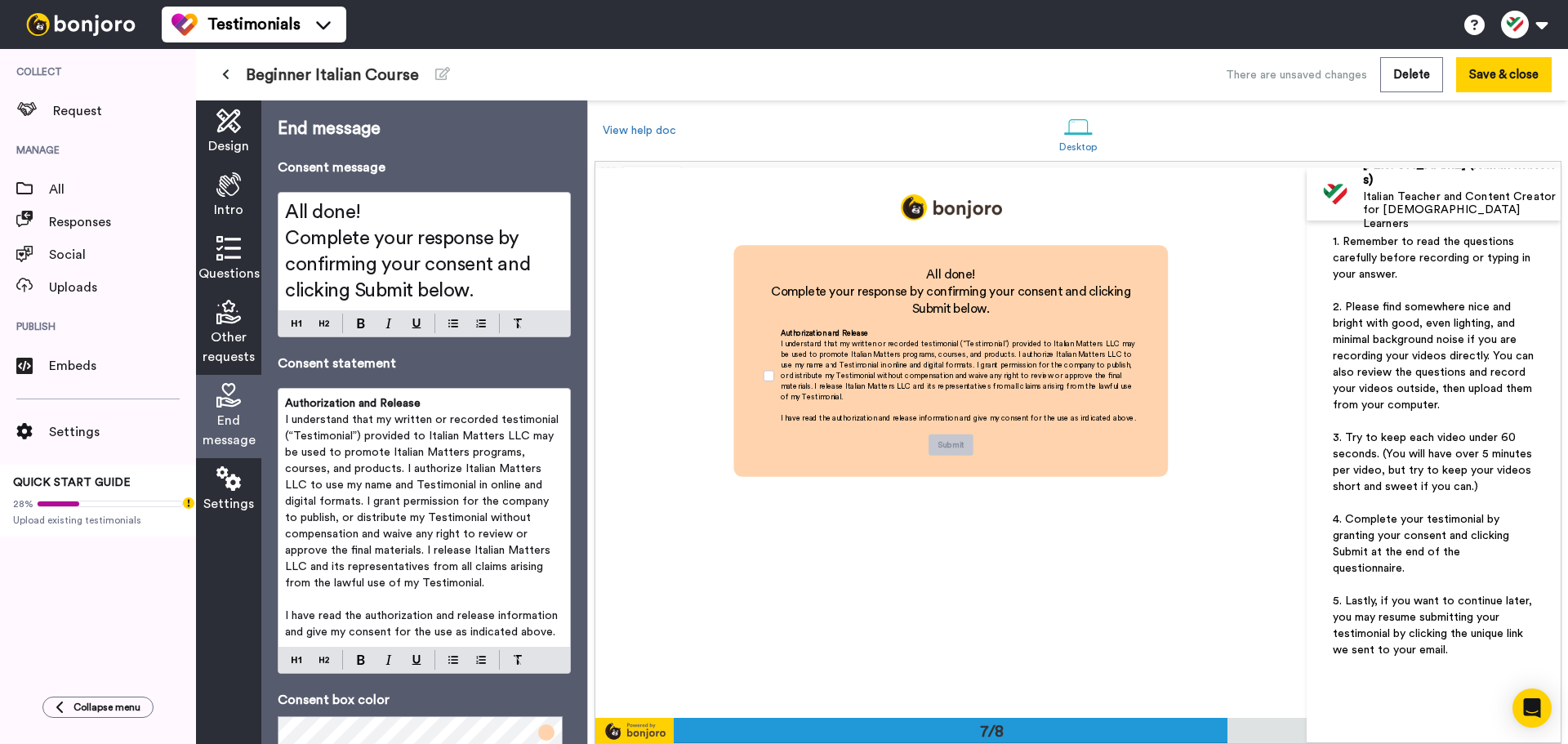
click at [544, 447] on div "Authorization and Release I understand that my written or recorded testimonial …" at bounding box center [425, 518] width 291 height 258
click at [511, 437] on span "I understand that my written or recorded testimonial (“Testimonial”) provided t…" at bounding box center [424, 501] width 277 height 175
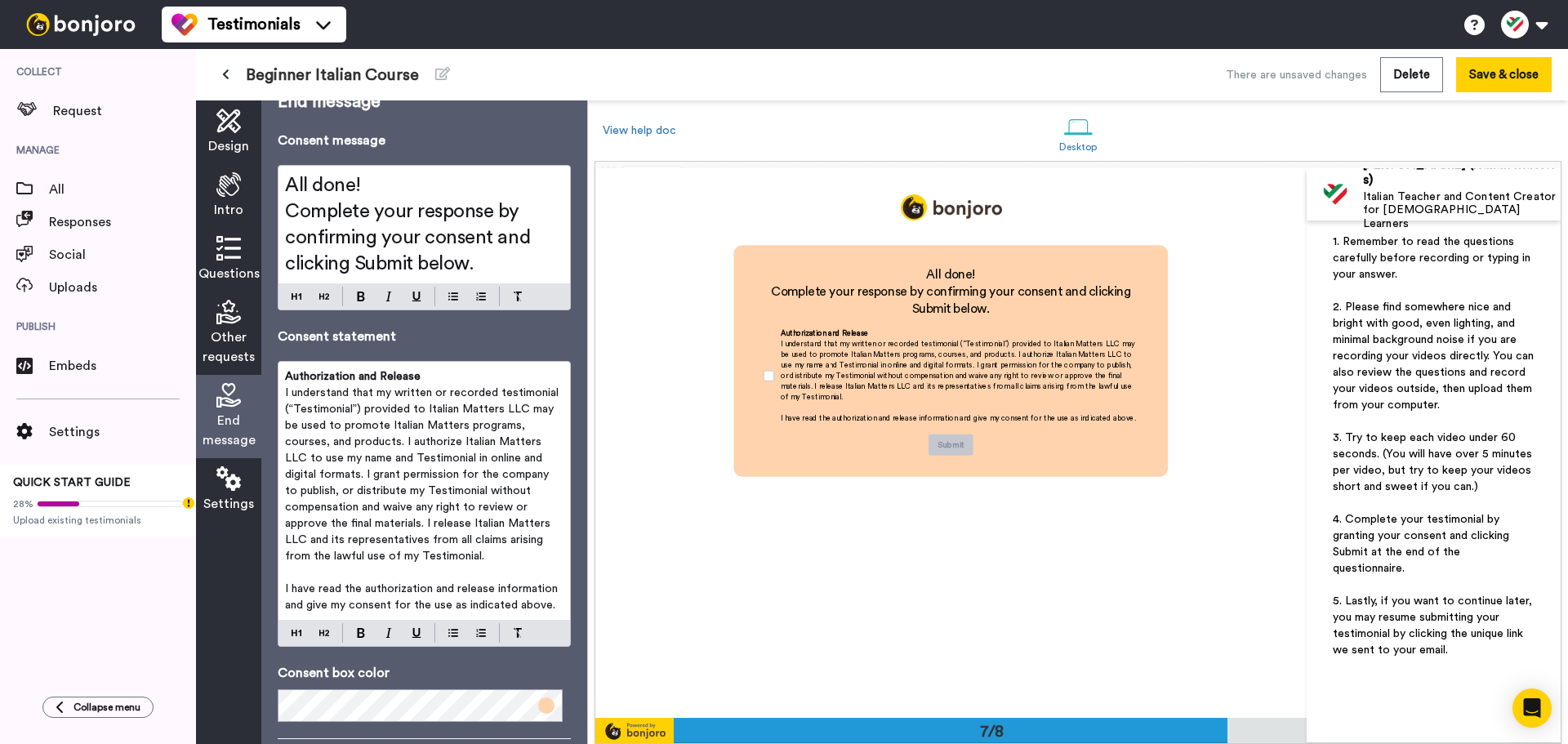
scroll to position [0, 0]
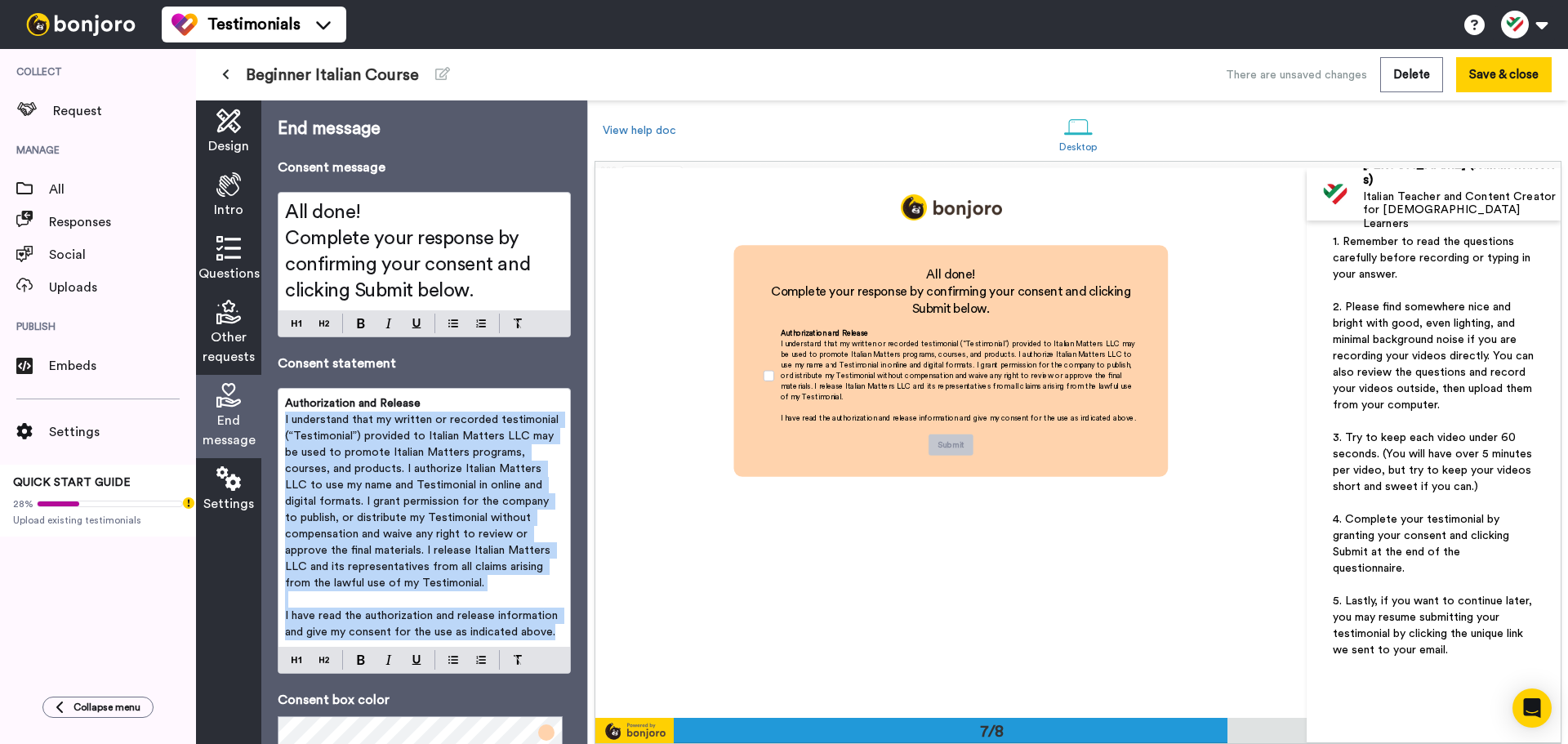
drag, startPoint x: 280, startPoint y: 415, endPoint x: 575, endPoint y: 637, distance: 369.2
click at [568, 645] on div "End message Consent message All done! Complete your response by confirming your…" at bounding box center [425, 422] width 326 height 643
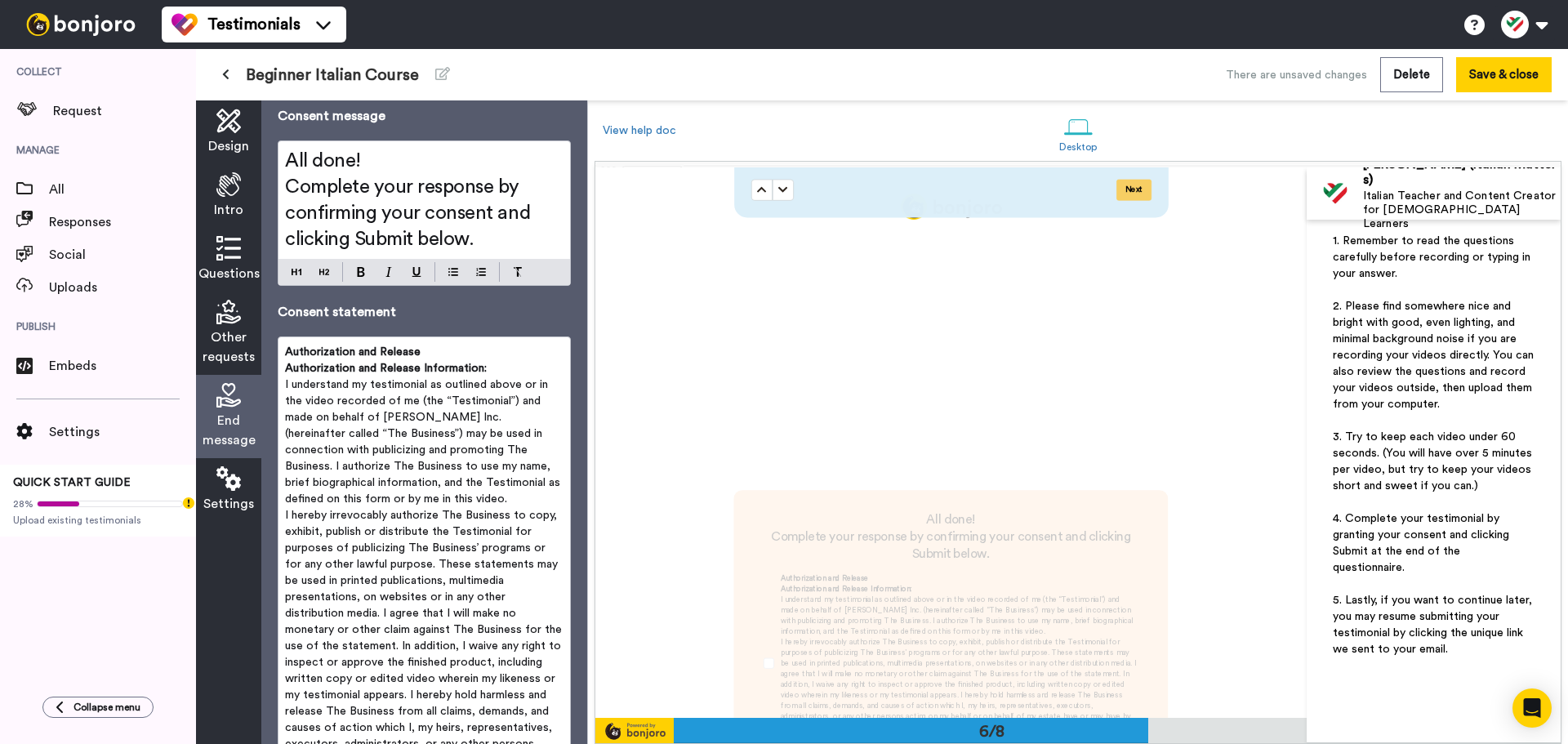
scroll to position [47, 0]
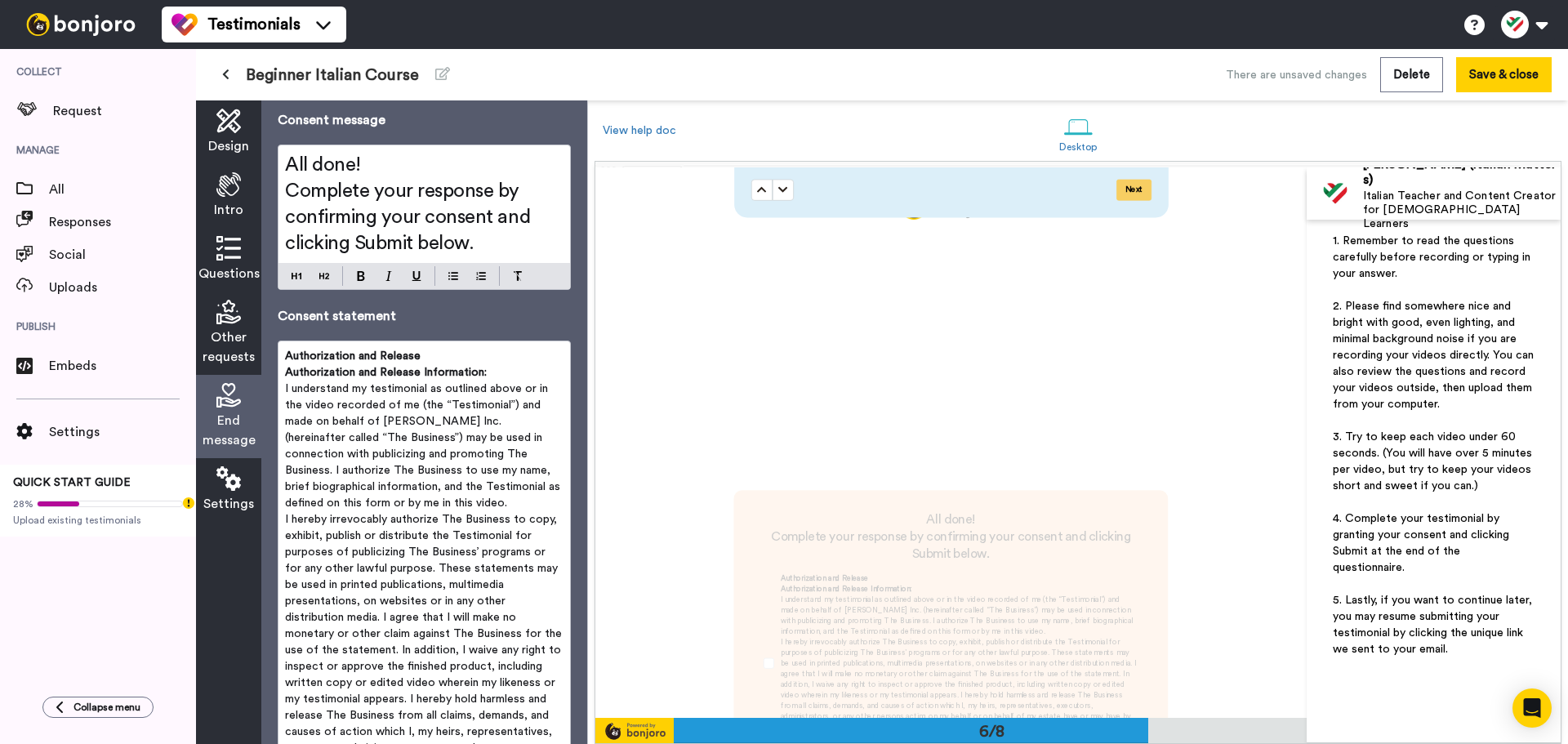
click at [445, 378] on span "Authorization and Release Information:" at bounding box center [386, 372] width 202 height 11
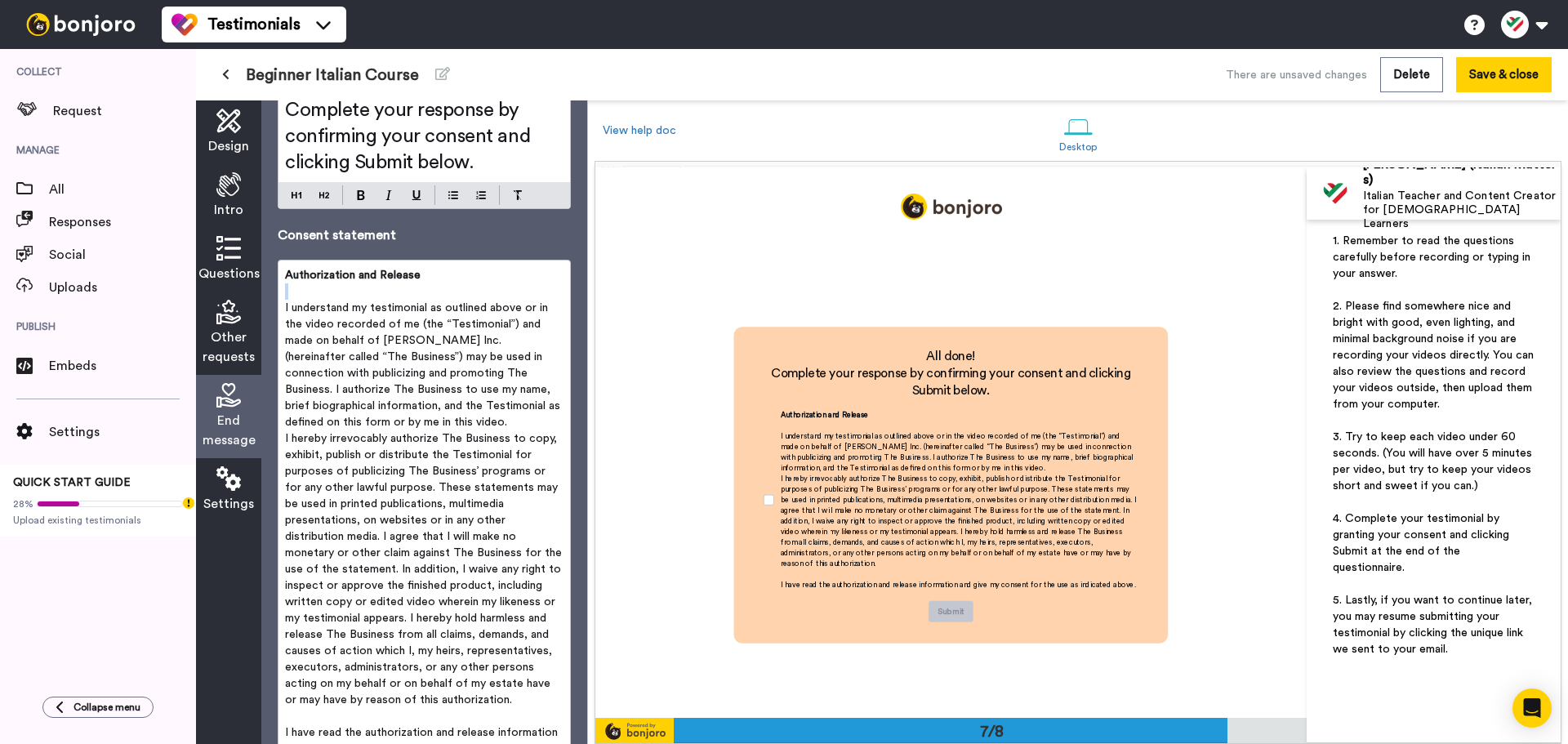
scroll to position [129, 0]
drag, startPoint x: 382, startPoint y: 335, endPoint x: 480, endPoint y: 336, distance: 98.0
click at [480, 336] on span "I understand my testimonial as outlined above or in the video recorded of me (t…" at bounding box center [425, 364] width 279 height 126
click at [408, 342] on span "I understand my testimonial as outlined above or in the video recorded of me (t…" at bounding box center [425, 364] width 279 height 126
click at [428, 339] on span "I understand my testimonial as outlined above or in the video recorded of me (t…" at bounding box center [425, 364] width 279 height 126
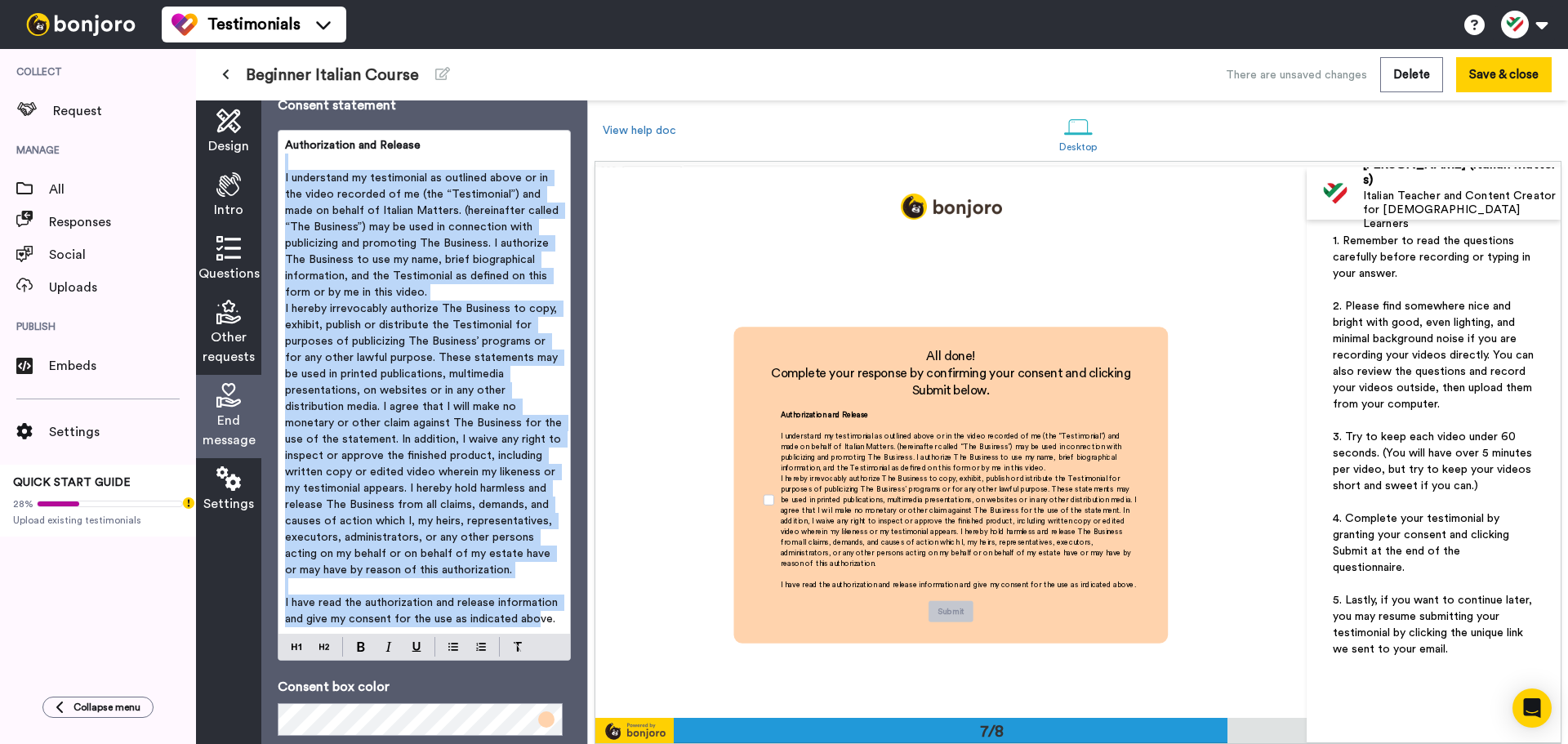
scroll to position [564, 0]
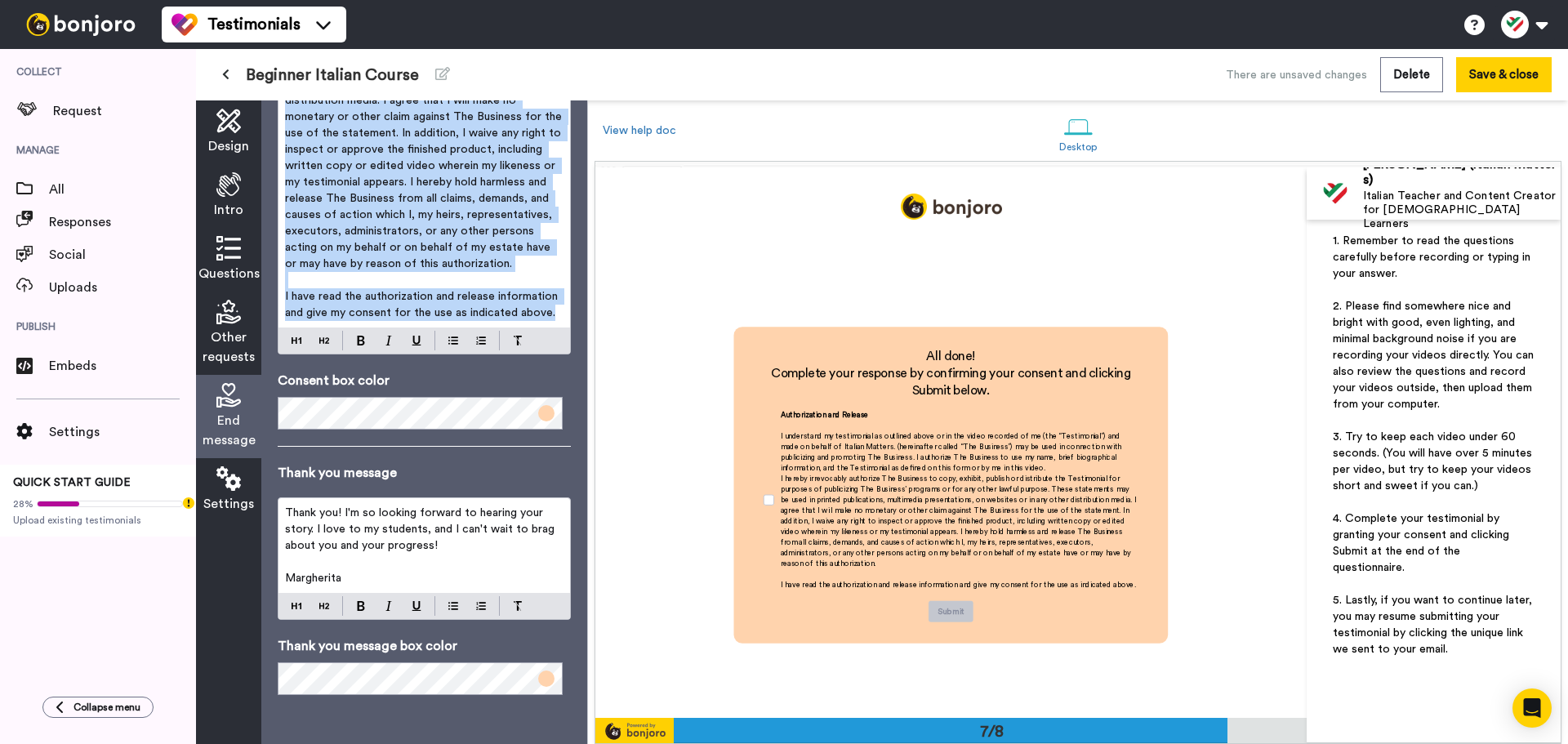
drag, startPoint x: 456, startPoint y: 283, endPoint x: 621, endPoint y: 380, distance: 191.4
click at [621, 380] on div "Design Intro Questions Other requests End message Settings End message Consent …" at bounding box center [883, 422] width 1373 height 643
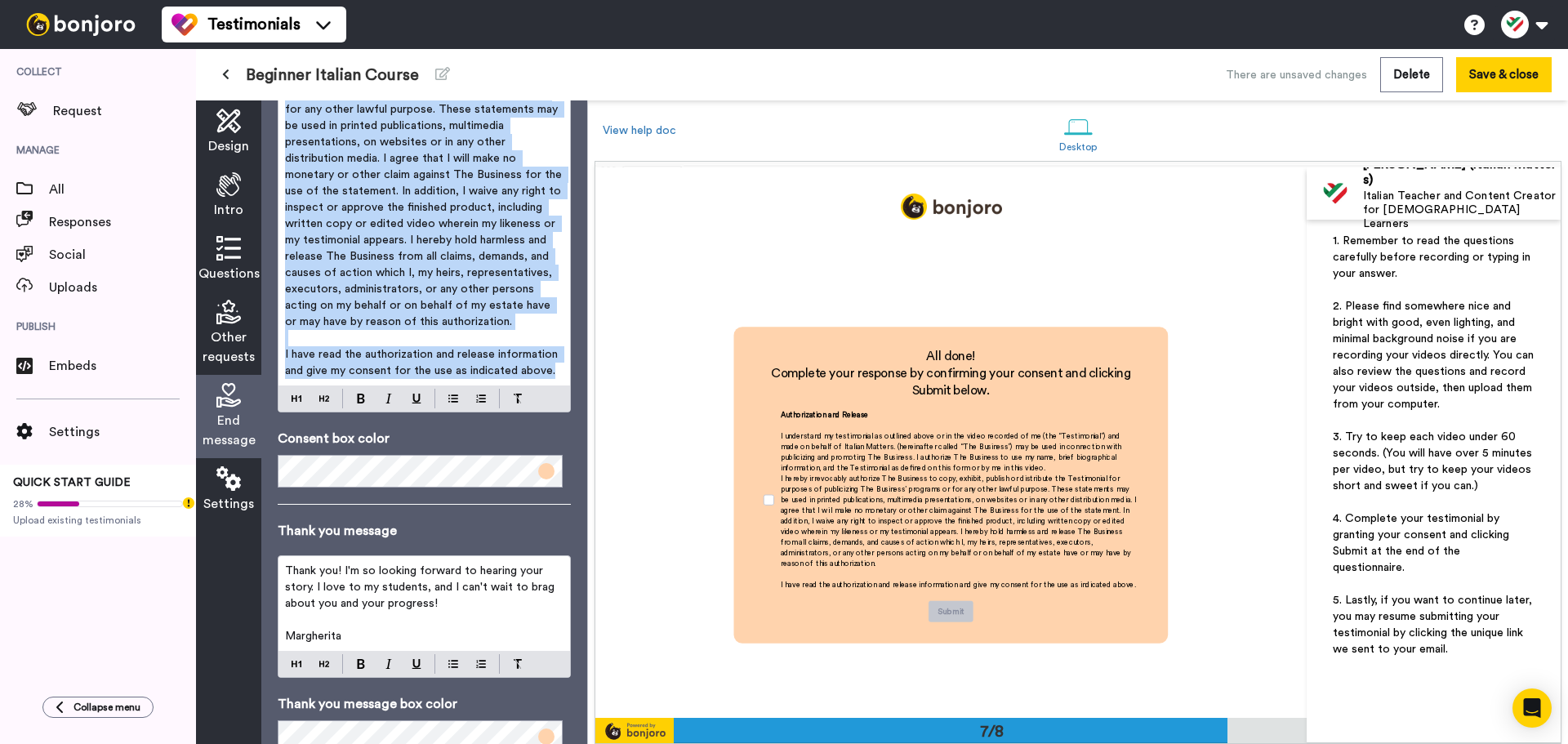
scroll to position [482, 0]
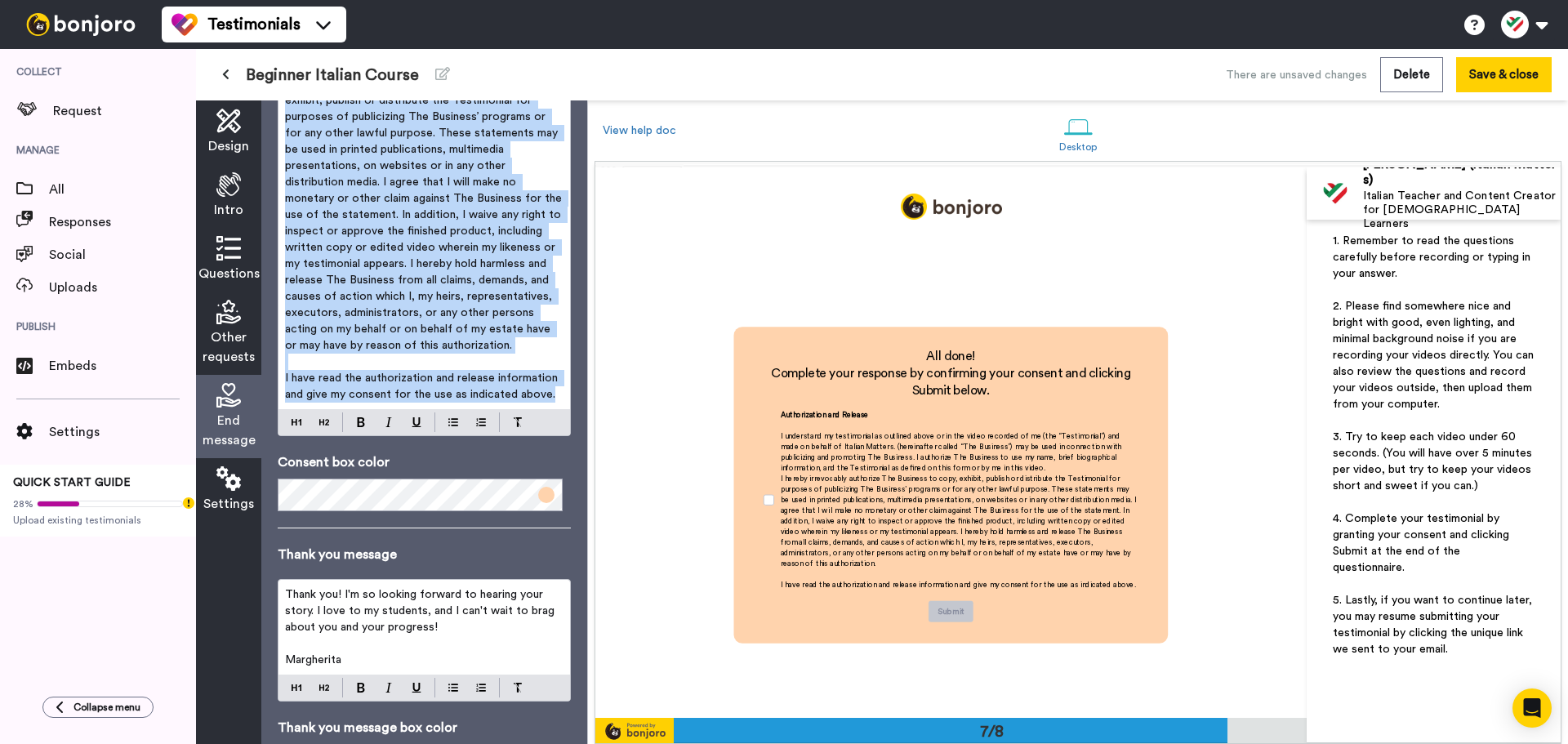
copy div "﻿ I understand my testimonial as outlined above or in the video recorded of me …"
click at [377, 268] on span "I hereby irrevocably authorize The Business to copy, exhibit, publish or distri…" at bounding box center [425, 215] width 281 height 273
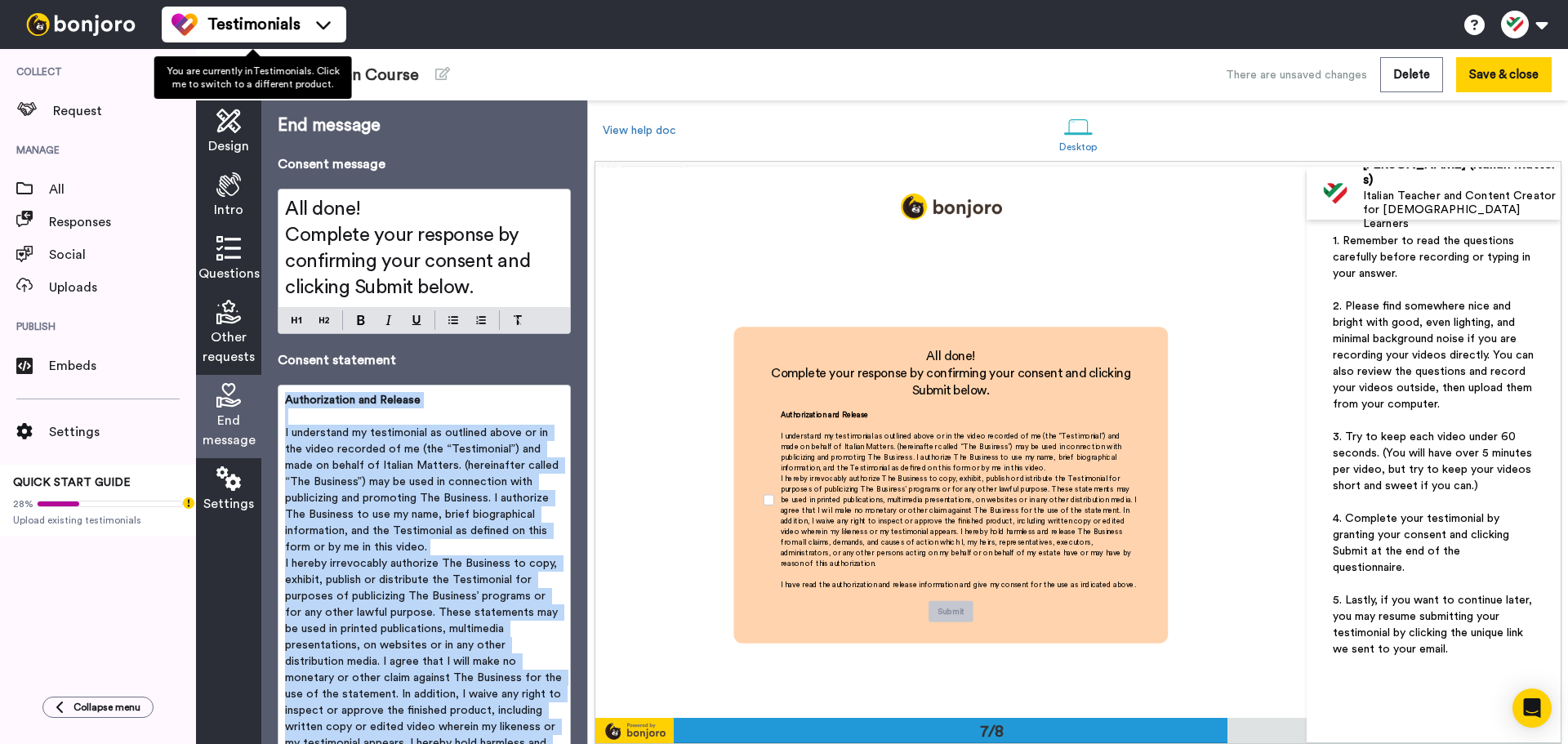
scroll to position [0, 0]
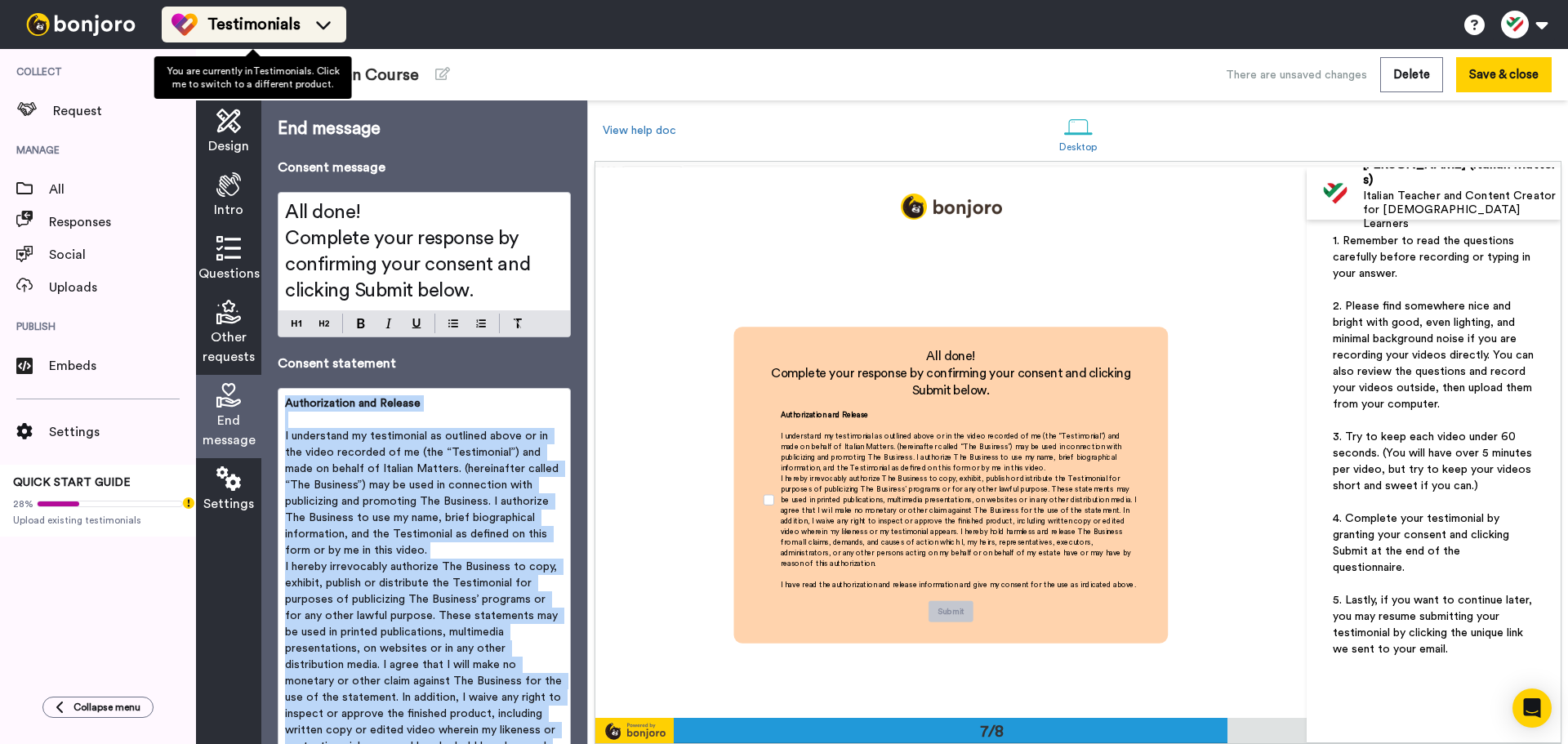
drag, startPoint x: 527, startPoint y: 344, endPoint x: 193, endPoint y: 28, distance: 459.8
click at [193, 28] on div "Testimonials Switch to Video messaging Testimonials Settings Discover Help & Su…" at bounding box center [784, 372] width 1568 height 744
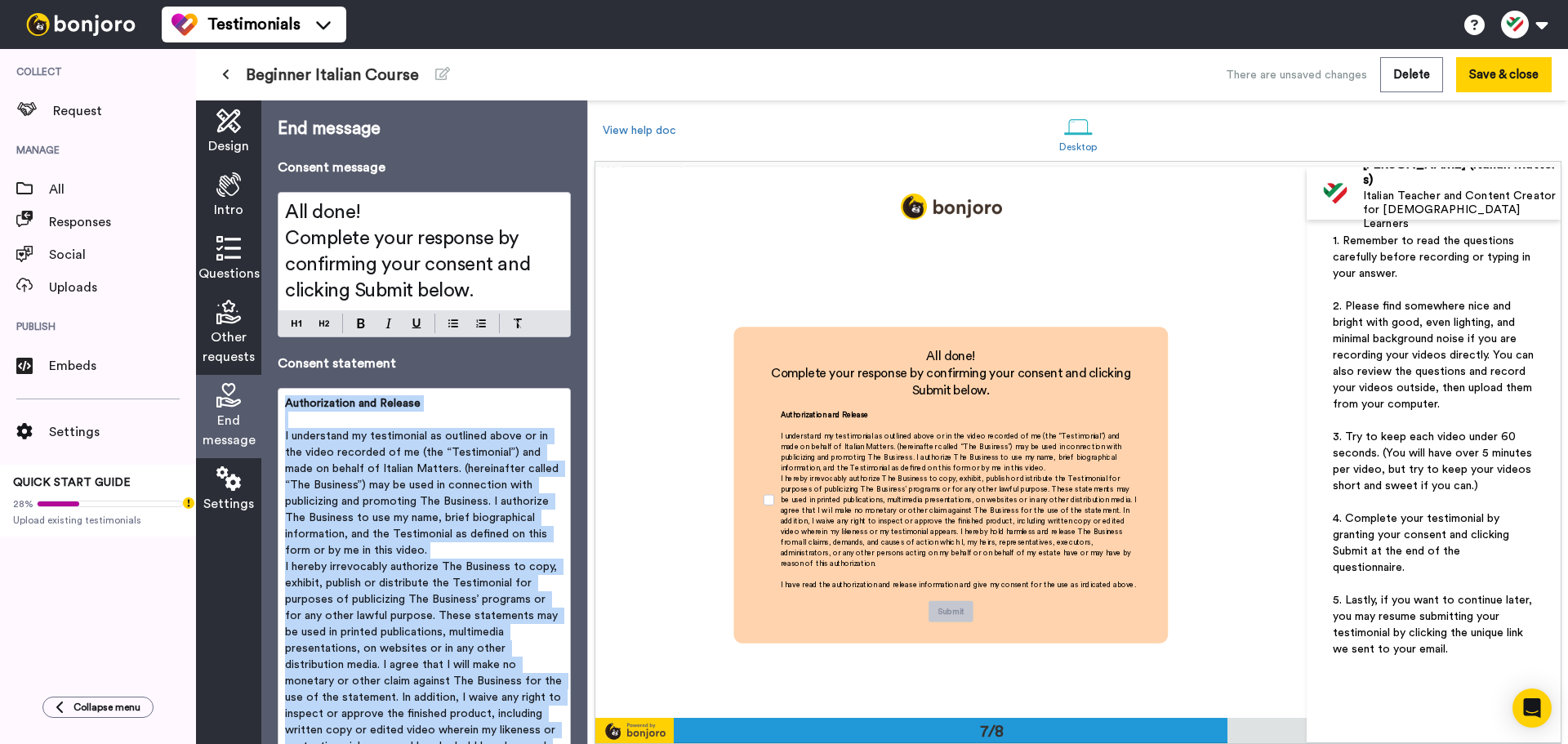
click at [365, 395] on p "Authorization and Release" at bounding box center [425, 403] width 279 height 16
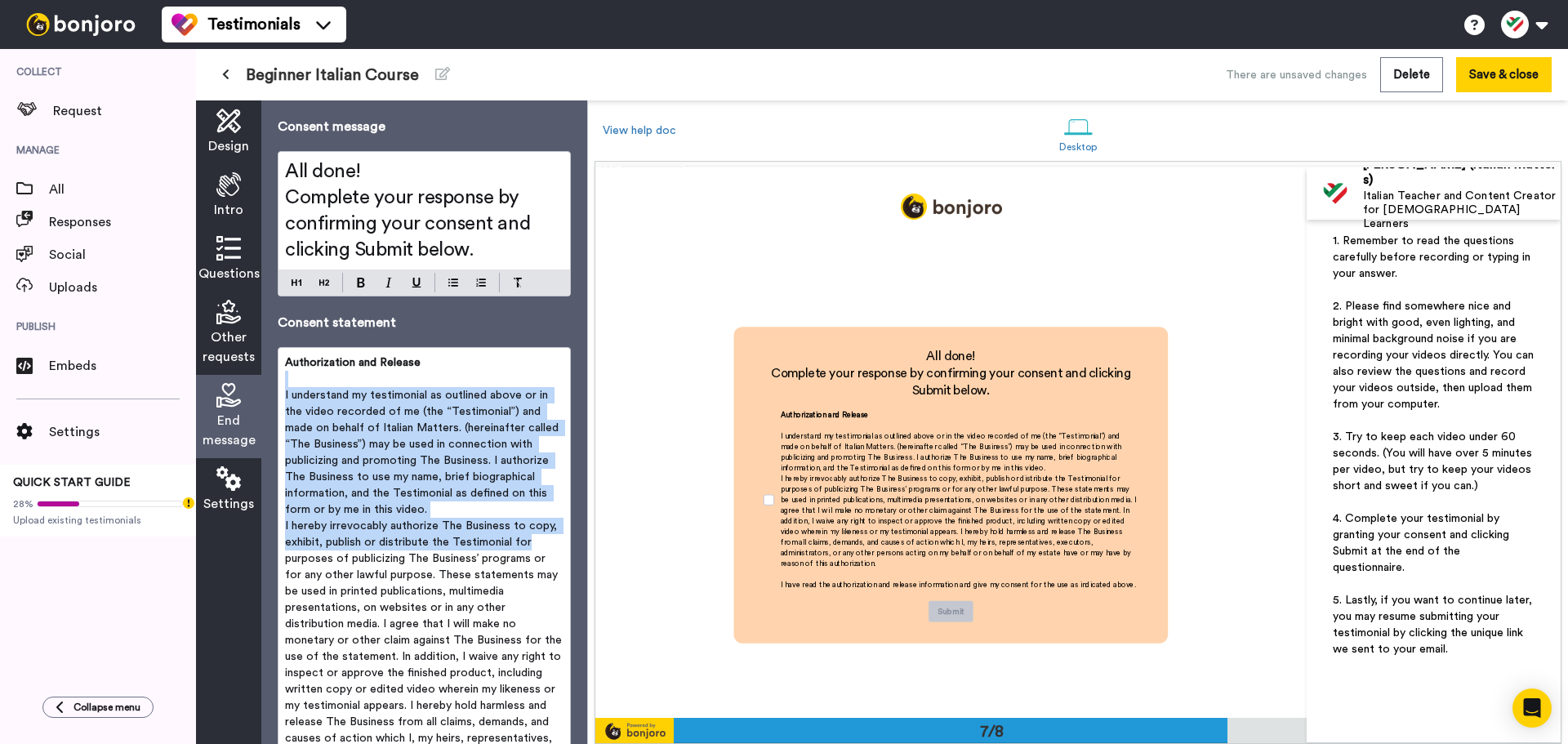
scroll to position [164, 0]
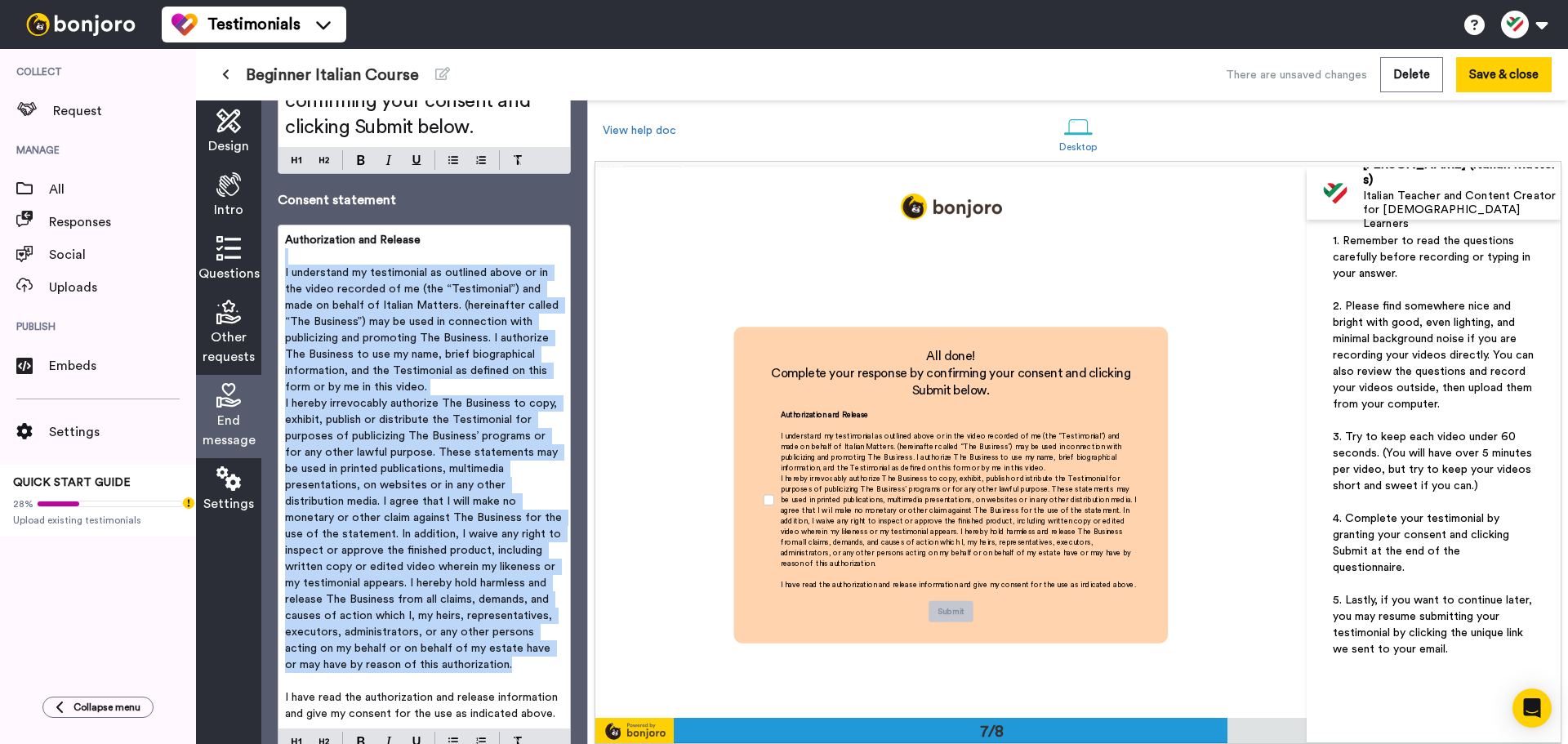
drag, startPoint x: 344, startPoint y: 423, endPoint x: 531, endPoint y: 670, distance: 309.8
click at [531, 670] on div "Authorization and Release ﻿ I understand my testimonial as outlined above or in…" at bounding box center [425, 477] width 291 height 503
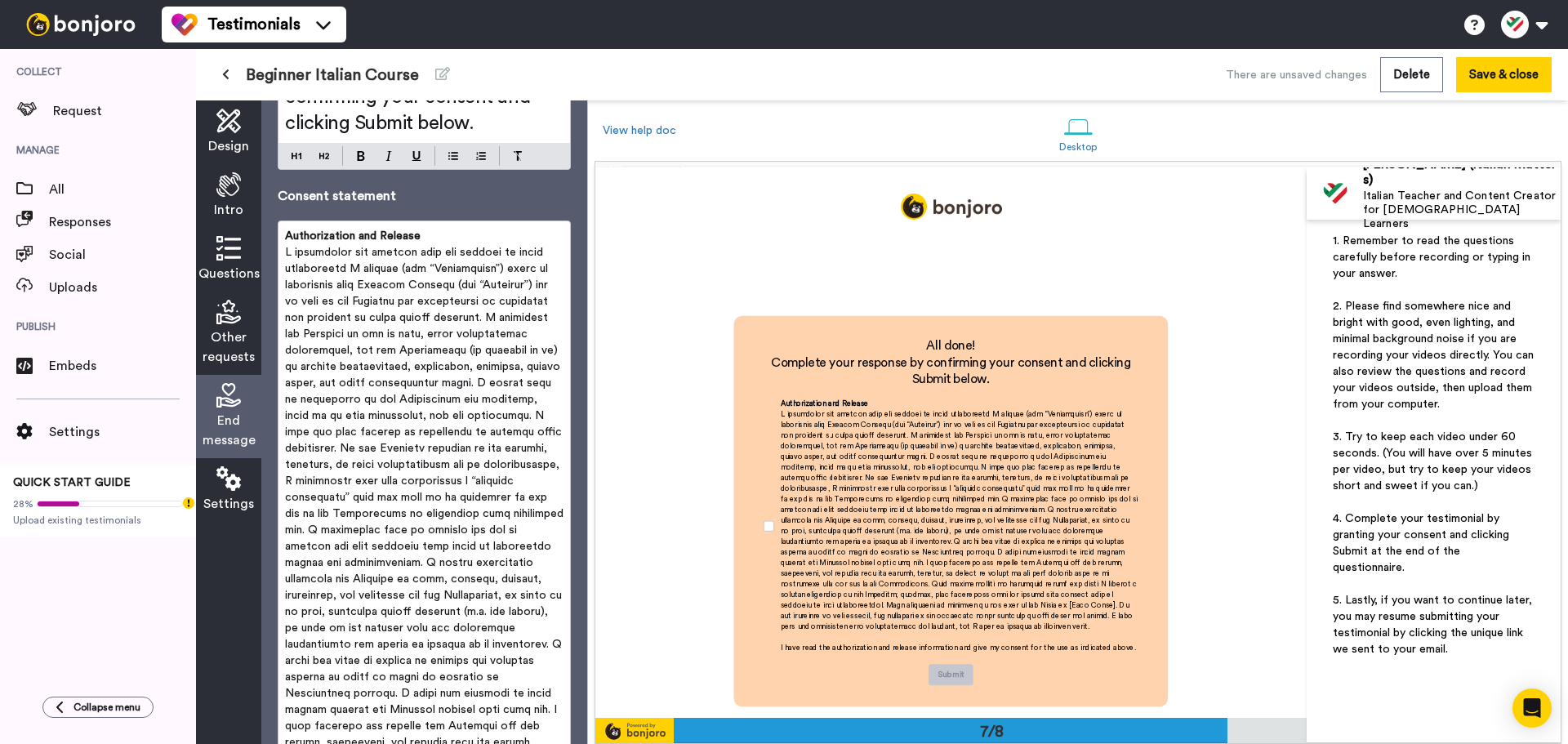
scroll to position [113, 0]
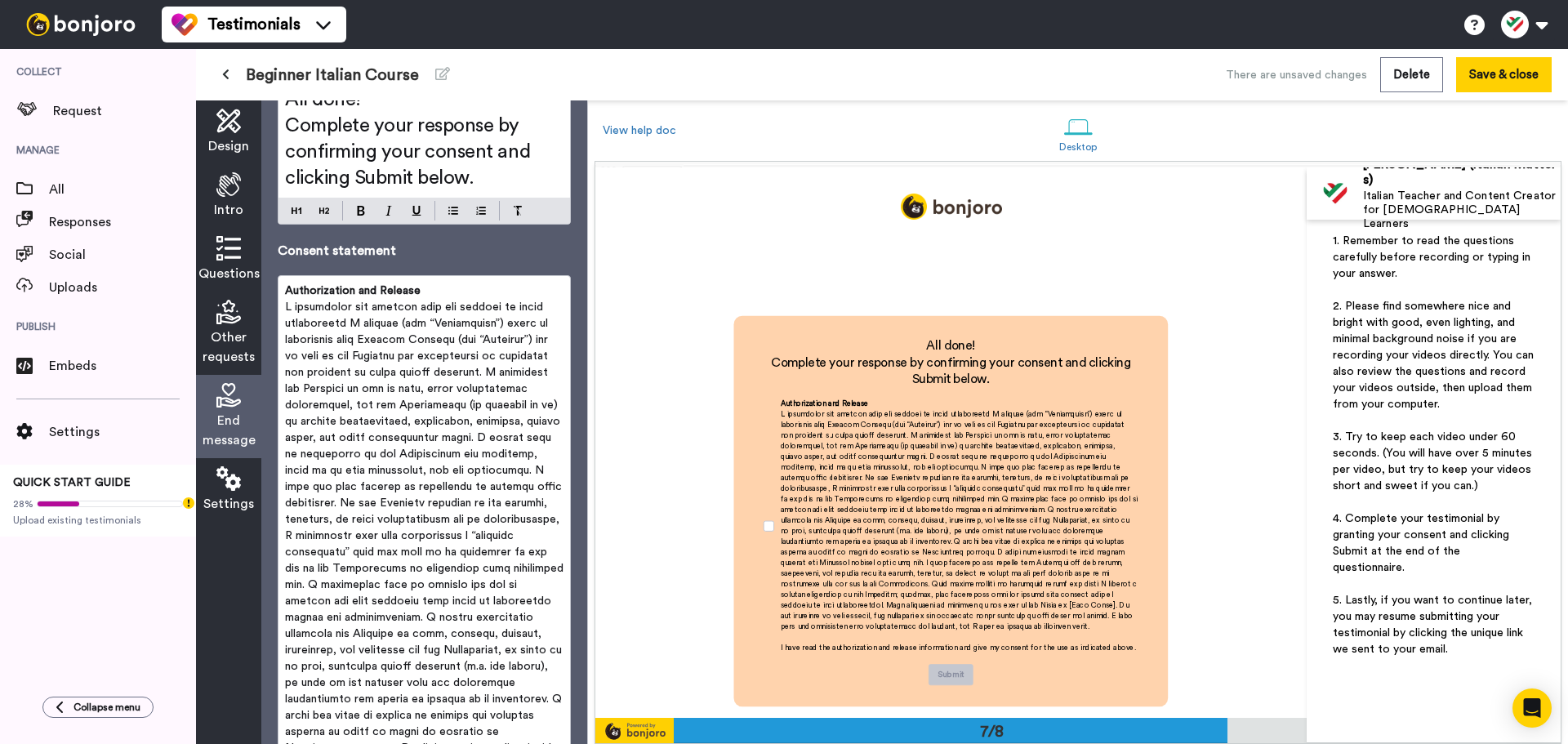
click at [438, 278] on div "Authorization and Release ﻿ I have read the authorization and release informati…" at bounding box center [425, 666] width 291 height 781
click at [389, 407] on span at bounding box center [426, 649] width 282 height 697
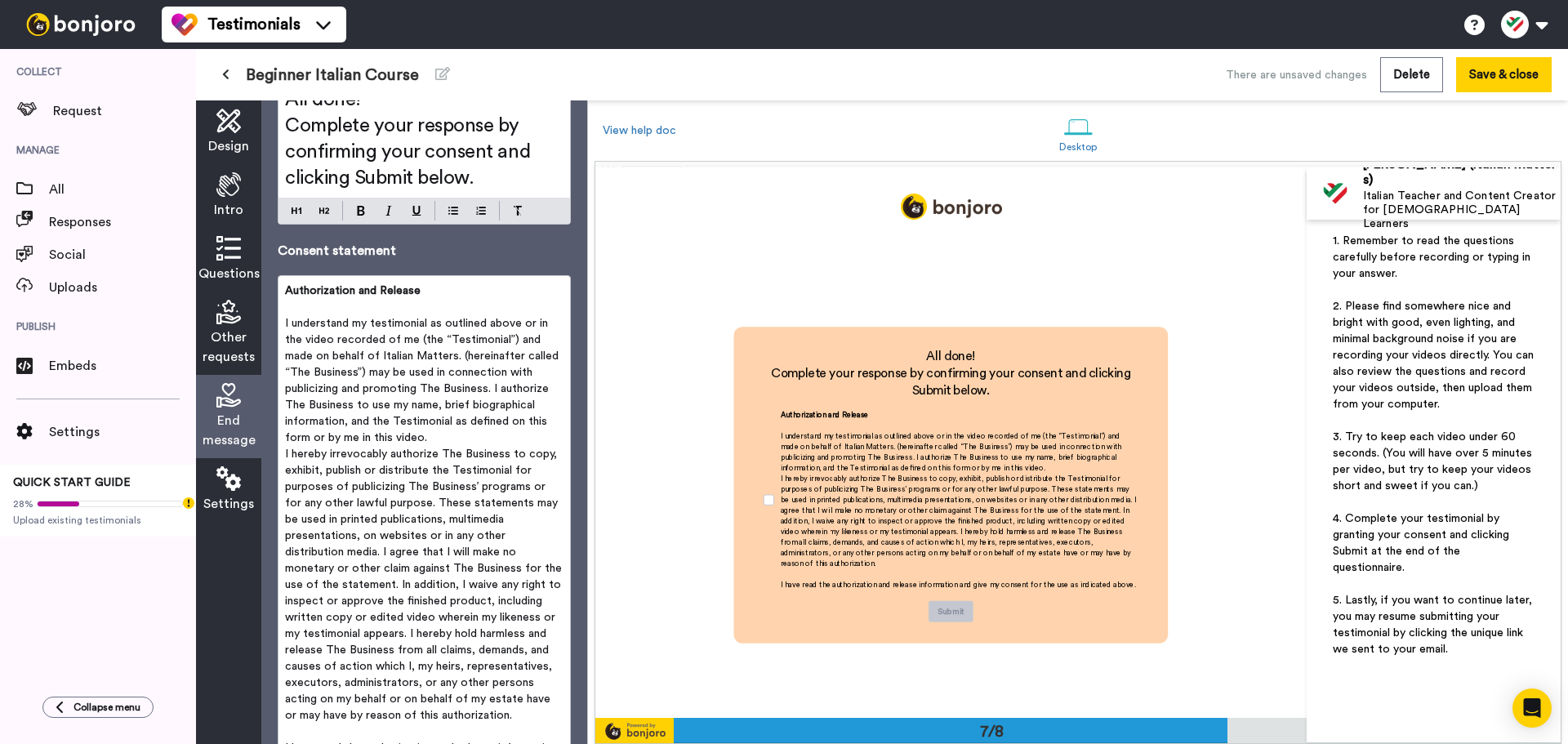
click at [402, 317] on span "I understand my testimonial as outlined above or in the video recorded of me (t…" at bounding box center [424, 380] width 277 height 126
click at [472, 442] on p "I understand my testimonial as outlined above or in the video recorded of me (t…" at bounding box center [425, 380] width 279 height 131
click at [453, 353] on span "I understand my testimonial as outlined above or in the video recorded of me (t…" at bounding box center [424, 380] width 277 height 126
click at [520, 429] on p "I understand my testimonial as outlined above or in the video recorded of me (t…" at bounding box center [425, 380] width 279 height 131
click at [517, 435] on p "I understand my testimonial as outlined above or in the video recorded of me (t…" at bounding box center [425, 380] width 279 height 131
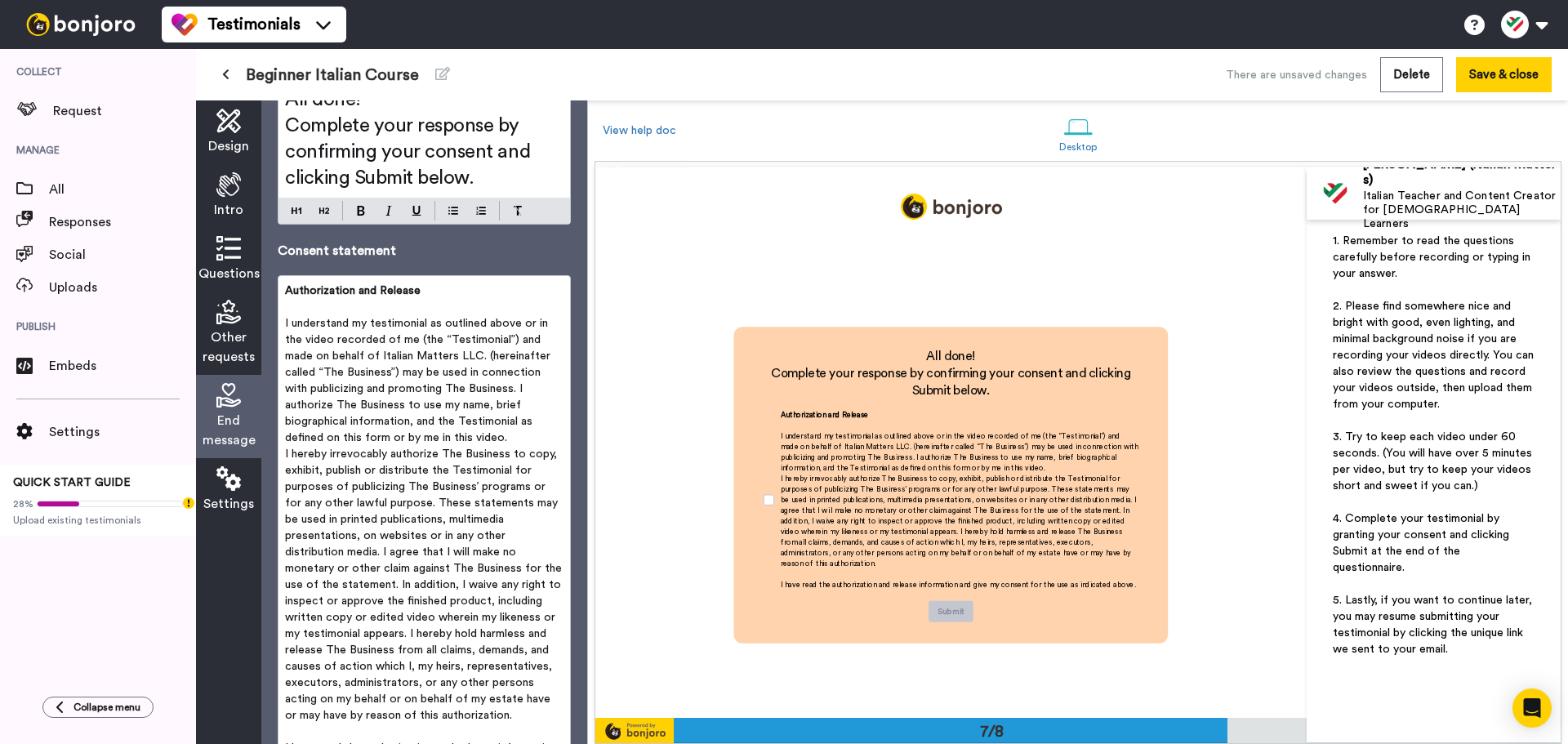
click at [285, 452] on div "Authorization and Release ﻿ I understand my testimonial as outlined above or in…" at bounding box center [425, 527] width 291 height 503
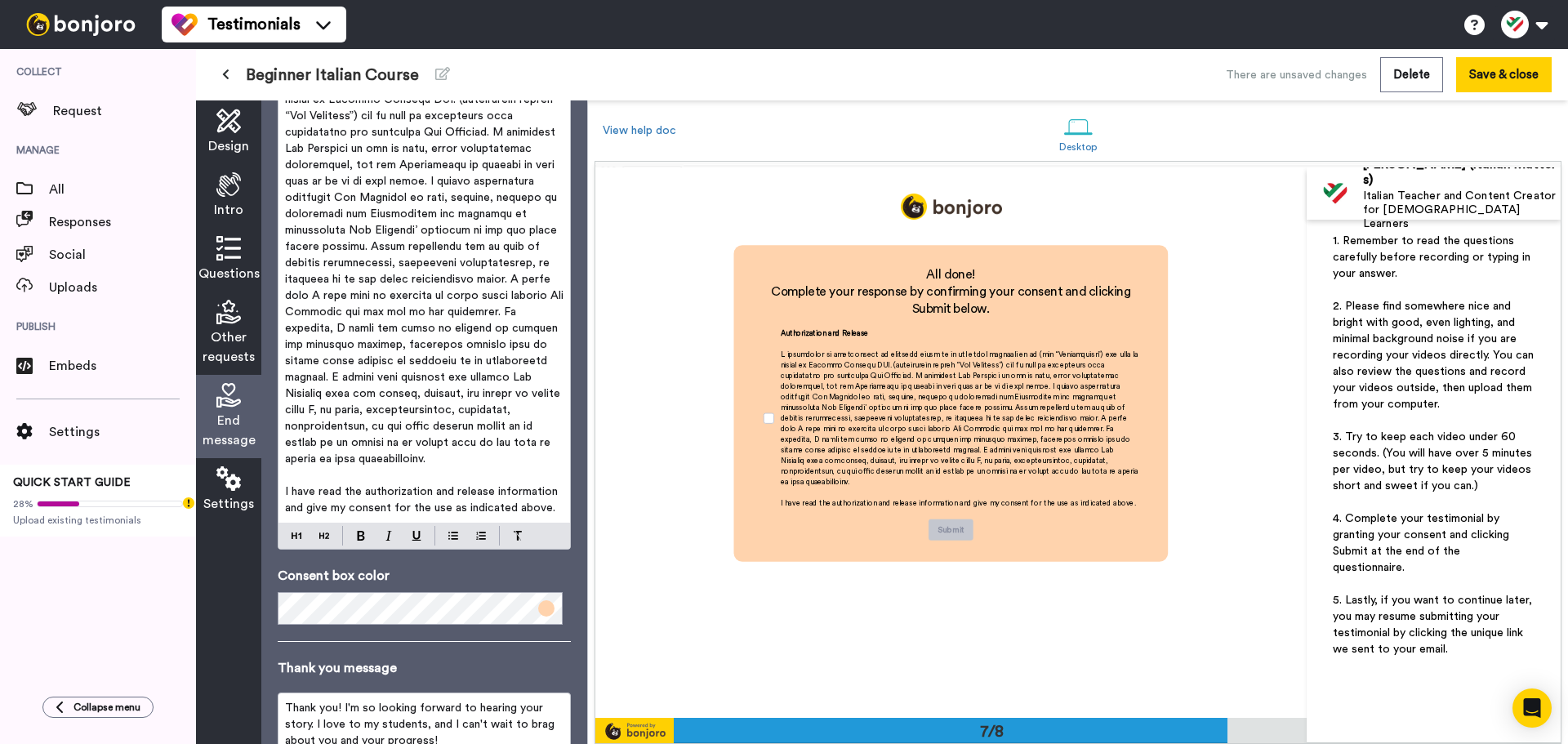
scroll to position [564, 0]
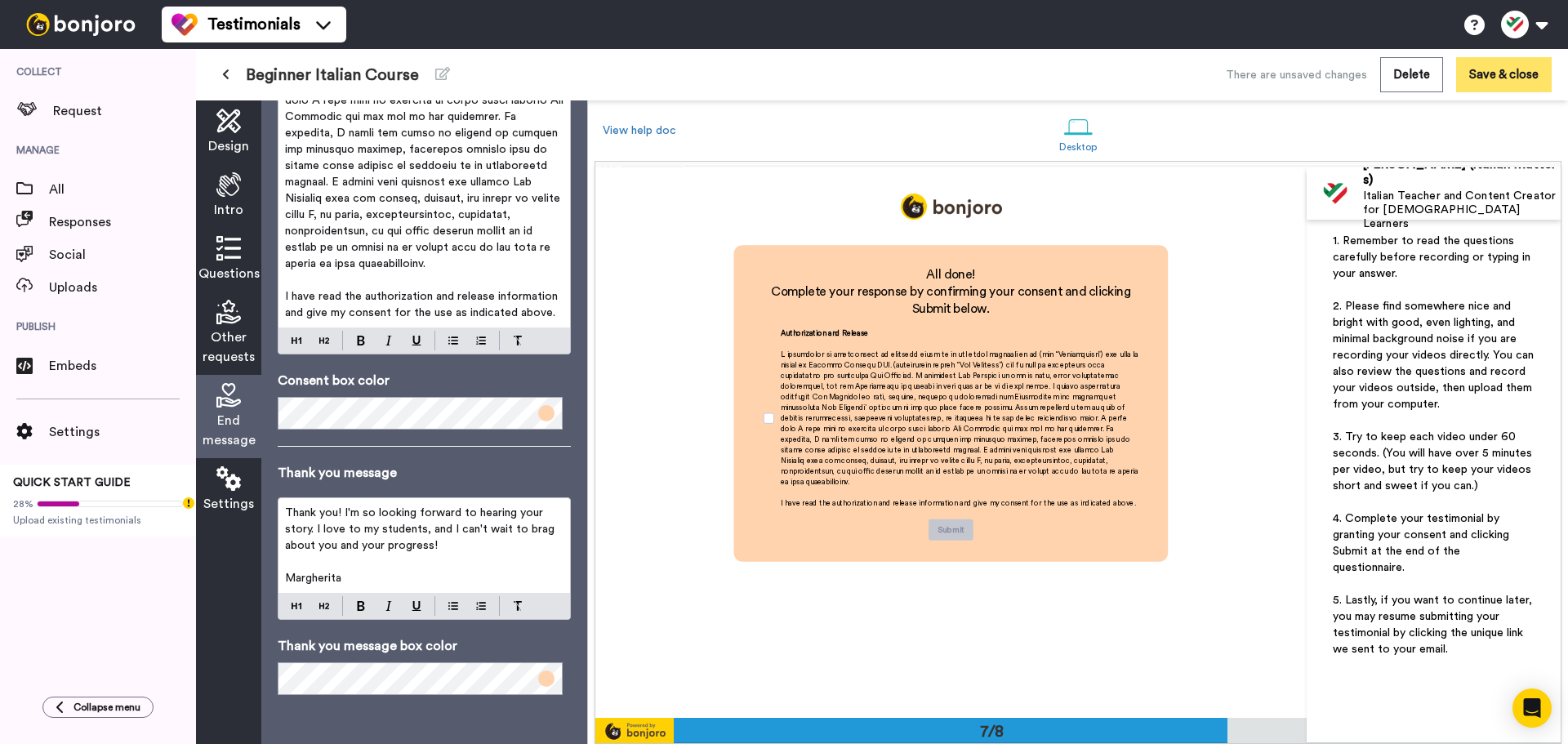
click at [1501, 74] on button "Save & close" at bounding box center [1503, 74] width 96 height 35
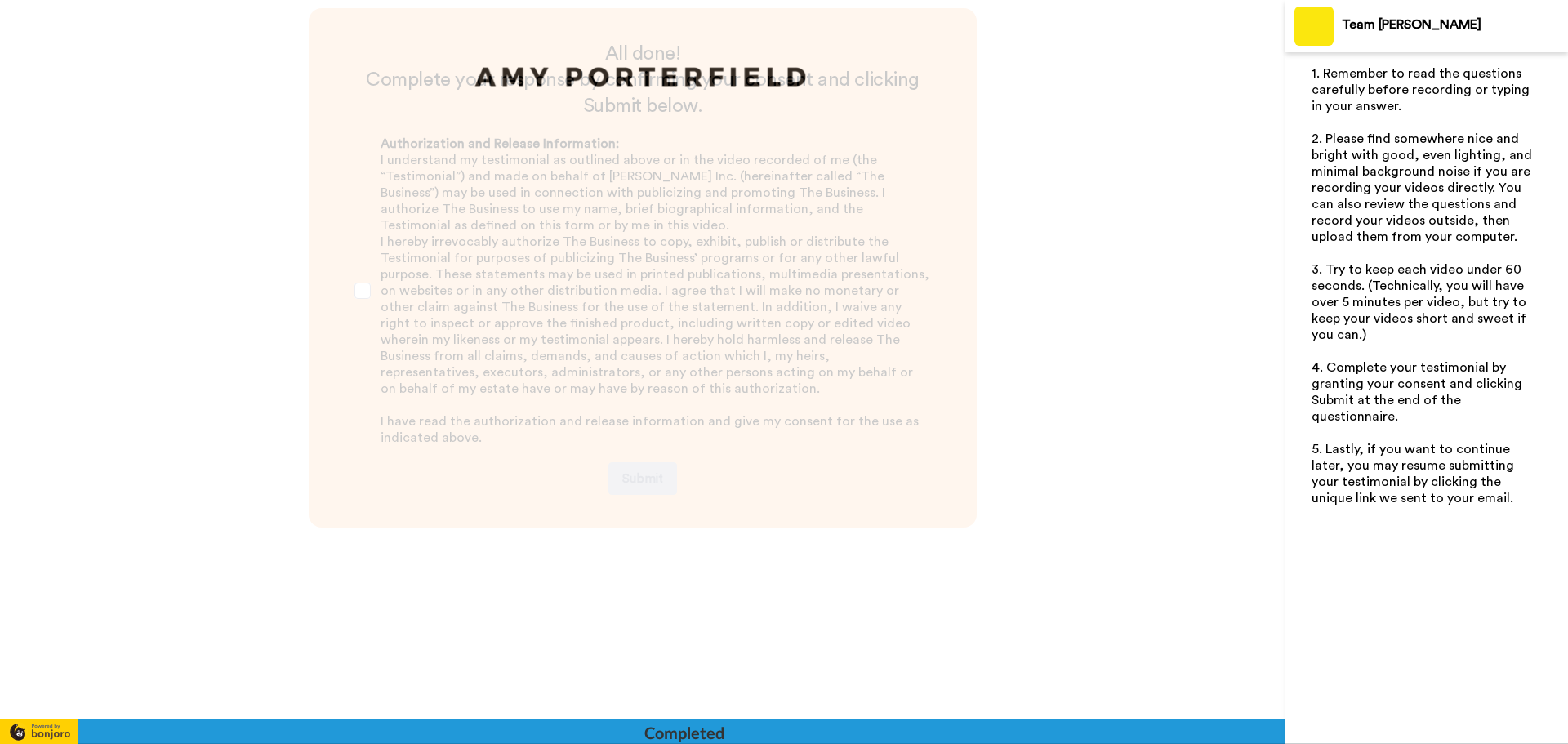
scroll to position [3592, 0]
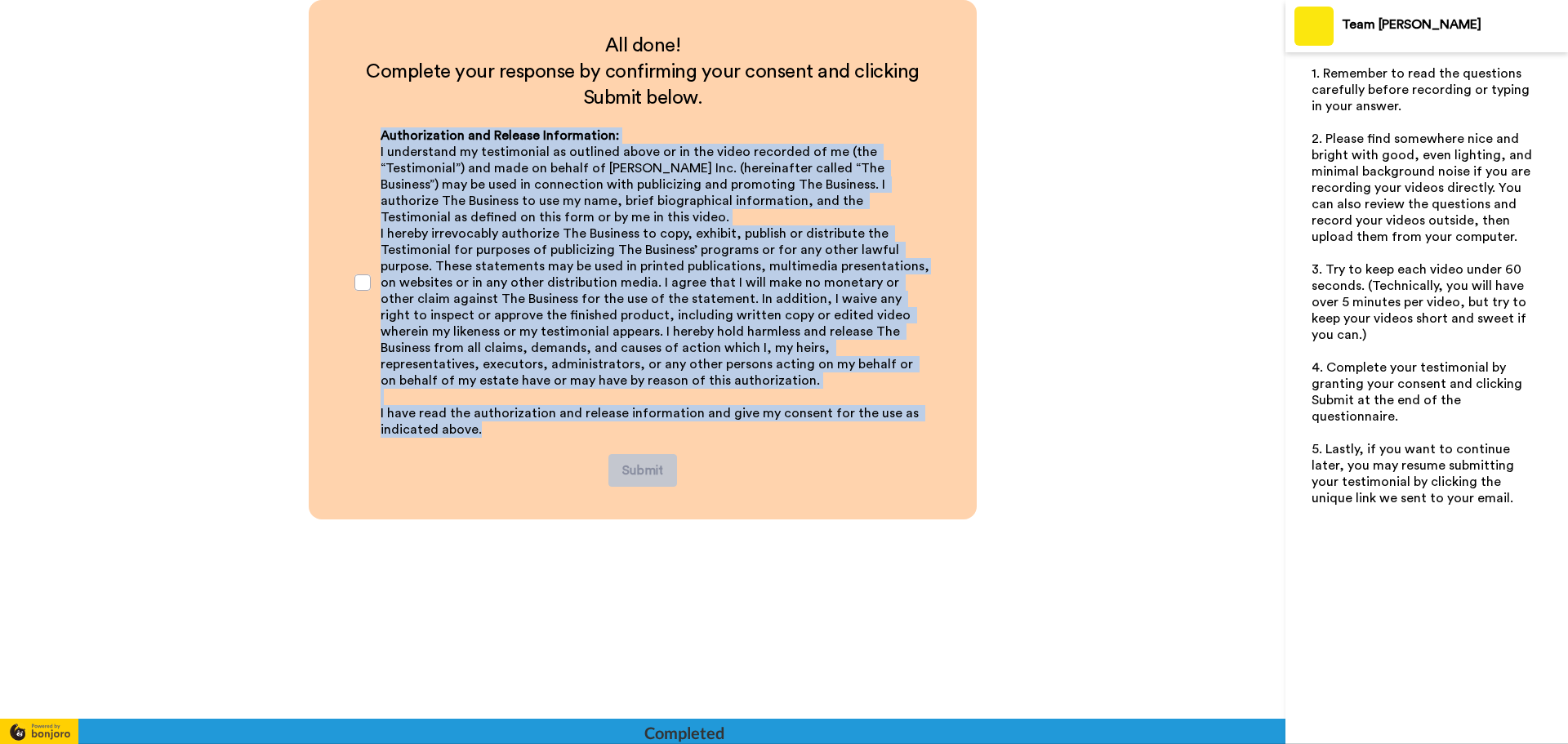
drag, startPoint x: 427, startPoint y: 161, endPoint x: 596, endPoint y: 436, distance: 322.8
click at [596, 436] on div "Authorization and Release Information: I understand my testimonial as outlined …" at bounding box center [642, 282] width 603 height 343
copy div "Loremipsumdol sit Ametcon Adipiscinge: S doeiusmodt in utlaboreetd ma aliquaen …"
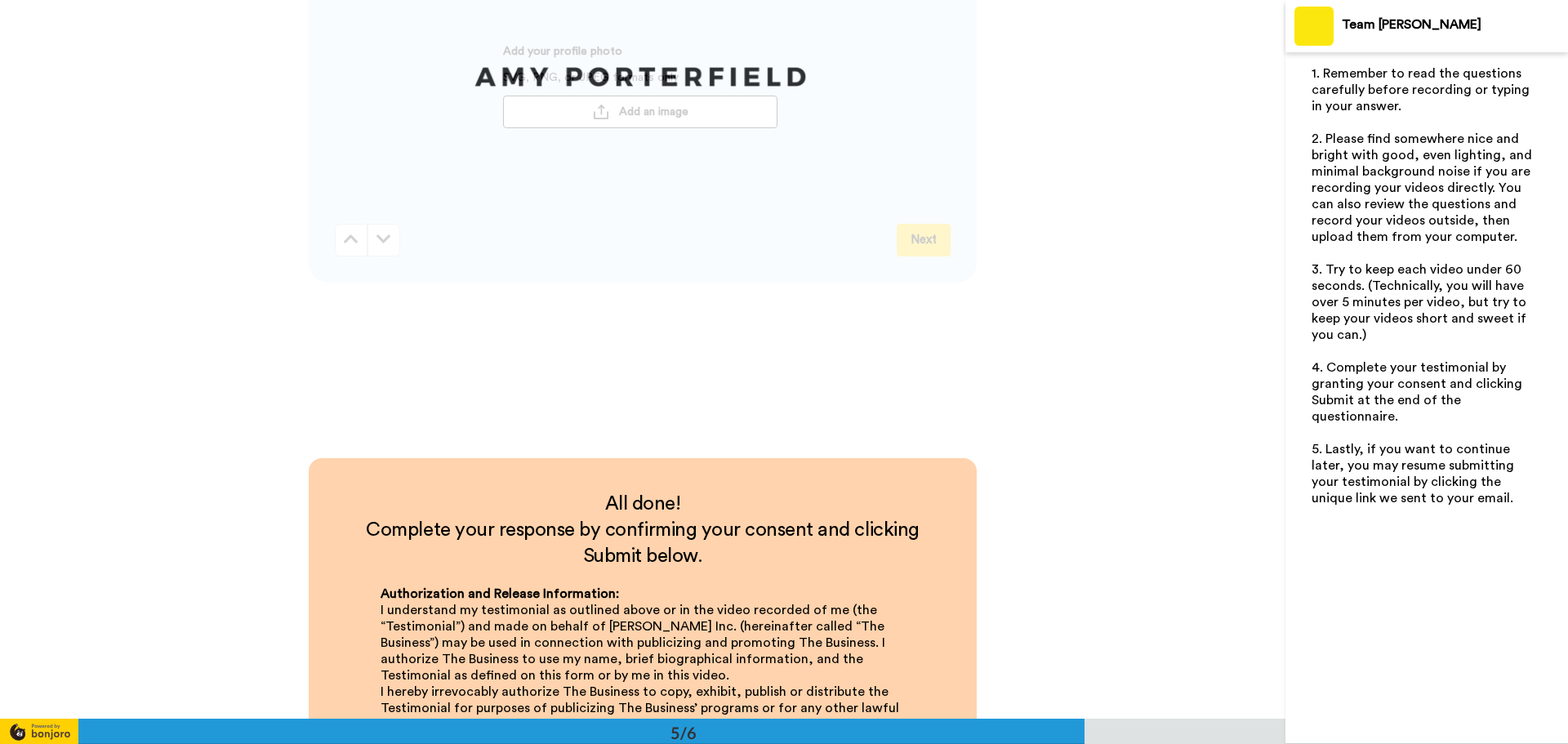
scroll to position [2857, 0]
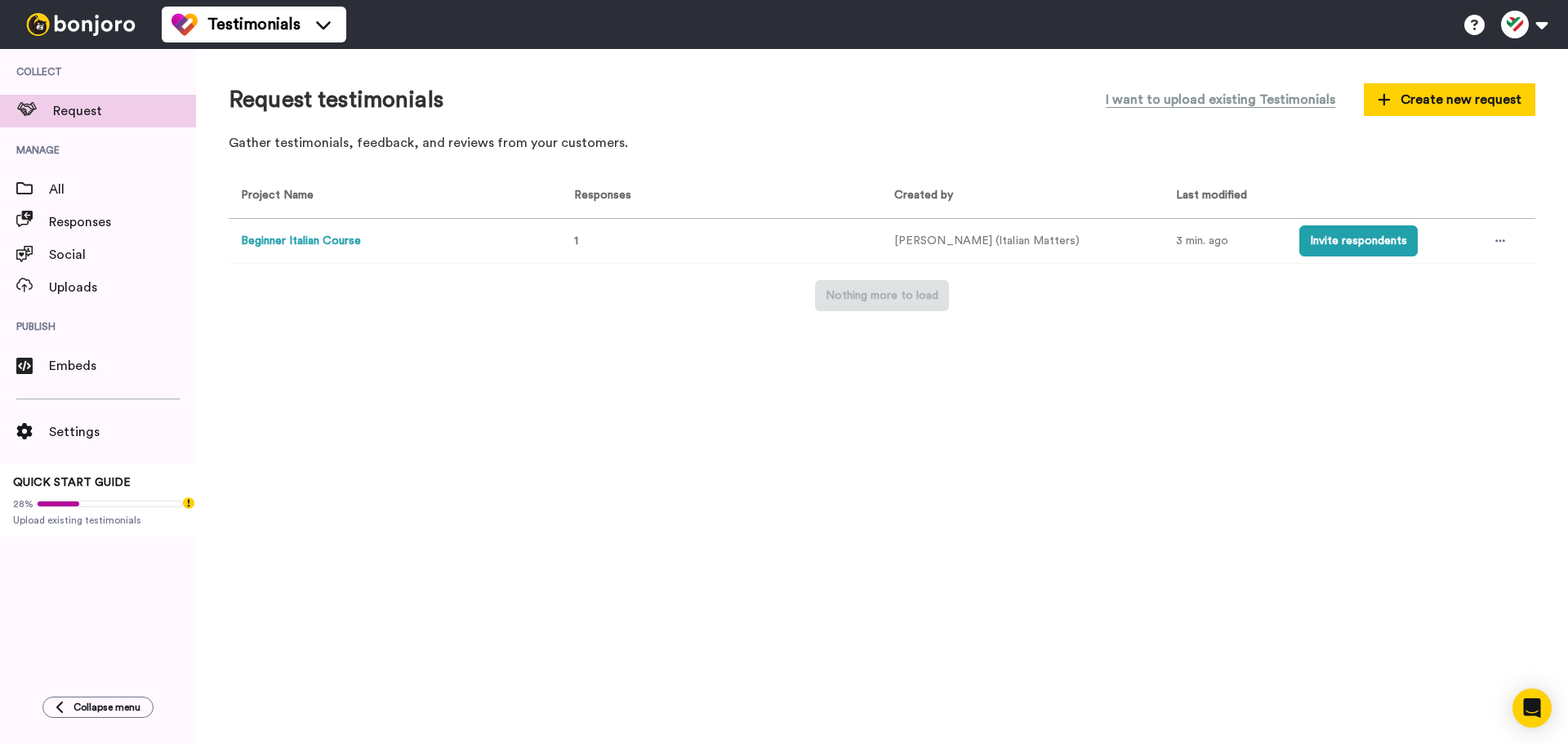
click at [296, 243] on button "Beginner Italian Course" at bounding box center [301, 241] width 120 height 17
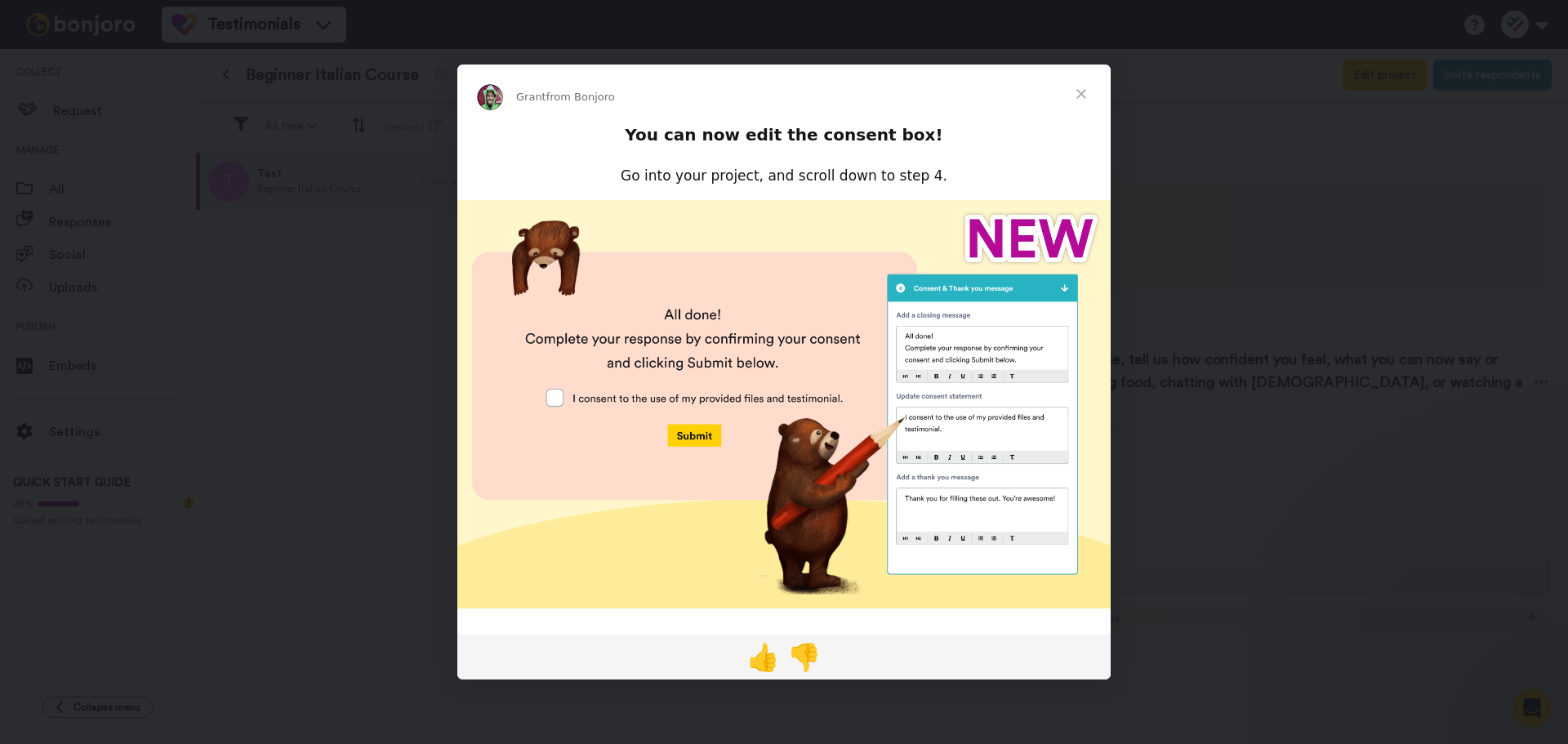
click at [1083, 87] on span "Close" at bounding box center [1081, 94] width 59 height 59
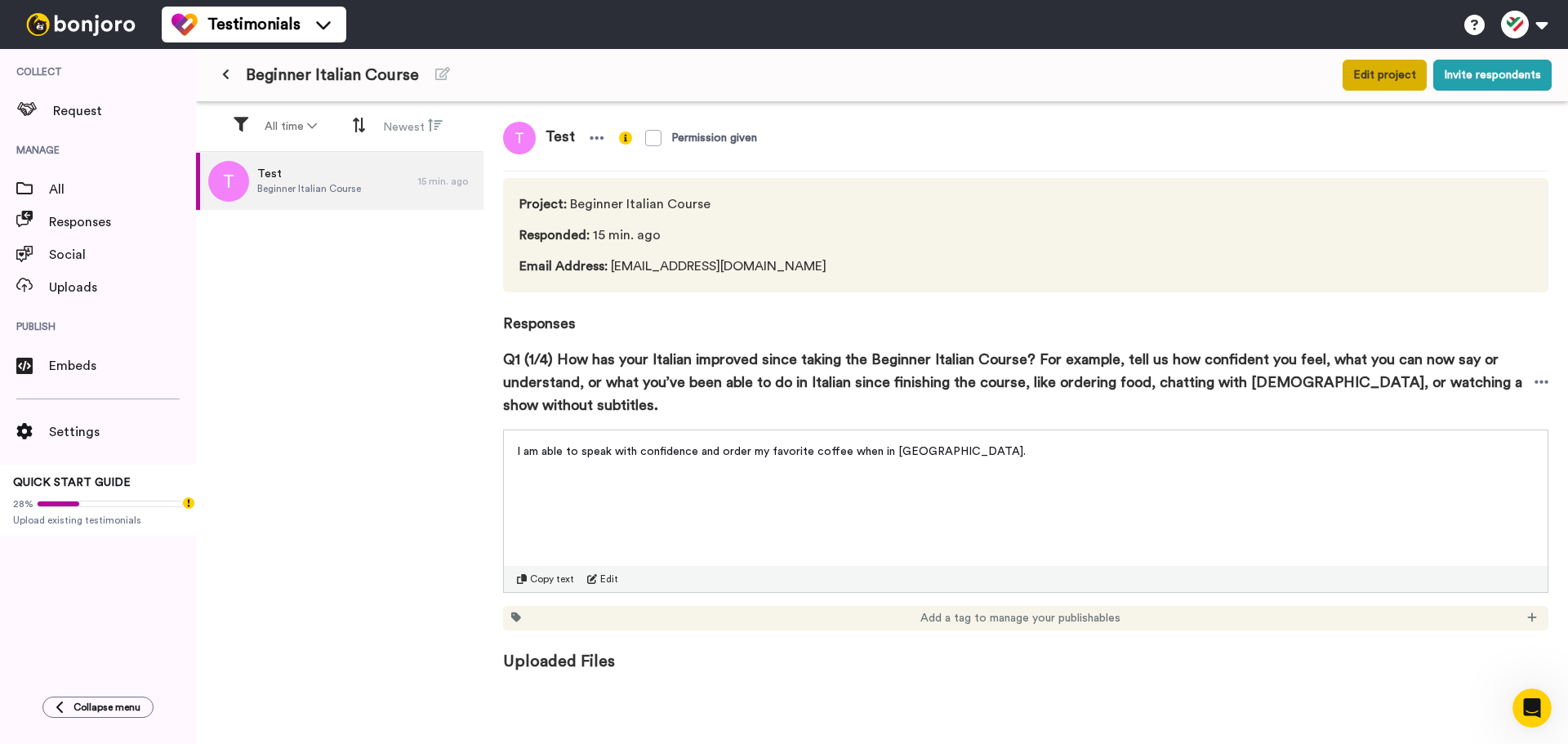
click at [1387, 80] on button "Edit project" at bounding box center [1385, 75] width 84 height 31
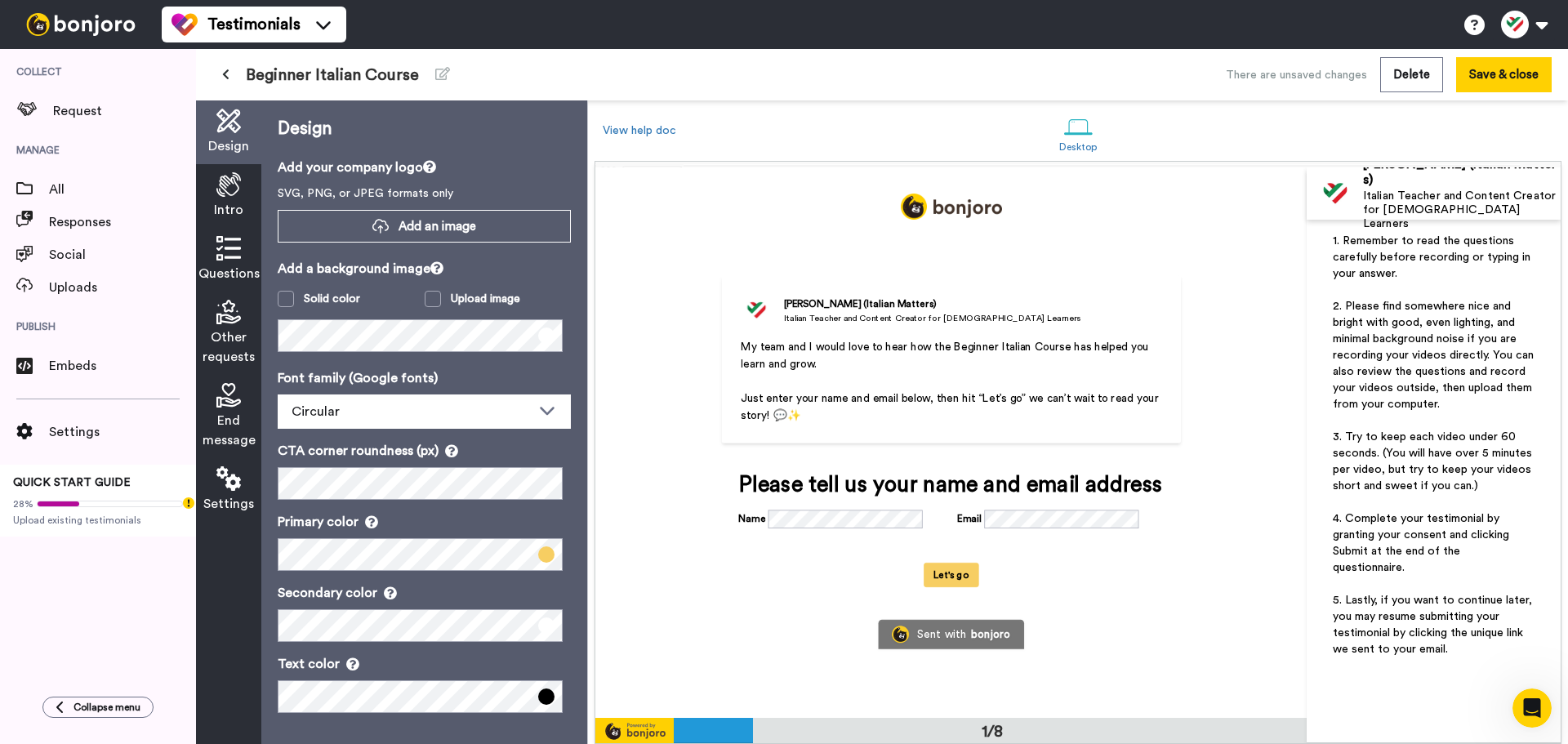
click at [235, 486] on icon at bounding box center [229, 478] width 25 height 25
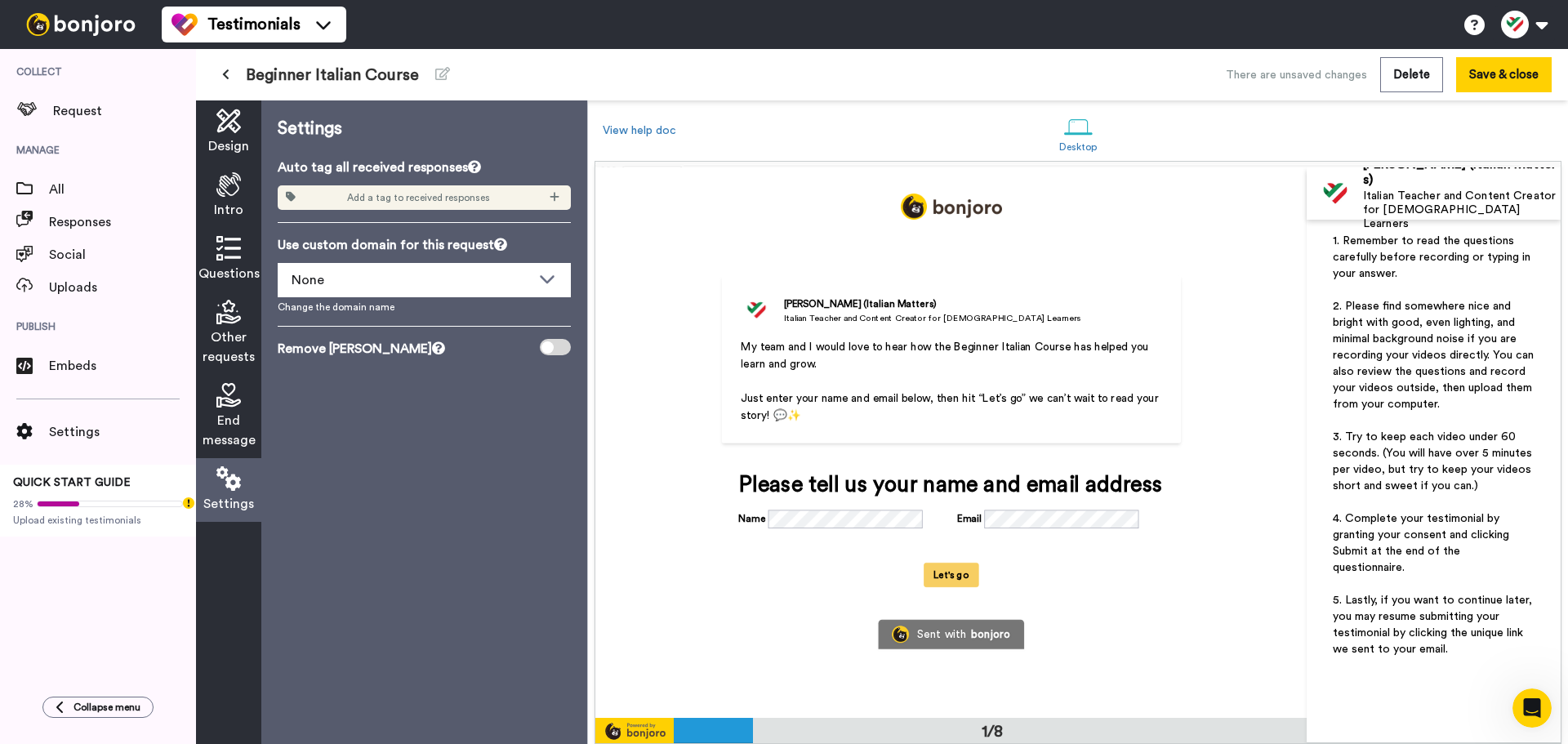
click at [243, 419] on span "End message" at bounding box center [229, 430] width 53 height 39
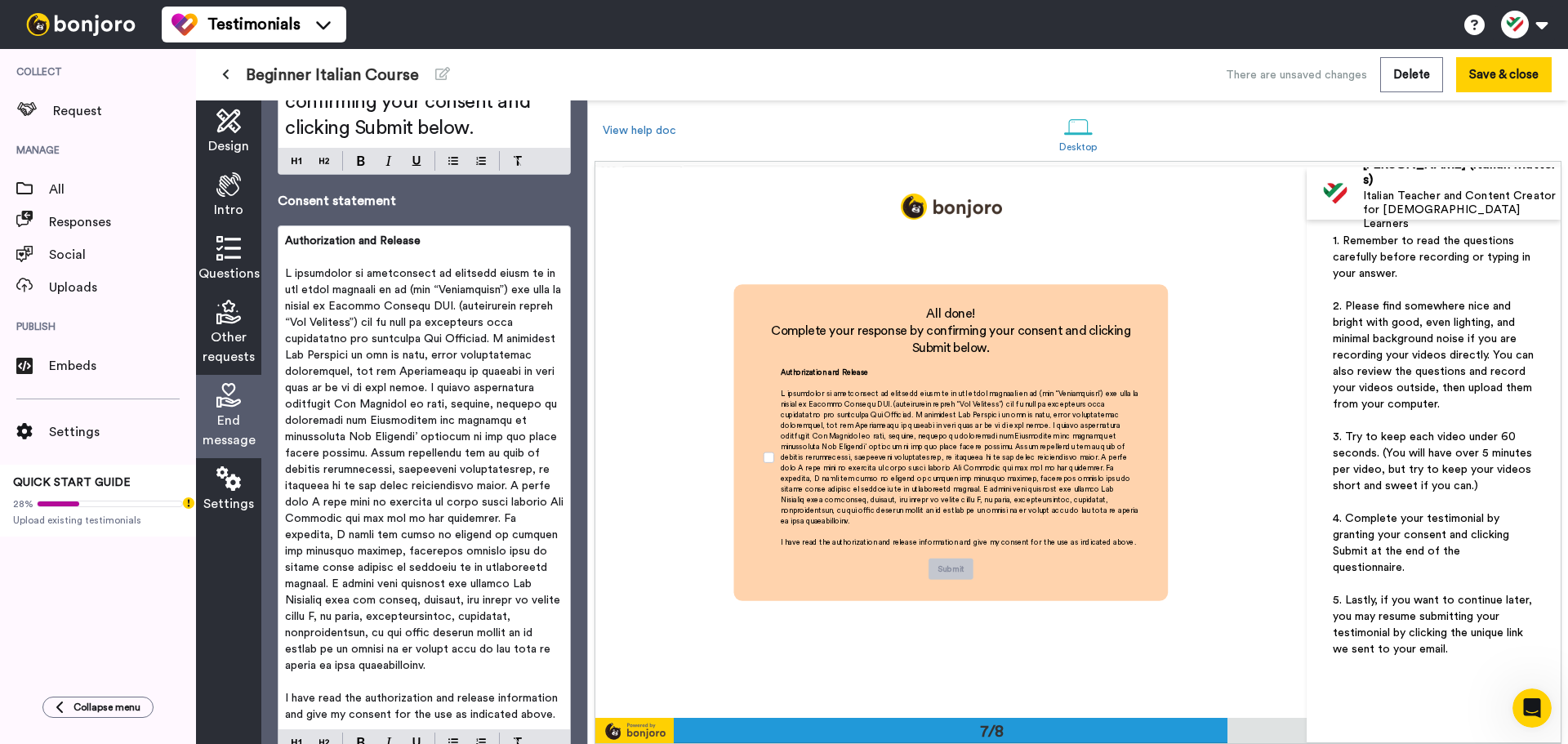
scroll to position [156, 0]
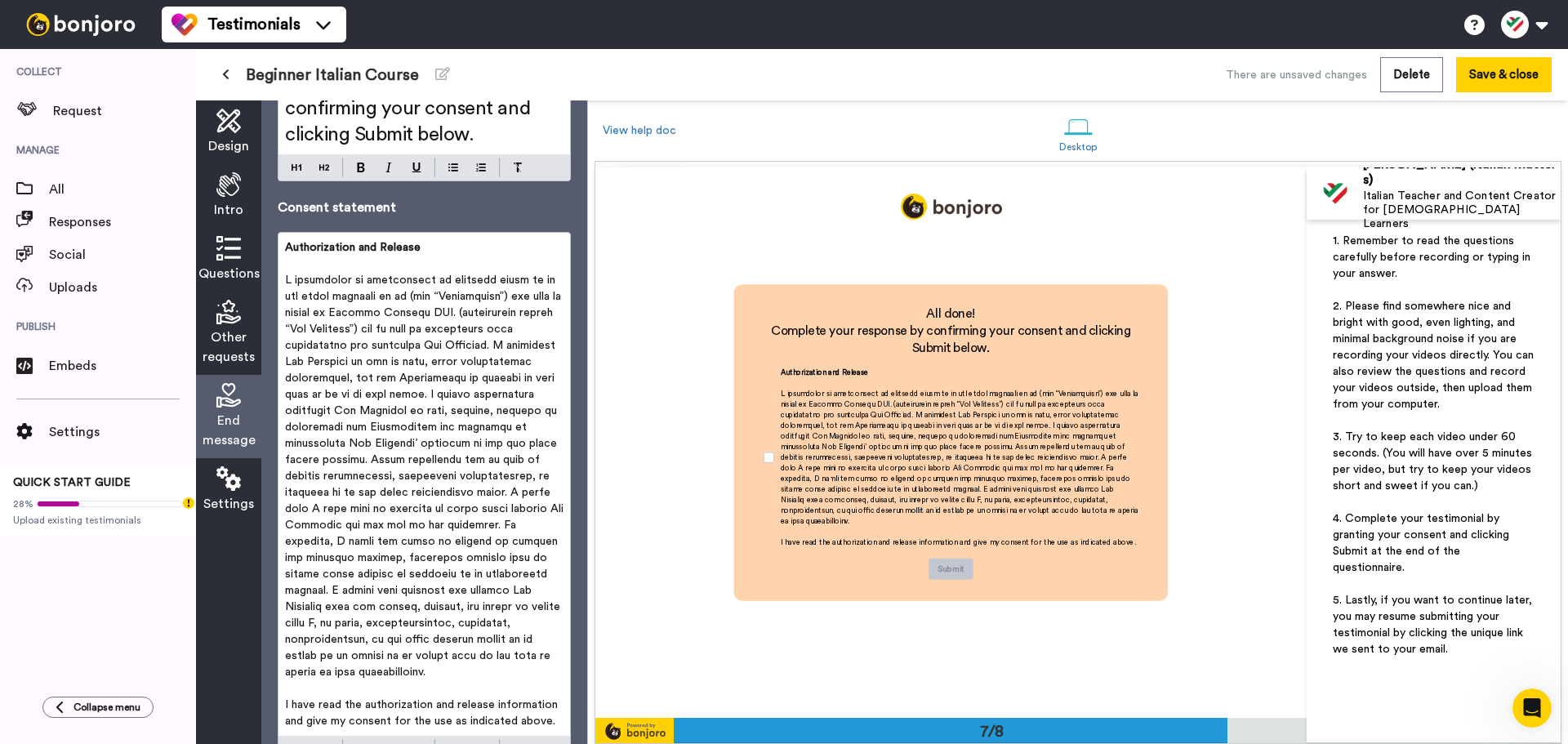
click at [241, 132] on div "Design" at bounding box center [229, 132] width 65 height 64
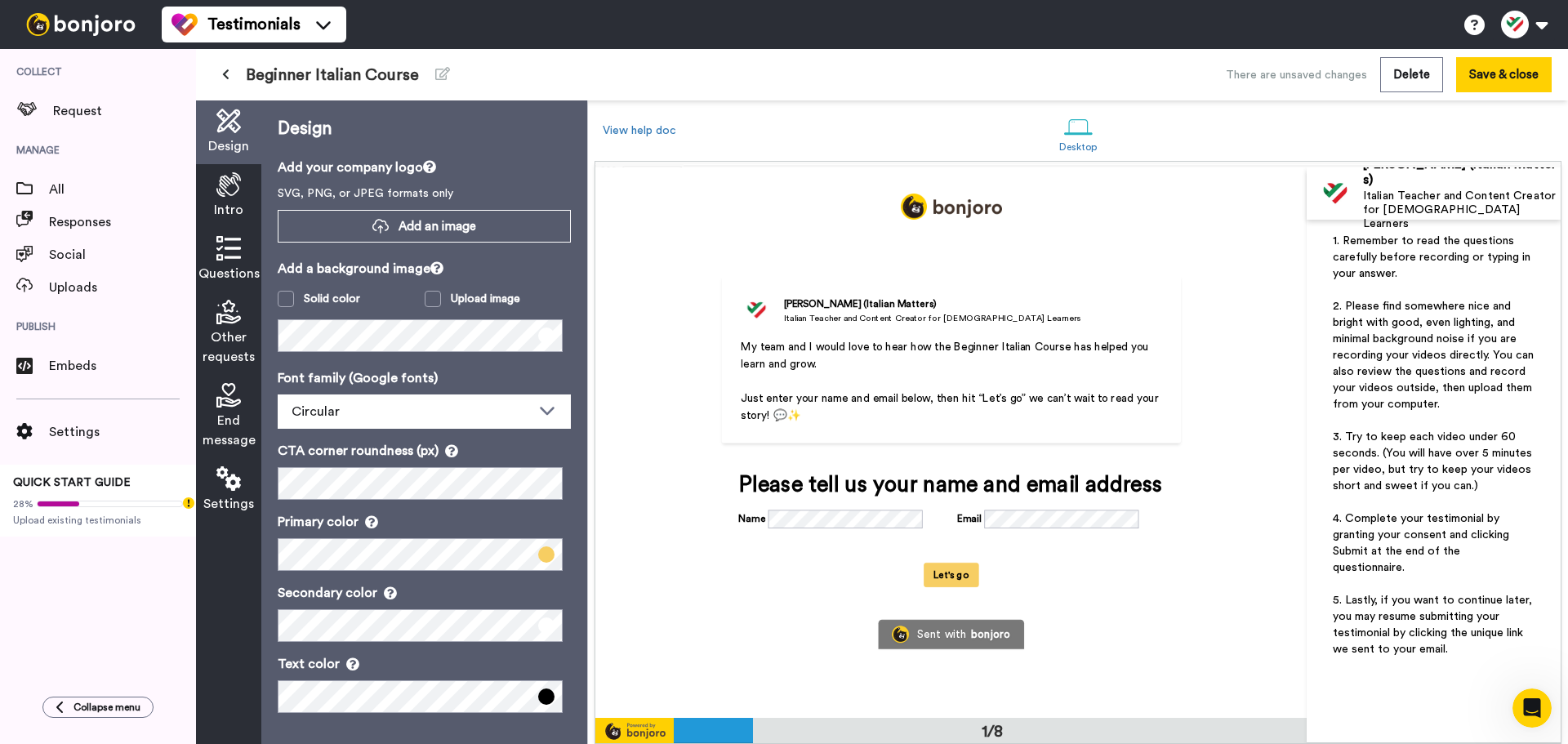
scroll to position [2, 0]
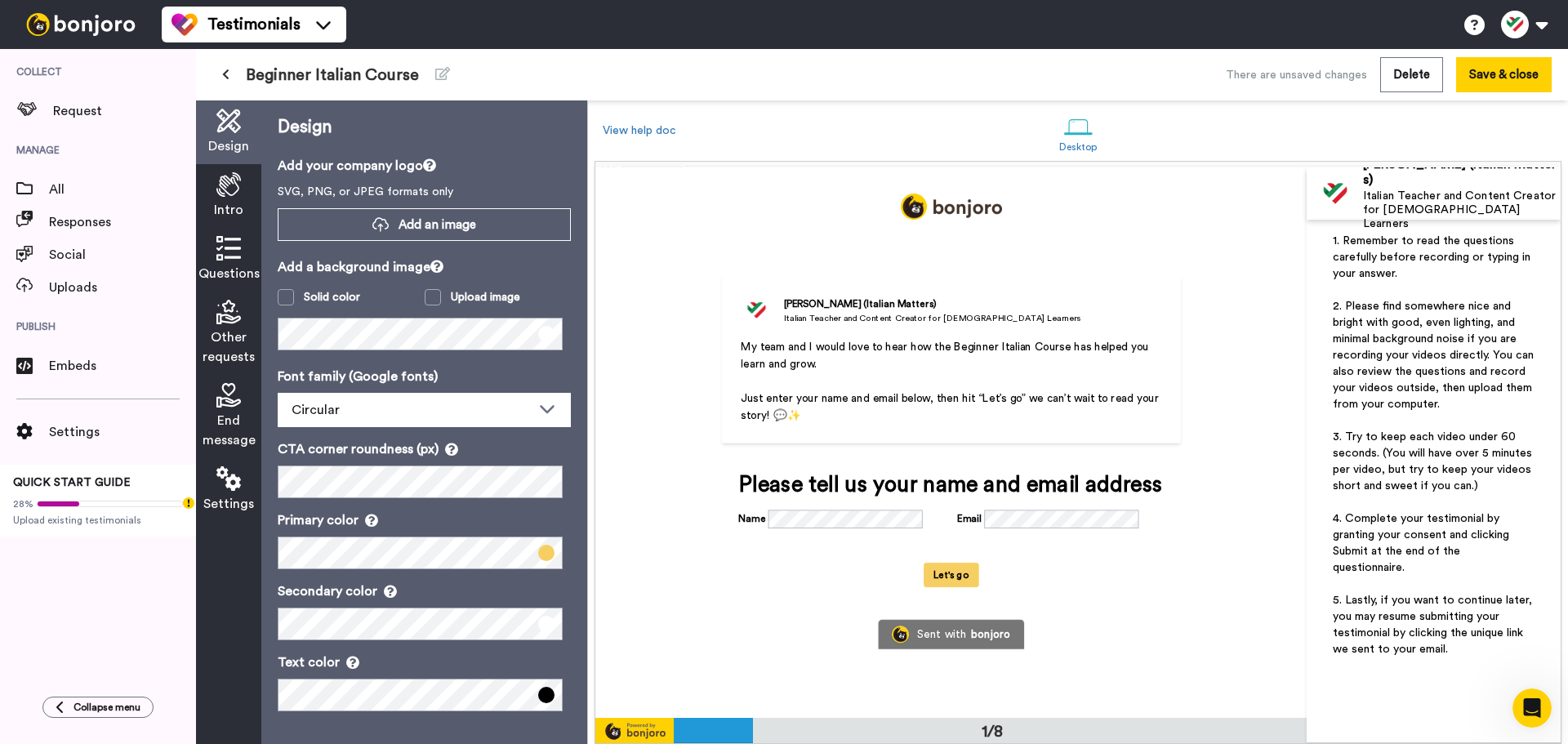
click at [218, 224] on div "Intro" at bounding box center [229, 196] width 65 height 64
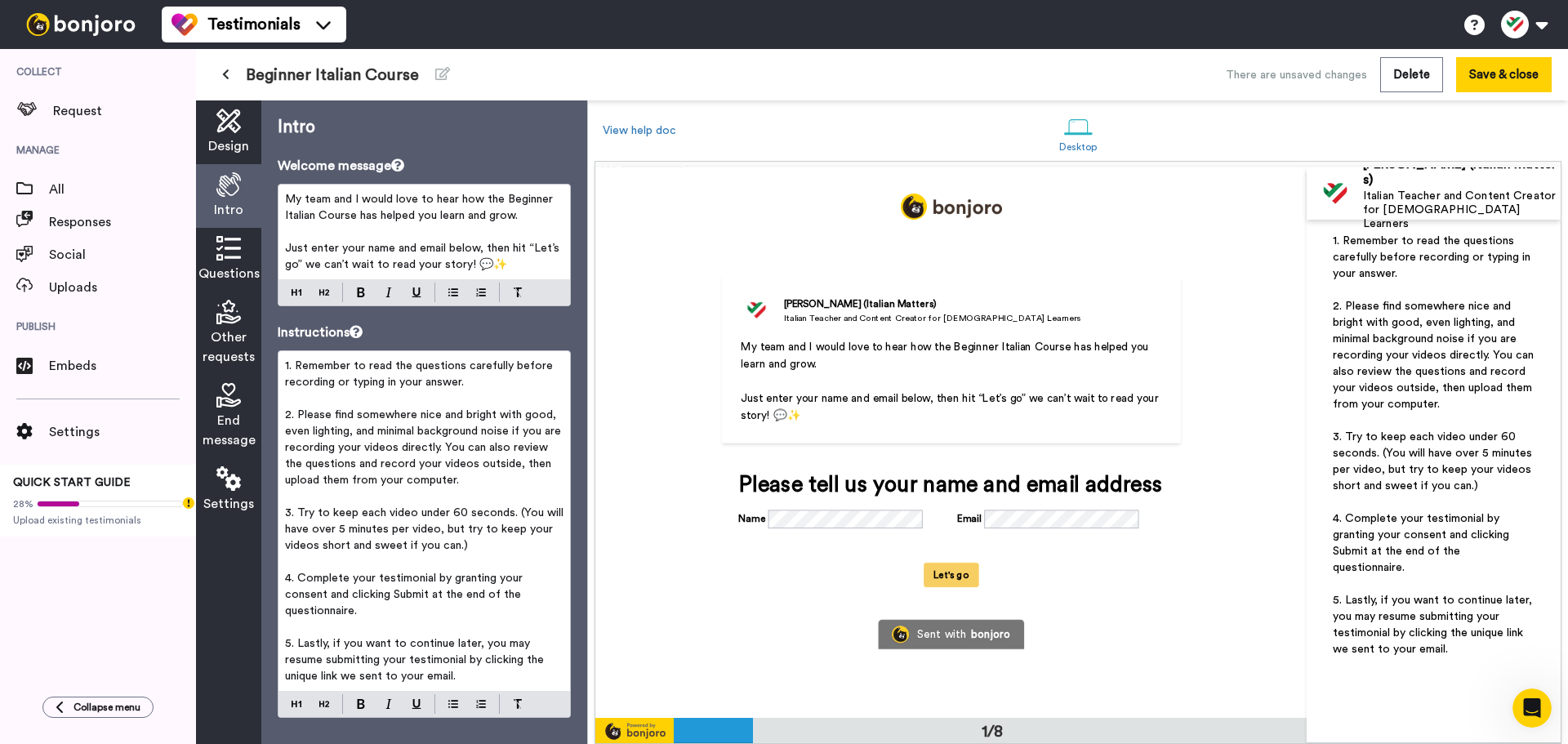
scroll to position [0, 0]
drag, startPoint x: 243, startPoint y: 250, endPoint x: 270, endPoint y: 207, distance: 50.8
click at [244, 250] on div "Questions" at bounding box center [229, 260] width 65 height 64
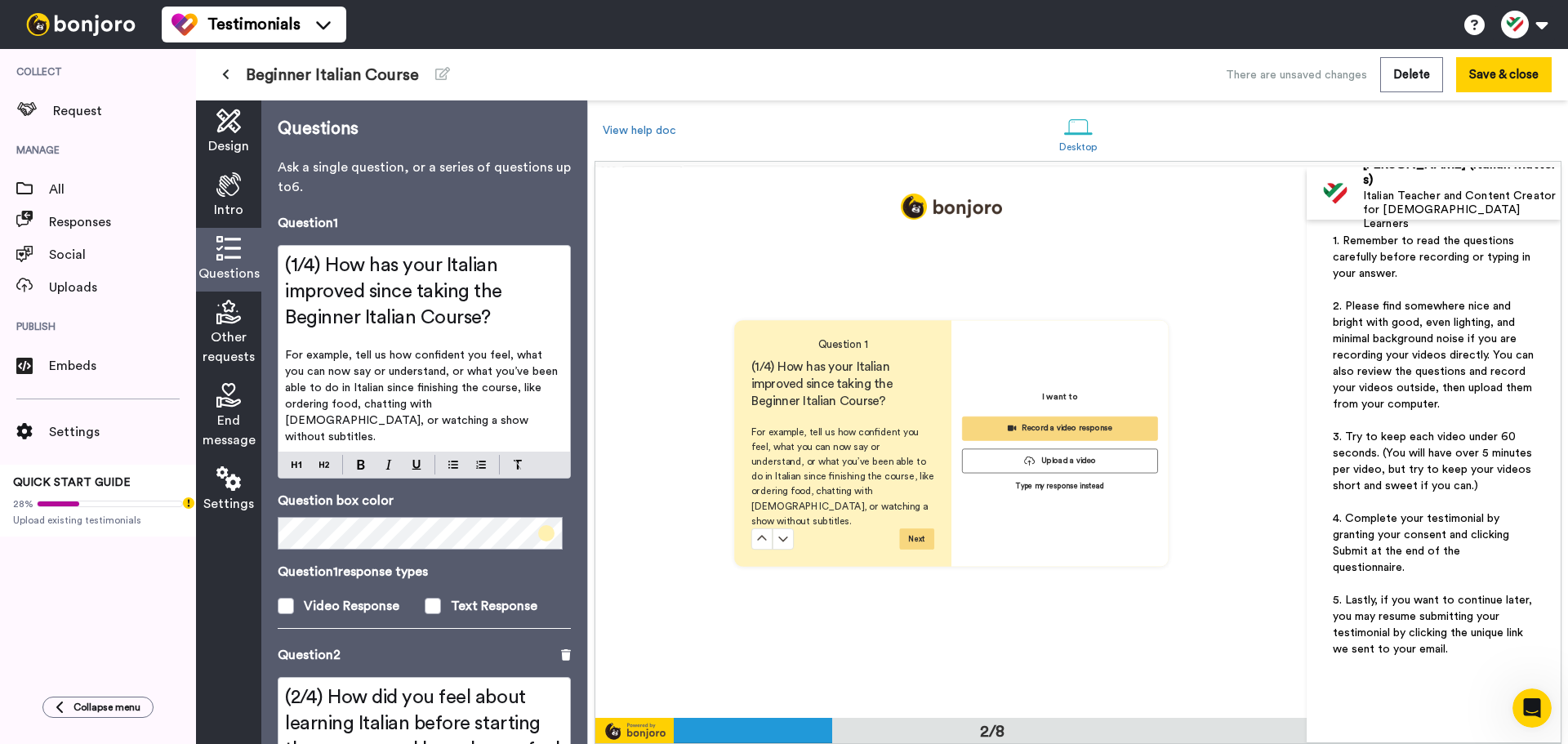
scroll to position [550, 0]
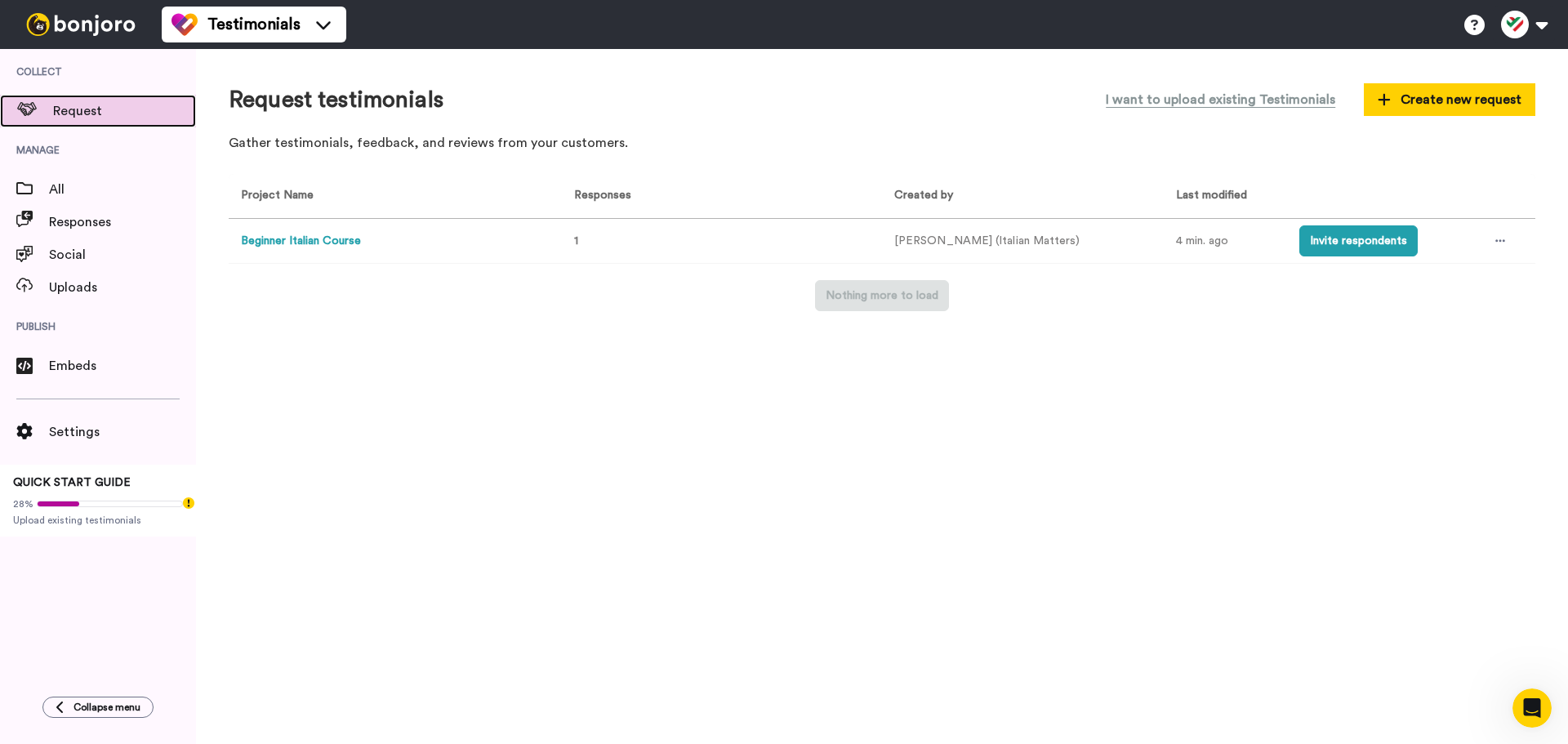
click at [81, 104] on span "Request" at bounding box center [124, 111] width 143 height 20
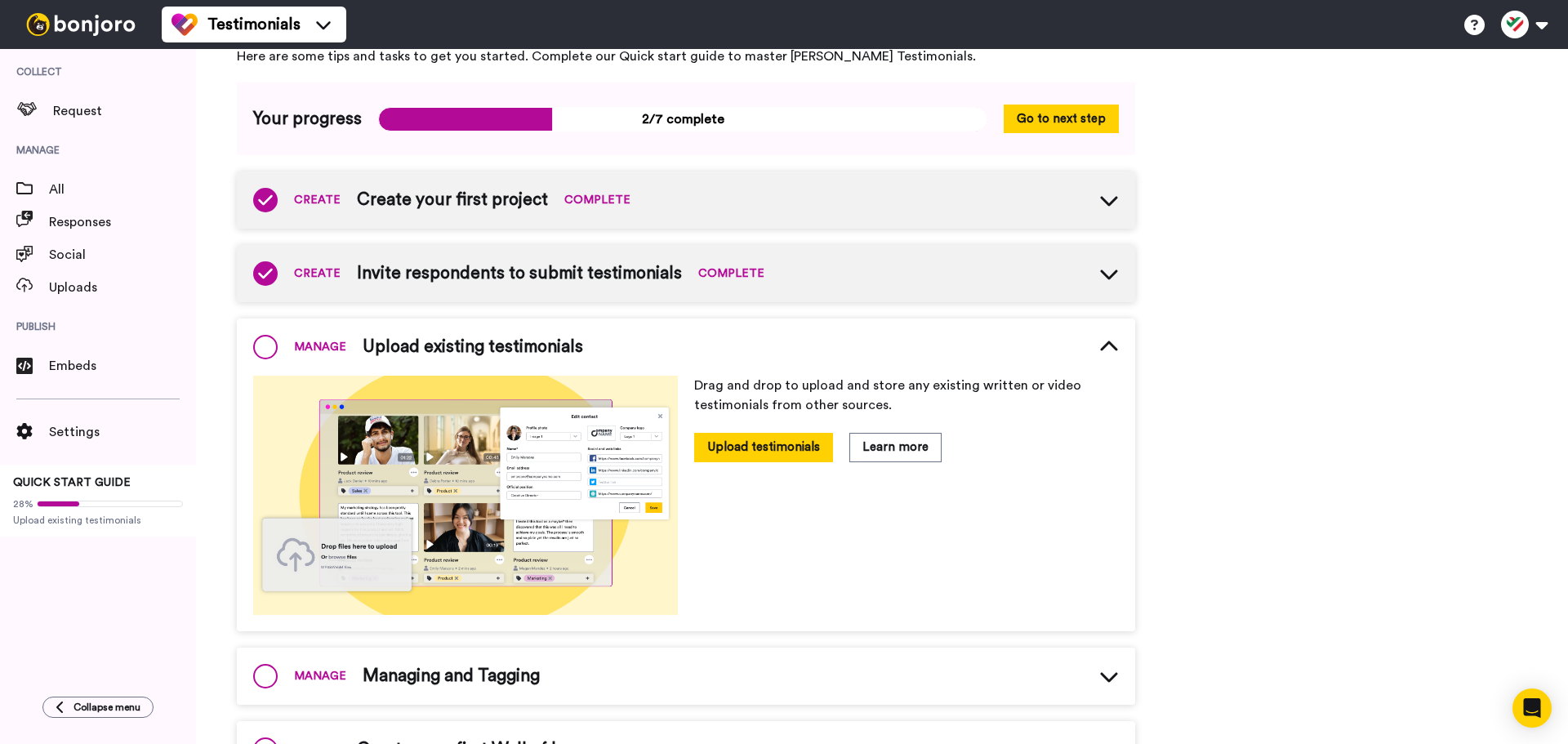
scroll to position [78, 0]
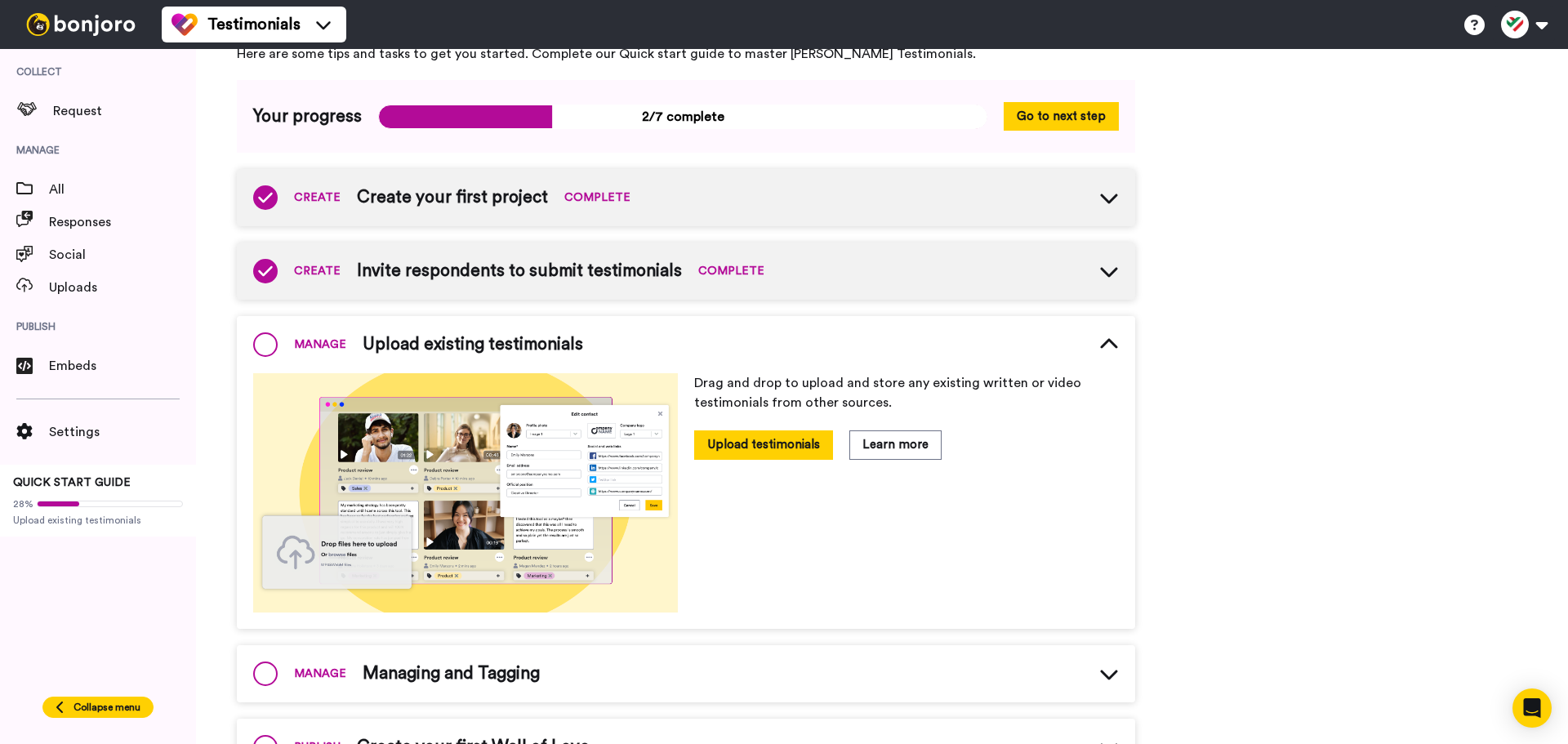
click at [108, 703] on span "Collapse menu" at bounding box center [107, 707] width 67 height 13
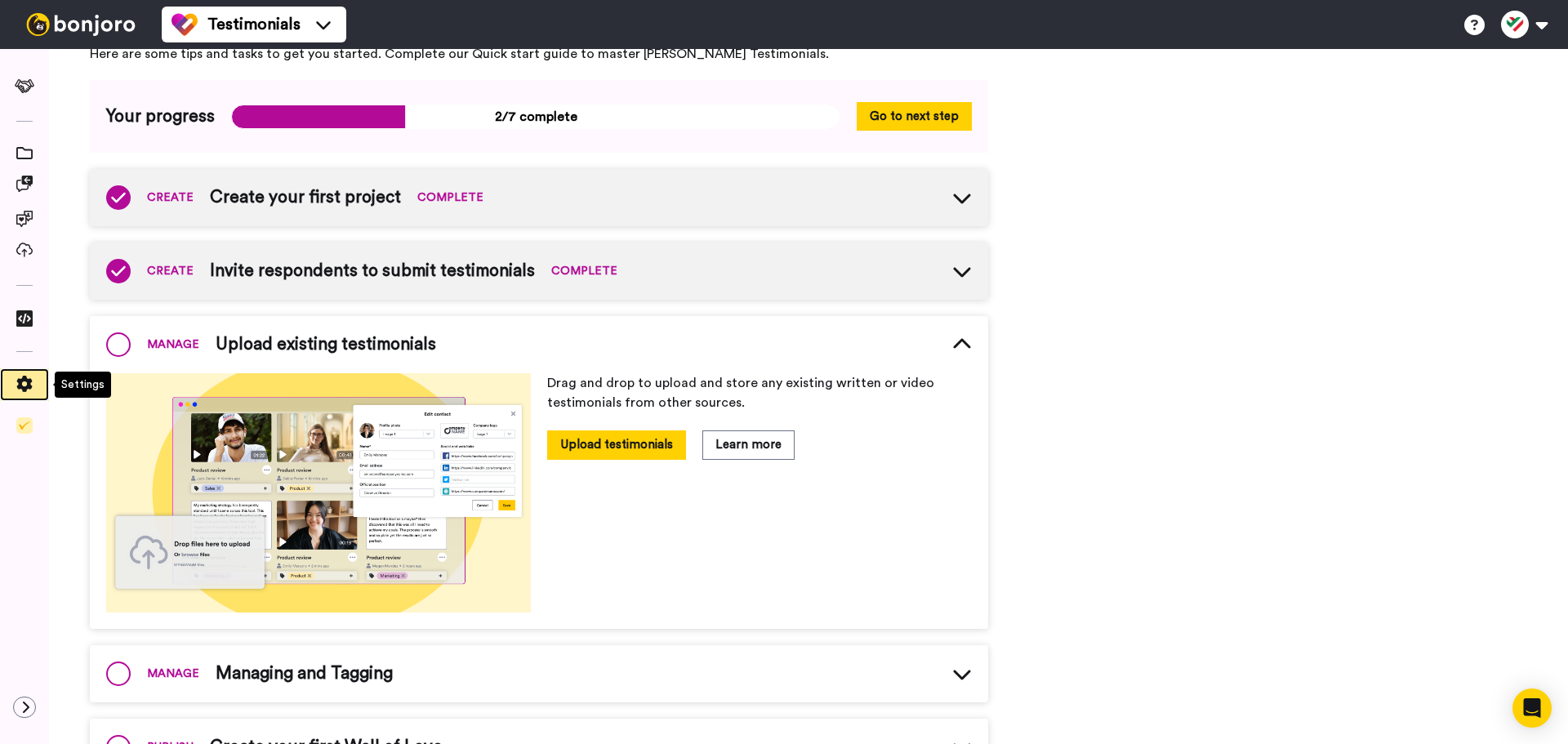
click at [47, 370] on div at bounding box center [25, 384] width 49 height 33
click at [38, 374] on div at bounding box center [25, 384] width 49 height 23
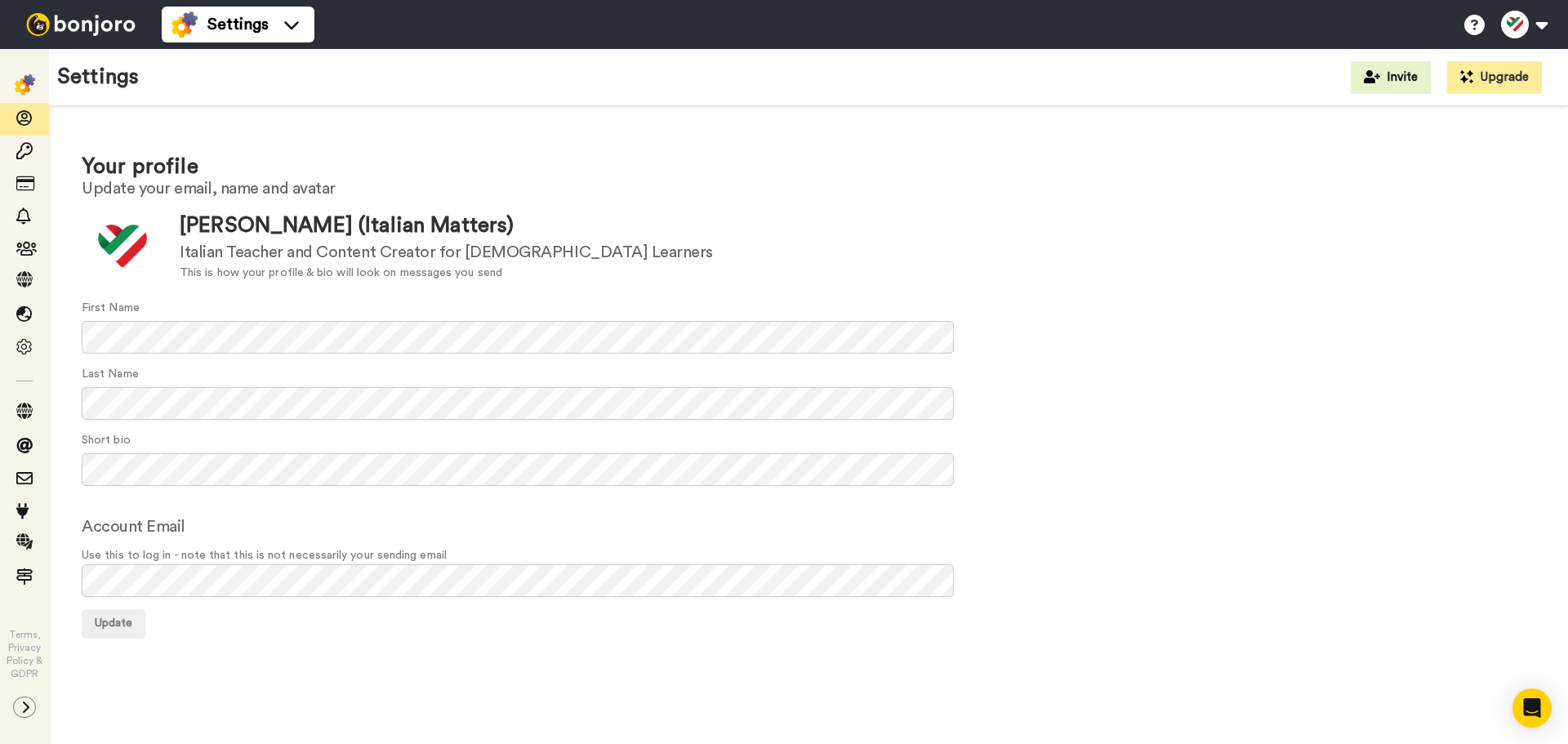
click at [200, 643] on div "Your profile Update your email, name and avatar Update [PERSON_NAME] (Italian M…" at bounding box center [808, 395] width 1519 height 577
click at [20, 707] on button at bounding box center [25, 707] width 23 height 21
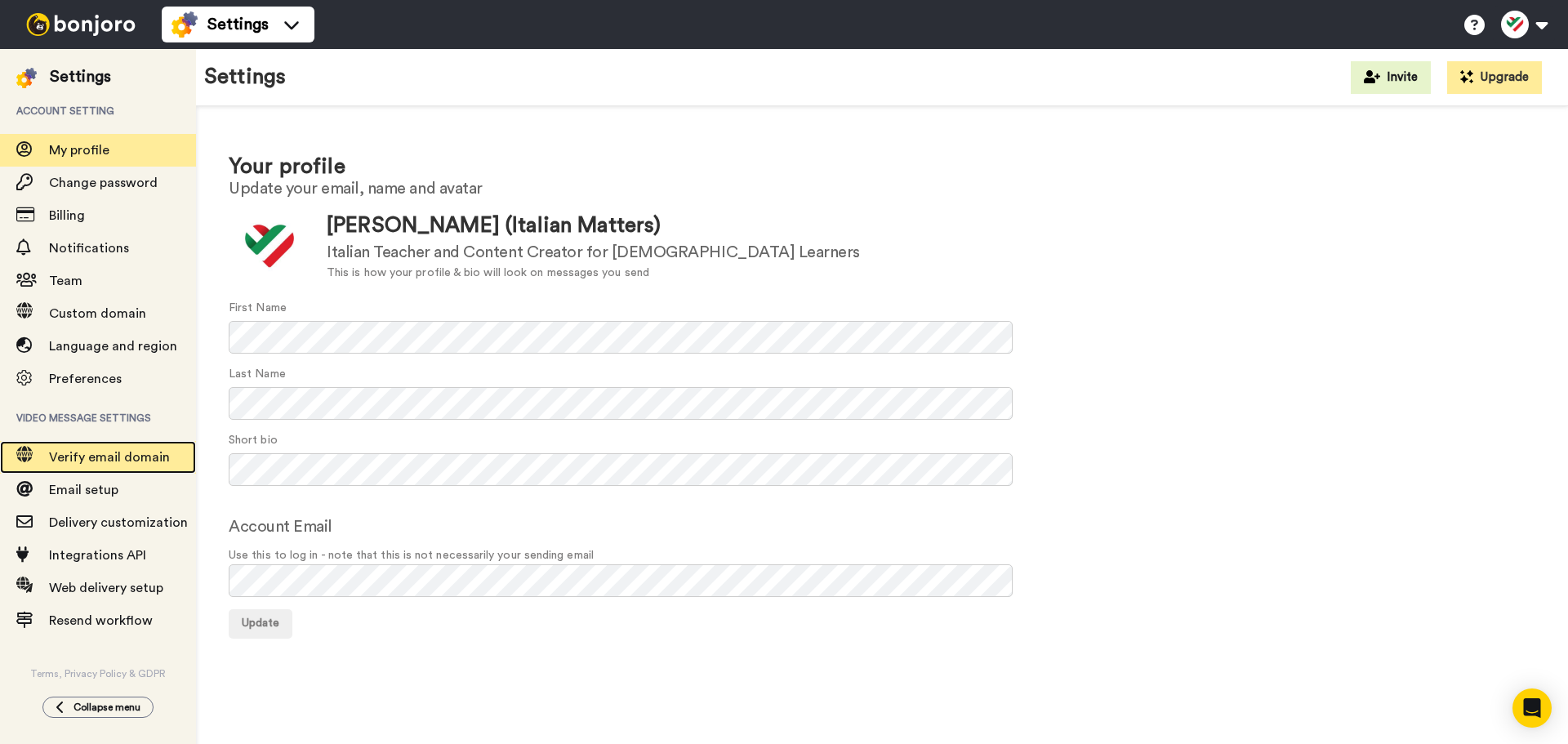
click at [144, 465] on span "Verify email domain" at bounding box center [123, 457] width 147 height 20
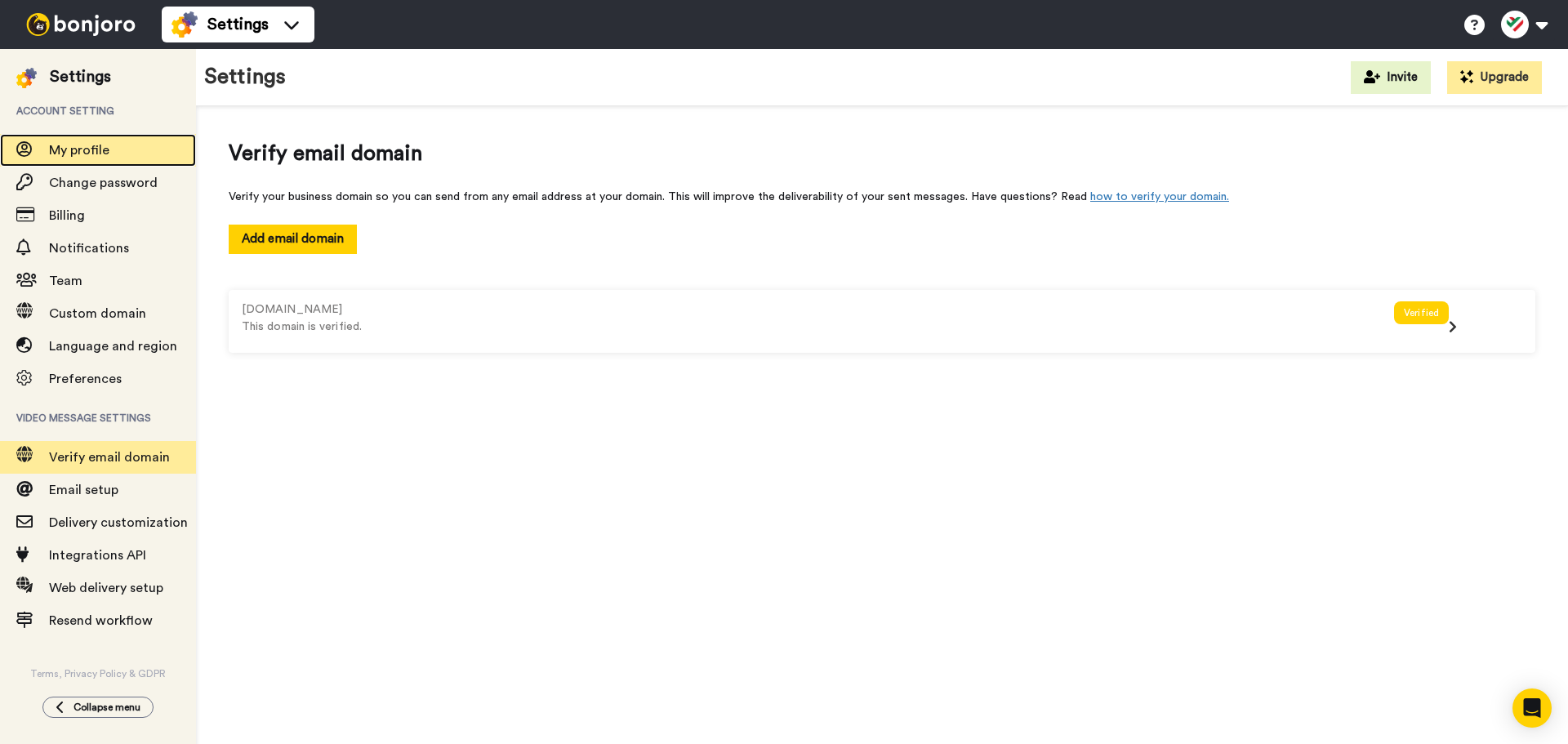
click at [83, 152] on span "My profile" at bounding box center [79, 150] width 61 height 13
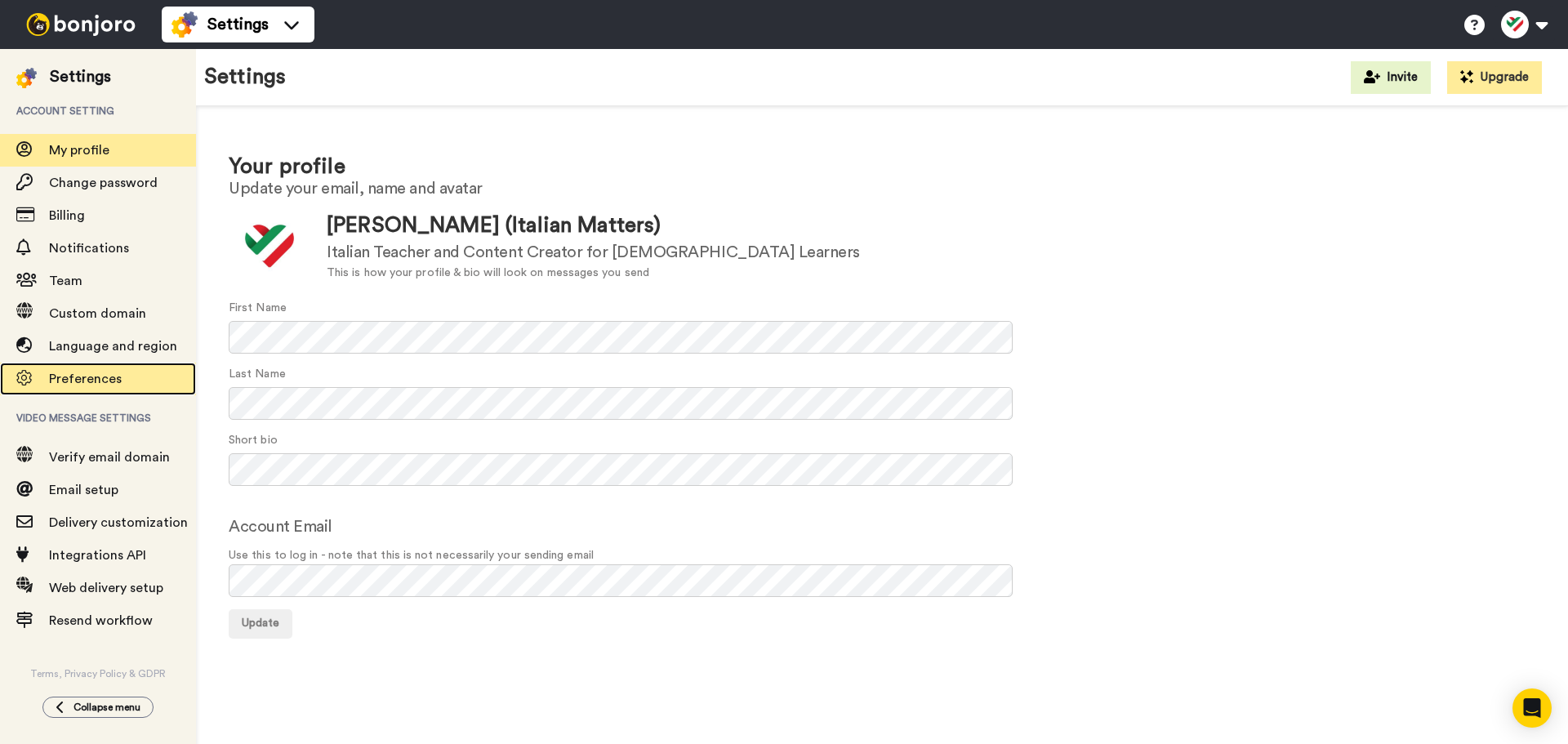
click at [143, 383] on span "Preferences" at bounding box center [123, 379] width 147 height 20
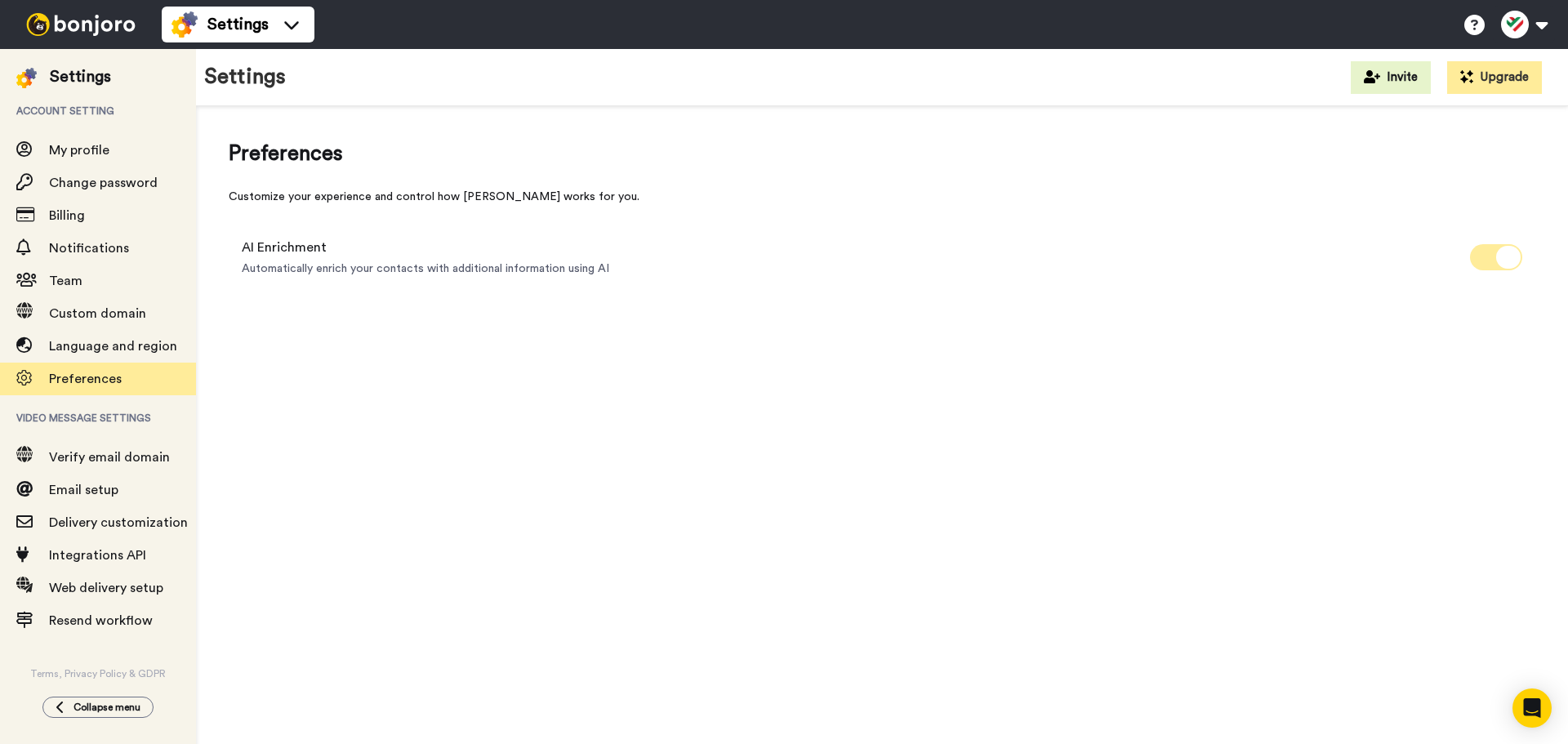
click at [1486, 247] on span at bounding box center [1496, 258] width 52 height 26
click at [82, 446] on div "Verify email domain" at bounding box center [98, 457] width 196 height 33
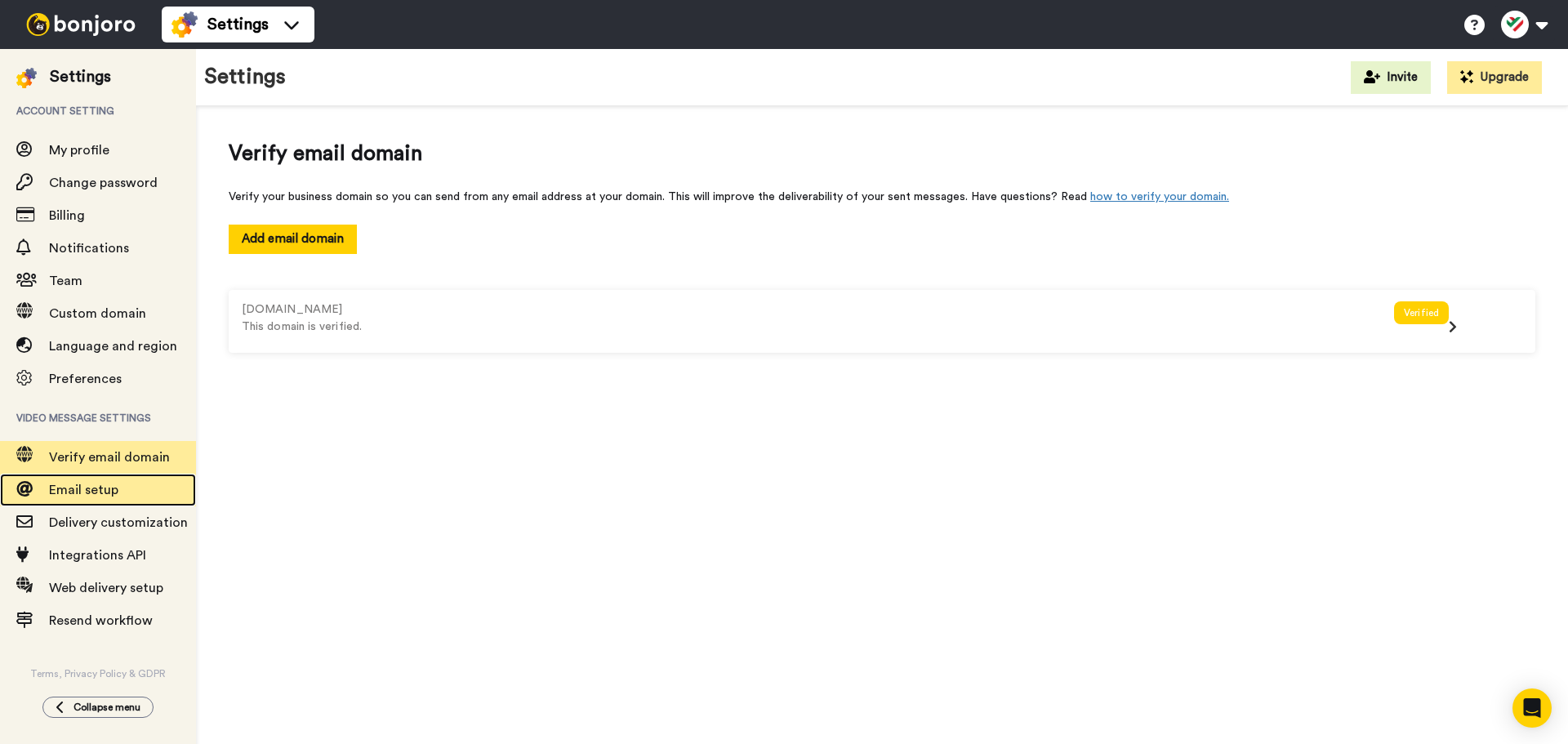
click at [132, 503] on div "Email setup" at bounding box center [98, 490] width 196 height 33
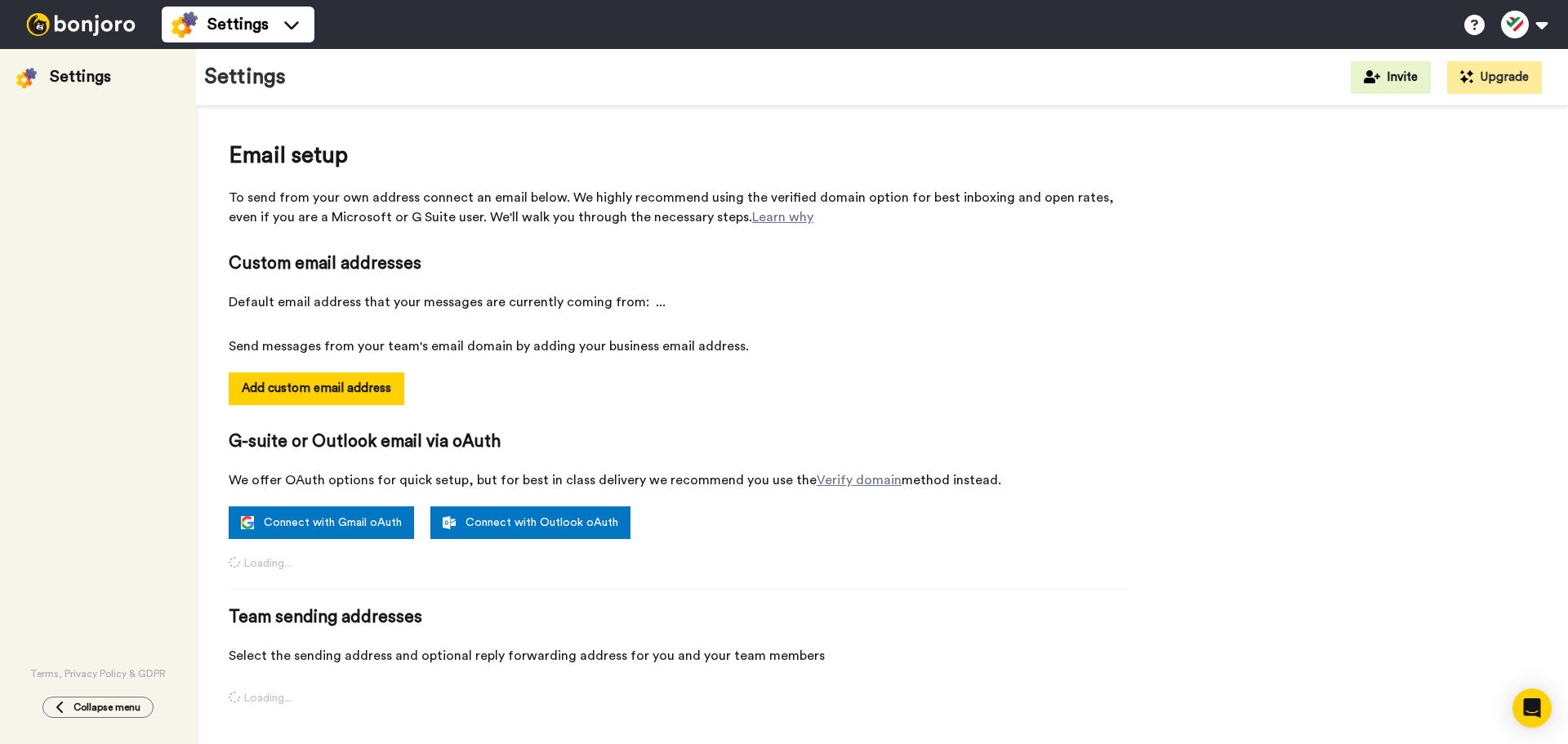
select select "164859"
select select "164860"
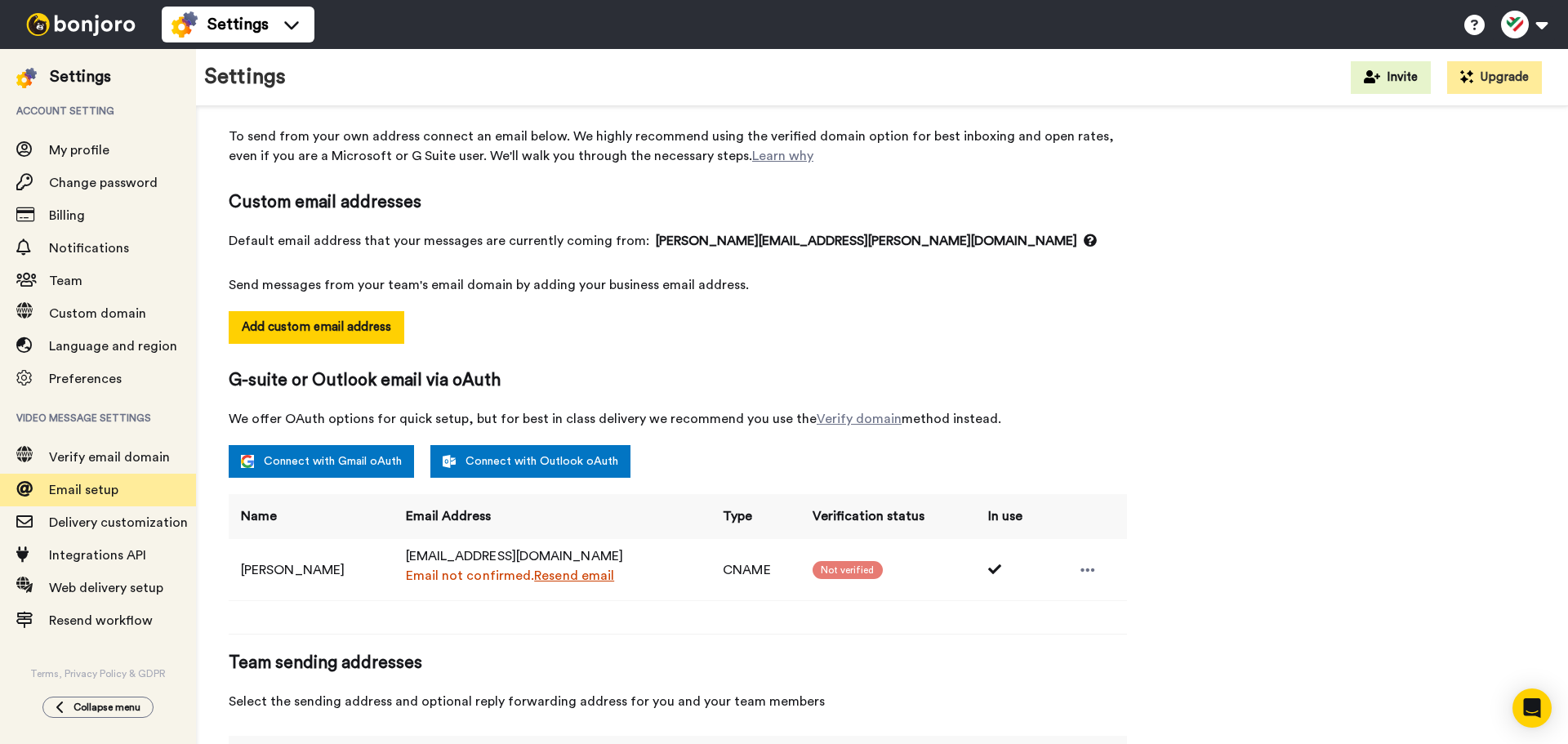
scroll to position [190, 0]
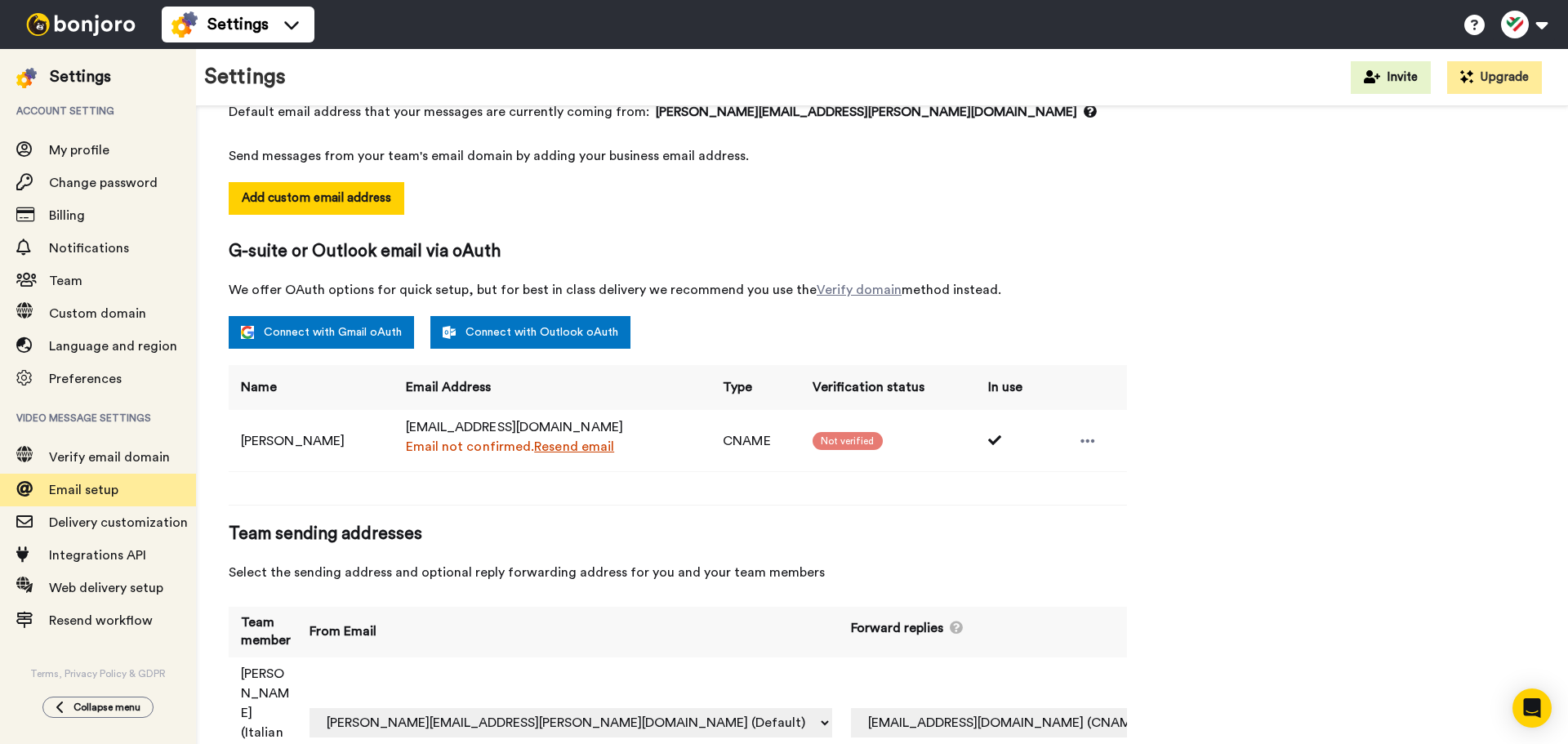
click at [832, 435] on span "Not verified" at bounding box center [848, 441] width 70 height 18
click at [145, 531] on span "Delivery customization" at bounding box center [123, 522] width 147 height 20
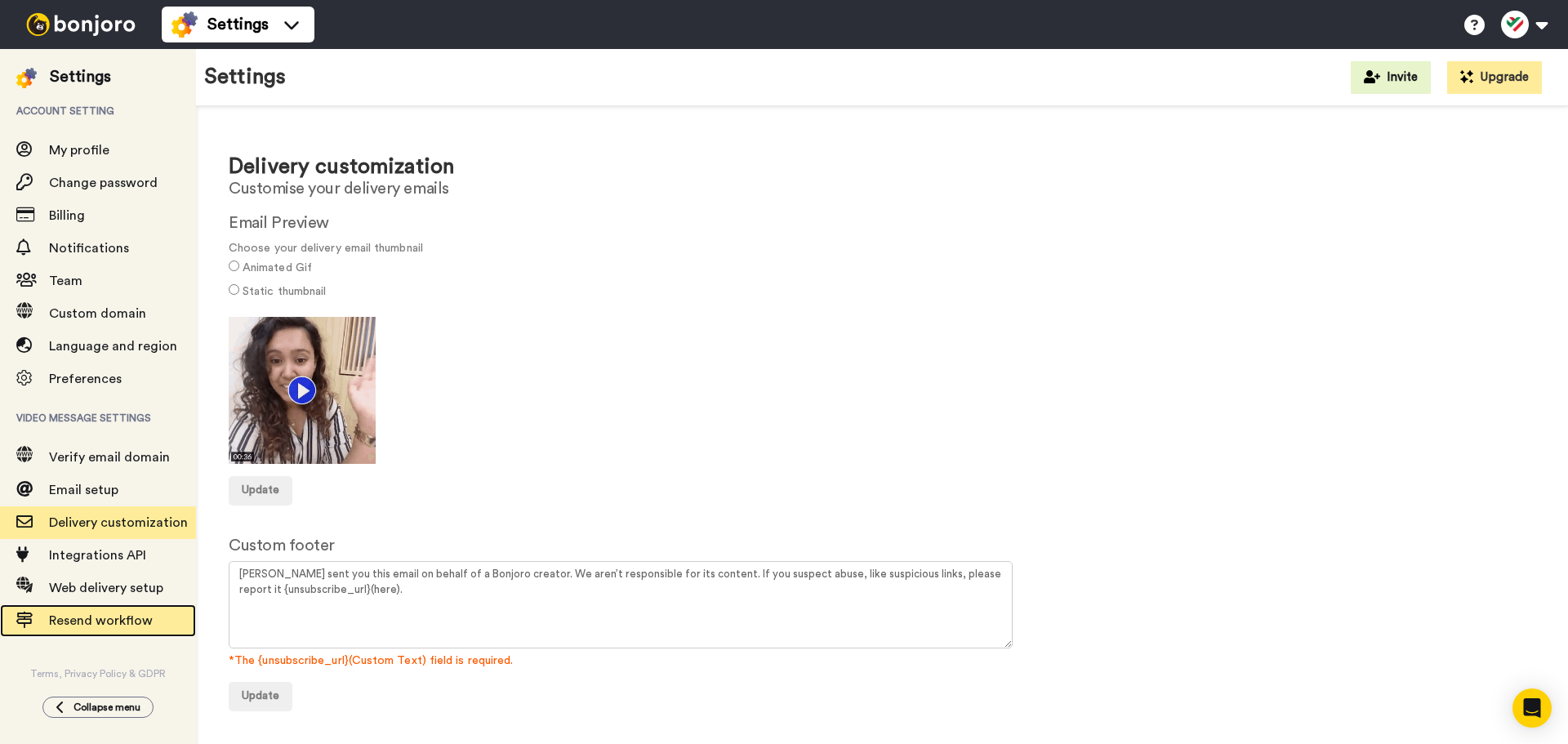
click at [128, 621] on span "Resend workflow" at bounding box center [101, 621] width 104 height 13
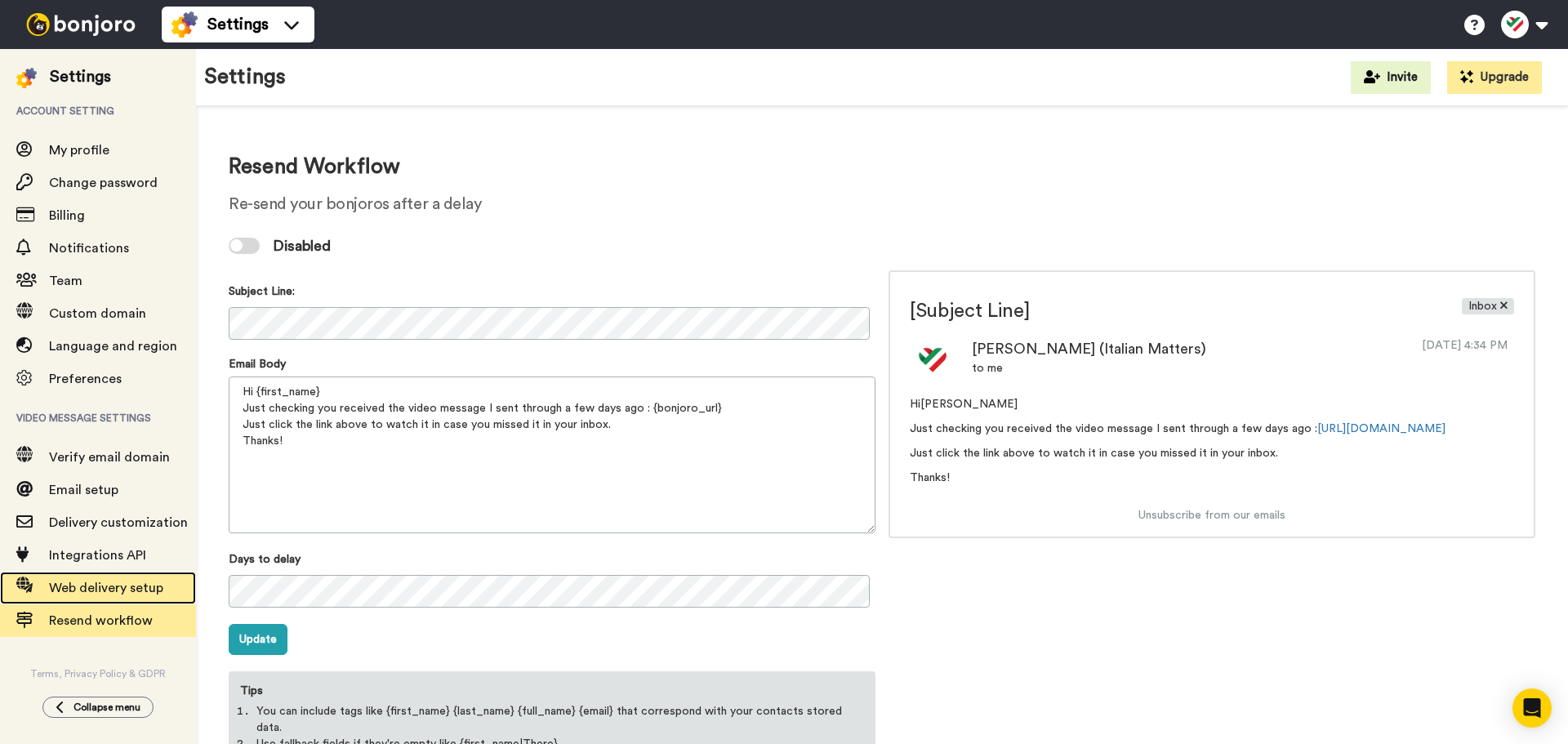
click at [126, 581] on span "Web delivery setup" at bounding box center [106, 588] width 115 height 13
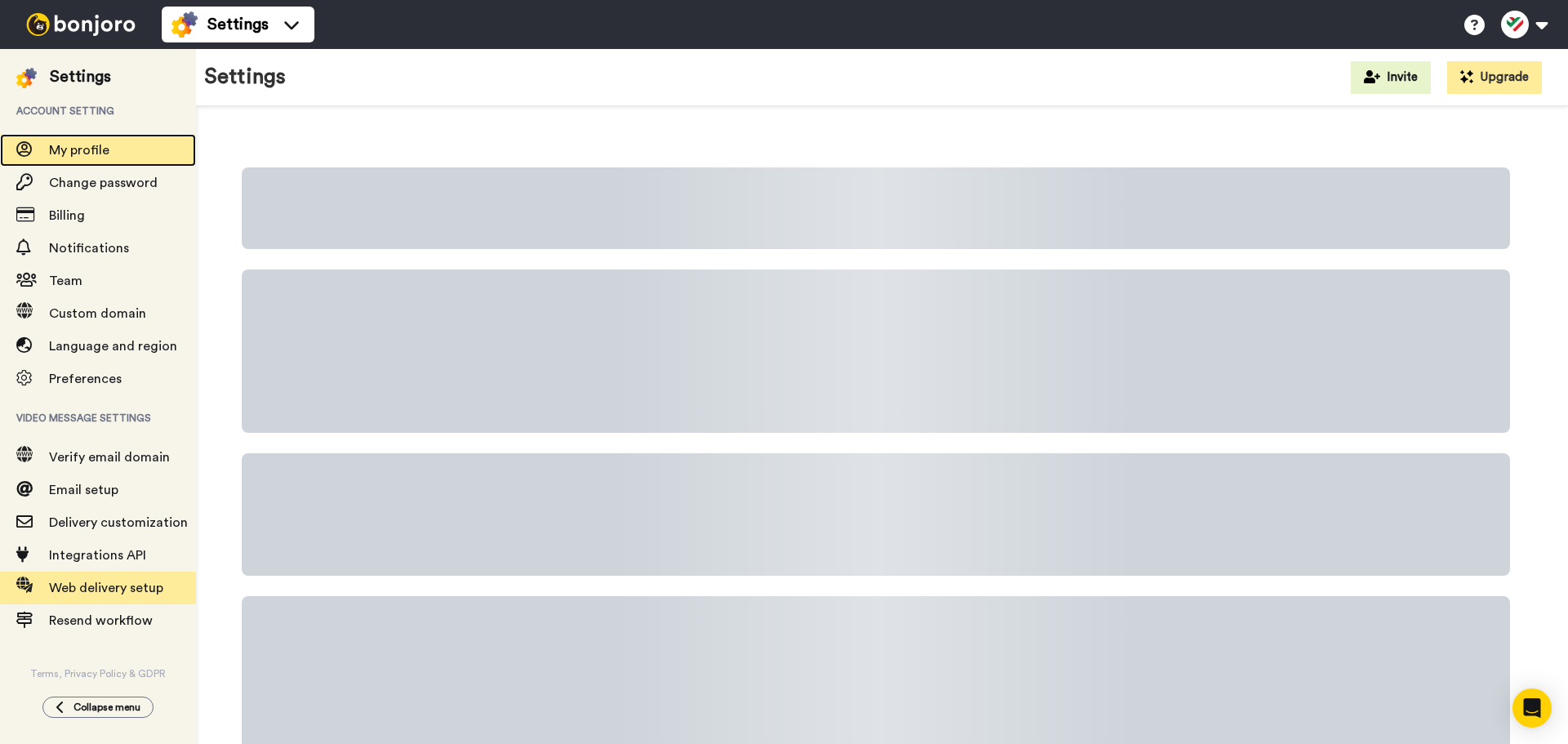
click at [141, 156] on span "My profile" at bounding box center [123, 150] width 147 height 20
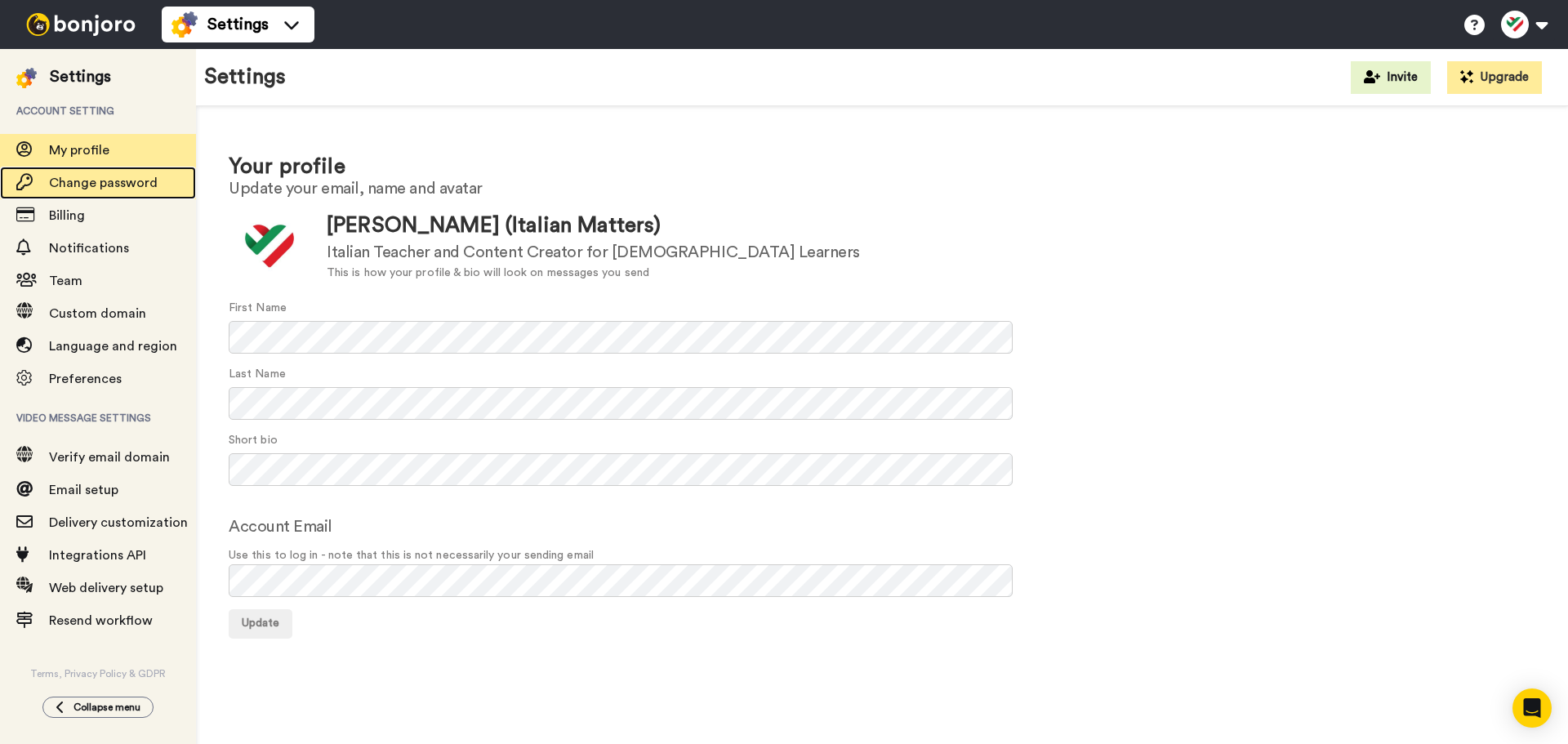
click at [95, 186] on span "Change password" at bounding box center [103, 183] width 109 height 13
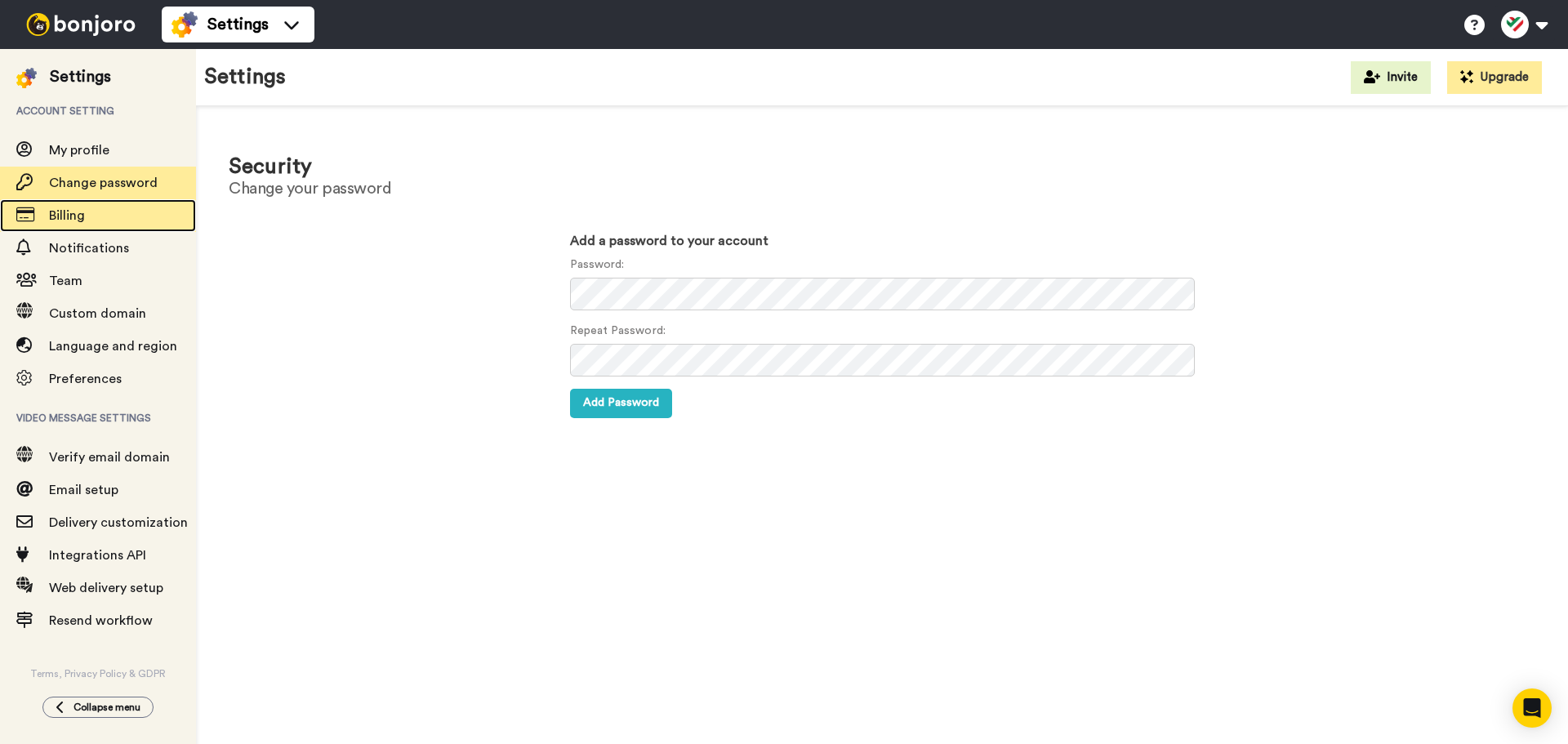
click at [126, 228] on div "Billing" at bounding box center [98, 216] width 196 height 33
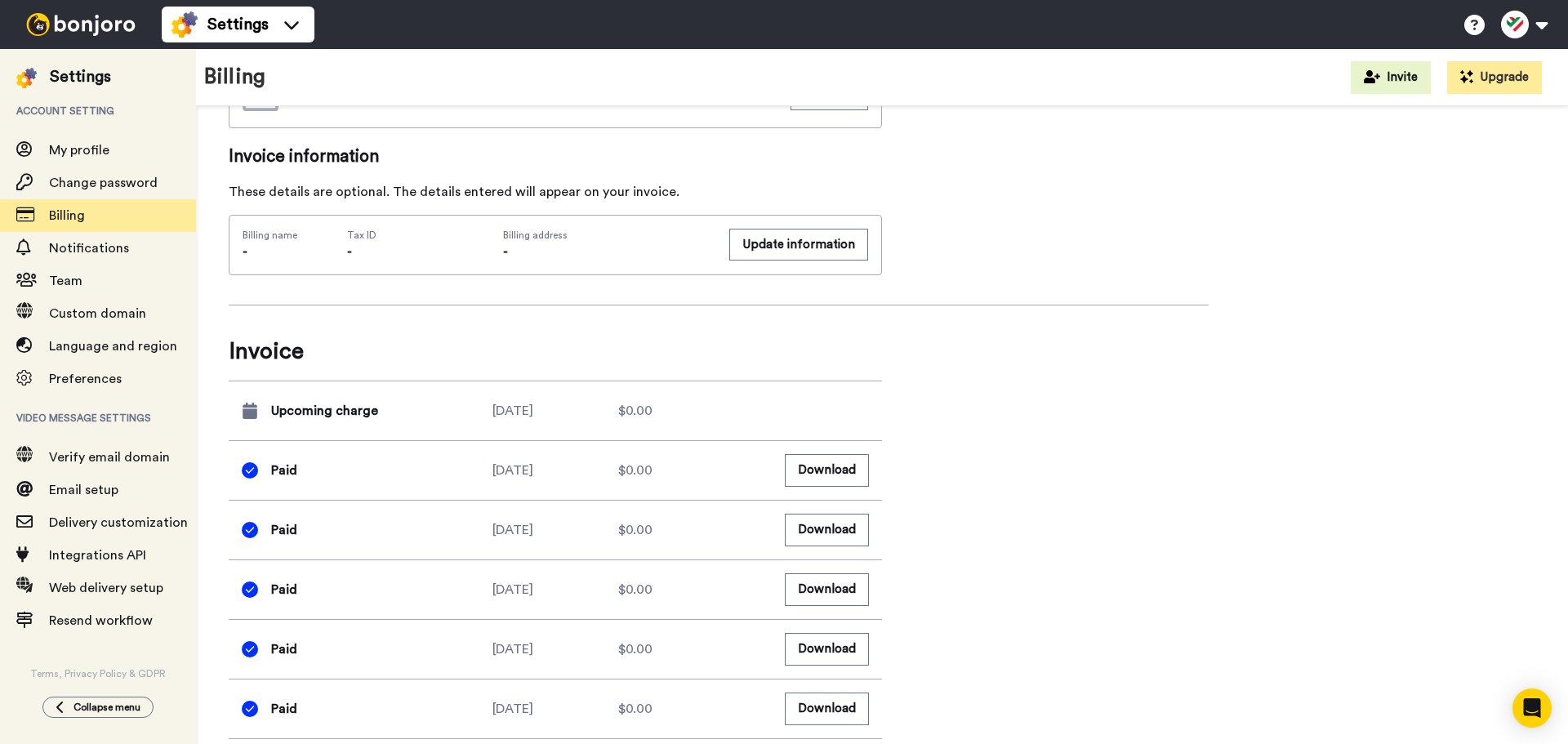
scroll to position [892, 0]
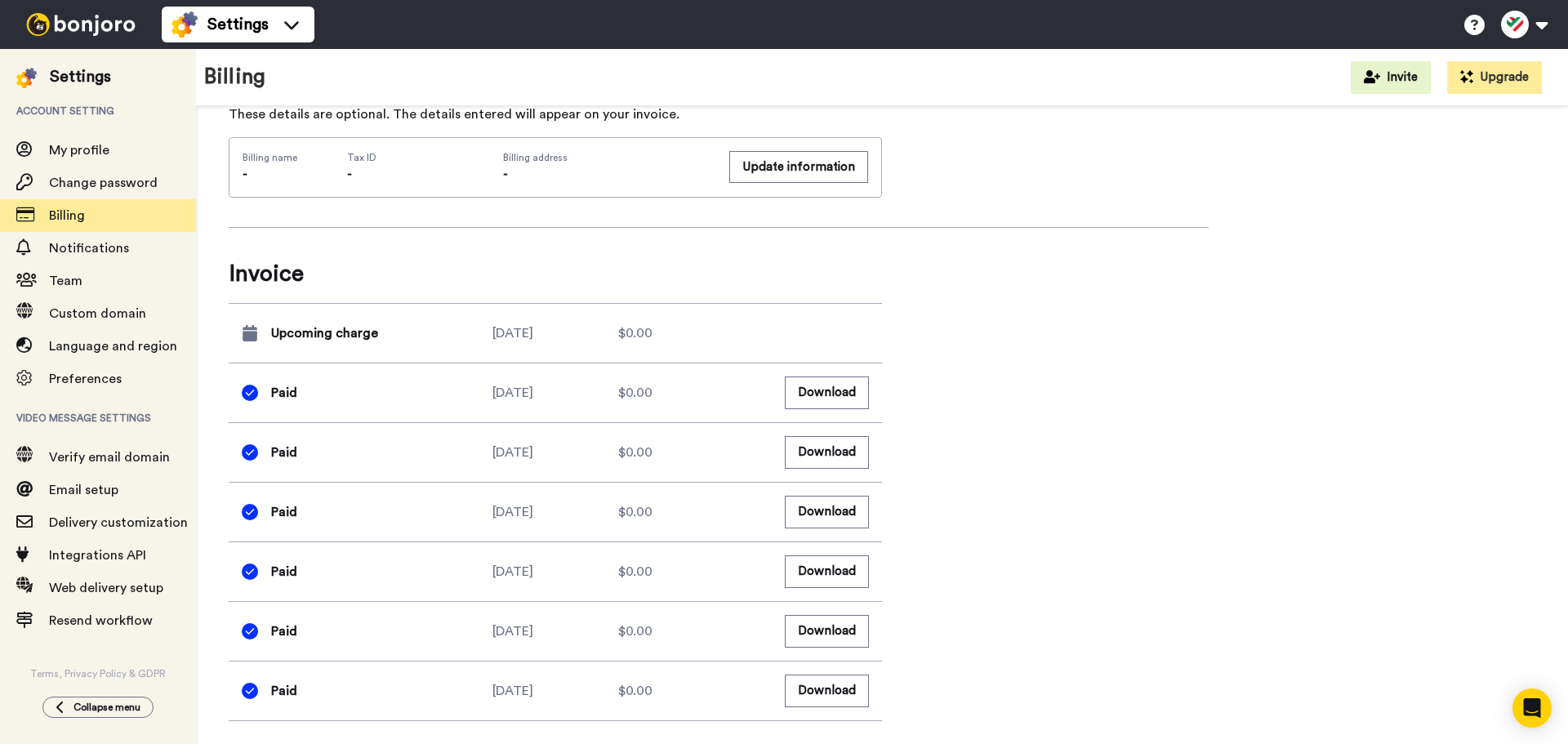
click at [101, 438] on span "Video message settings" at bounding box center [98, 418] width 196 height 46
click at [101, 466] on span "Verify email domain" at bounding box center [123, 457] width 147 height 20
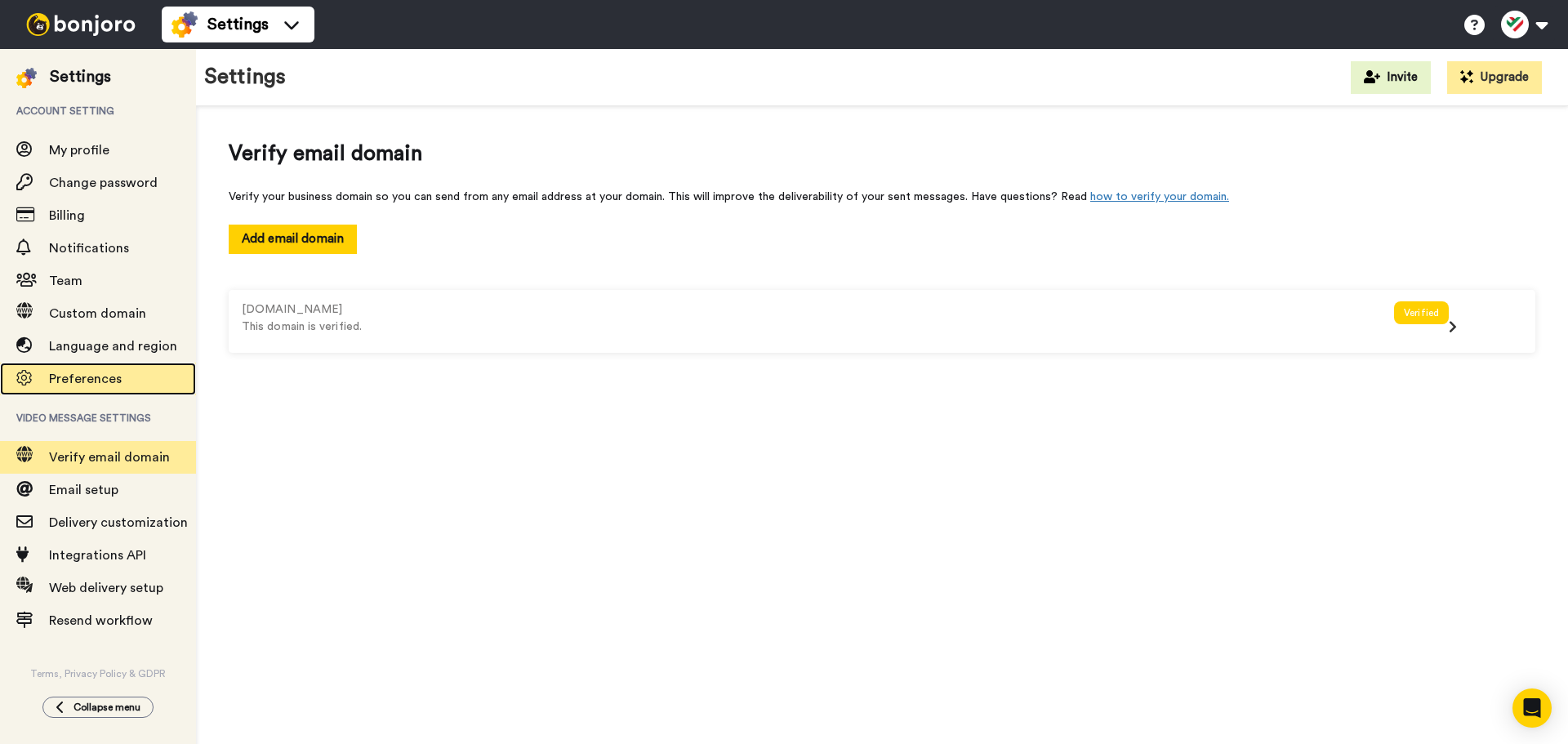
click at [105, 379] on span "Preferences" at bounding box center [85, 379] width 73 height 13
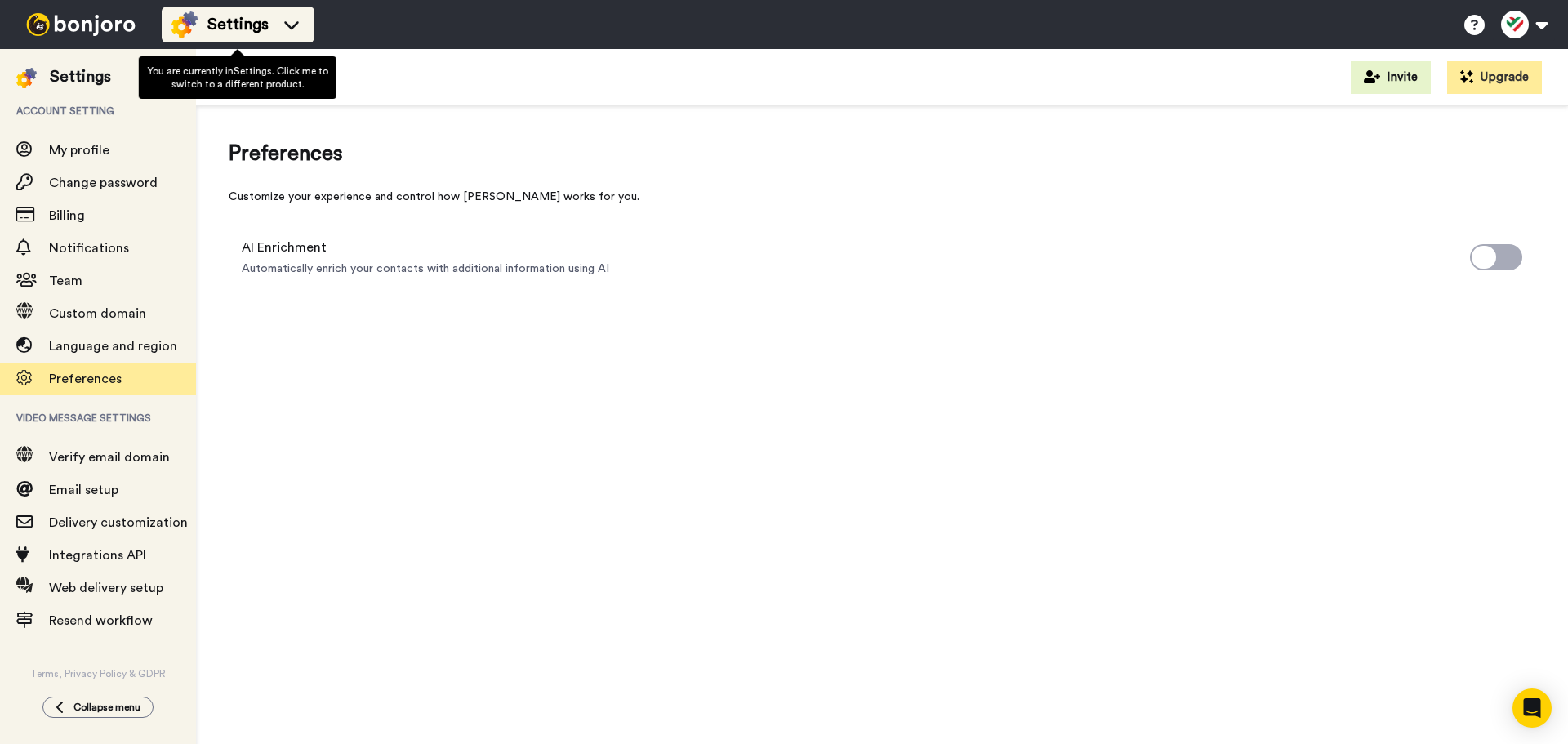
click at [255, 13] on span "Settings" at bounding box center [238, 25] width 61 height 23
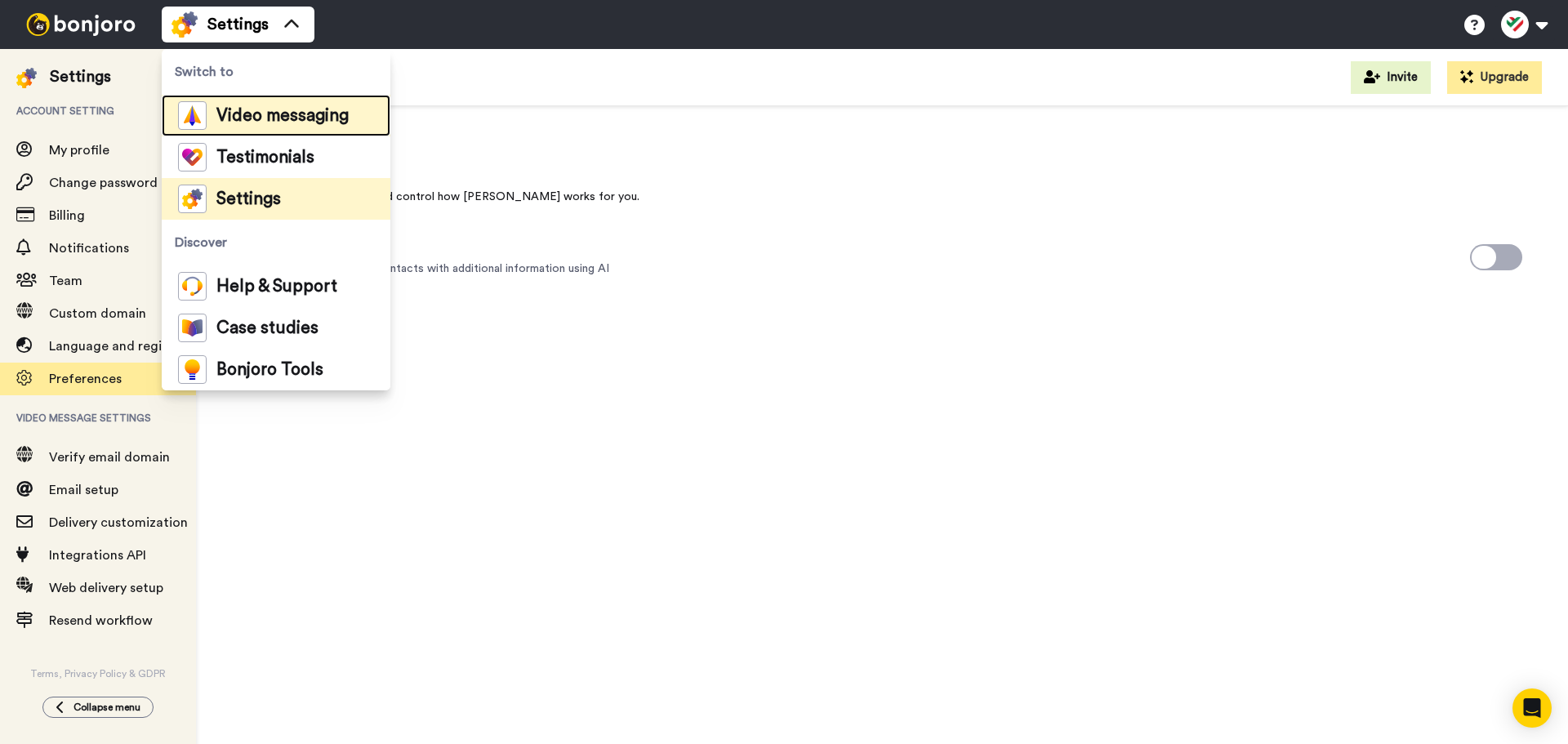
click at [286, 111] on span "Video messaging" at bounding box center [283, 116] width 133 height 16
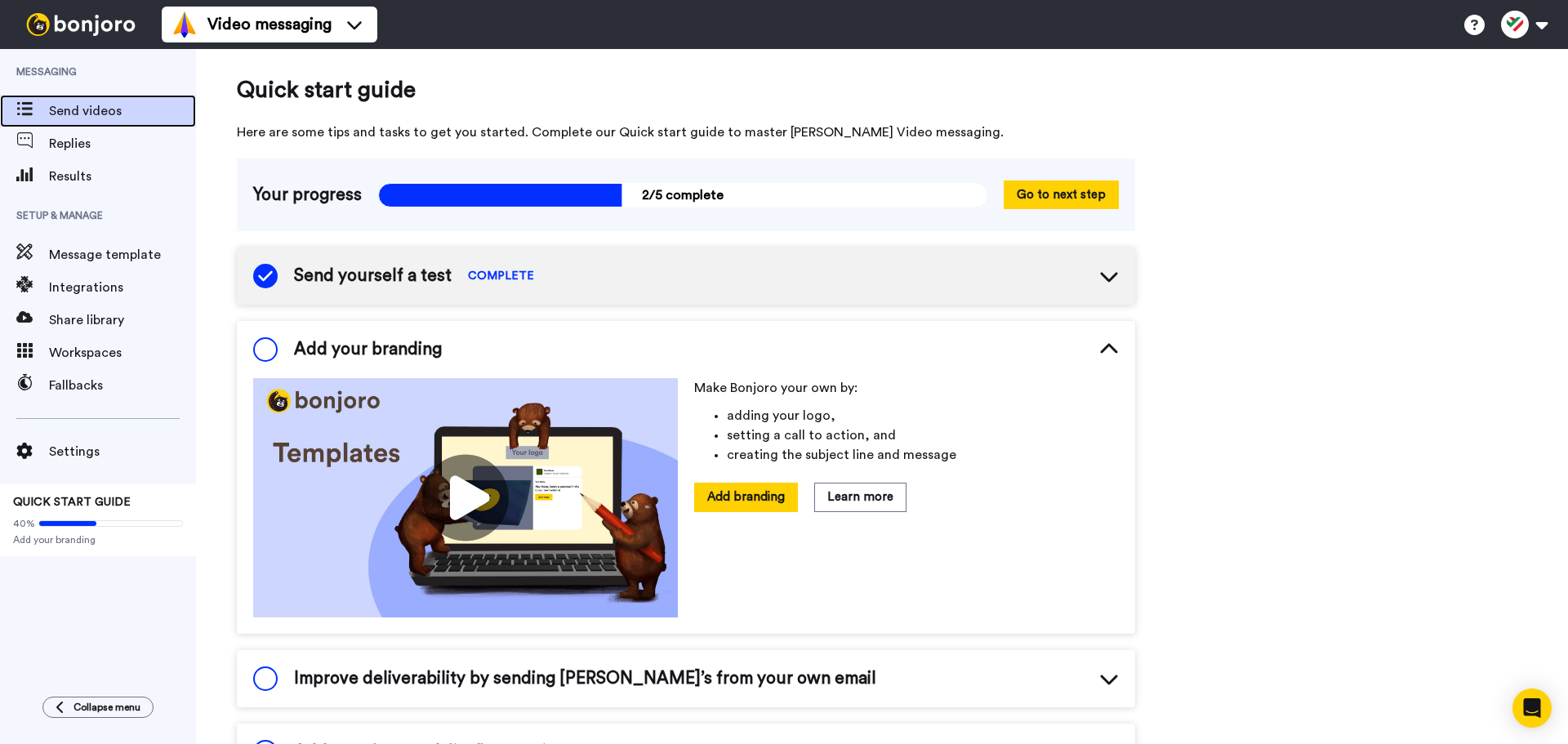
click at [125, 109] on span "Send videos" at bounding box center [123, 111] width 147 height 20
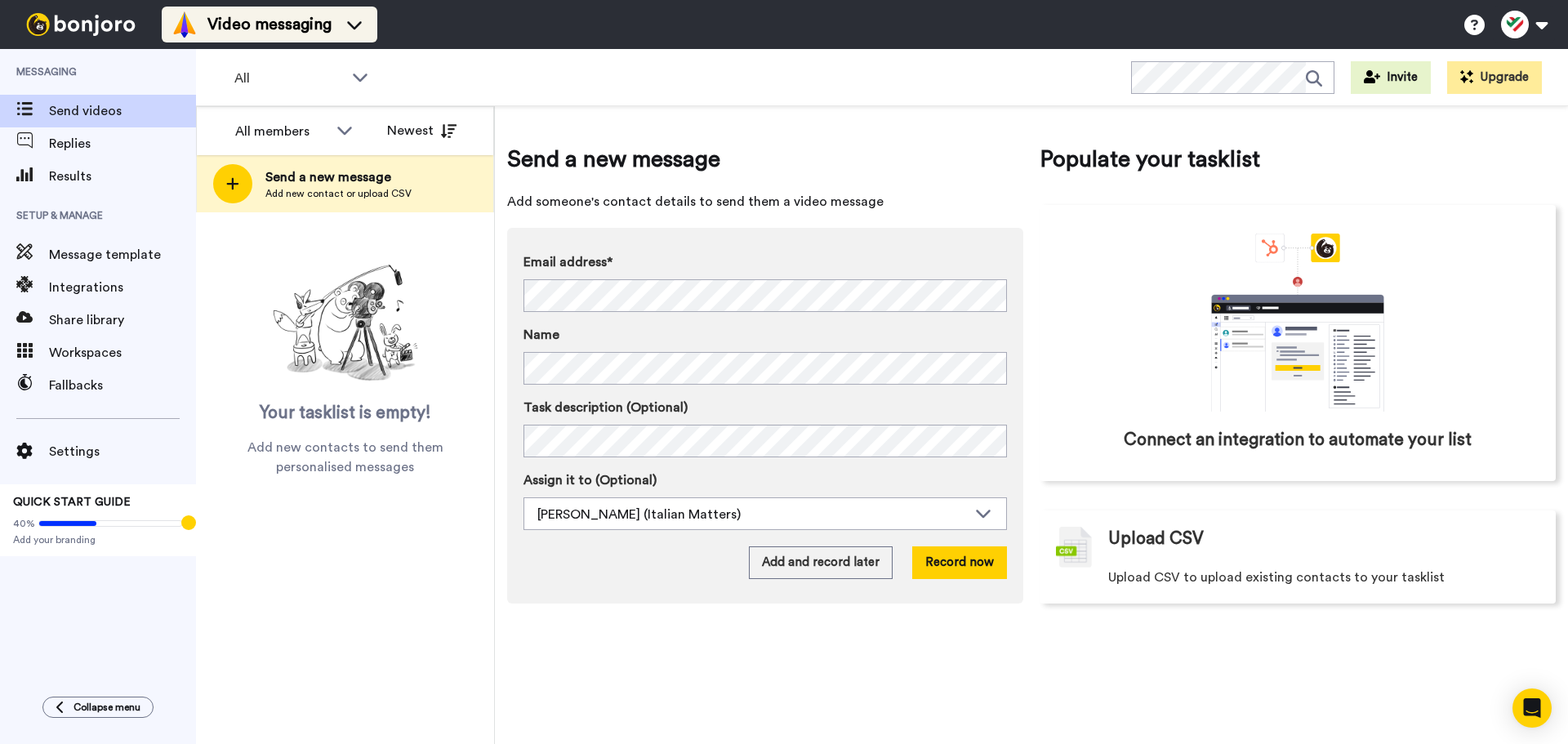
click at [236, 29] on span "Video messaging" at bounding box center [270, 25] width 124 height 23
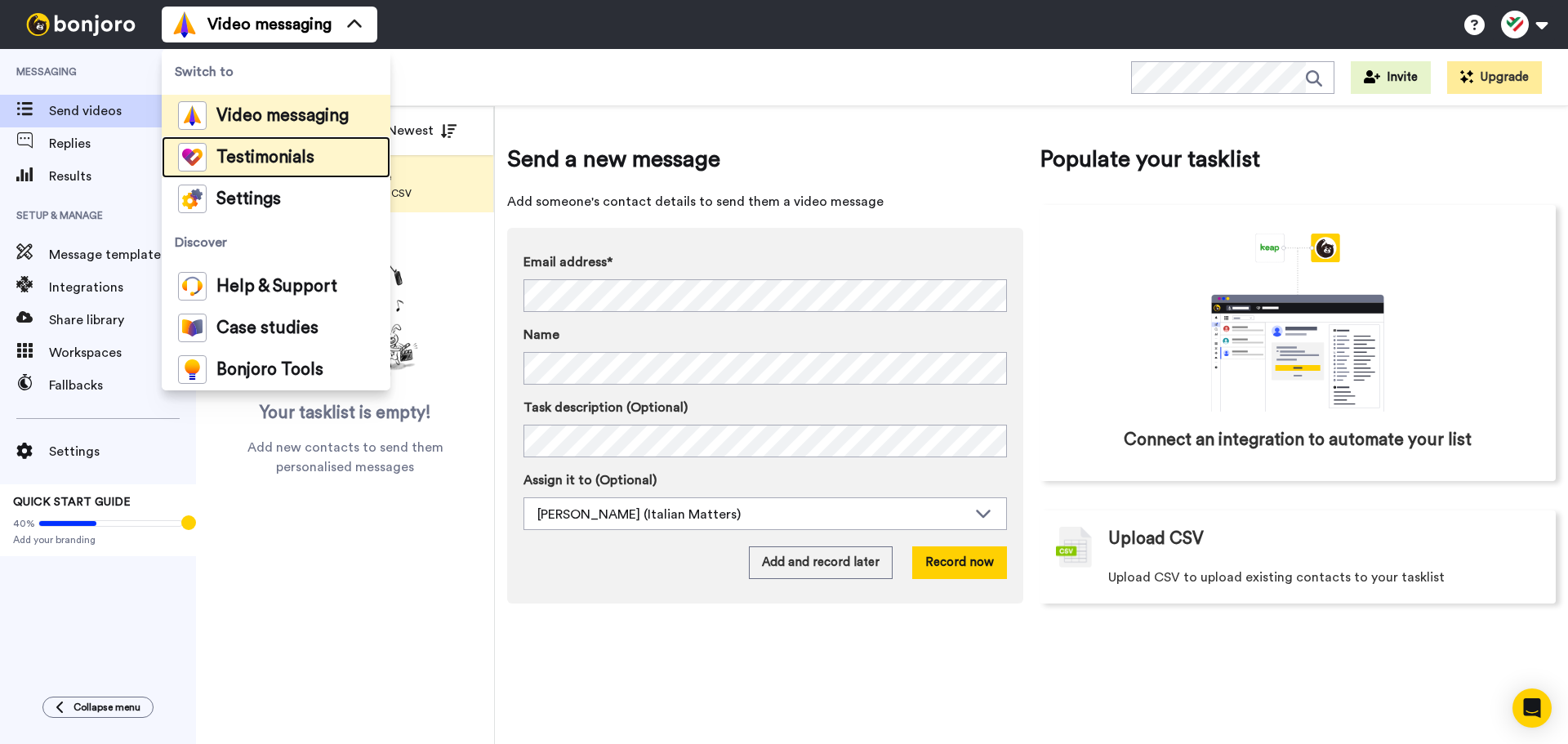
click at [240, 153] on span "Testimonials" at bounding box center [266, 158] width 98 height 16
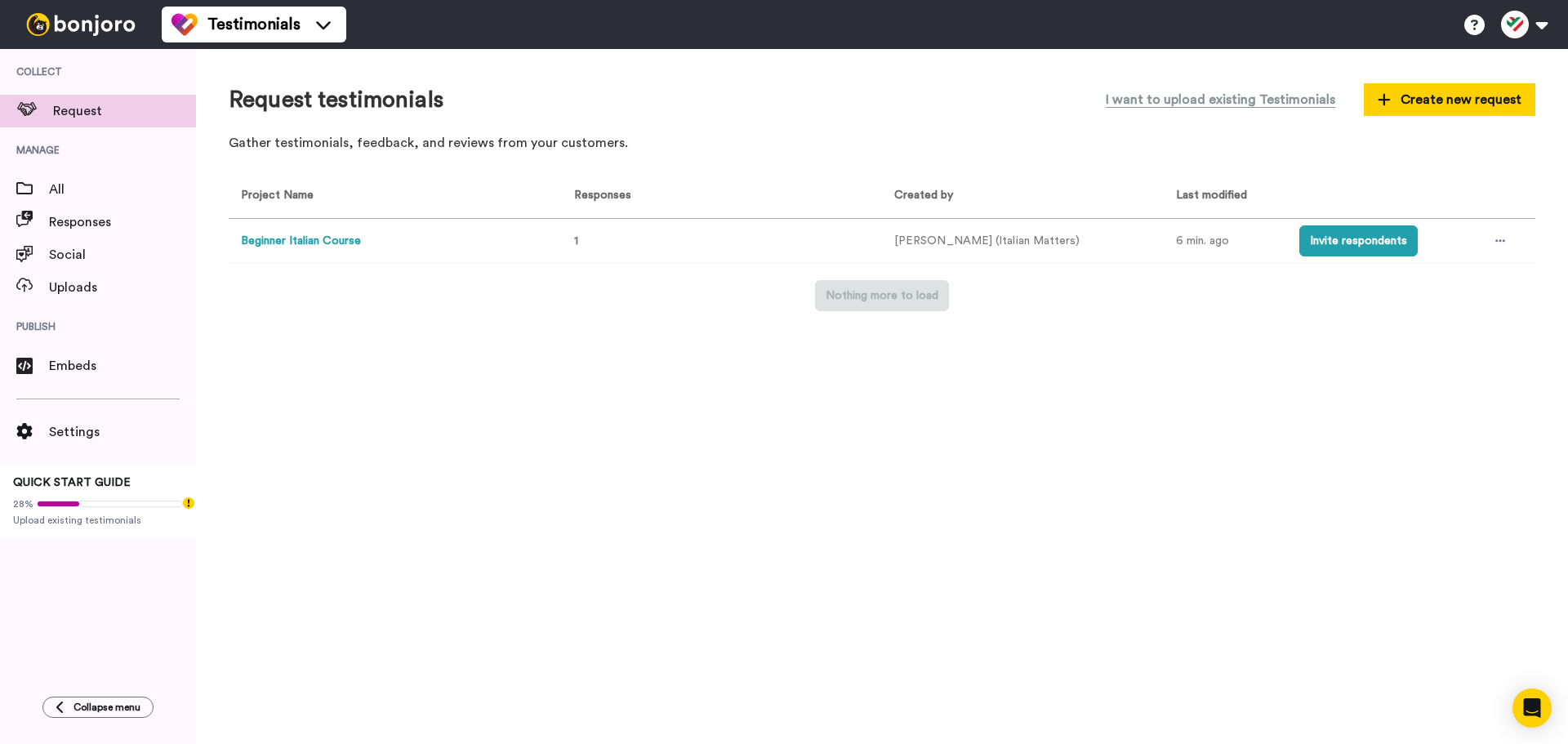
click at [304, 240] on button "Beginner Italian Course" at bounding box center [301, 241] width 120 height 17
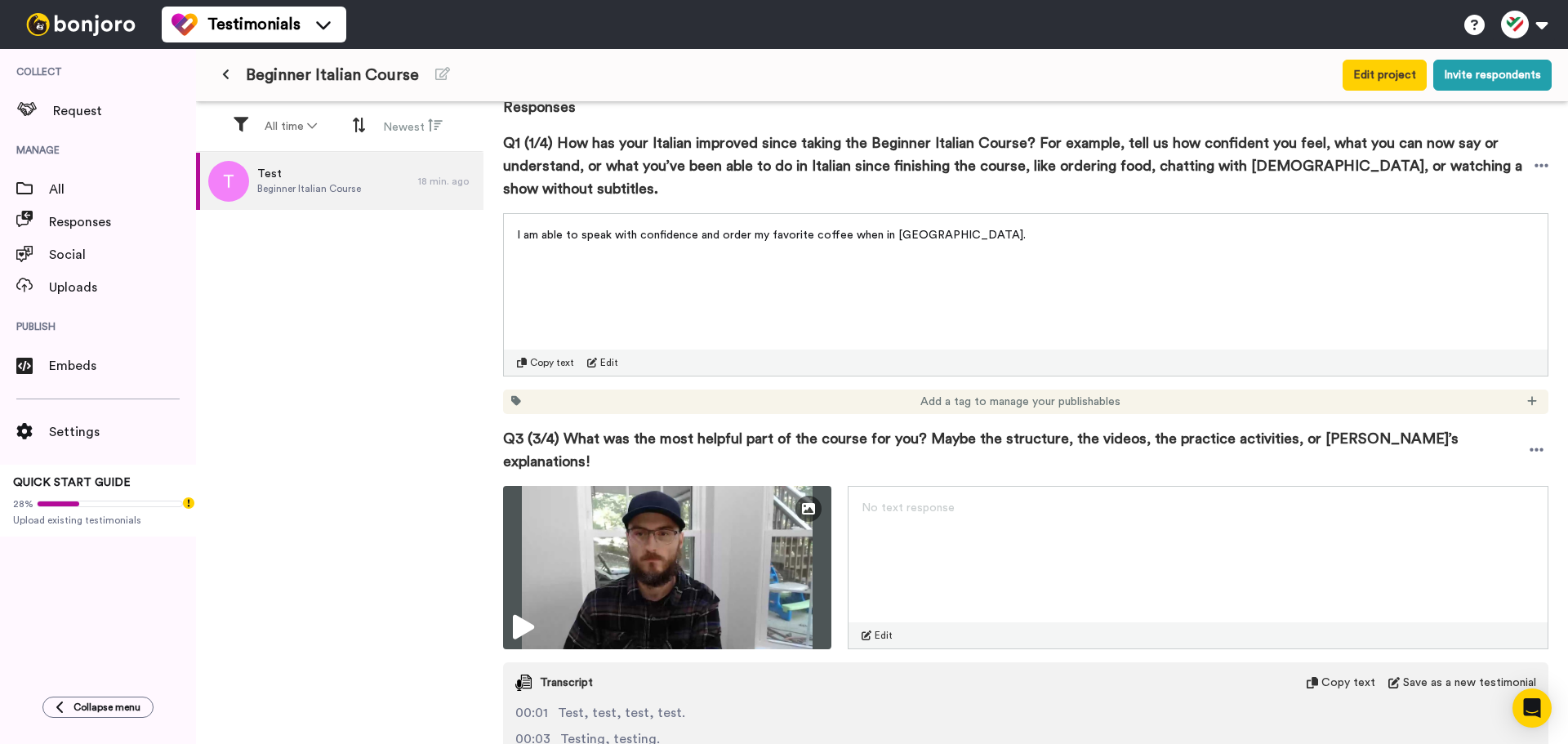
scroll to position [164, 0]
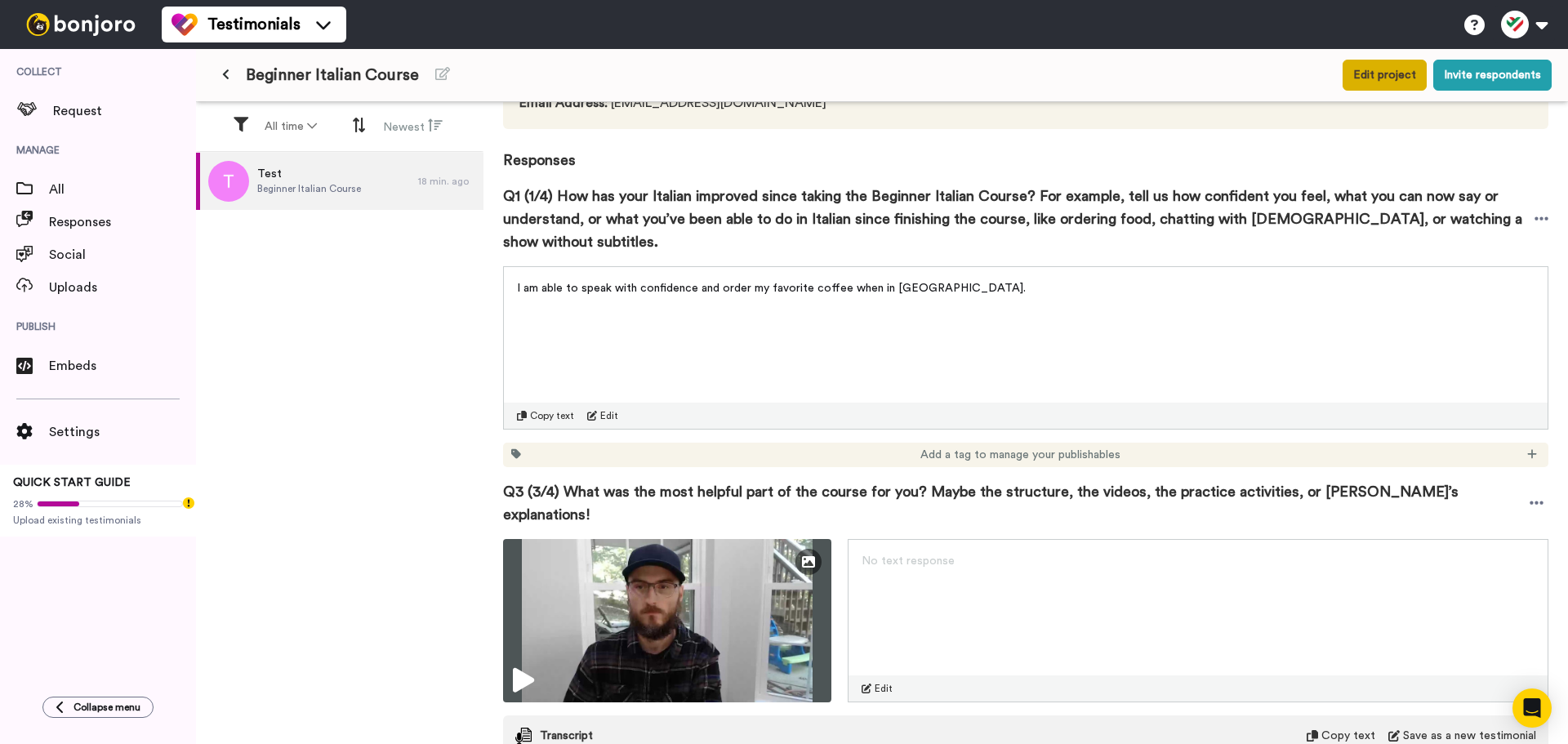
click at [1358, 86] on button "Edit project" at bounding box center [1385, 75] width 84 height 31
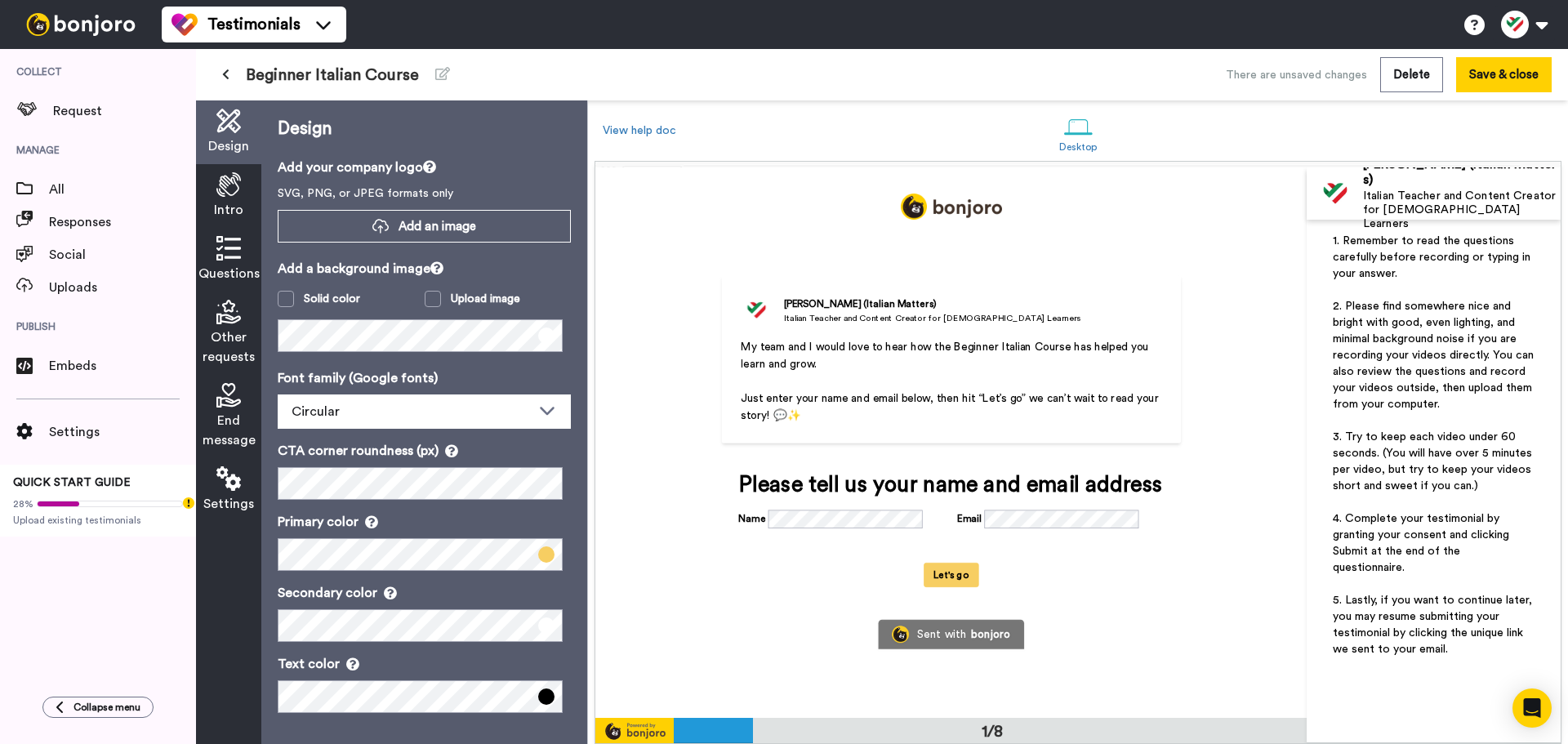
scroll to position [2, 0]
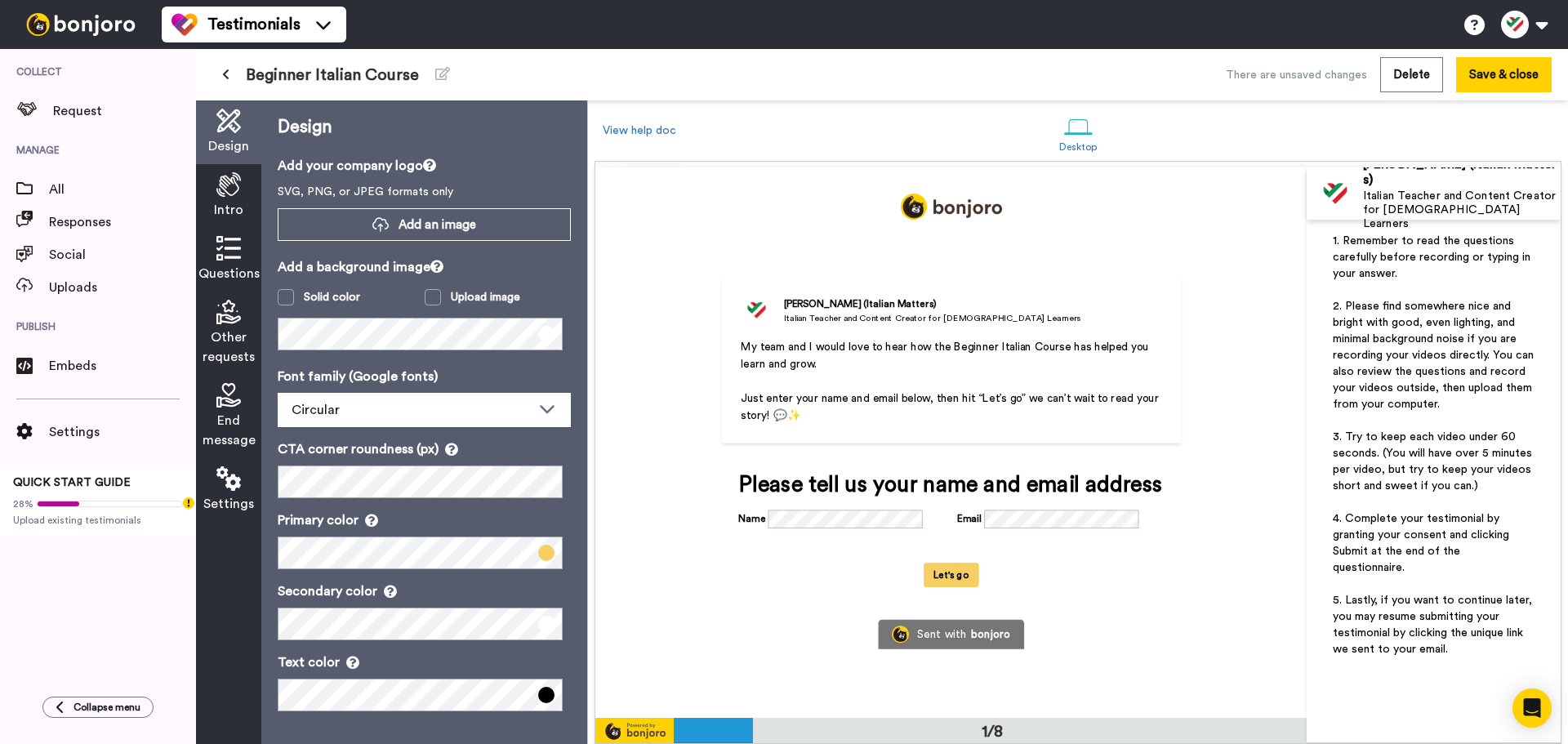
click at [222, 504] on span "Settings" at bounding box center [229, 504] width 51 height 20
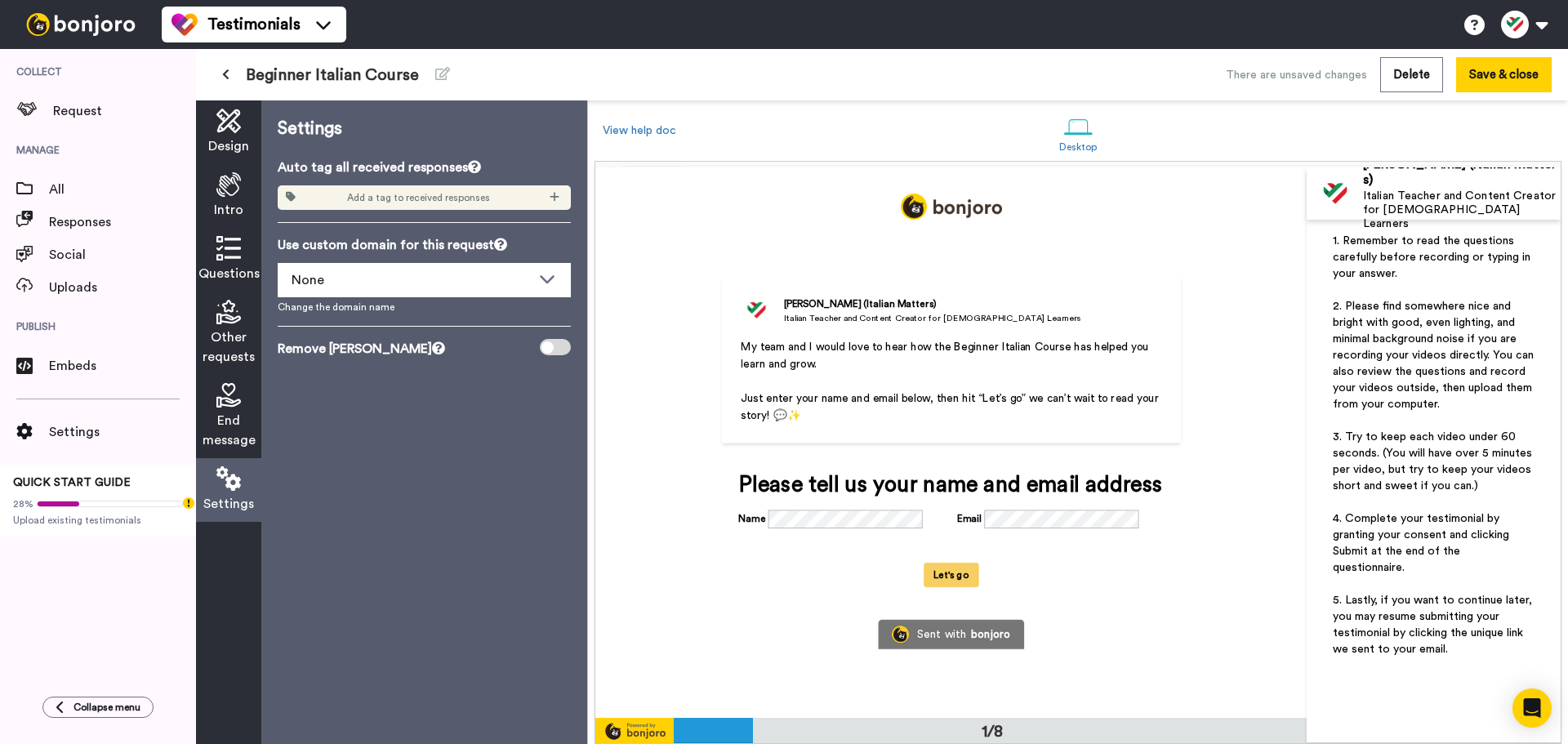
click at [228, 405] on icon at bounding box center [229, 395] width 25 height 25
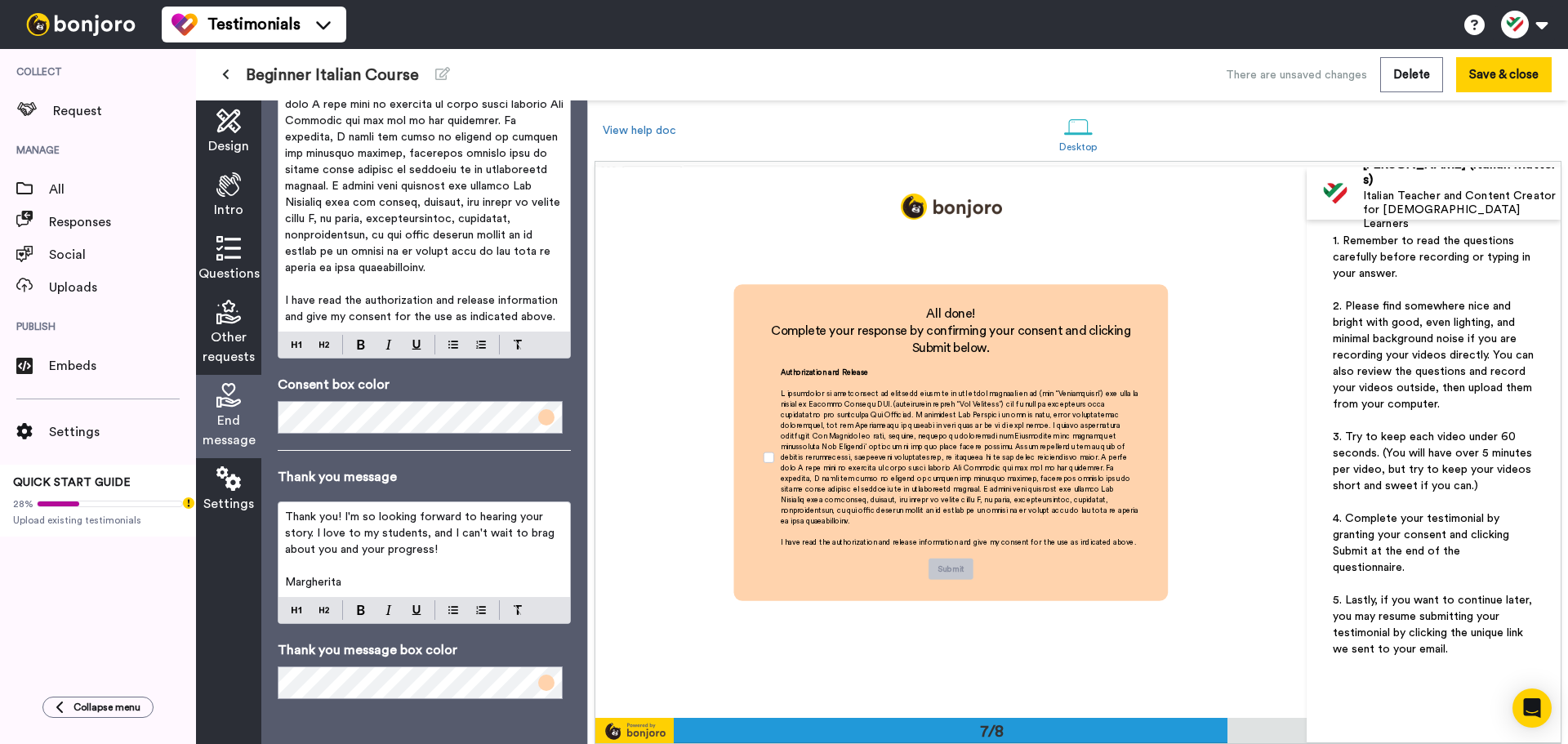
scroll to position [564, 0]
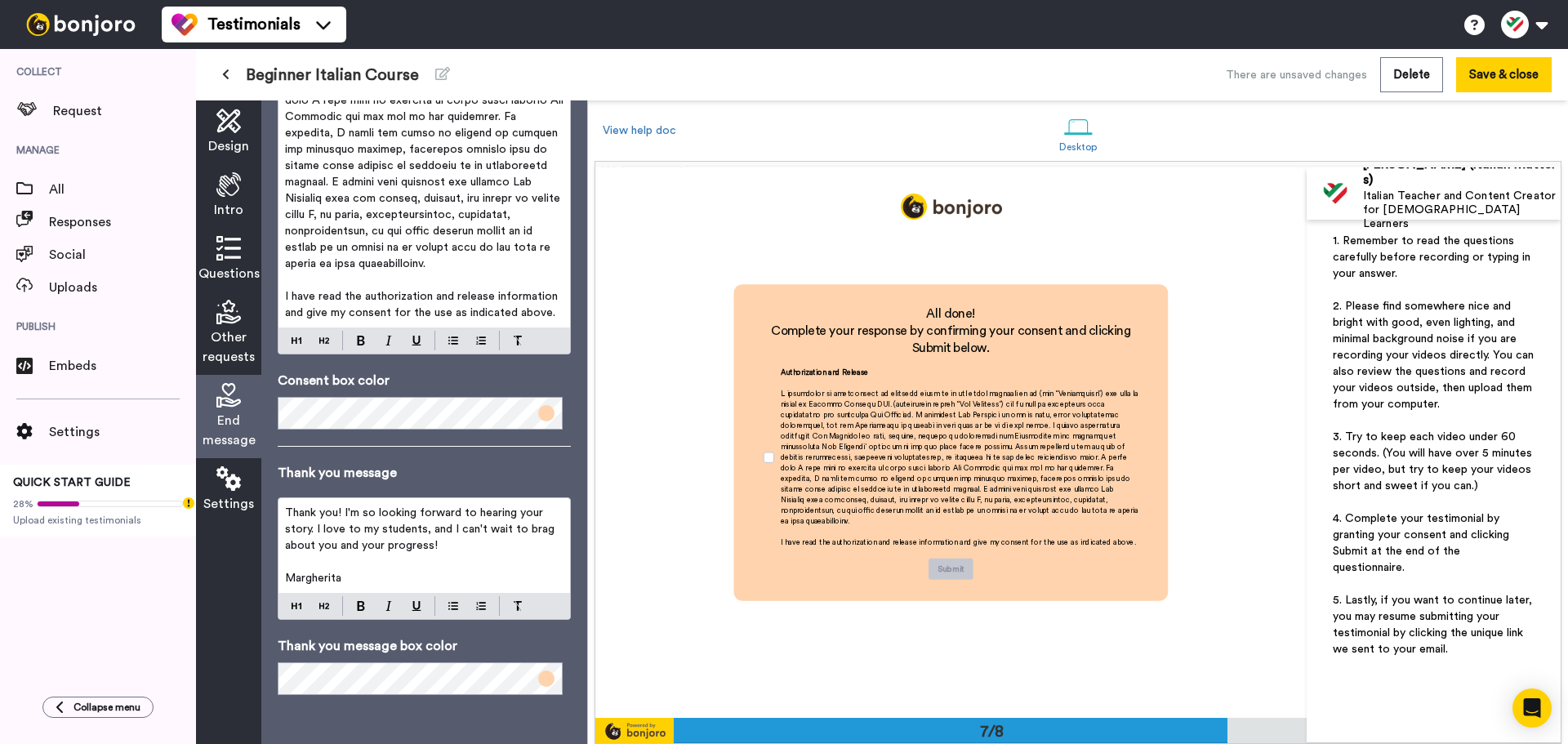
click at [370, 542] on span "Thank you! I'm so looking forward to hearing your story. I love to my students,…" at bounding box center [422, 529] width 273 height 44
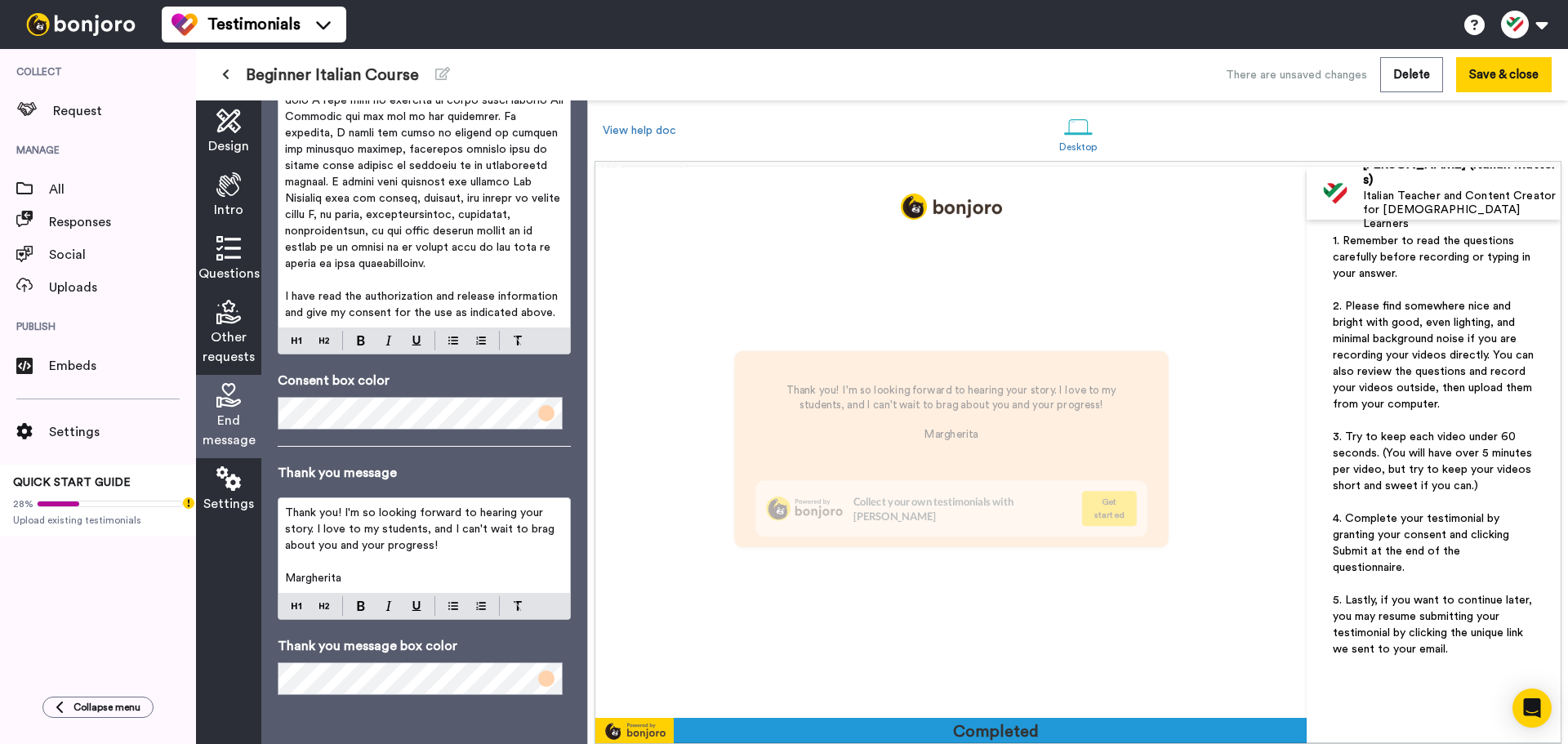
scroll to position [3852, 0]
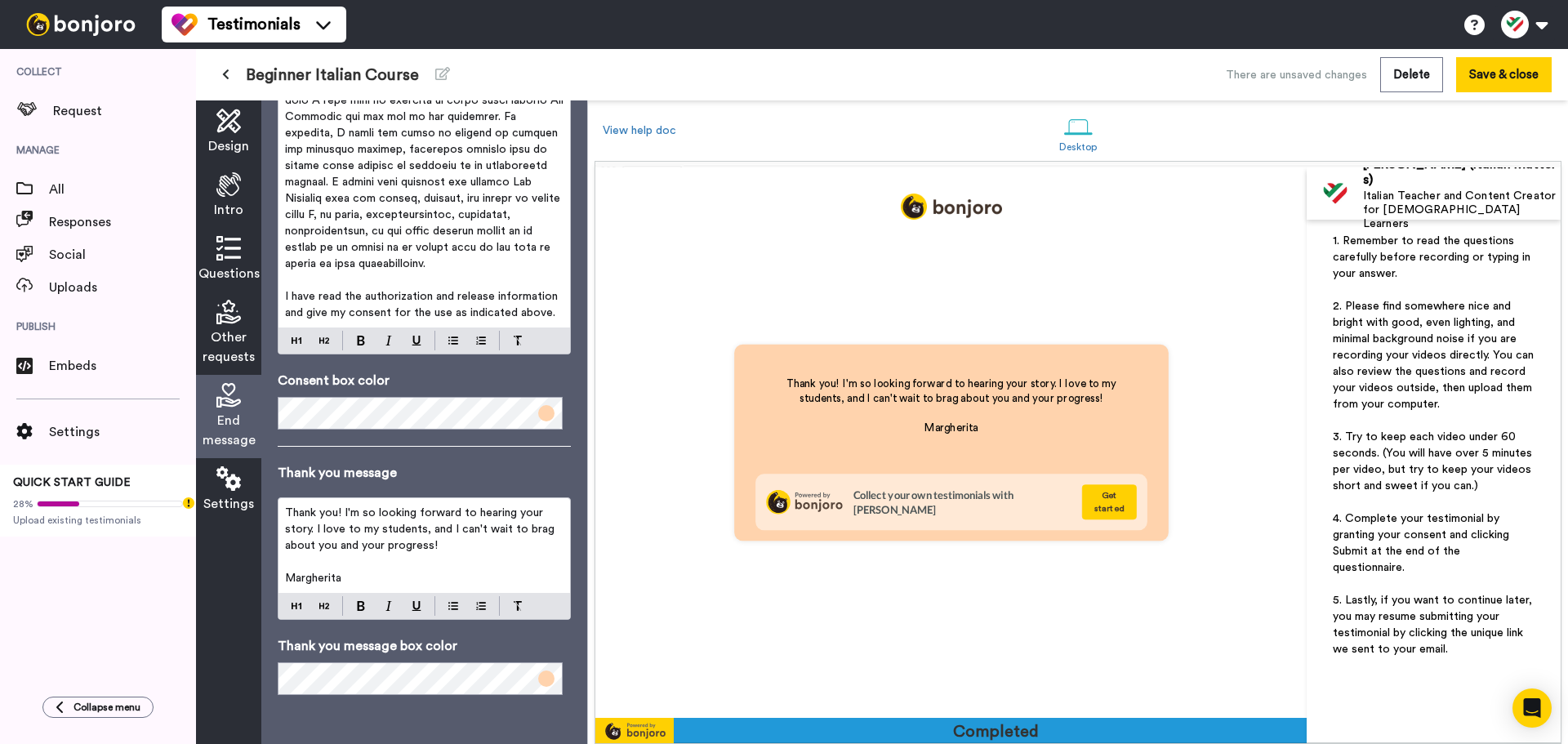
click at [359, 527] on span "Thank you! I'm so looking forward to hearing your story. I love to my students,…" at bounding box center [422, 529] width 273 height 44
click at [449, 545] on span "Thank you! I'm so looking forward to hearing your story. I love to hear from my…" at bounding box center [416, 529] width 262 height 44
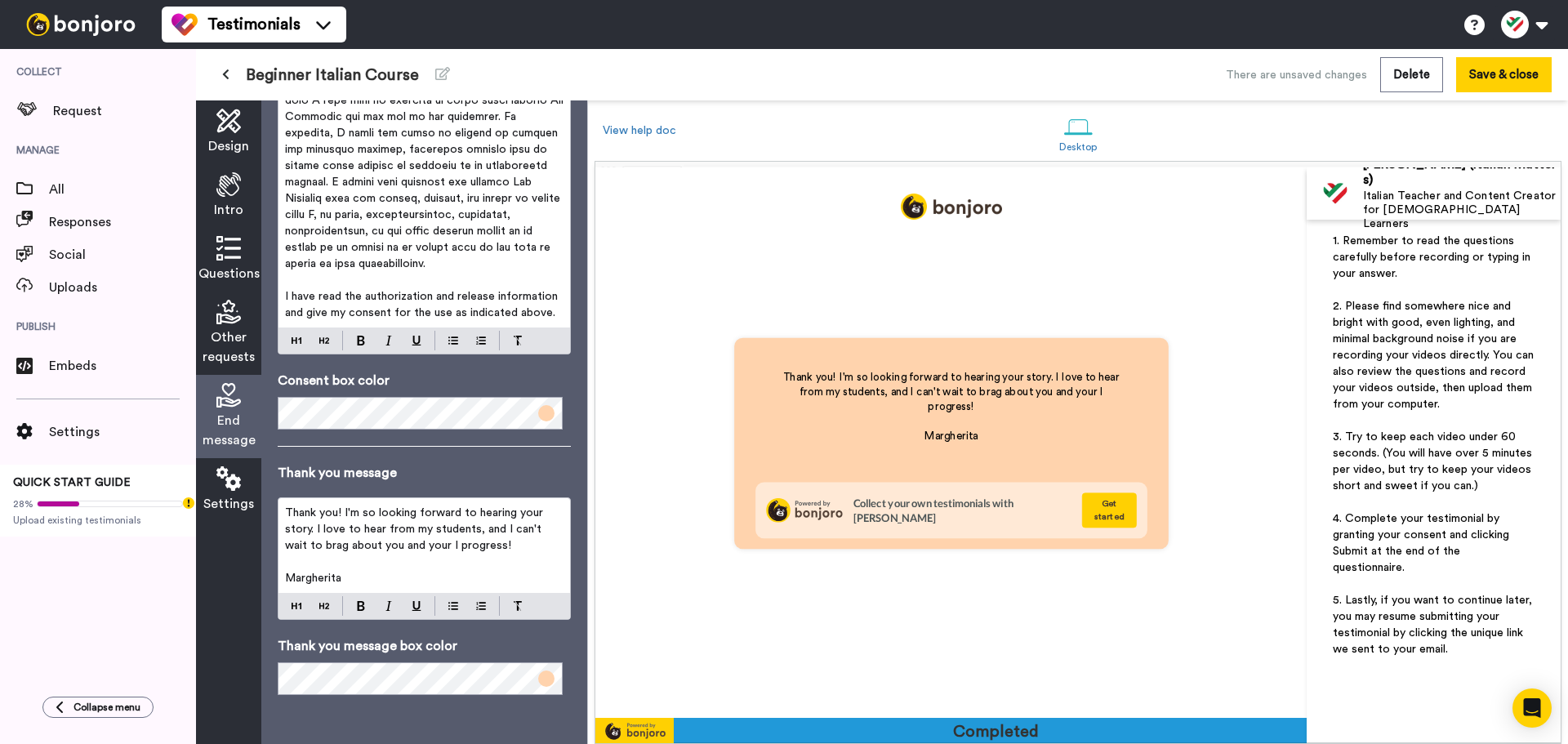
scroll to position [3844, 0]
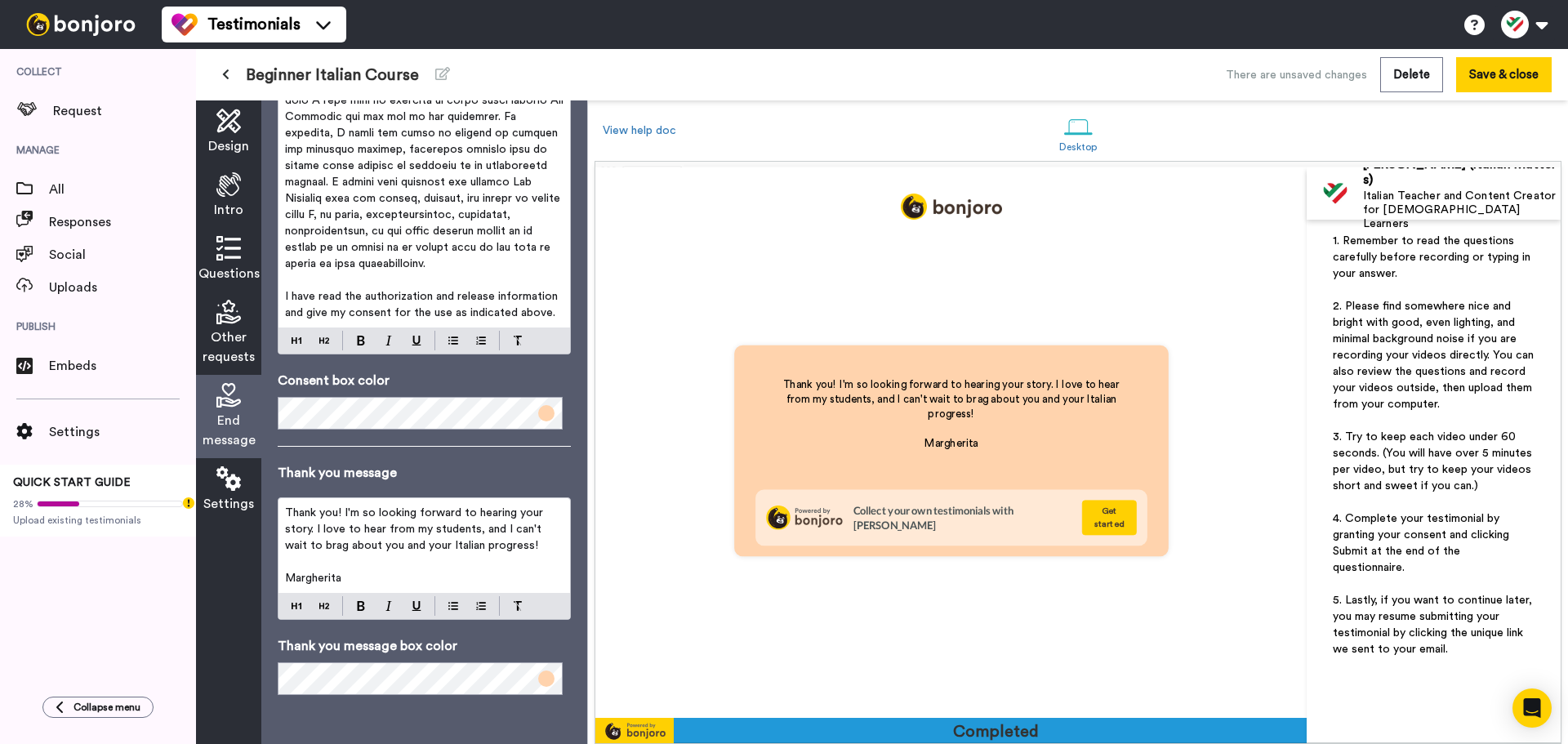
click at [285, 571] on p "Margherita" at bounding box center [425, 578] width 279 height 16
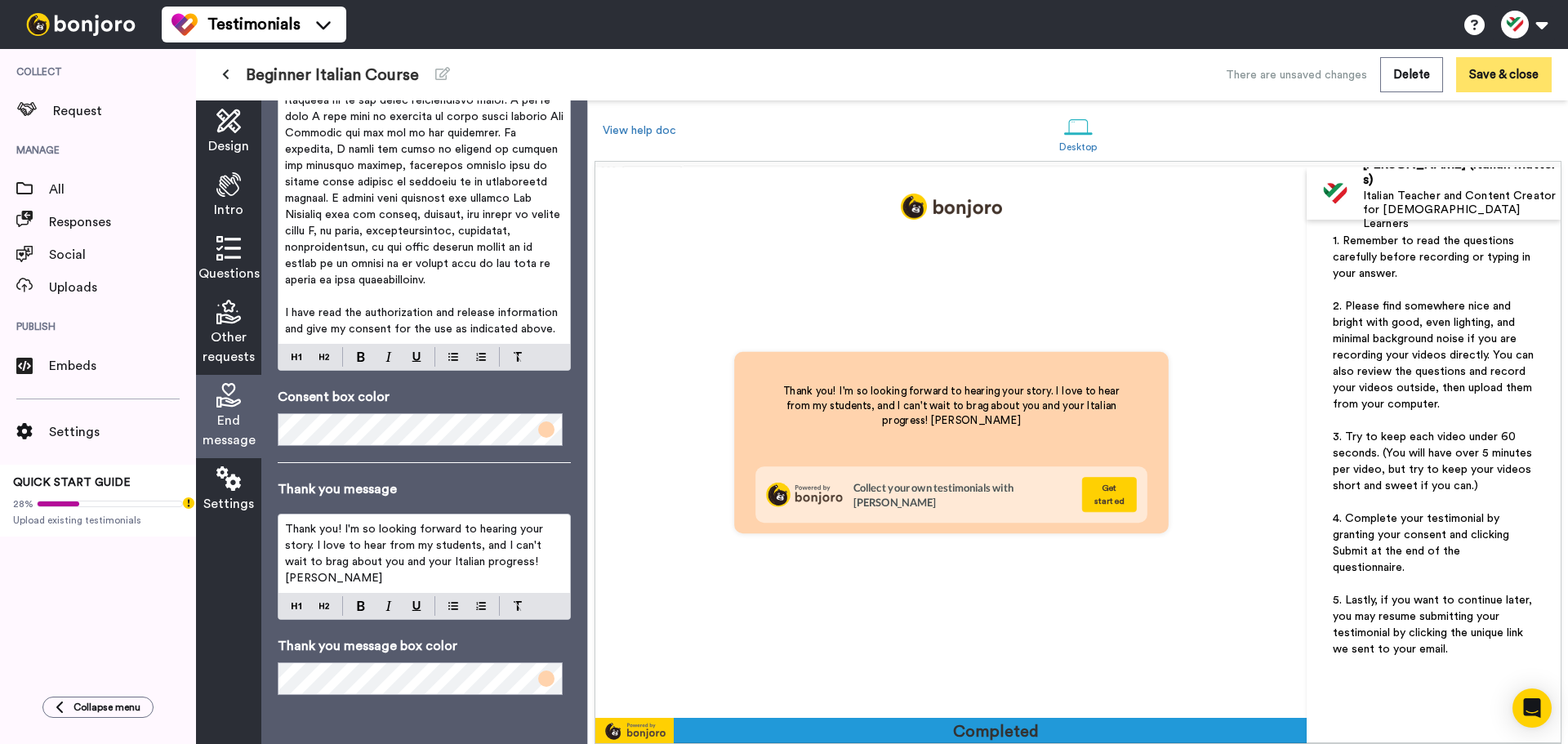
click at [1506, 67] on button "Save & close" at bounding box center [1503, 74] width 96 height 35
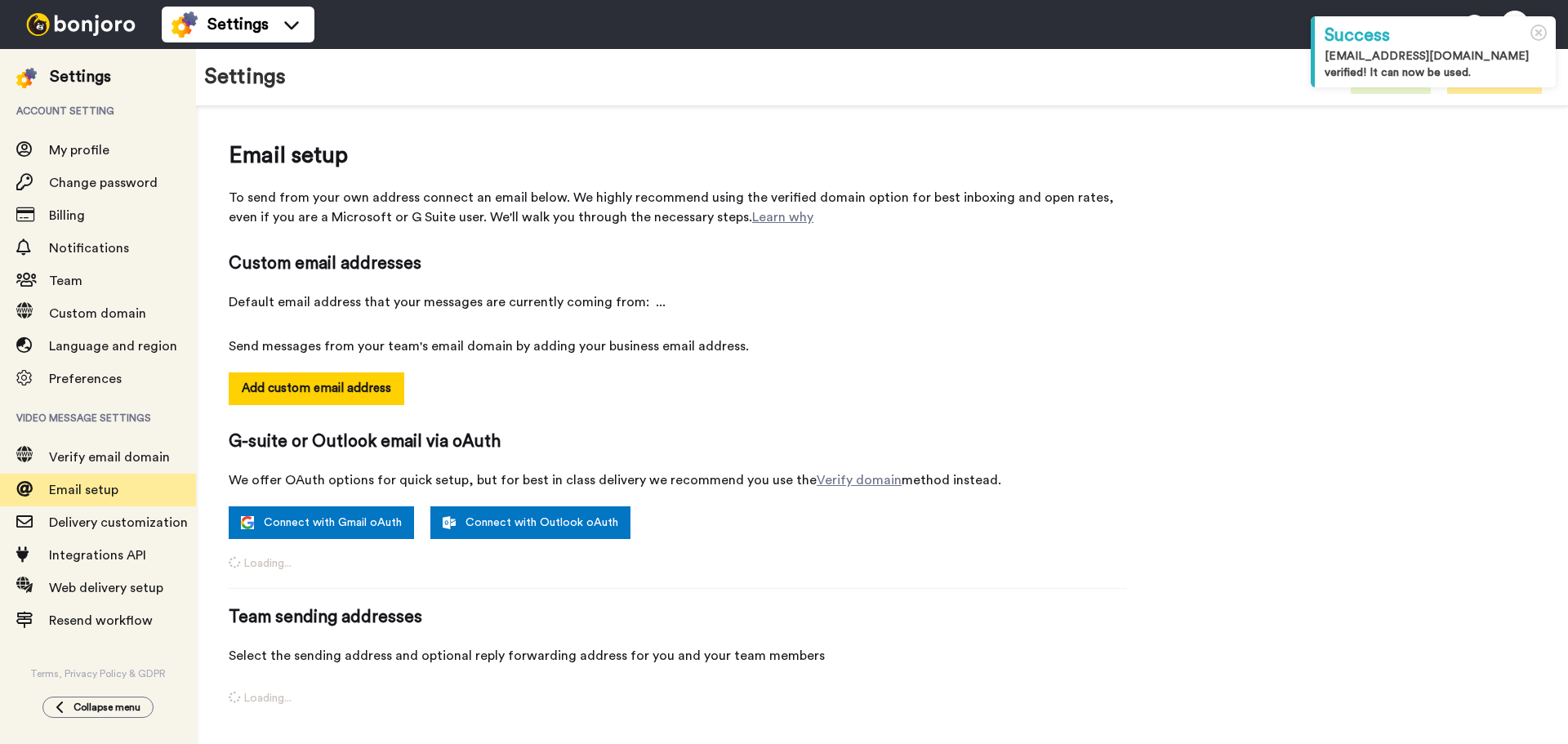
select select "164860"
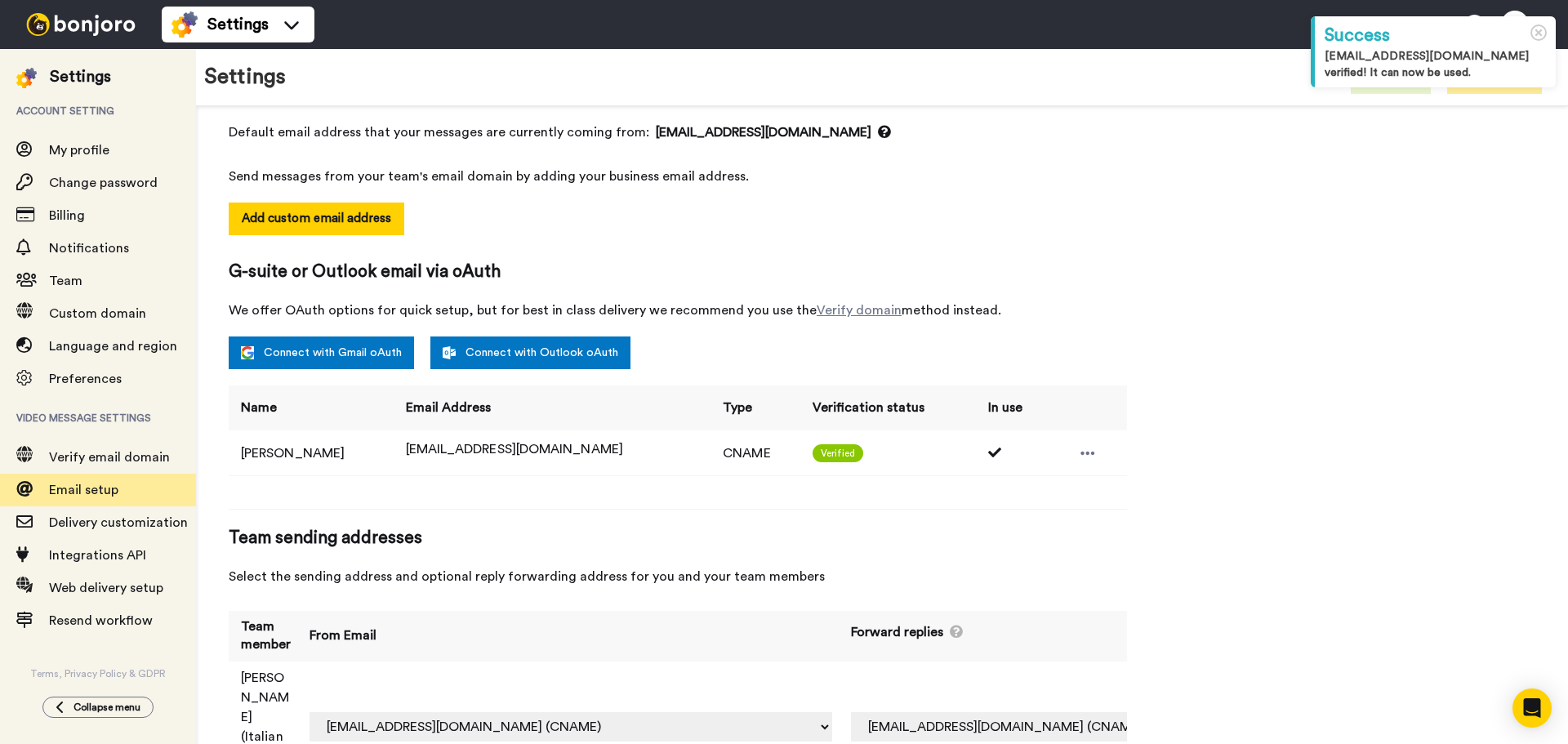
scroll to position [174, 0]
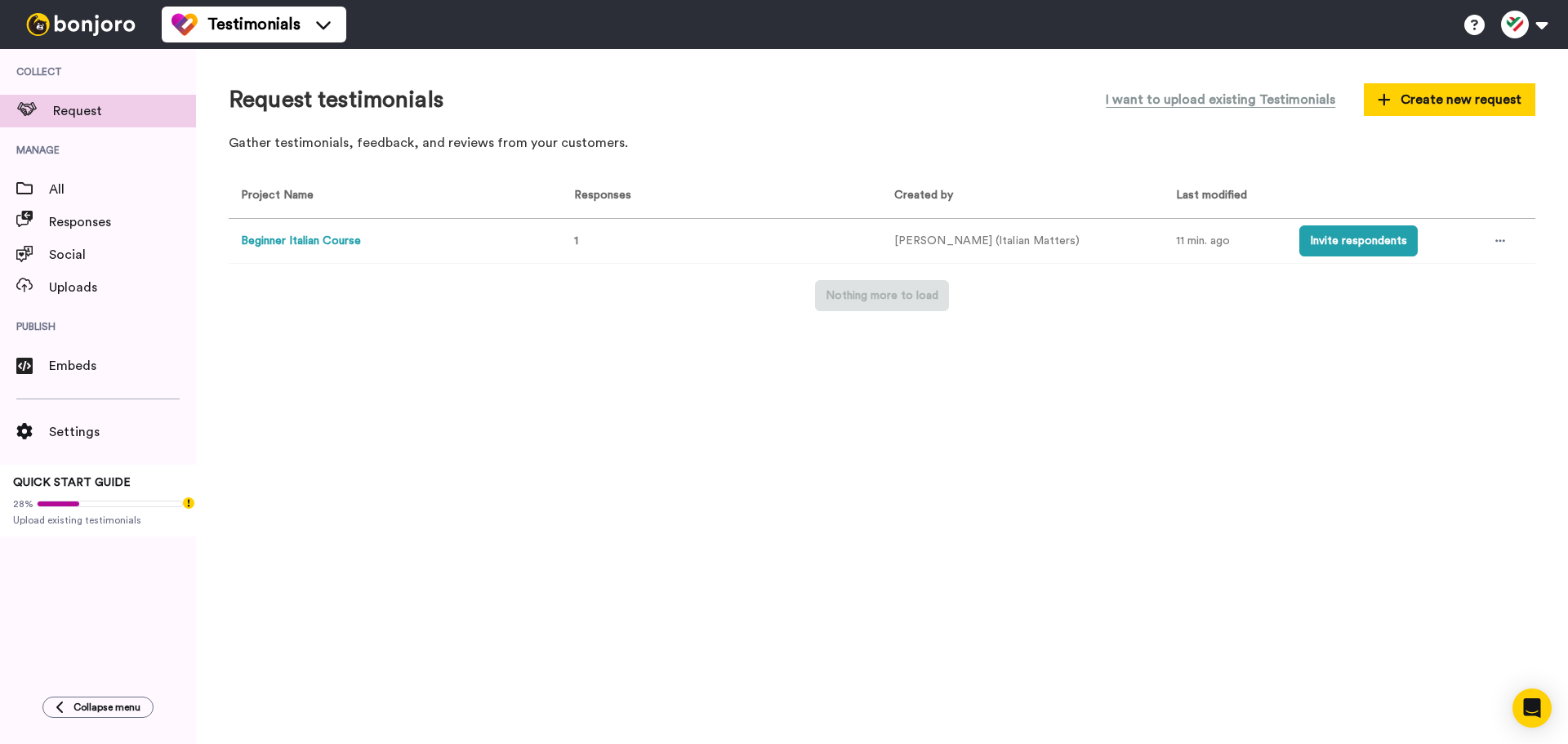
click at [117, 410] on div "Settings QUICK START GUIDE 28% Upload existing testimonials" at bounding box center [98, 459] width 196 height 155
click at [112, 424] on span "Settings" at bounding box center [123, 432] width 147 height 20
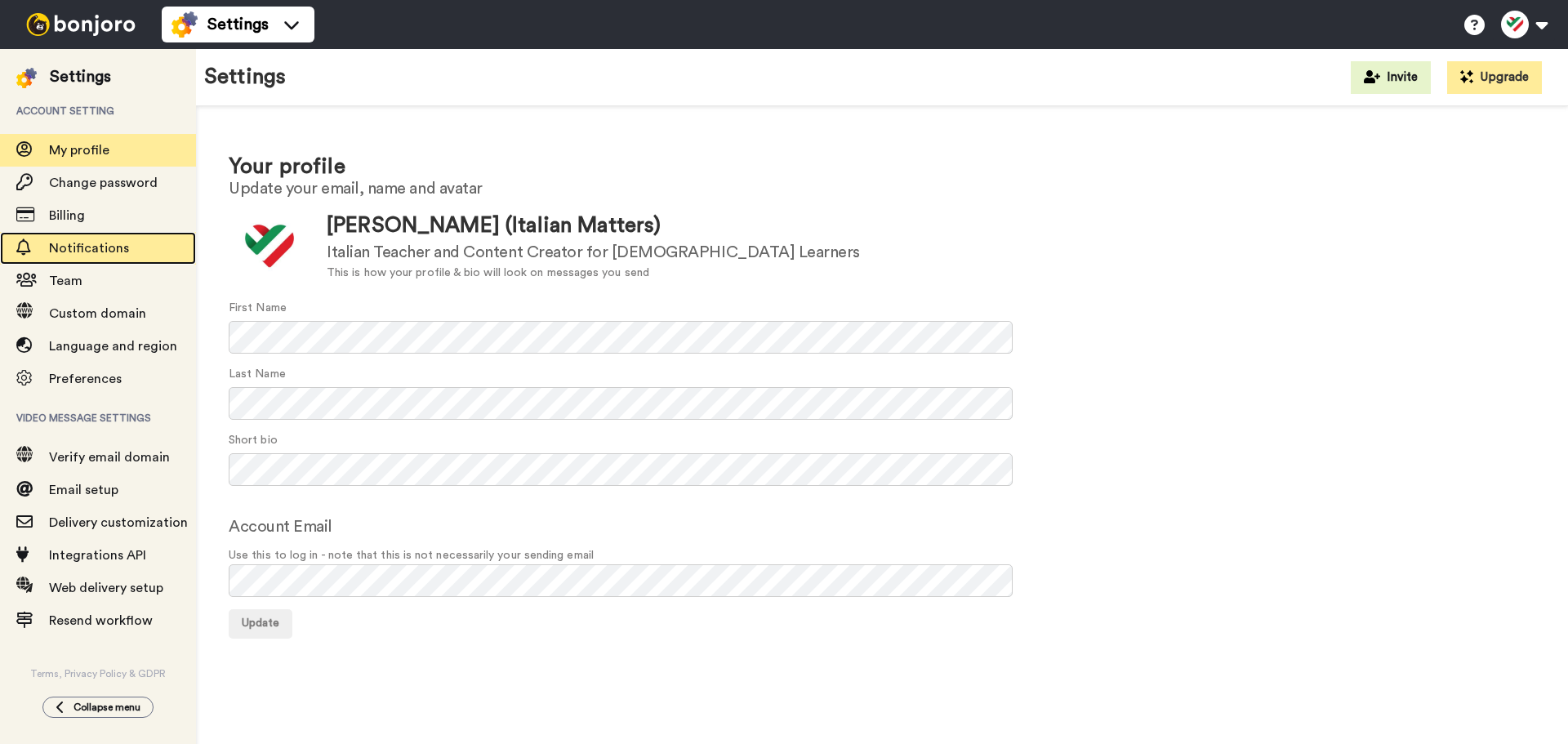
click at [136, 244] on span "Notifications" at bounding box center [123, 249] width 147 height 20
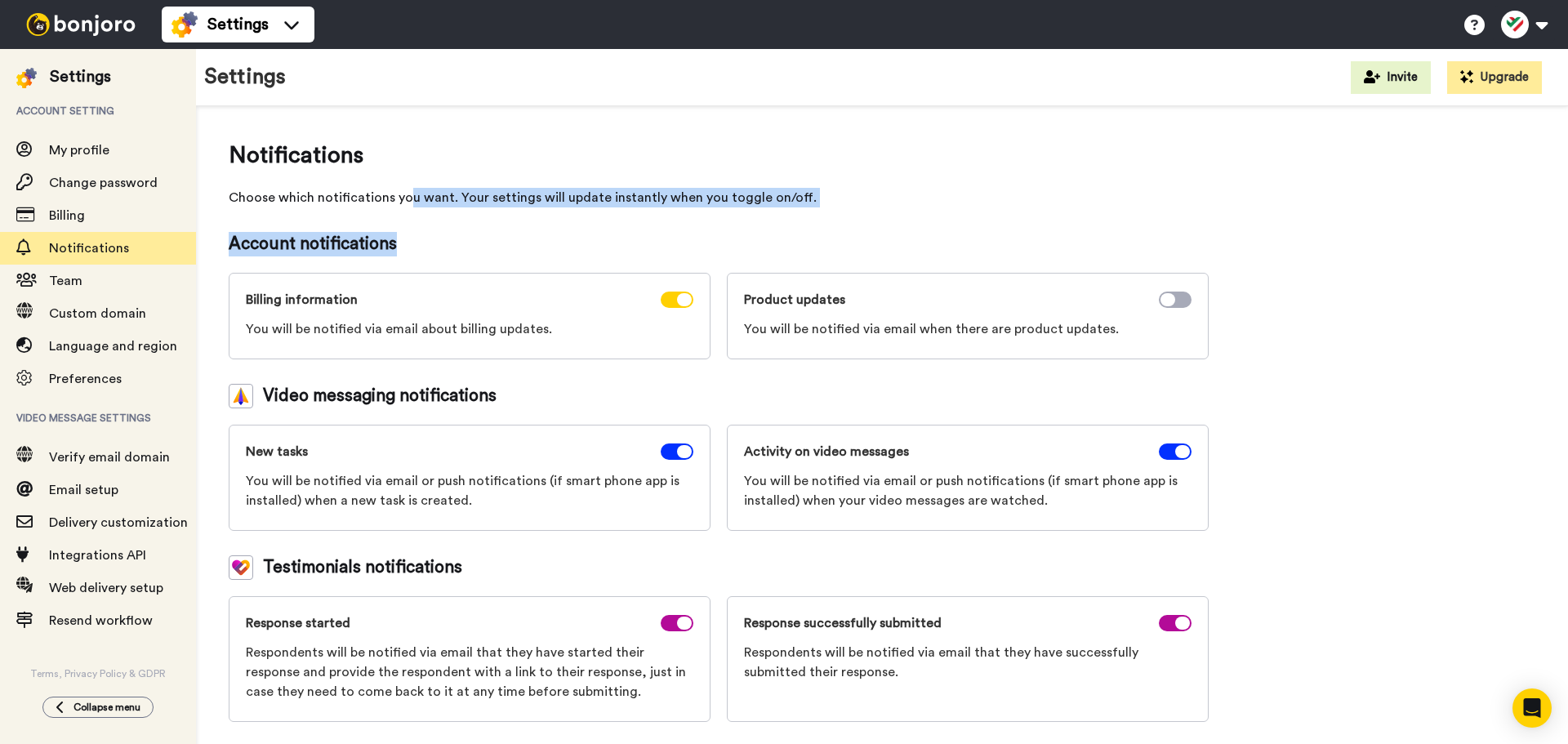
drag, startPoint x: 695, startPoint y: 226, endPoint x: 795, endPoint y: 227, distance: 100.0
click at [795, 227] on div "Notifications Choose which notifications you want. Your settings will update in…" at bounding box center [719, 430] width 980 height 583
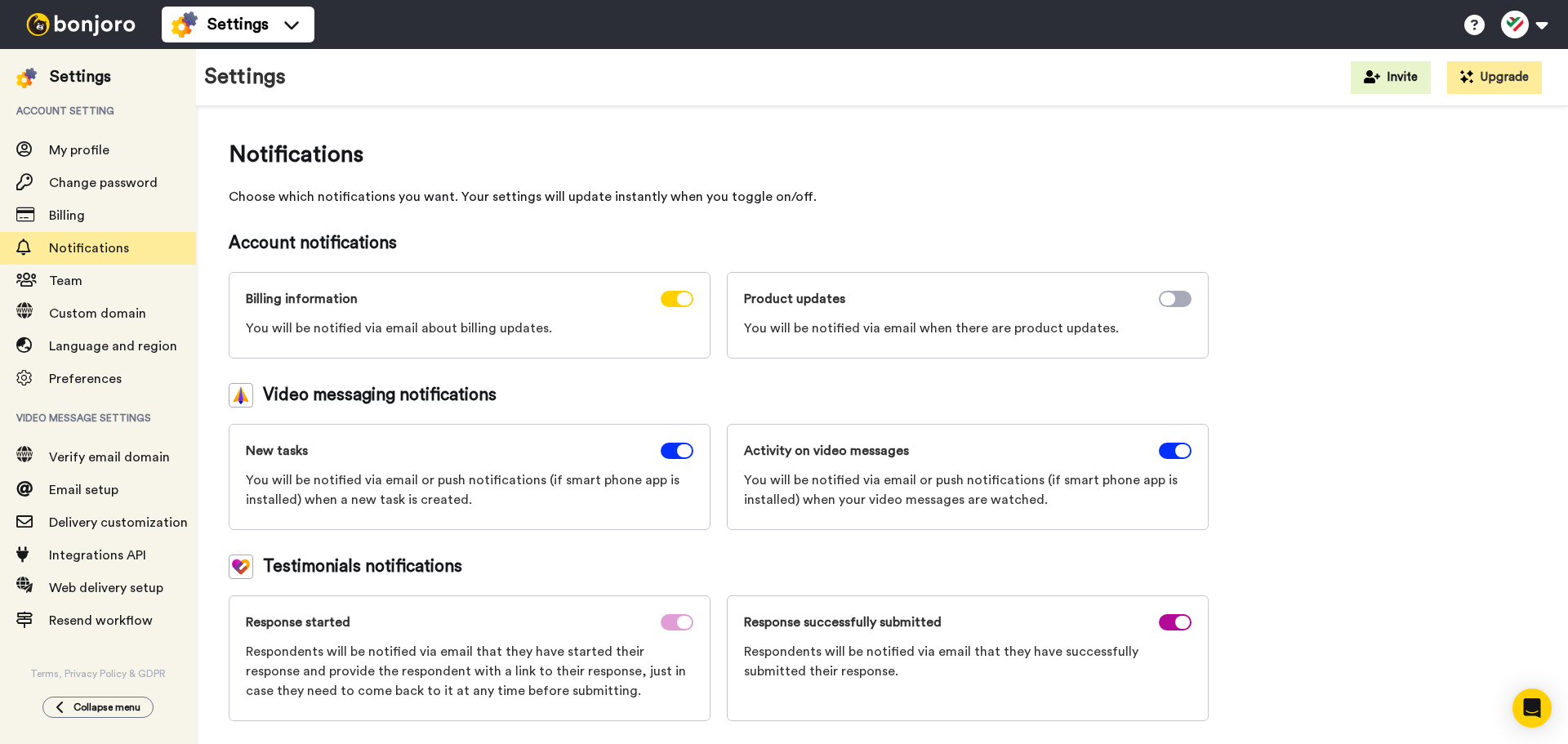
click at [671, 626] on span at bounding box center [677, 622] width 33 height 16
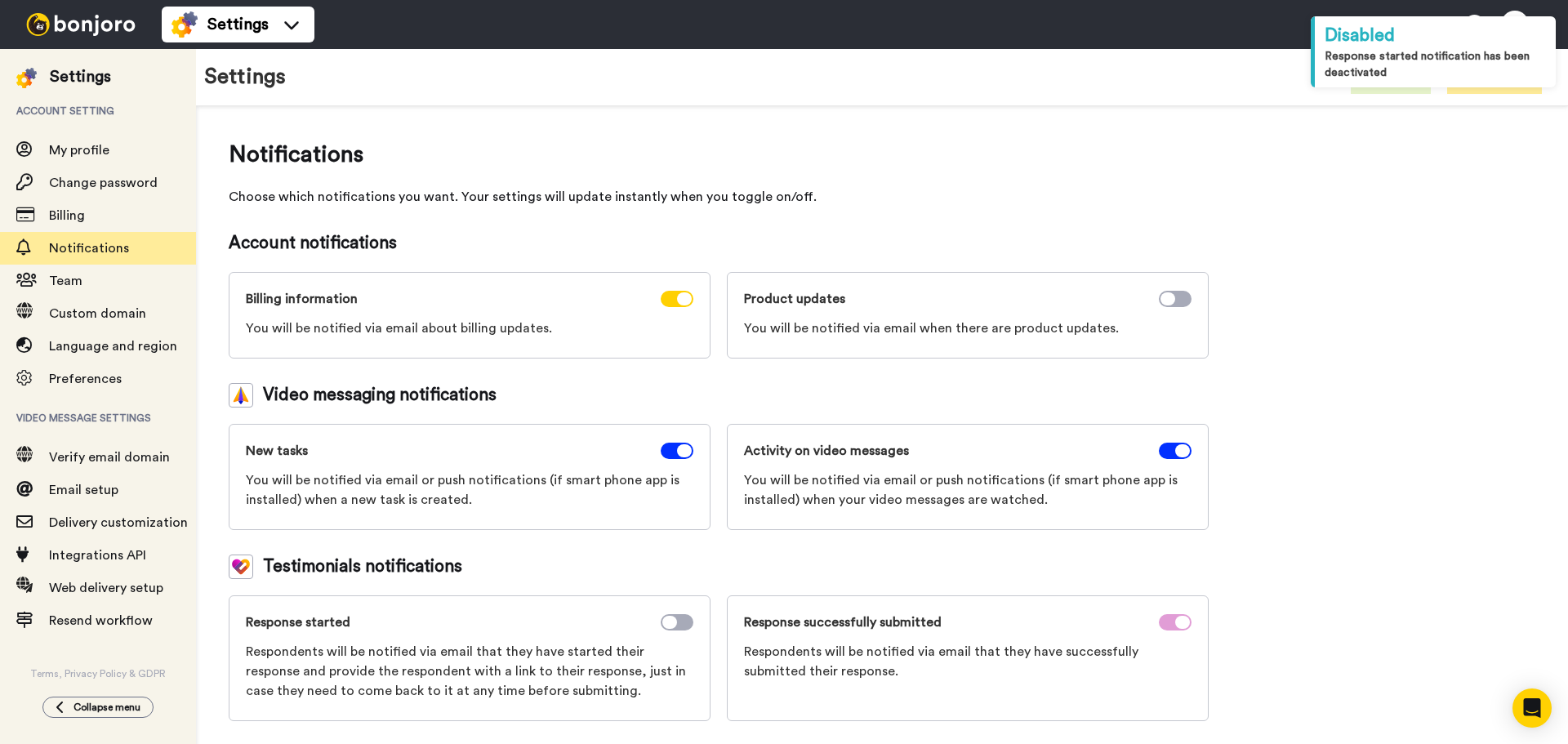
click at [1175, 620] on icon at bounding box center [1183, 622] width 15 height 13
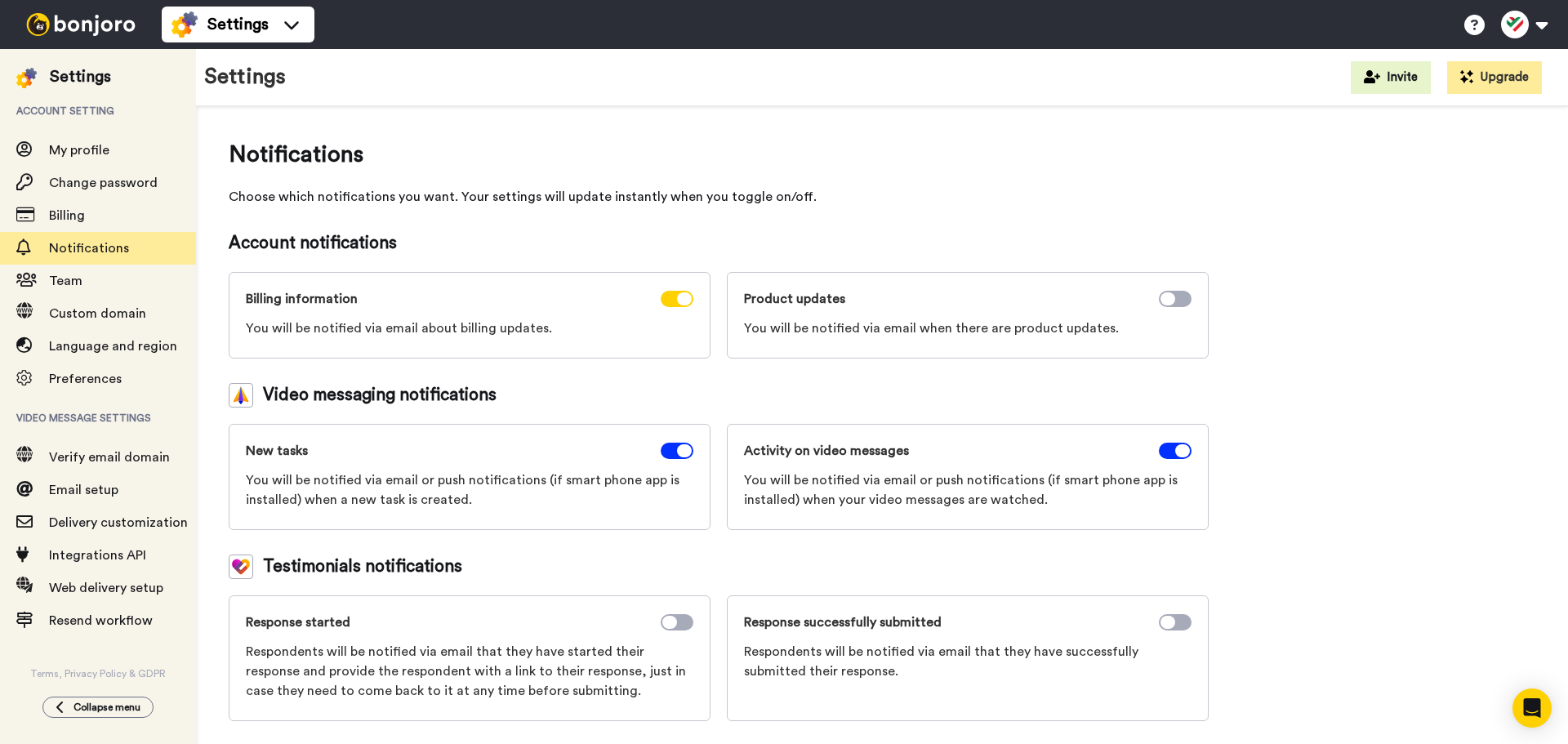
click at [677, 459] on div at bounding box center [677, 450] width 33 height 20
click at [677, 446] on span at bounding box center [677, 450] width 33 height 16
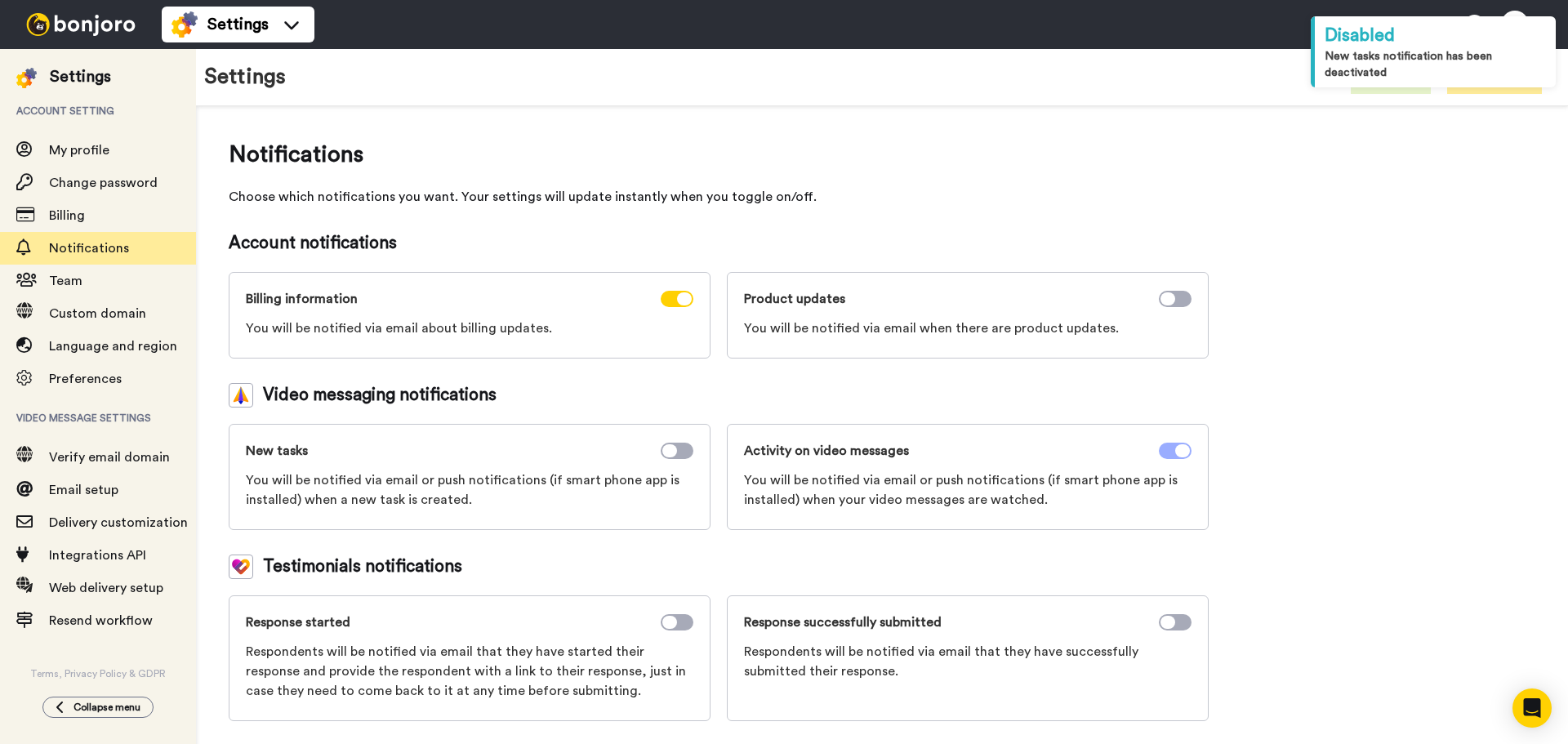
click at [1173, 450] on span at bounding box center [1175, 450] width 33 height 16
click at [1297, 436] on div "Notifications Choose which notifications you want. Your settings will update in…" at bounding box center [883, 429] width 1307 height 583
click at [67, 139] on div "My profile" at bounding box center [98, 150] width 196 height 33
